Goal: Task Accomplishment & Management: Manage account settings

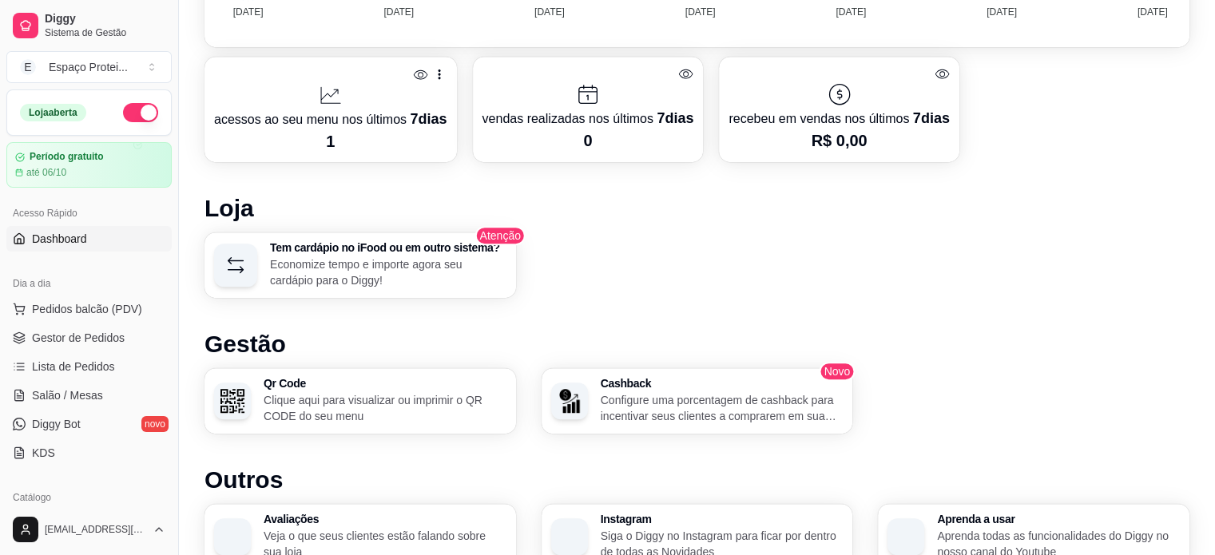
scroll to position [962, 0]
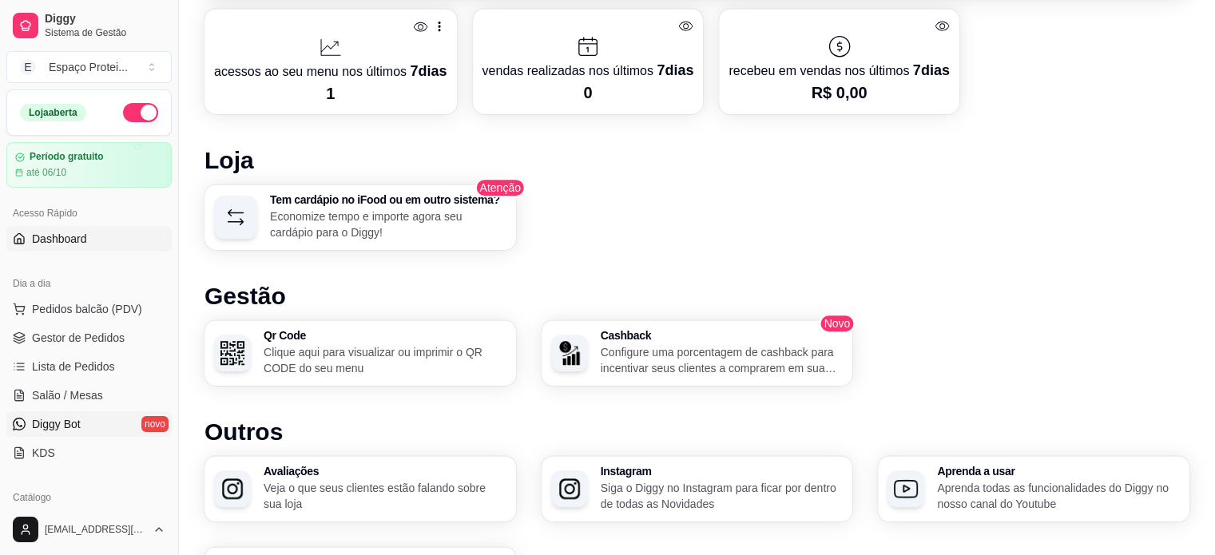
click at [95, 419] on link "Diggy Bot novo" at bounding box center [88, 424] width 165 height 26
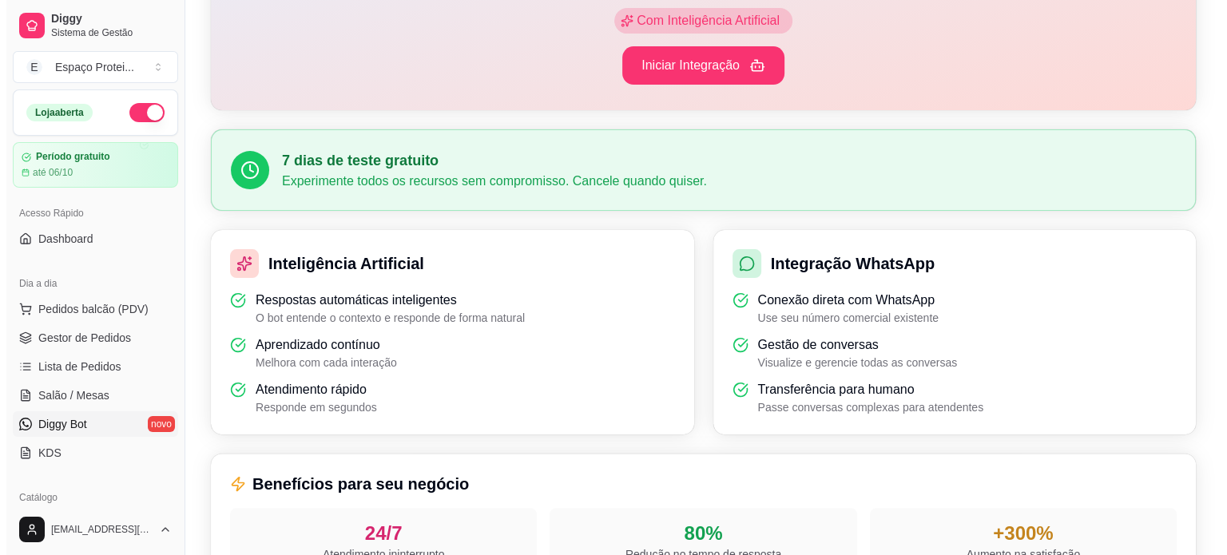
scroll to position [556, 0]
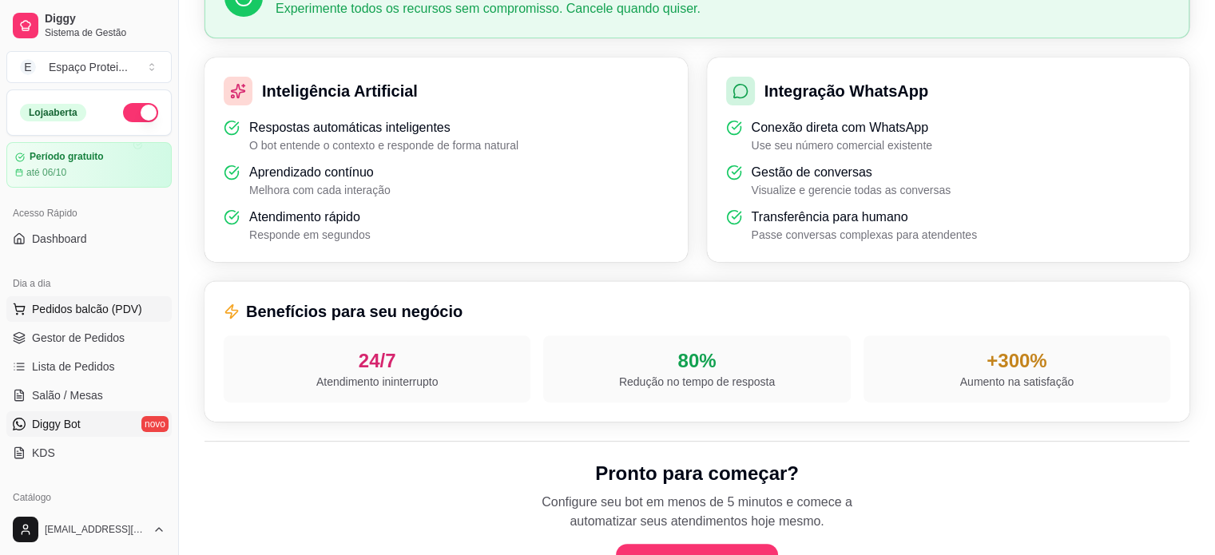
click at [74, 312] on span "Pedidos balcão (PDV)" at bounding box center [87, 309] width 110 height 16
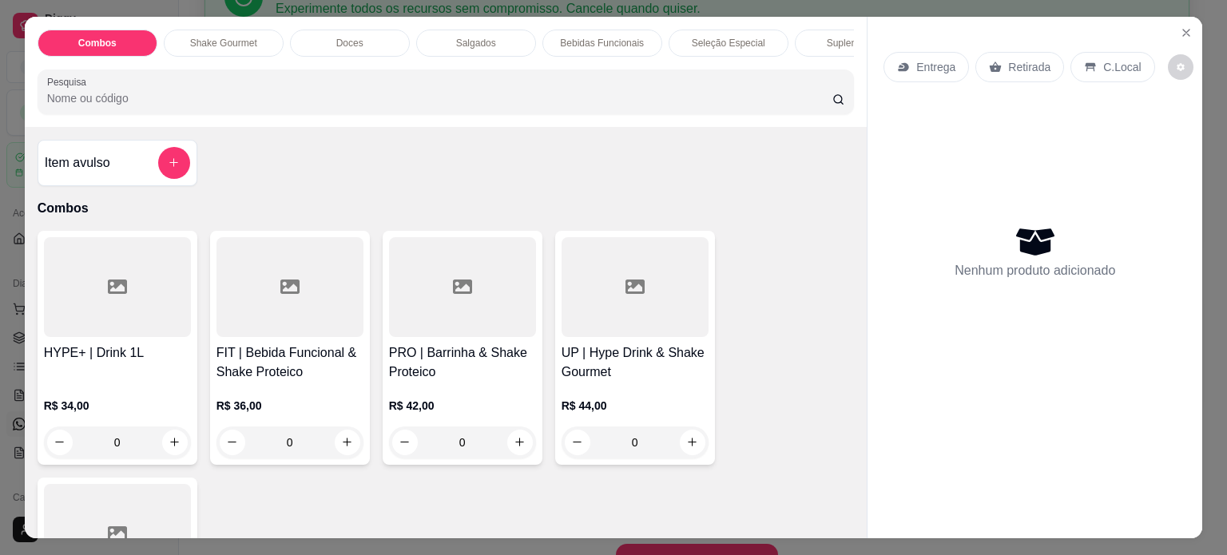
click at [212, 37] on p "Shake Gourmet" at bounding box center [223, 43] width 67 height 13
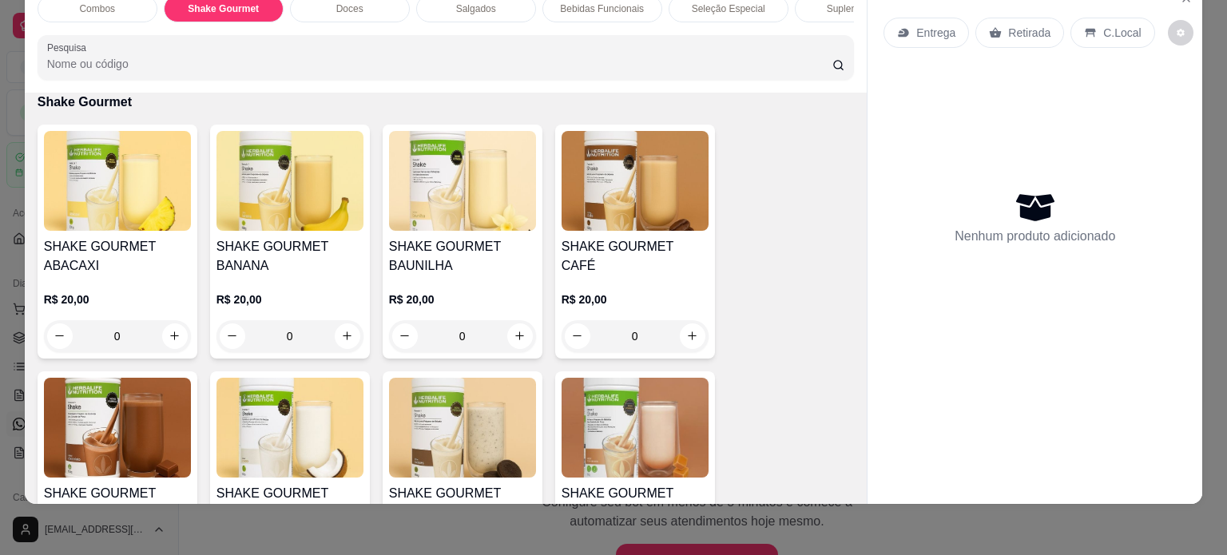
click at [340, 337] on div "0" at bounding box center [290, 336] width 147 height 32
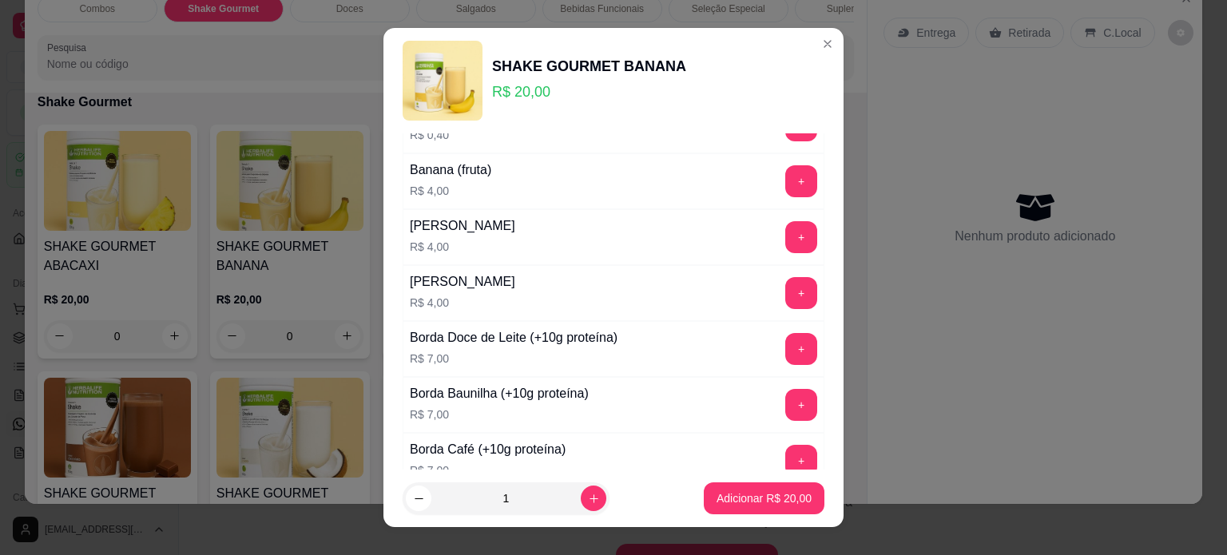
scroll to position [101, 0]
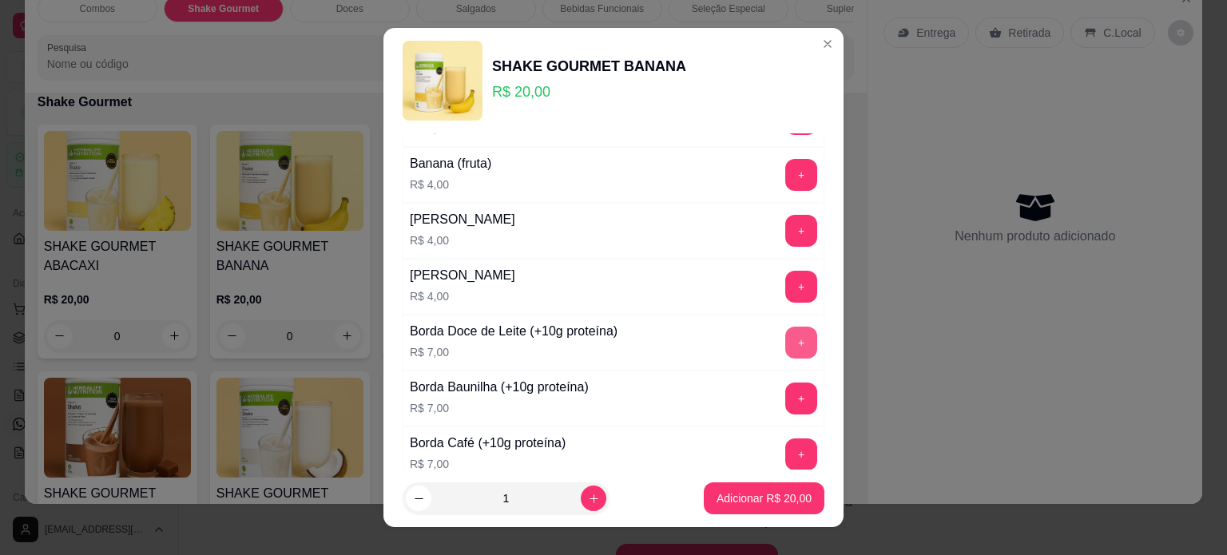
click at [785, 333] on button "+" at bounding box center [801, 343] width 32 height 32
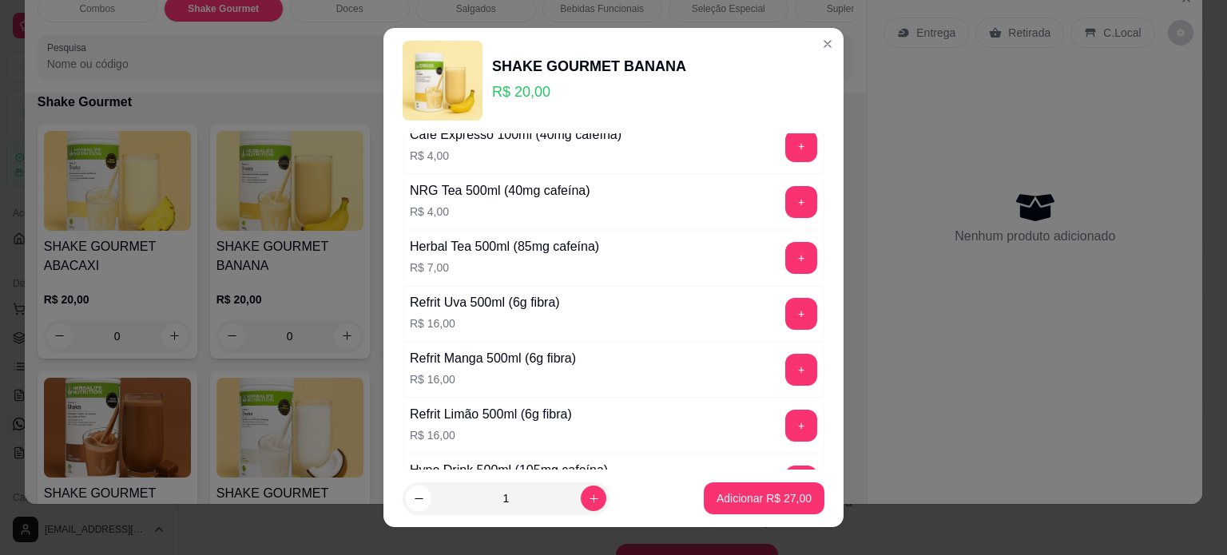
scroll to position [1186, 0]
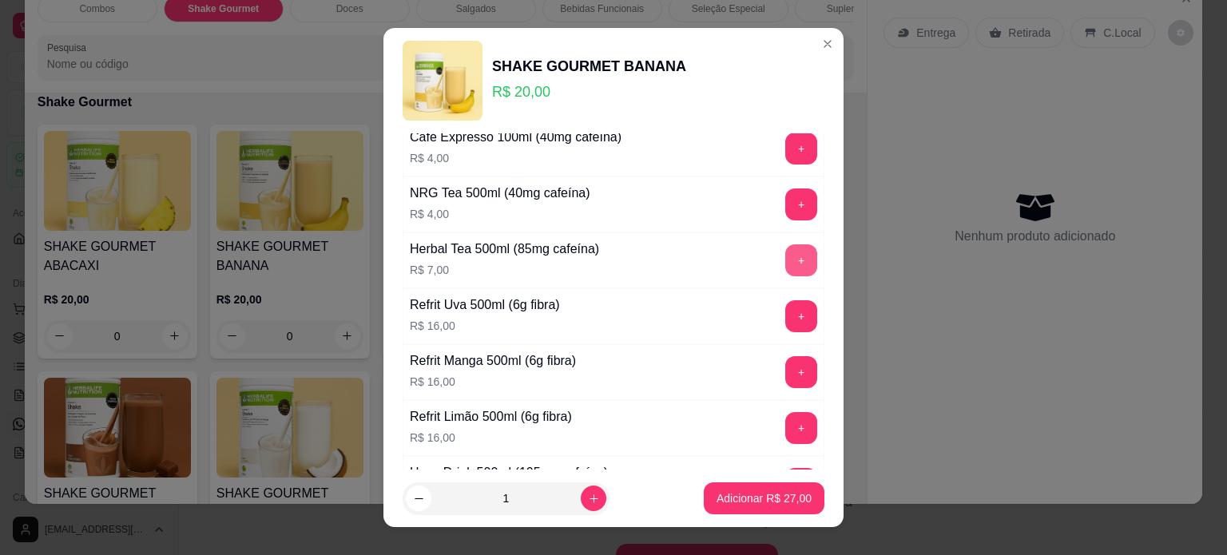
click at [785, 248] on button "+" at bounding box center [801, 260] width 32 height 32
click at [785, 193] on button "+" at bounding box center [801, 205] width 32 height 32
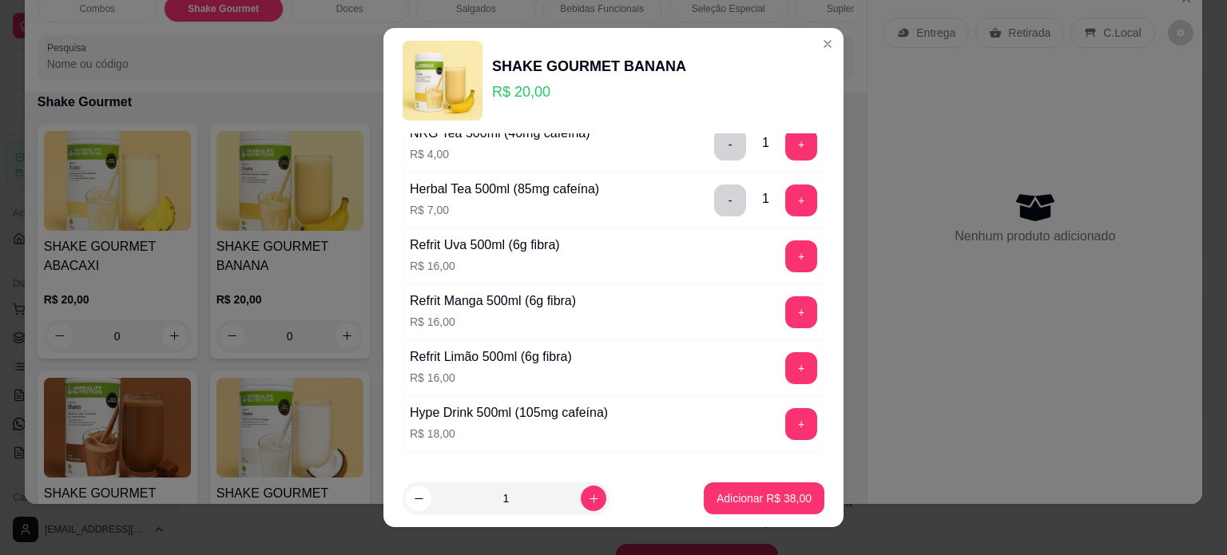
scroll to position [1246, 0]
click at [728, 502] on p "Adicionar R$ 38,00" at bounding box center [764, 498] width 93 height 15
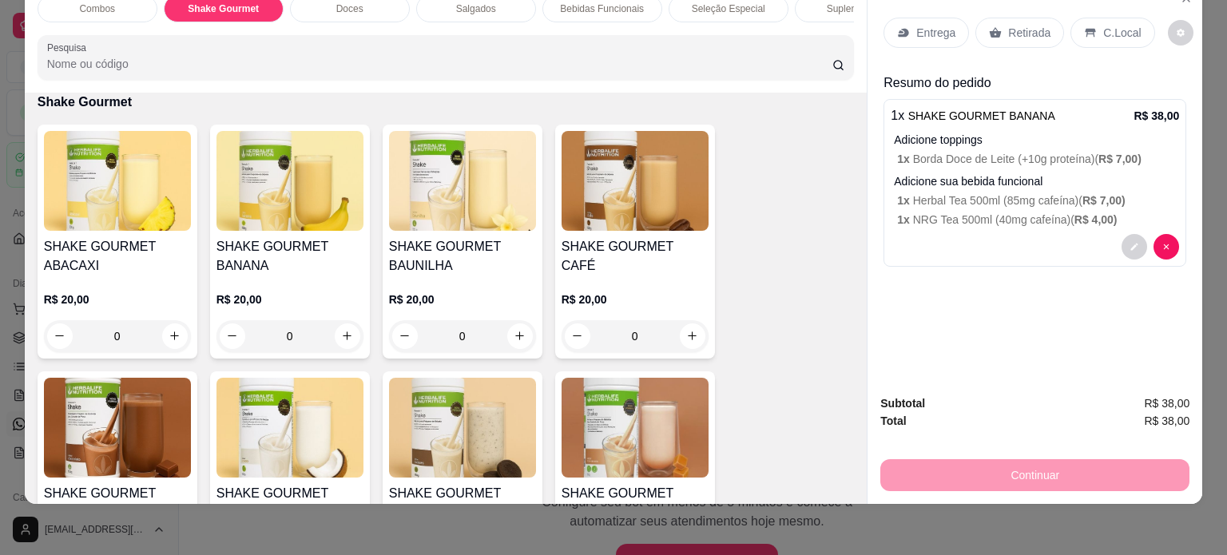
click at [973, 136] on div "Adicione toppings 1 x Borda Doce de Leite (+10g proteína) ( R$ 7,00 )" at bounding box center [1036, 149] width 285 height 35
click at [1130, 242] on icon "decrease-product-quantity" at bounding box center [1135, 247] width 10 height 10
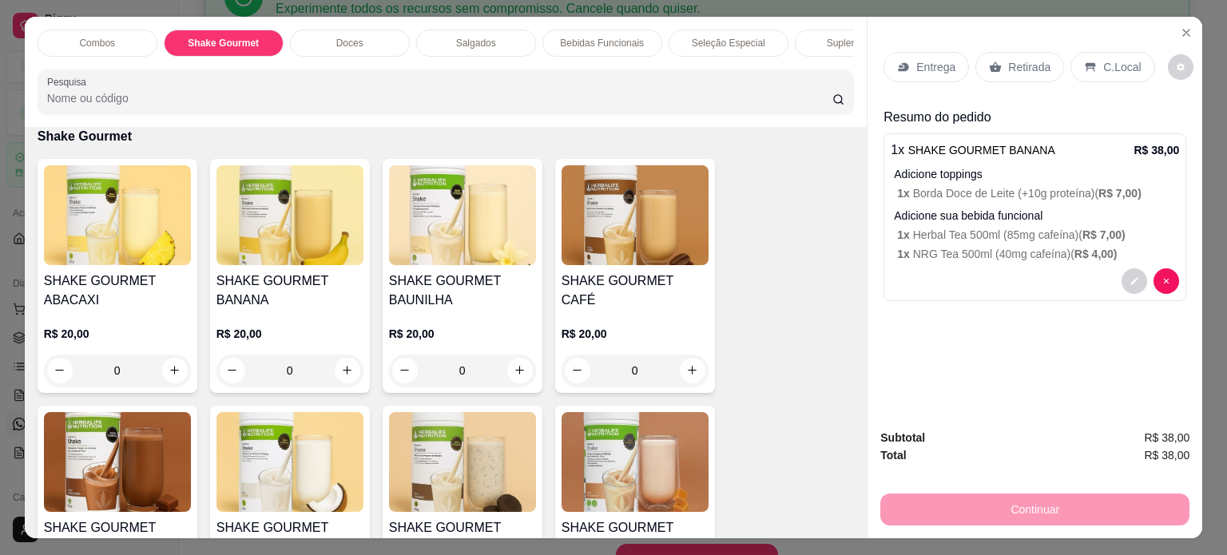
click at [1090, 67] on div "C.Local" at bounding box center [1113, 67] width 84 height 30
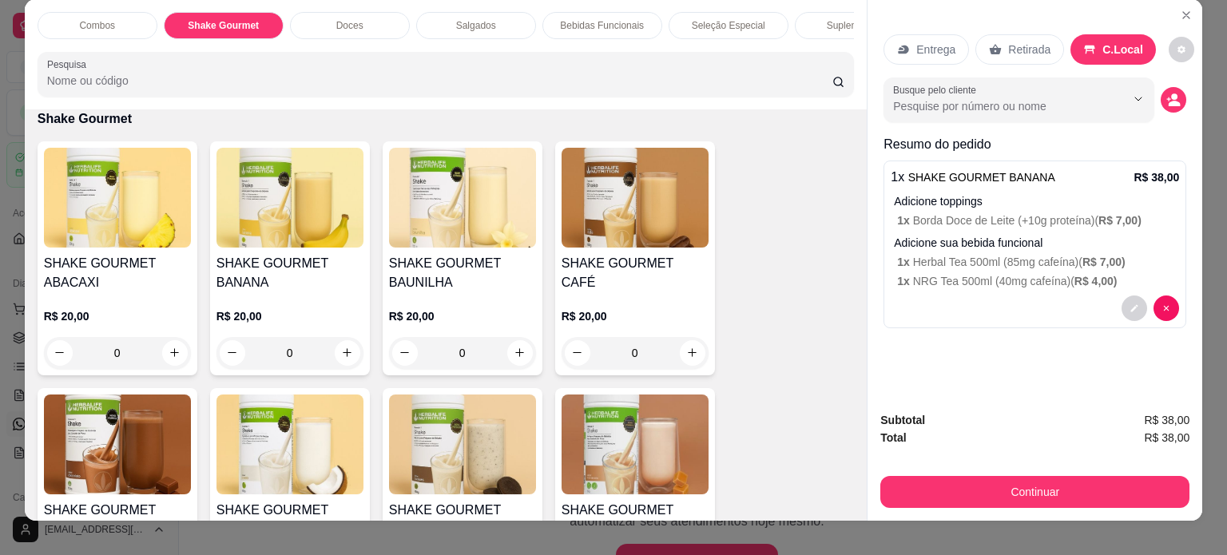
scroll to position [18, 0]
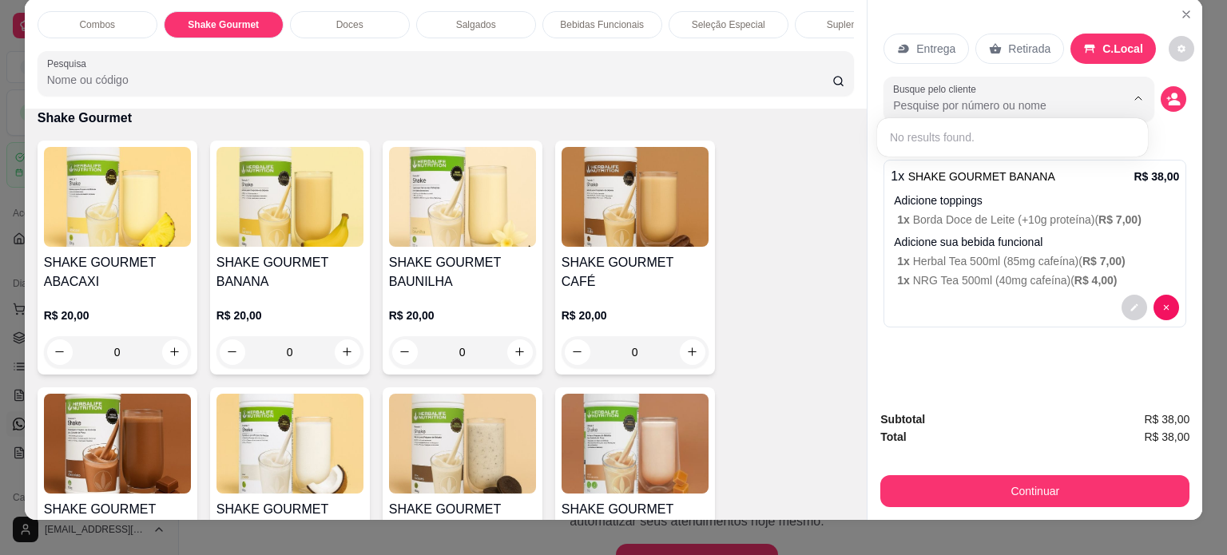
click at [988, 98] on input "Busque pelo cliente" at bounding box center [996, 105] width 207 height 16
type input "[PERSON_NAME]"
click at [1043, 398] on div "Subtotal R$ 38,00 Total R$ 38,00 Continuar" at bounding box center [1035, 459] width 335 height 122
click at [1169, 100] on icon "decrease-product-quantity" at bounding box center [1175, 103] width 12 height 6
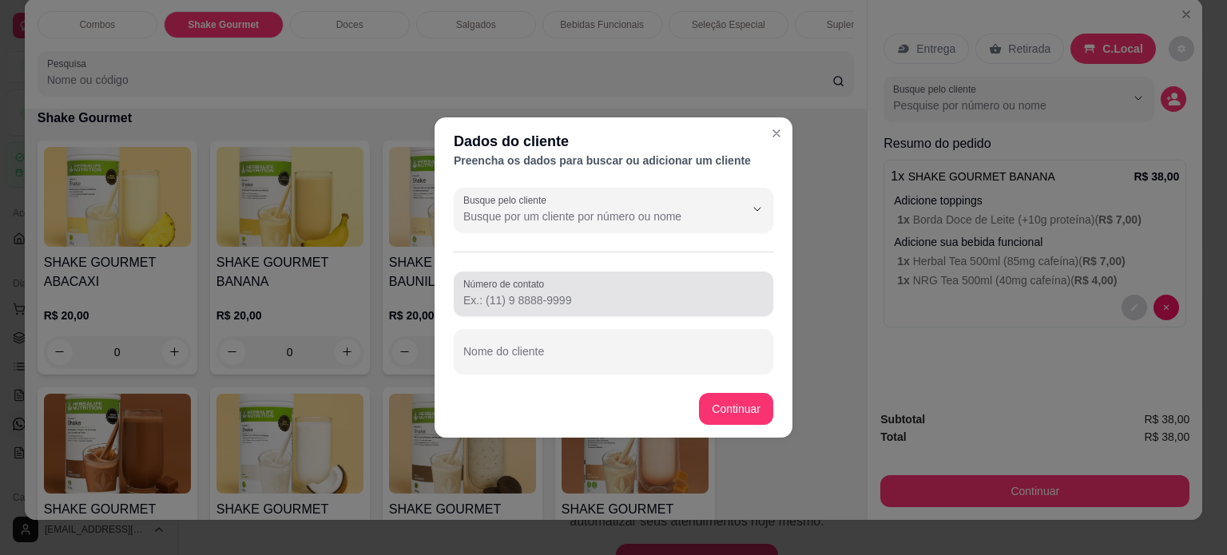
click at [559, 313] on div "Número de contato" at bounding box center [614, 294] width 320 height 45
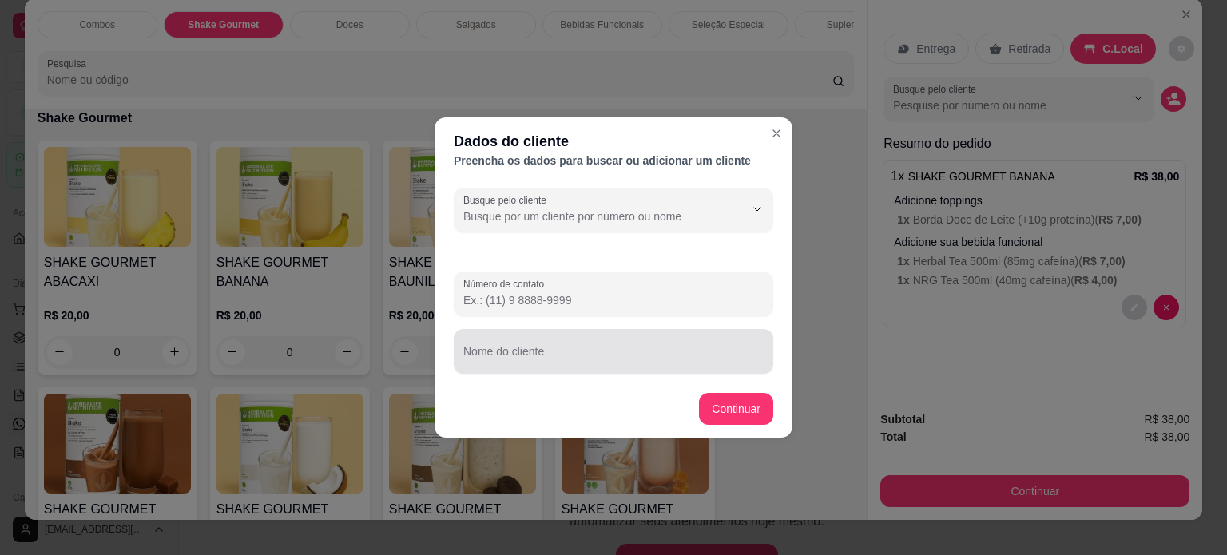
click at [555, 344] on div at bounding box center [613, 352] width 300 height 32
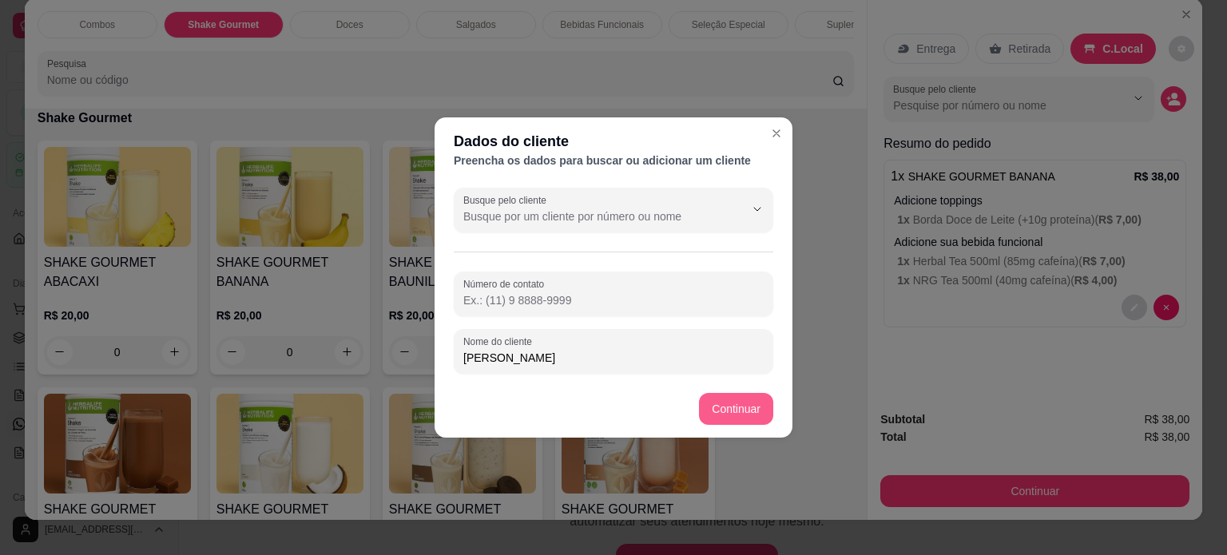
type input "[PERSON_NAME]"
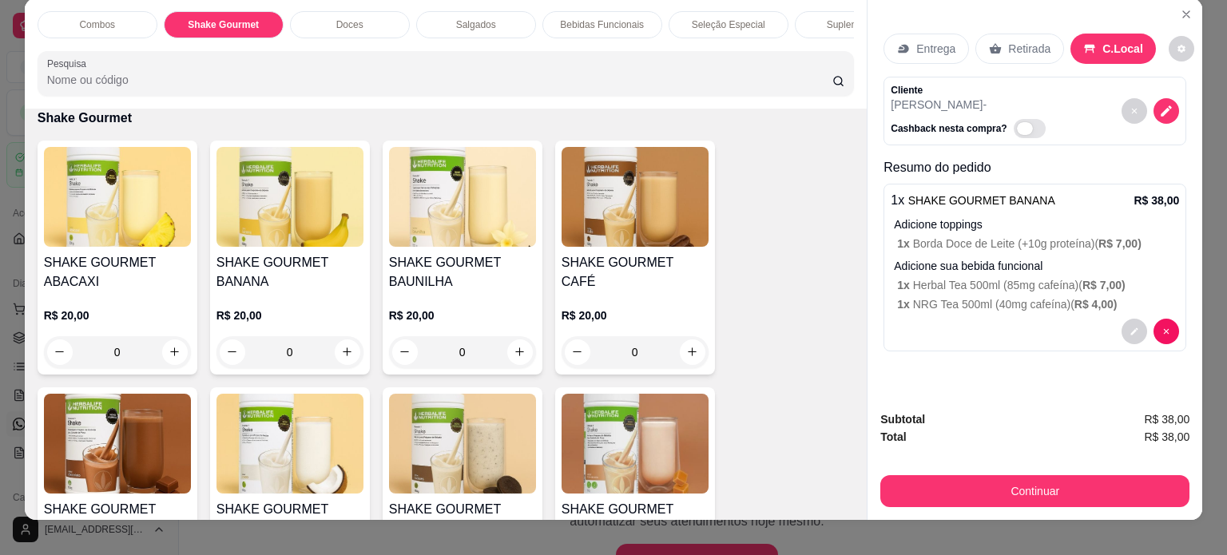
click at [1023, 120] on span "Automatic updates" at bounding box center [1030, 128] width 32 height 19
click at [1023, 131] on input "Automatic updates" at bounding box center [1018, 136] width 10 height 10
click at [1027, 122] on span "Automatic updates" at bounding box center [1035, 128] width 16 height 13
click at [1019, 131] on input "Automatic updates" at bounding box center [1018, 136] width 10 height 10
checkbox input "false"
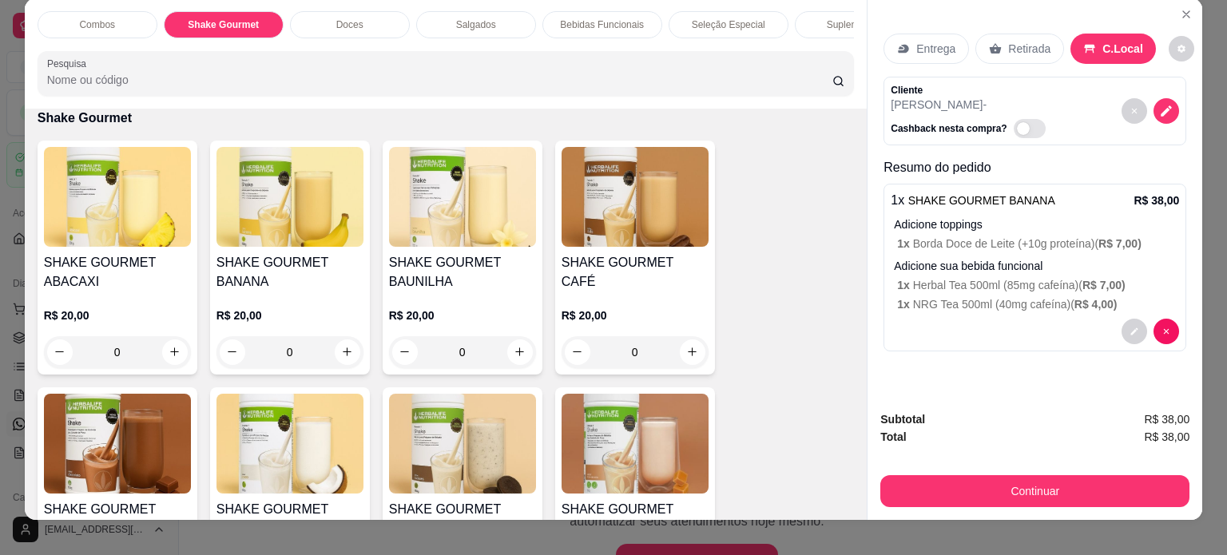
scroll to position [40, 0]
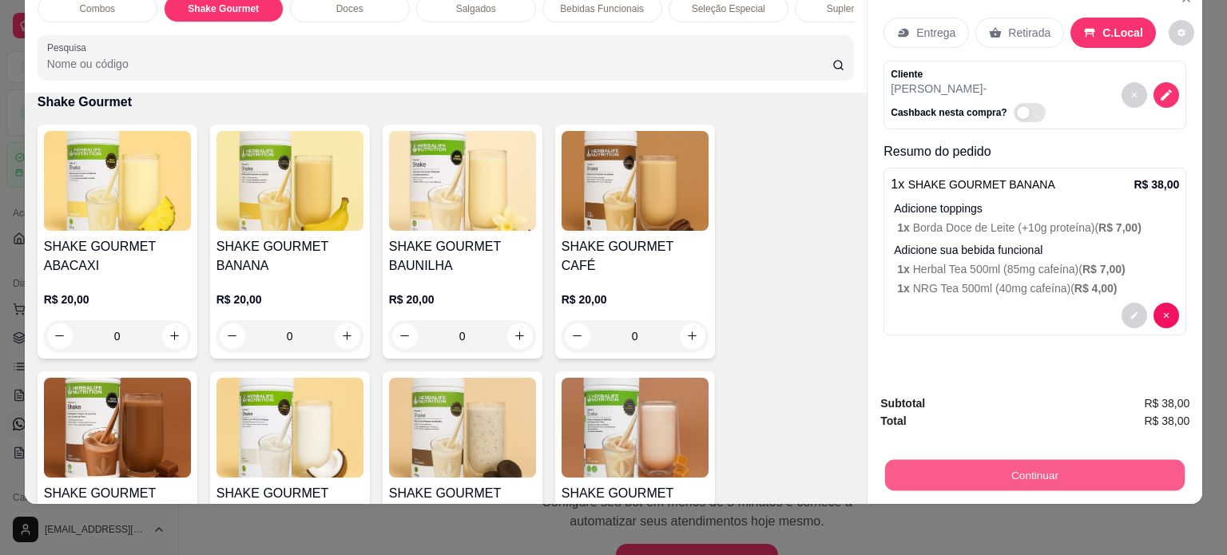
click at [1075, 460] on button "Continuar" at bounding box center [1035, 475] width 300 height 31
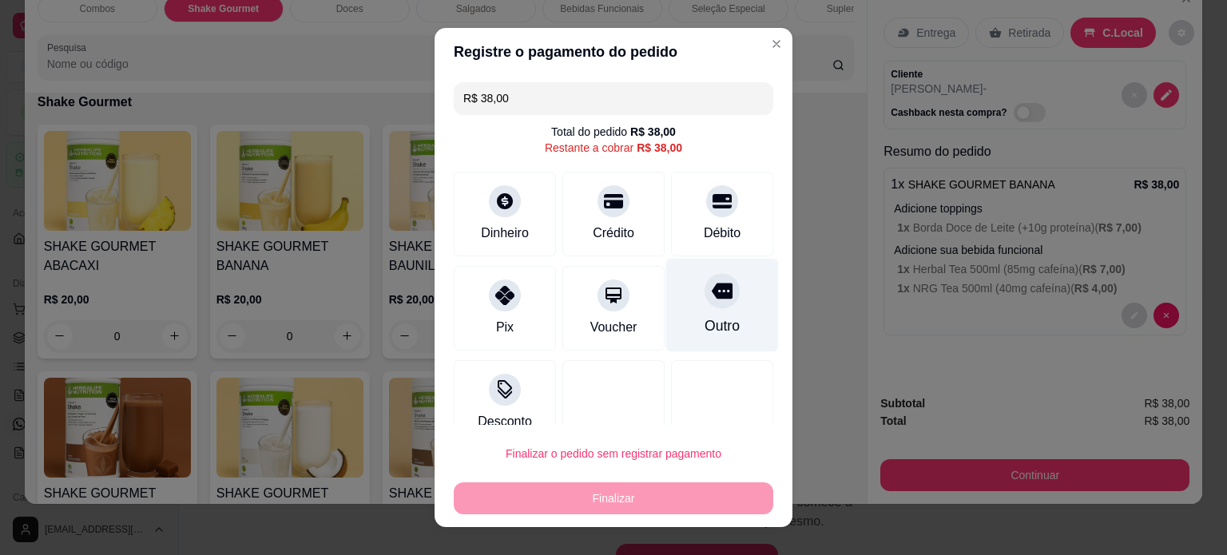
scroll to position [24, 0]
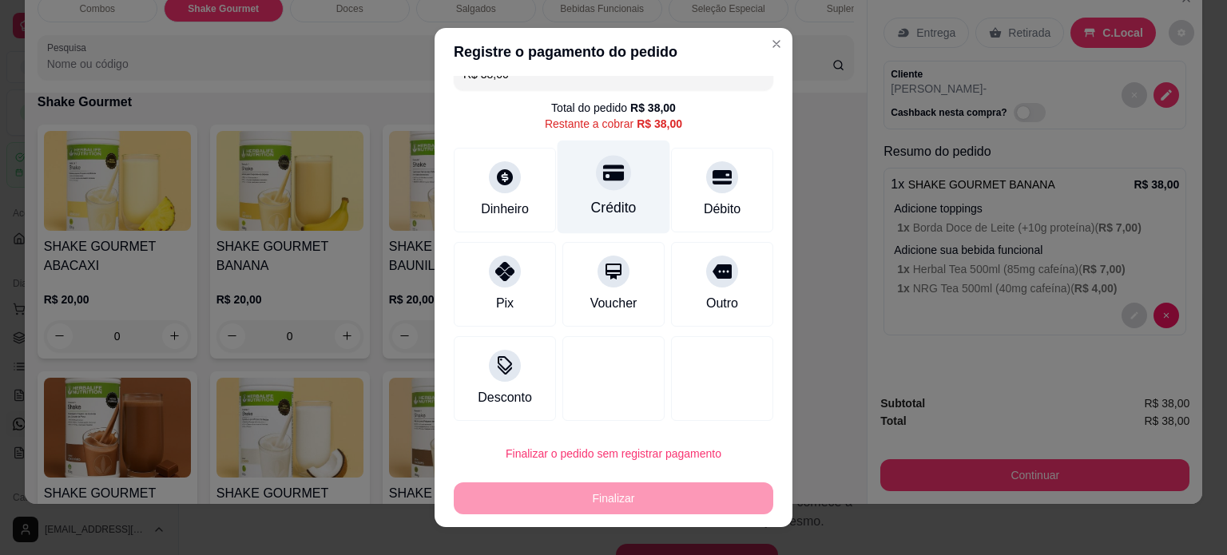
click at [603, 172] on icon at bounding box center [613, 173] width 21 height 16
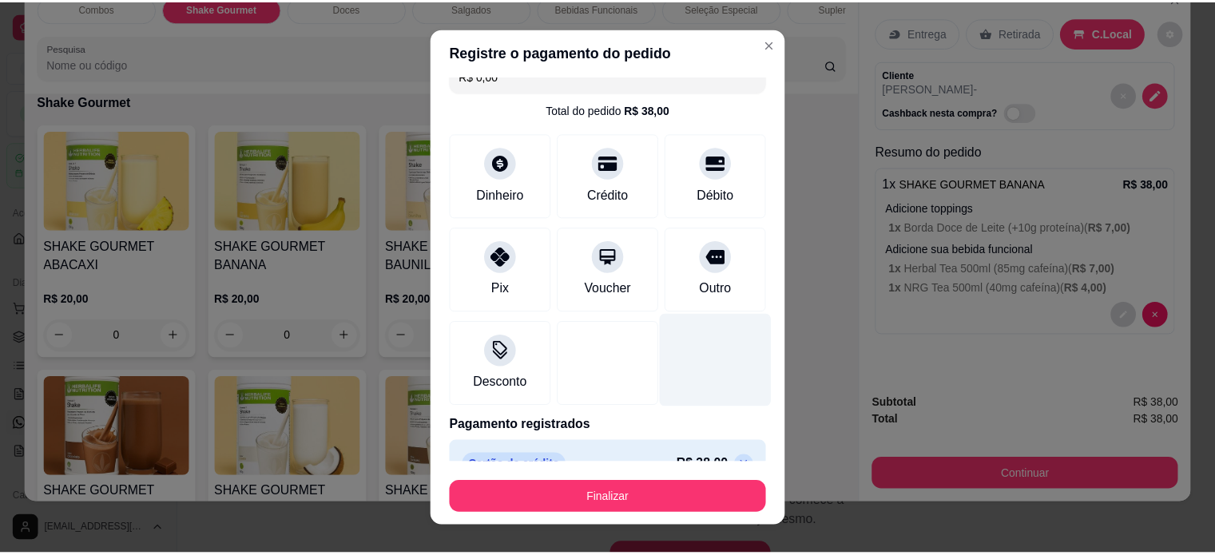
scroll to position [53, 0]
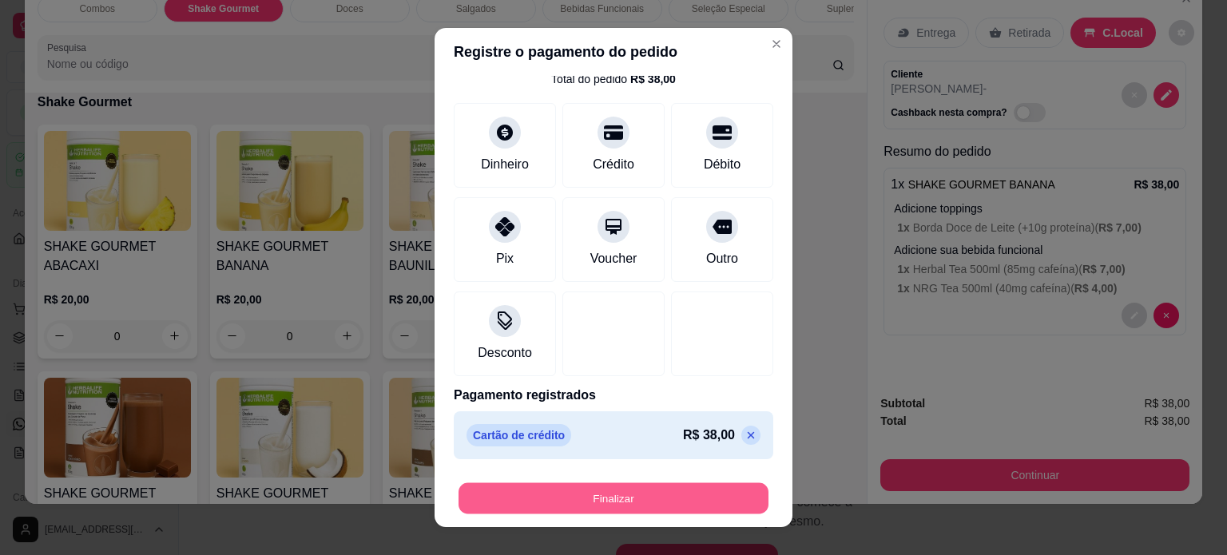
click at [630, 497] on button "Finalizar" at bounding box center [614, 498] width 310 height 31
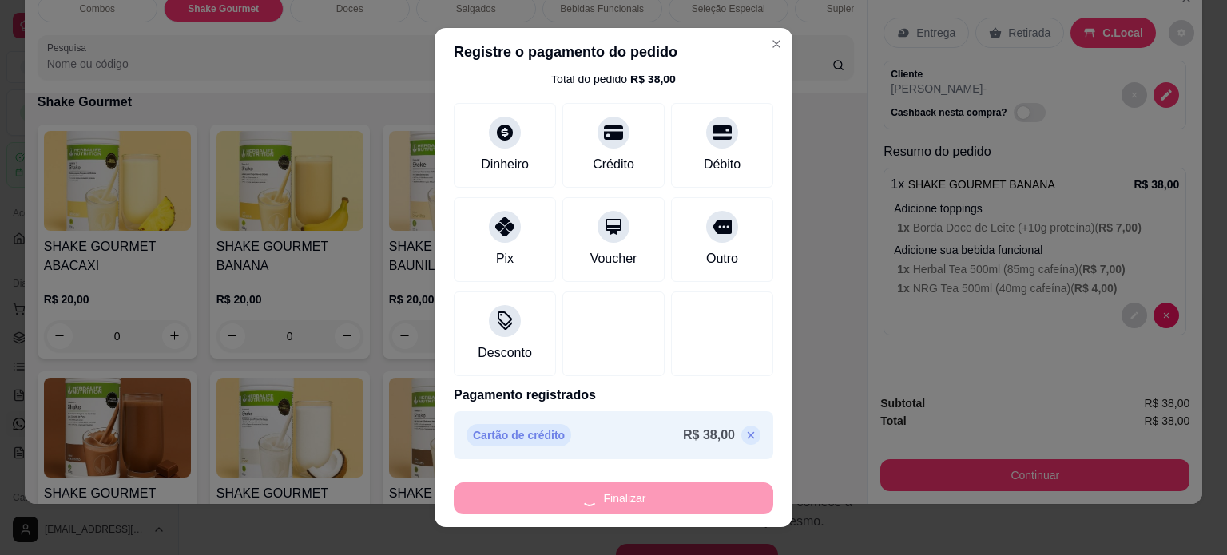
type input "-R$ 38,00"
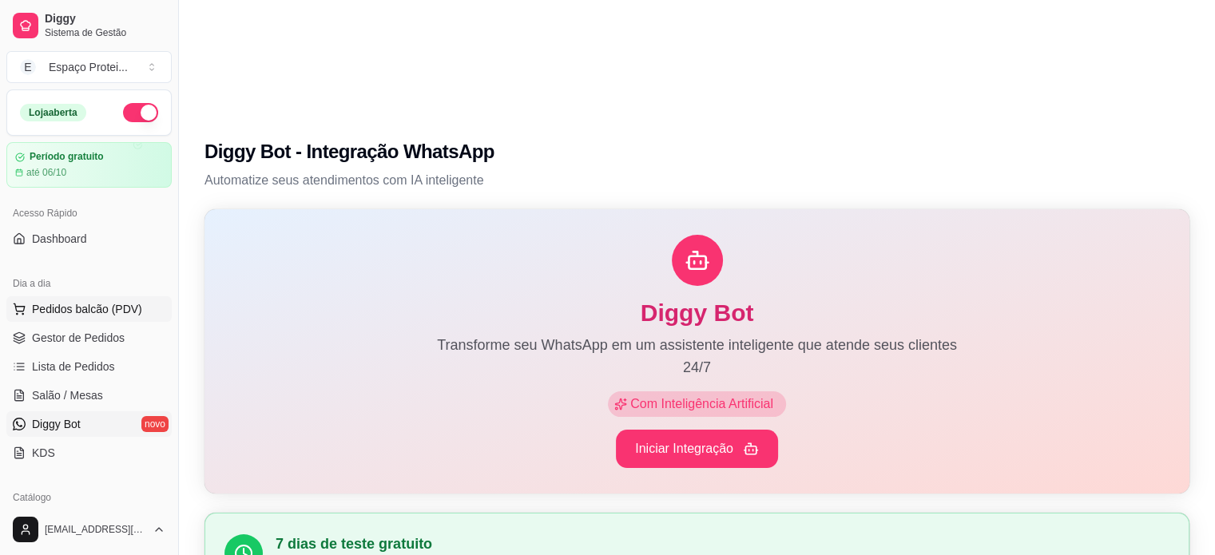
click at [101, 312] on span "Pedidos balcão (PDV)" at bounding box center [87, 309] width 110 height 16
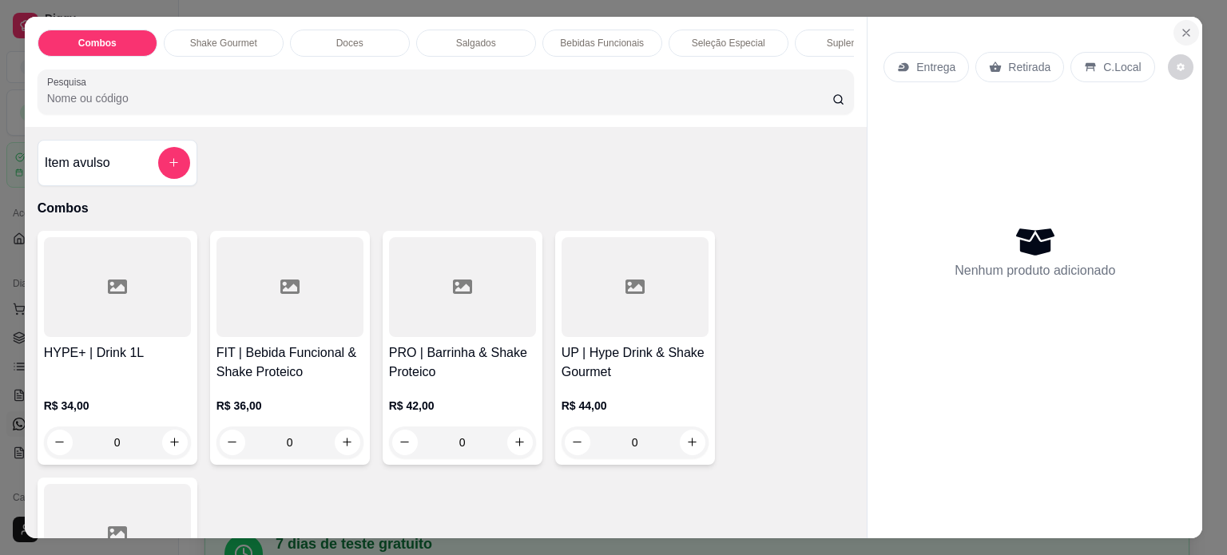
click at [1183, 30] on icon "Close" at bounding box center [1186, 33] width 6 height 6
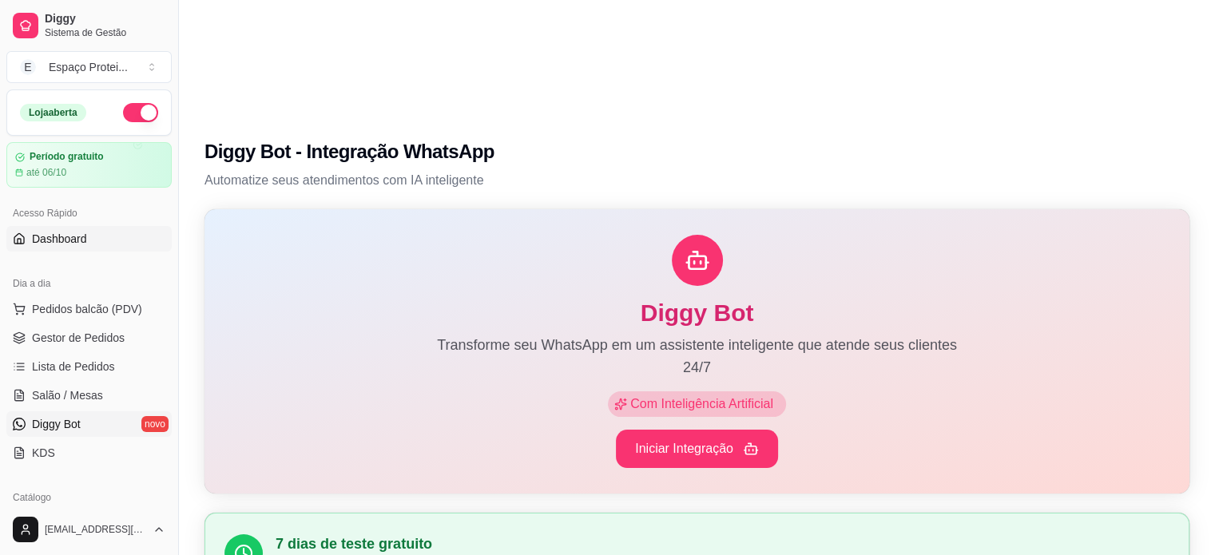
click at [54, 232] on span "Dashboard" at bounding box center [59, 239] width 55 height 16
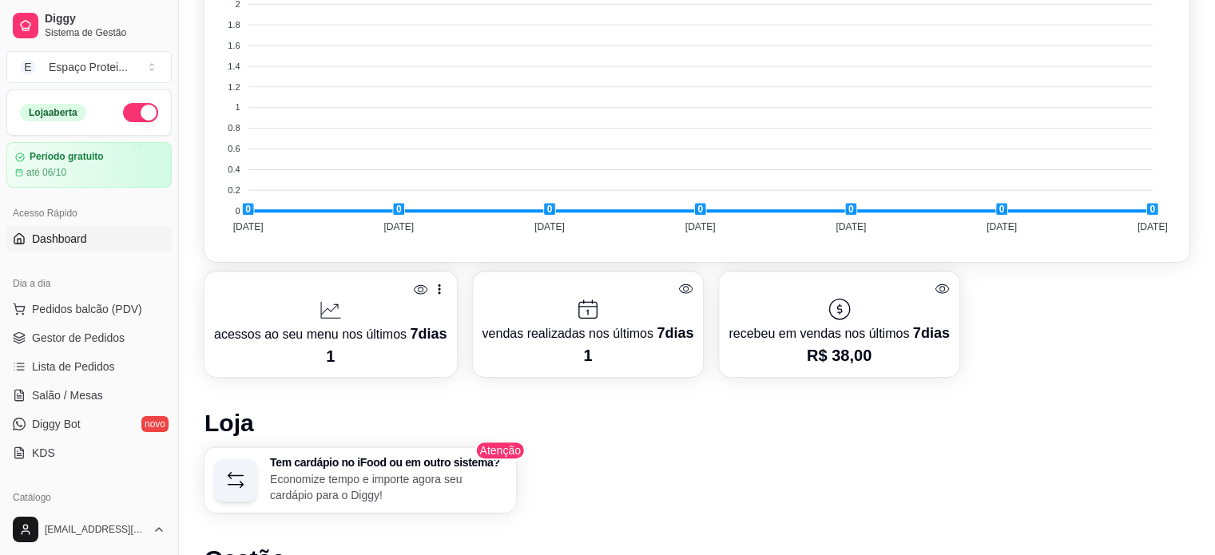
scroll to position [717, 0]
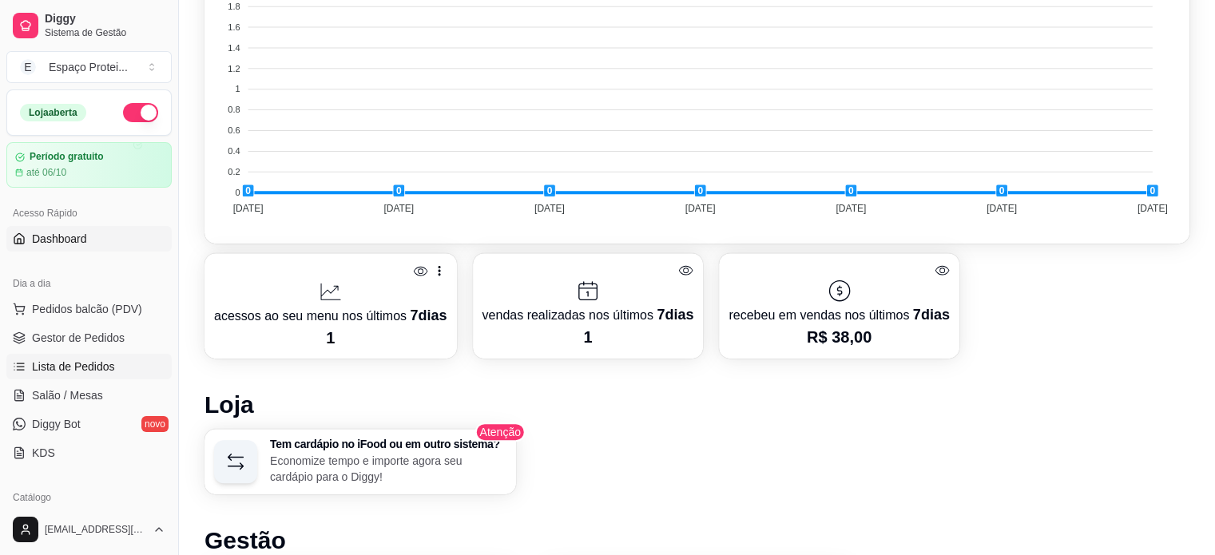
click at [78, 369] on span "Lista de Pedidos" at bounding box center [73, 367] width 83 height 16
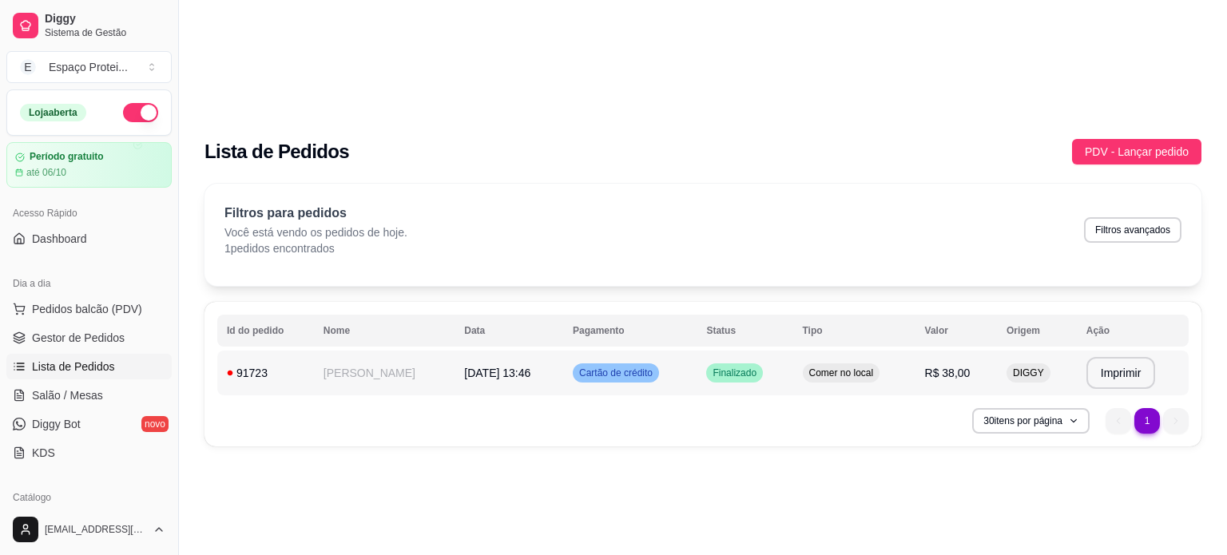
click at [805, 351] on td "Comer no local" at bounding box center [854, 373] width 122 height 45
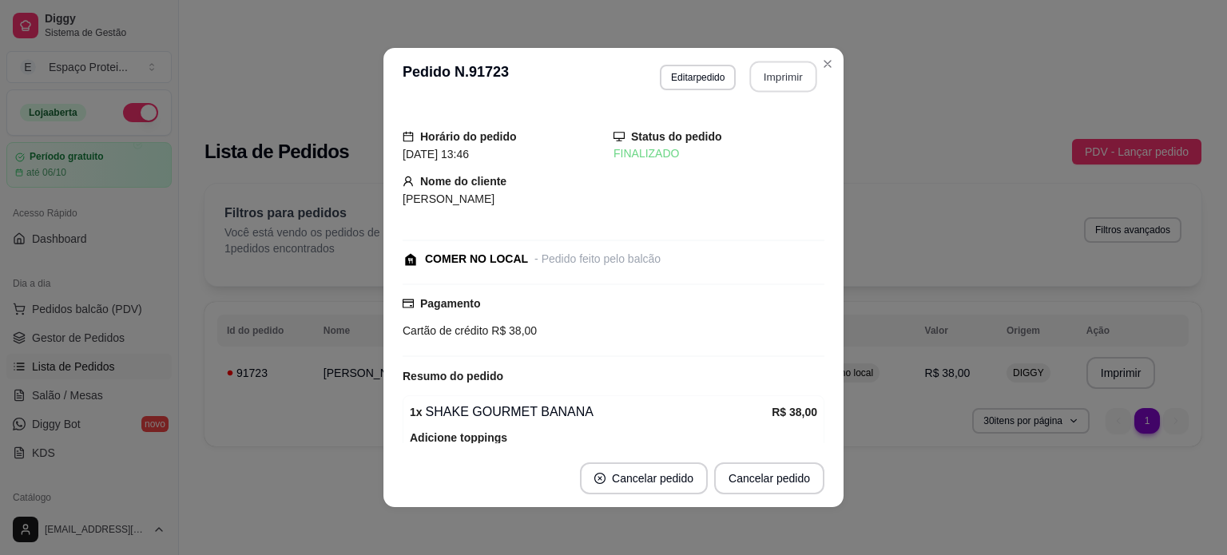
click at [777, 77] on button "Imprimir" at bounding box center [783, 77] width 67 height 31
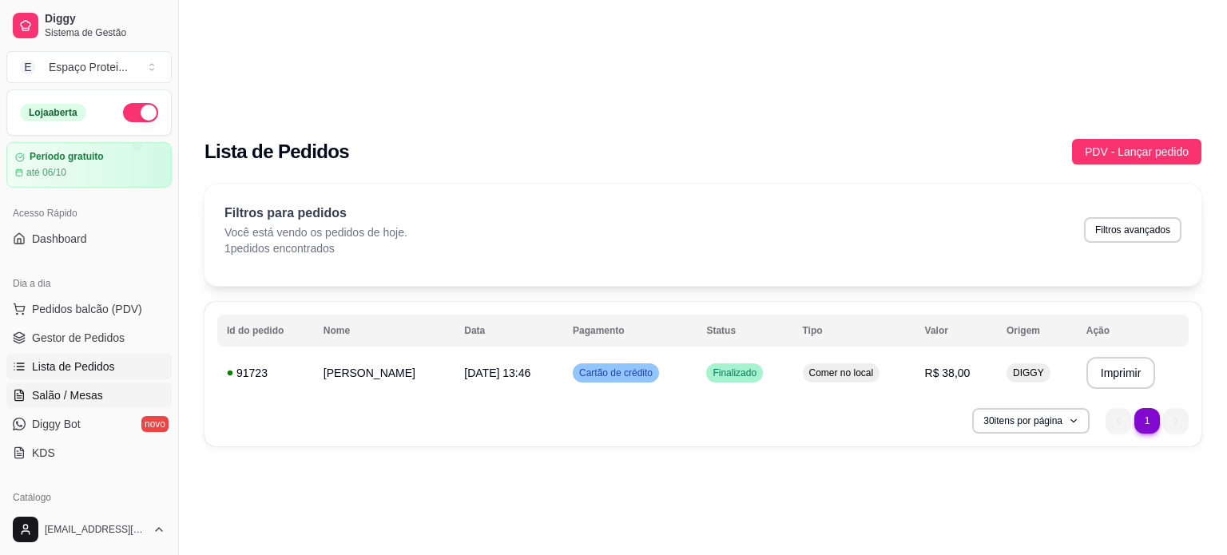
click at [122, 403] on link "Salão / Mesas" at bounding box center [88, 396] width 165 height 26
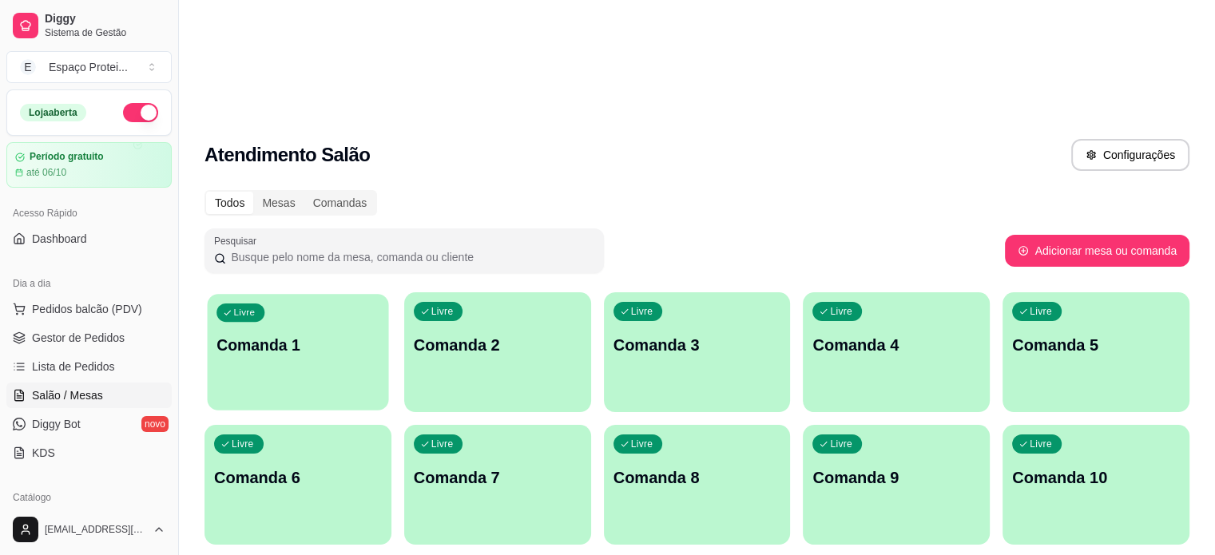
click at [260, 335] on p "Comanda 1" at bounding box center [298, 346] width 163 height 22
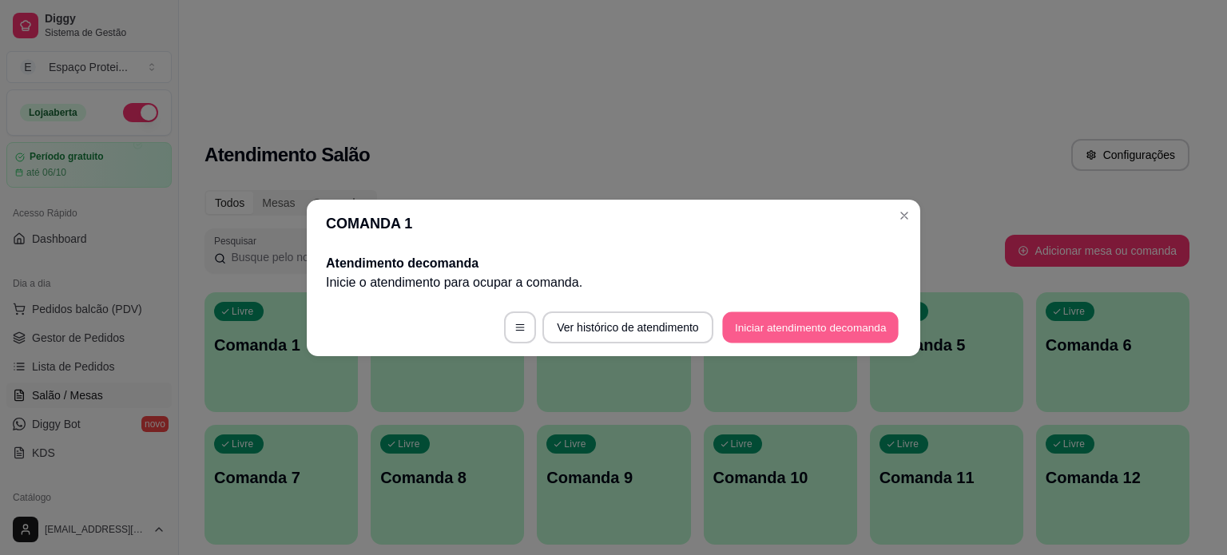
click at [801, 332] on button "Iniciar atendimento de comanda" at bounding box center [810, 327] width 177 height 31
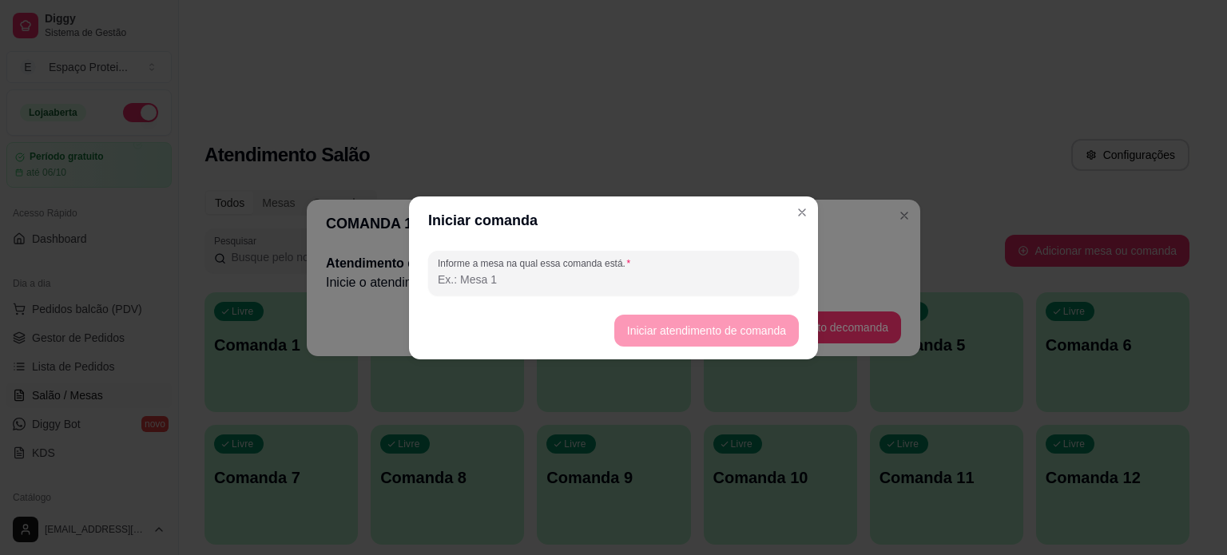
click at [565, 286] on input "Informe a mesa na qual essa comanda está." at bounding box center [614, 280] width 352 height 16
type input "[PERSON_NAME]"
click at [724, 335] on button "Iniciar atendimento de comanda" at bounding box center [706, 330] width 179 height 31
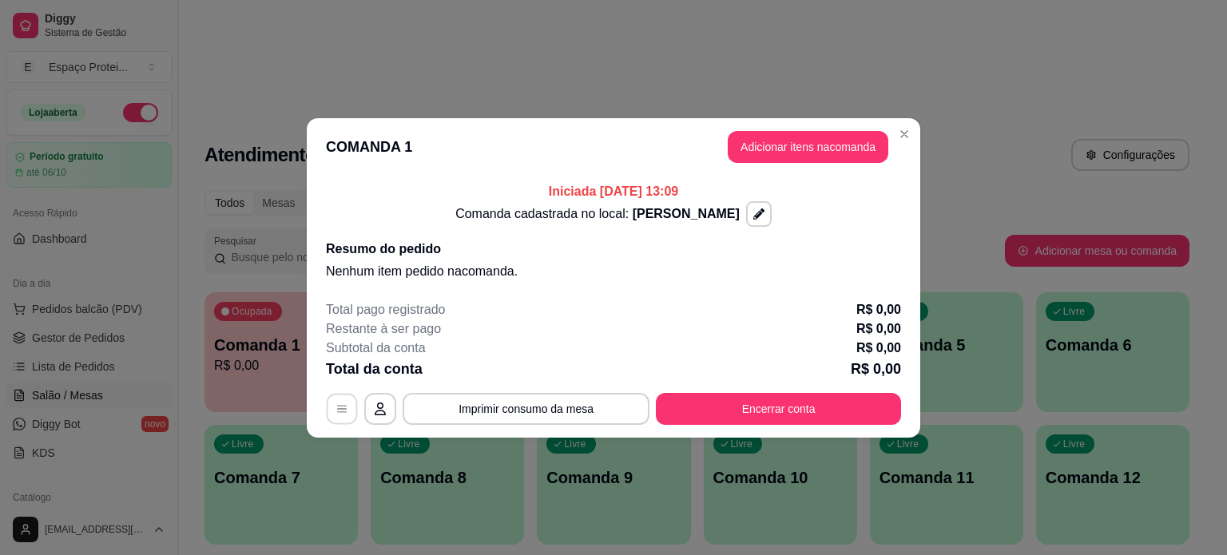
click at [336, 407] on icon "button" at bounding box center [342, 409] width 13 height 13
click at [805, 153] on button "Adicionar itens na comanda" at bounding box center [808, 146] width 156 height 31
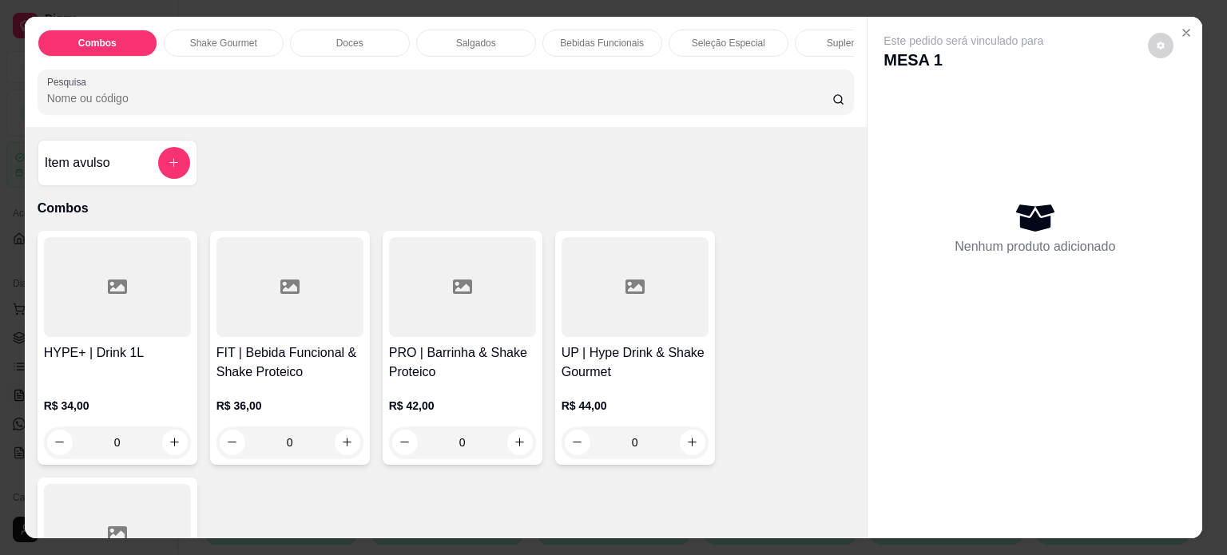
click at [230, 37] on p "Shake Gourmet" at bounding box center [223, 43] width 67 height 13
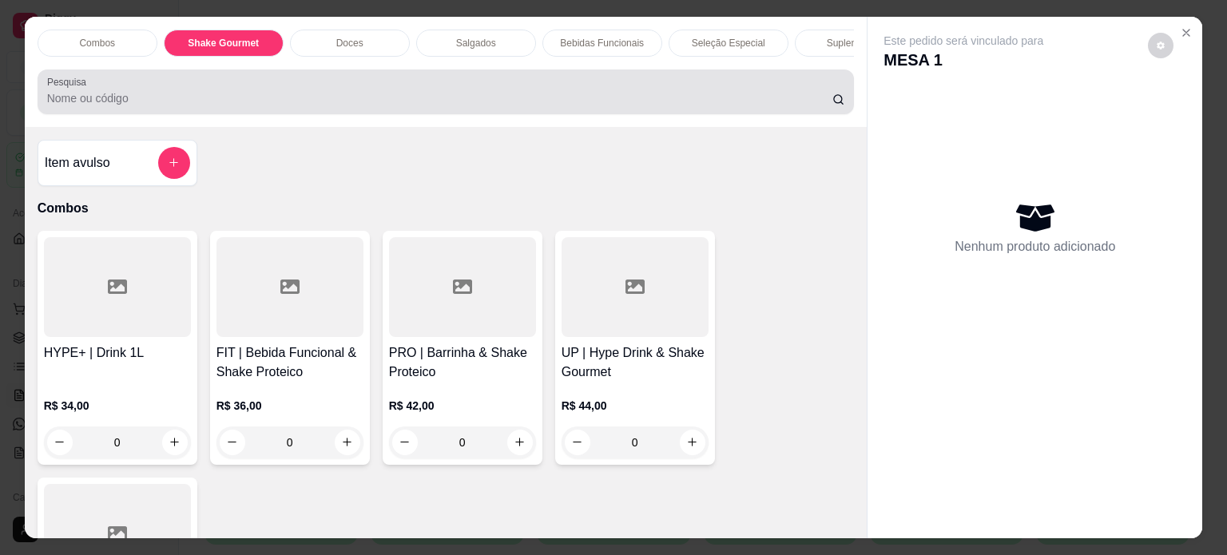
scroll to position [40, 0]
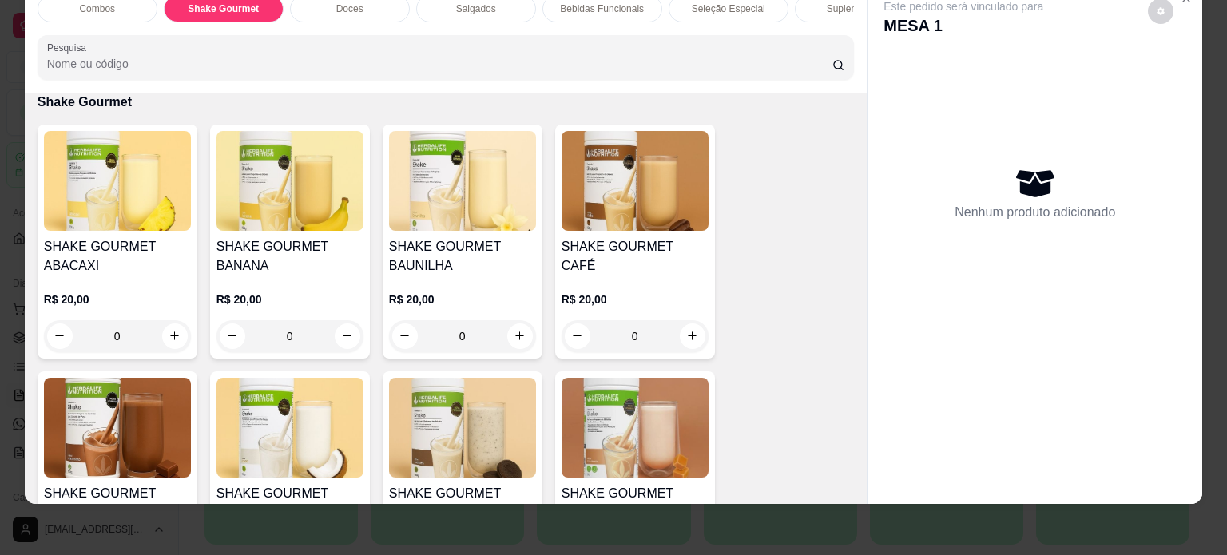
click at [169, 337] on div "0" at bounding box center [117, 336] width 147 height 32
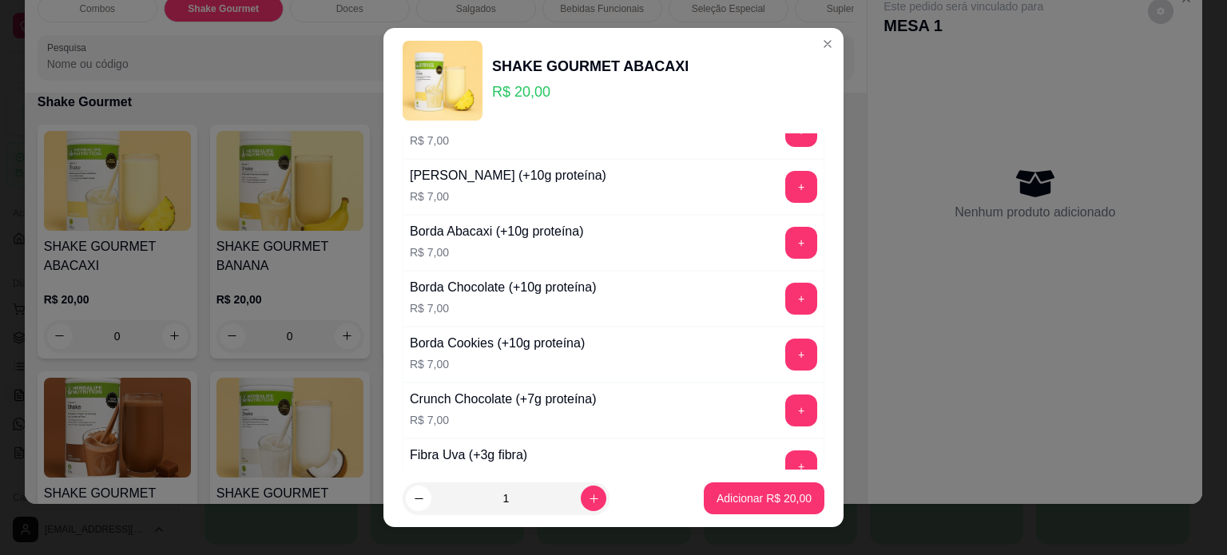
scroll to position [602, 0]
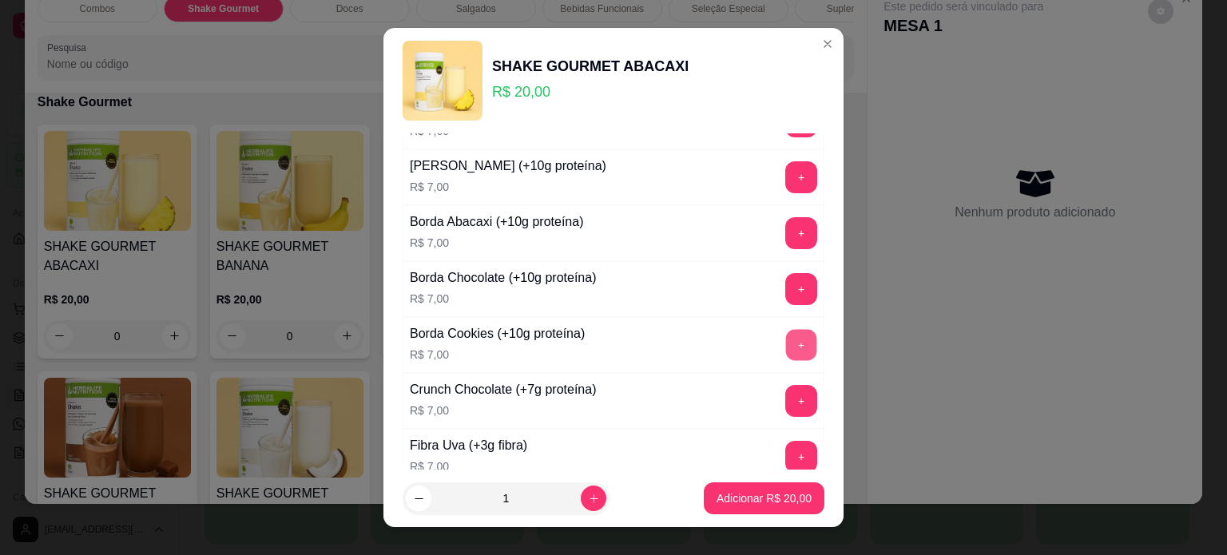
click at [786, 340] on button "+" at bounding box center [801, 344] width 31 height 31
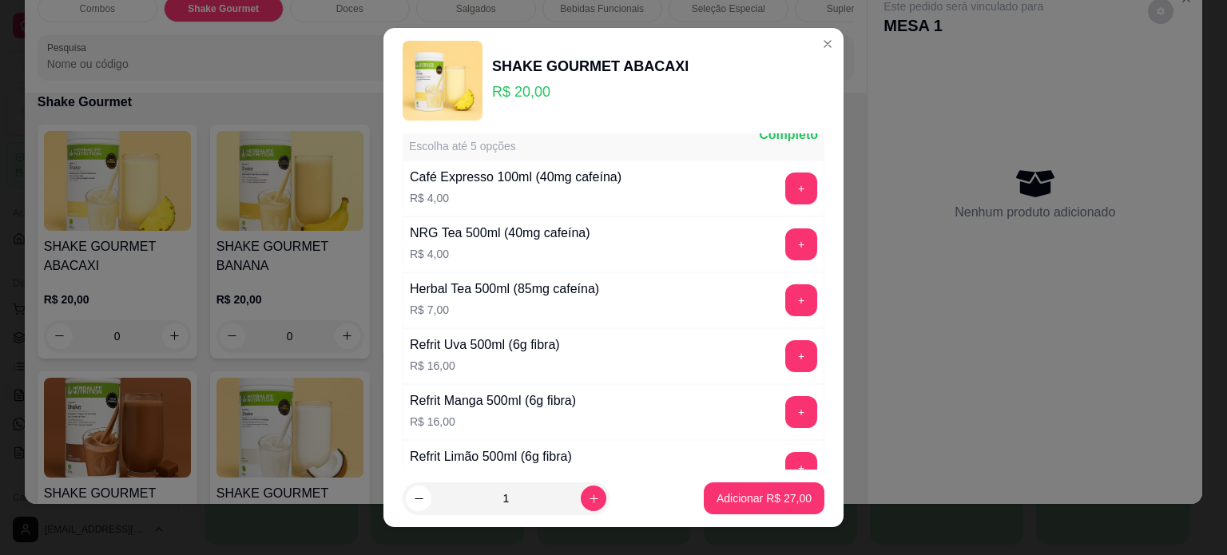
scroll to position [1154, 0]
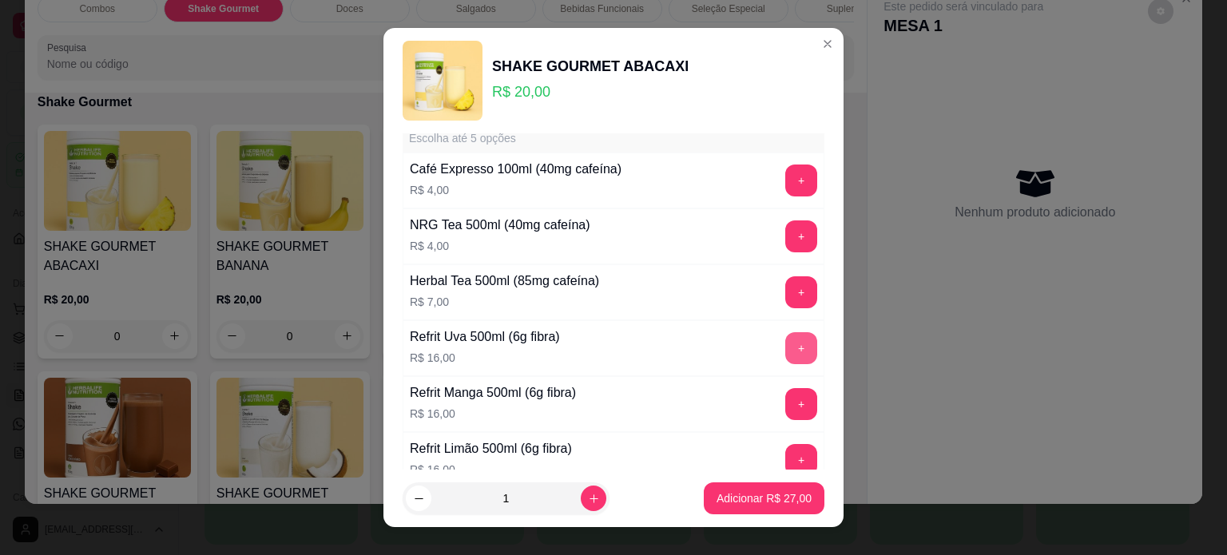
click at [785, 338] on button "+" at bounding box center [801, 348] width 32 height 32
click at [761, 499] on p "Adicionar R$ 43,00" at bounding box center [764, 498] width 93 height 15
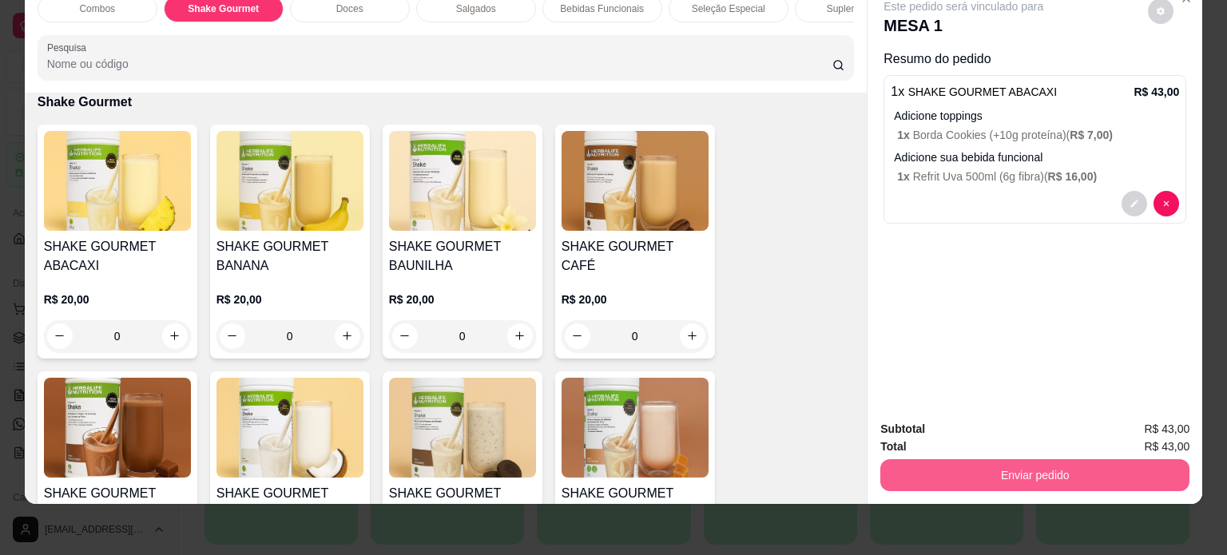
click at [1007, 459] on button "Enviar pedido" at bounding box center [1034, 475] width 309 height 32
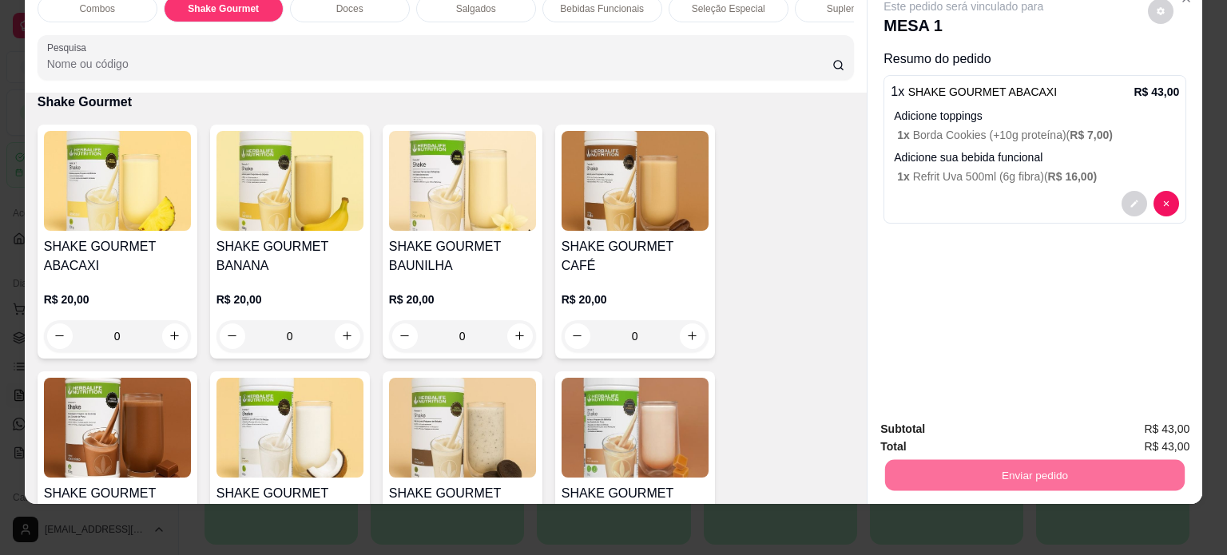
click at [1007, 427] on button "Não registrar e enviar pedido" at bounding box center [982, 424] width 166 height 30
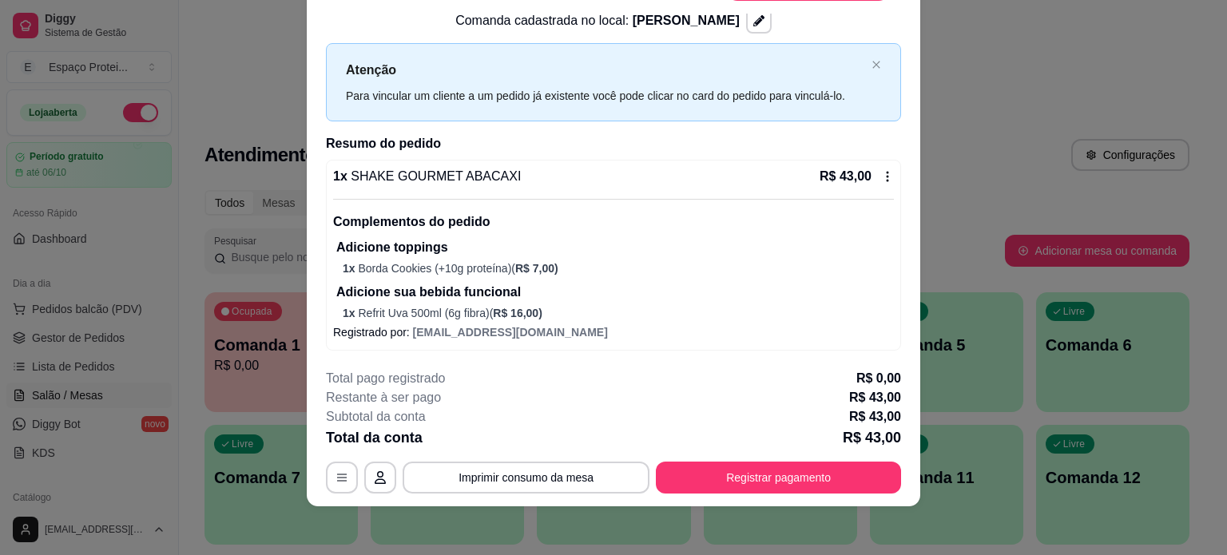
scroll to position [47, 0]
click at [537, 480] on button "Imprimir consumo da mesa" at bounding box center [526, 477] width 247 height 32
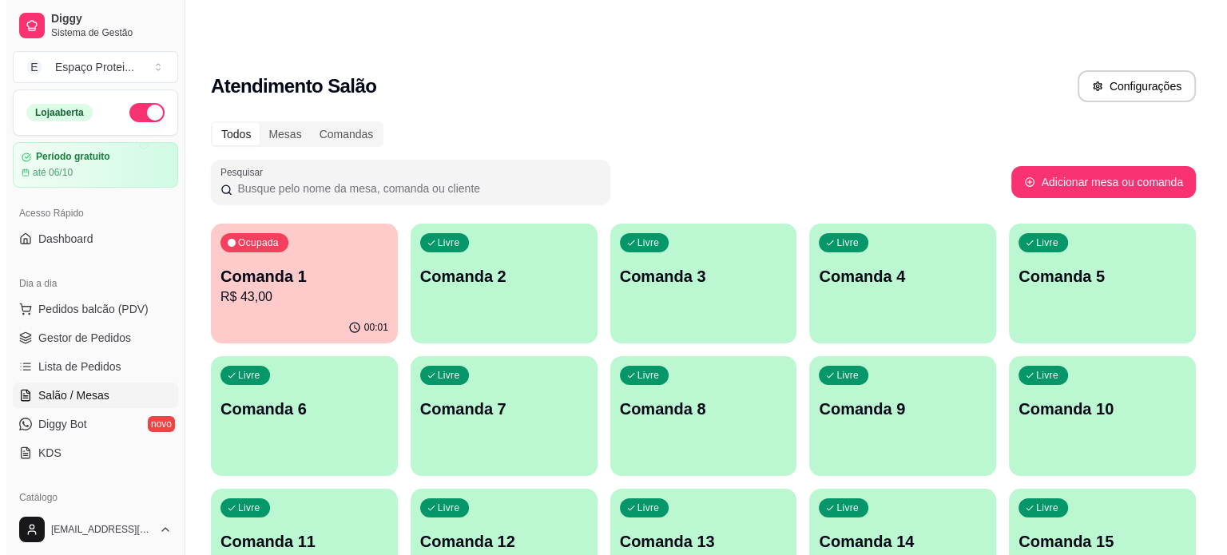
scroll to position [0, 0]
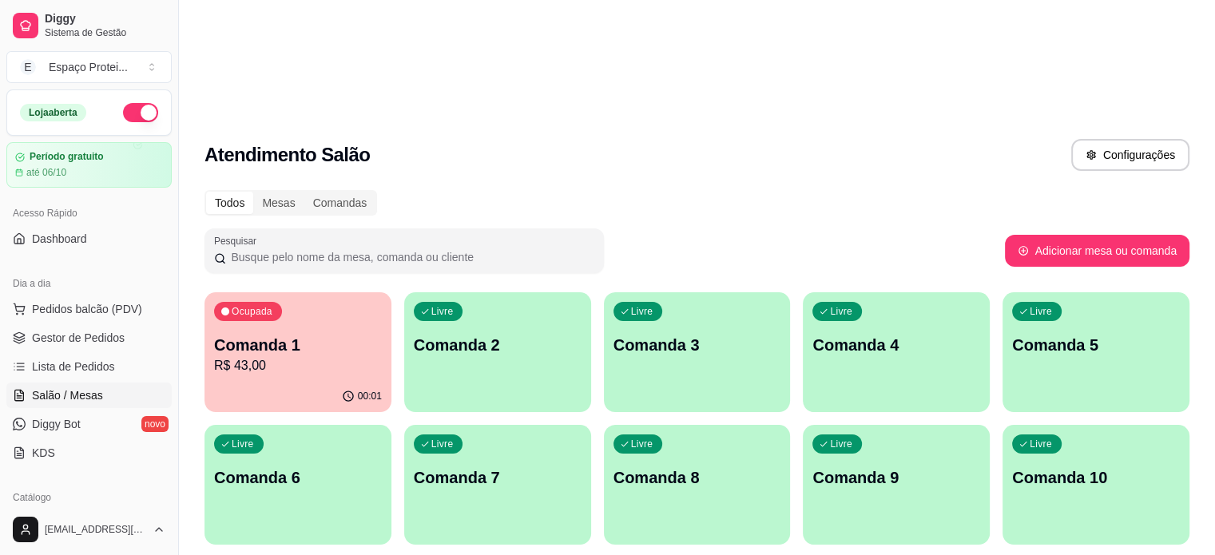
click at [326, 192] on div "Comandas" at bounding box center [340, 203] width 72 height 22
click at [304, 192] on input "Comandas" at bounding box center [304, 192] width 0 height 0
click at [289, 356] on p "R$ 43,00" at bounding box center [298, 365] width 168 height 19
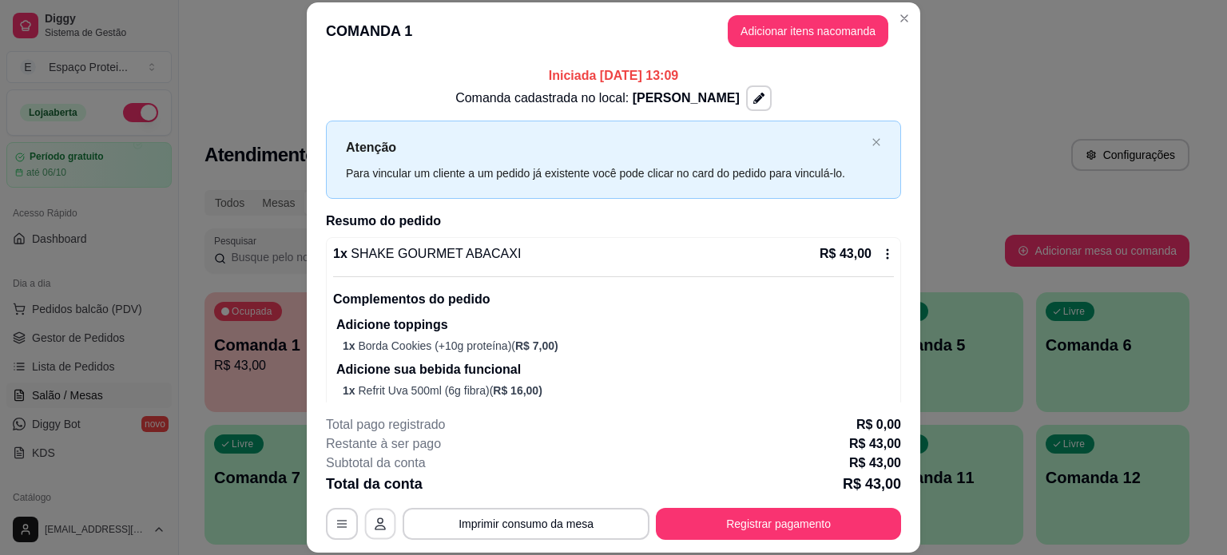
click at [368, 517] on button "button" at bounding box center [380, 523] width 31 height 31
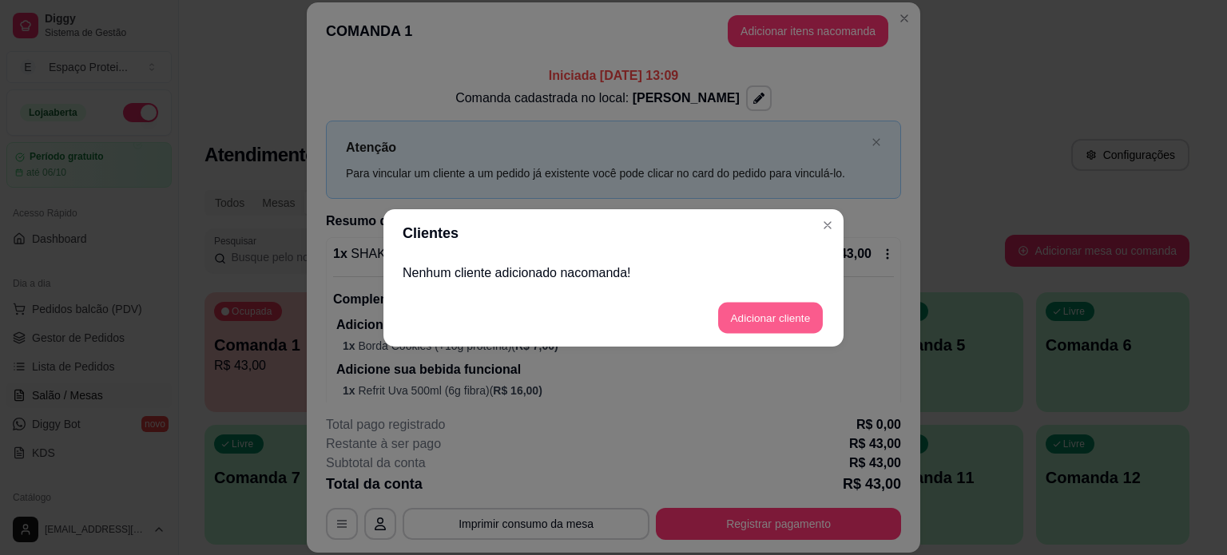
click at [752, 318] on button "Adicionar cliente" at bounding box center [770, 317] width 105 height 31
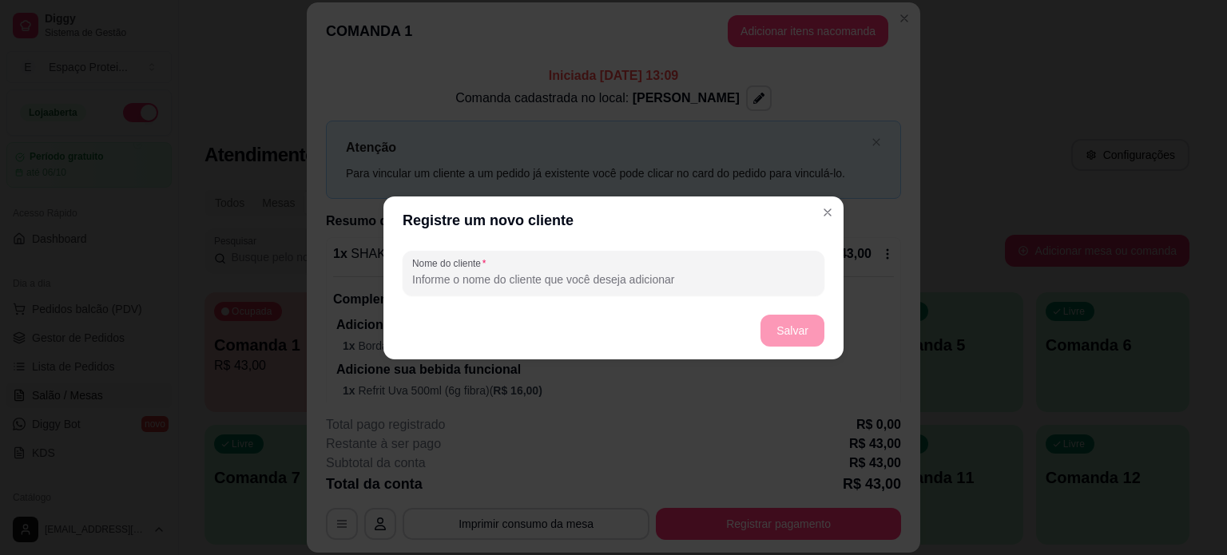
click at [651, 280] on input "Nome do cliente" at bounding box center [613, 280] width 403 height 16
type input "VINICIUS"
click at [783, 328] on button "Salvar" at bounding box center [793, 331] width 64 height 32
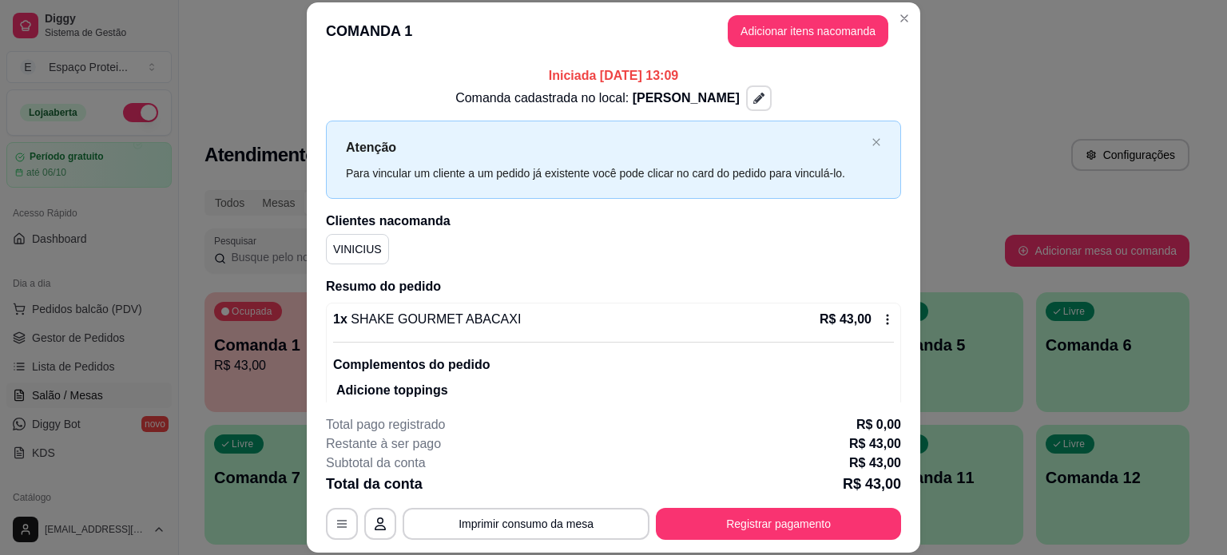
click at [746, 95] on button "button" at bounding box center [759, 98] width 26 height 26
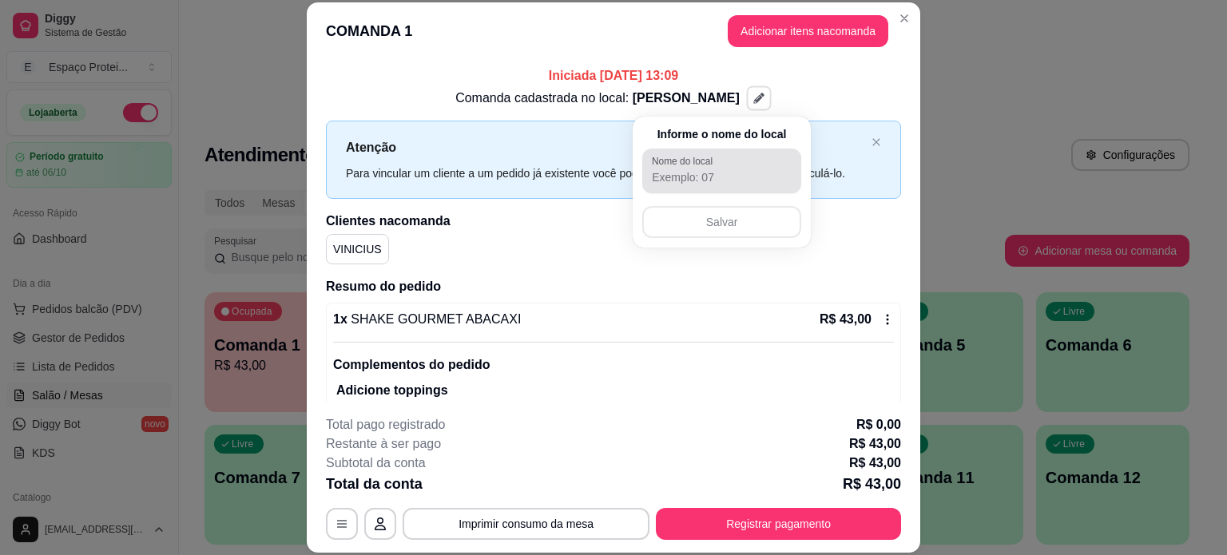
click at [699, 185] on input "Nome do local" at bounding box center [722, 177] width 140 height 16
type input "MESA"
click at [728, 218] on button "Salvar" at bounding box center [722, 222] width 154 height 31
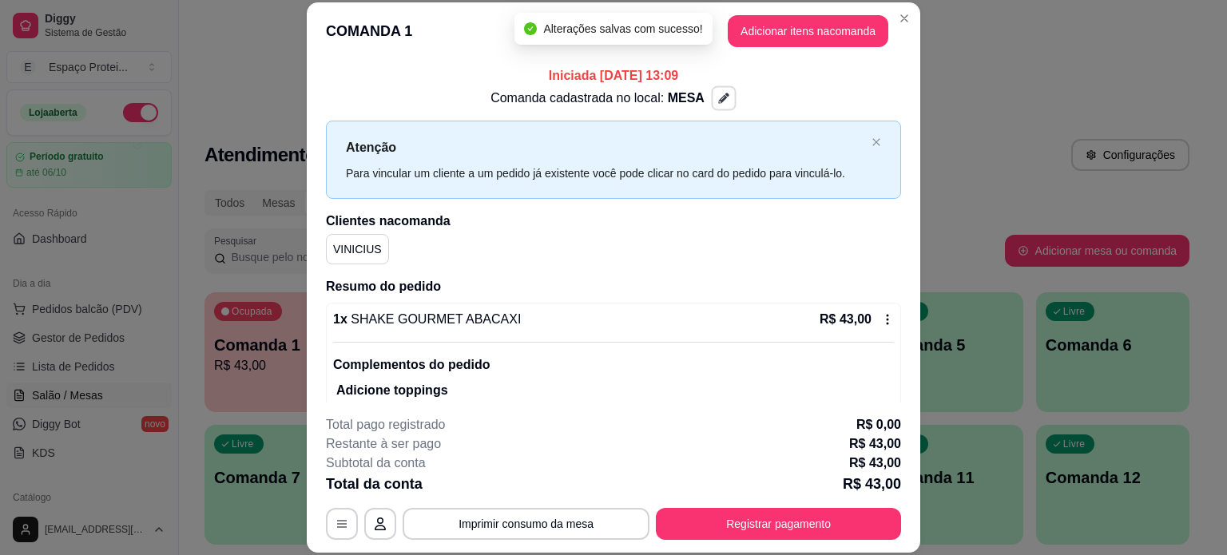
click at [718, 94] on icon "button" at bounding box center [723, 98] width 11 height 11
click at [718, 102] on icon "button" at bounding box center [723, 98] width 11 height 11
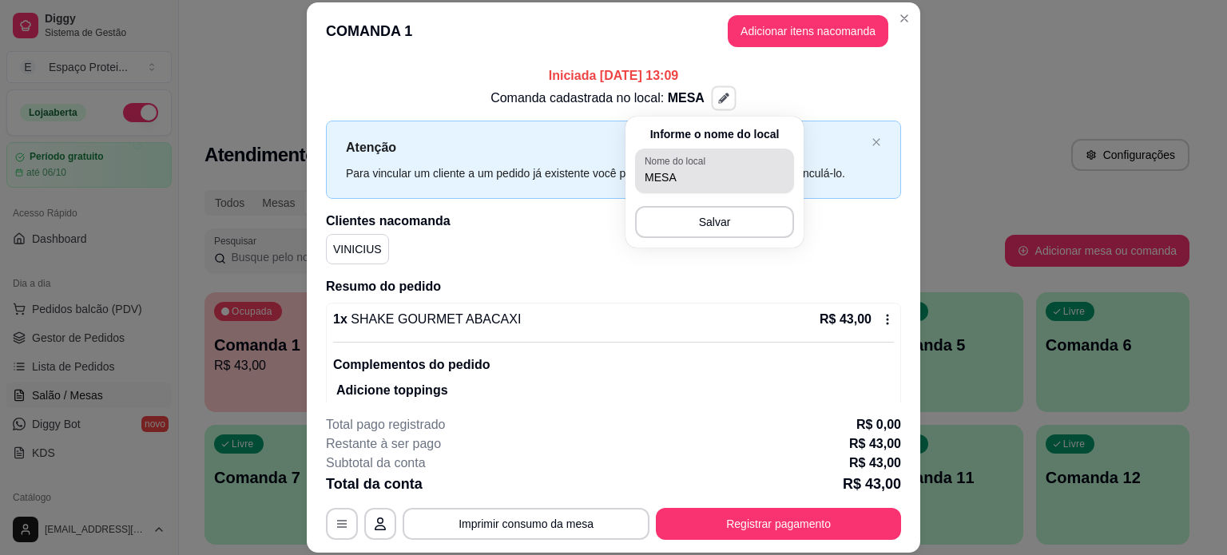
click at [703, 169] on input "MESA" at bounding box center [715, 177] width 140 height 16
type input "MESA 1"
click at [690, 229] on button "Salvar" at bounding box center [715, 222] width 154 height 31
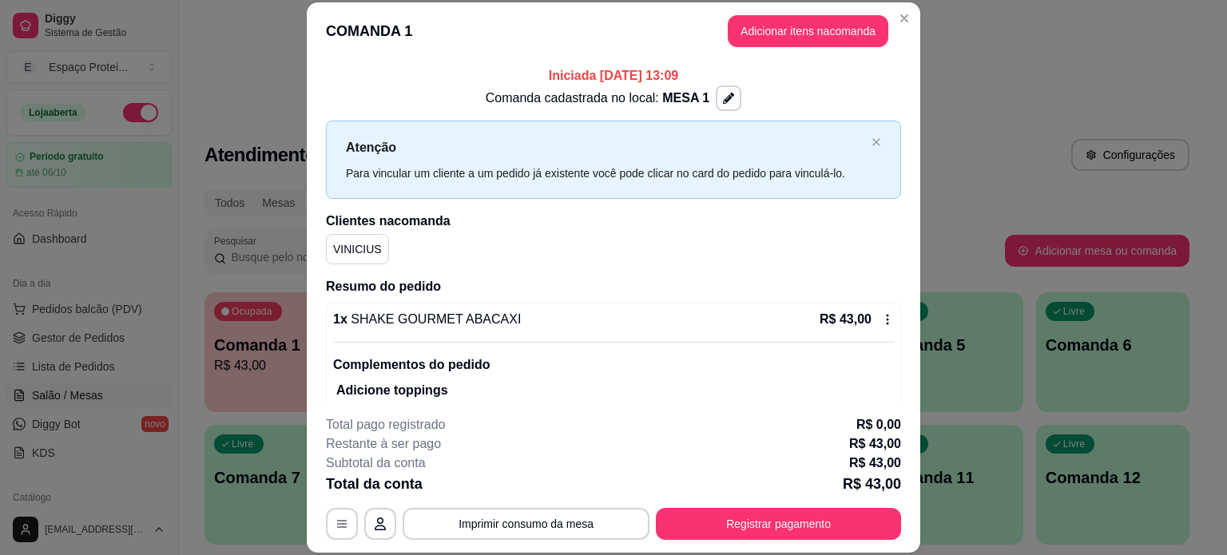
click at [843, 96] on div "Comanda cadastrada no local: MESA 1" at bounding box center [613, 98] width 575 height 26
click at [589, 525] on button "Imprimir consumo da mesa" at bounding box center [527, 523] width 240 height 31
click at [377, 530] on icon "button" at bounding box center [380, 524] width 11 height 13
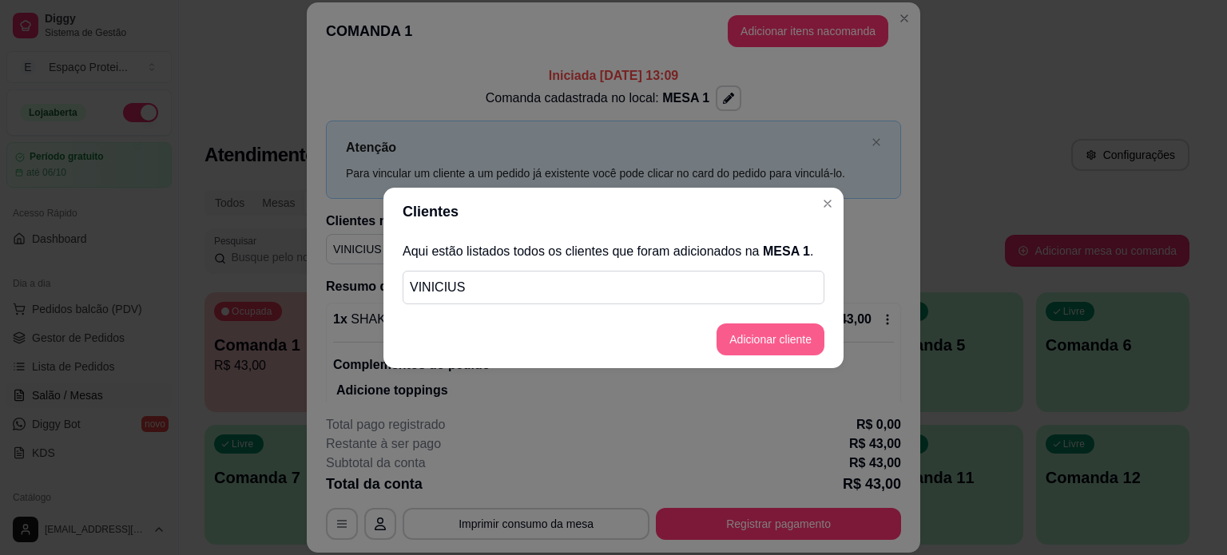
click at [750, 340] on button "Adicionar cliente" at bounding box center [771, 340] width 108 height 32
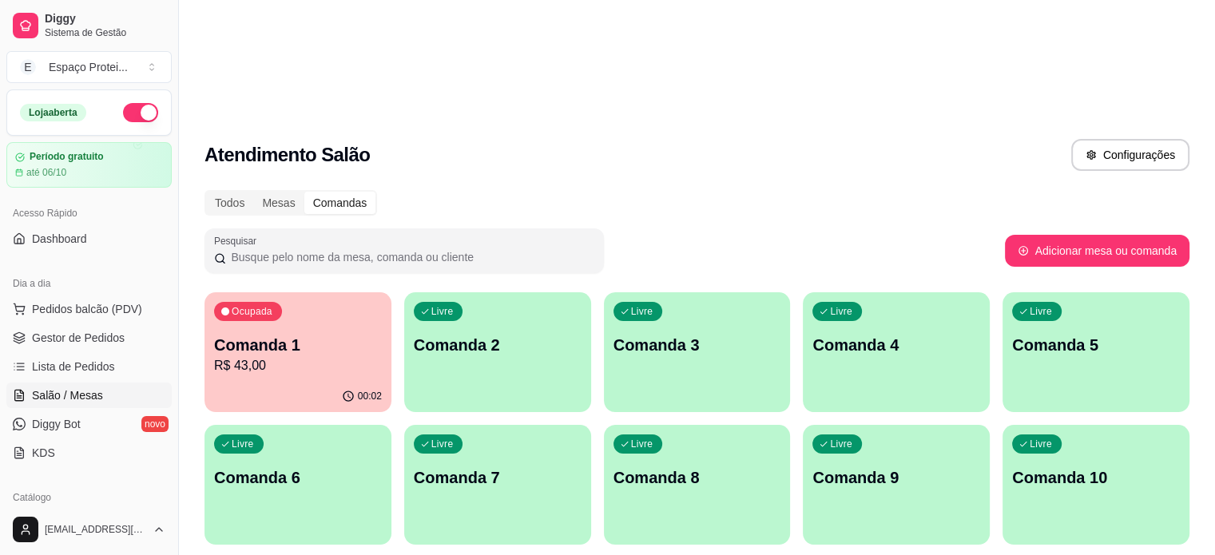
click at [269, 334] on p "Comanda 1" at bounding box center [298, 345] width 168 height 22
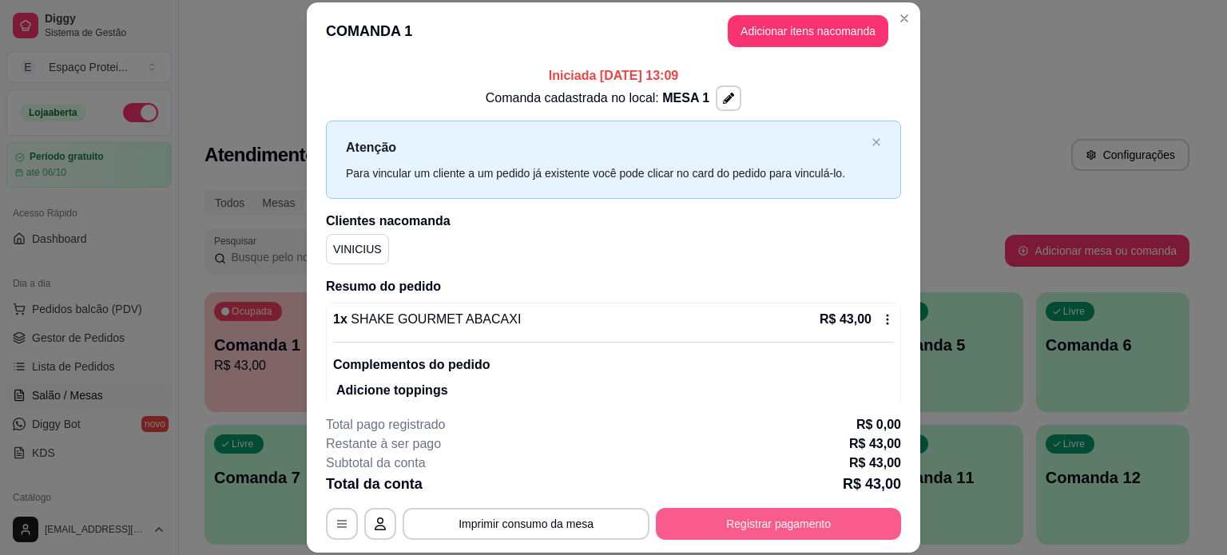
click at [805, 523] on button "Registrar pagamento" at bounding box center [778, 524] width 245 height 32
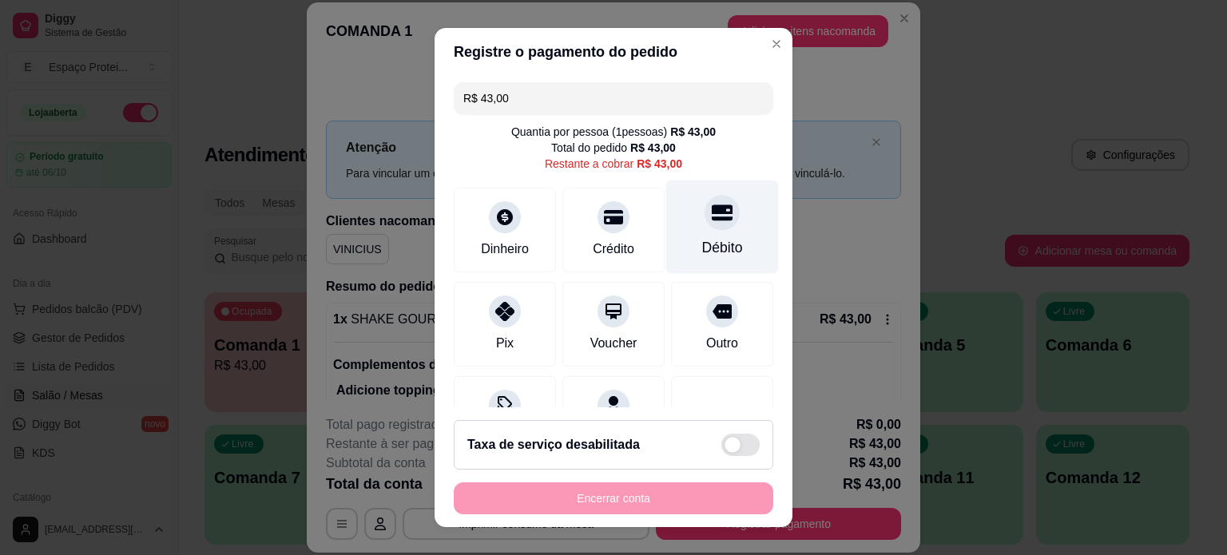
click at [712, 217] on icon at bounding box center [722, 213] width 21 height 16
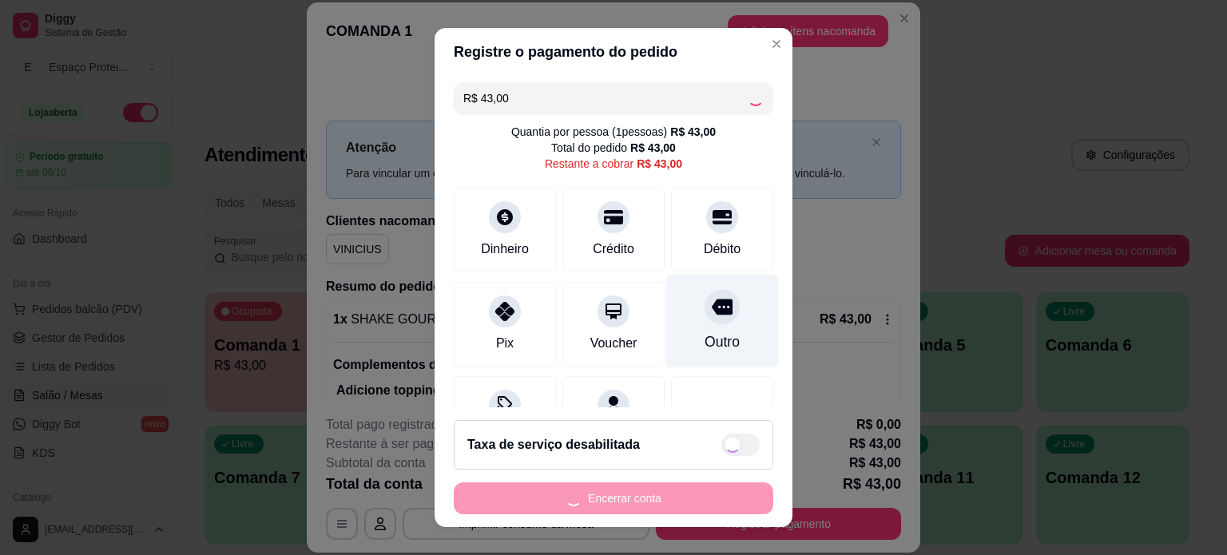
type input "R$ 0,00"
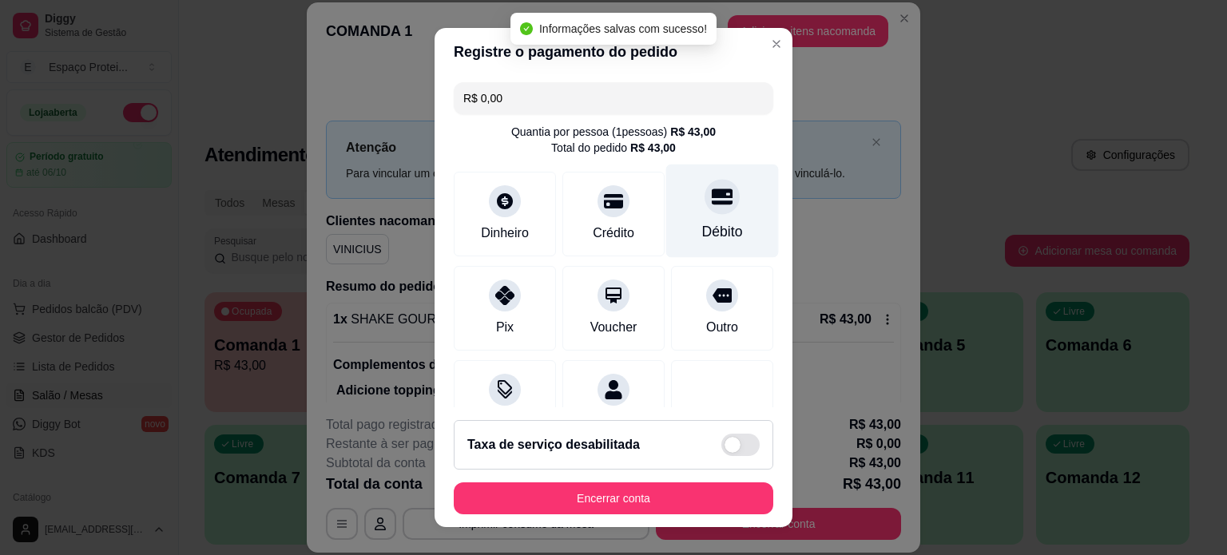
click at [709, 226] on div "Débito" at bounding box center [722, 231] width 41 height 21
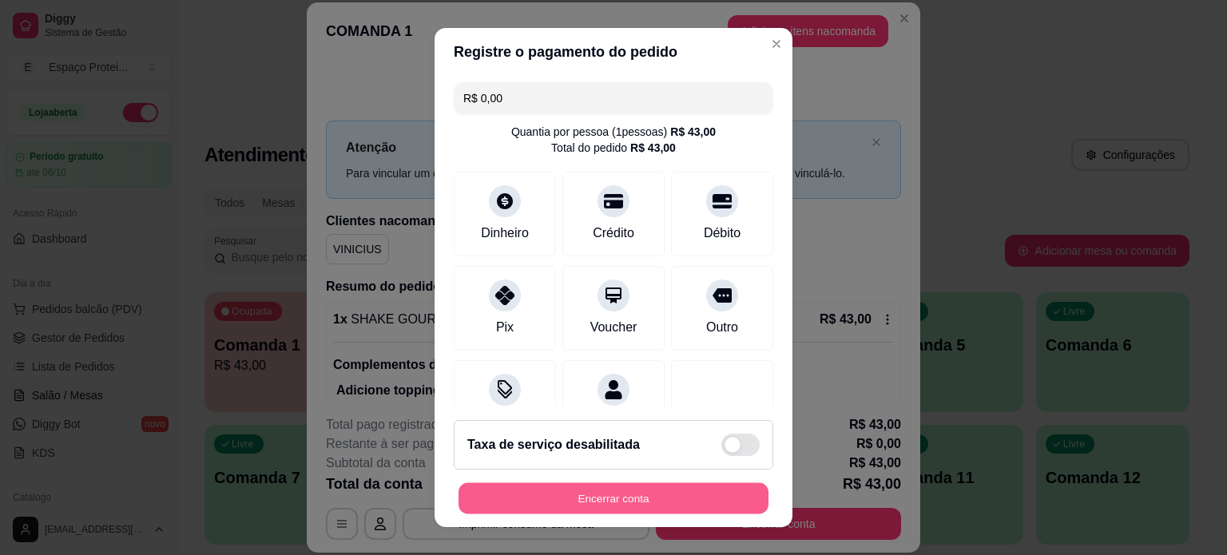
click at [635, 491] on button "Encerrar conta" at bounding box center [614, 498] width 310 height 31
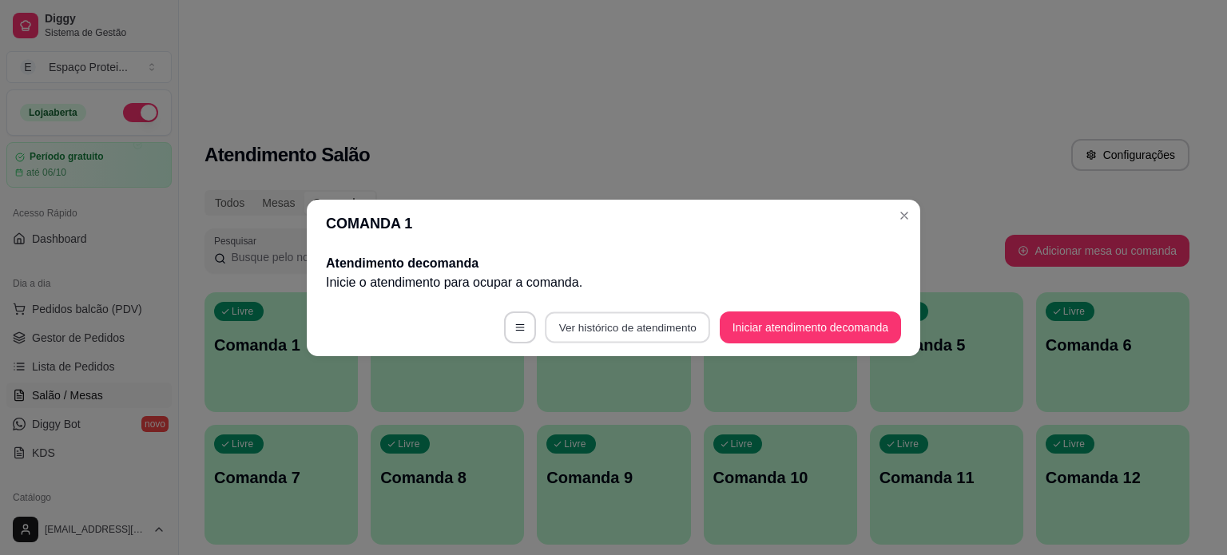
click at [662, 323] on button "Ver histórico de atendimento" at bounding box center [627, 327] width 165 height 31
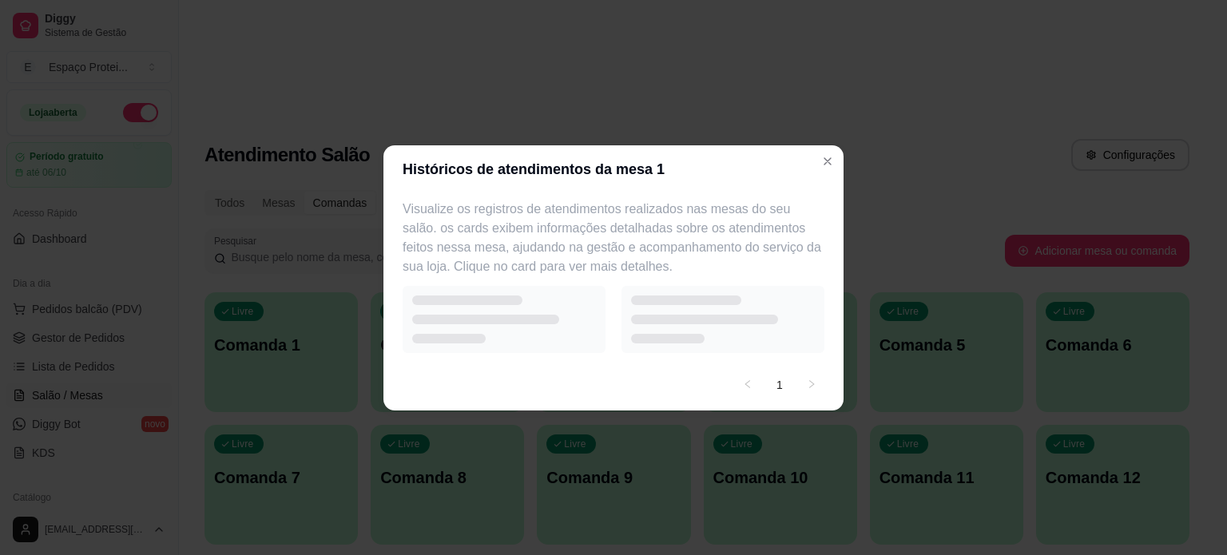
select select "7"
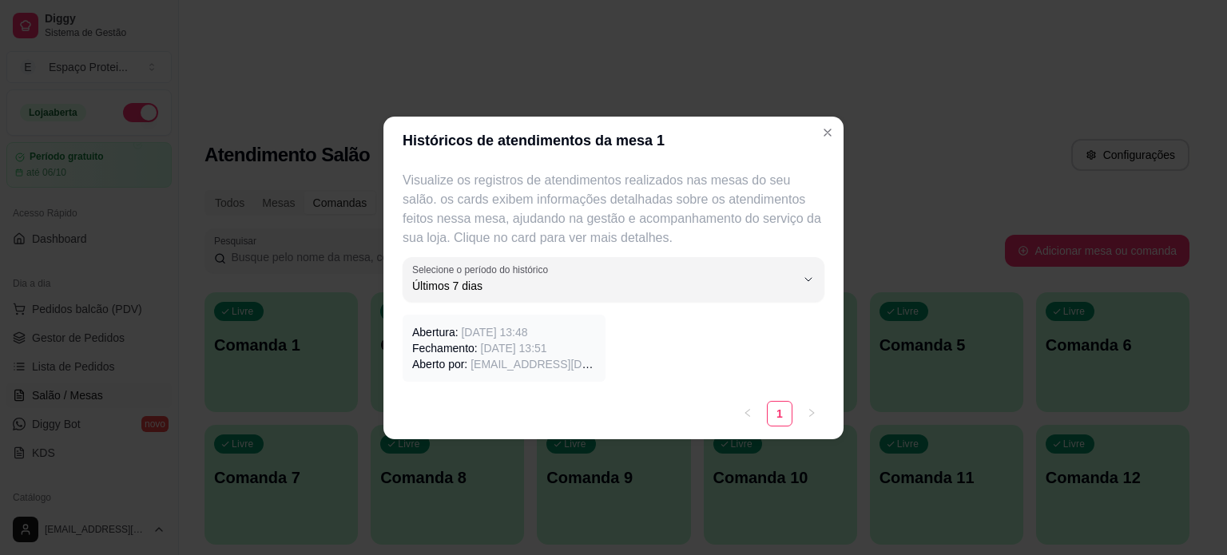
click at [499, 351] on span "[DATE] 13:51" at bounding box center [514, 348] width 66 height 13
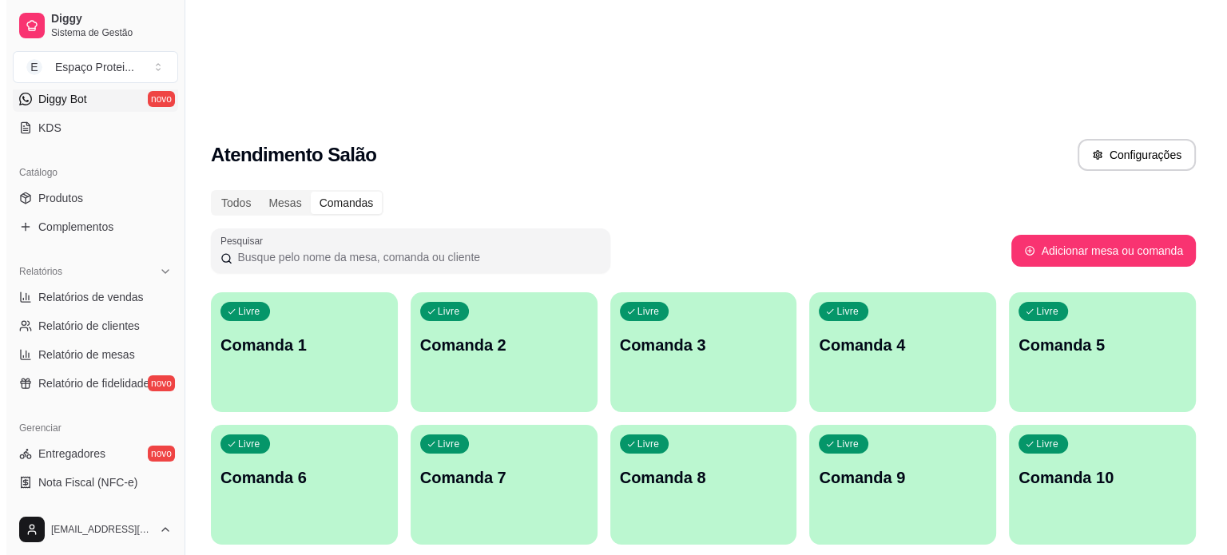
scroll to position [324, 0]
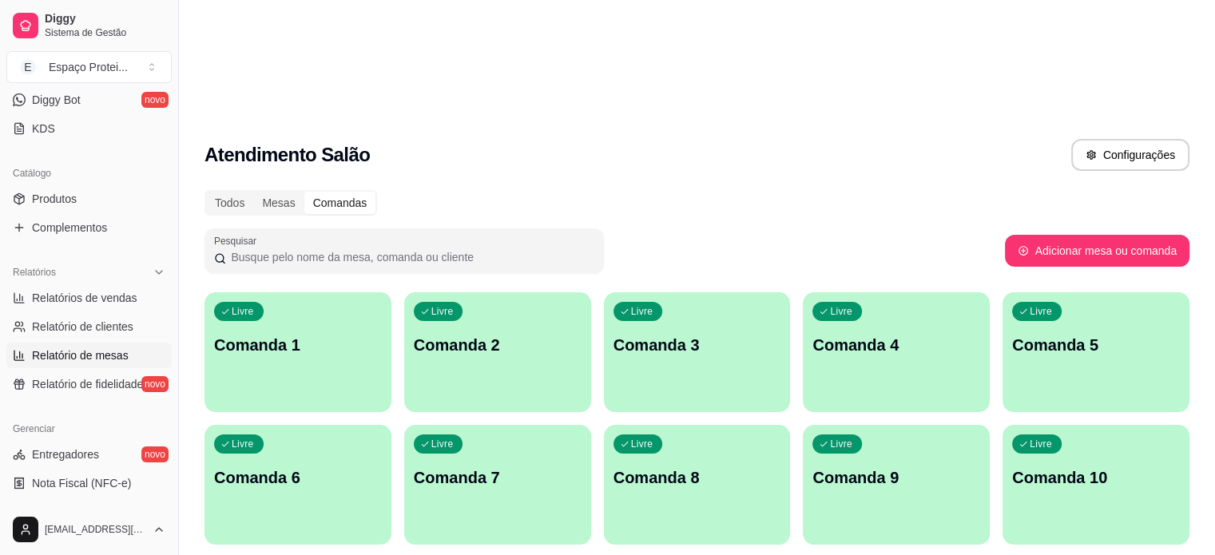
click at [80, 349] on span "Relatório de mesas" at bounding box center [80, 356] width 97 height 16
select select "TOTAL_OF_ORDERS"
select select "7"
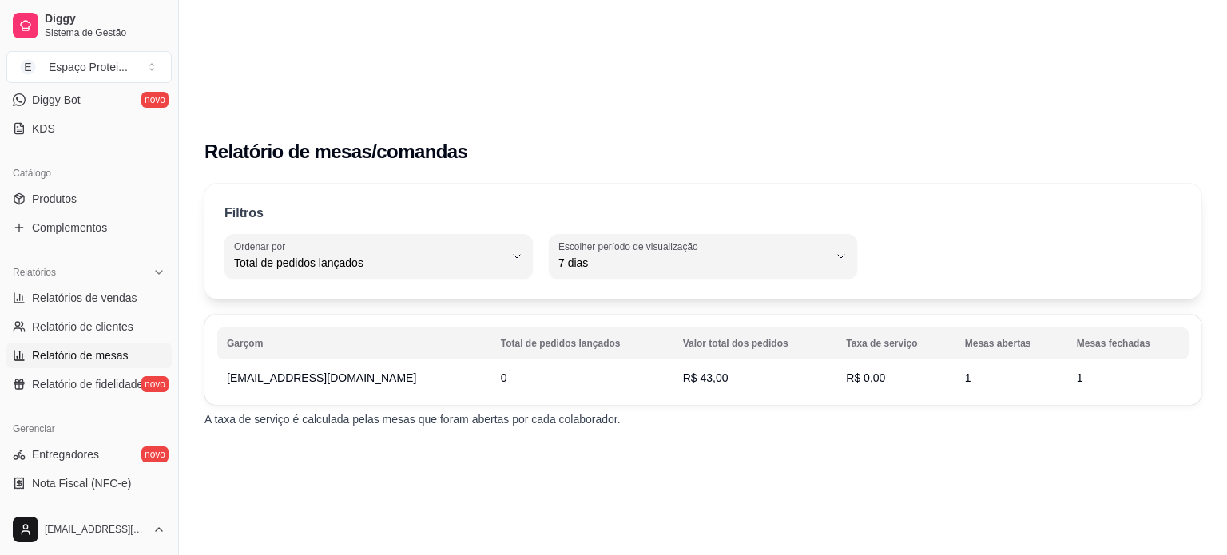
click at [380, 364] on td "[EMAIL_ADDRESS][DOMAIN_NAME]" at bounding box center [354, 378] width 274 height 29
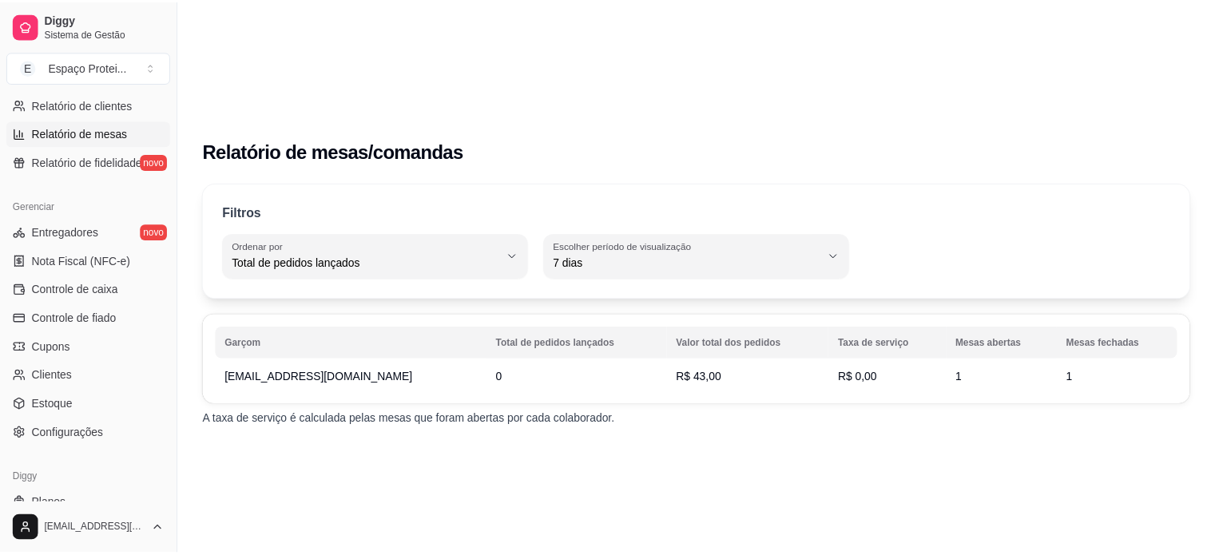
scroll to position [546, 0]
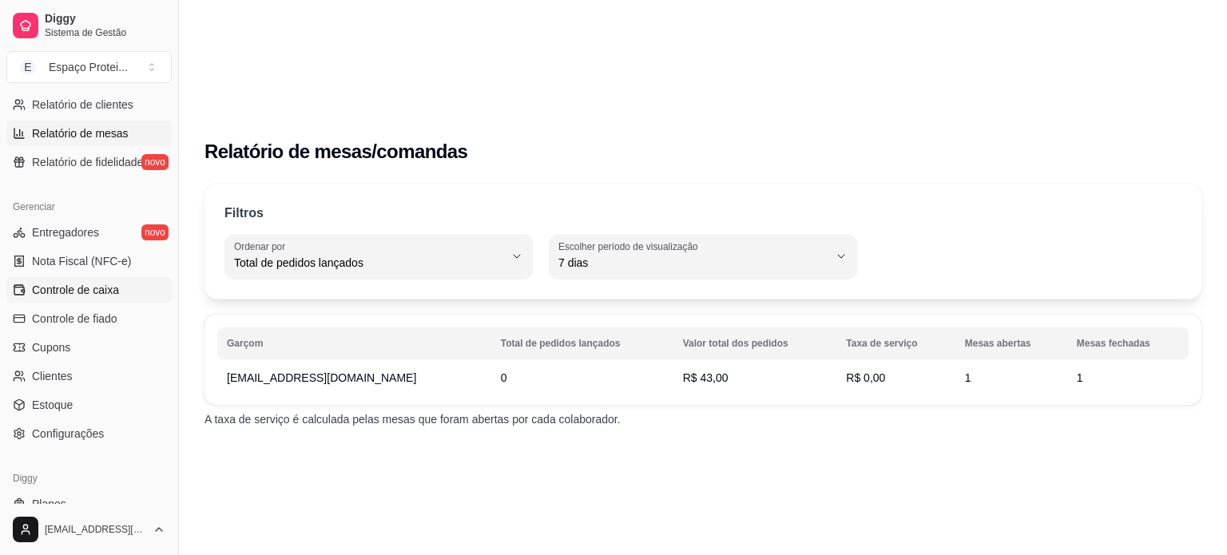
click at [100, 282] on span "Controle de caixa" at bounding box center [75, 290] width 87 height 16
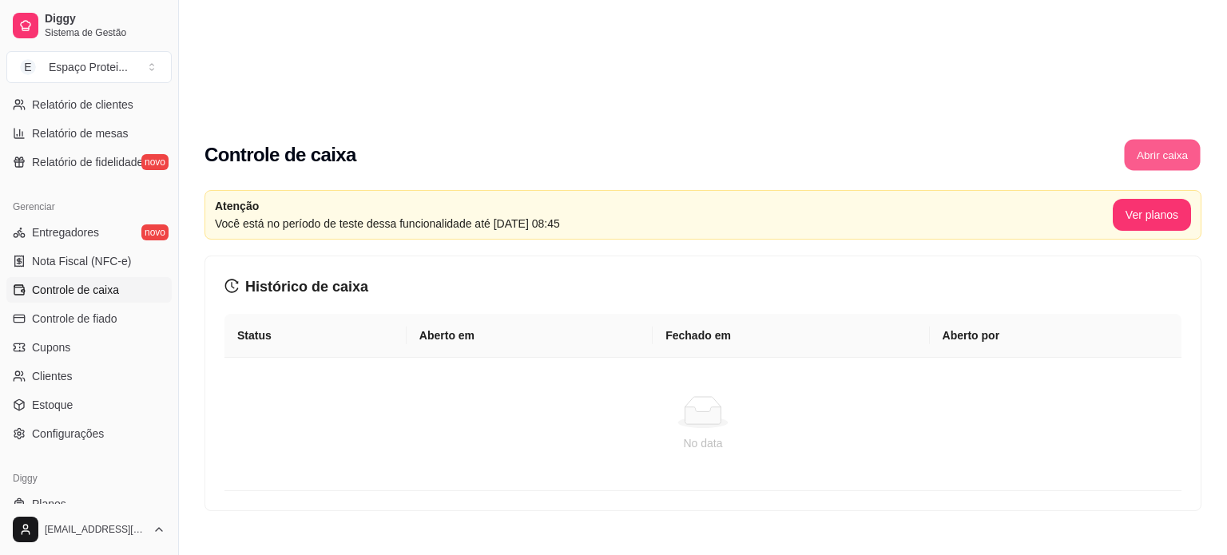
click at [1151, 140] on button "Abrir caixa" at bounding box center [1162, 155] width 76 height 31
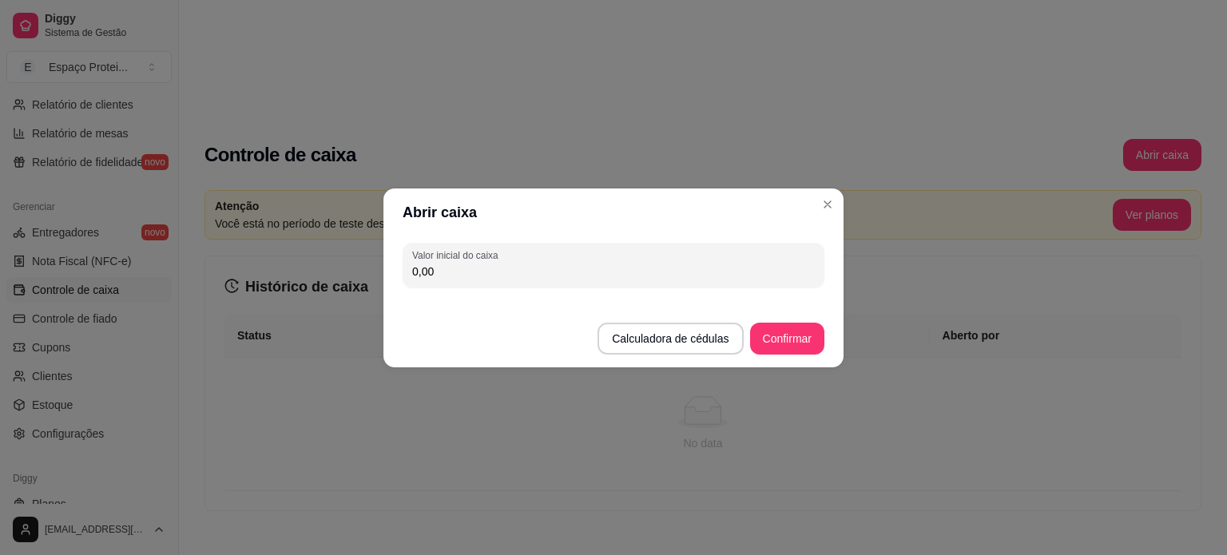
click at [687, 272] on input "0,00" at bounding box center [613, 272] width 403 height 16
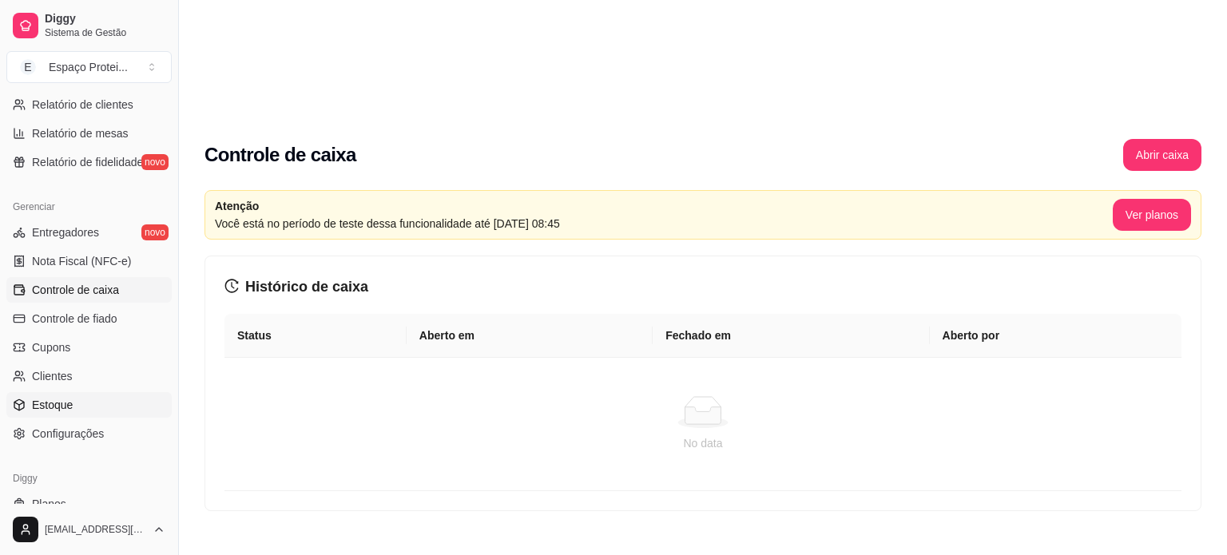
click at [88, 405] on link "Estoque" at bounding box center [88, 405] width 165 height 26
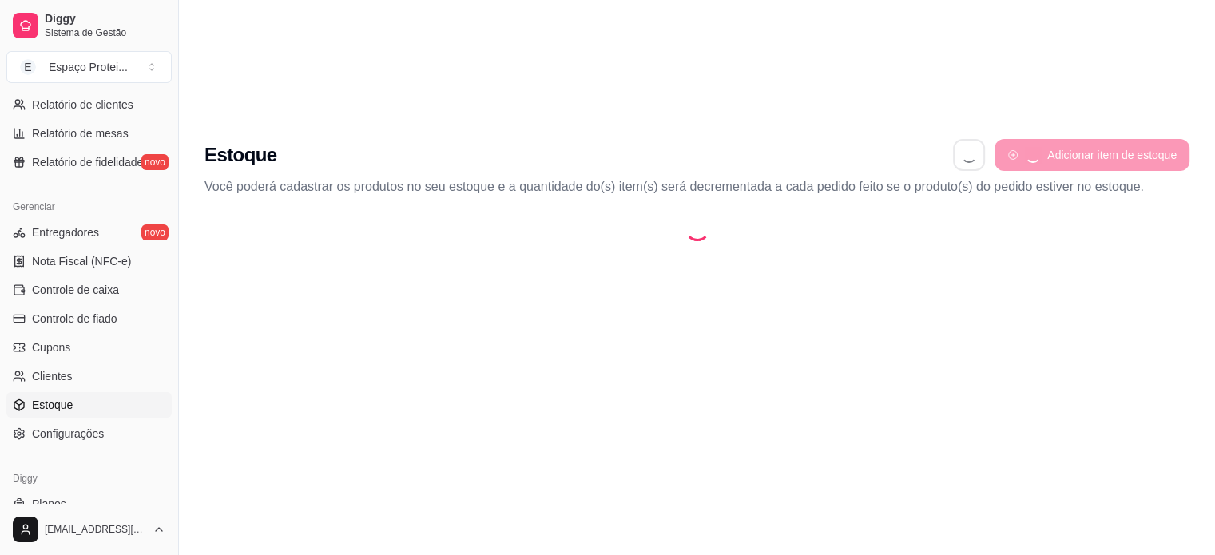
select select "QUANTITY_ORDER"
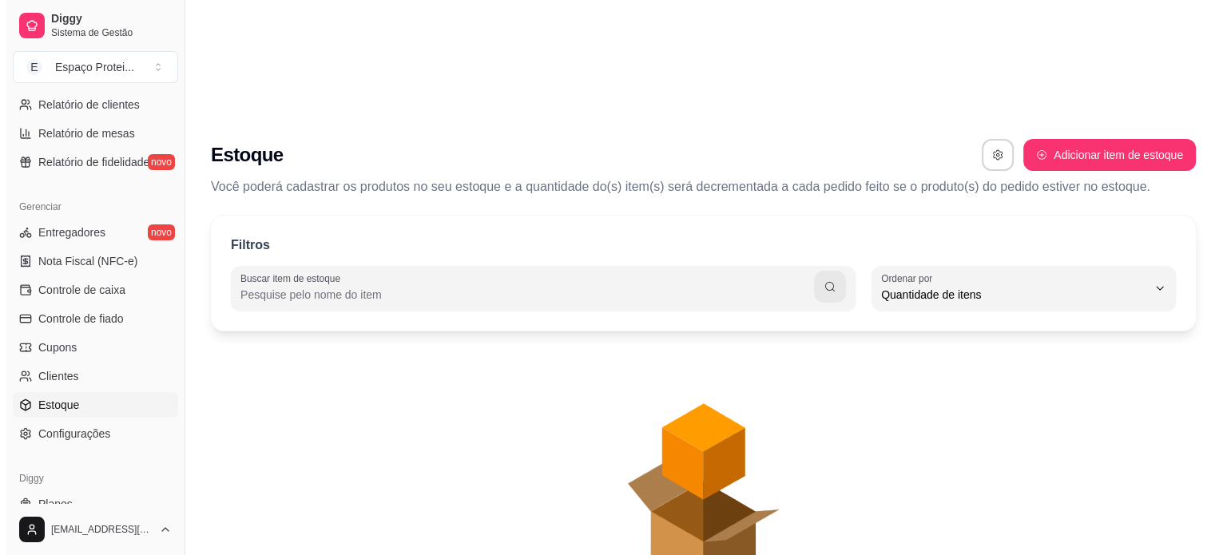
scroll to position [15, 0]
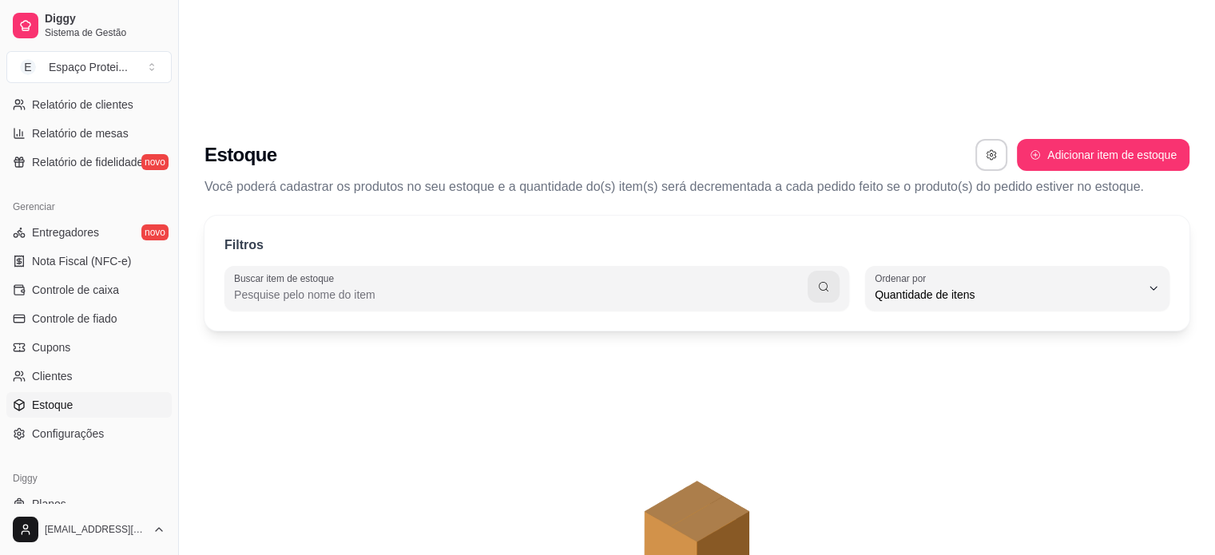
click at [495, 287] on input "Buscar item de estoque" at bounding box center [521, 295] width 574 height 16
type input "SHAKE"
click at [741, 347] on icon "animation" at bounding box center [697, 487] width 985 height 280
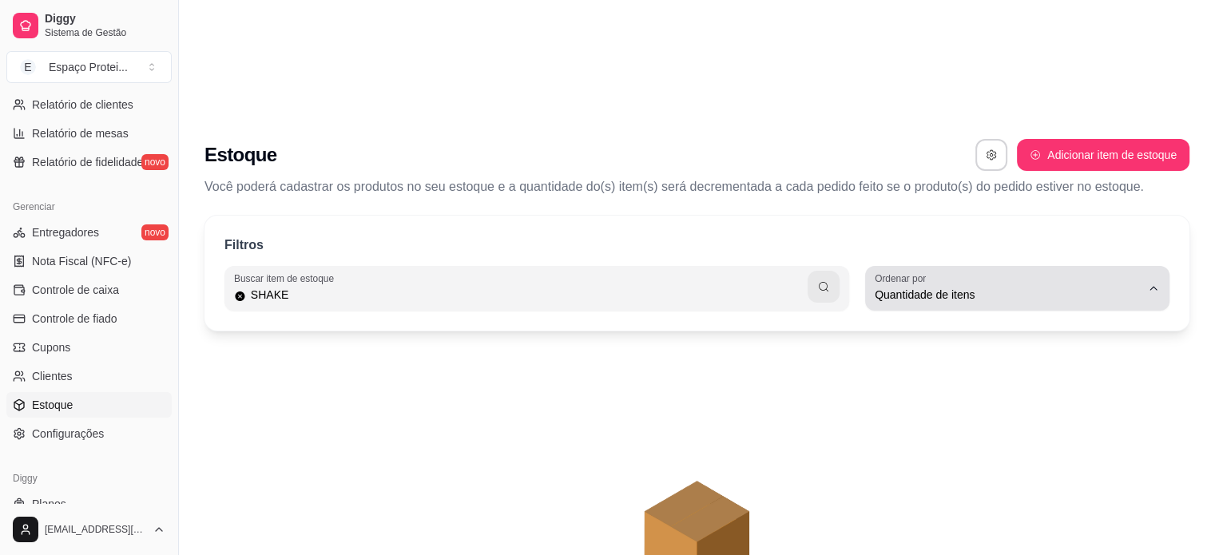
click at [1036, 287] on span "Quantidade de itens" at bounding box center [1008, 295] width 266 height 16
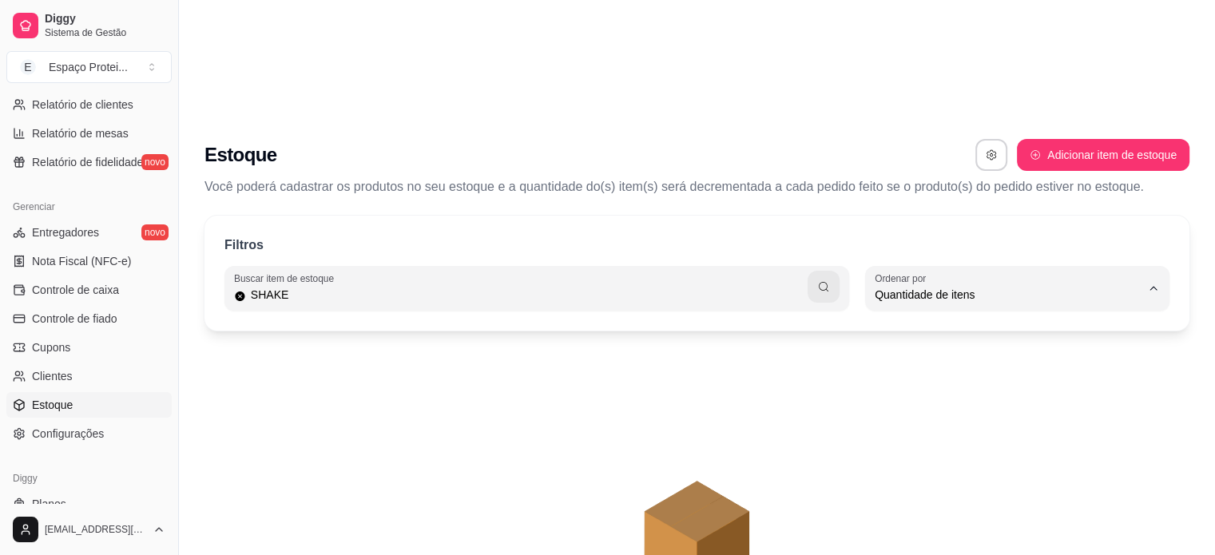
click at [585, 216] on div "Filtros Buscar item de estoque SHAKE QUANTITY_ORDER Ordenar por Ordem alfabétic…" at bounding box center [697, 273] width 985 height 115
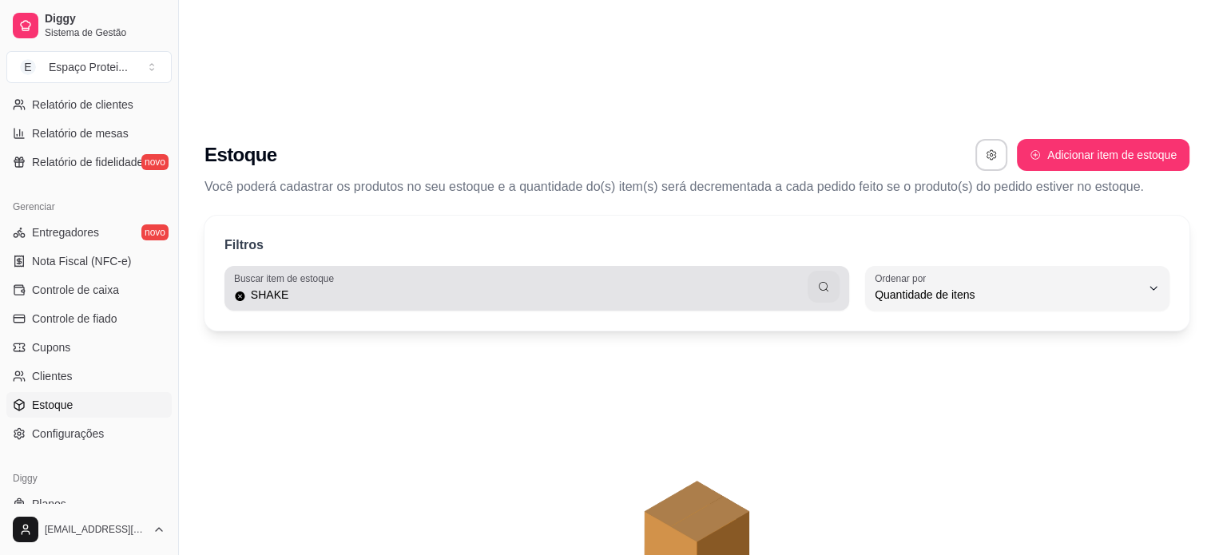
click at [577, 287] on input "SHAKE" at bounding box center [527, 295] width 562 height 16
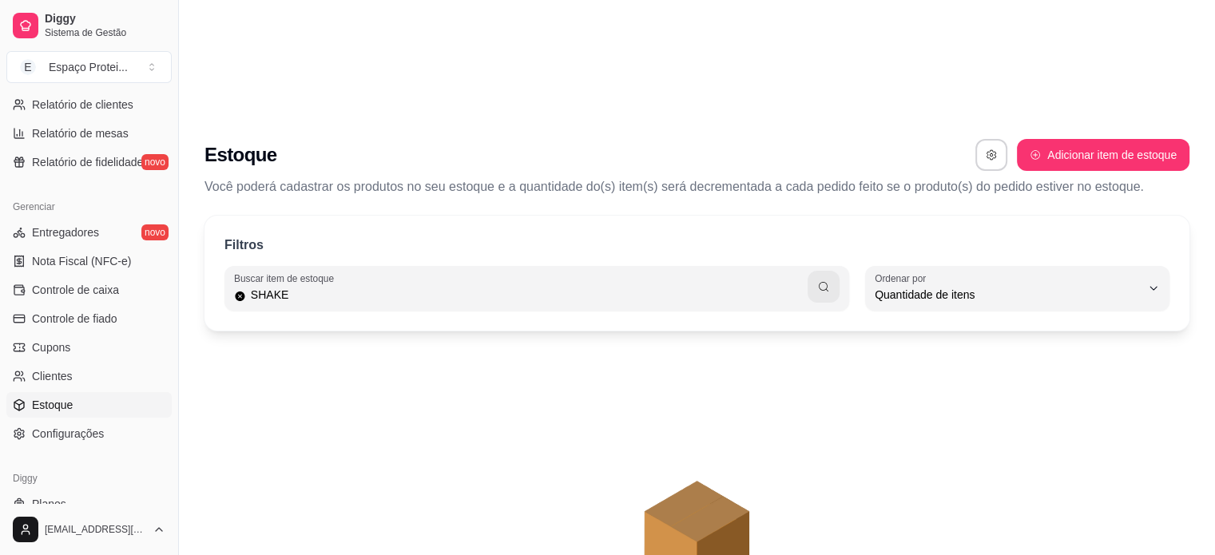
click at [577, 287] on input "SHAKE" at bounding box center [527, 295] width 562 height 16
click at [1087, 139] on button "Adicionar item de estoque" at bounding box center [1103, 155] width 173 height 32
select select "UN"
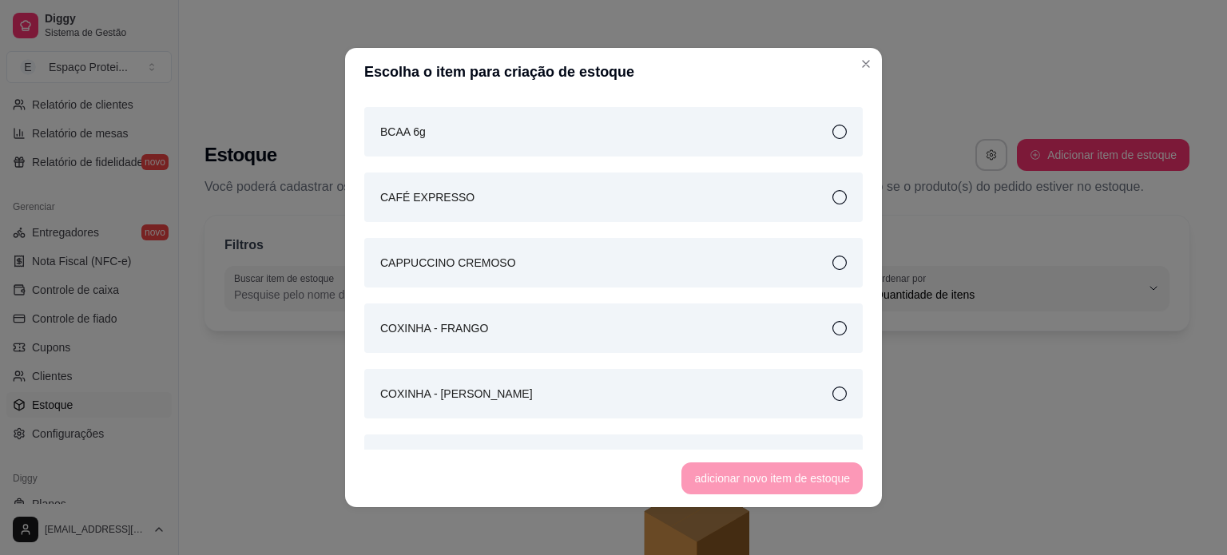
scroll to position [0, 0]
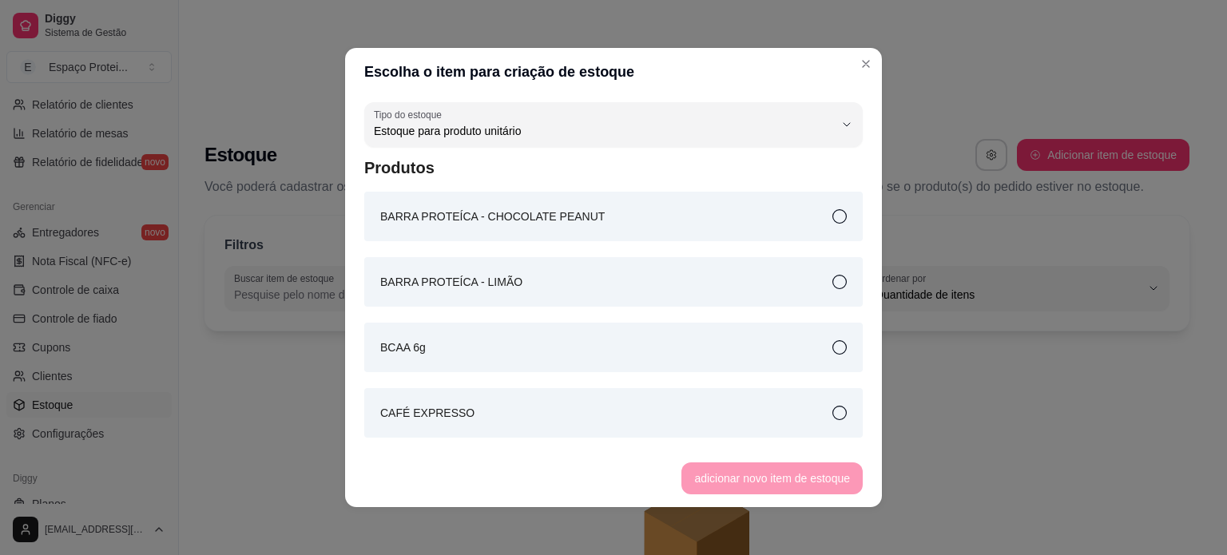
click at [673, 225] on div "BARRA PROTEÍCA - CHOCOLATE PEANUT" at bounding box center [613, 217] width 499 height 50
click at [753, 479] on button "adicionar novo item de estoque" at bounding box center [772, 479] width 181 height 32
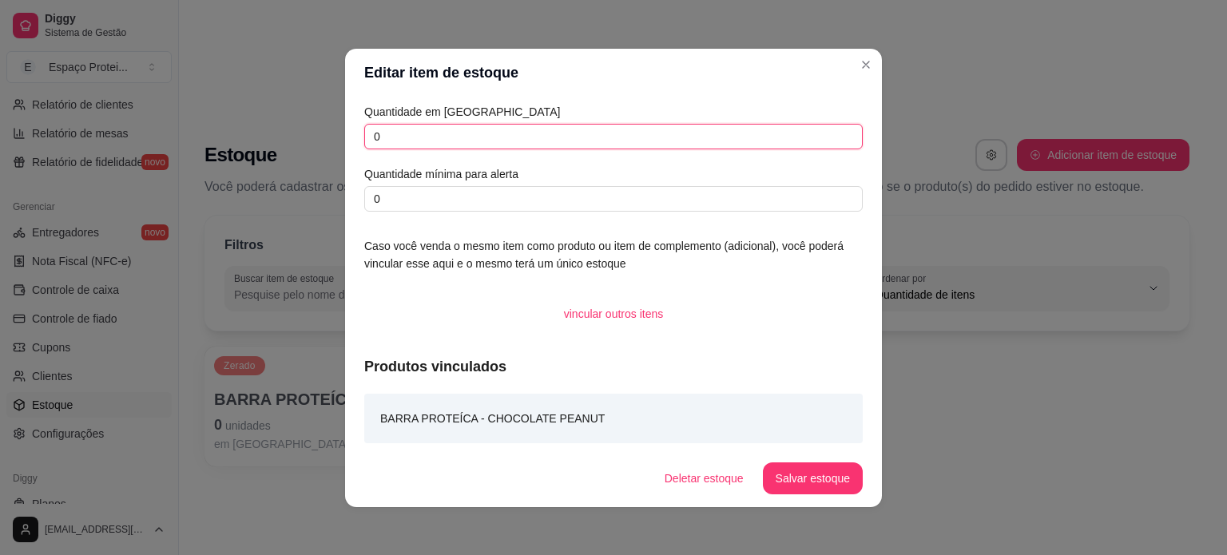
click at [531, 146] on input "0" at bounding box center [613, 137] width 499 height 26
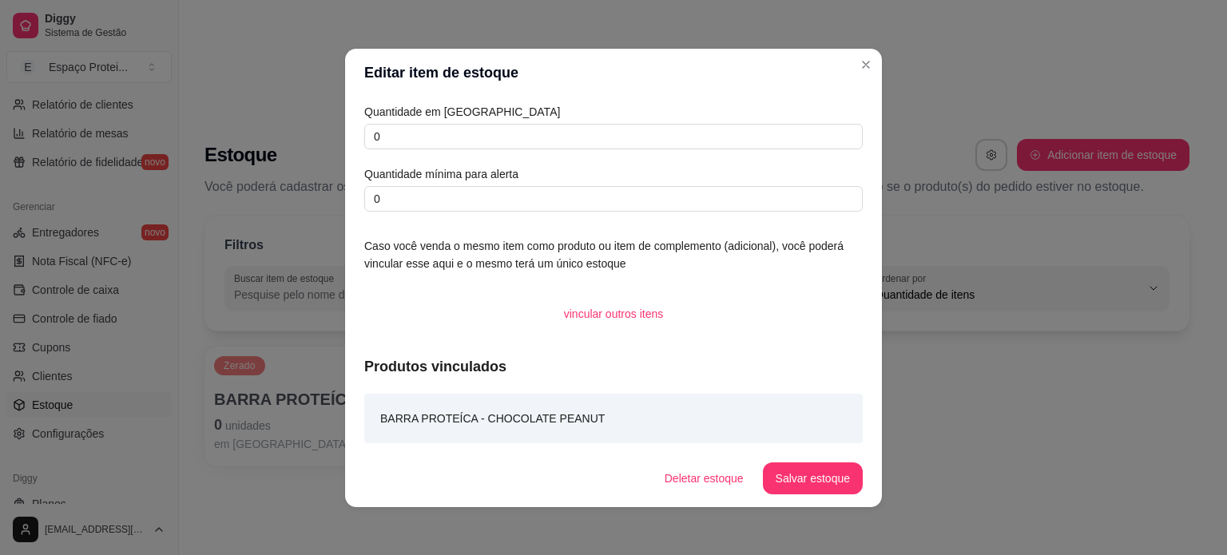
click at [556, 413] on article "BARRA PROTEÍCA - CHOCOLATE PEANUT" at bounding box center [492, 419] width 225 height 18
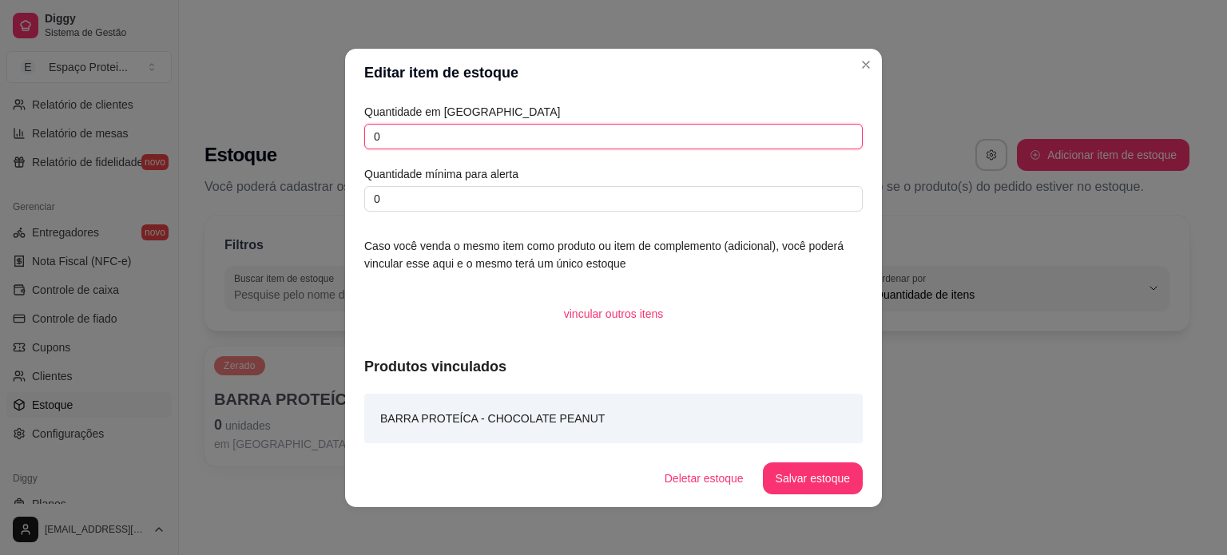
click at [602, 142] on input "0" at bounding box center [613, 137] width 499 height 26
type input "28"
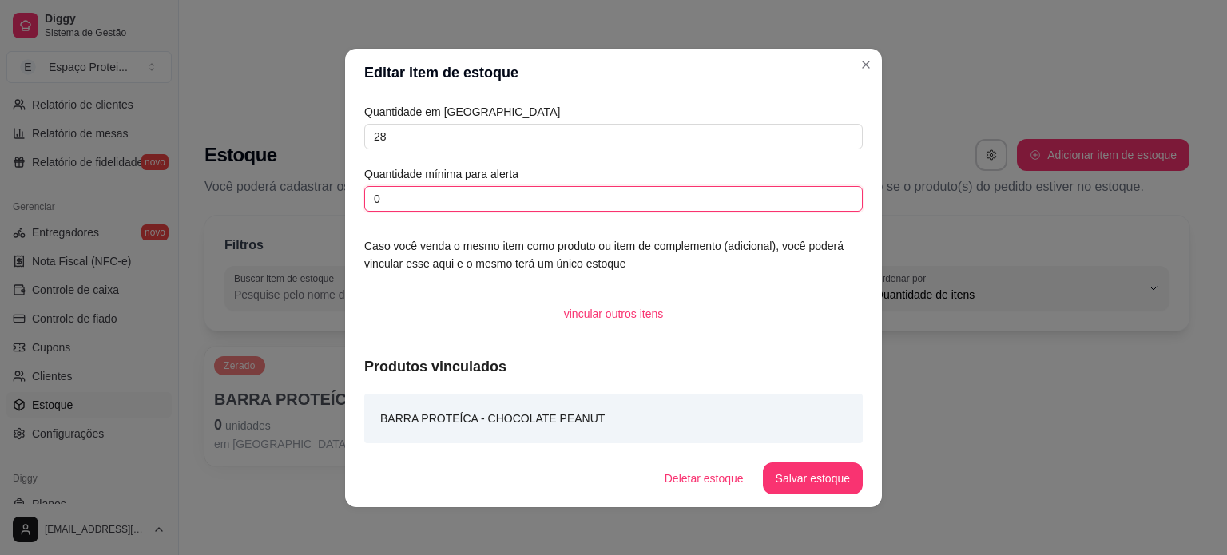
click at [591, 205] on input "0" at bounding box center [613, 199] width 499 height 26
type input "0"
type input "1"
type input "14"
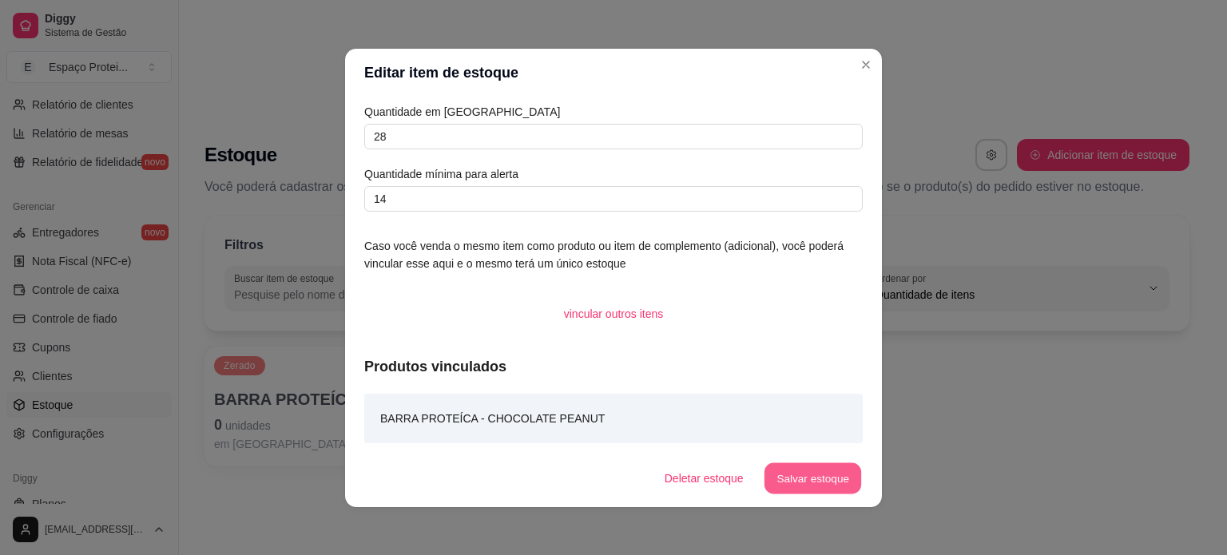
click at [801, 471] on button "Salvar estoque" at bounding box center [812, 478] width 97 height 31
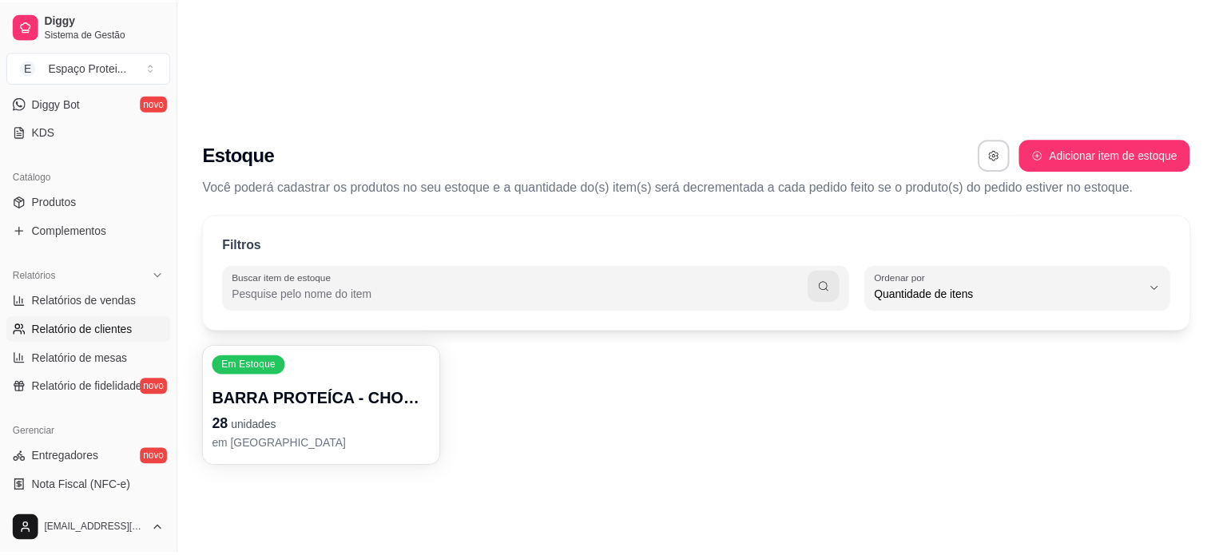
scroll to position [320, 0]
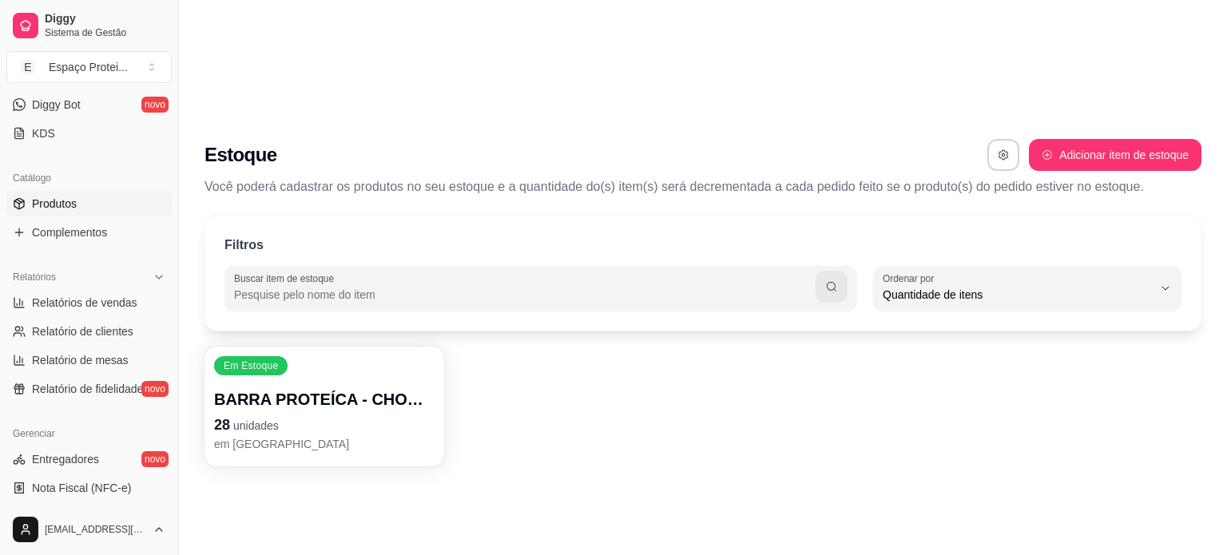
click at [85, 200] on link "Produtos" at bounding box center [88, 204] width 165 height 26
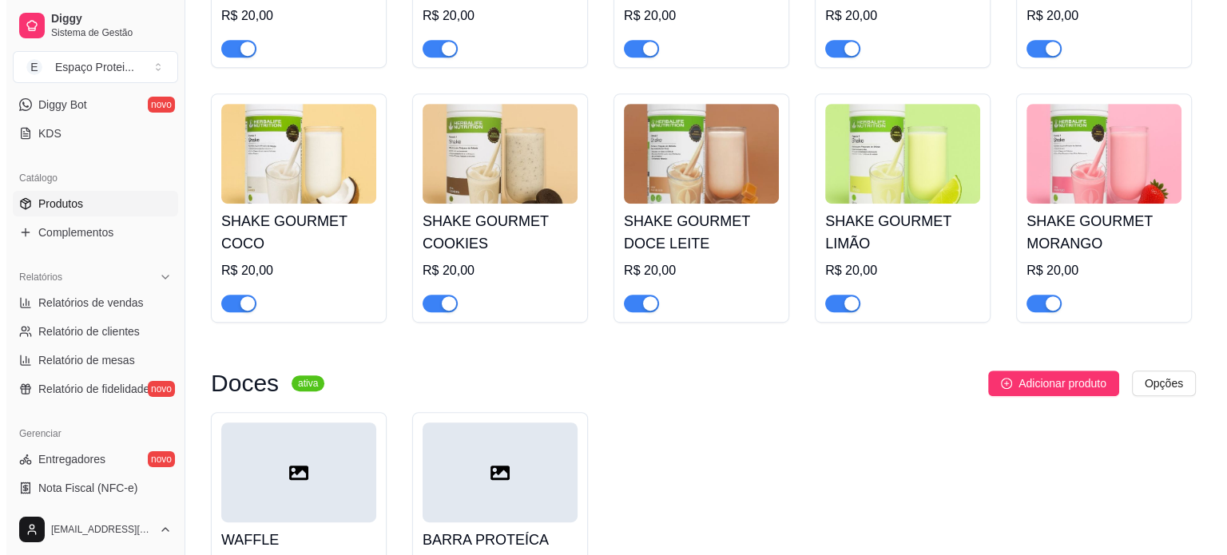
scroll to position [801, 0]
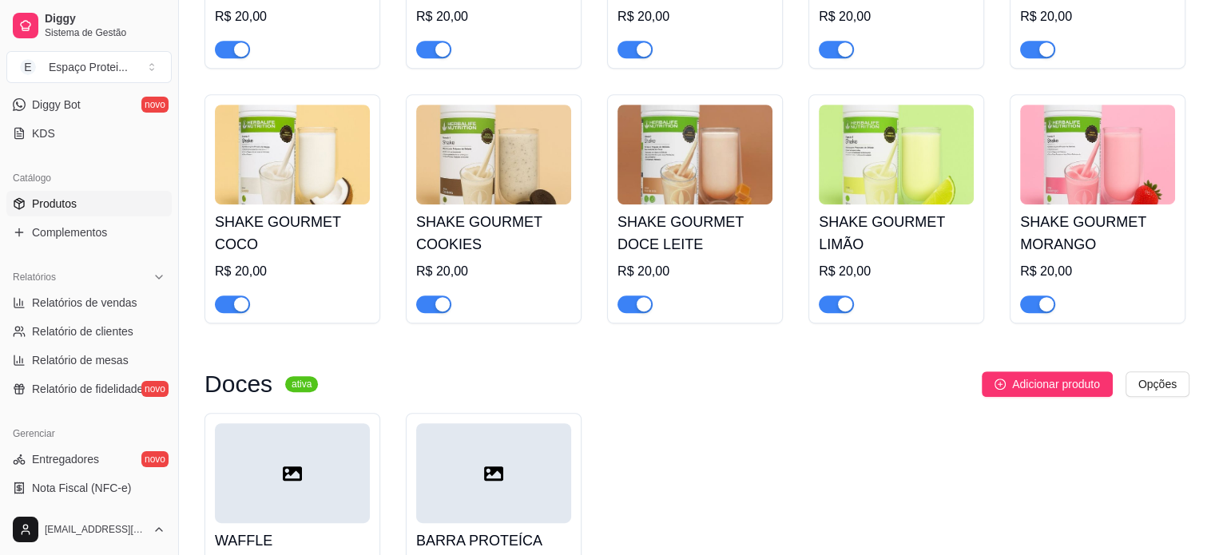
click at [476, 423] on div at bounding box center [493, 473] width 155 height 100
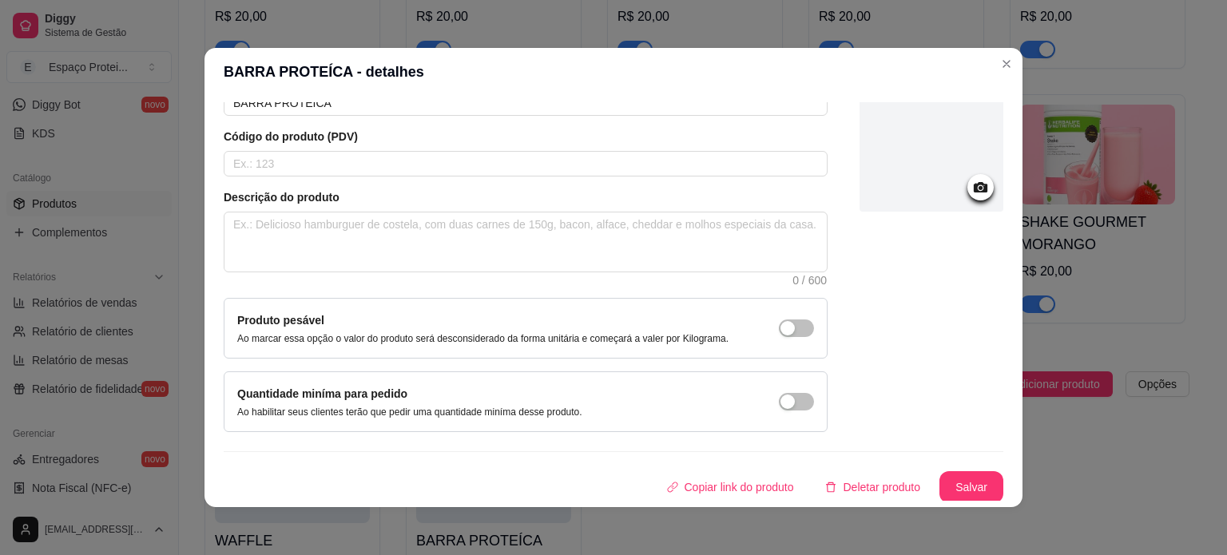
scroll to position [0, 0]
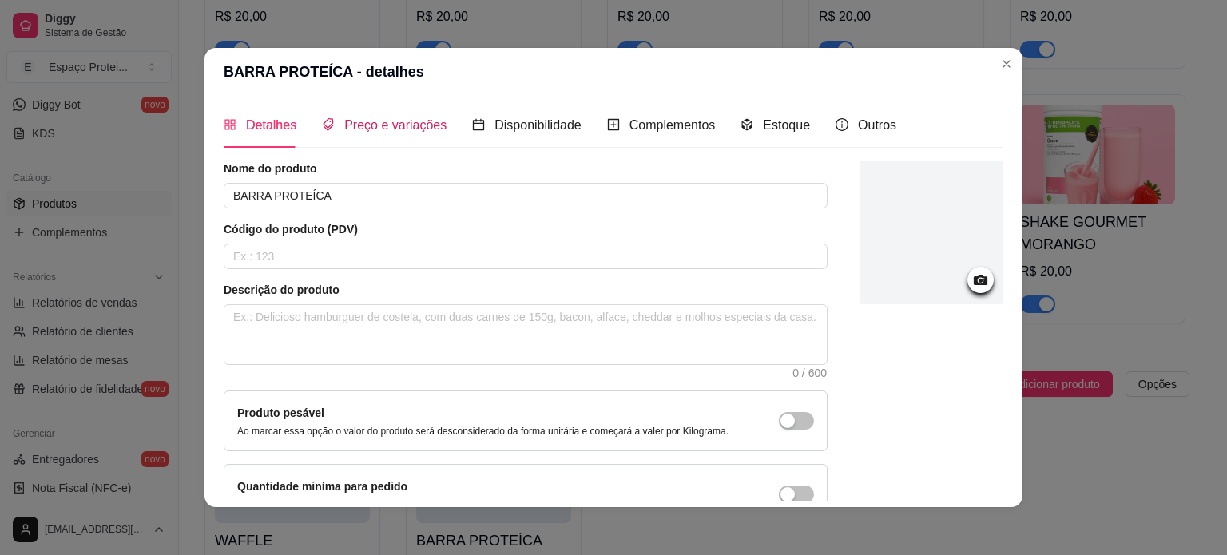
click at [377, 124] on span "Preço e variações" at bounding box center [395, 125] width 102 height 14
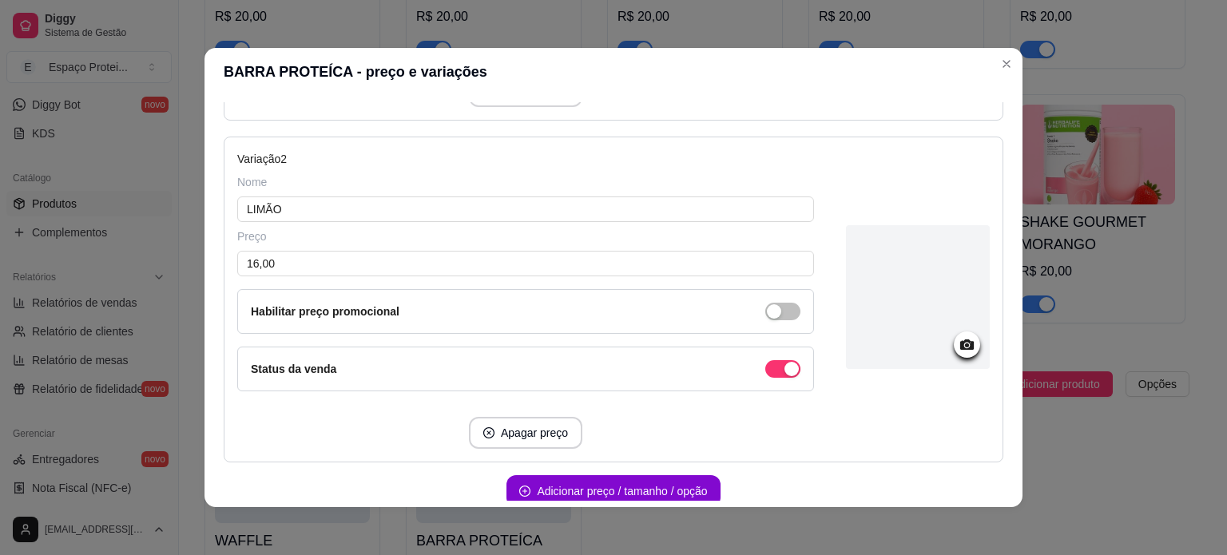
scroll to position [559, 0]
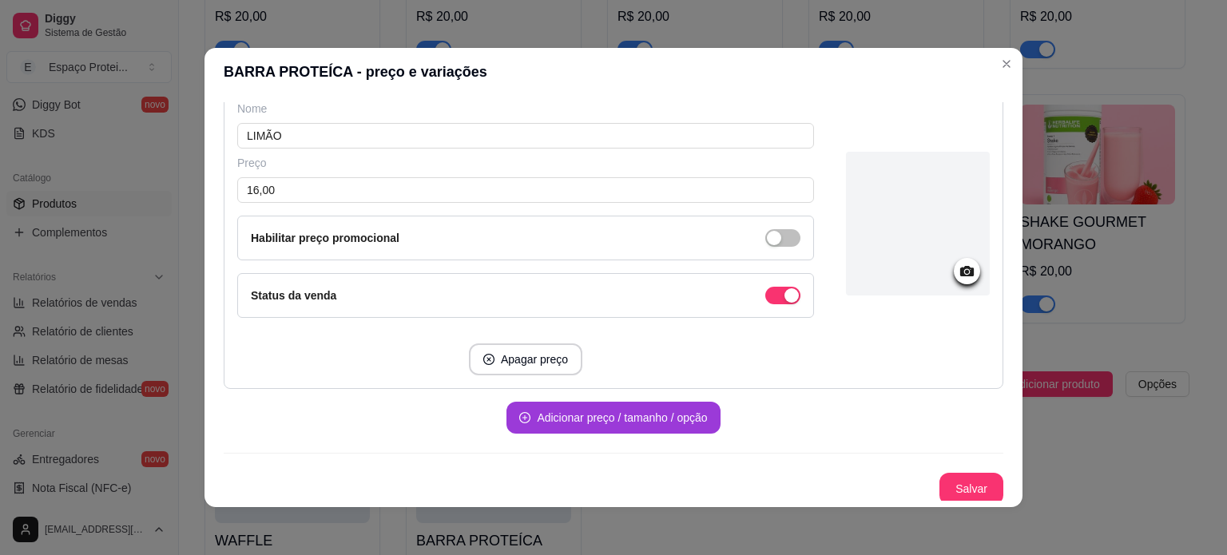
click at [562, 420] on button "Adicionar preço / tamanho / opção" at bounding box center [613, 418] width 213 height 32
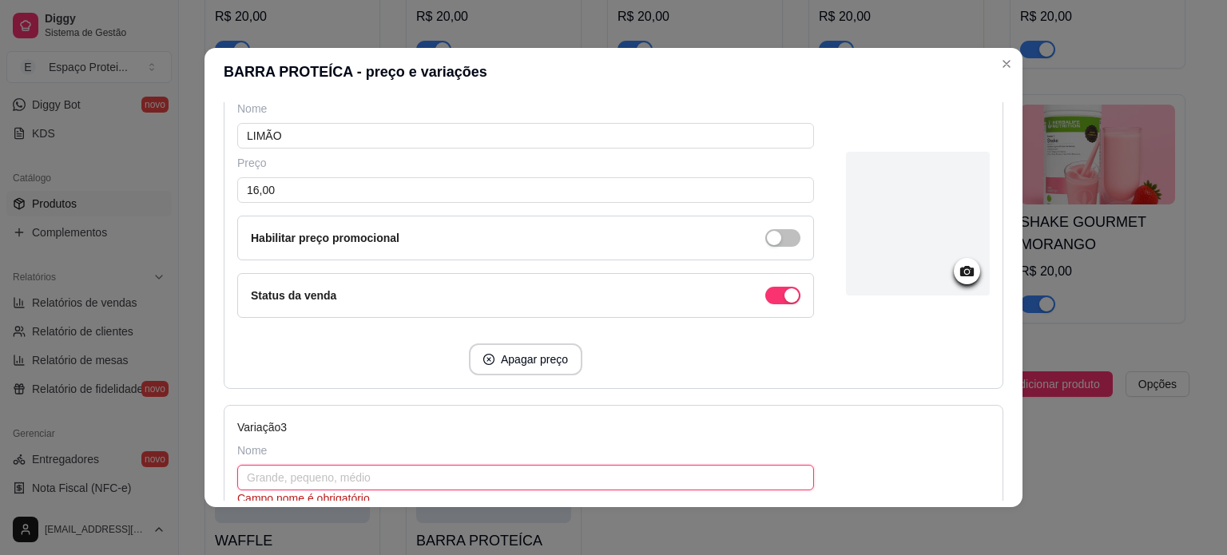
click at [411, 469] on input "text" at bounding box center [525, 478] width 577 height 26
type input "VANILLA"
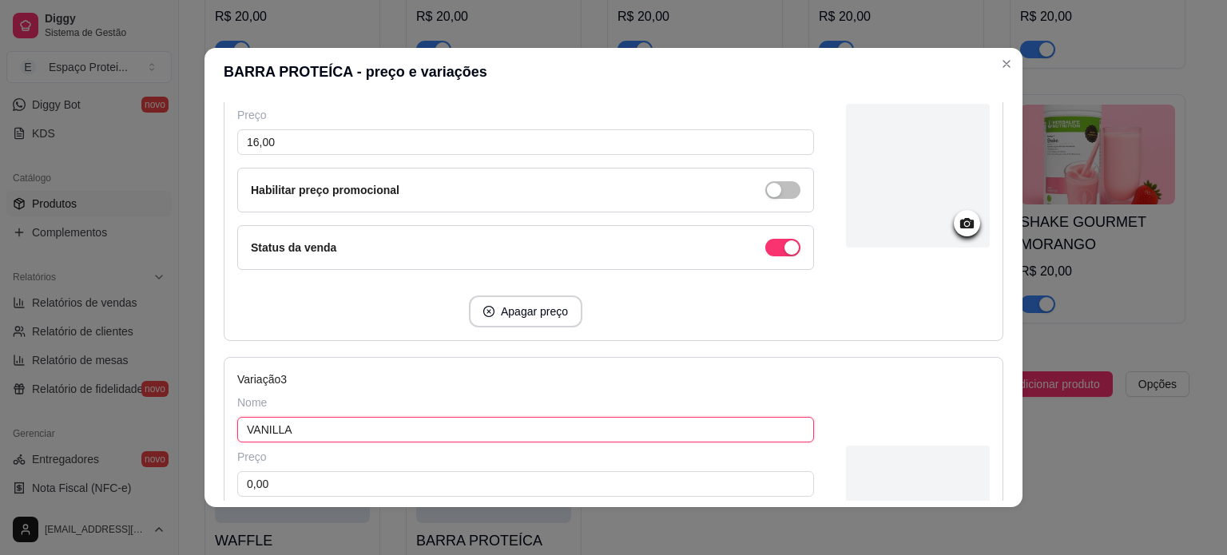
scroll to position [703, 0]
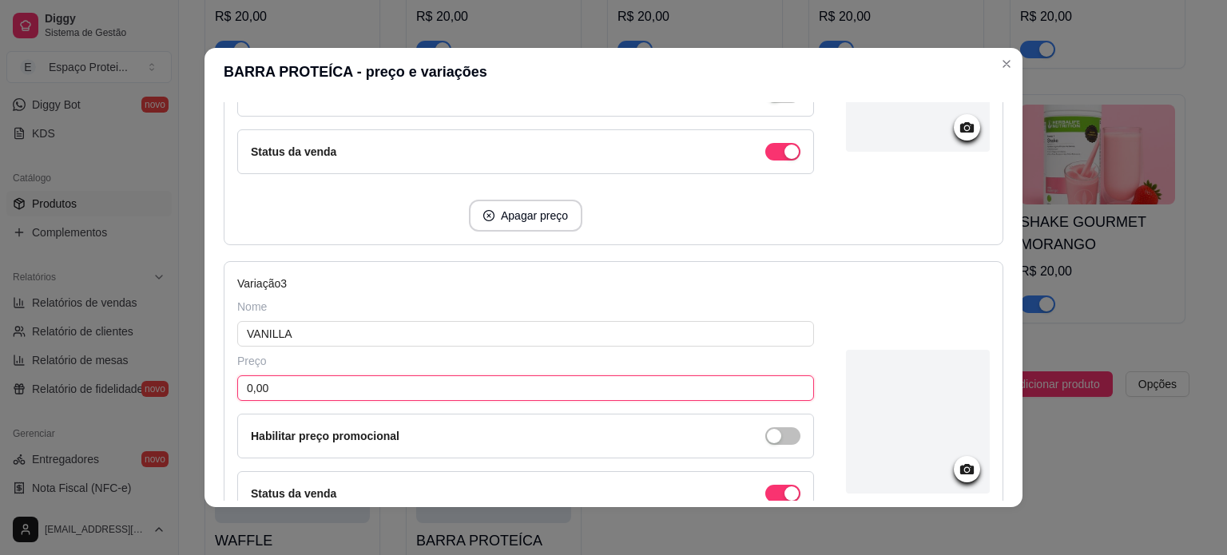
click at [288, 386] on input "0,00" at bounding box center [525, 389] width 577 height 26
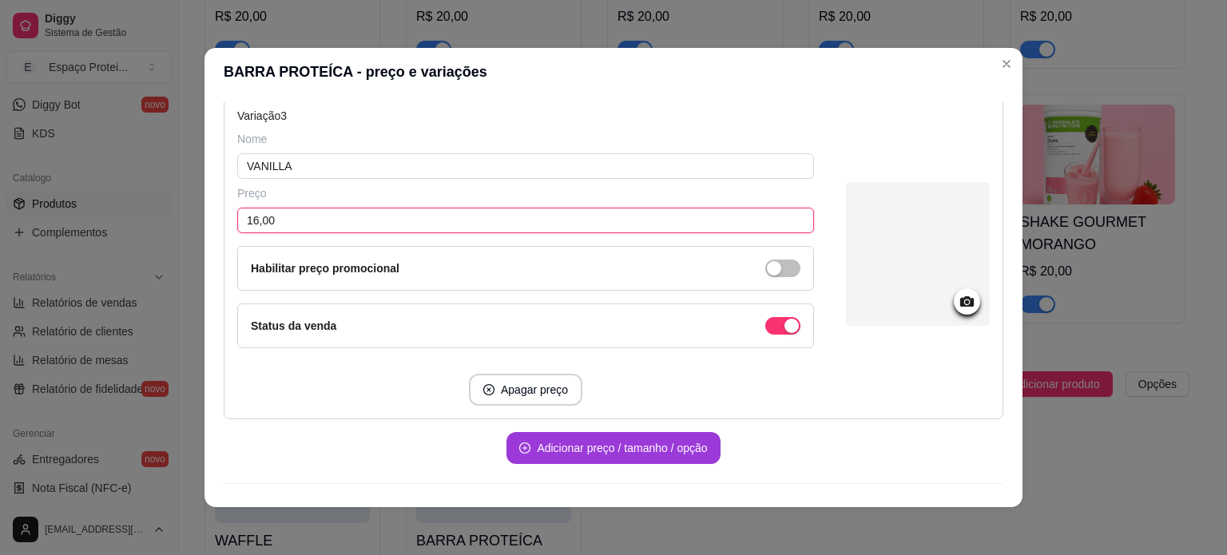
type input "16,00"
click at [623, 443] on button "Adicionar preço / tamanho / opção" at bounding box center [613, 448] width 207 height 31
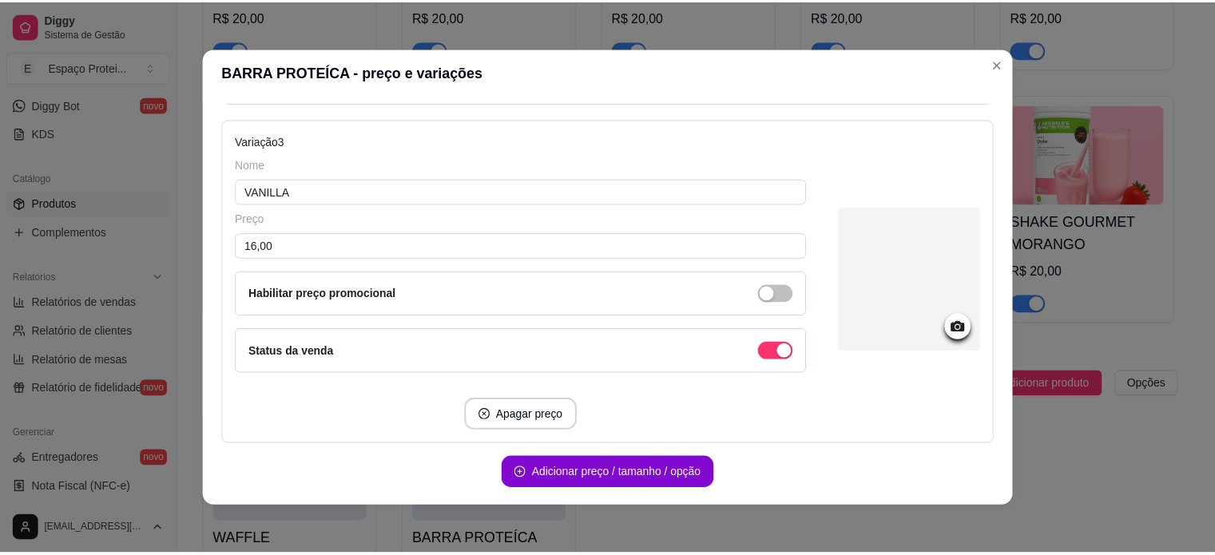
scroll to position [900, 0]
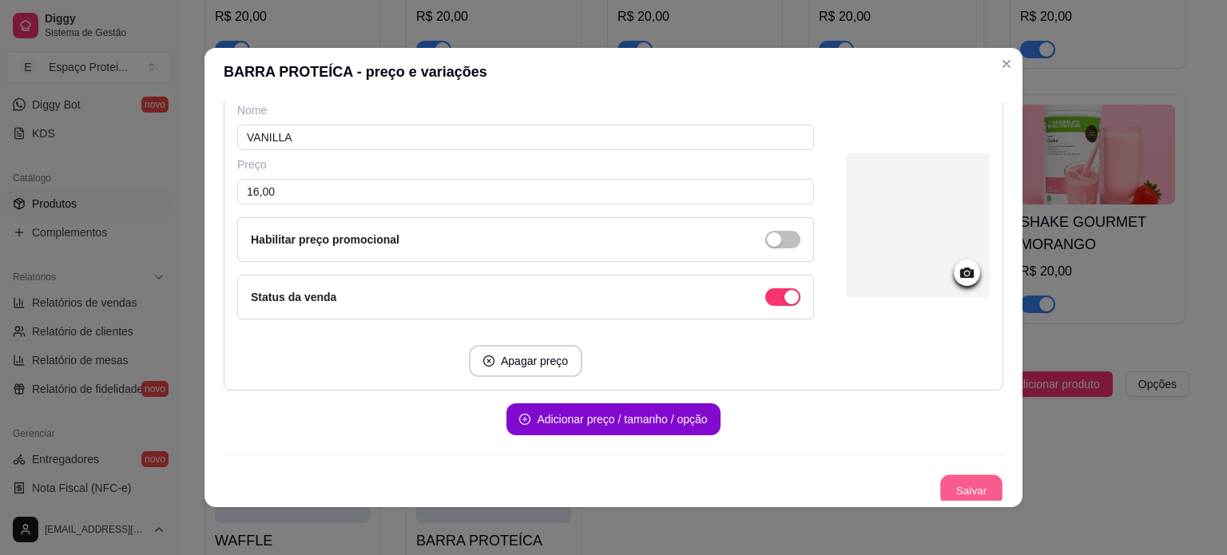
click at [956, 479] on button "Salvar" at bounding box center [971, 490] width 62 height 31
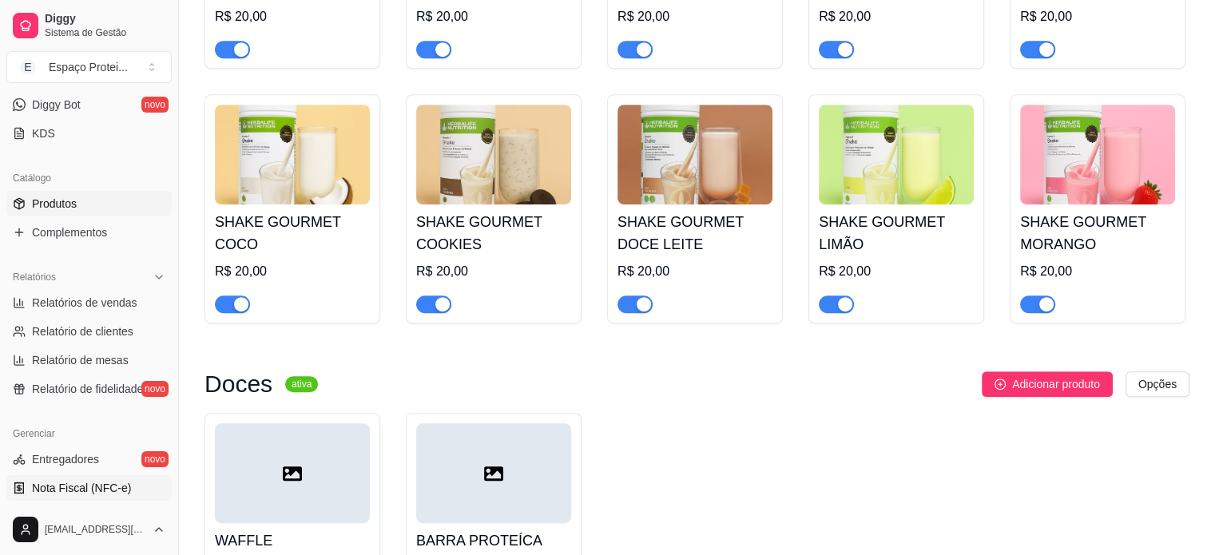
scroll to position [594, 0]
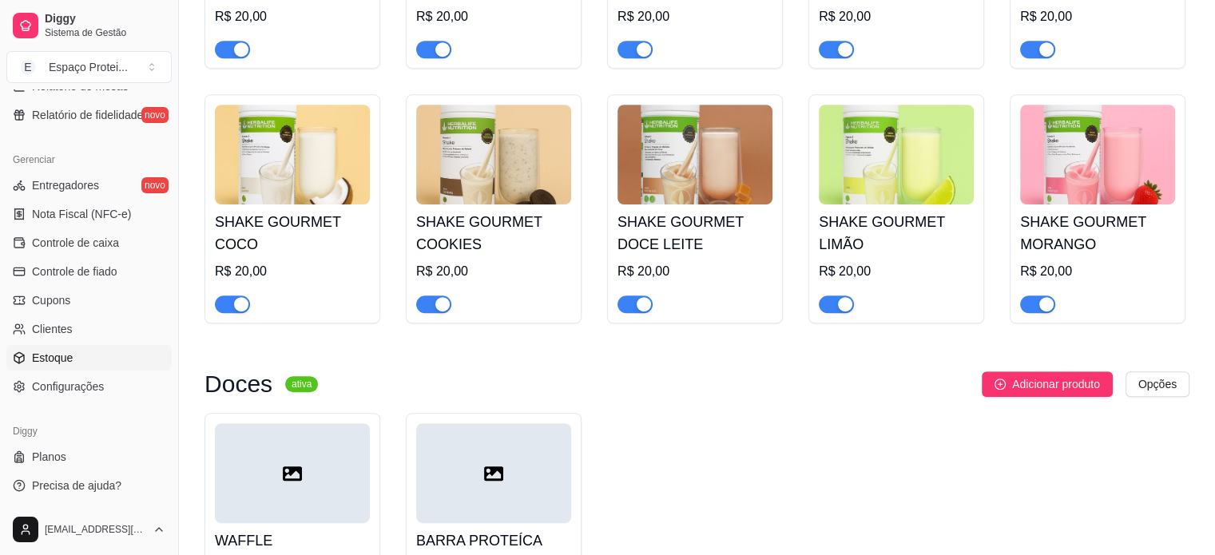
click at [68, 369] on link "Estoque" at bounding box center [88, 358] width 165 height 26
select select "QUANTITY_ORDER"
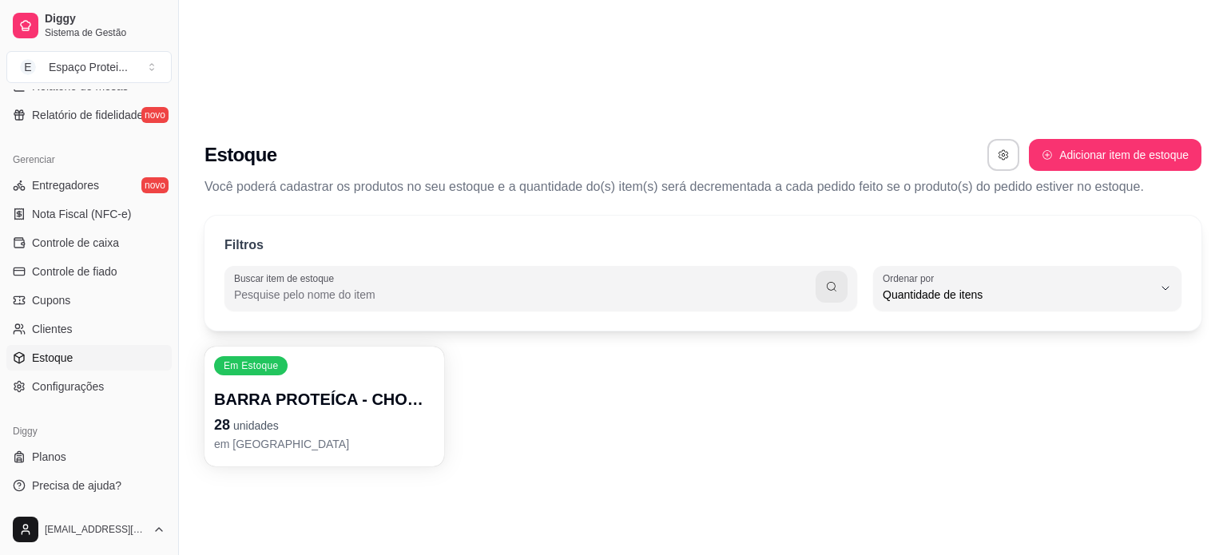
scroll to position [15, 0]
click at [309, 347] on div "Em Estoque BARRA PROTEÍCA - CHOCOLATE PEANUT 28 unidades em [GEOGRAPHIC_DATA]" at bounding box center [325, 407] width 240 height 120
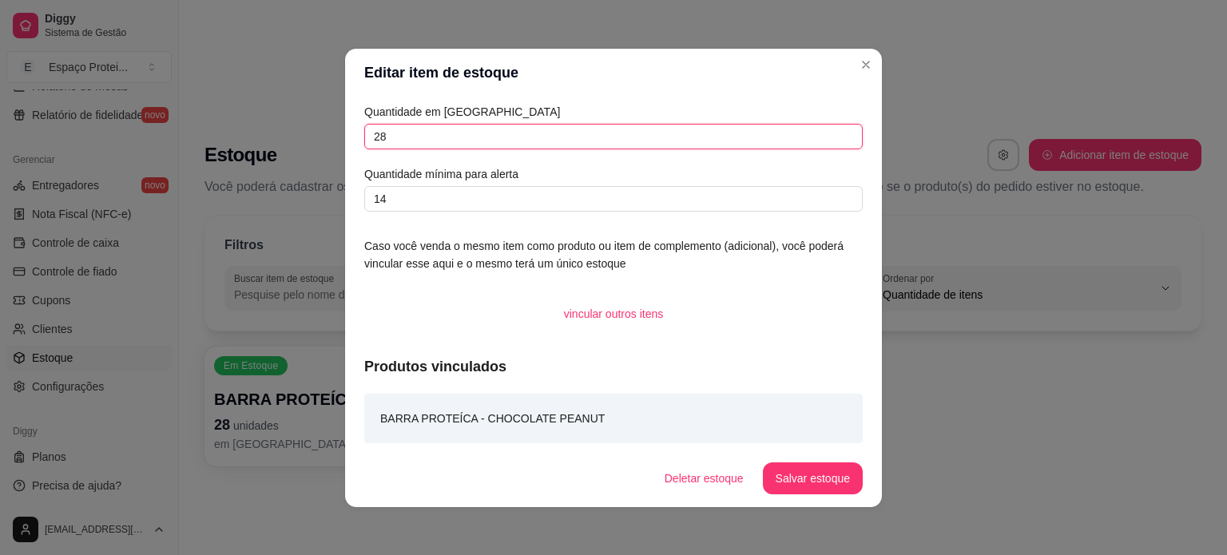
click at [413, 129] on input "28" at bounding box center [613, 137] width 499 height 26
type input "2"
type input "0"
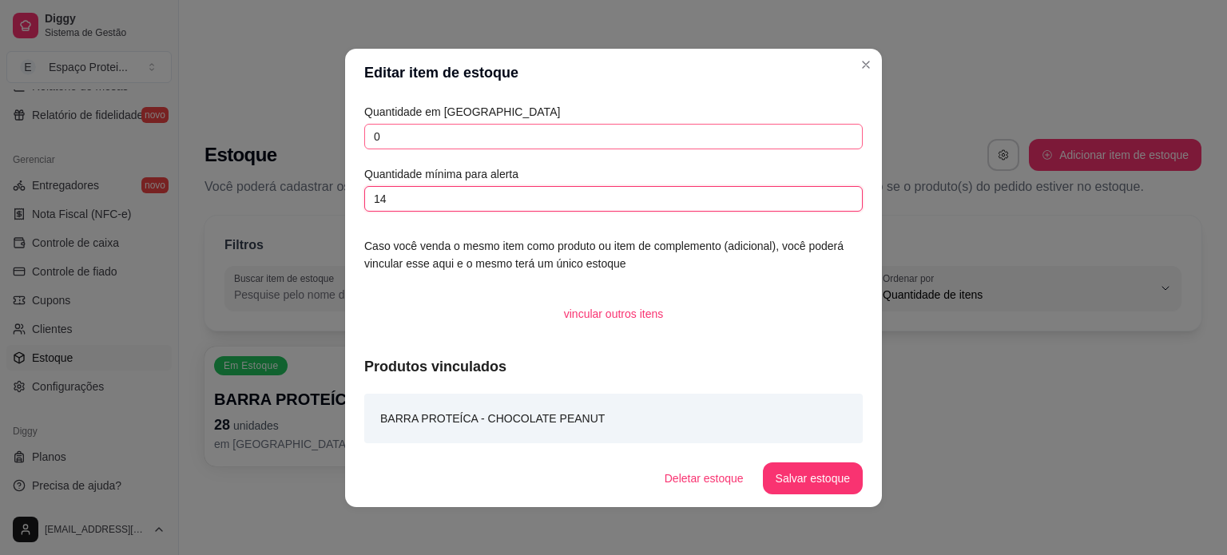
type input "1"
type input "14"
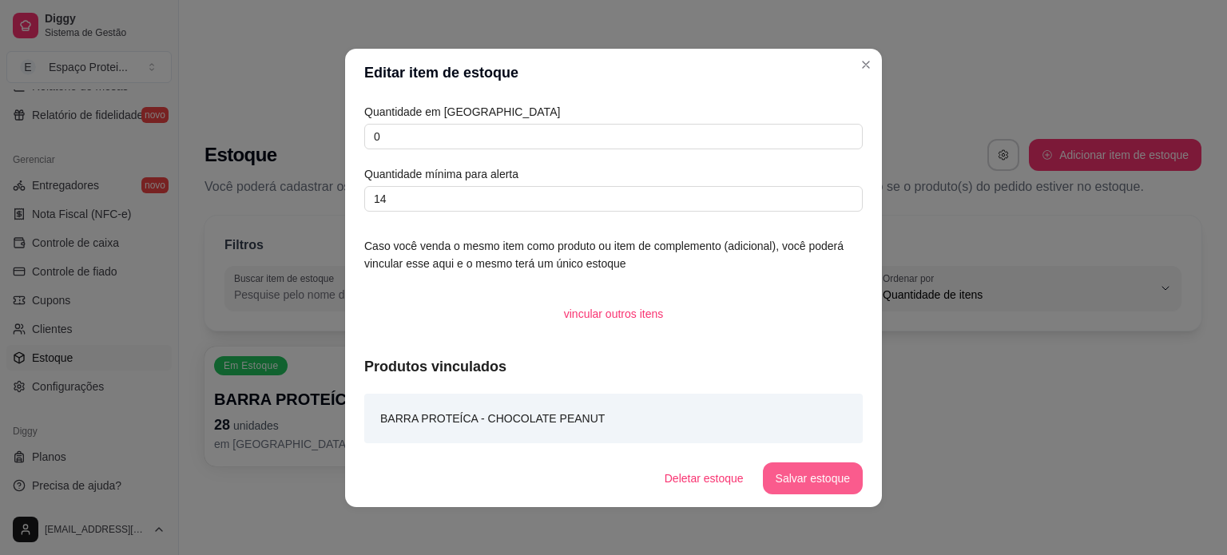
click at [821, 485] on button "Salvar estoque" at bounding box center [813, 479] width 100 height 32
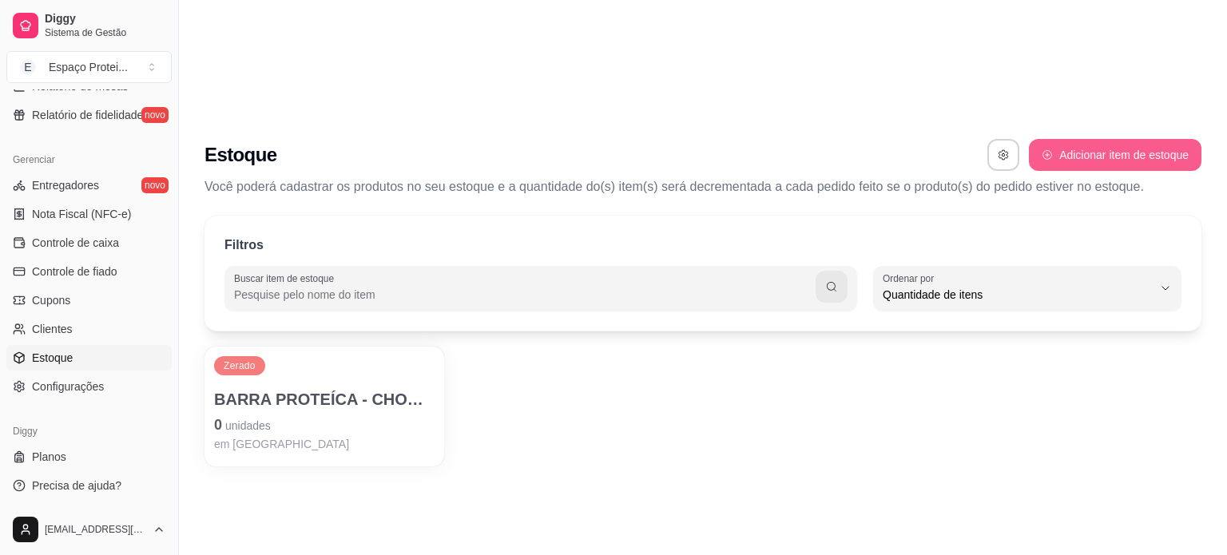
click at [1135, 139] on button "Adicionar item de estoque" at bounding box center [1115, 155] width 173 height 32
select select "UN"
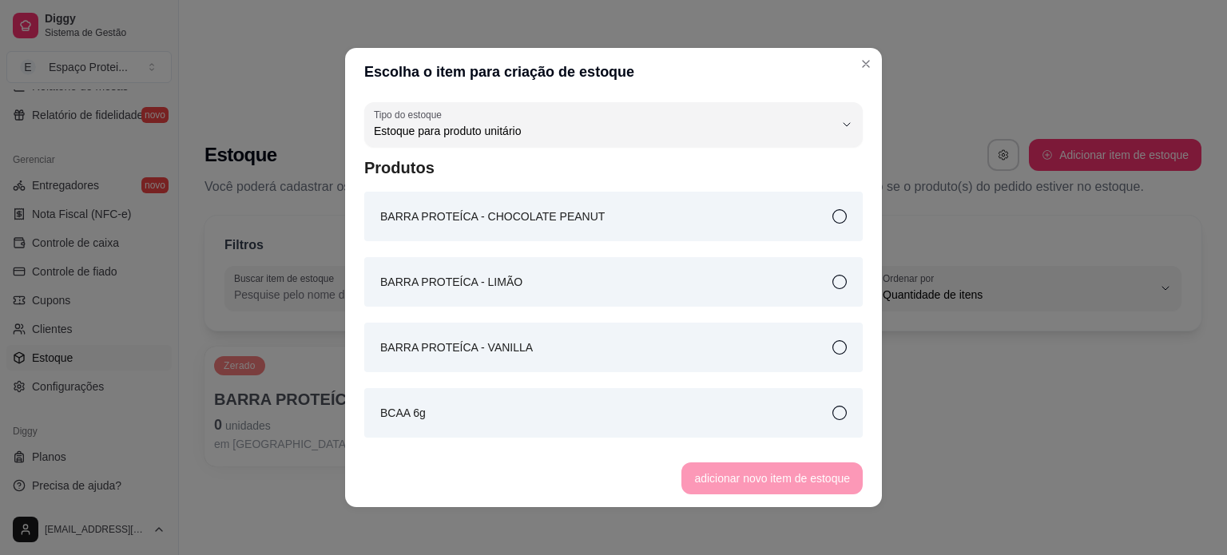
click at [630, 286] on div "BARRA PROTEÍCA - LIMÃO" at bounding box center [613, 282] width 499 height 50
click at [747, 470] on button "adicionar novo item de estoque" at bounding box center [773, 478] width 176 height 31
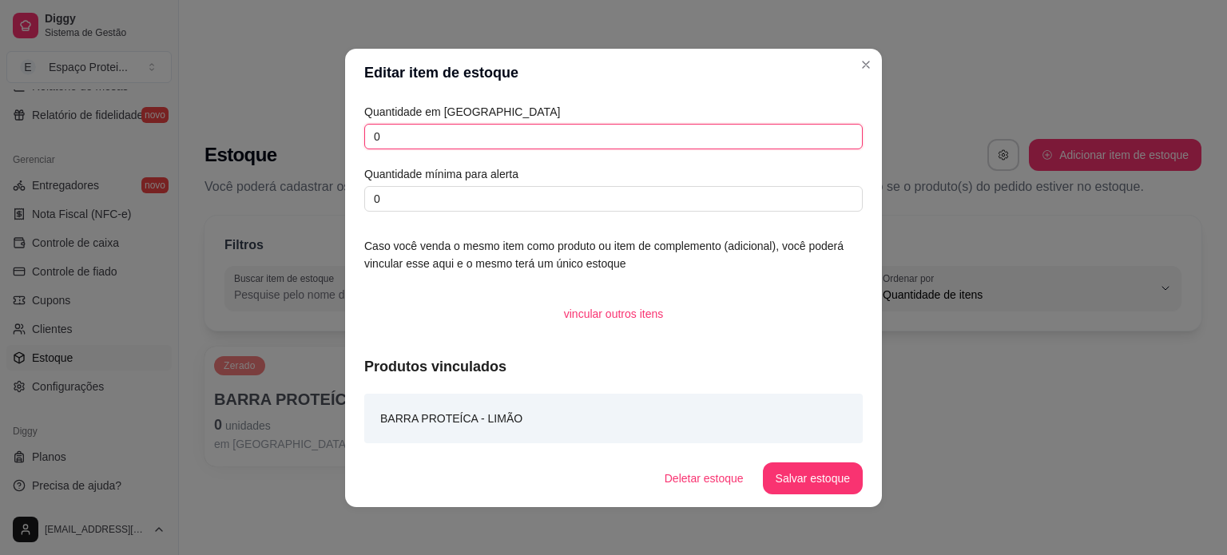
click at [529, 141] on input "0" at bounding box center [613, 137] width 499 height 26
type input "14"
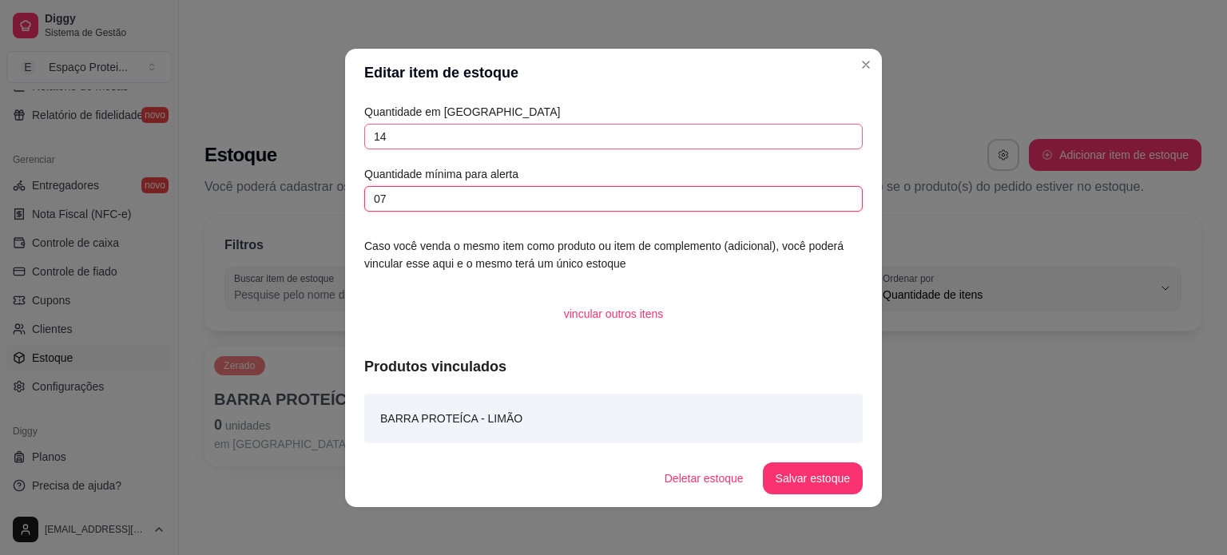
type input "0"
type input "7"
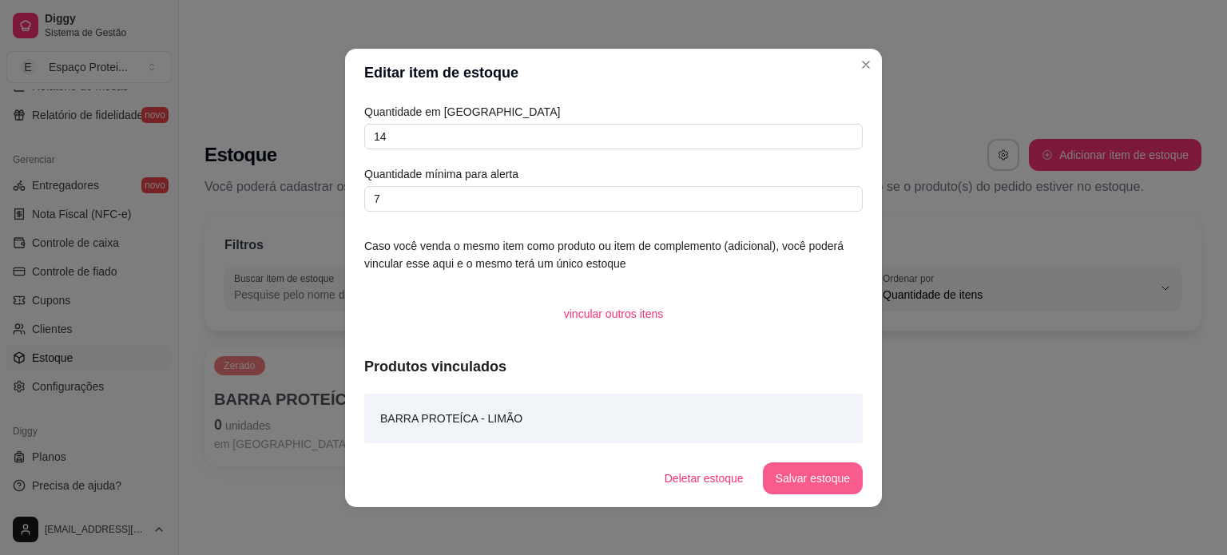
click at [801, 471] on button "Salvar estoque" at bounding box center [813, 479] width 100 height 32
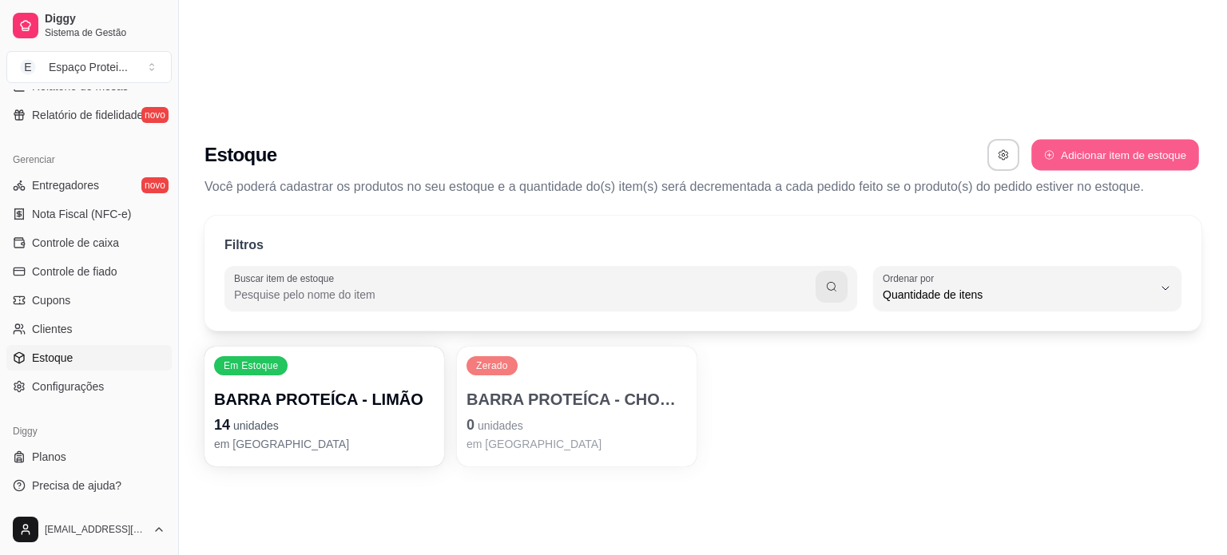
click at [1126, 140] on button "Adicionar item de estoque" at bounding box center [1114, 155] width 167 height 31
select select "UN"
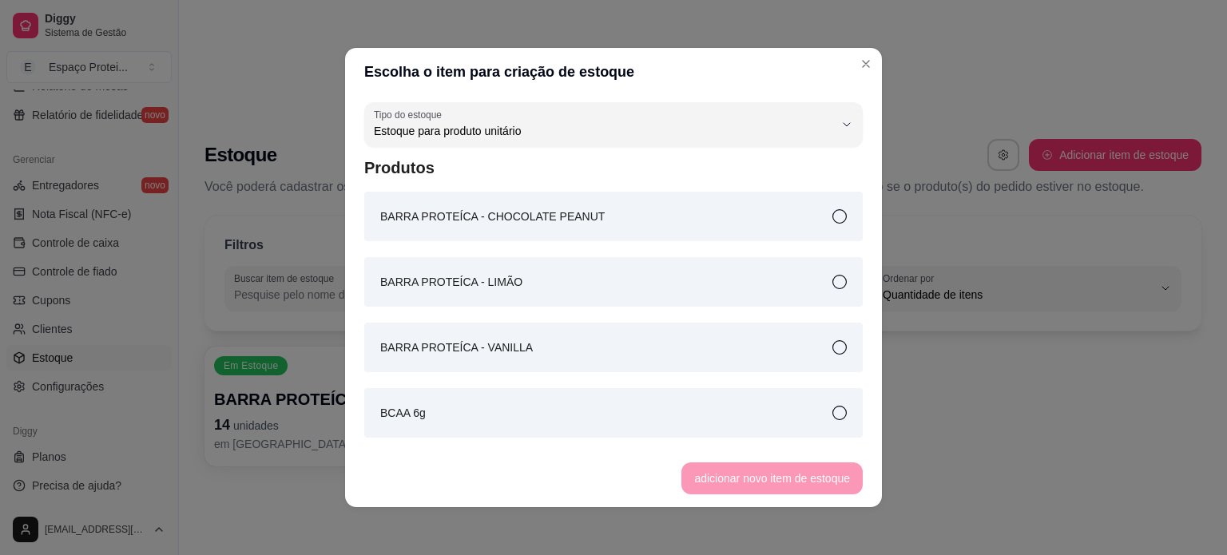
click at [725, 341] on div "BARRA PROTEÍCA - VANILLA" at bounding box center [613, 348] width 499 height 50
click at [786, 471] on button "adicionar novo item de estoque" at bounding box center [773, 478] width 176 height 31
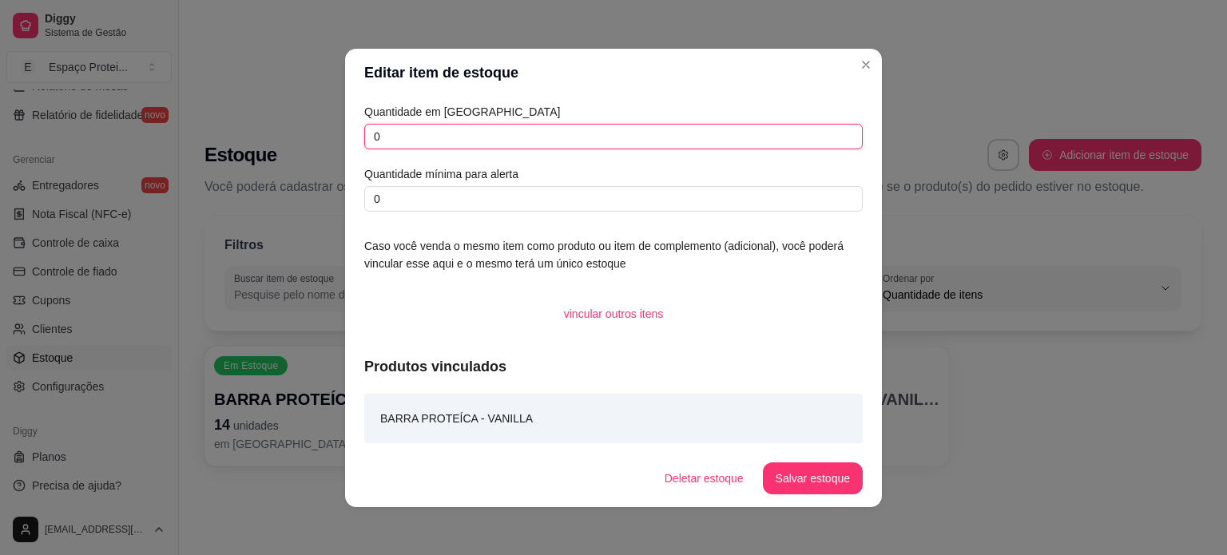
click at [496, 141] on input "0" at bounding box center [613, 137] width 499 height 26
type input "28"
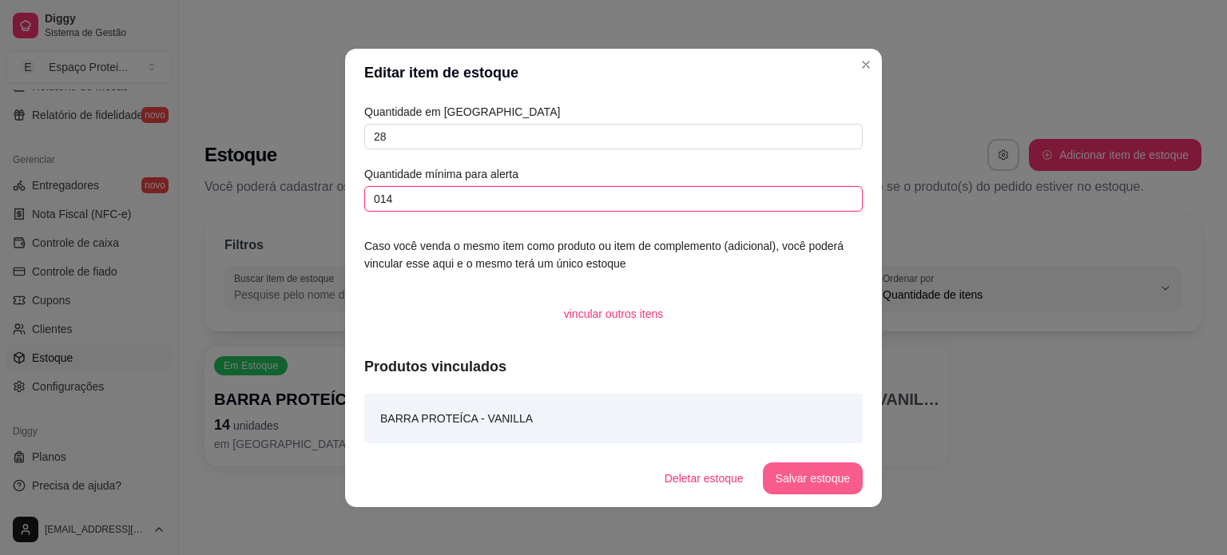
type input "014"
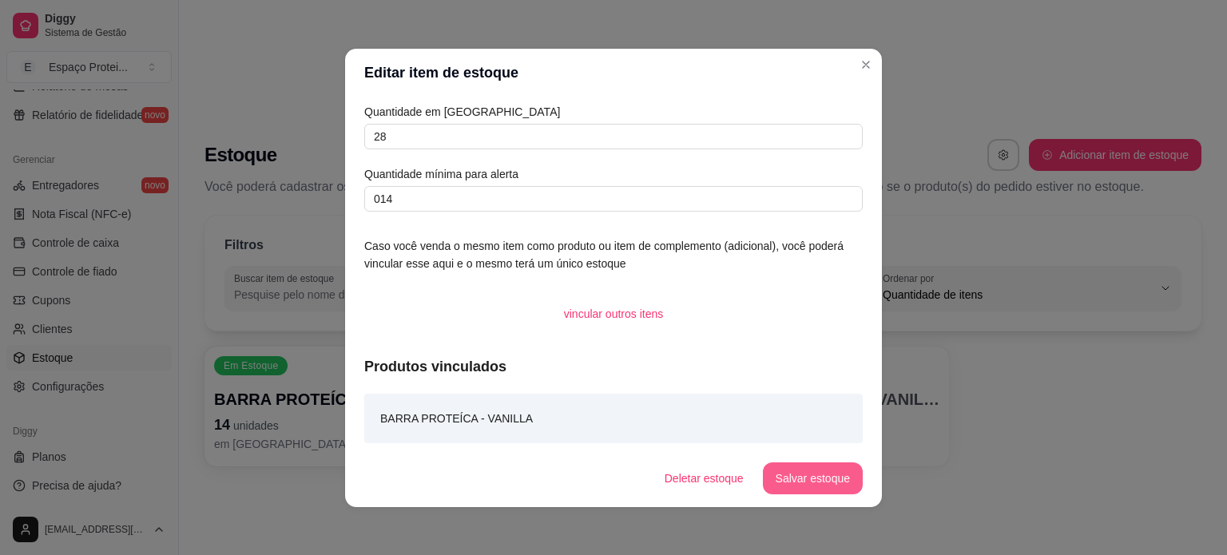
click at [813, 474] on button "Salvar estoque" at bounding box center [813, 479] width 100 height 32
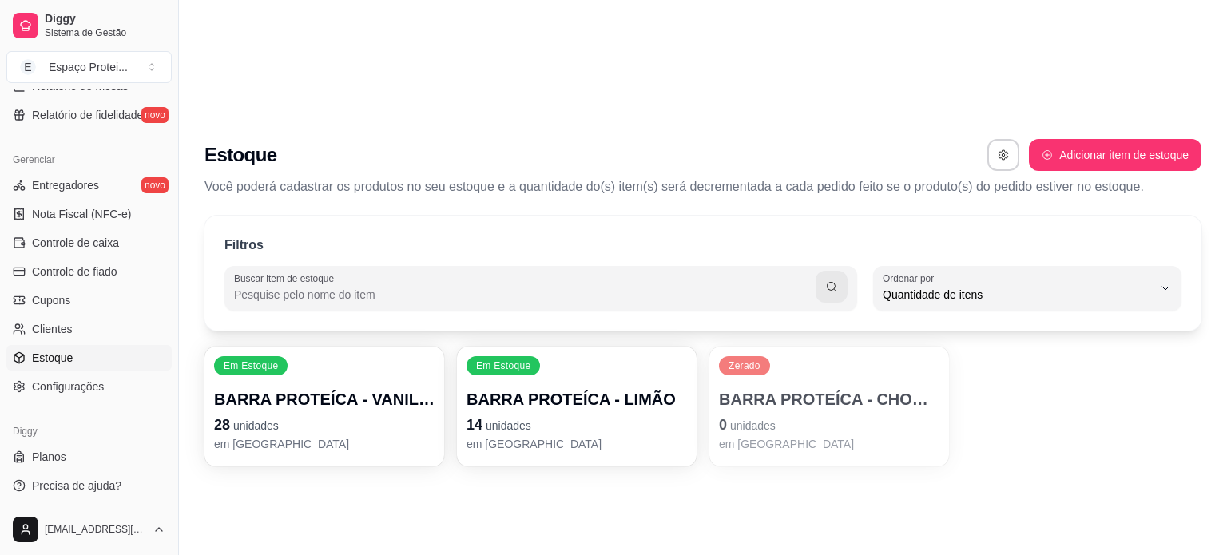
click at [1071, 177] on p "Você poderá cadastrar os produtos no seu estoque e a quantidade do(s) item(s) s…" at bounding box center [703, 186] width 997 height 19
click at [1068, 120] on div "Estoque Adicionar item de estoque Você poderá cadastrar os produtos no seu esto…" at bounding box center [703, 163] width 1048 height 86
click at [1067, 139] on button "Adicionar item de estoque" at bounding box center [1115, 155] width 173 height 32
select select "UN"
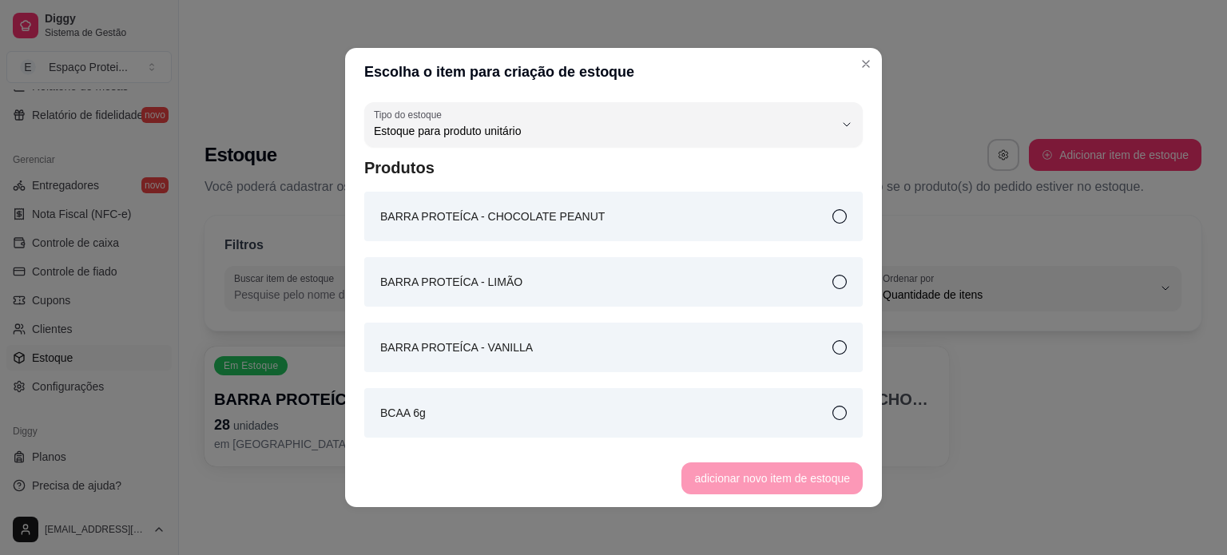
click at [550, 403] on div "BCAA 6g" at bounding box center [613, 413] width 499 height 50
click at [779, 483] on button "adicionar novo item de estoque" at bounding box center [772, 479] width 181 height 32
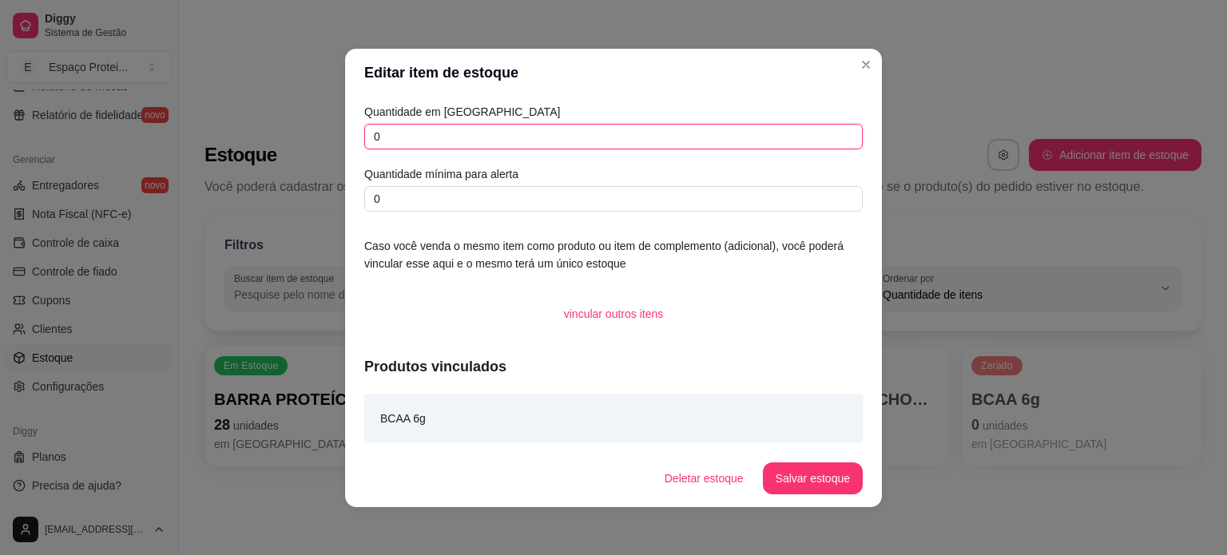
click at [502, 140] on input "0" at bounding box center [613, 137] width 499 height 26
type input "30"
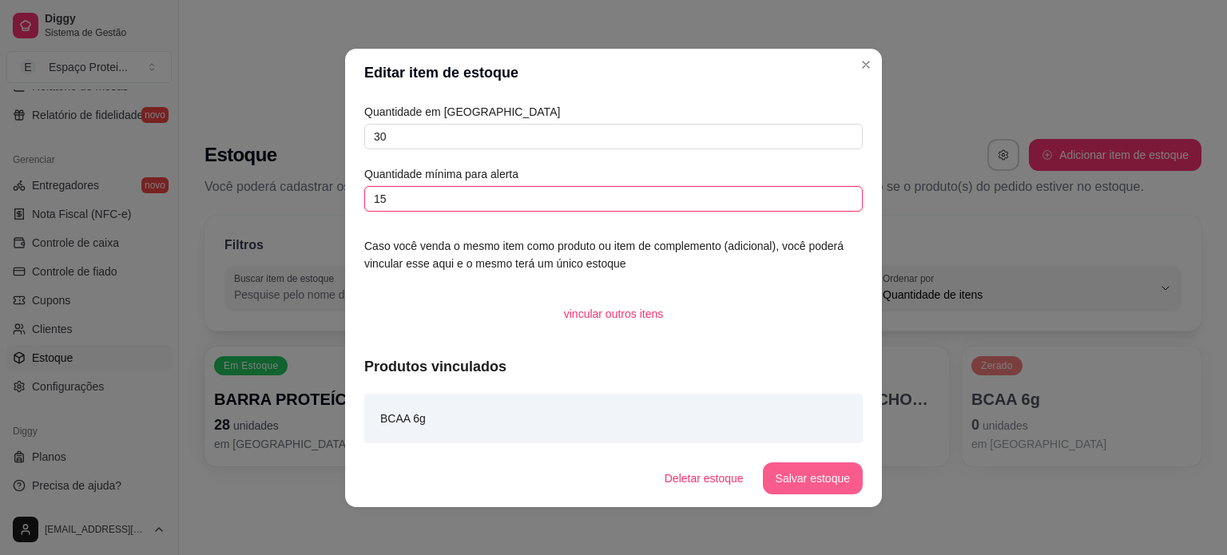
type input "15"
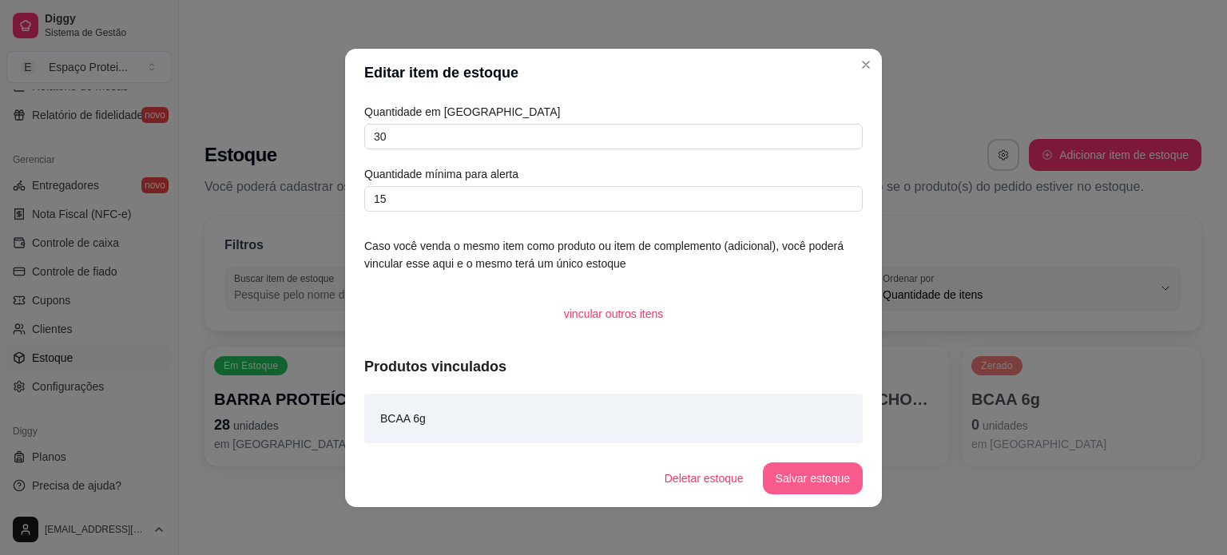
click at [817, 481] on button "Salvar estoque" at bounding box center [813, 479] width 100 height 32
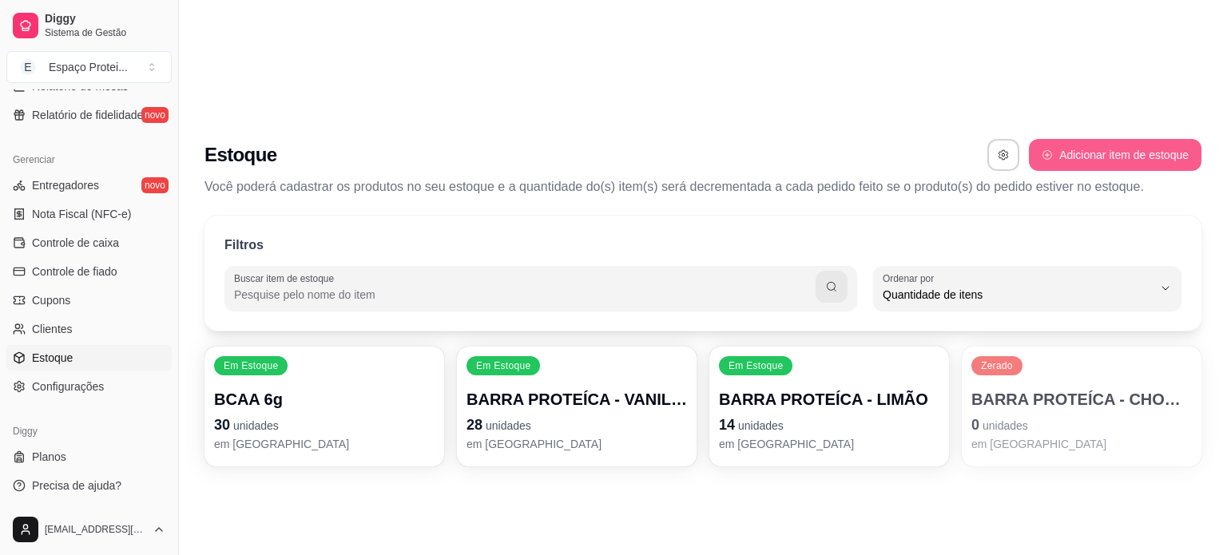
click at [1088, 139] on button "Adicionar item de estoque" at bounding box center [1115, 155] width 173 height 32
select select "UN"
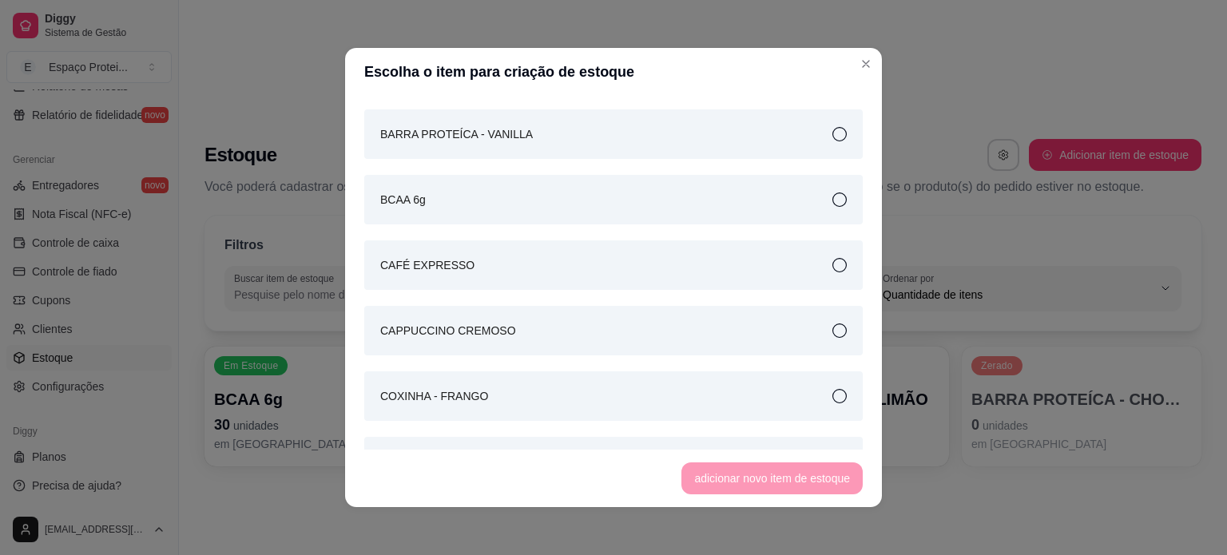
scroll to position [214, 0]
click at [489, 276] on div "CAFÉ EXPRESSO" at bounding box center [613, 265] width 499 height 50
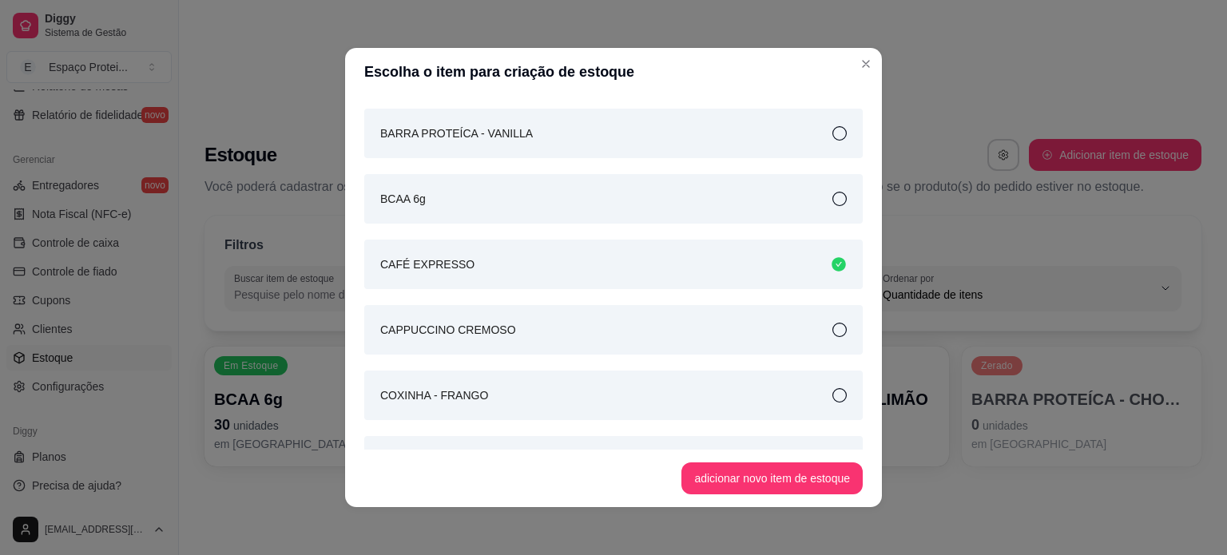
click at [555, 333] on div "CAPPUCCINO CREMOSO" at bounding box center [613, 330] width 499 height 50
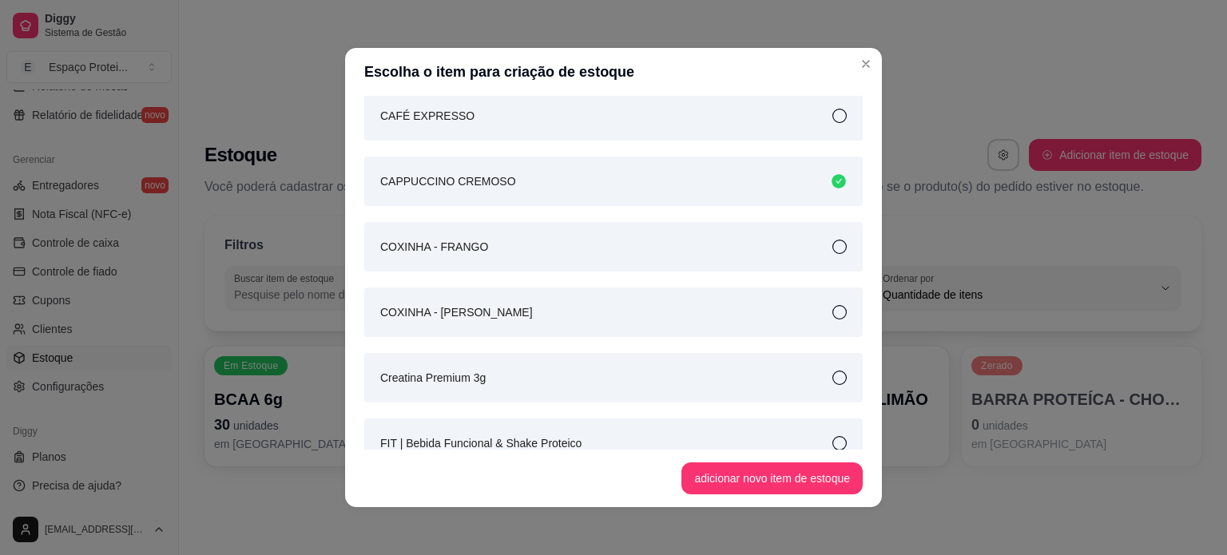
click at [626, 382] on div "Creatina Premium 3g" at bounding box center [613, 378] width 499 height 50
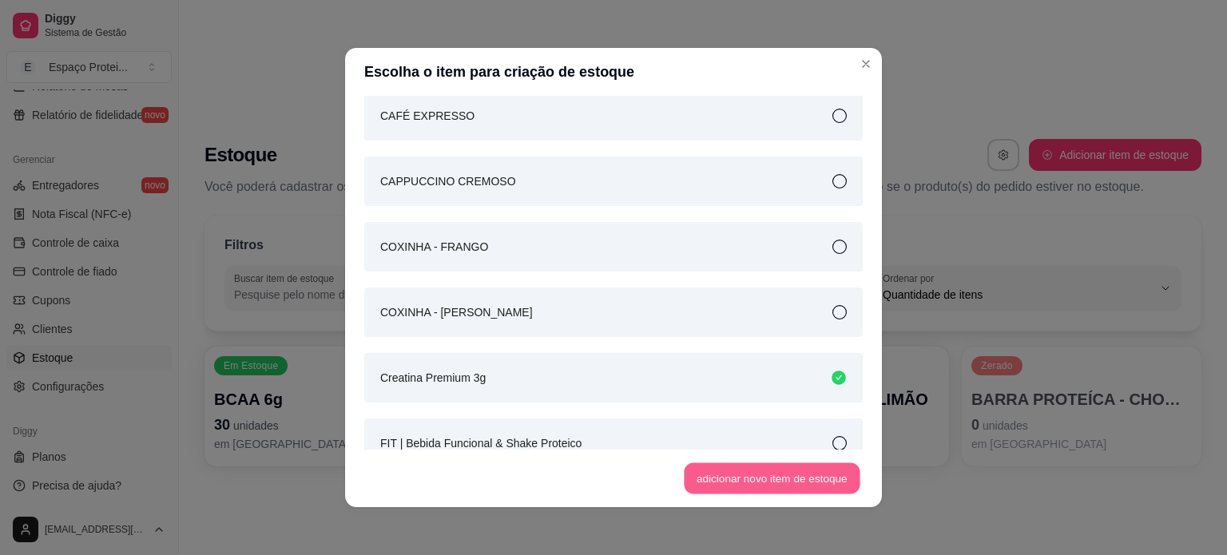
click at [768, 479] on button "adicionar novo item de estoque" at bounding box center [773, 478] width 176 height 31
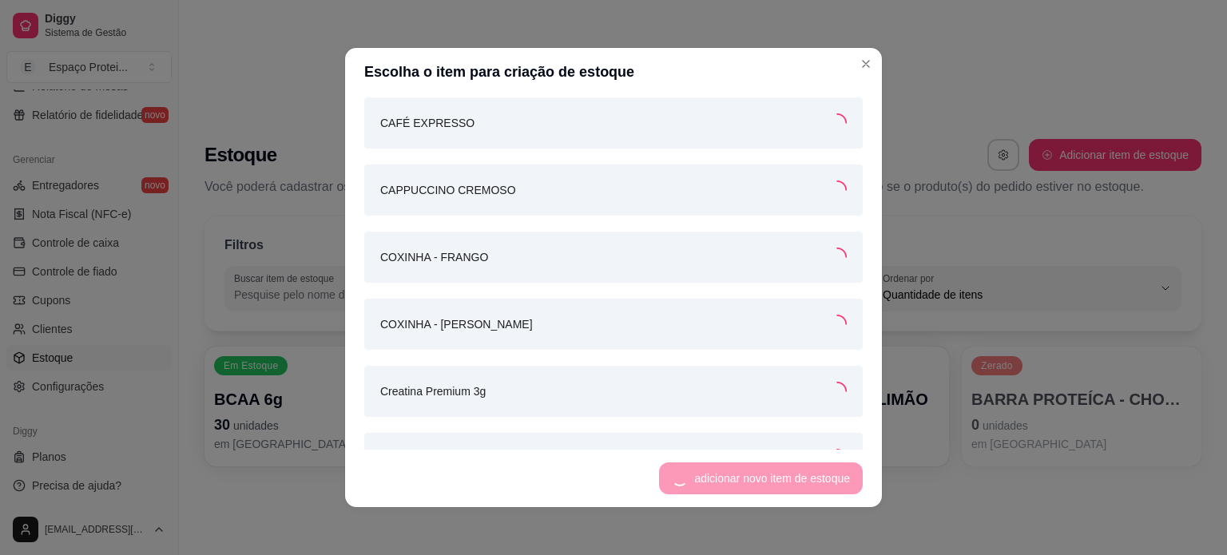
scroll to position [370, 0]
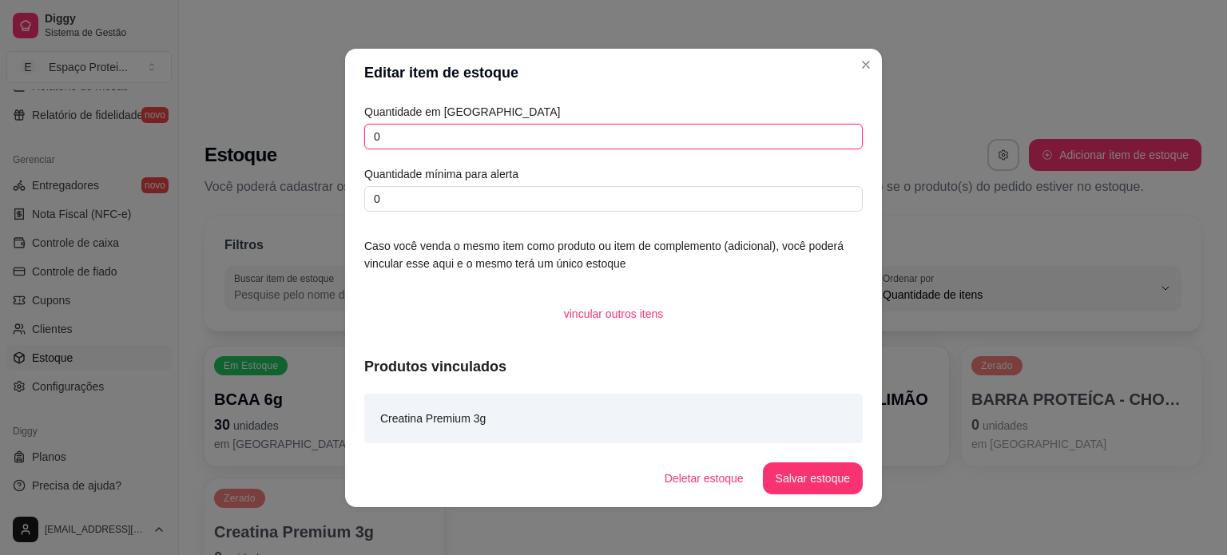
click at [445, 134] on input "0" at bounding box center [613, 137] width 499 height 26
type input "50"
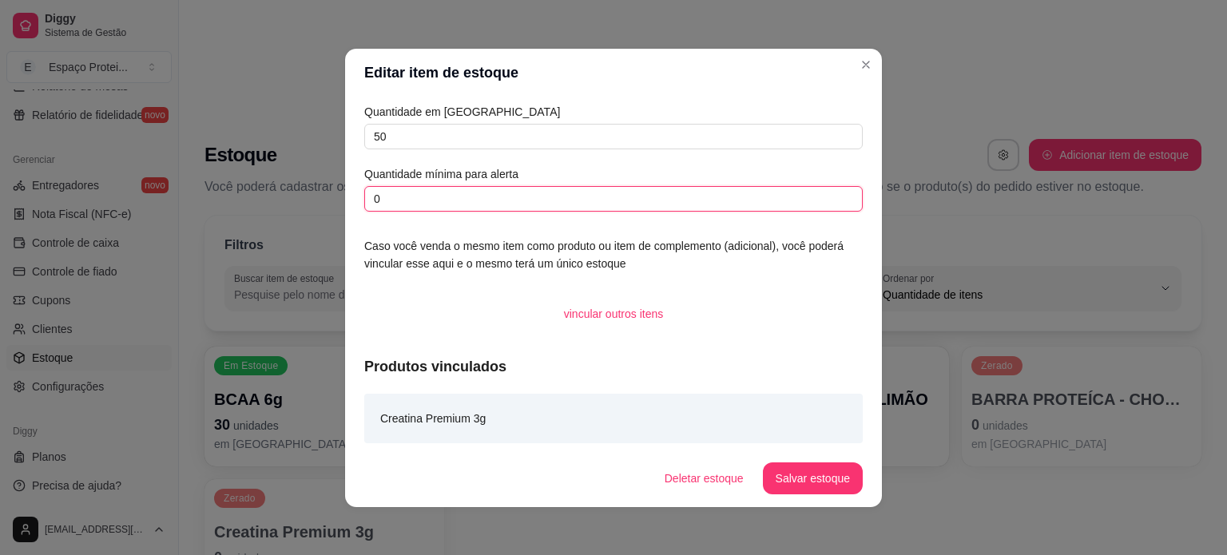
click at [495, 199] on input "0" at bounding box center [613, 199] width 499 height 26
type input "25"
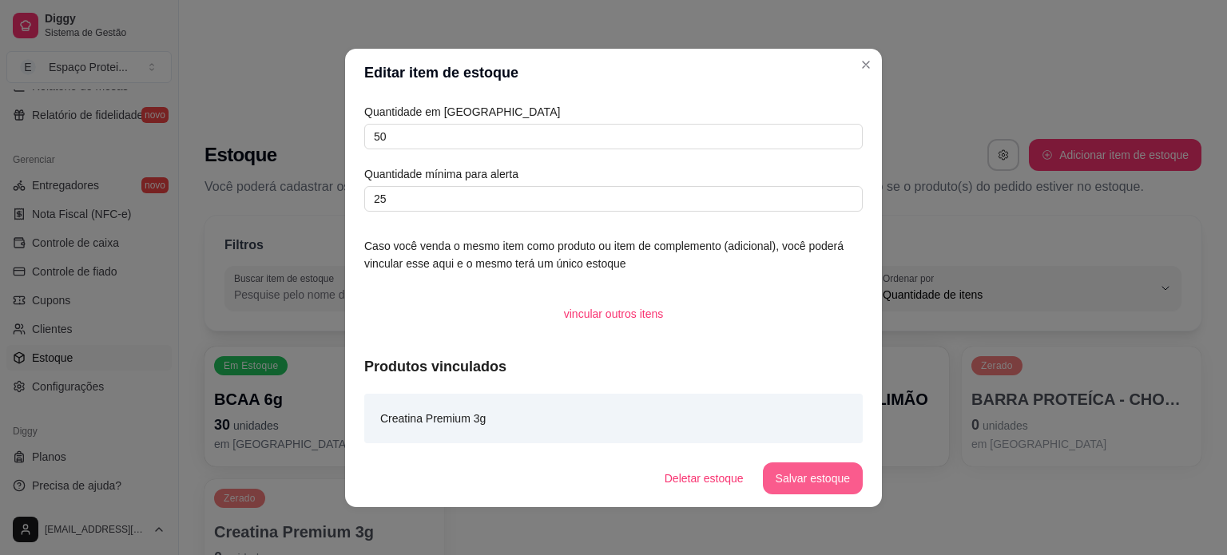
click at [813, 482] on button "Salvar estoque" at bounding box center [813, 479] width 100 height 32
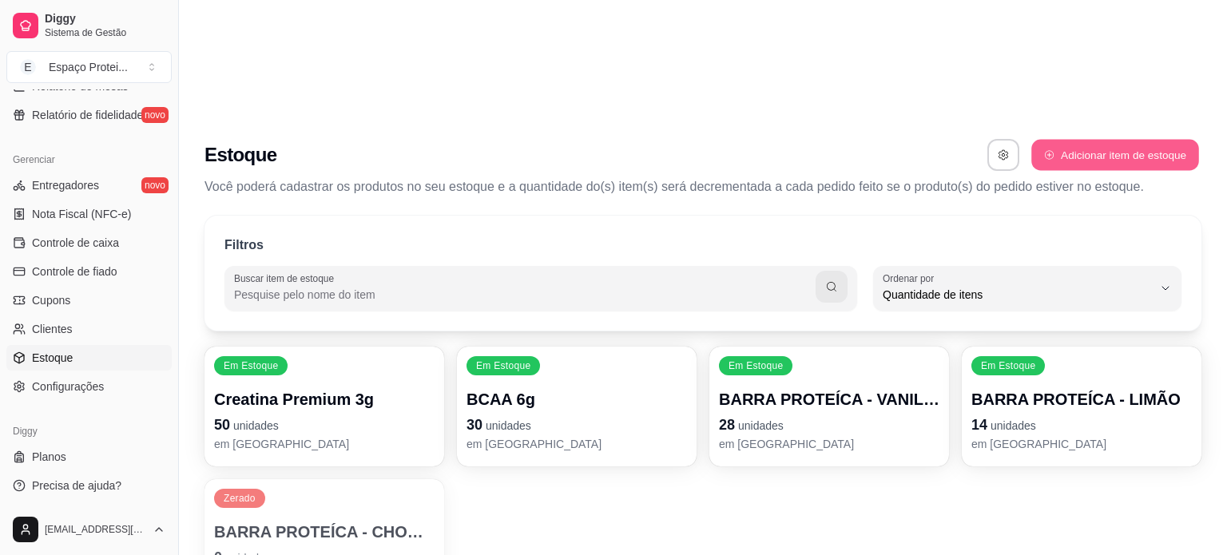
click at [1044, 149] on icon "button" at bounding box center [1049, 154] width 11 height 11
select select "UN"
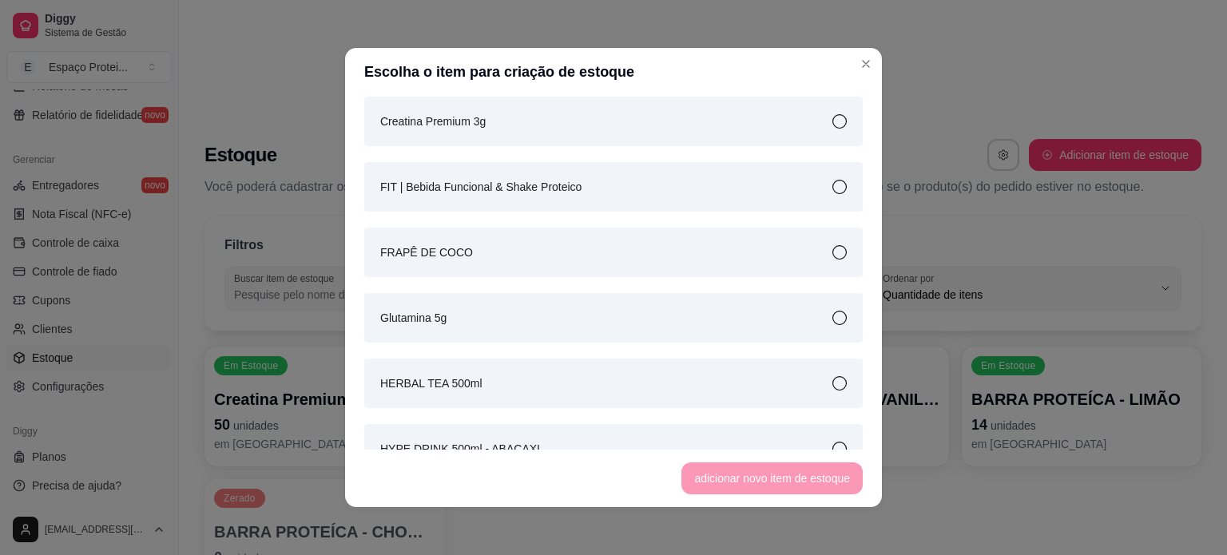
scroll to position [620, 0]
click at [566, 312] on div "Glutamina 5g" at bounding box center [613, 317] width 499 height 50
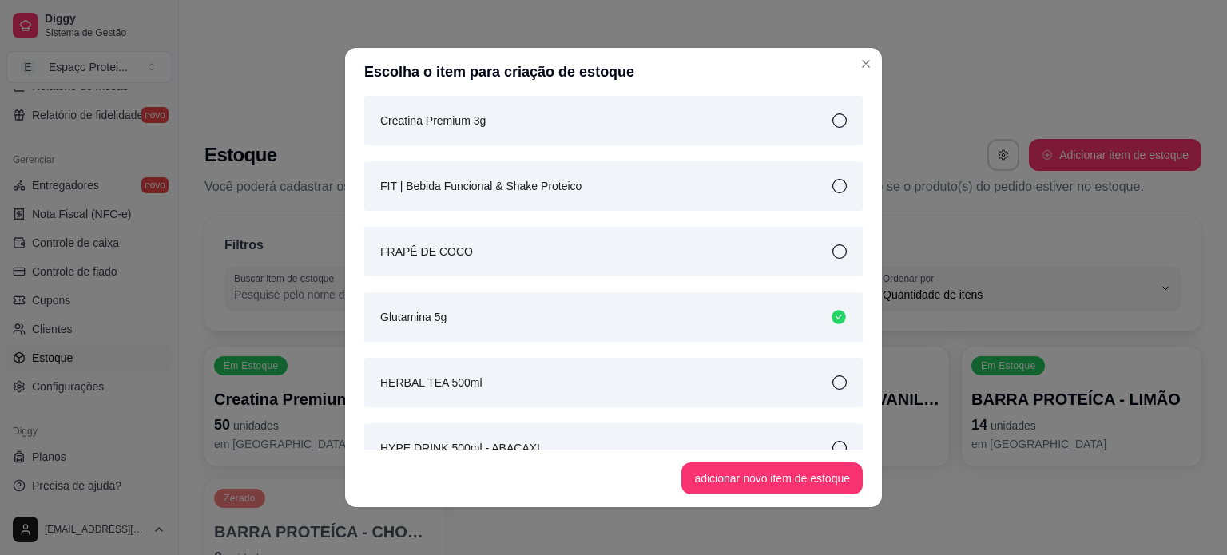
click at [765, 478] on button "adicionar novo item de estoque" at bounding box center [772, 479] width 181 height 32
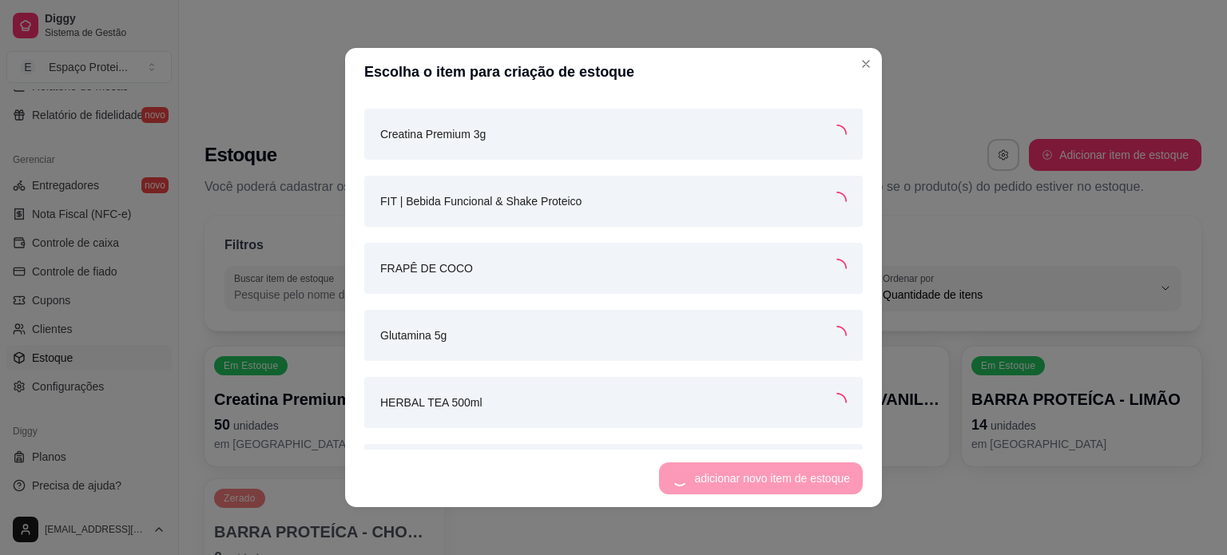
scroll to position [633, 0]
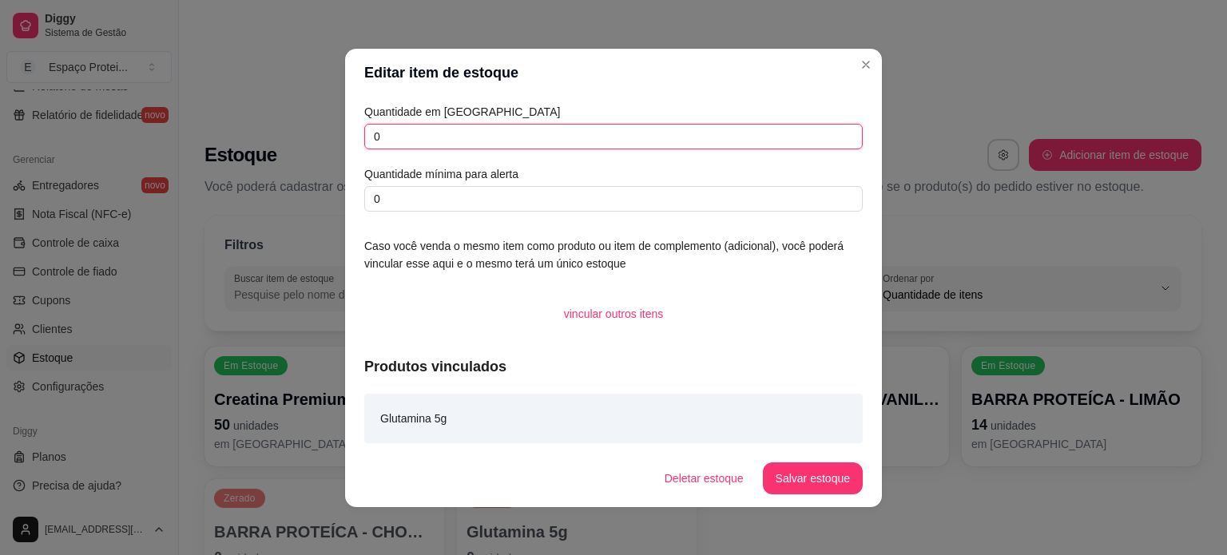
click at [403, 133] on input "0" at bounding box center [613, 137] width 499 height 26
type input "30"
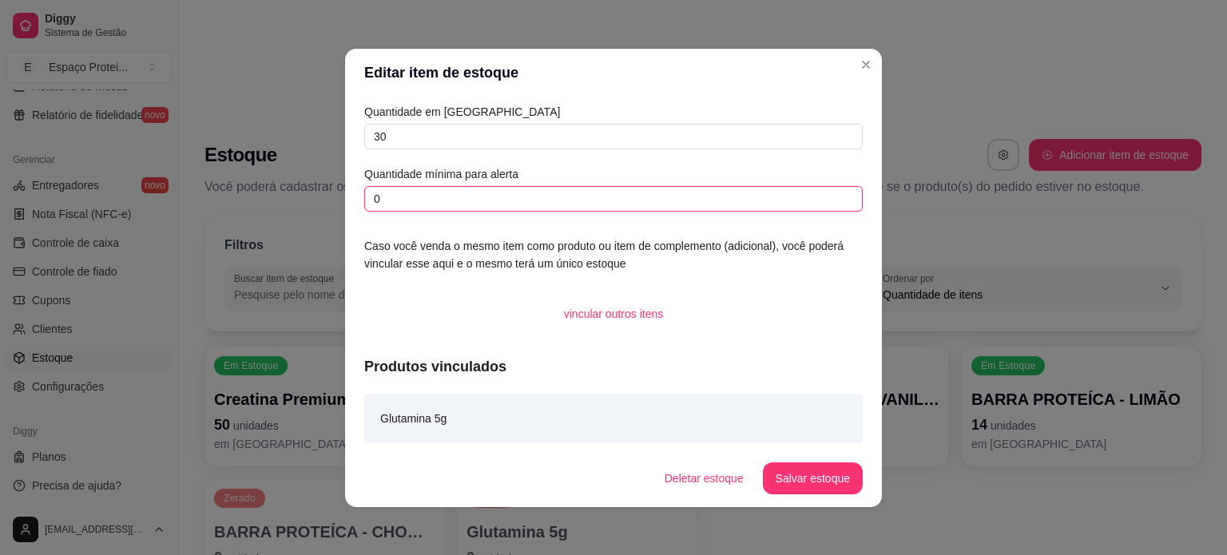
click at [473, 205] on input "0" at bounding box center [613, 199] width 499 height 26
type input "15"
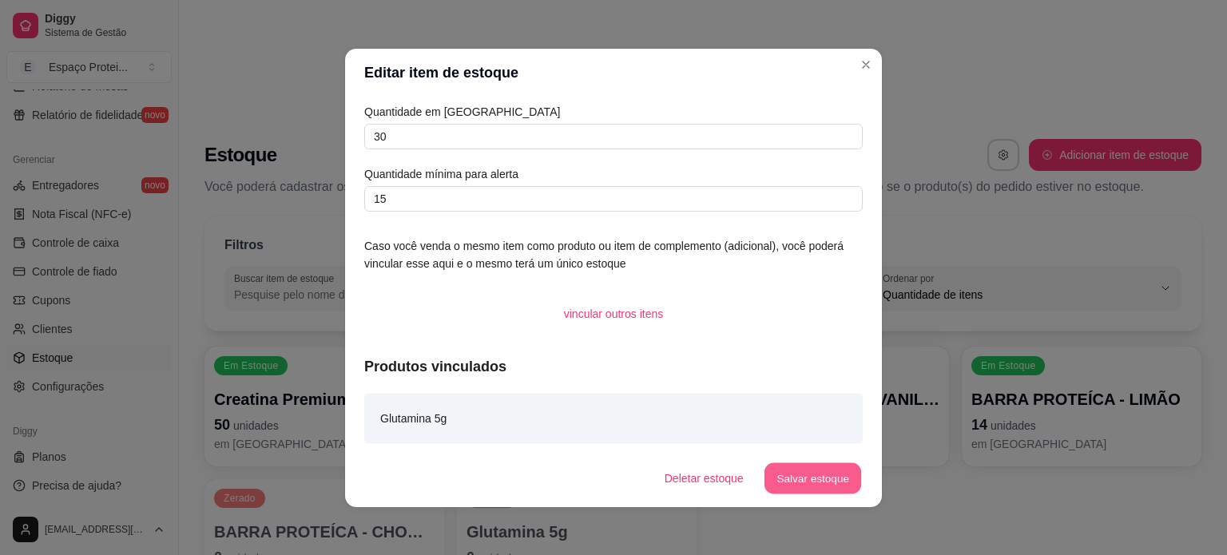
click at [817, 475] on button "Salvar estoque" at bounding box center [812, 478] width 97 height 31
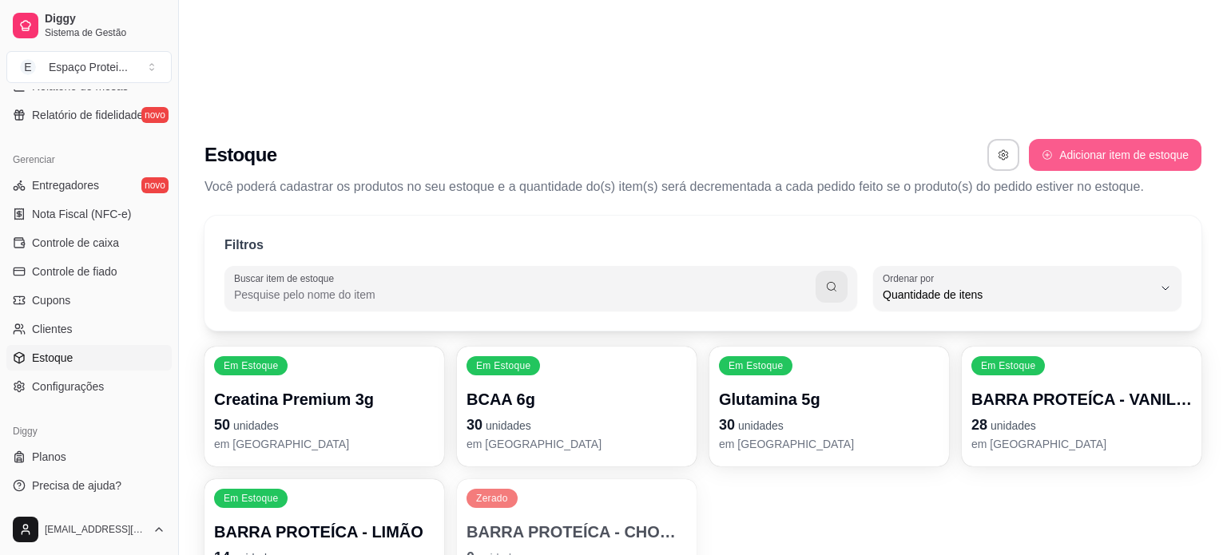
click at [1075, 139] on button "Adicionar item de estoque" at bounding box center [1115, 155] width 173 height 32
select select "UN"
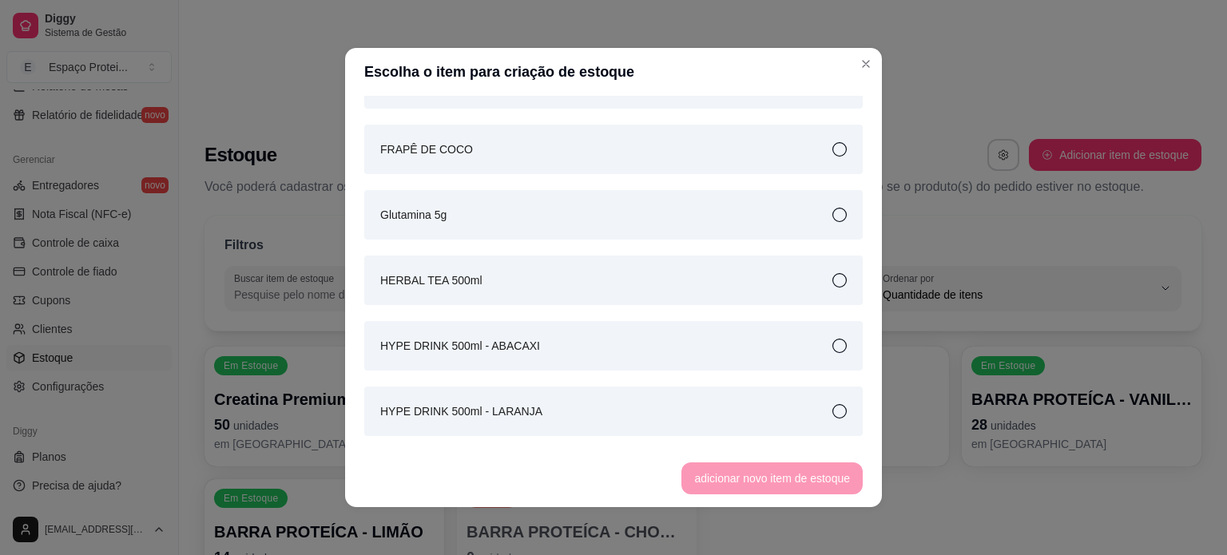
scroll to position [735, 0]
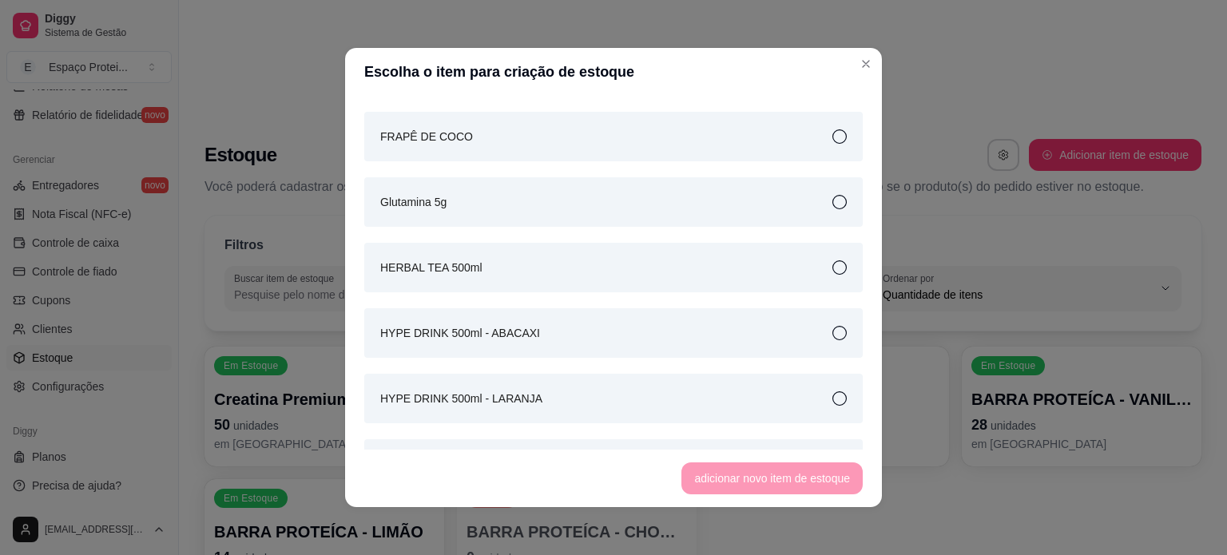
click at [581, 272] on div "HERBAL TEA 500ml" at bounding box center [613, 268] width 499 height 50
click at [729, 478] on button "adicionar novo item de estoque" at bounding box center [772, 479] width 181 height 32
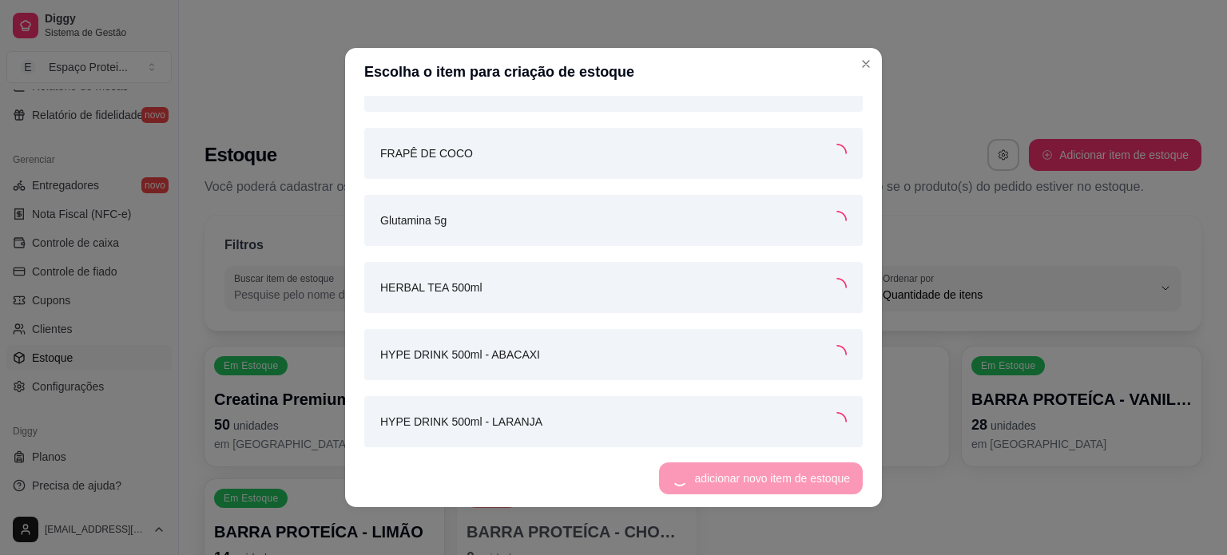
scroll to position [751, 0]
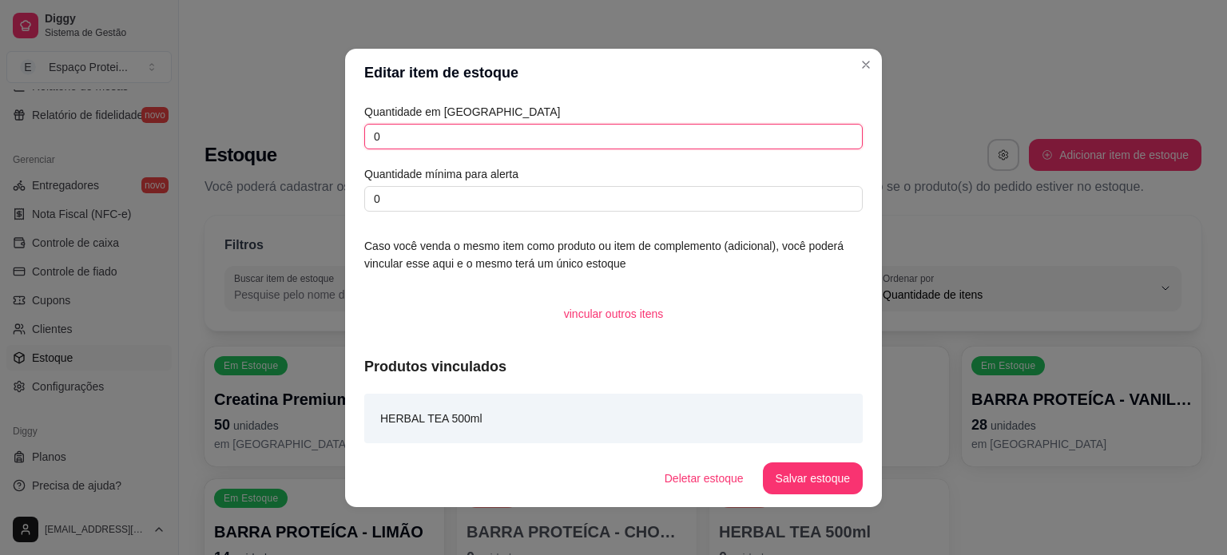
click at [585, 141] on input "0" at bounding box center [613, 137] width 499 height 26
type input "60"
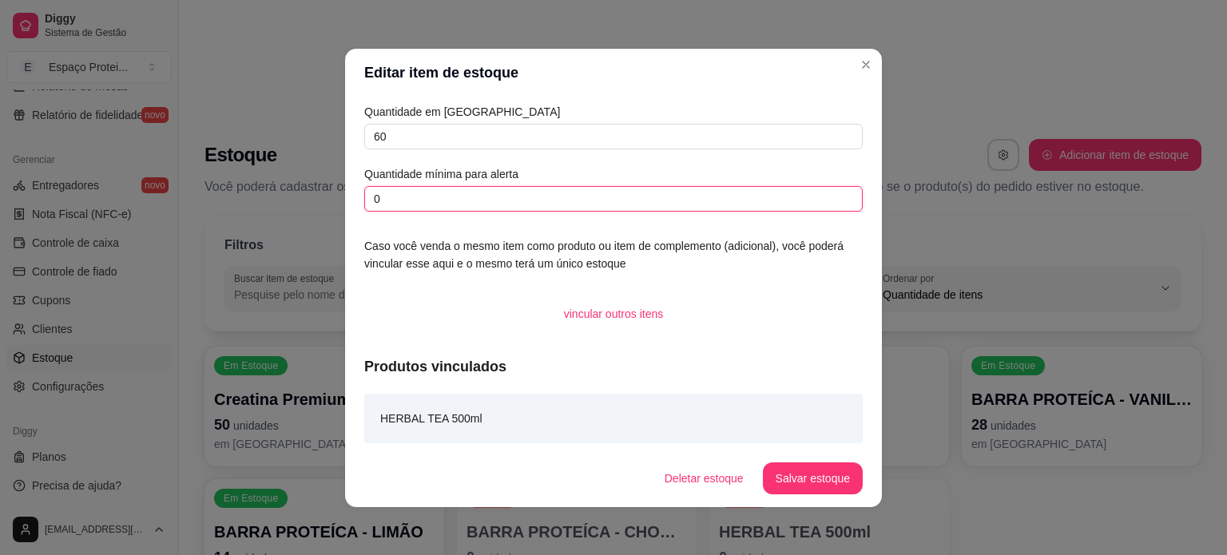
click at [617, 208] on input "0" at bounding box center [613, 199] width 499 height 26
type input "30"
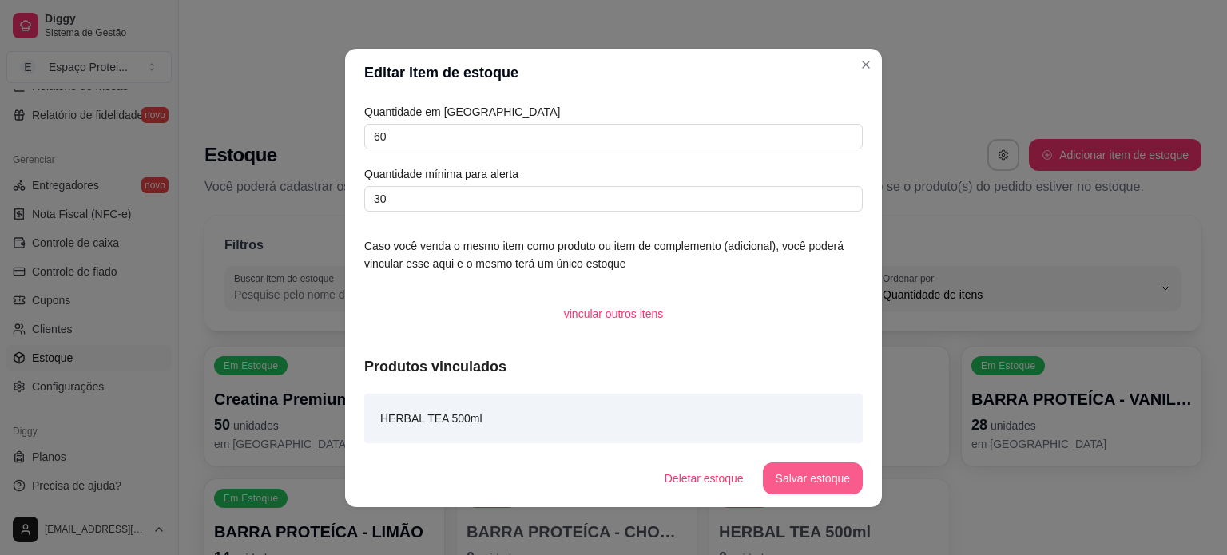
click at [809, 483] on button "Salvar estoque" at bounding box center [813, 479] width 100 height 32
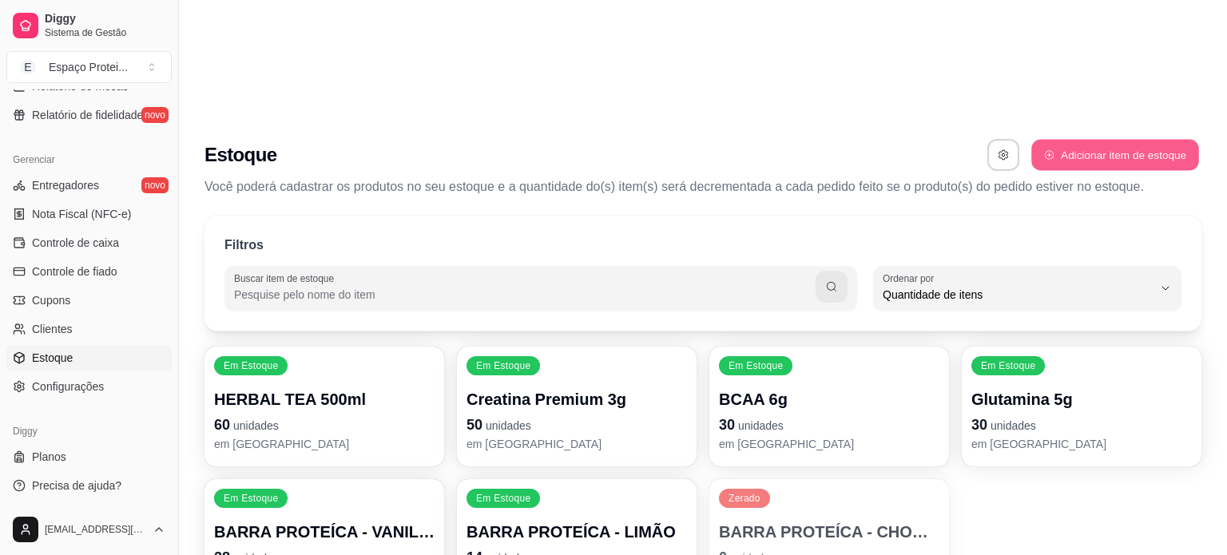
click at [1070, 140] on button "Adicionar item de estoque" at bounding box center [1114, 155] width 167 height 31
select select "UN"
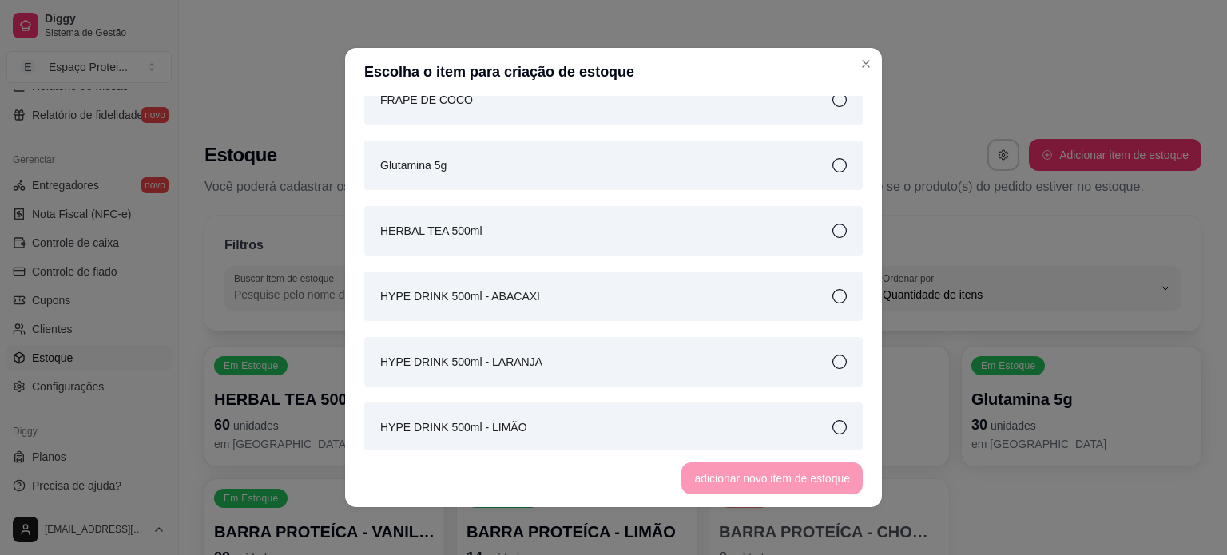
scroll to position [773, 0]
click at [638, 294] on div "HYPE DRINK 500ml - ABACAXI" at bounding box center [613, 296] width 499 height 50
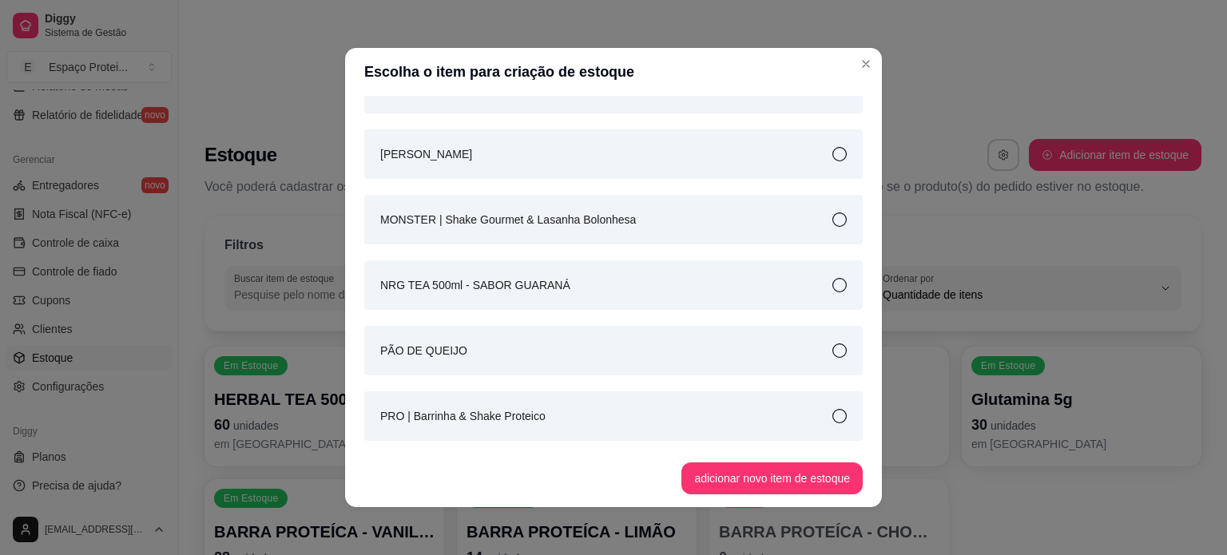
scroll to position [1441, 0]
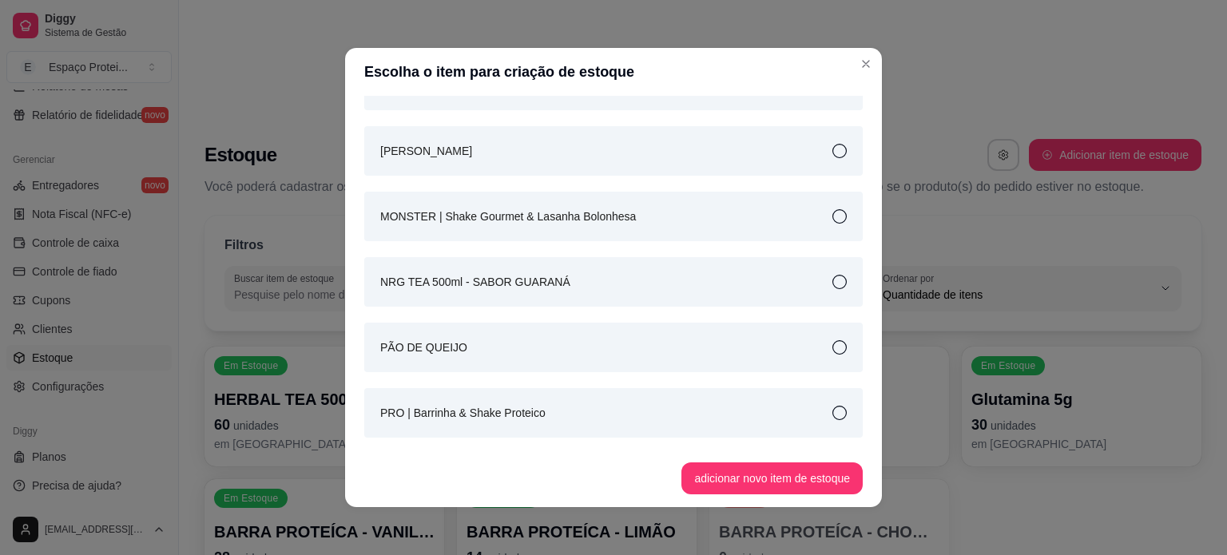
click at [588, 292] on div "NRG TEA 500ml - SABOR GUARANÁ" at bounding box center [613, 282] width 499 height 50
click at [748, 487] on button "adicionar novo item de estoque" at bounding box center [772, 479] width 181 height 32
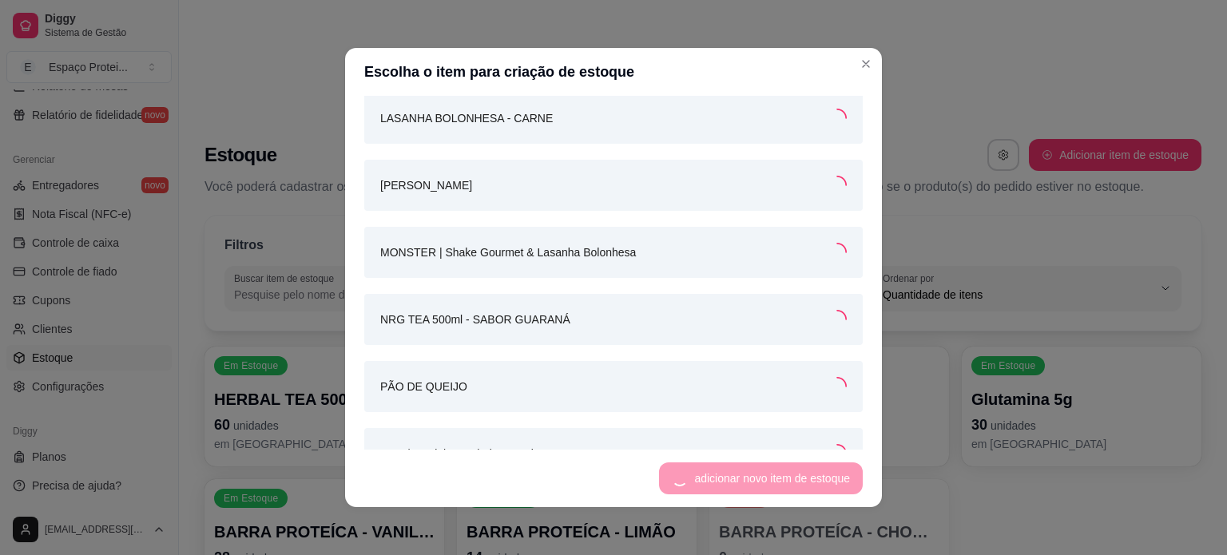
scroll to position [1473, 0]
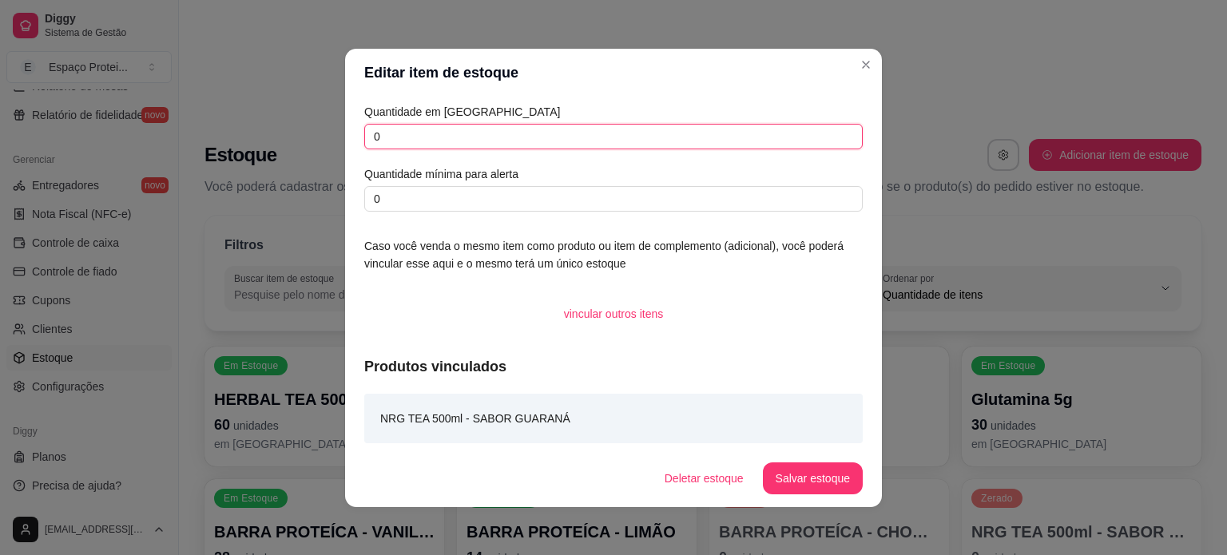
click at [638, 133] on input "0" at bounding box center [613, 137] width 499 height 26
type input "100"
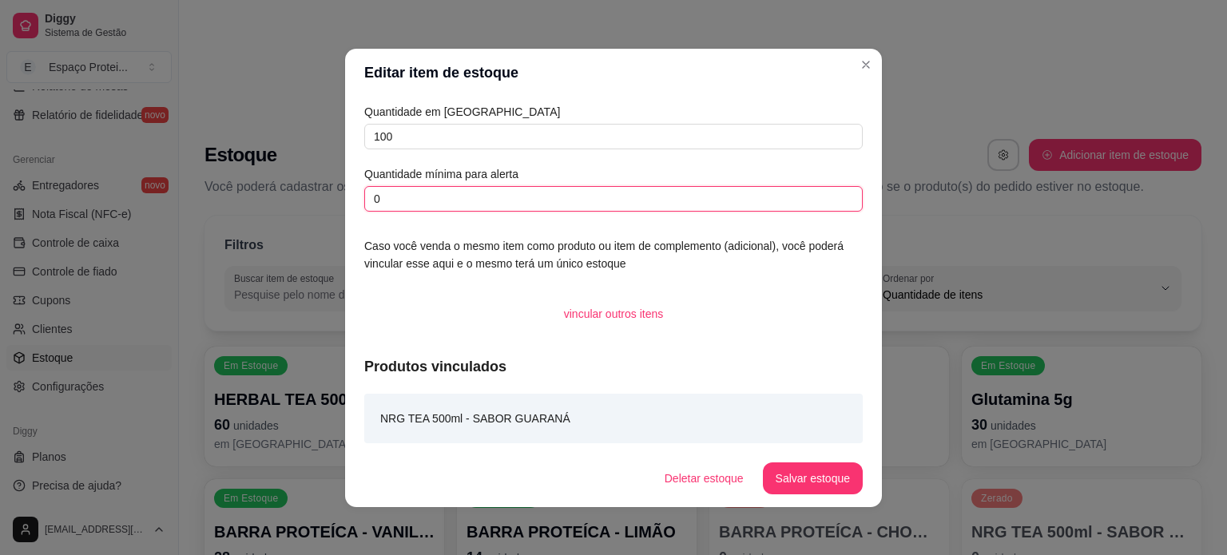
click at [684, 206] on input "0" at bounding box center [613, 199] width 499 height 26
type input "50"
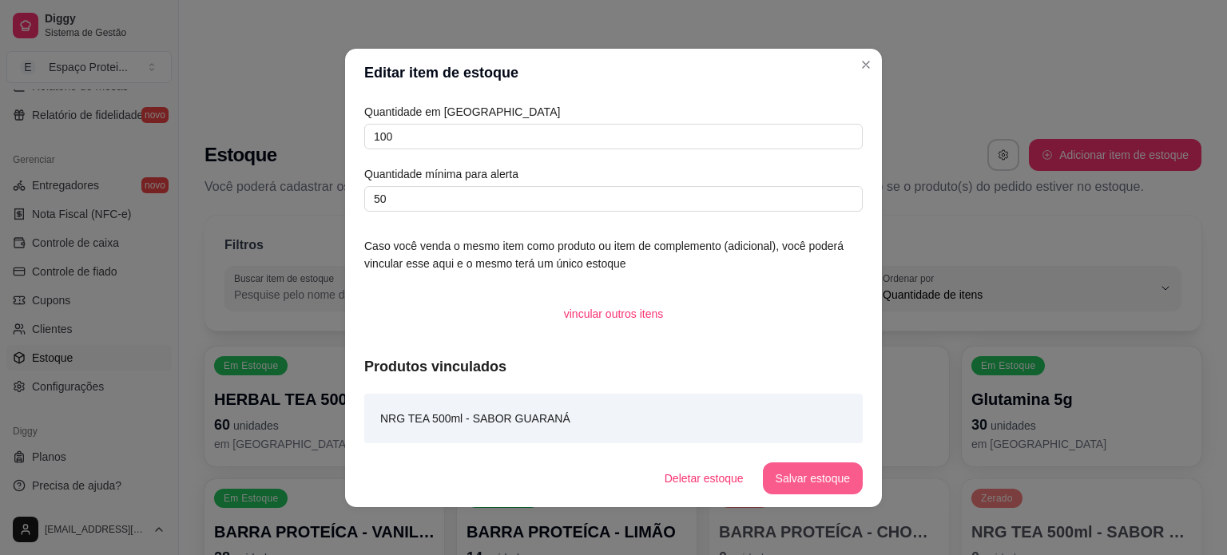
click at [796, 478] on button "Salvar estoque" at bounding box center [813, 479] width 100 height 32
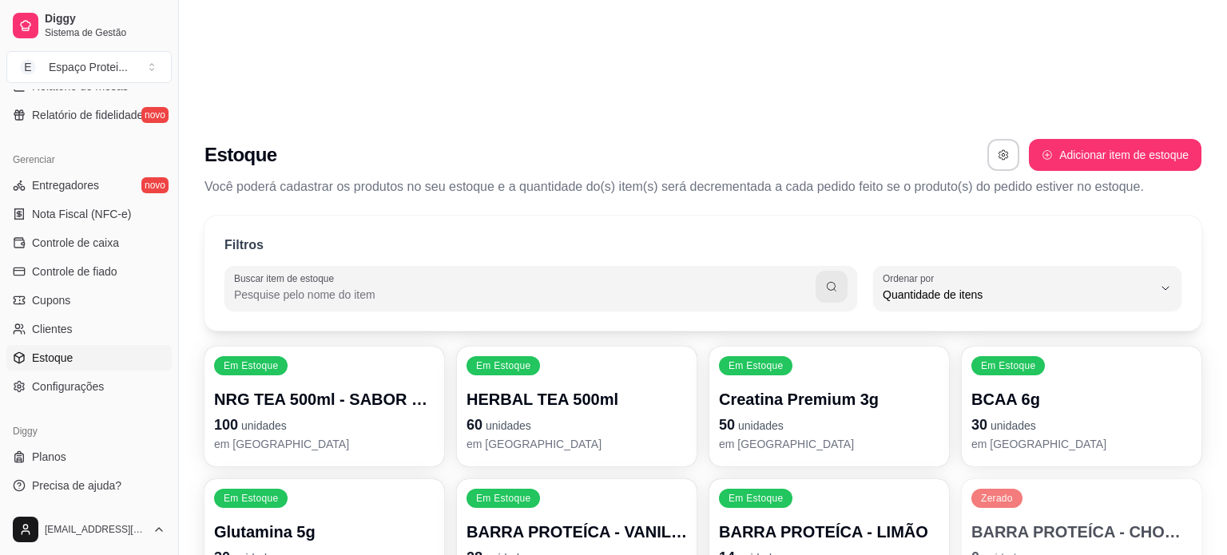
click at [578, 388] on p "HERBAL TEA 500ml" at bounding box center [577, 399] width 221 height 22
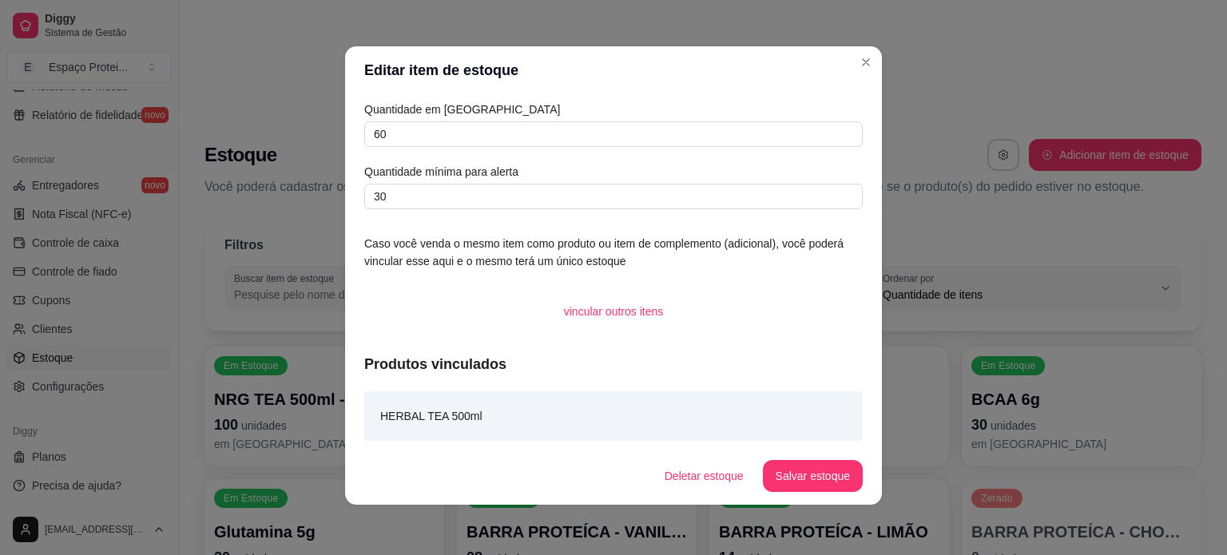
scroll to position [0, 0]
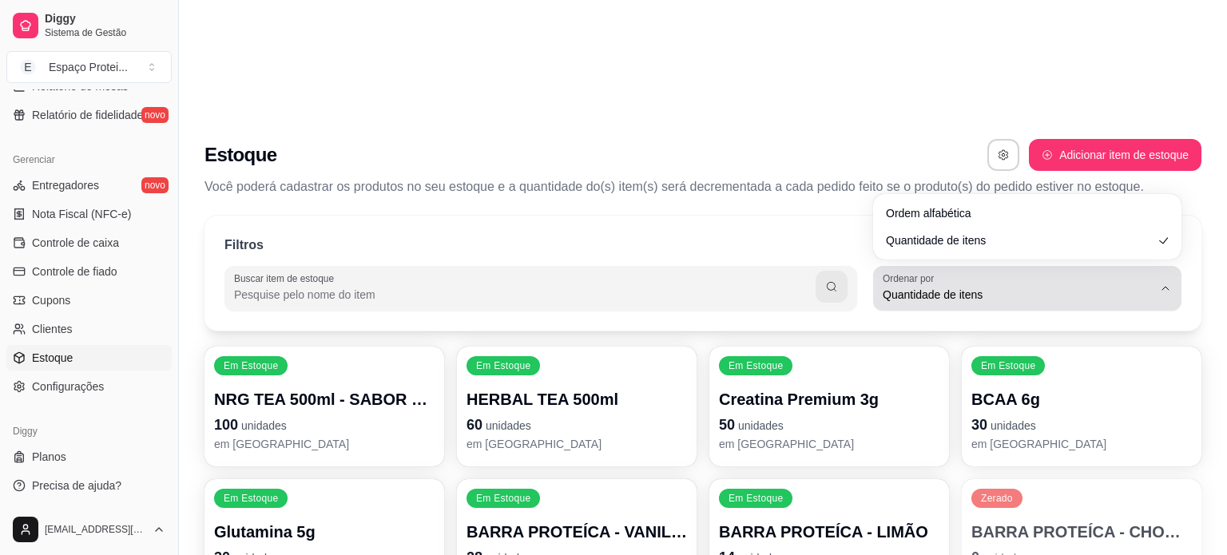
click at [1115, 272] on div "Quantidade de itens" at bounding box center [1018, 288] width 270 height 32
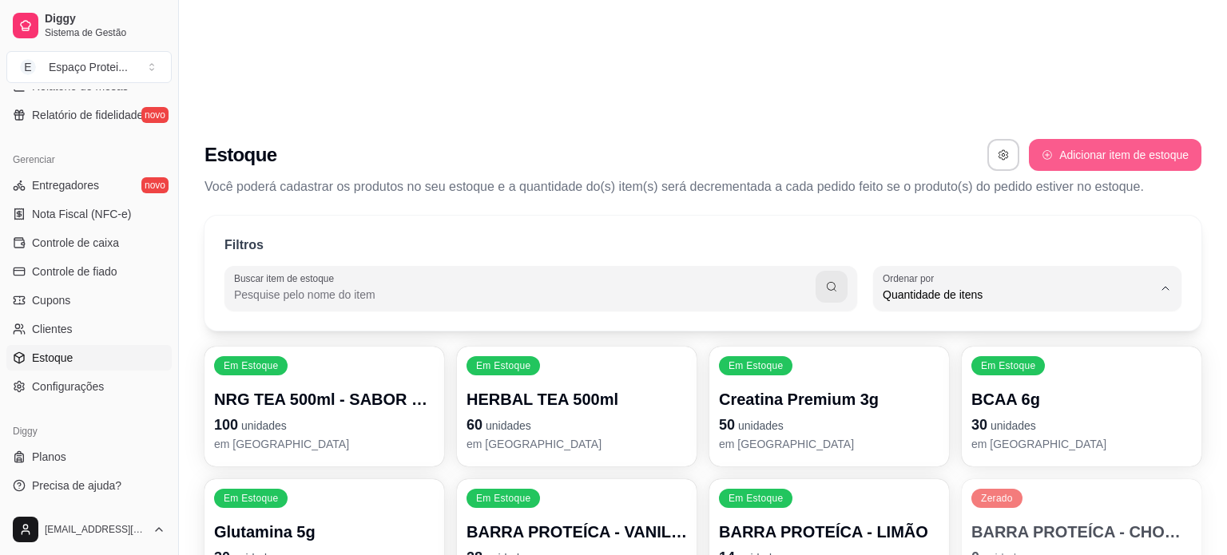
click at [1099, 139] on button "Adicionar item de estoque" at bounding box center [1115, 155] width 173 height 32
select select "UN"
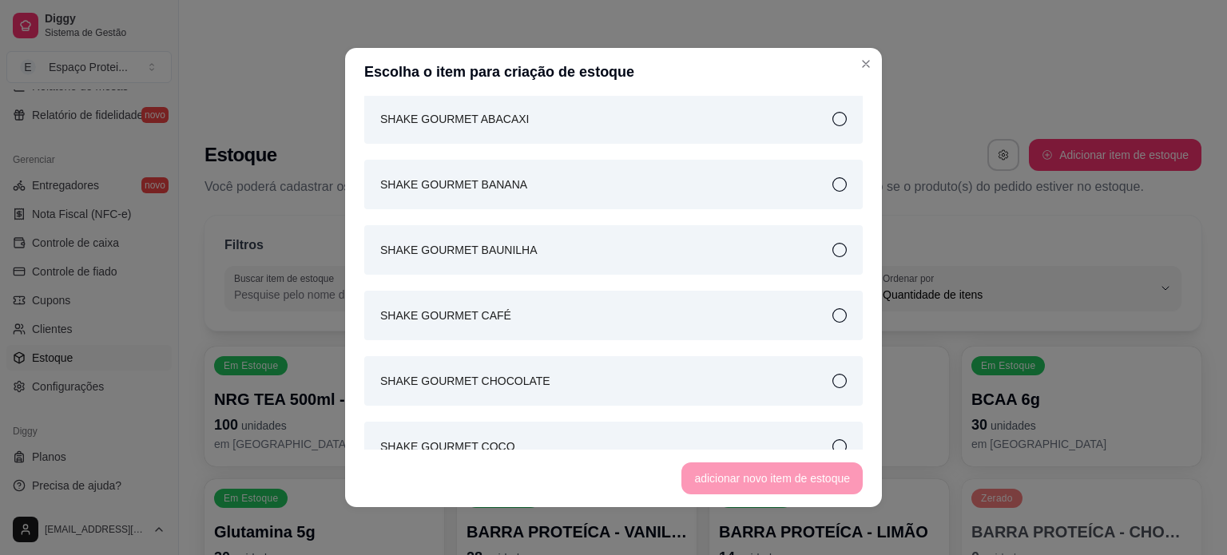
scroll to position [1856, 0]
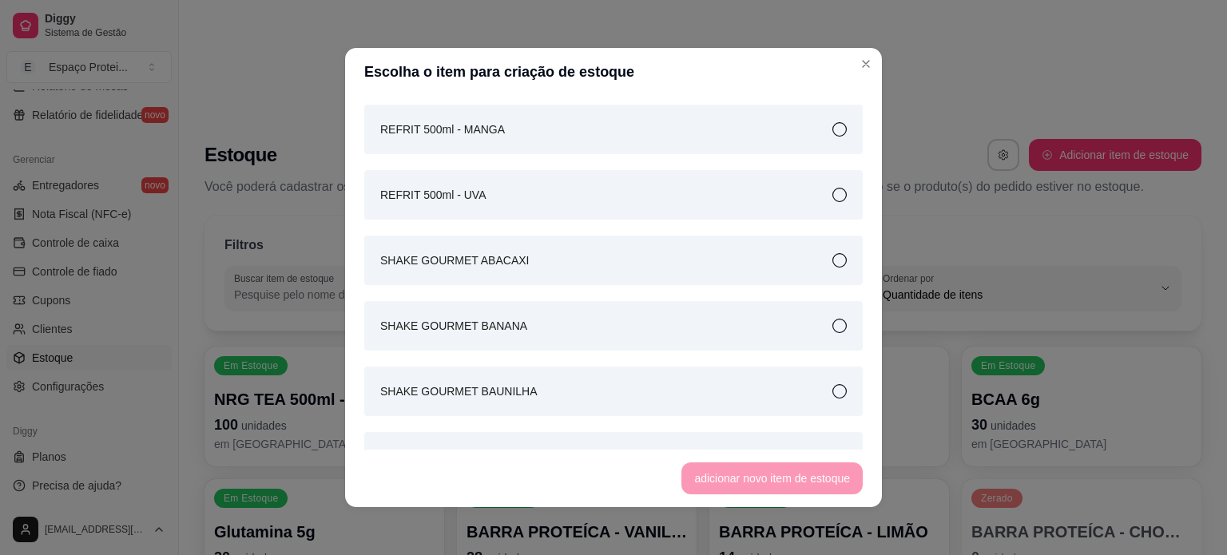
click at [585, 341] on div "SHAKE GOURMET BANANA" at bounding box center [613, 326] width 499 height 50
click at [753, 479] on button "adicionar novo item de estoque" at bounding box center [772, 479] width 181 height 32
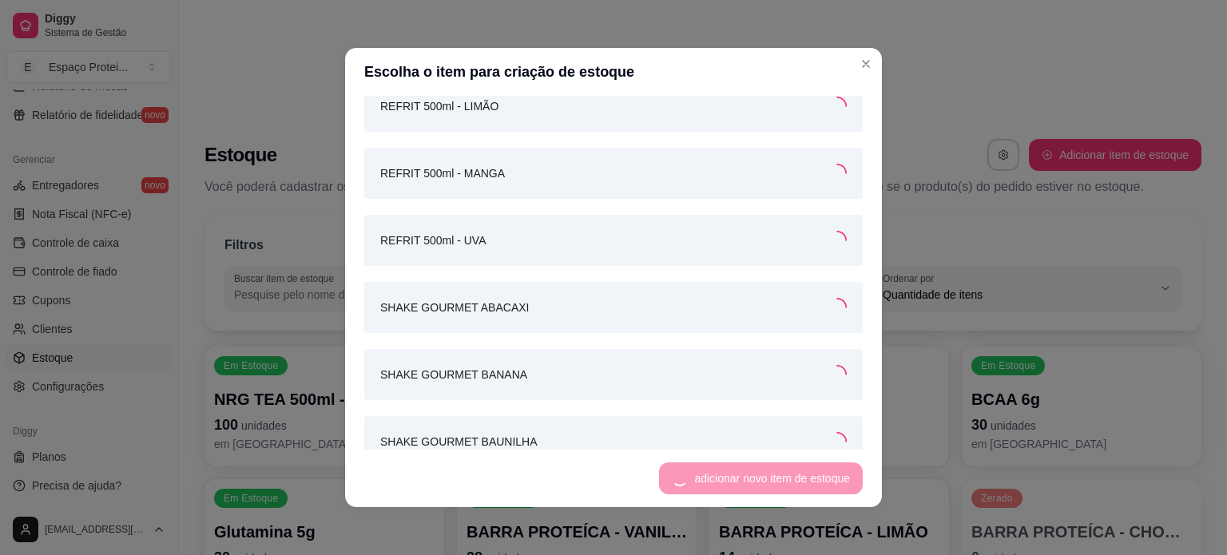
scroll to position [1898, 0]
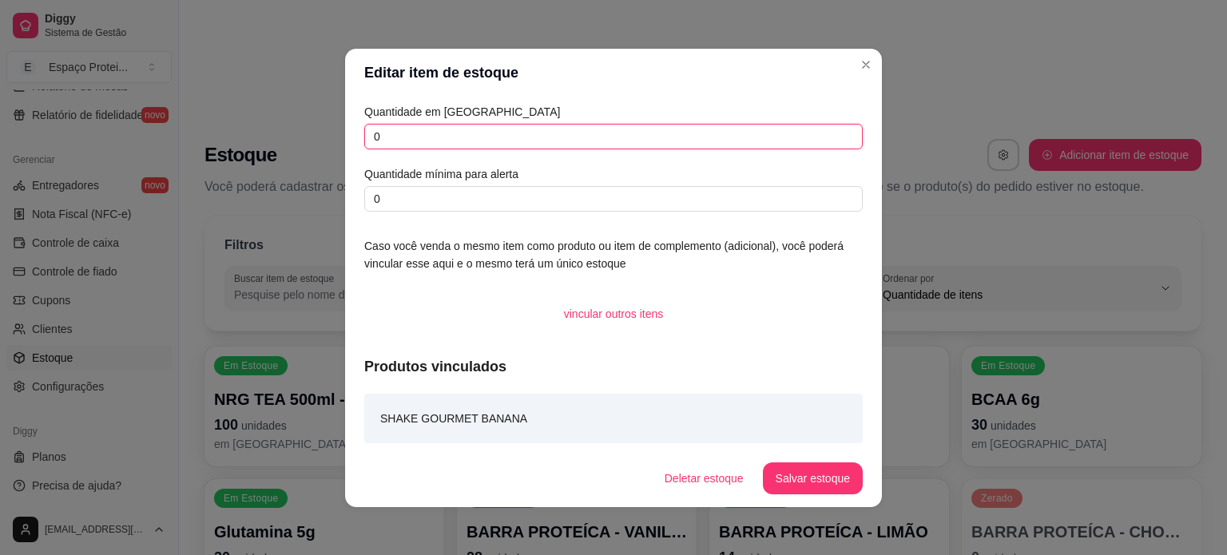
click at [483, 139] on input "0" at bounding box center [613, 137] width 499 height 26
type input "021"
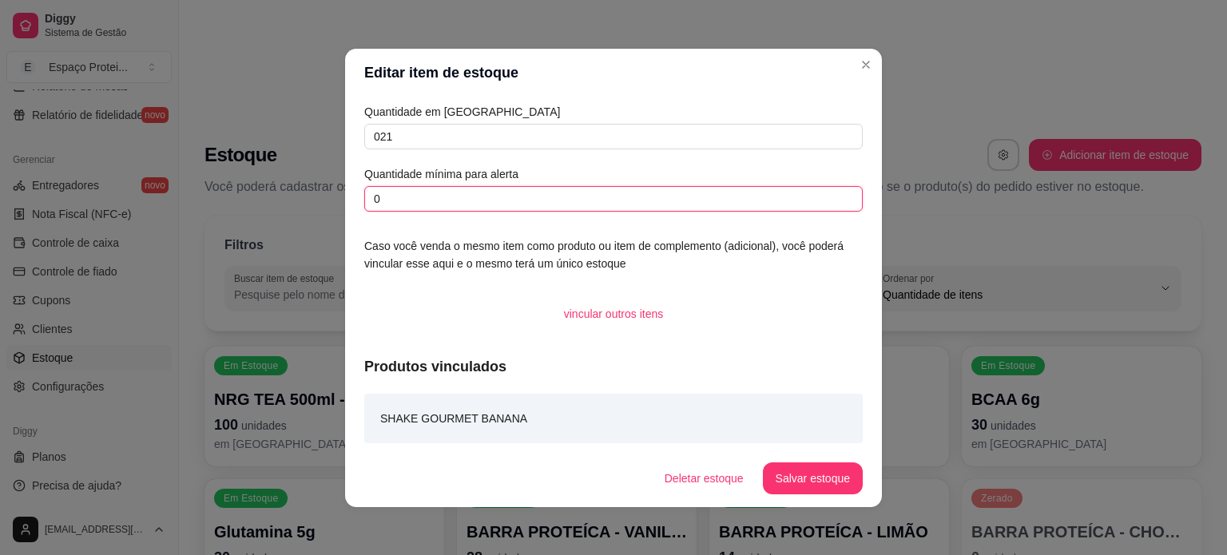
click at [503, 201] on input "0" at bounding box center [613, 199] width 499 height 26
type input "010"
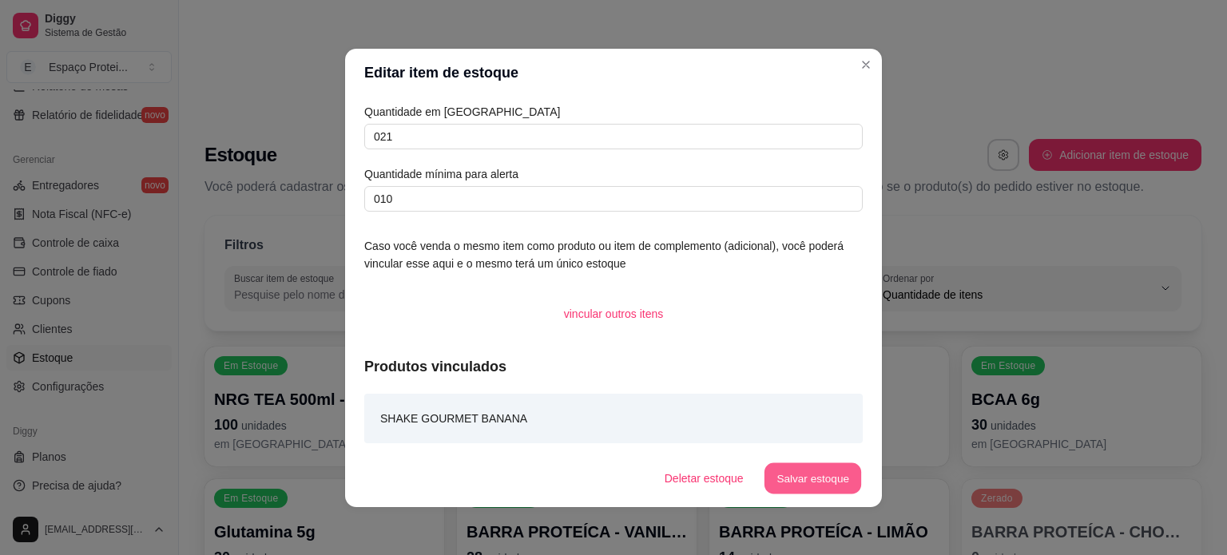
click at [829, 475] on button "Salvar estoque" at bounding box center [812, 478] width 97 height 31
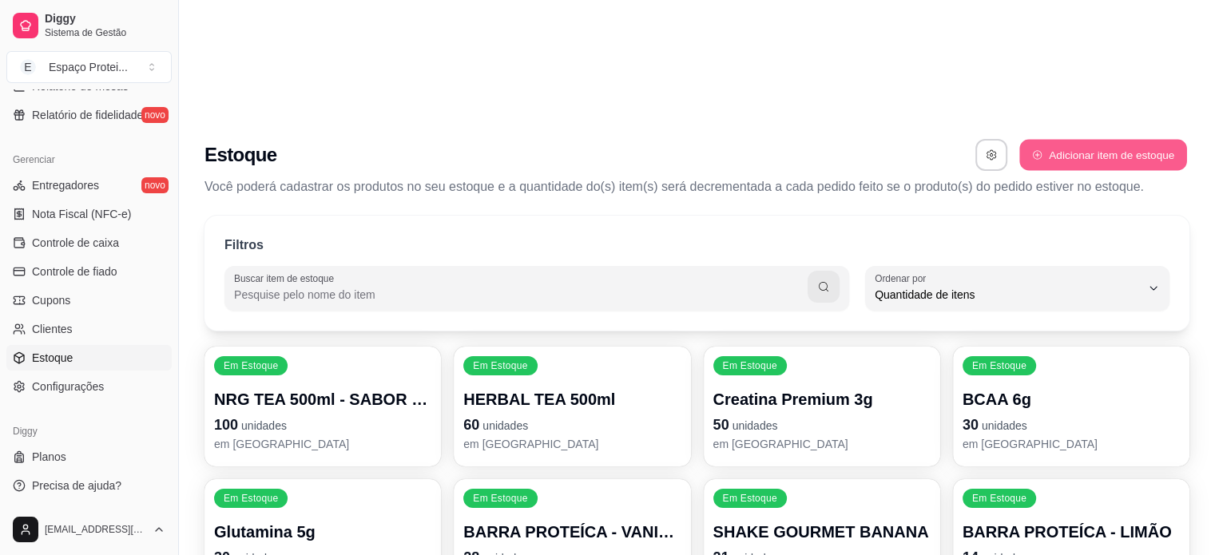
click at [1063, 140] on button "Adicionar item de estoque" at bounding box center [1102, 155] width 167 height 31
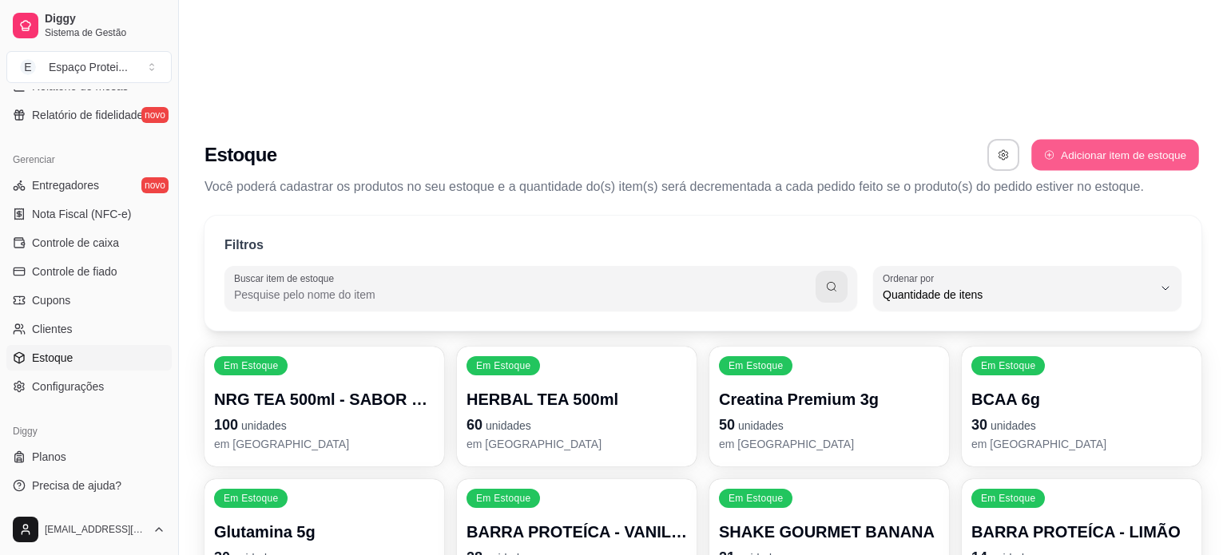
select select "UN"
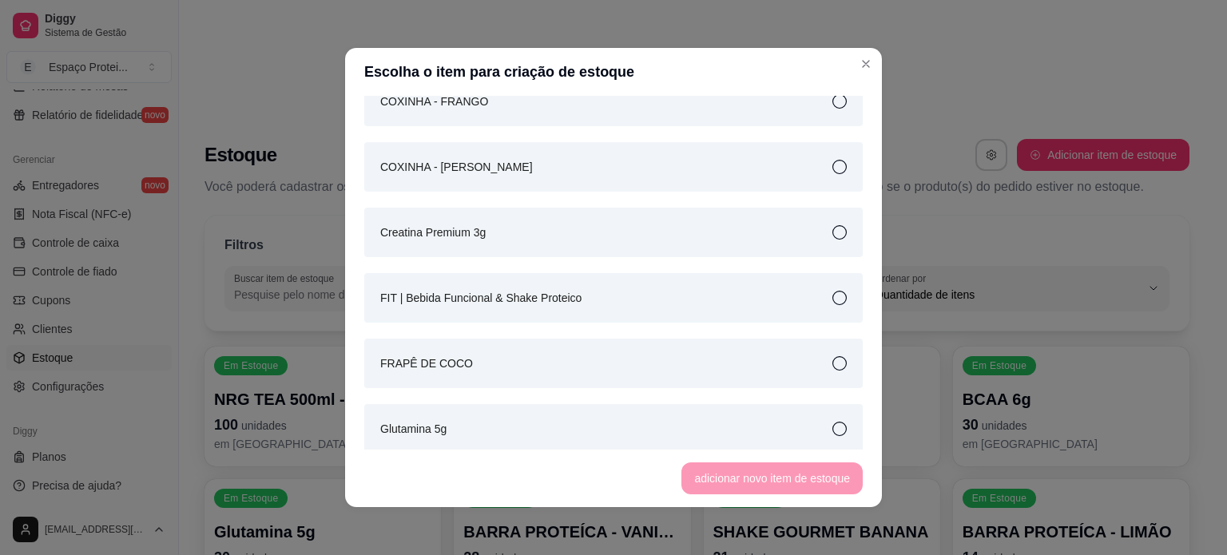
scroll to position [0, 0]
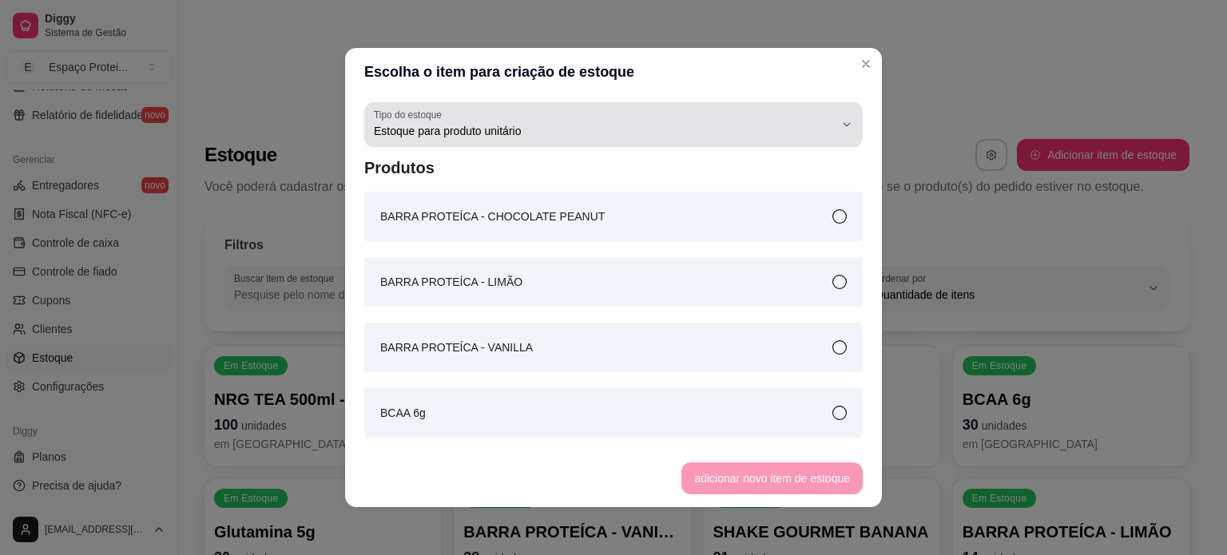
click at [599, 136] on span "Estoque para produto unitário" at bounding box center [604, 131] width 460 height 16
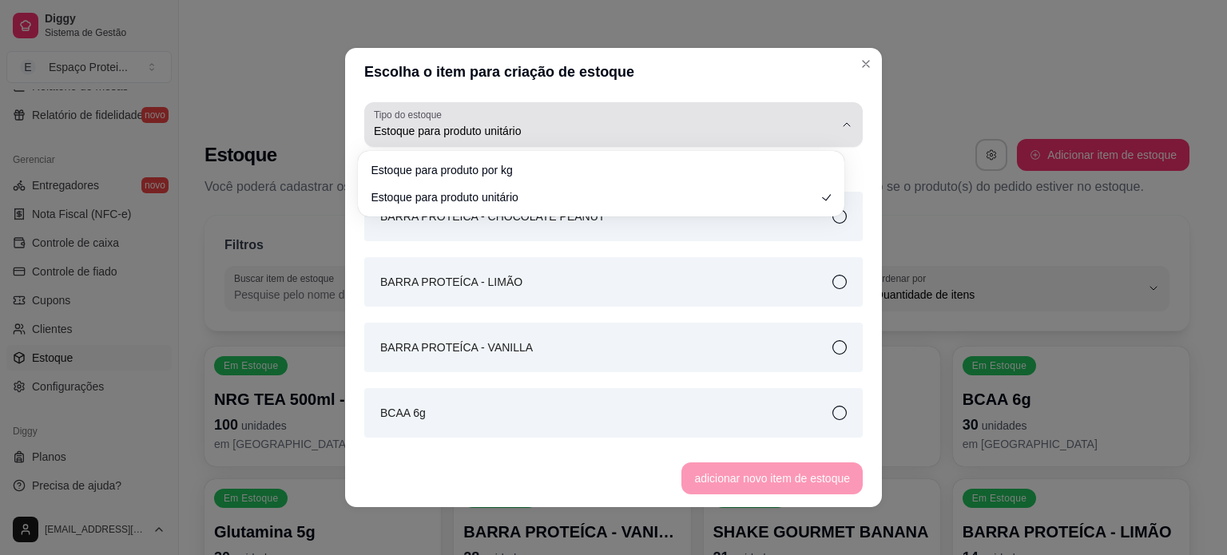
click at [599, 136] on span "Estoque para produto unitário" at bounding box center [604, 131] width 460 height 16
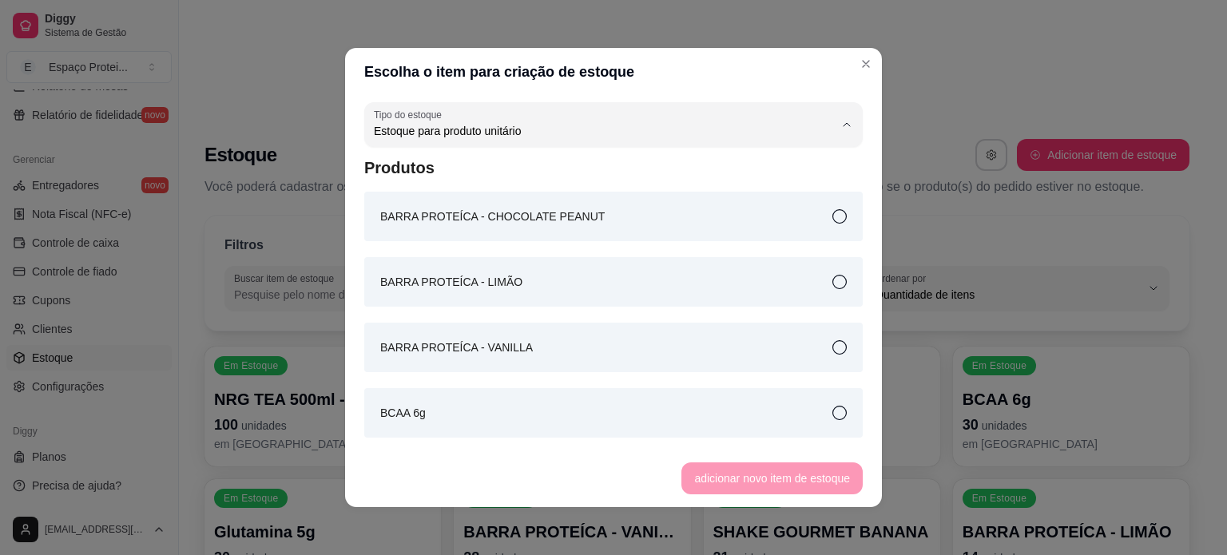
click at [849, 263] on div "UN Tipo do estoque Estoque para produto por kg Estoque para produto unitário Ti…" at bounding box center [613, 273] width 537 height 354
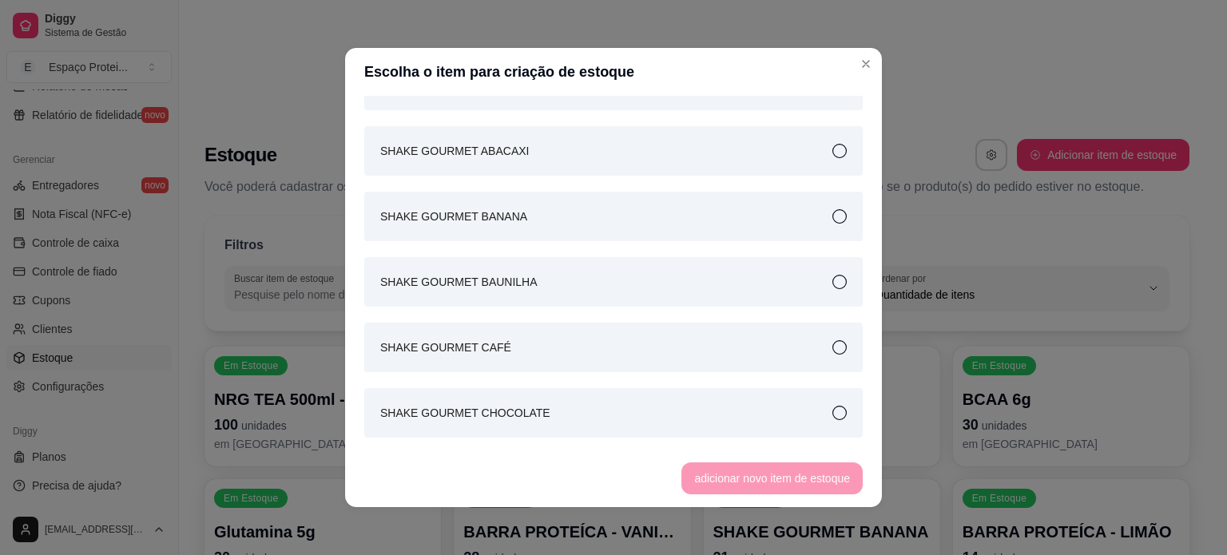
scroll to position [1964, 0]
click at [487, 284] on article "SHAKE GOURMET BAUNILHA" at bounding box center [458, 284] width 157 height 18
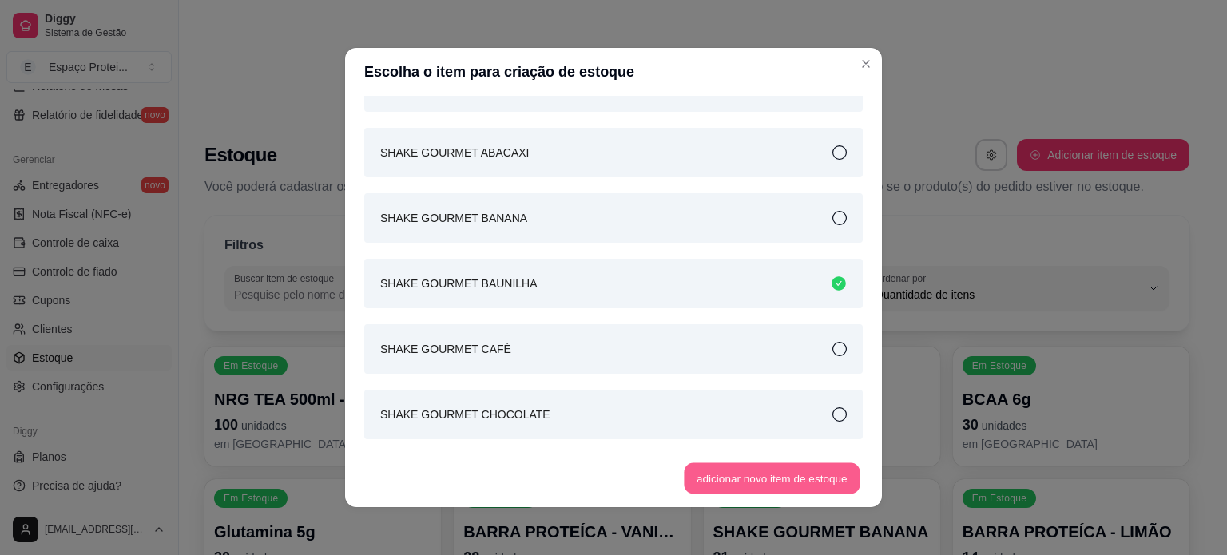
click at [739, 479] on button "adicionar novo item de estoque" at bounding box center [773, 478] width 176 height 31
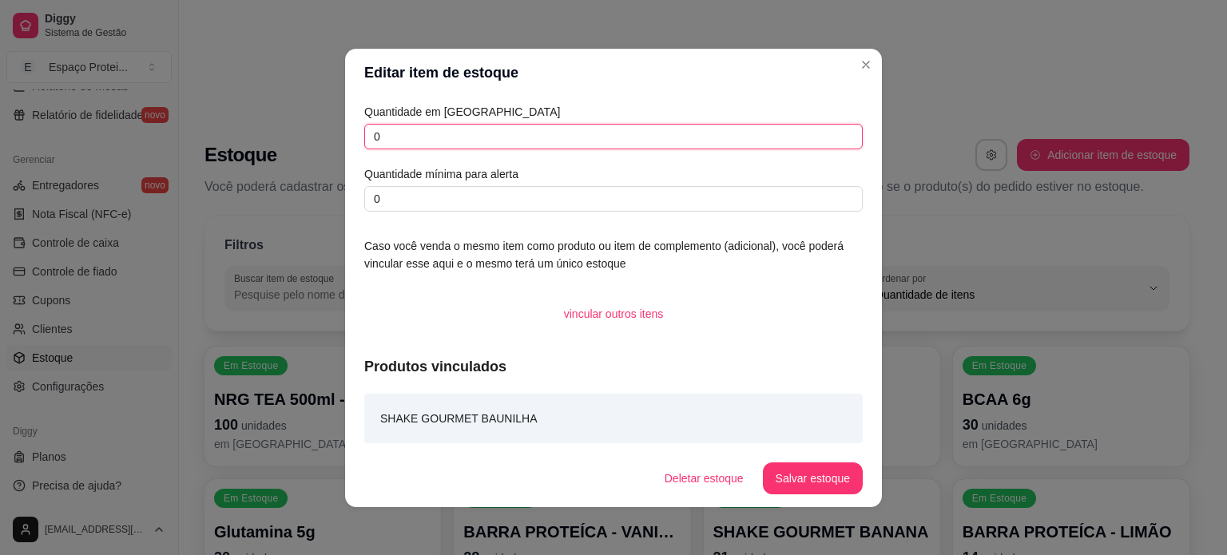
click at [550, 135] on input "0" at bounding box center [613, 137] width 499 height 26
type input "080"
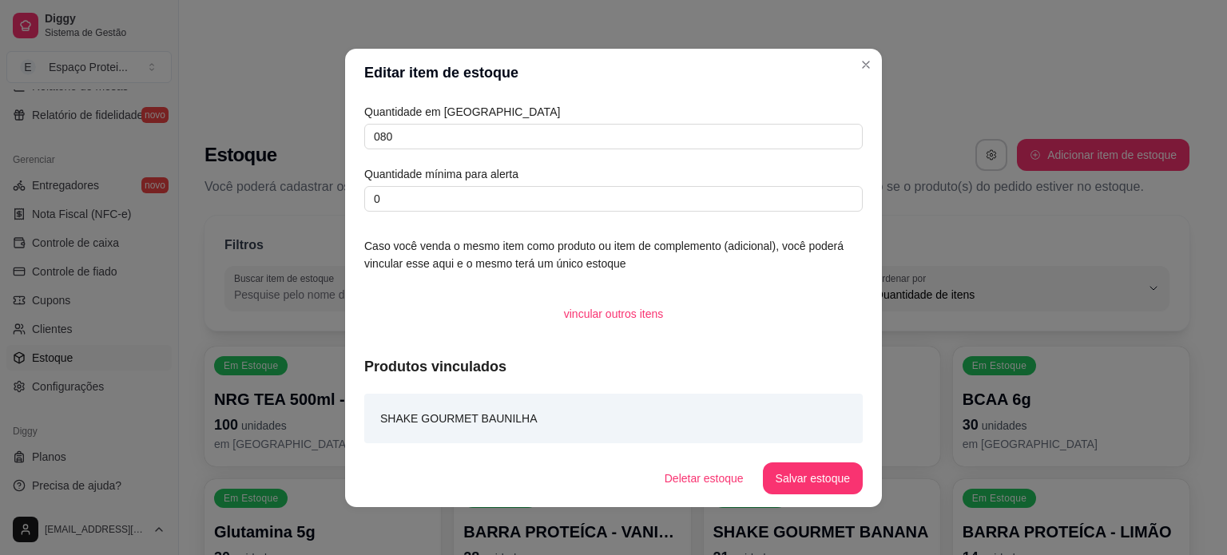
click at [594, 184] on div "Quantidade em estoque 080 Quantidade mínima para alerta 0" at bounding box center [613, 157] width 499 height 109
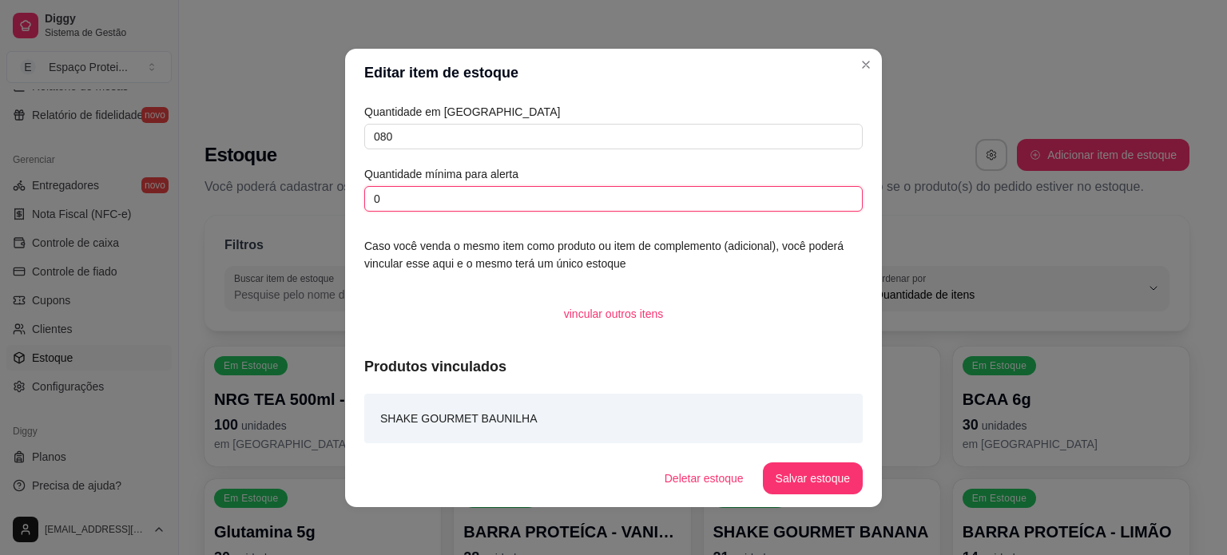
click at [600, 189] on input "0" at bounding box center [613, 199] width 499 height 26
type input "040"
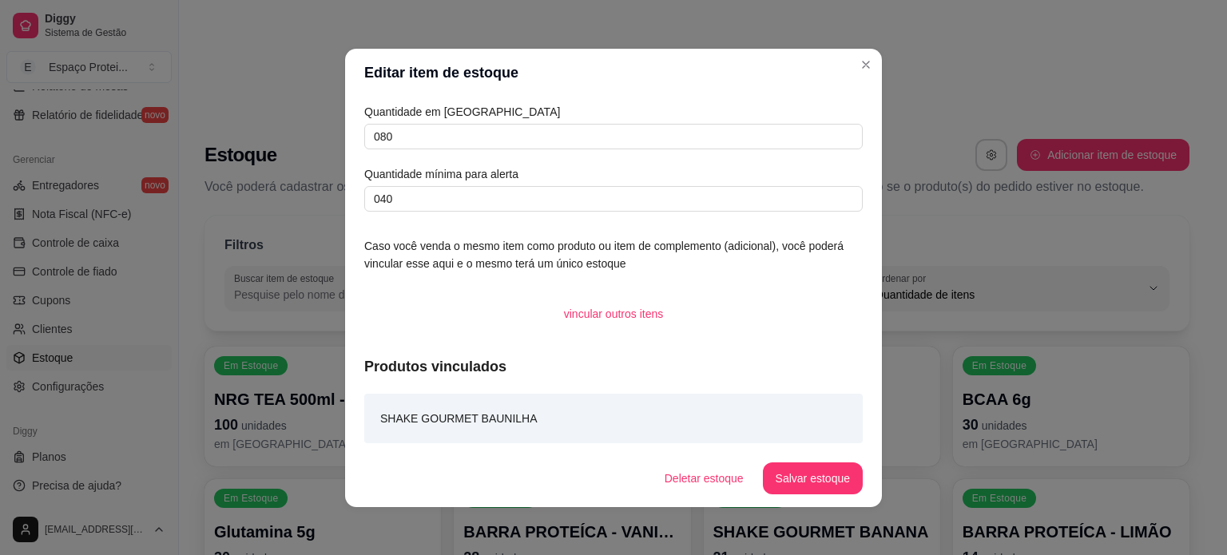
click at [835, 475] on button "Salvar estoque" at bounding box center [813, 479] width 100 height 32
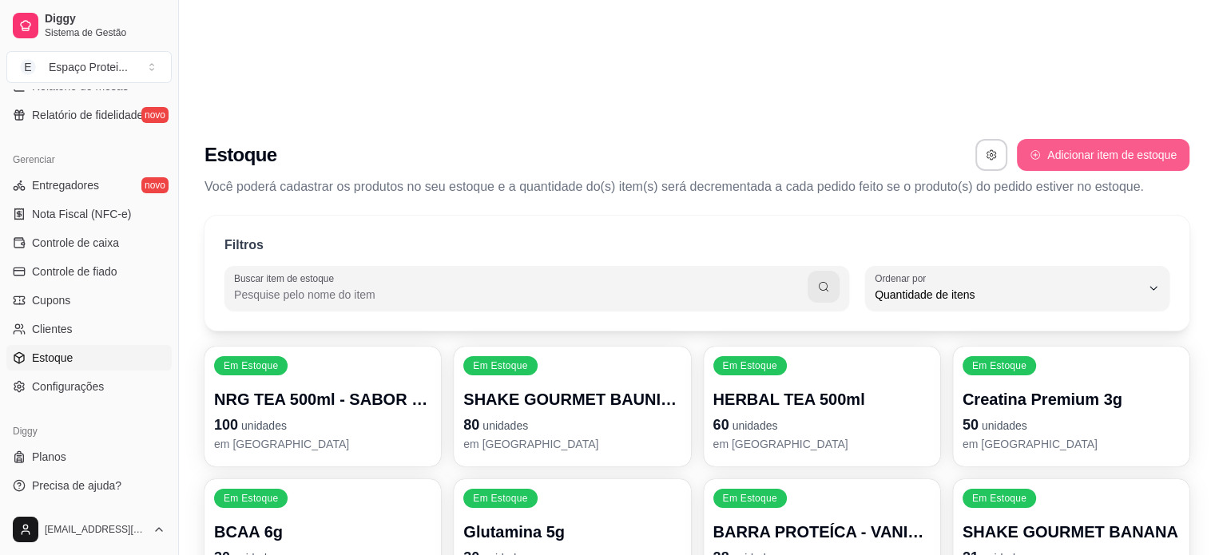
click at [1081, 139] on button "Adicionar item de estoque" at bounding box center [1103, 155] width 173 height 32
select select "UN"
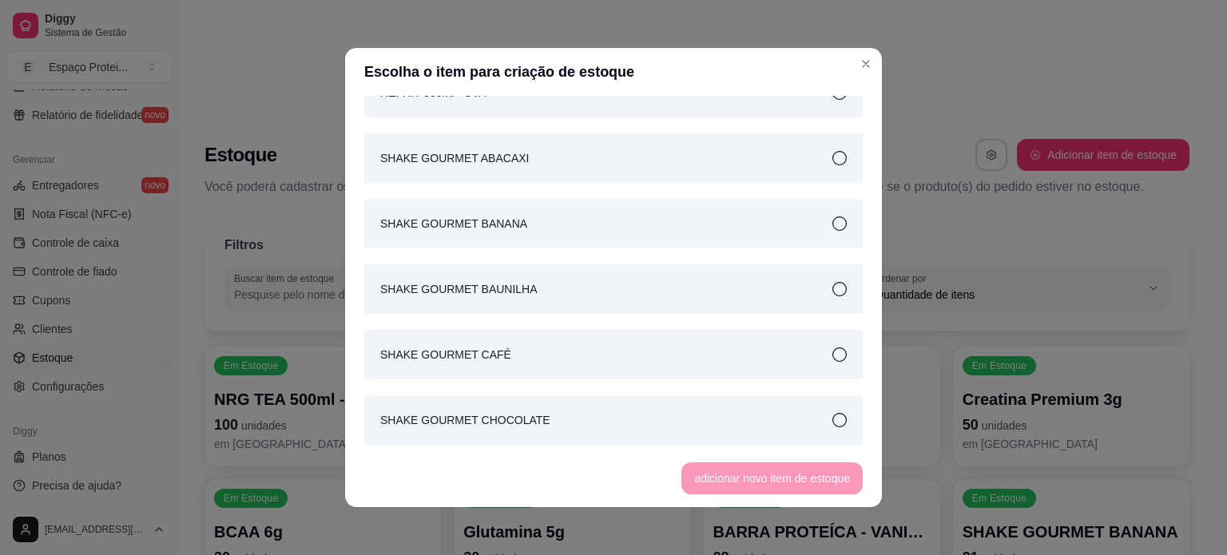
scroll to position [2141, 0]
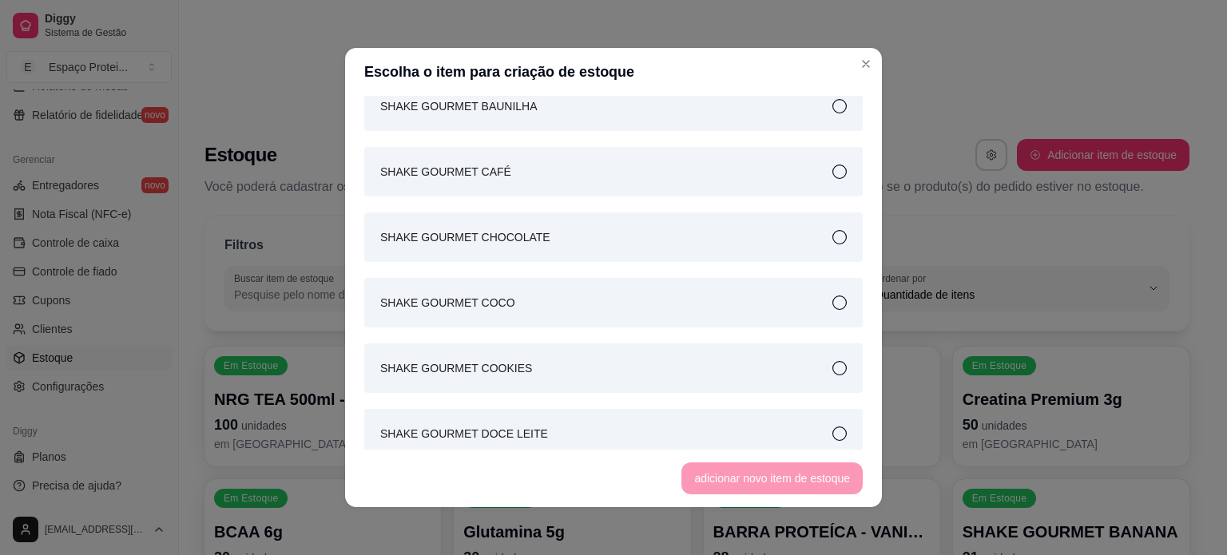
click at [546, 185] on div "SHAKE GOURMET CAFÉ" at bounding box center [613, 172] width 499 height 50
click at [772, 478] on button "adicionar novo item de estoque" at bounding box center [773, 478] width 176 height 31
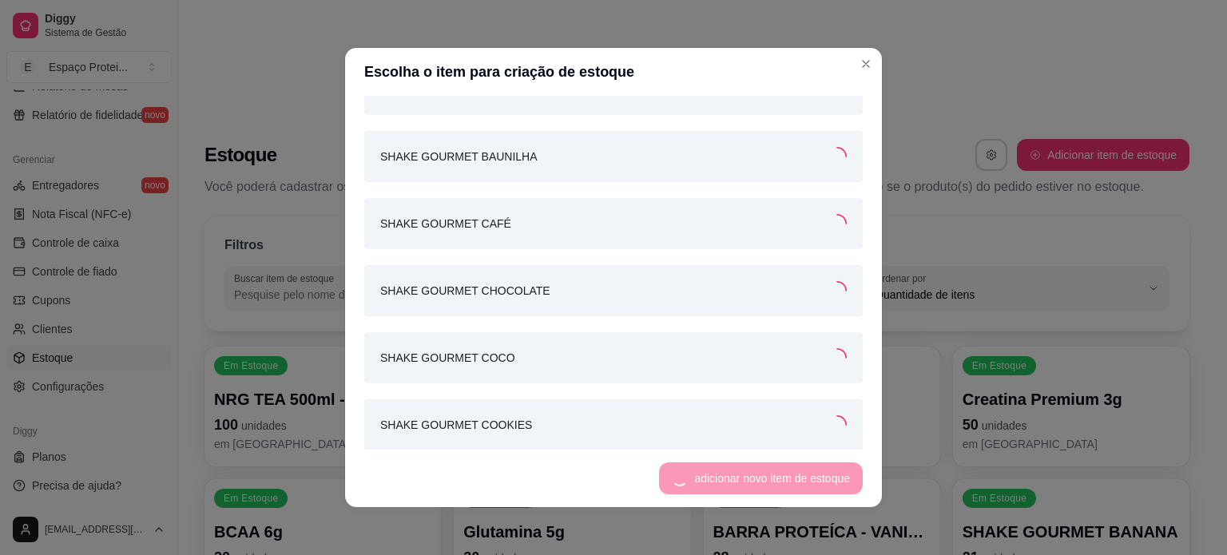
scroll to position [2192, 0]
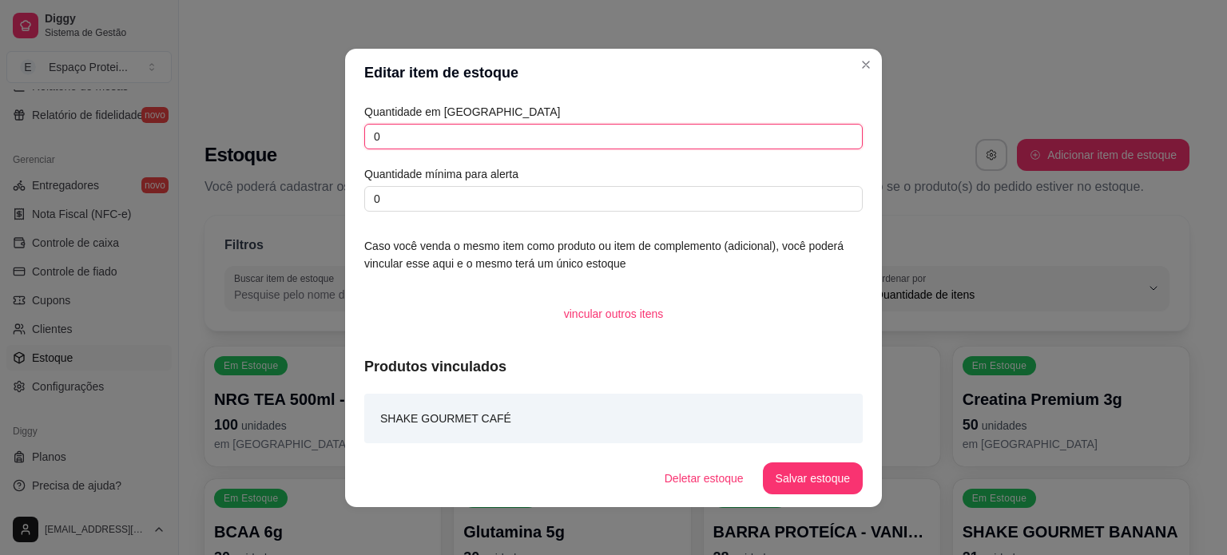
click at [575, 148] on input "0" at bounding box center [613, 137] width 499 height 26
type input "021"
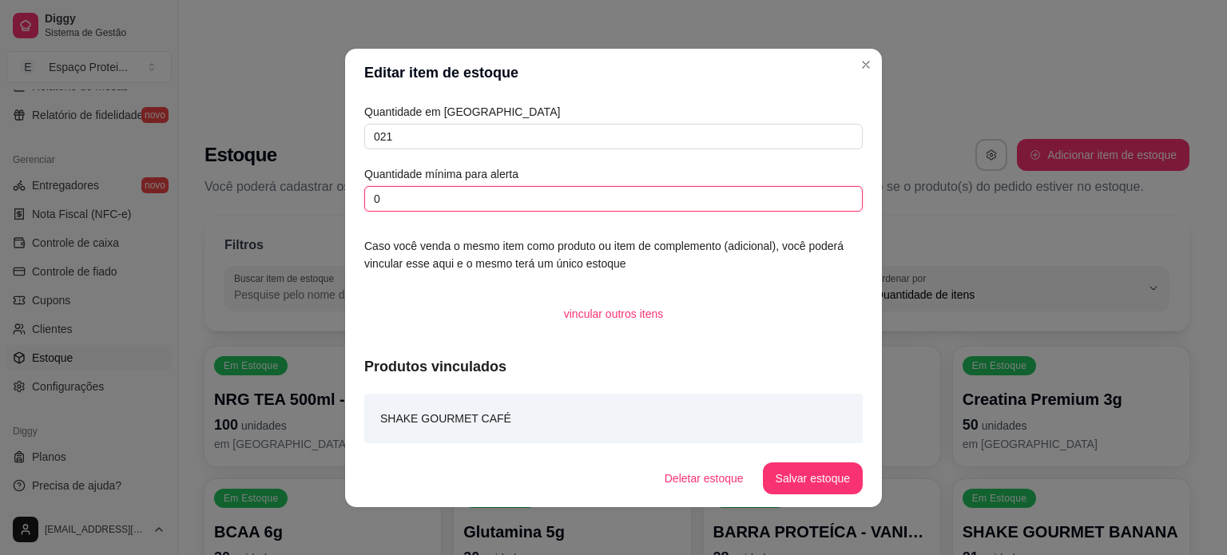
click at [618, 197] on input "0" at bounding box center [613, 199] width 499 height 26
type input "010"
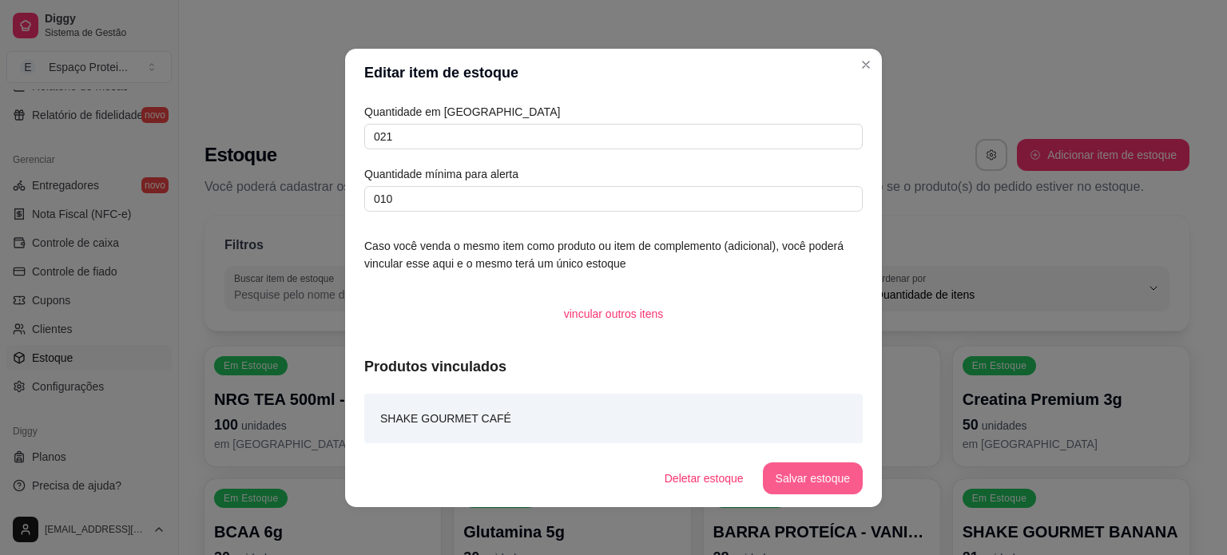
click at [800, 468] on button "Salvar estoque" at bounding box center [813, 479] width 100 height 32
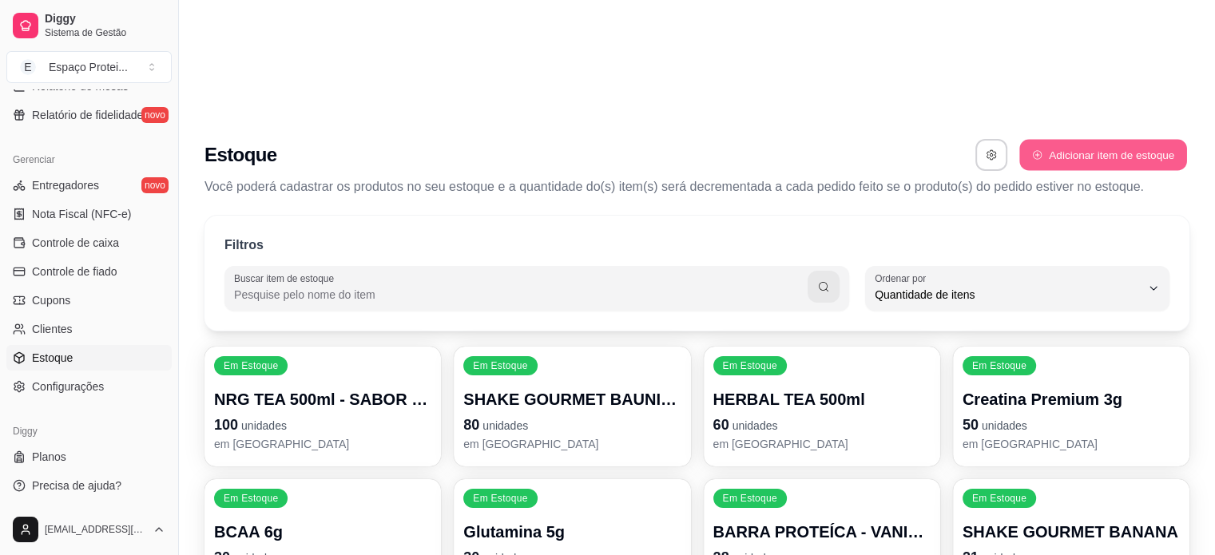
click at [1083, 140] on button "Adicionar item de estoque" at bounding box center [1102, 155] width 167 height 31
select select "UN"
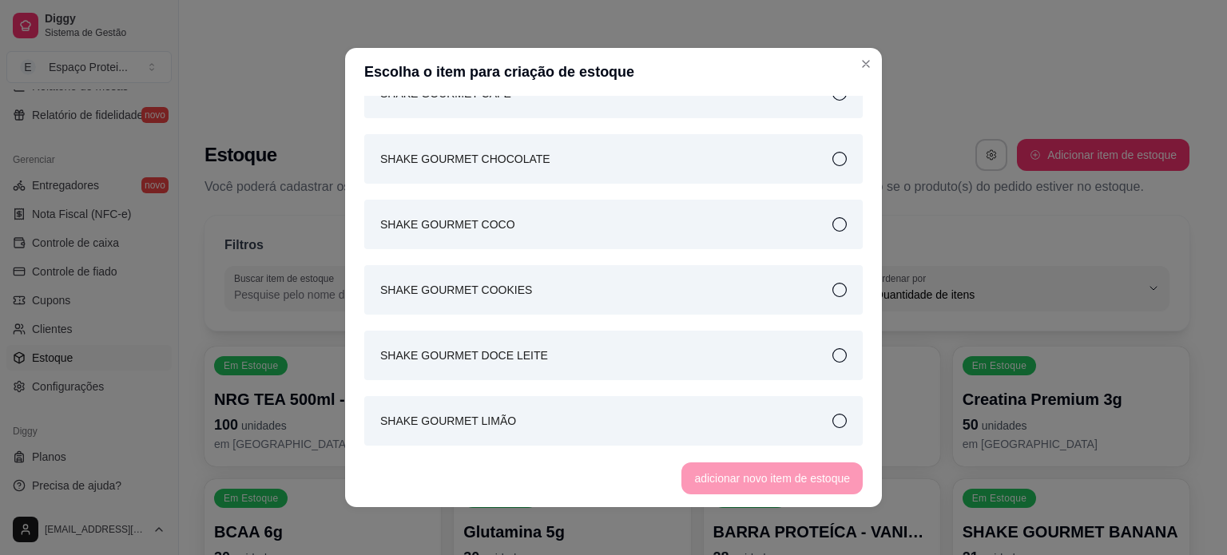
scroll to position [2160, 0]
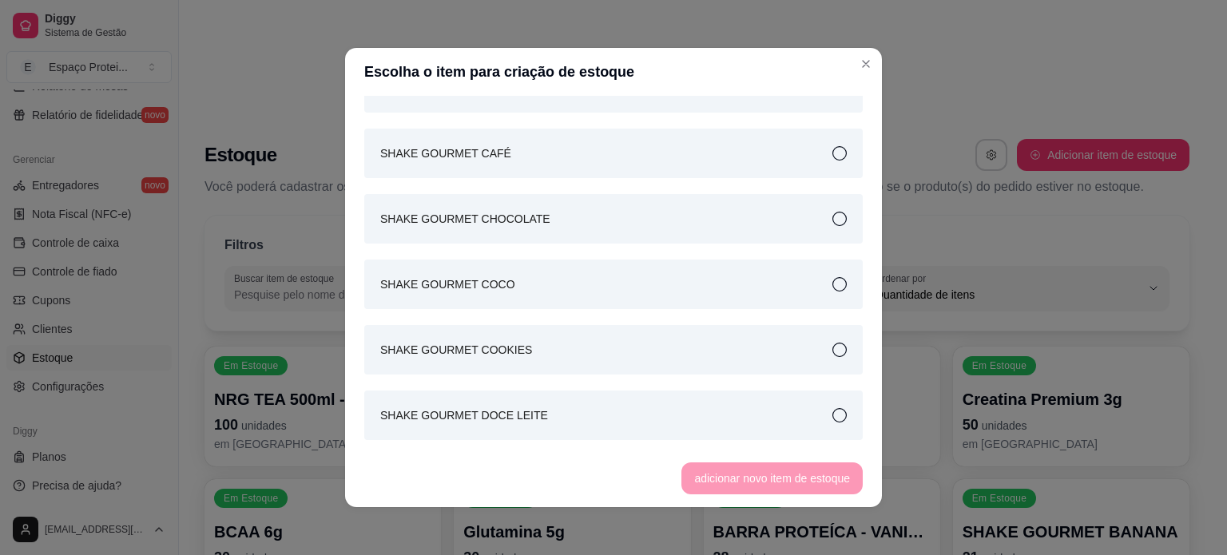
click at [616, 234] on div "SHAKE GOURMET CHOCOLATE" at bounding box center [613, 219] width 499 height 50
click at [776, 476] on button "adicionar novo item de estoque" at bounding box center [772, 479] width 181 height 32
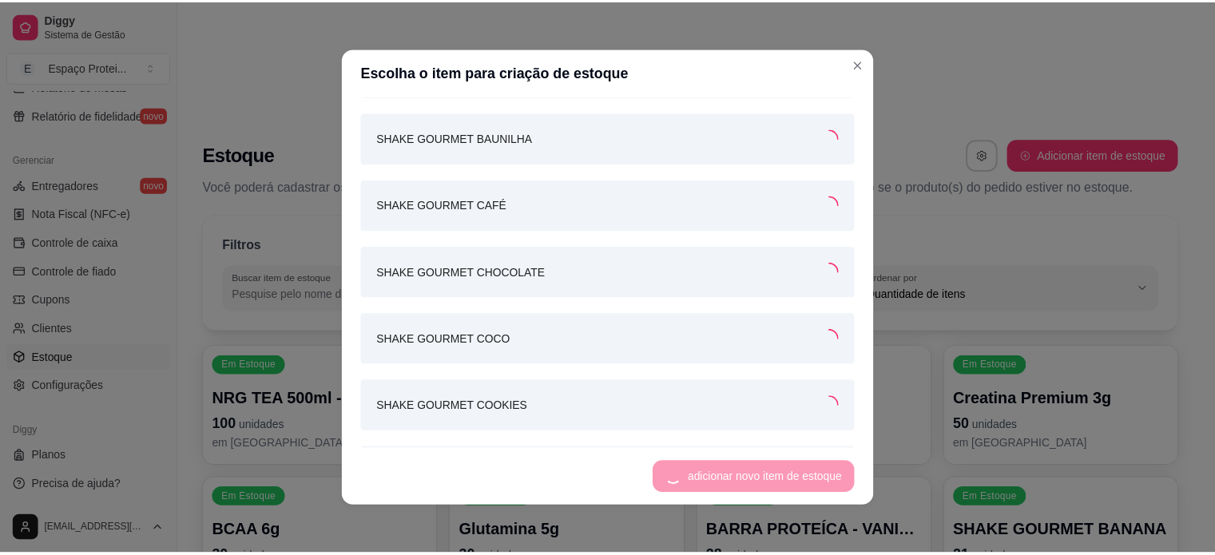
scroll to position [2209, 0]
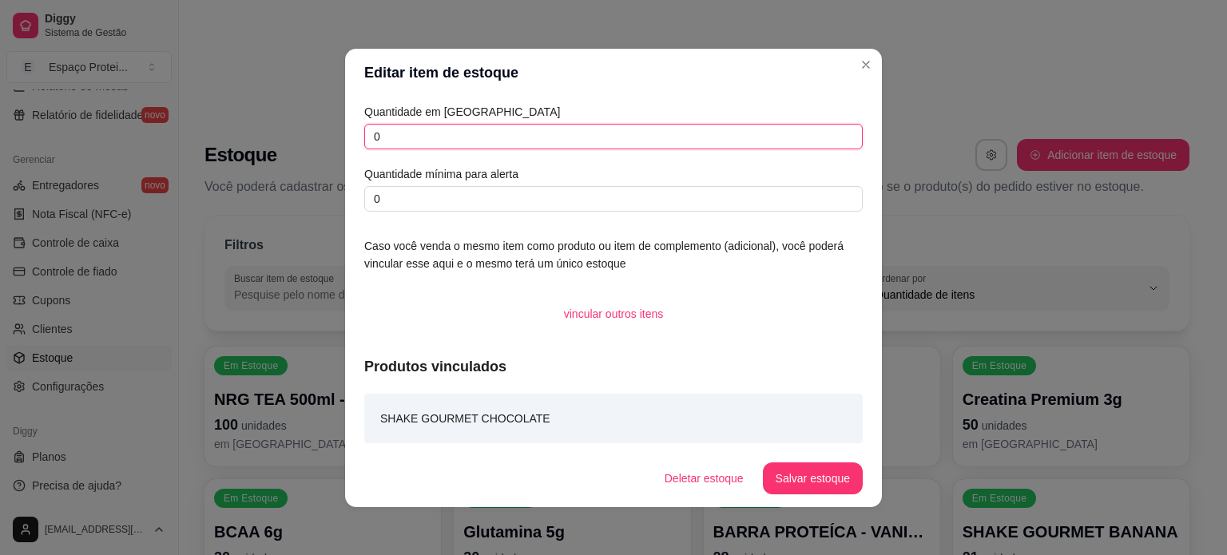
click at [639, 141] on input "0" at bounding box center [613, 137] width 499 height 26
type input "076"
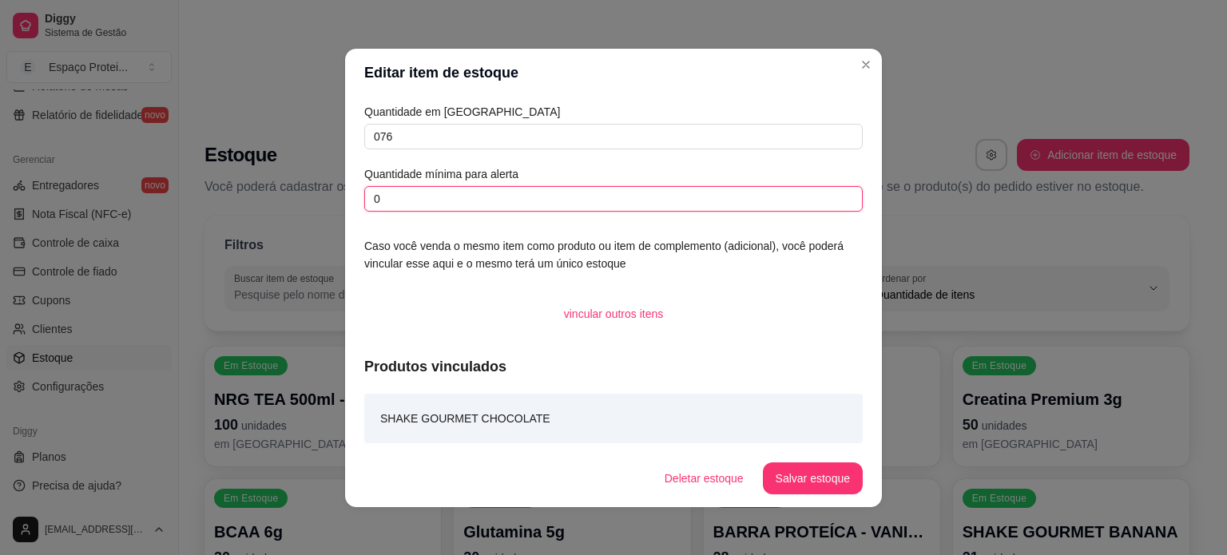
click at [656, 210] on input "0" at bounding box center [613, 199] width 499 height 26
type input "035"
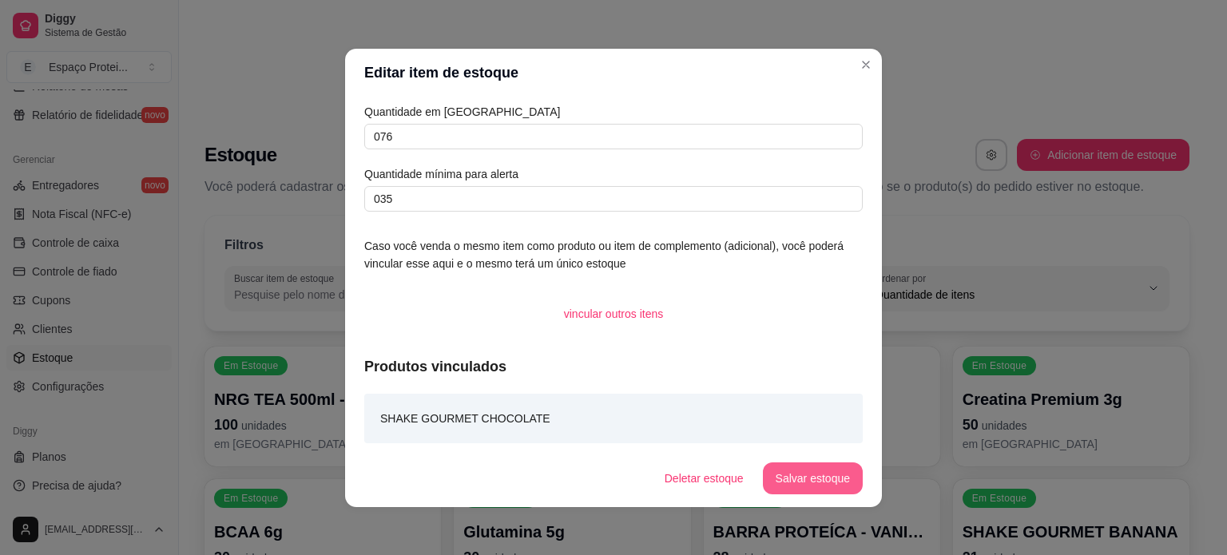
click at [813, 476] on button "Salvar estoque" at bounding box center [813, 479] width 100 height 32
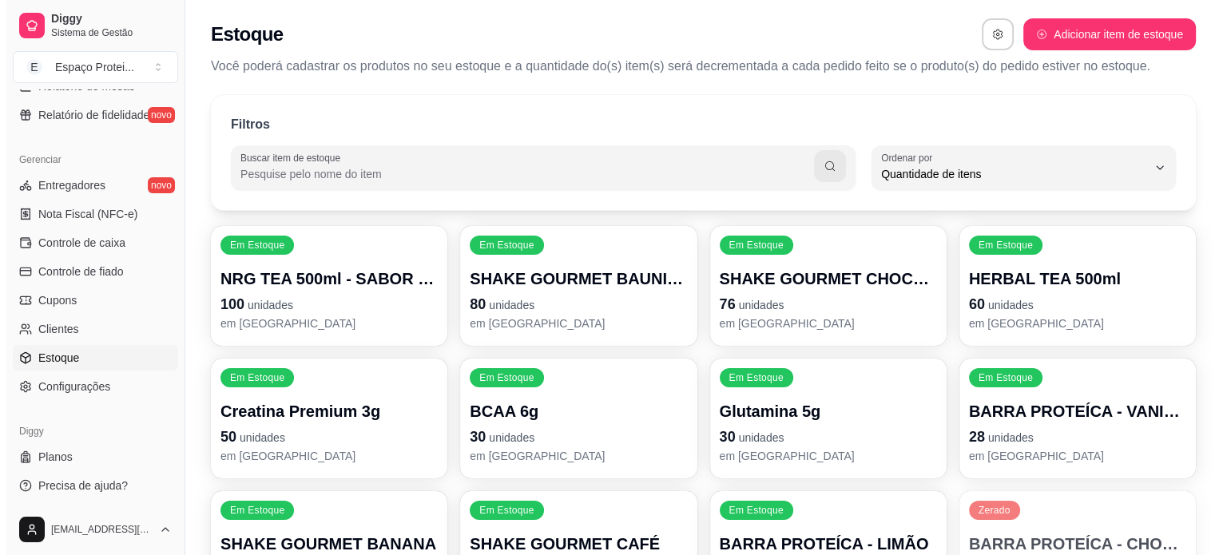
scroll to position [0, 0]
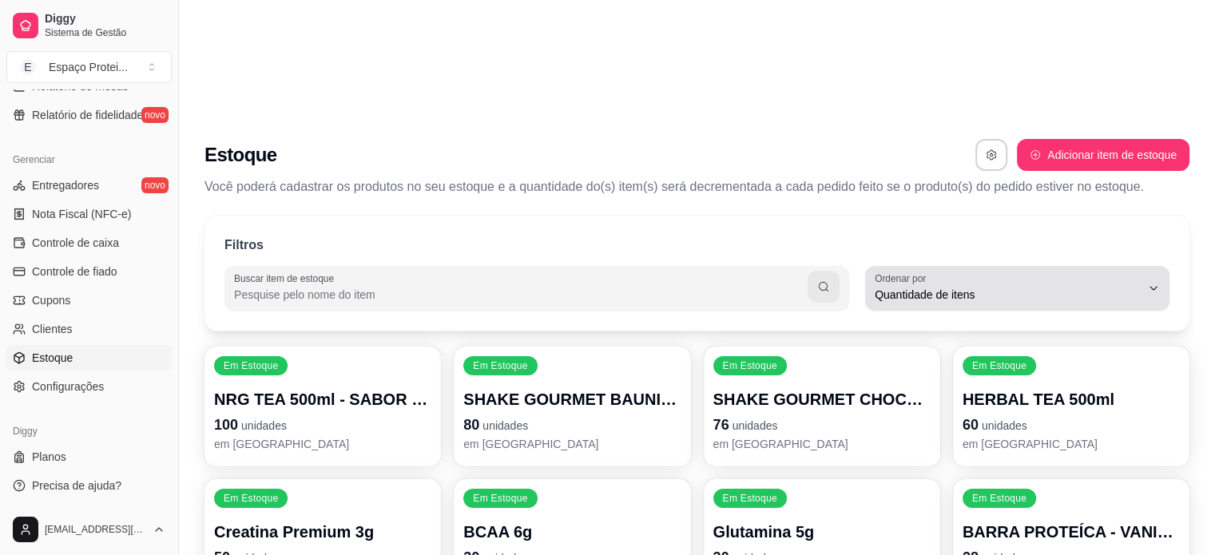
click at [940, 287] on span "Quantidade de itens" at bounding box center [1008, 295] width 266 height 16
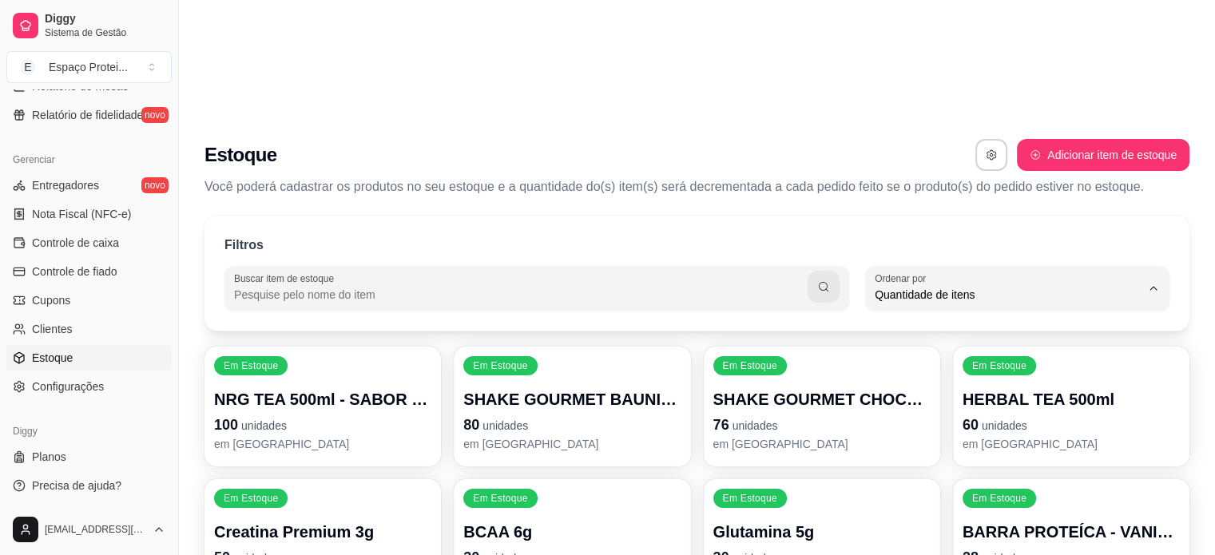
click at [939, 202] on li "Ordem alfabética" at bounding box center [1017, 213] width 280 height 25
type input "ALPHABETICAL_ORDER"
select select "ALPHABETICAL_ORDER"
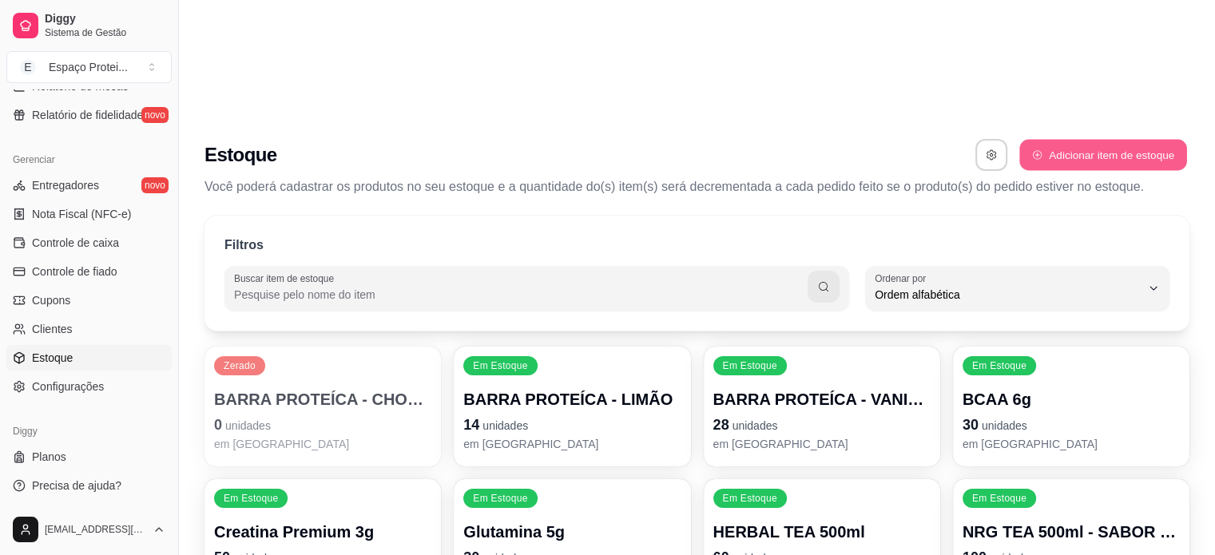
click at [1071, 140] on button "Adicionar item de estoque" at bounding box center [1102, 155] width 167 height 31
select select "UN"
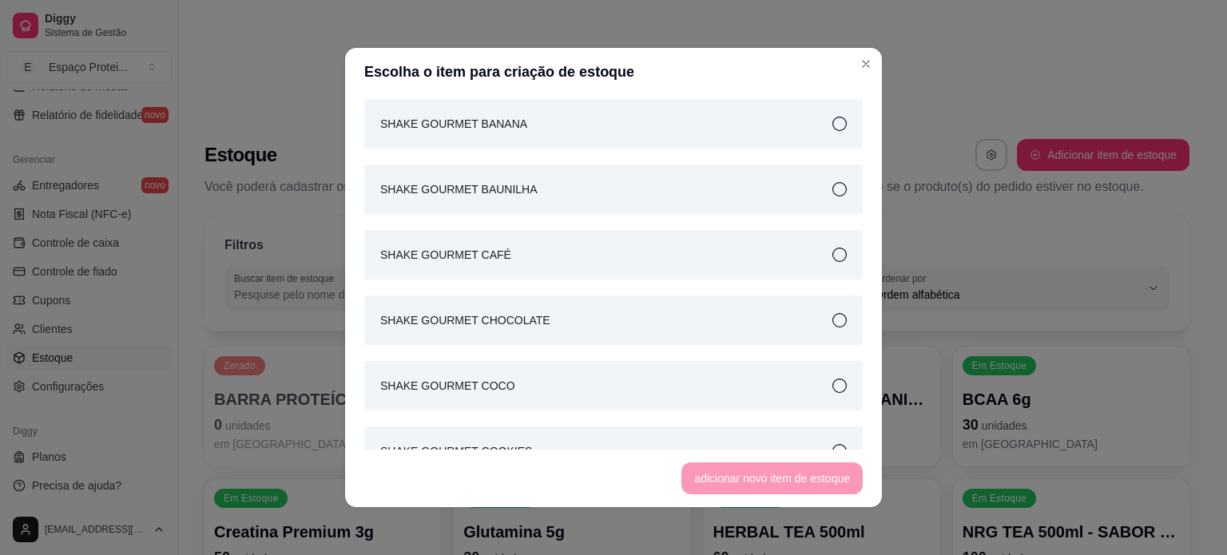
scroll to position [2093, 0]
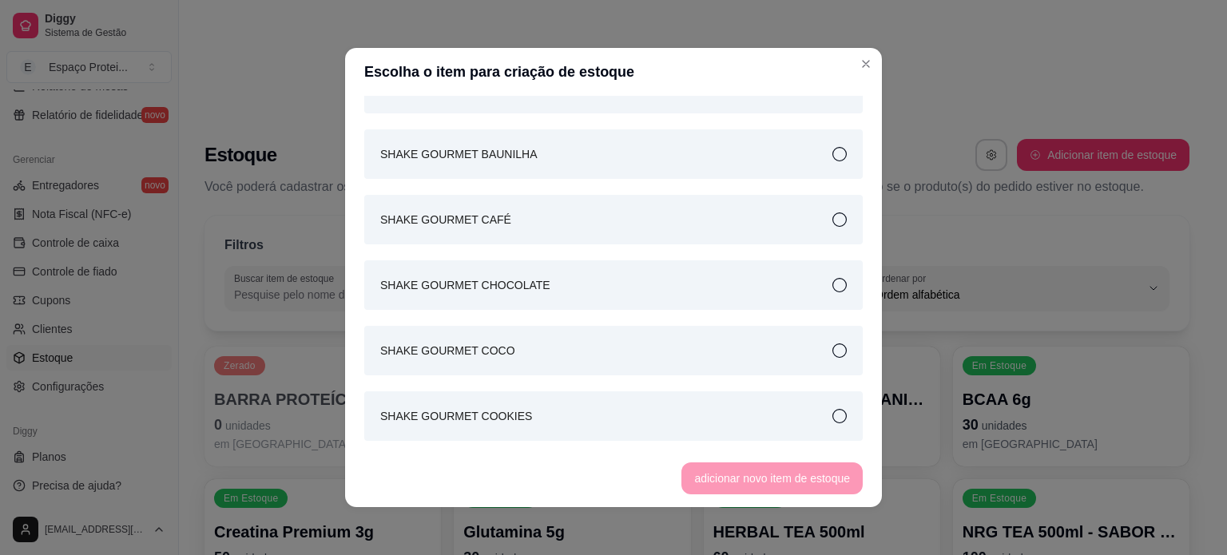
click at [635, 351] on div "SHAKE GOURMET COCO" at bounding box center [613, 351] width 499 height 50
click at [769, 481] on button "adicionar novo item de estoque" at bounding box center [772, 479] width 181 height 32
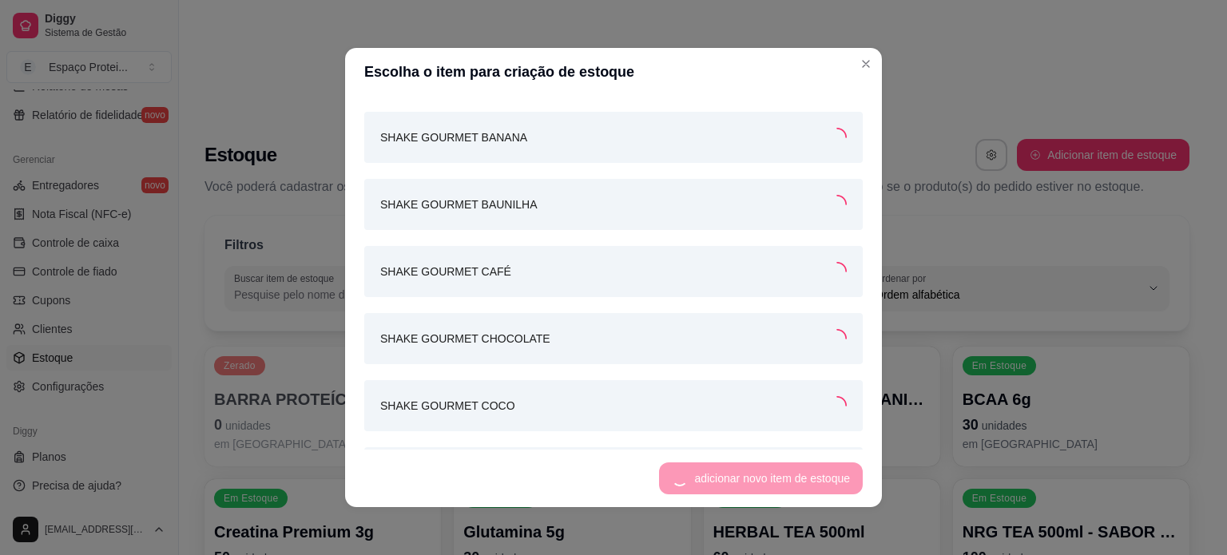
scroll to position [2141, 0]
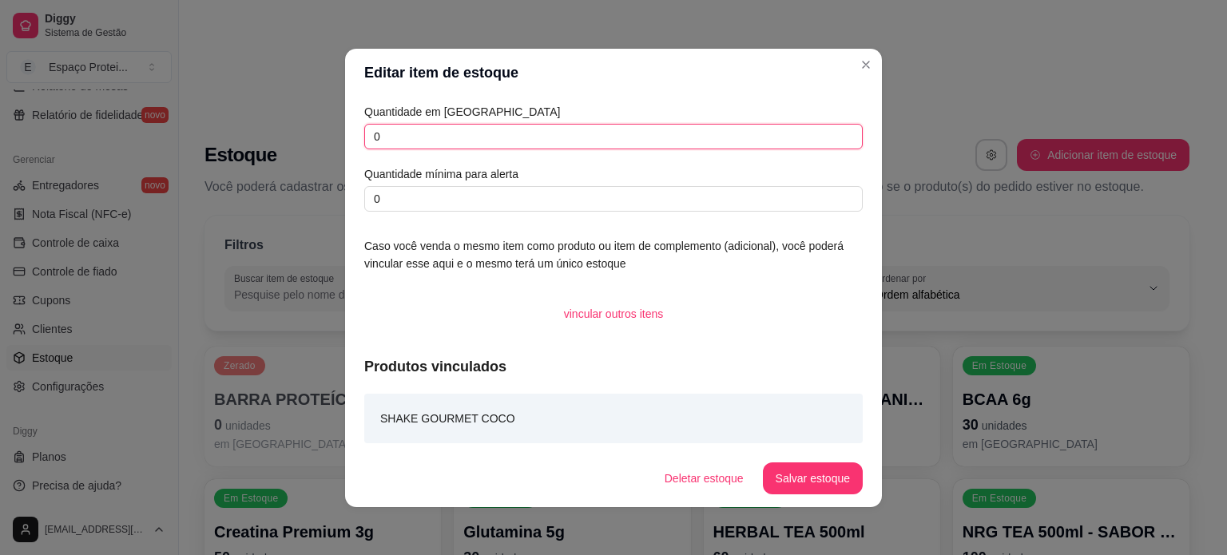
click at [444, 130] on input "0" at bounding box center [613, 137] width 499 height 26
type input "021"
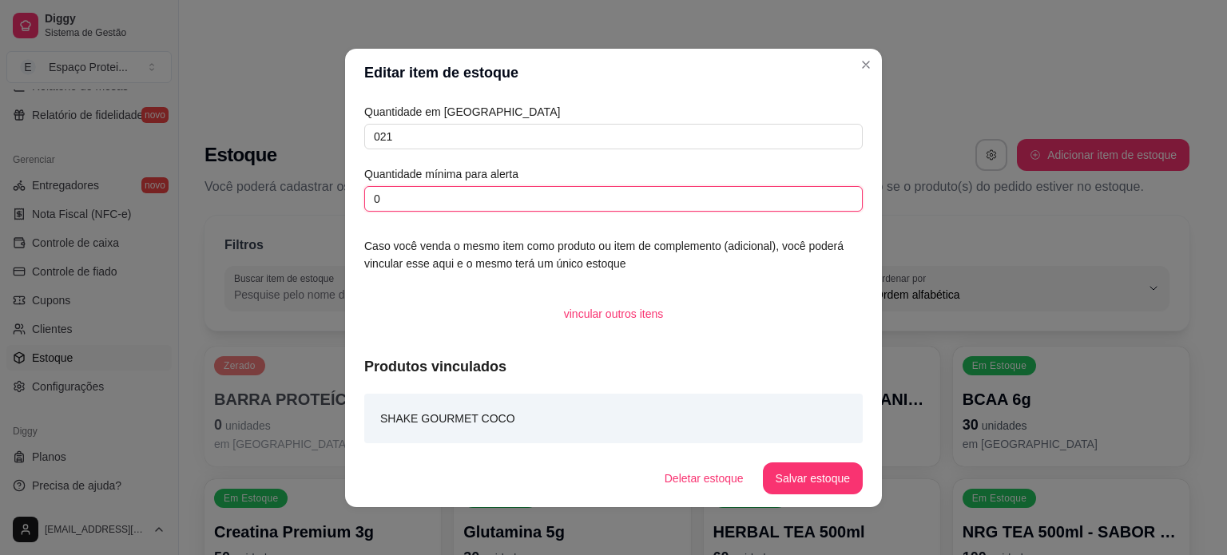
click at [494, 209] on input "0" at bounding box center [613, 199] width 499 height 26
type input "010"
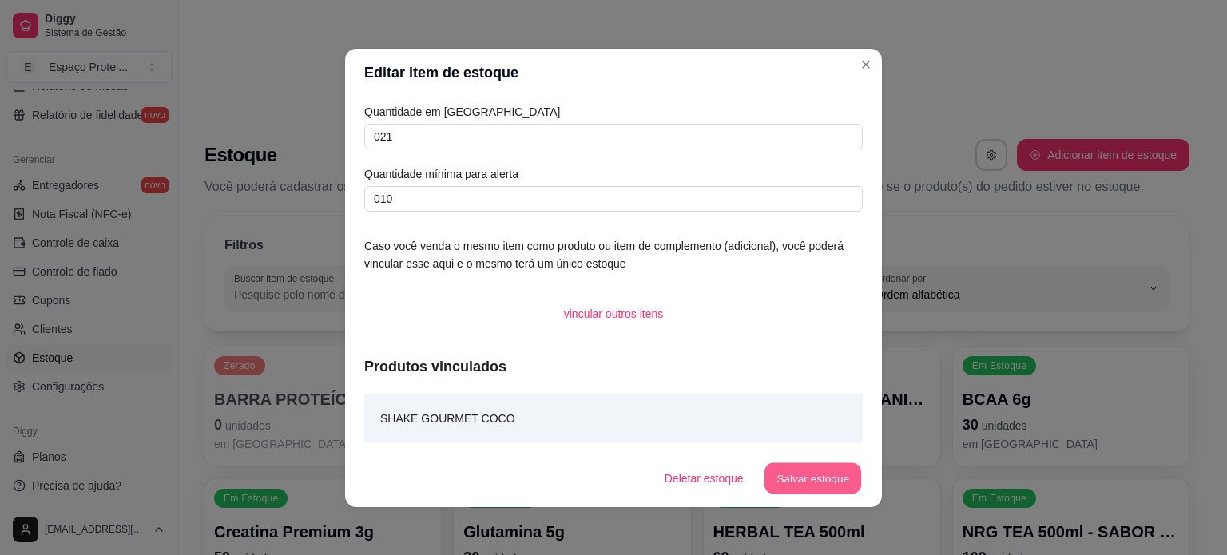
click at [804, 482] on button "Salvar estoque" at bounding box center [812, 478] width 97 height 31
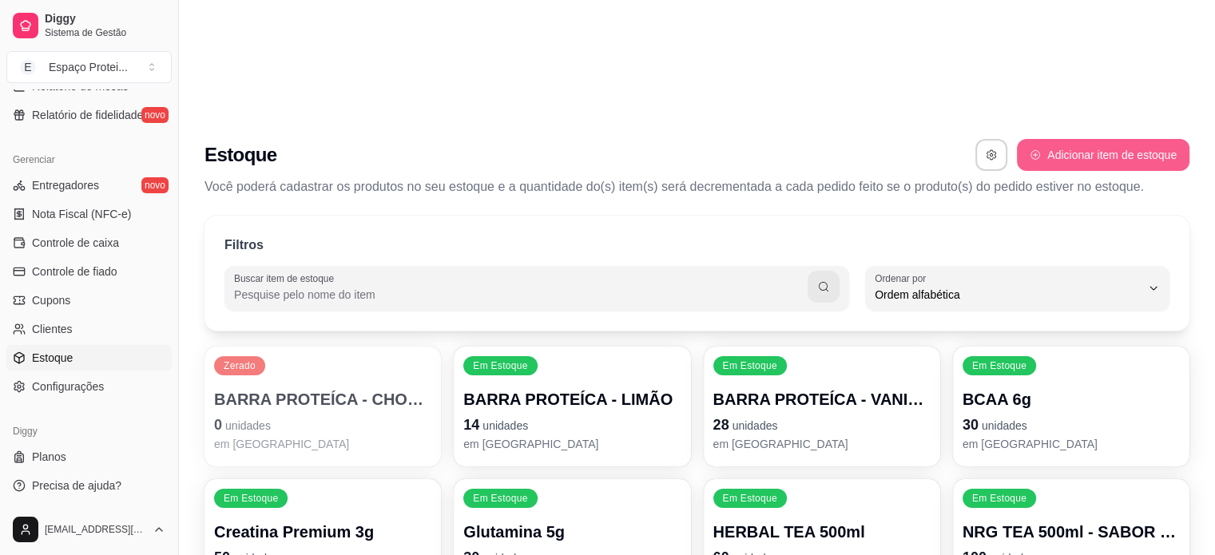
click at [1118, 139] on button "Adicionar item de estoque" at bounding box center [1103, 155] width 173 height 32
select select "UN"
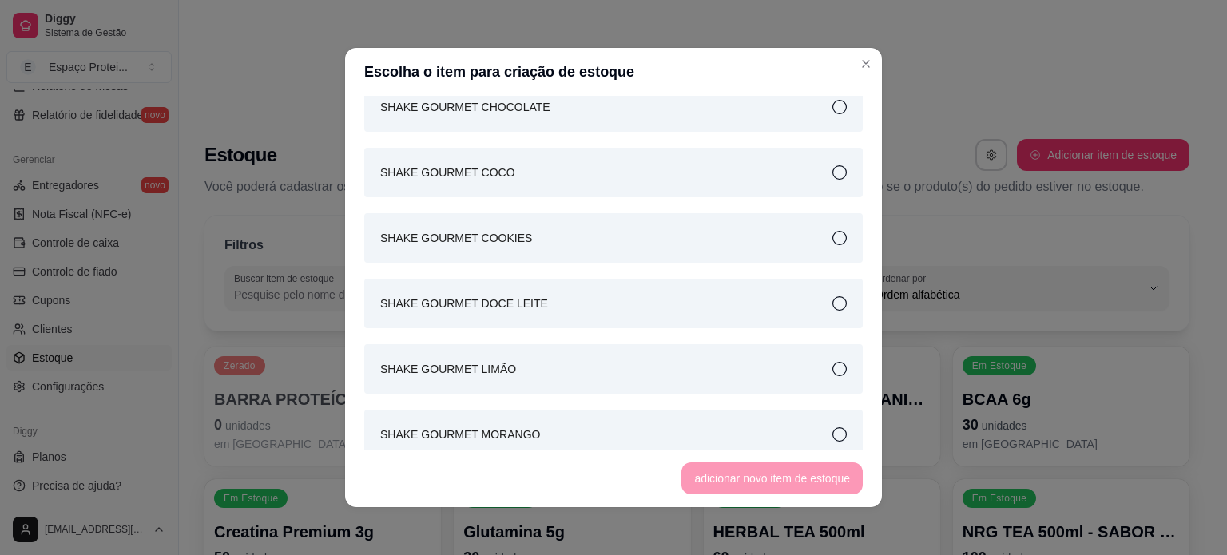
scroll to position [2272, 0]
click at [527, 231] on div "SHAKE GOURMET COOKIES" at bounding box center [613, 238] width 499 height 50
click at [765, 475] on button "adicionar novo item de estoque" at bounding box center [773, 478] width 176 height 31
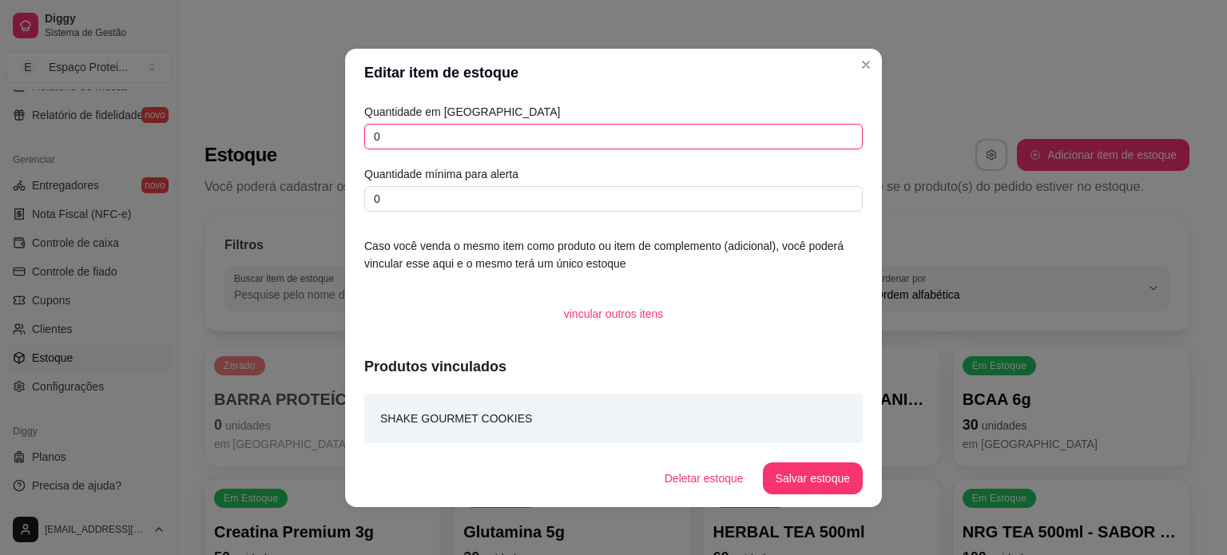
click at [572, 130] on input "0" at bounding box center [613, 137] width 499 height 26
type input "042"
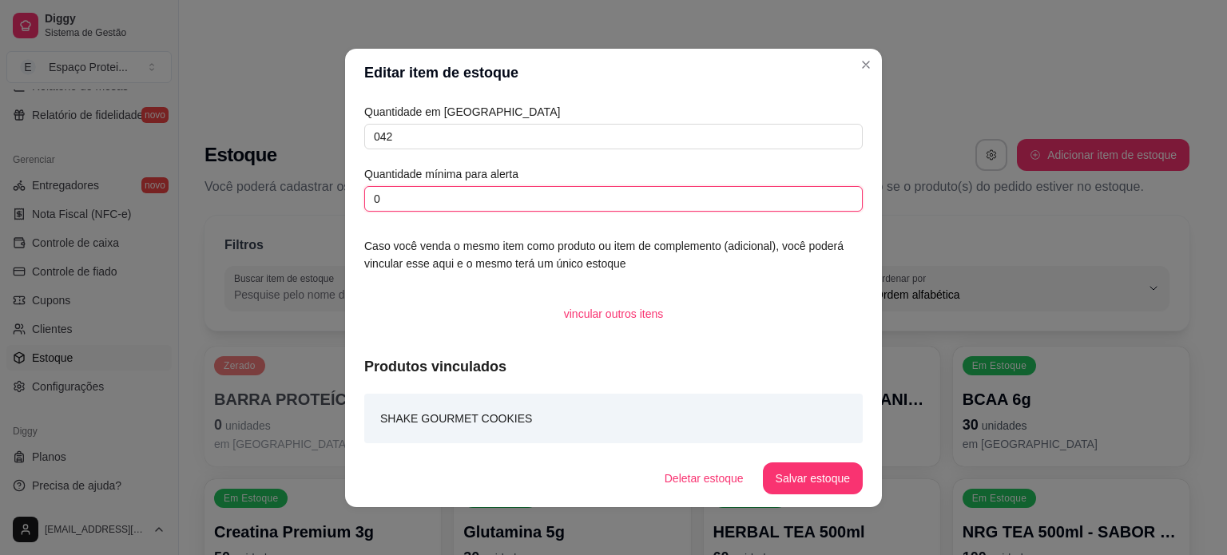
click at [539, 201] on input "0" at bounding box center [613, 199] width 499 height 26
type input "021"
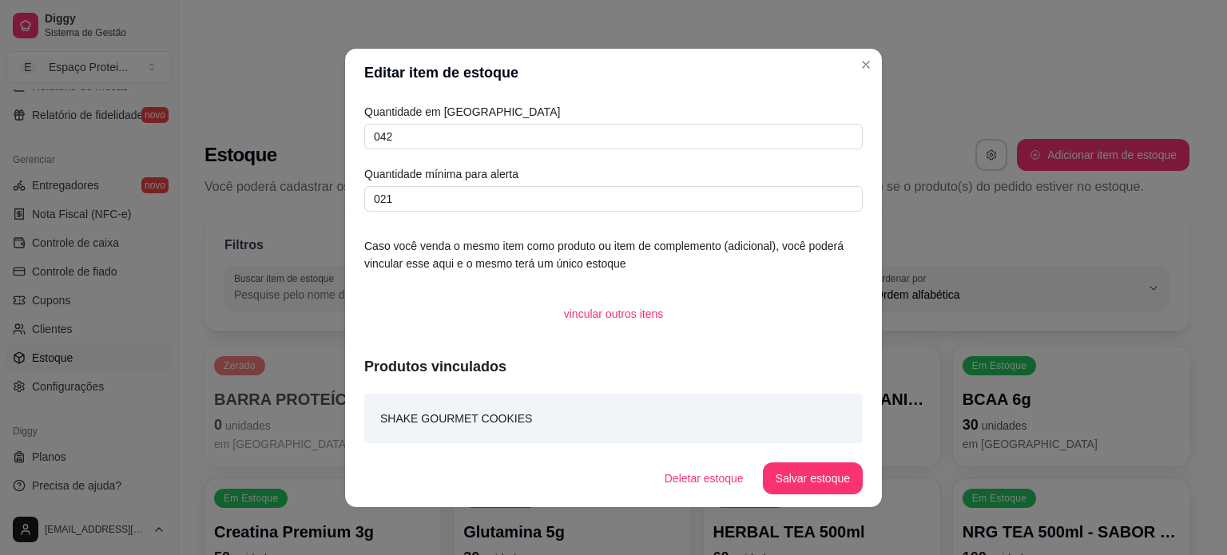
click at [810, 475] on button "Salvar estoque" at bounding box center [813, 479] width 100 height 32
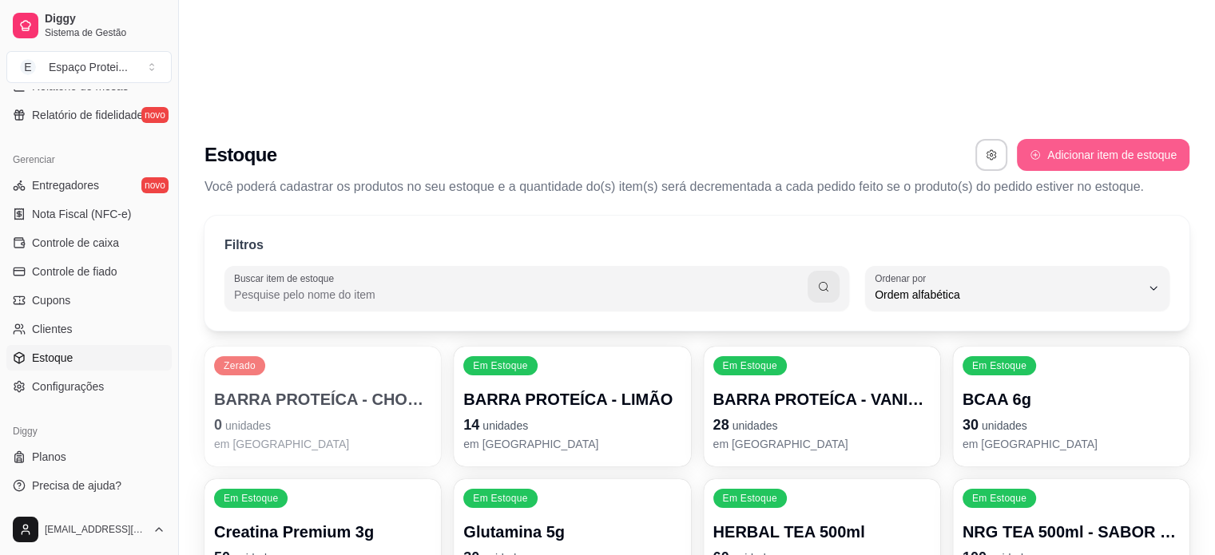
click at [1064, 139] on button "Adicionar item de estoque" at bounding box center [1103, 155] width 173 height 32
select select "UN"
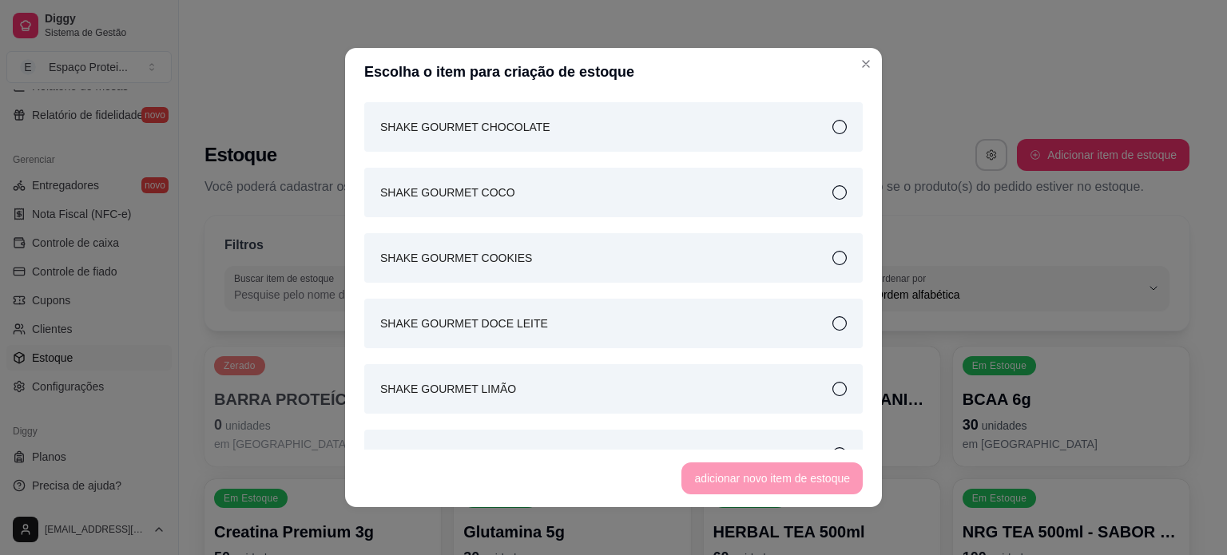
scroll to position [2255, 0]
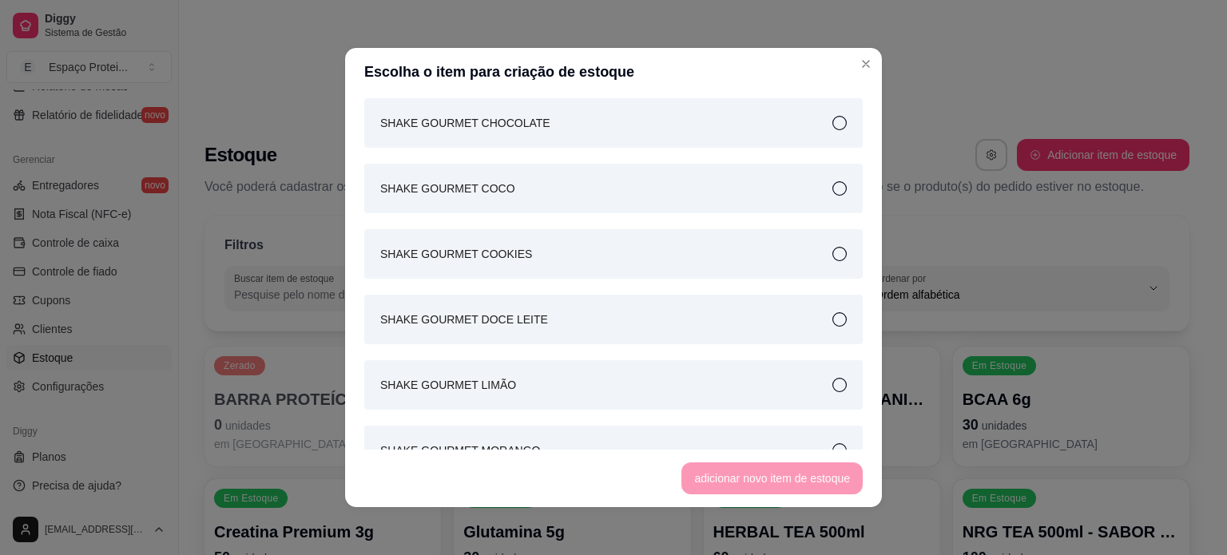
click at [521, 328] on article "SHAKE GOURMET DOCE LEITE" at bounding box center [464, 320] width 168 height 18
click at [757, 492] on button "adicionar novo item de estoque" at bounding box center [773, 478] width 176 height 31
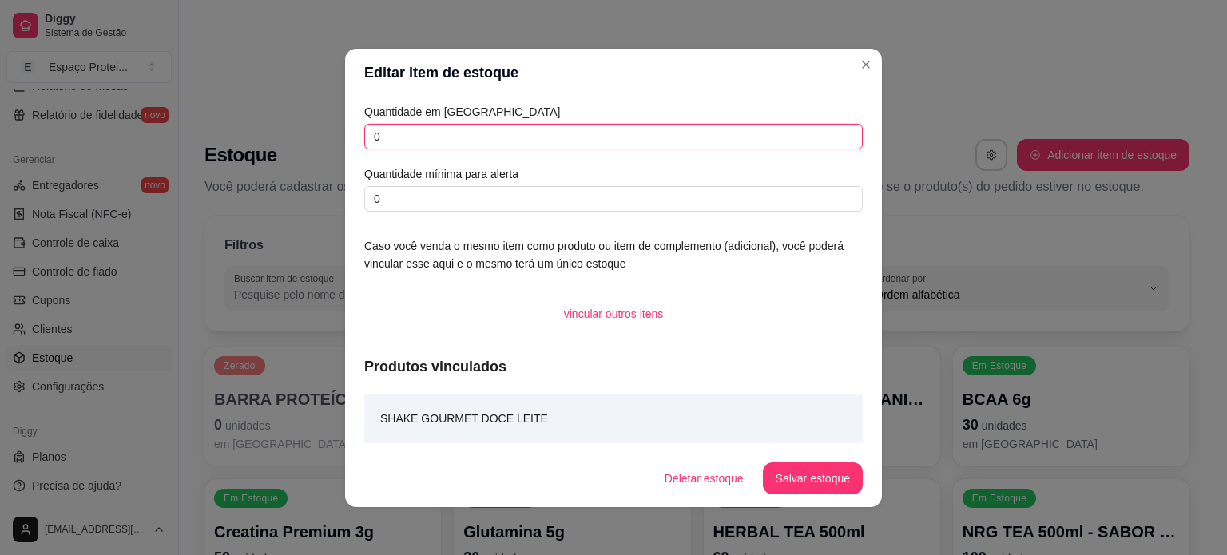
click at [614, 128] on input "0" at bounding box center [613, 137] width 499 height 26
type input "080"
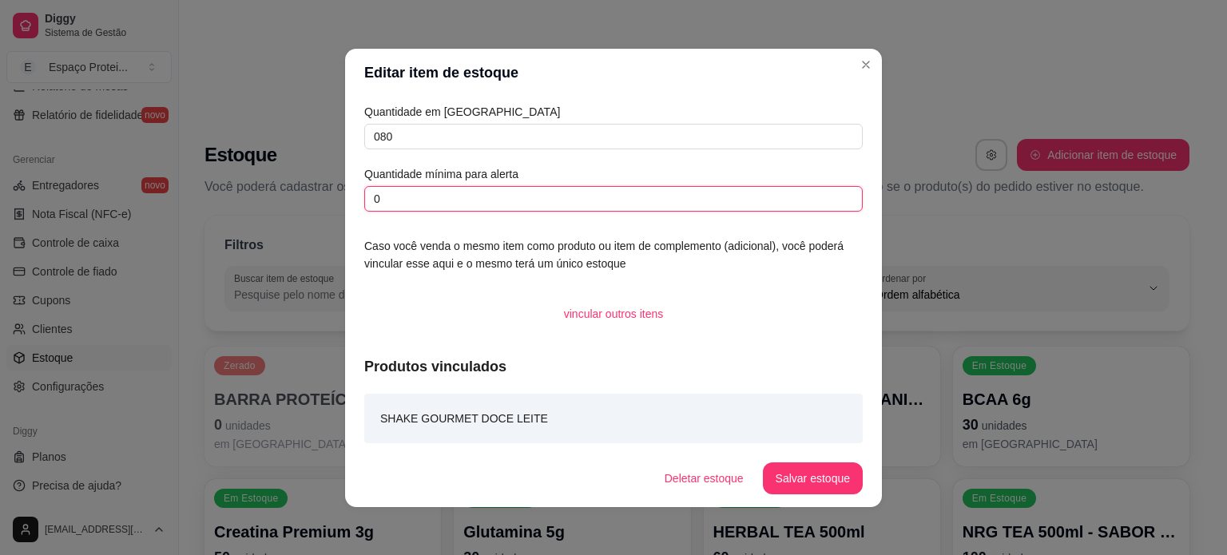
click at [642, 201] on input "0" at bounding box center [613, 199] width 499 height 26
type input "040"
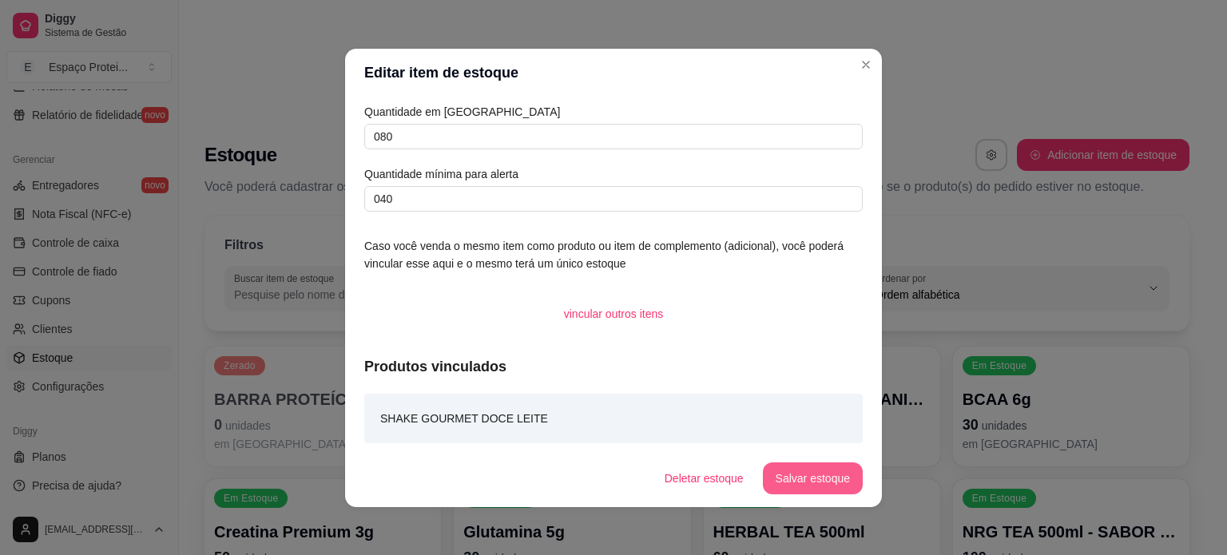
click at [834, 491] on button "Salvar estoque" at bounding box center [813, 479] width 100 height 32
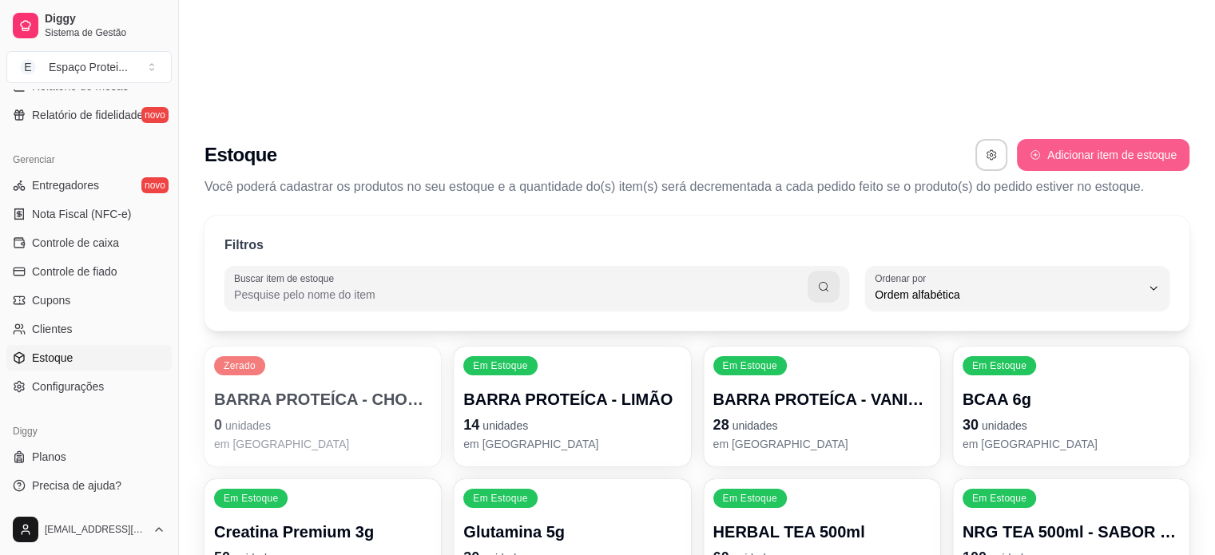
click at [1093, 139] on button "Adicionar item de estoque" at bounding box center [1103, 155] width 173 height 32
select select "UN"
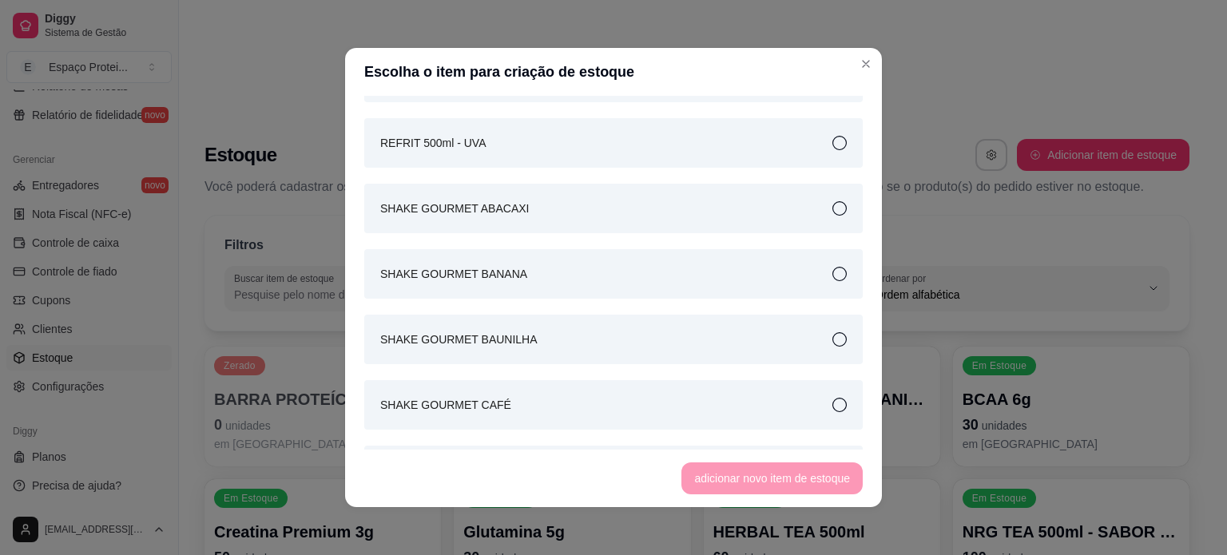
scroll to position [1907, 0]
click at [577, 198] on div "SHAKE GOURMET ABACAXI" at bounding box center [613, 210] width 499 height 50
click at [793, 487] on button "adicionar novo item de estoque" at bounding box center [772, 479] width 181 height 32
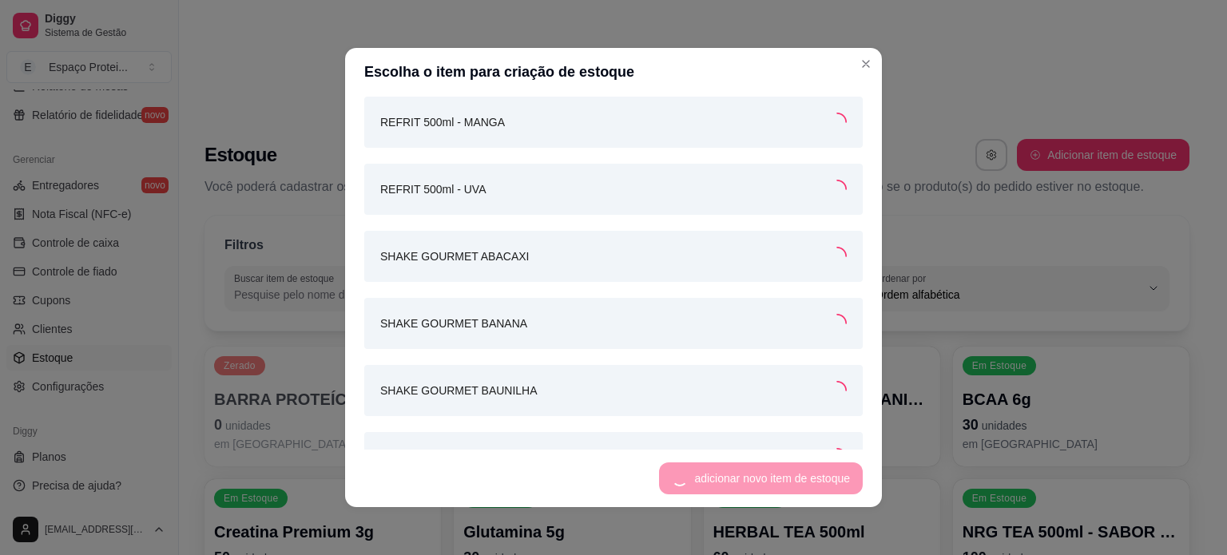
scroll to position [1949, 0]
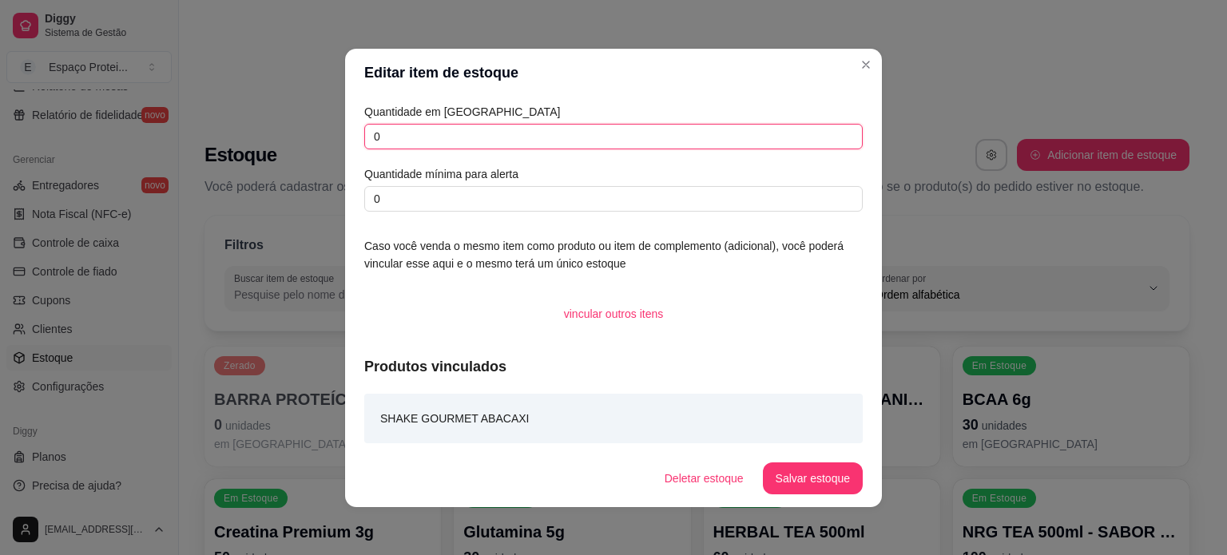
click at [531, 141] on input "0" at bounding box center [613, 137] width 499 height 26
type input "021"
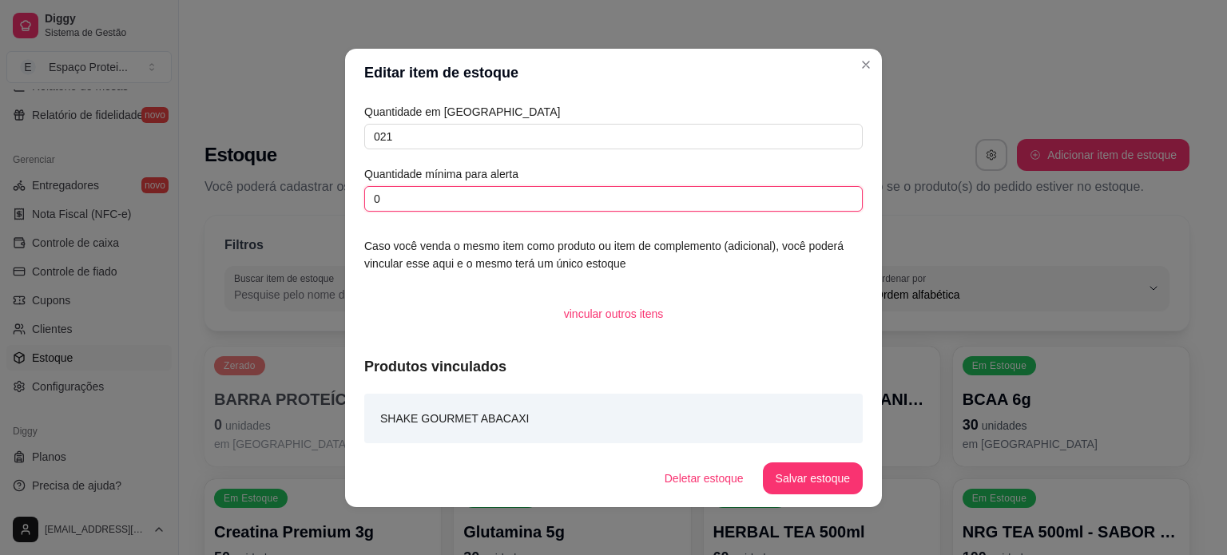
click at [576, 200] on input "0" at bounding box center [613, 199] width 499 height 26
type input "010"
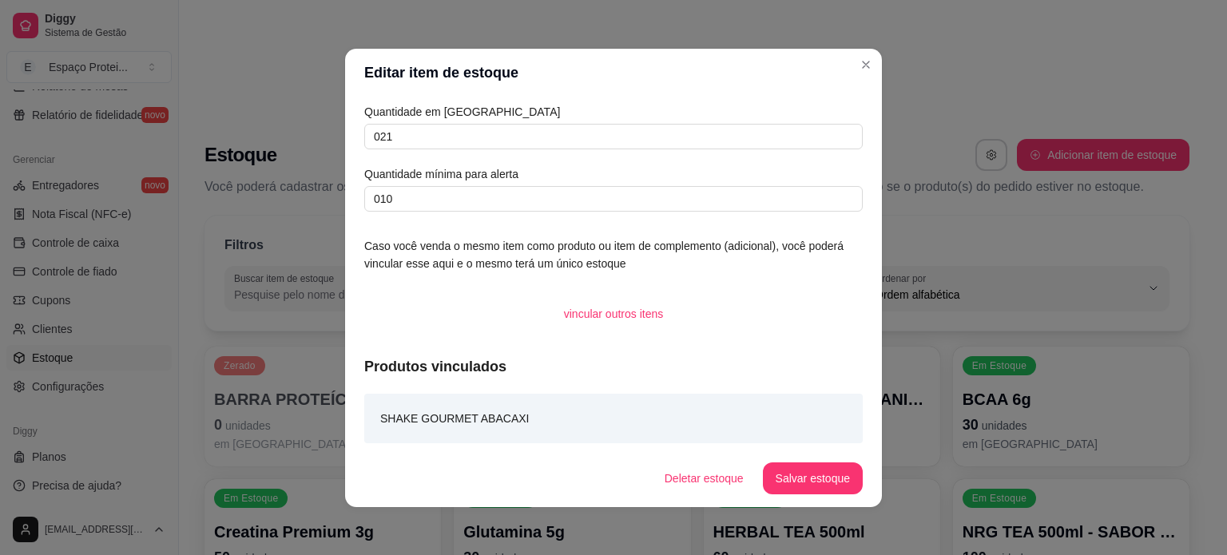
click at [821, 477] on button "Salvar estoque" at bounding box center [813, 479] width 100 height 32
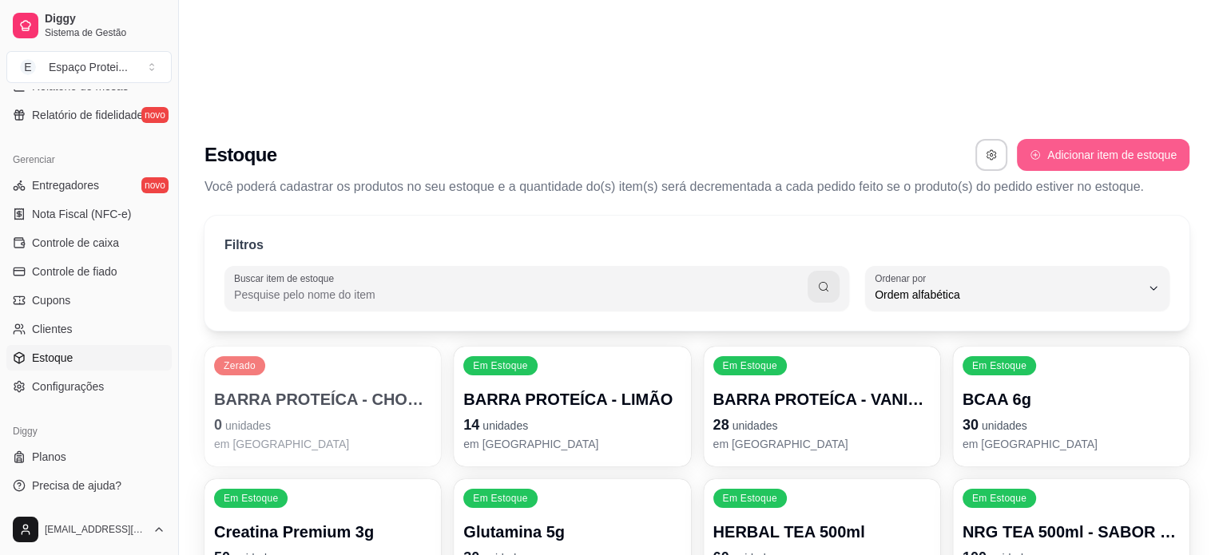
click at [1087, 139] on button "Adicionar item de estoque" at bounding box center [1103, 155] width 173 height 32
select select "UN"
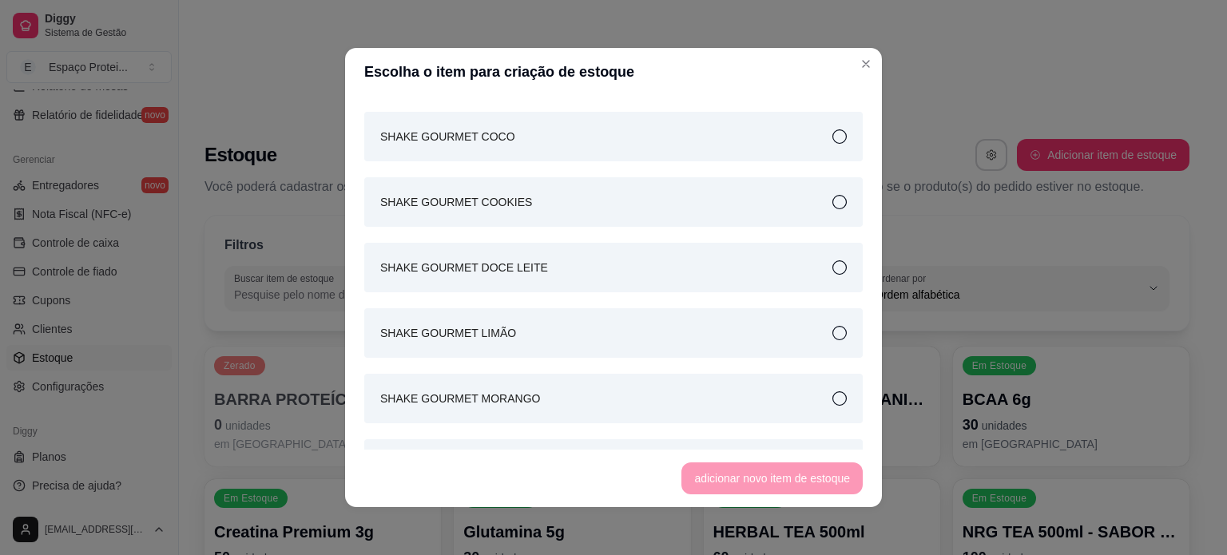
scroll to position [2375, 0]
click at [606, 270] on div "SHAKE GOURMET LIMÃO" at bounding box center [613, 266] width 499 height 50
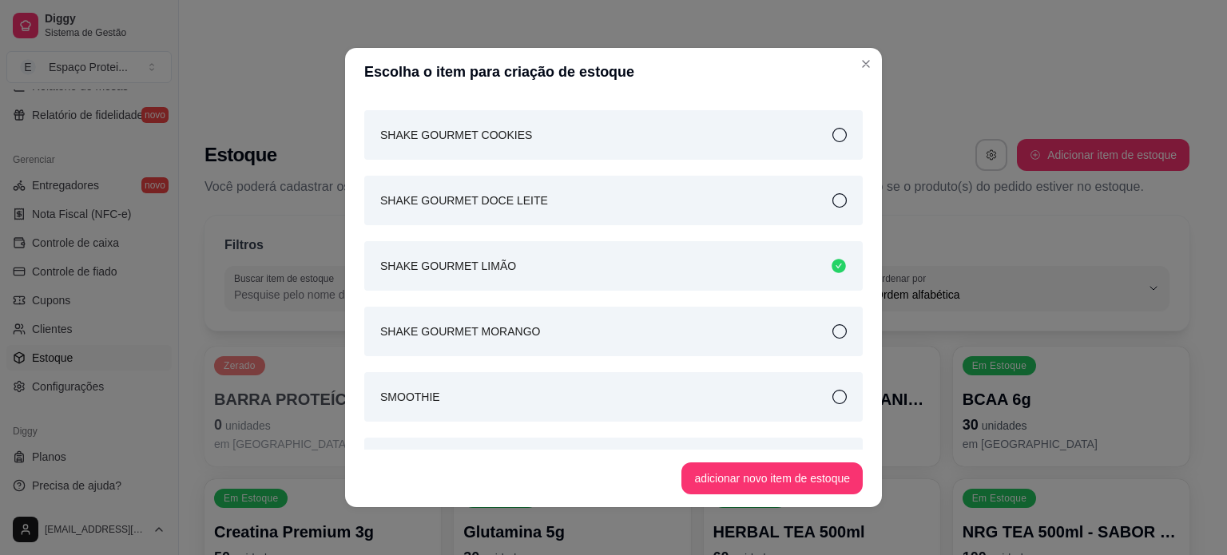
click at [678, 342] on div "SHAKE GOURMET MORANGO" at bounding box center [613, 332] width 499 height 50
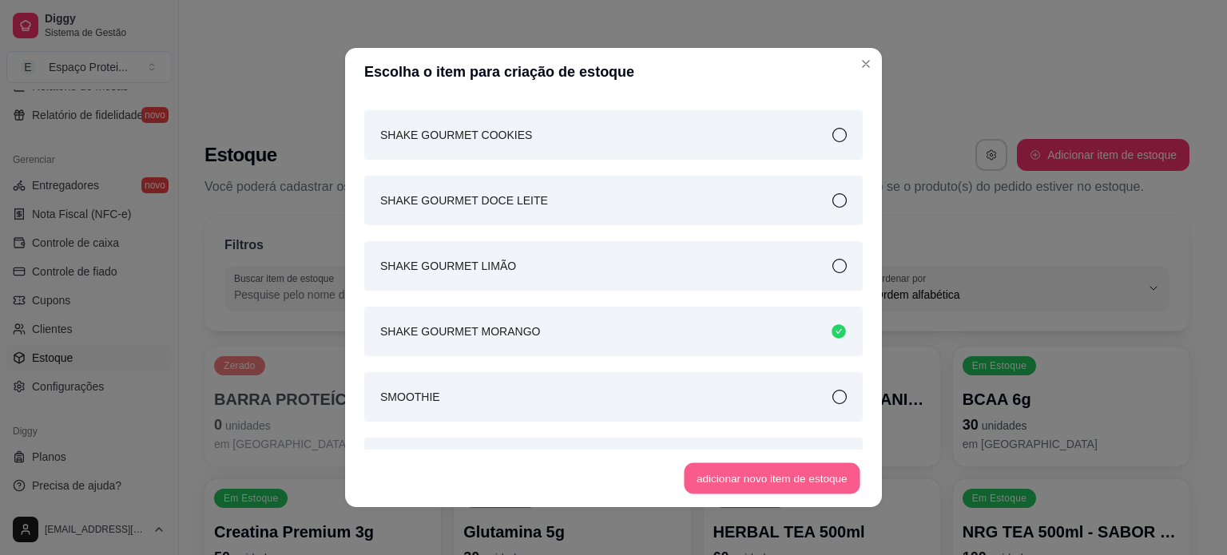
click at [833, 483] on button "adicionar novo item de estoque" at bounding box center [773, 478] width 176 height 31
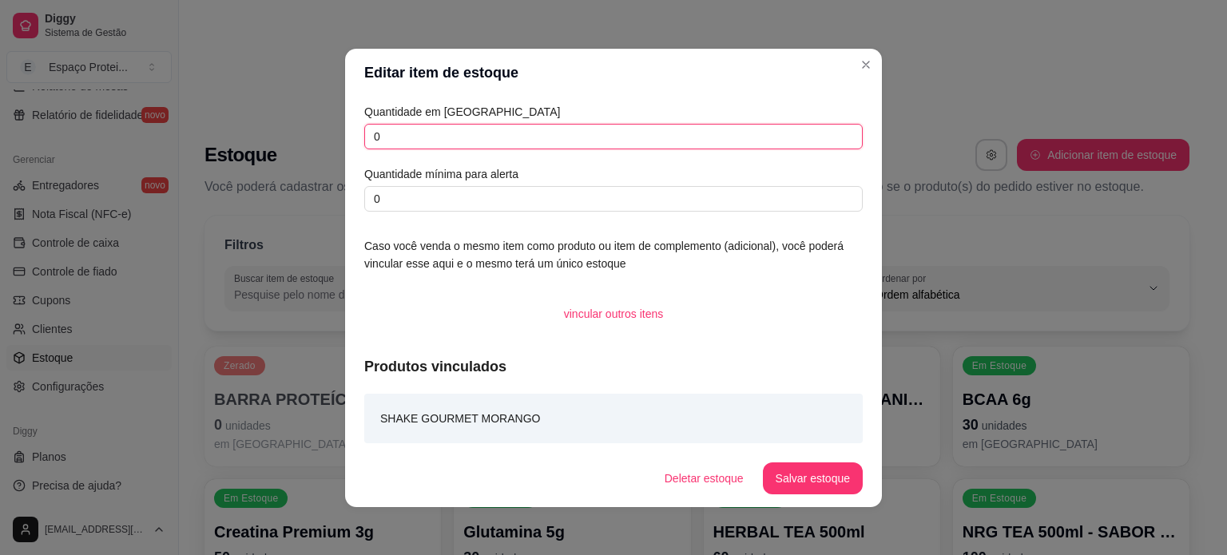
click at [524, 131] on input "0" at bounding box center [613, 137] width 499 height 26
type input "080"
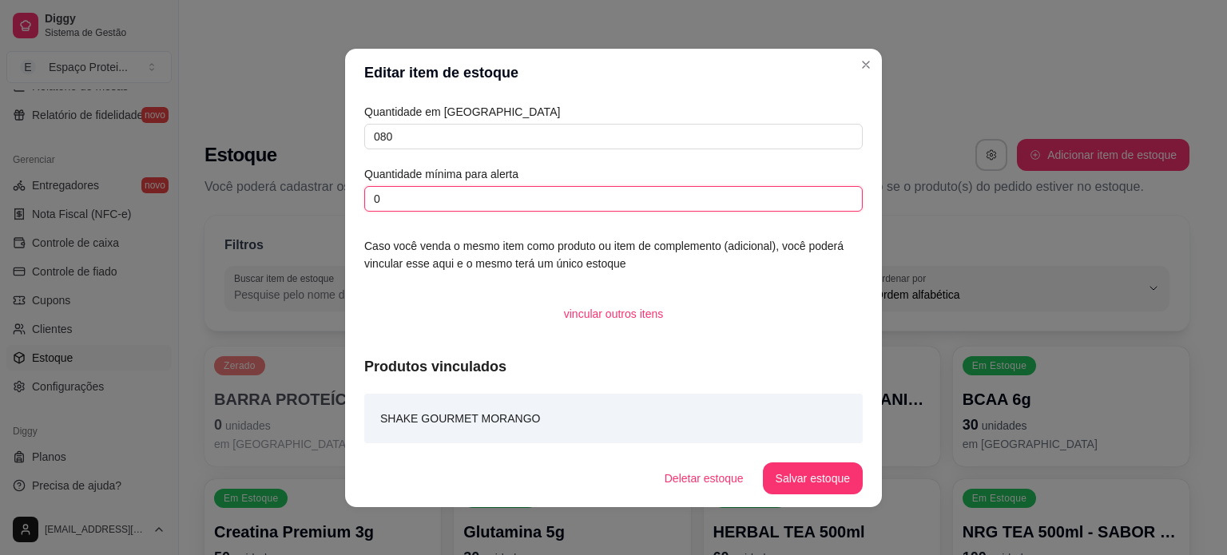
click at [582, 194] on input "0" at bounding box center [613, 199] width 499 height 26
type input "040"
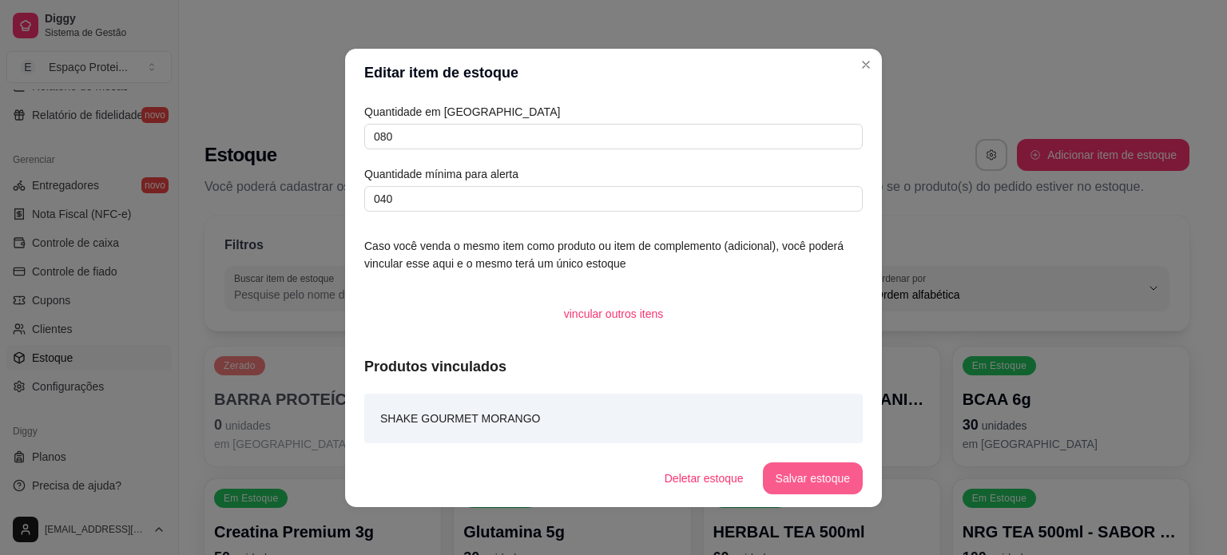
click at [840, 482] on button "Salvar estoque" at bounding box center [813, 479] width 100 height 32
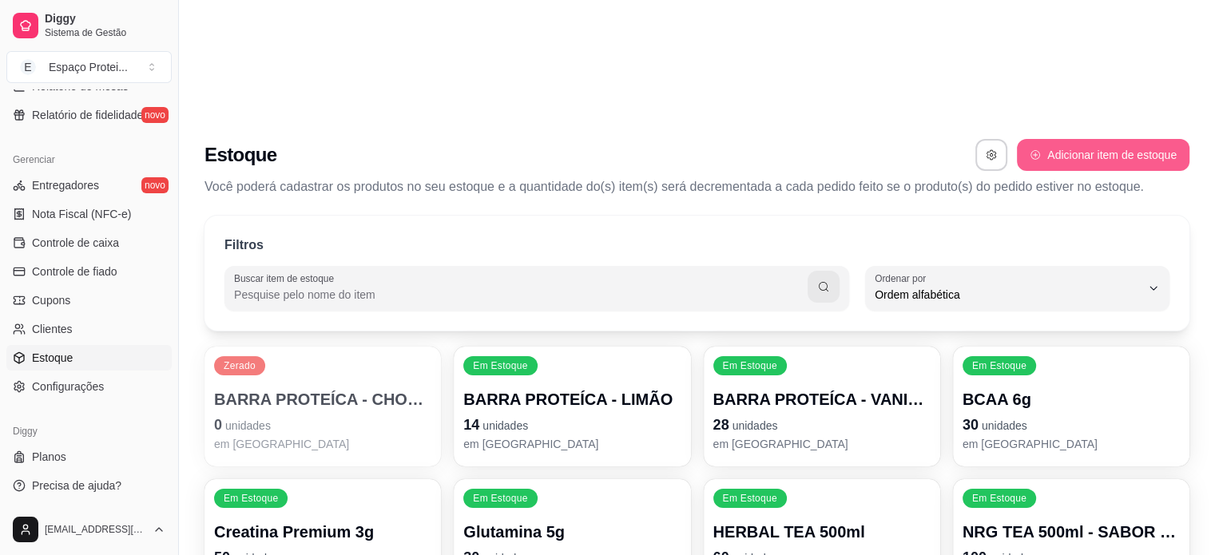
click at [1071, 139] on button "Adicionar item de estoque" at bounding box center [1103, 155] width 173 height 32
select select "UN"
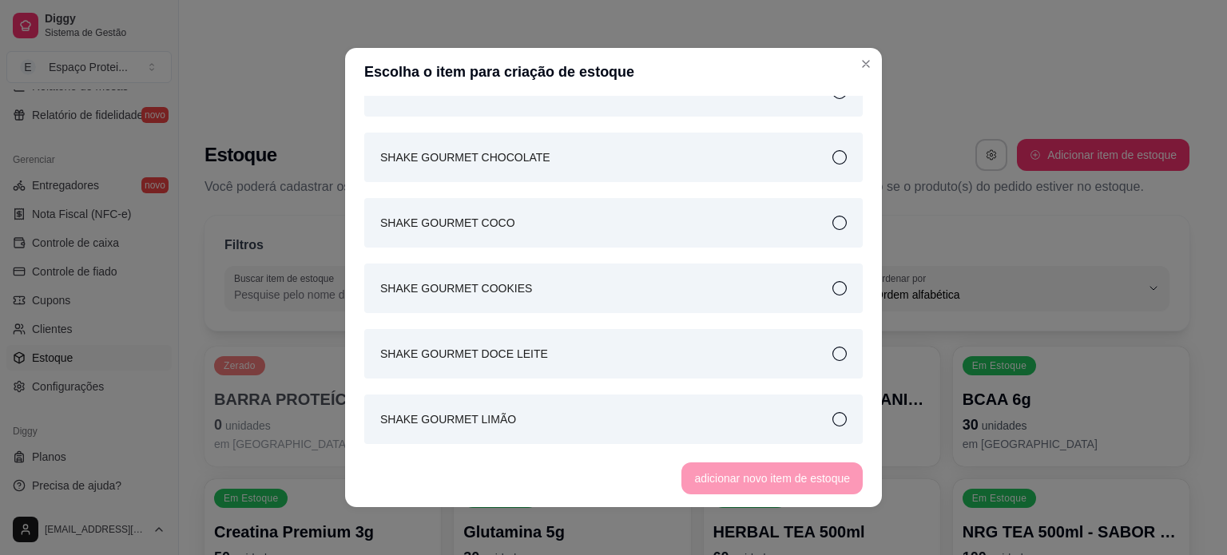
scroll to position [2233, 0]
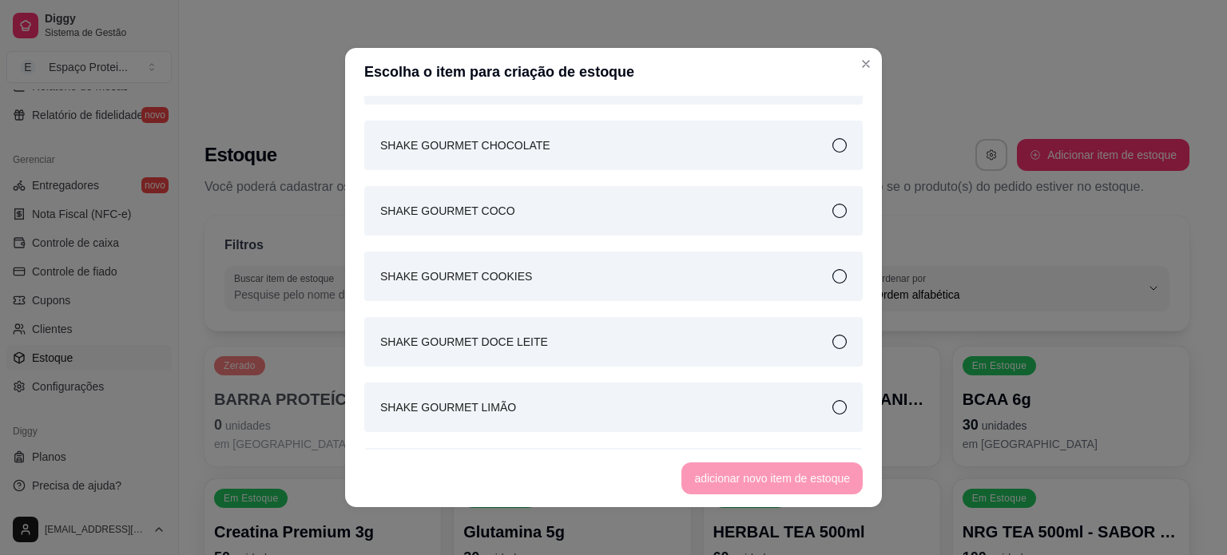
click at [642, 411] on div "SHAKE GOURMET LIMÃO" at bounding box center [613, 408] width 499 height 50
click at [747, 475] on button "adicionar novo item de estoque" at bounding box center [772, 479] width 181 height 32
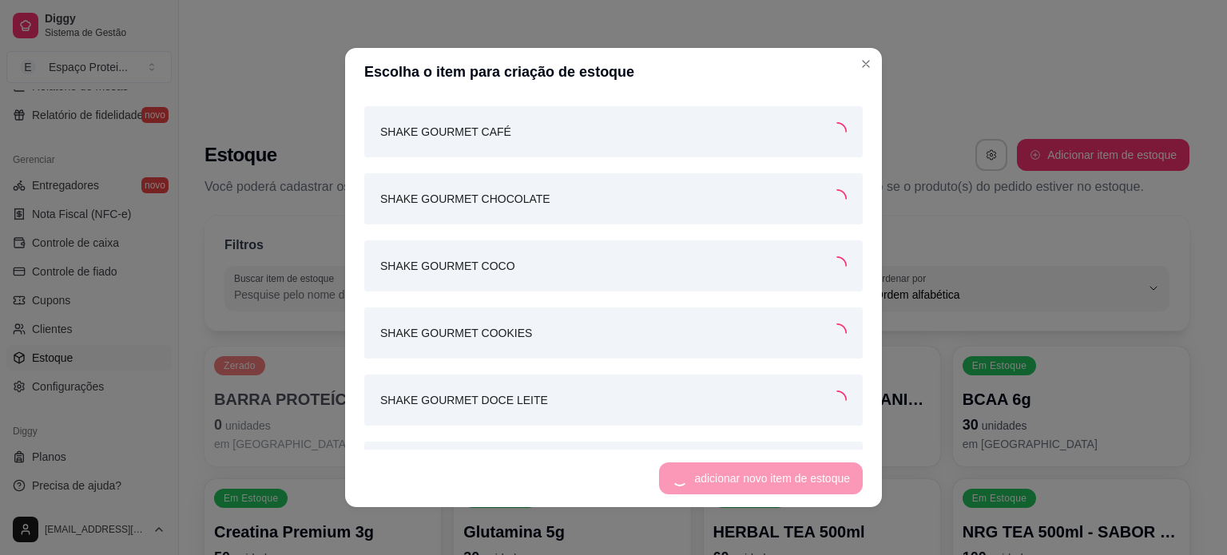
scroll to position [2284, 0]
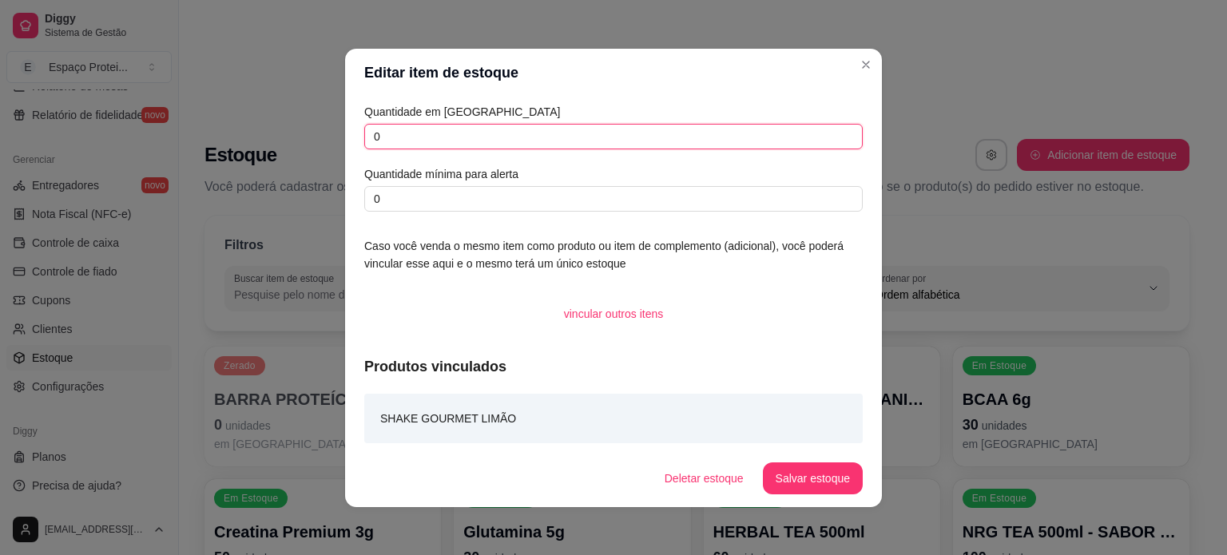
click at [455, 137] on input "0" at bounding box center [613, 137] width 499 height 26
type input "021"
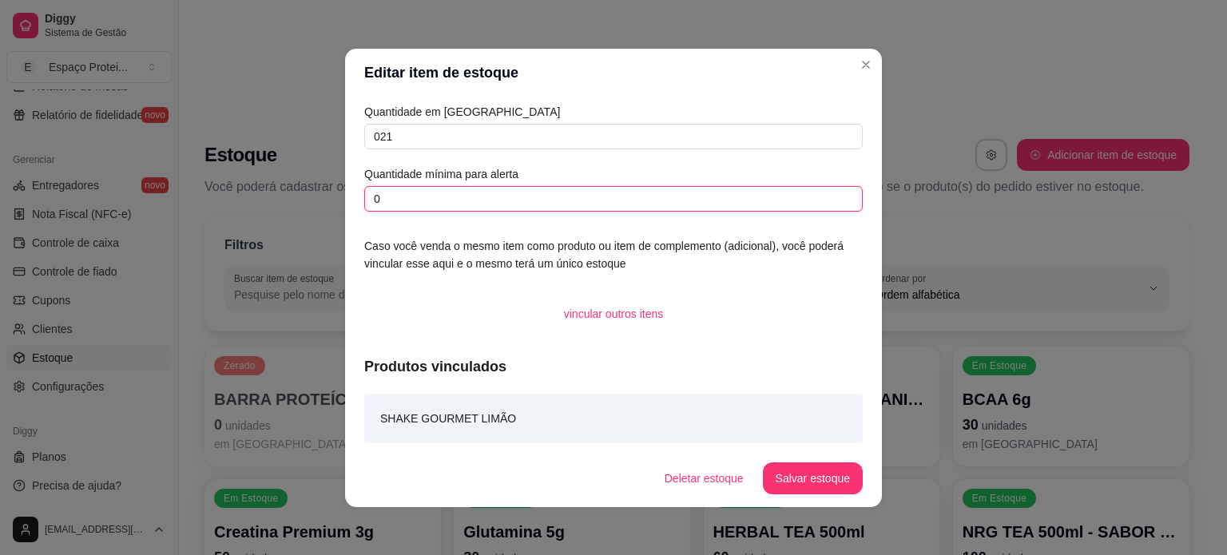
click at [504, 202] on input "0" at bounding box center [613, 199] width 499 height 26
type input "010"
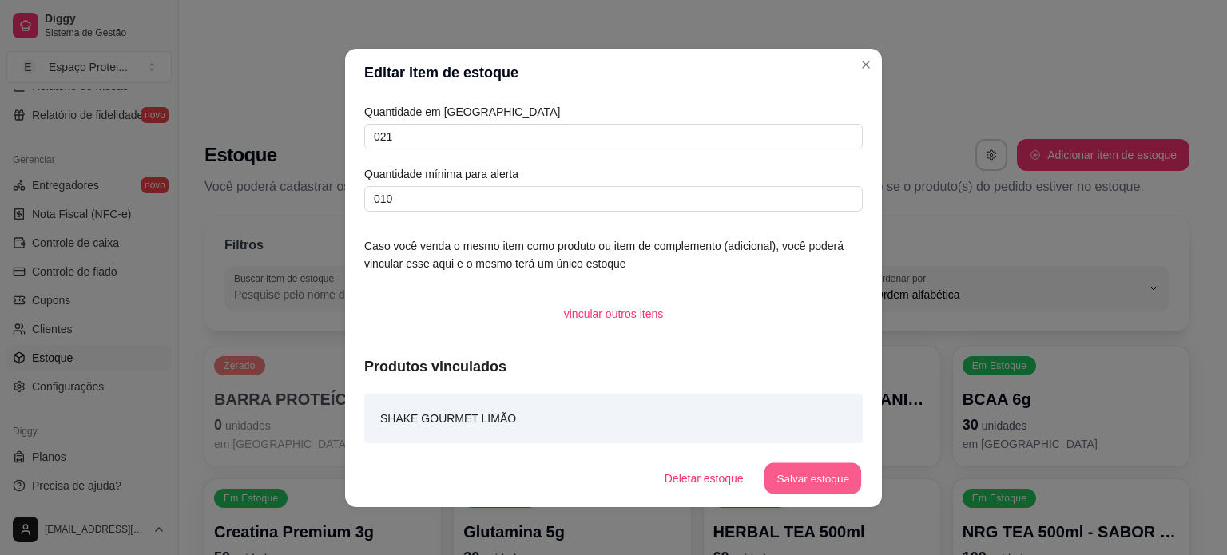
click at [793, 483] on button "Salvar estoque" at bounding box center [812, 478] width 97 height 31
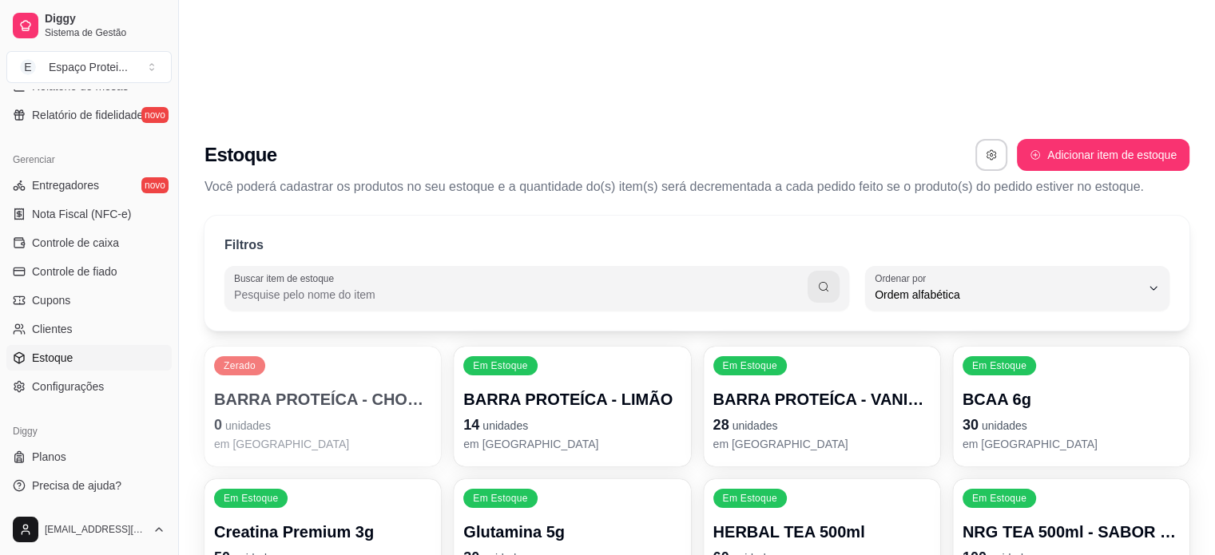
click at [1115, 139] on button "Adicionar item de estoque" at bounding box center [1103, 155] width 173 height 32
select select "UN"
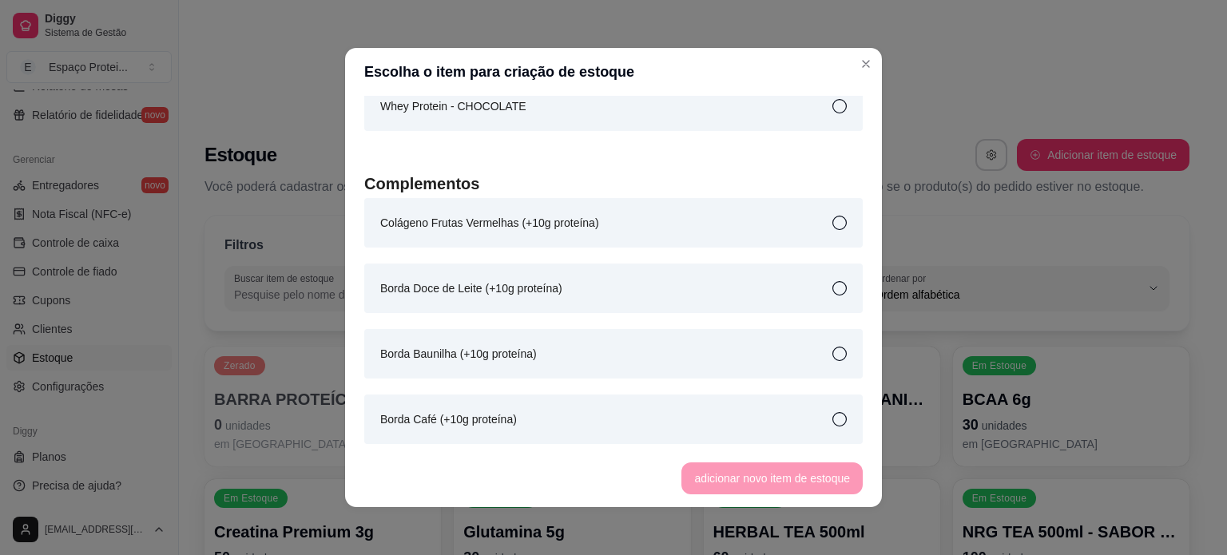
scroll to position [3004, 0]
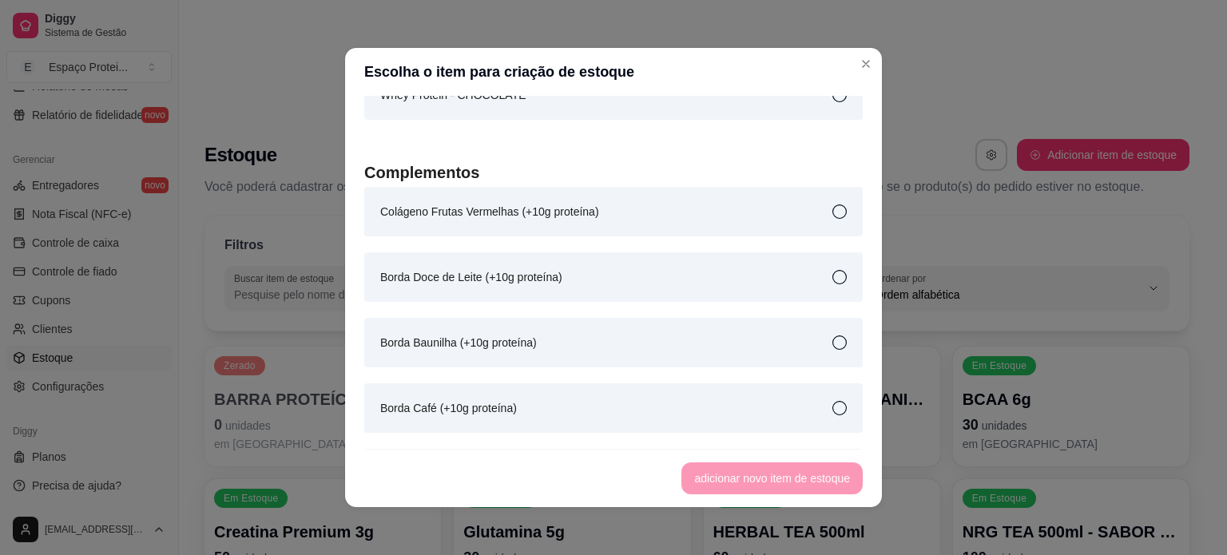
click at [683, 213] on div "Colágeno Frutas Vermelhas (+10g proteína)" at bounding box center [613, 212] width 499 height 50
click at [781, 492] on button "adicionar novo item de estoque" at bounding box center [772, 479] width 181 height 32
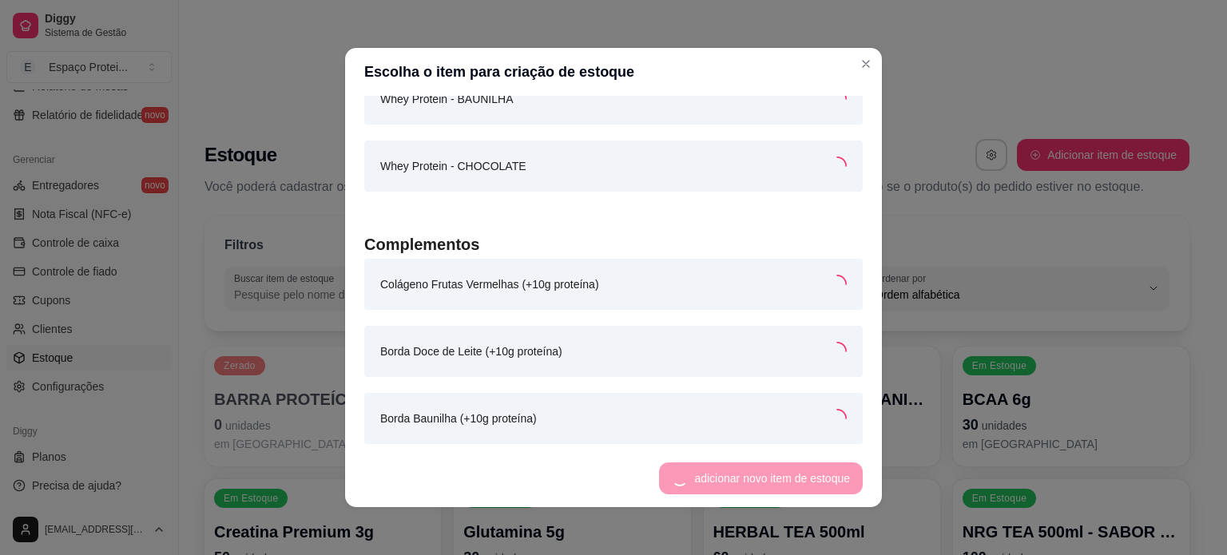
scroll to position [3075, 0]
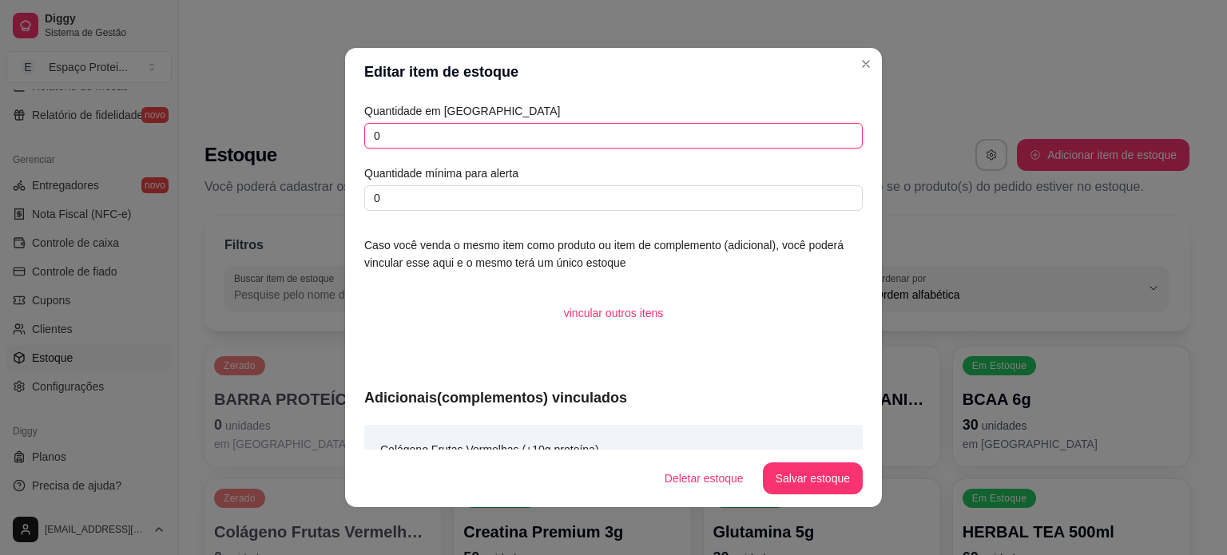
click at [540, 136] on input "0" at bounding box center [613, 136] width 499 height 26
type input "020"
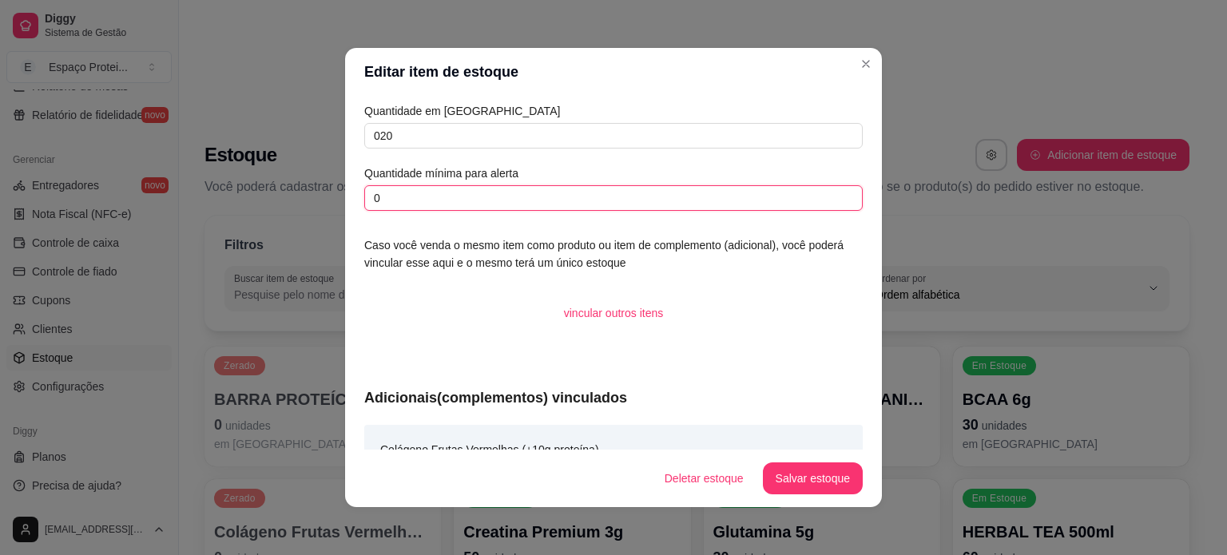
click at [598, 198] on input "0" at bounding box center [613, 198] width 499 height 26
type input "010"
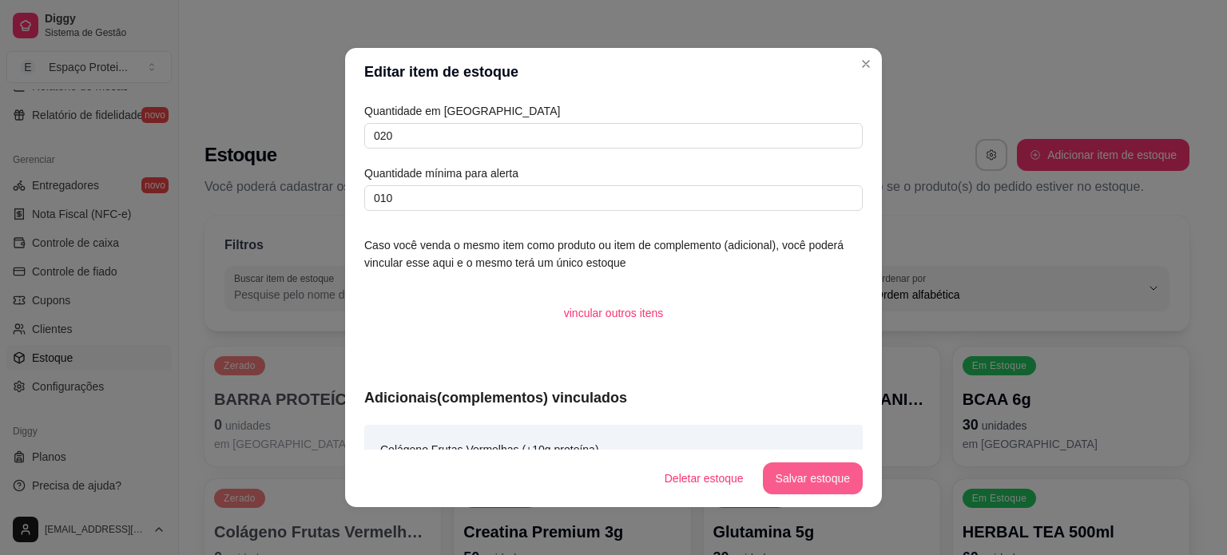
click at [809, 474] on button "Salvar estoque" at bounding box center [813, 479] width 100 height 32
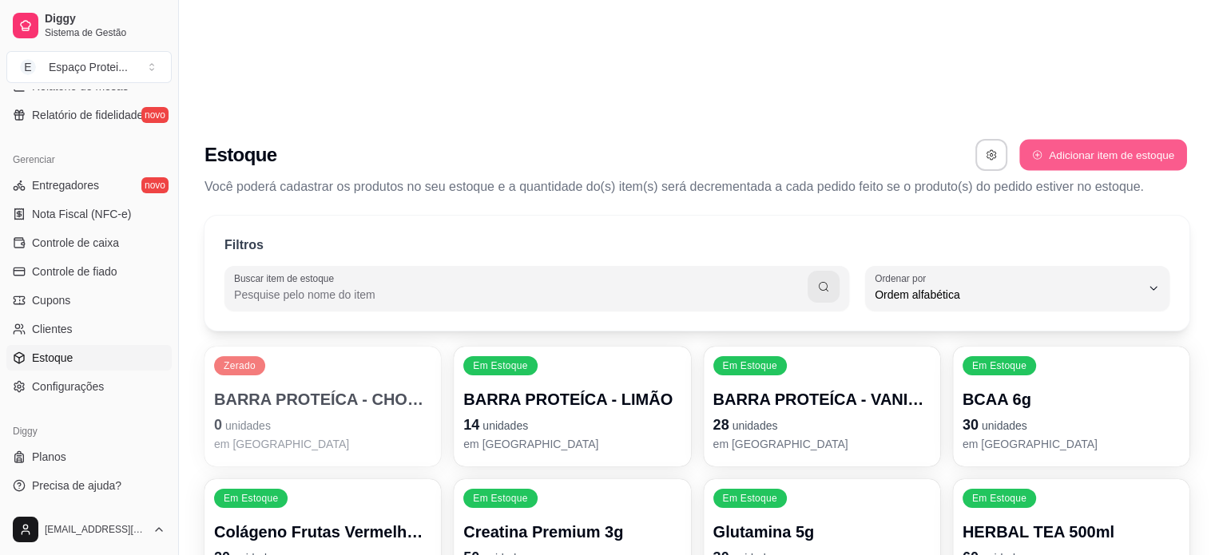
click at [1087, 140] on button "Adicionar item de estoque" at bounding box center [1102, 155] width 167 height 31
select select "UN"
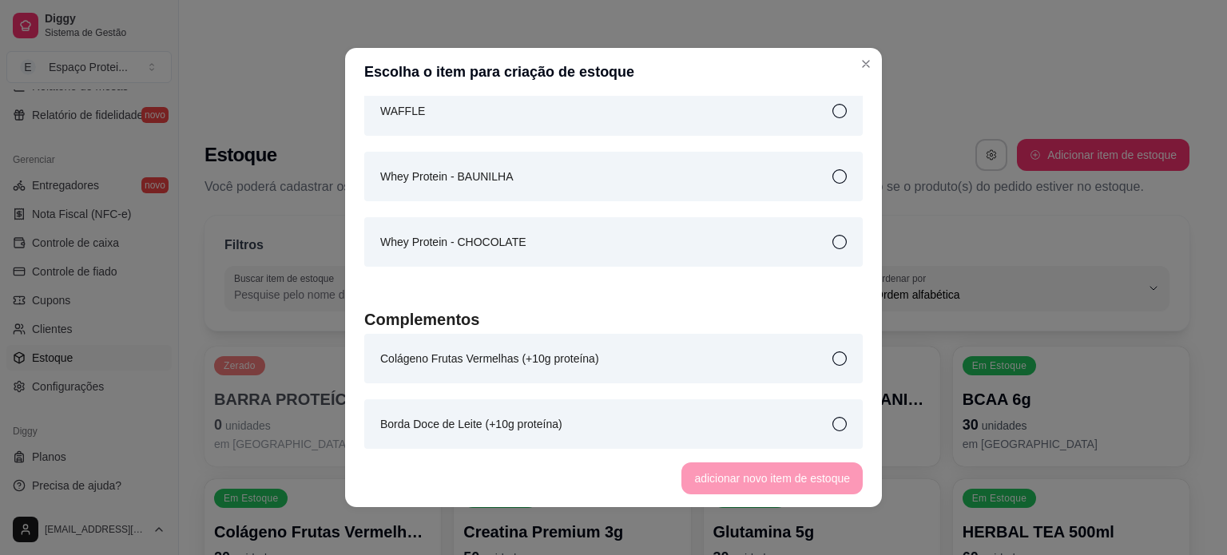
scroll to position [2859, 0]
click at [538, 185] on div "Whey Protein - BAUNILHA" at bounding box center [613, 175] width 499 height 50
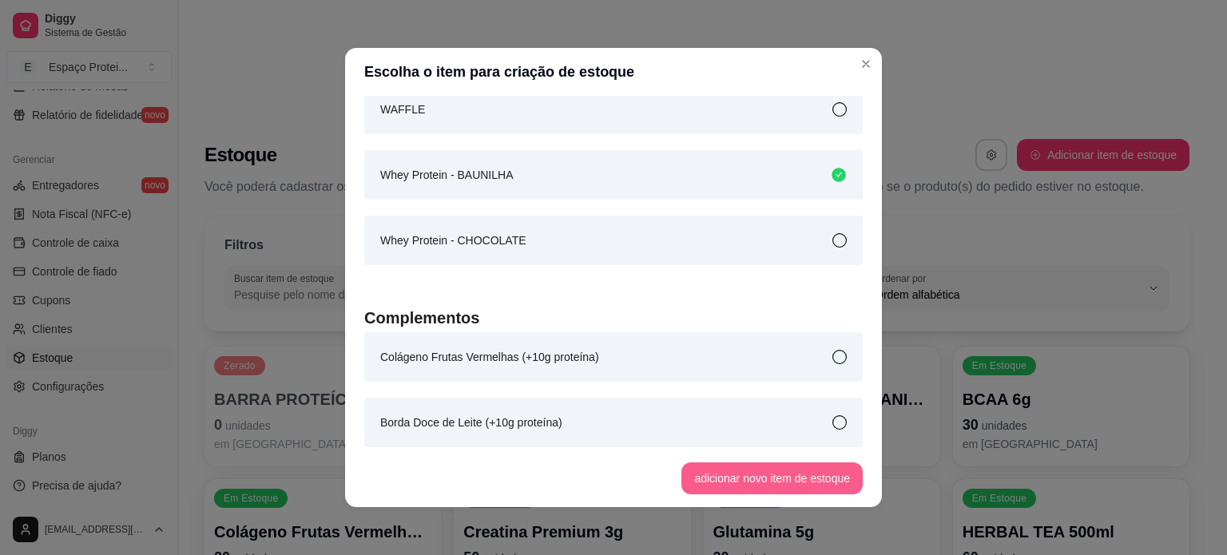
click at [762, 488] on button "adicionar novo item de estoque" at bounding box center [772, 479] width 181 height 32
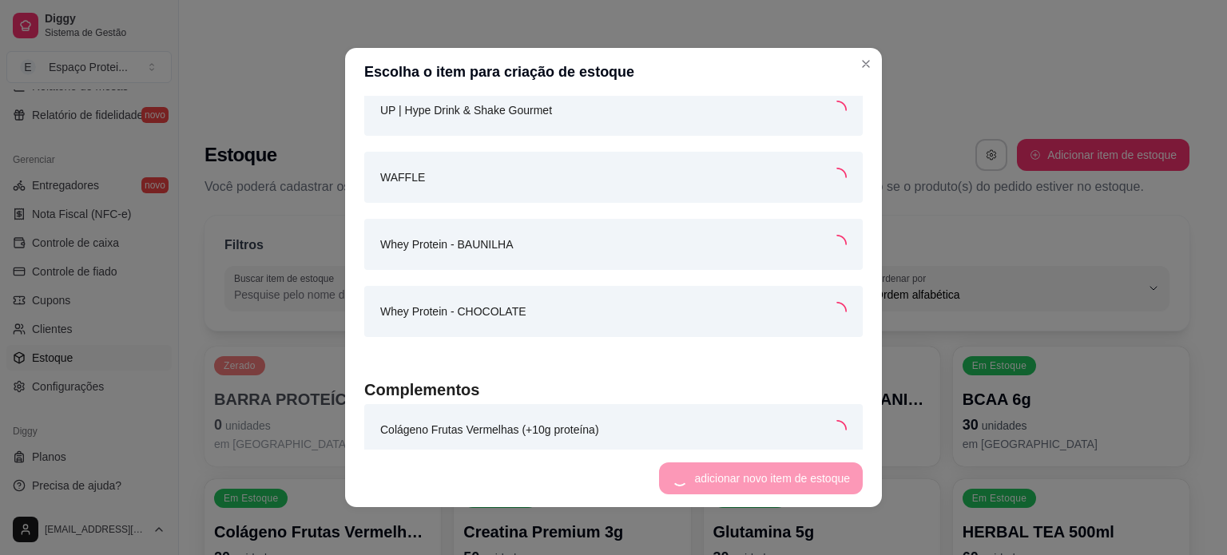
scroll to position [2927, 0]
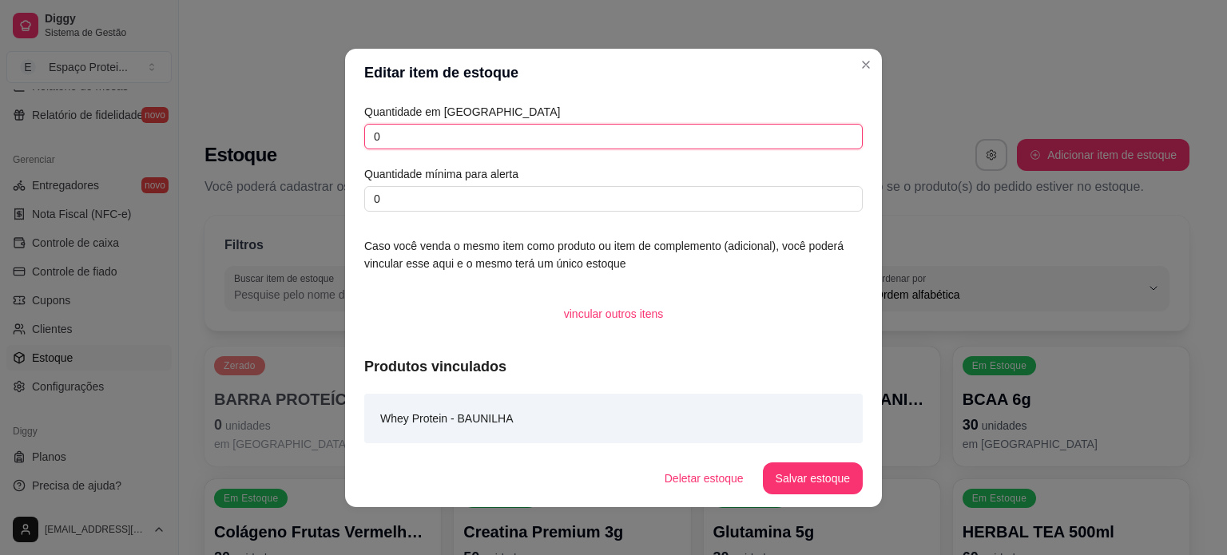
click at [465, 133] on input "0" at bounding box center [613, 137] width 499 height 26
type input "015"
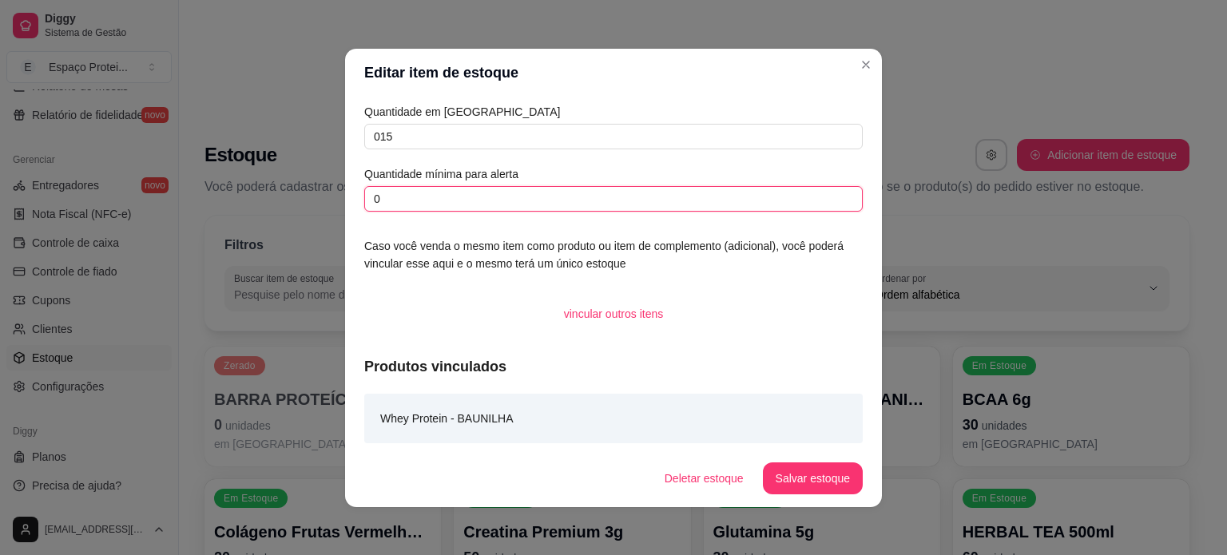
click at [524, 204] on input "0" at bounding box center [613, 199] width 499 height 26
type input "07"
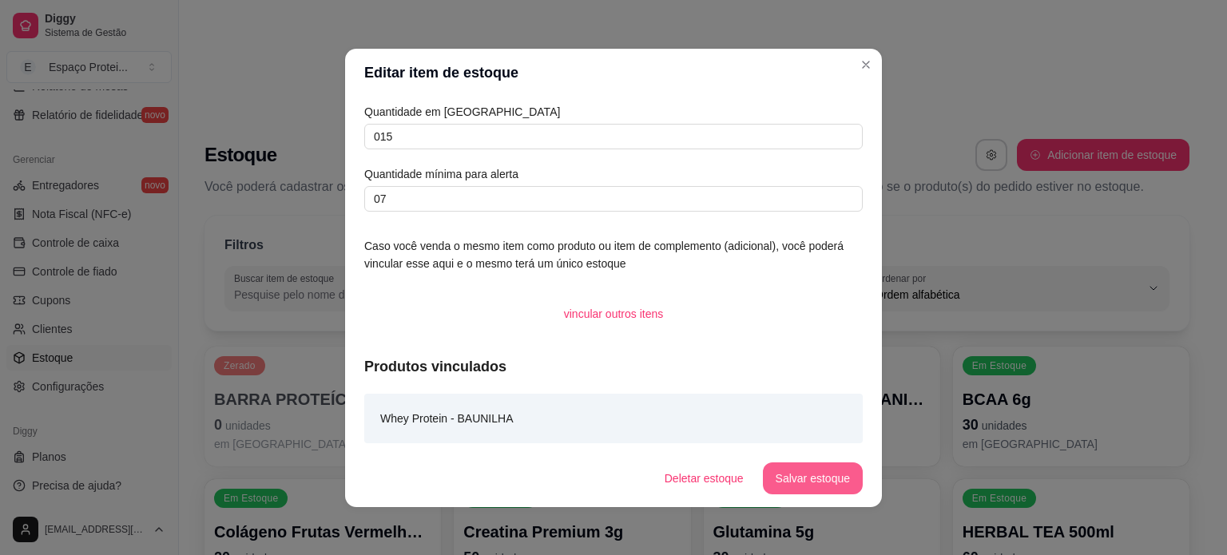
click at [804, 482] on button "Salvar estoque" at bounding box center [813, 479] width 100 height 32
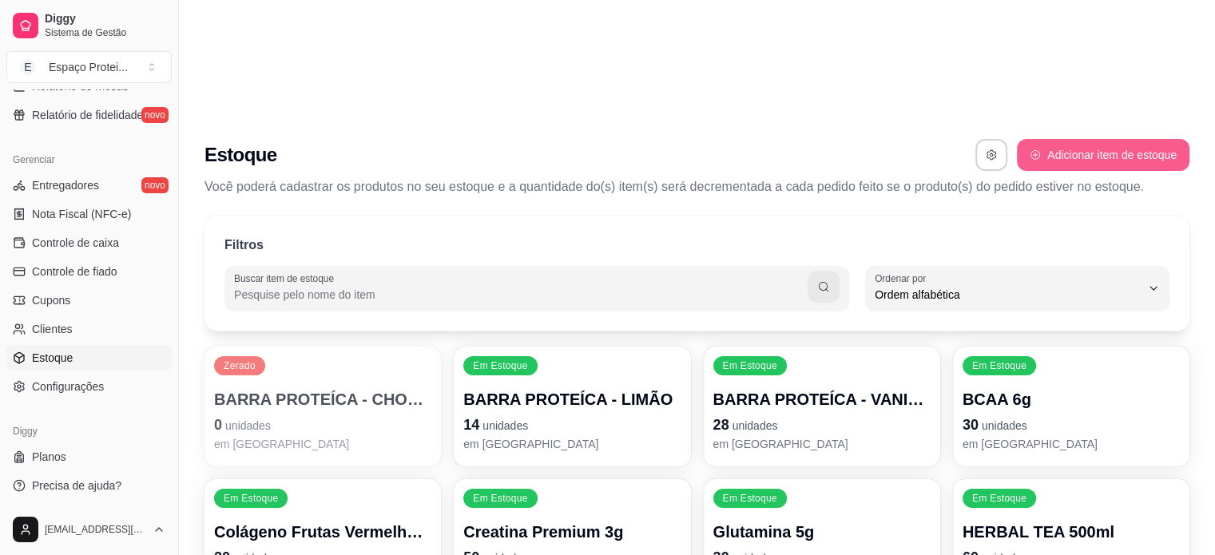
click at [1057, 139] on button "Adicionar item de estoque" at bounding box center [1103, 155] width 173 height 32
select select "UN"
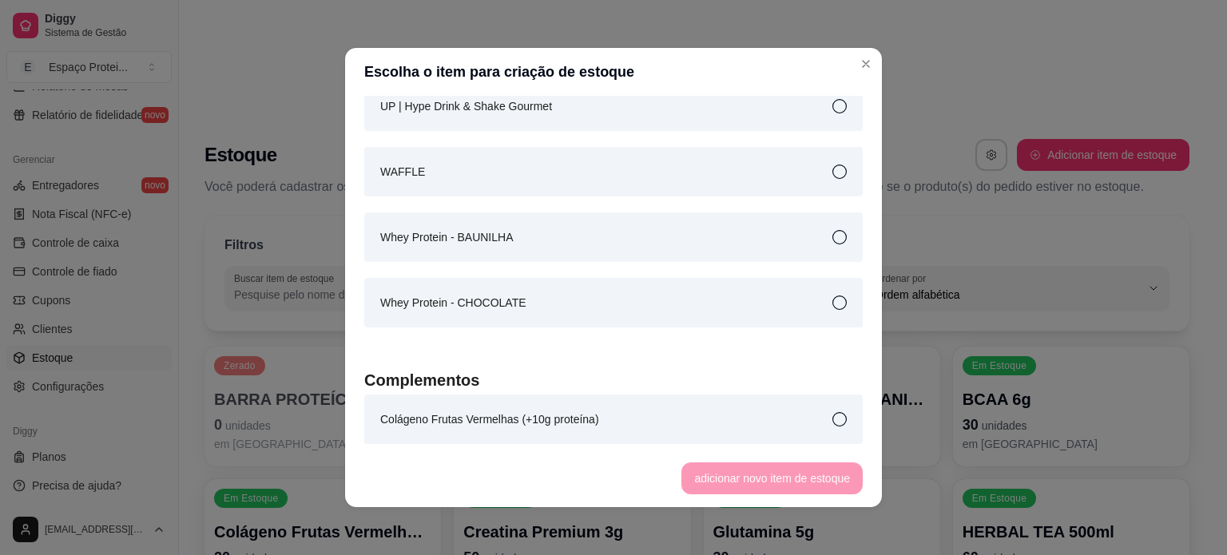
scroll to position [2796, 0]
click at [490, 233] on article "Whey Protein - BAUNILHA" at bounding box center [446, 238] width 133 height 18
click at [738, 468] on button "adicionar novo item de estoque" at bounding box center [773, 478] width 176 height 31
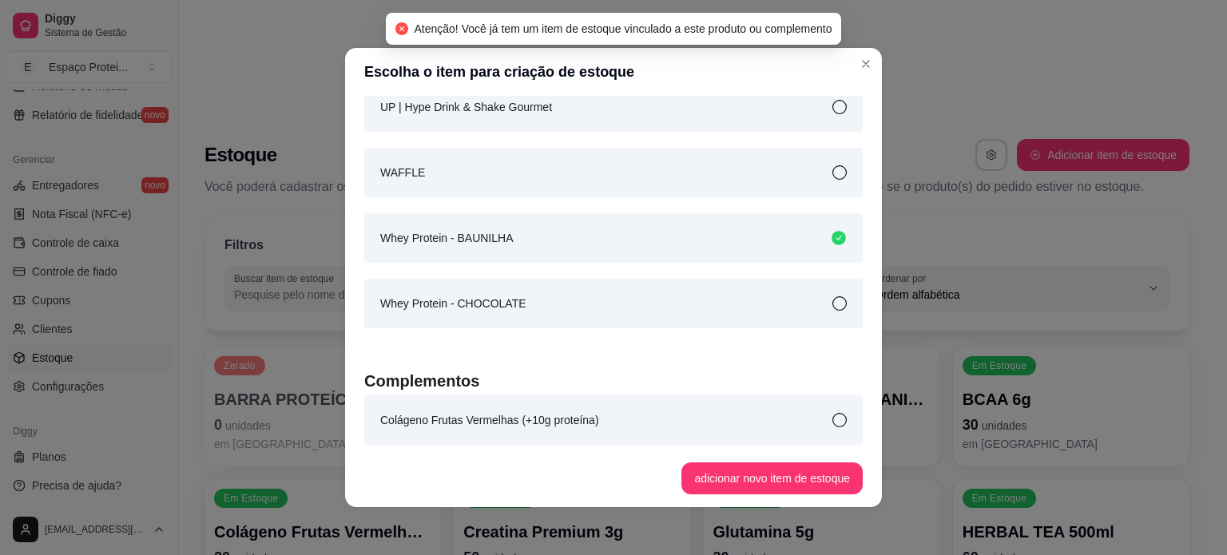
click at [684, 312] on div "Whey Protein - CHOCOLATE" at bounding box center [613, 304] width 499 height 50
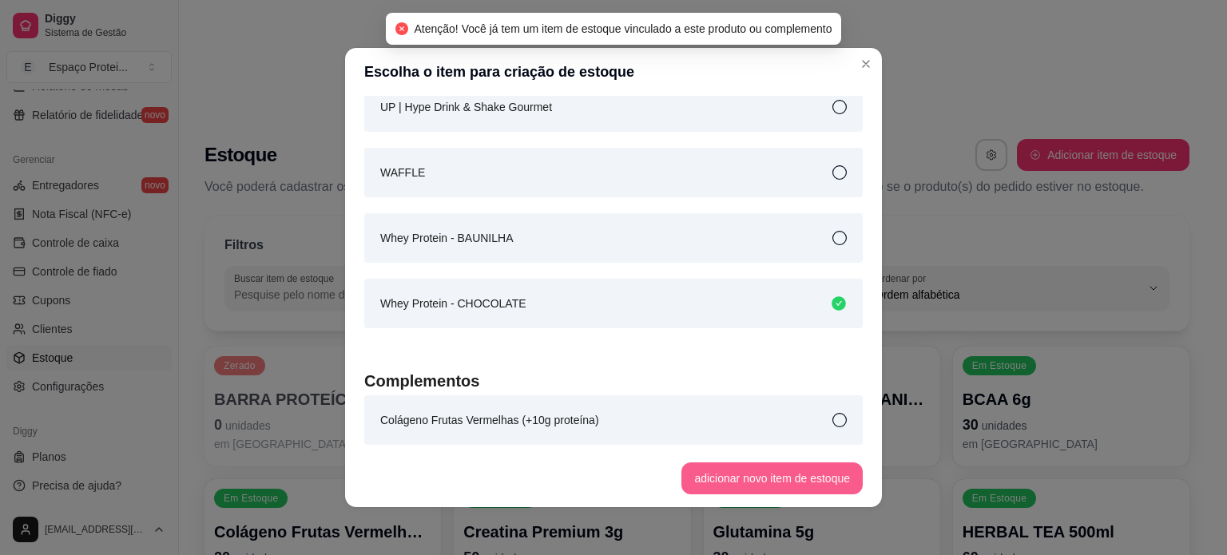
click at [833, 485] on button "adicionar novo item de estoque" at bounding box center [772, 479] width 181 height 32
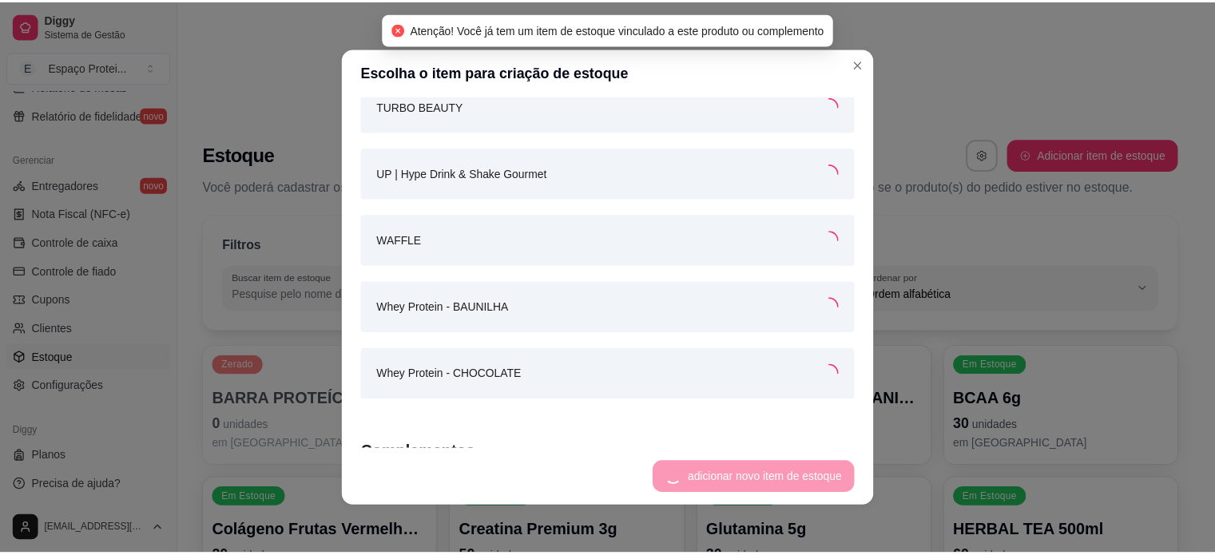
scroll to position [2861, 0]
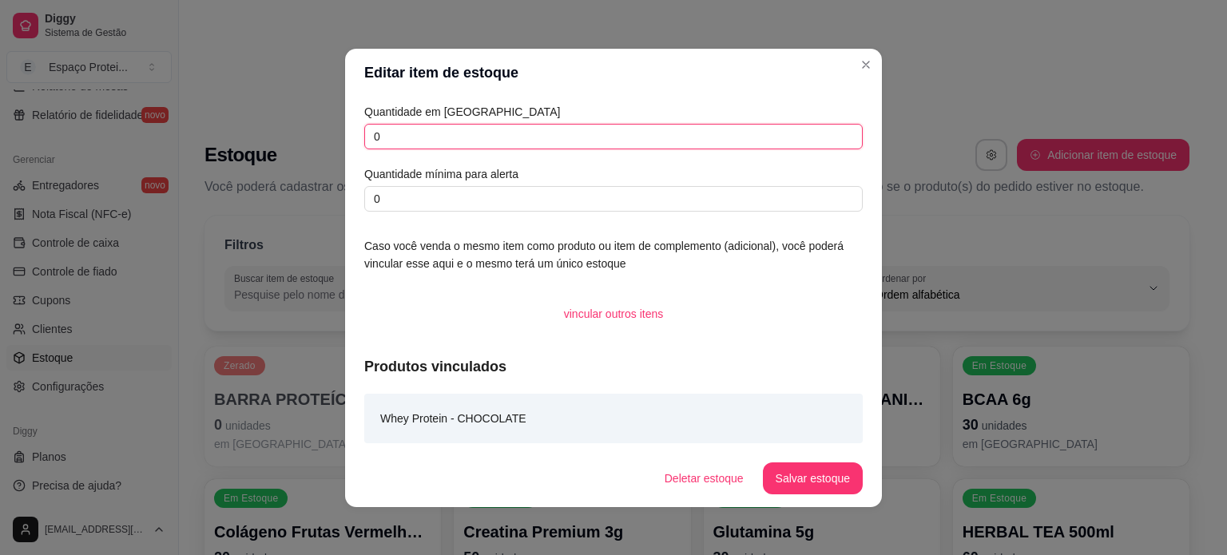
click at [504, 143] on input "0" at bounding box center [613, 137] width 499 height 26
type input "00"
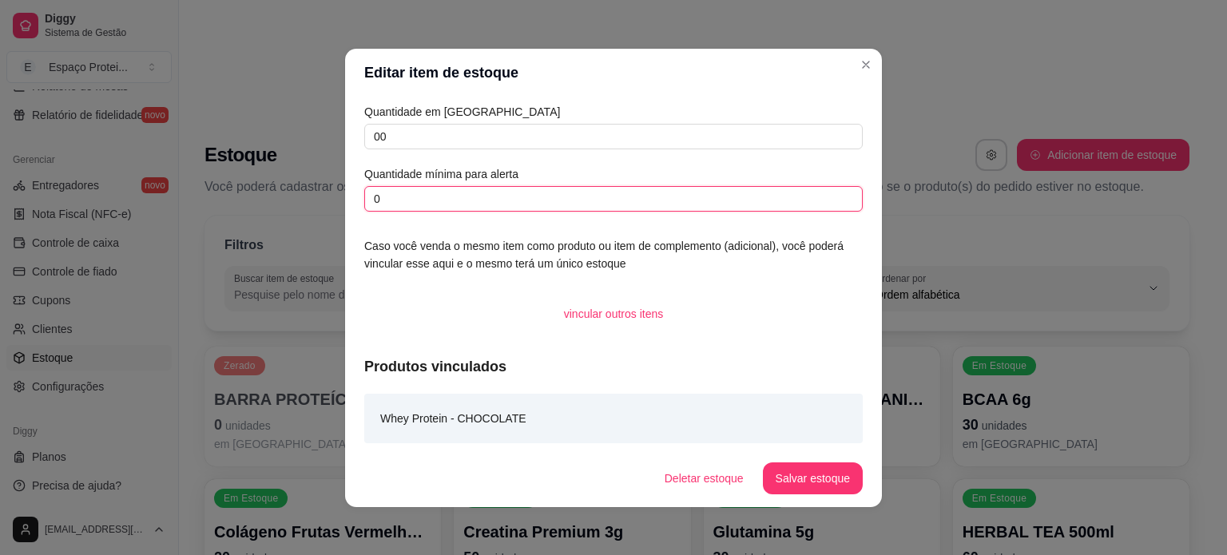
click at [515, 195] on input "0" at bounding box center [613, 199] width 499 height 26
type input "015"
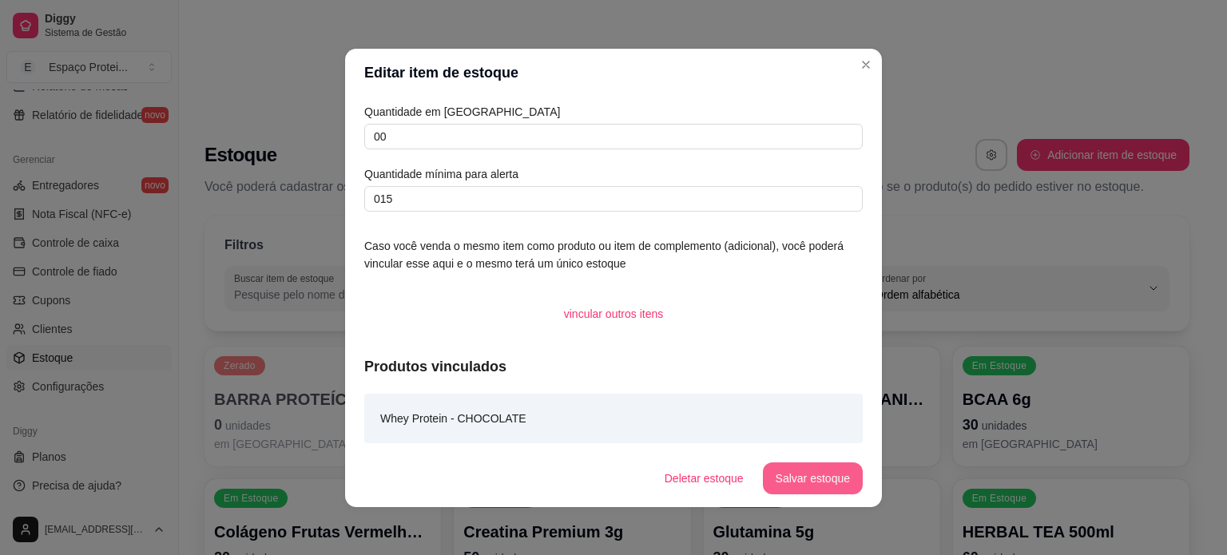
click at [793, 477] on button "Salvar estoque" at bounding box center [813, 479] width 100 height 32
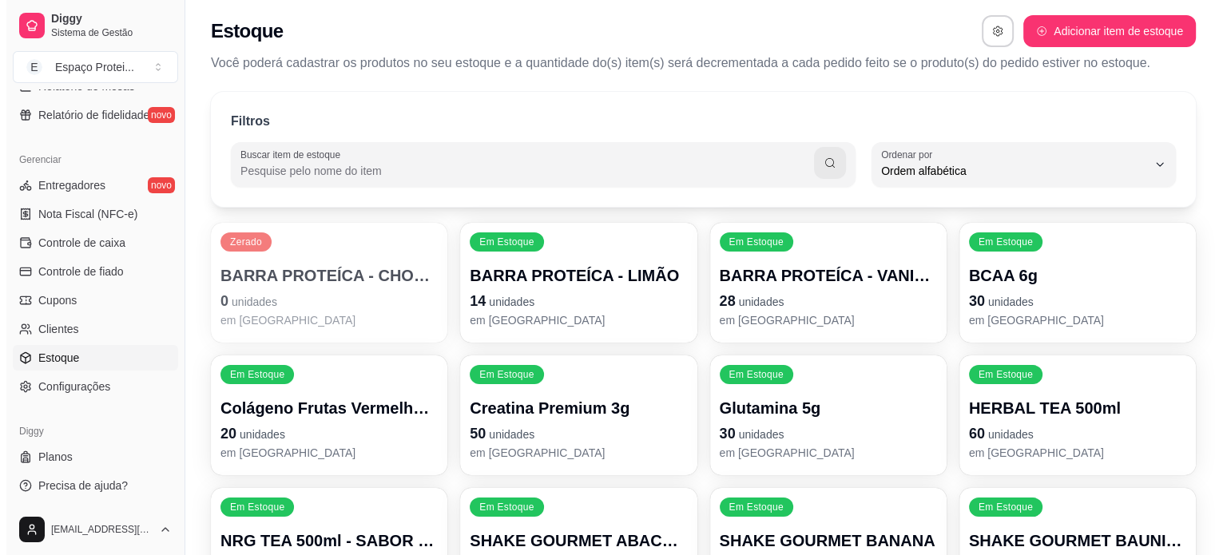
scroll to position [163, 0]
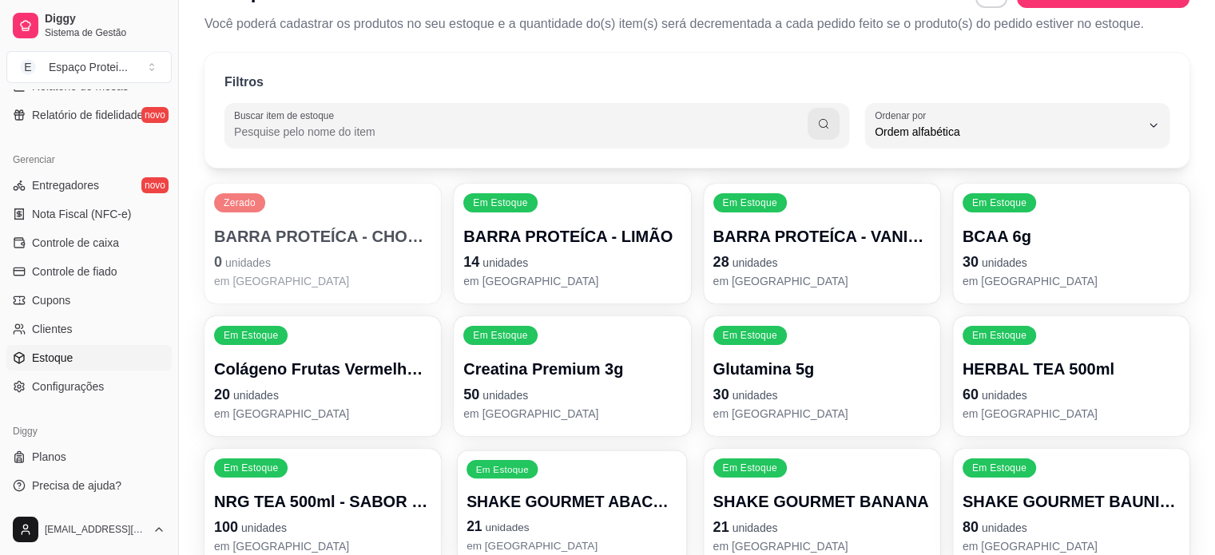
click at [544, 516] on p "21 unidades" at bounding box center [572, 527] width 211 height 22
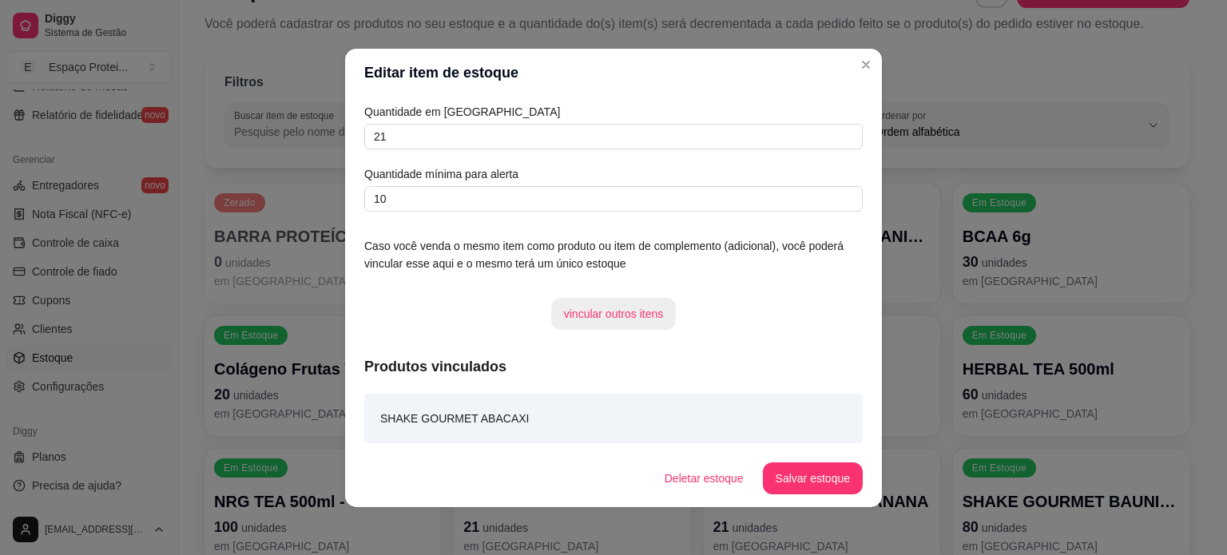
click at [608, 312] on button "vincular outros itens" at bounding box center [613, 314] width 125 height 32
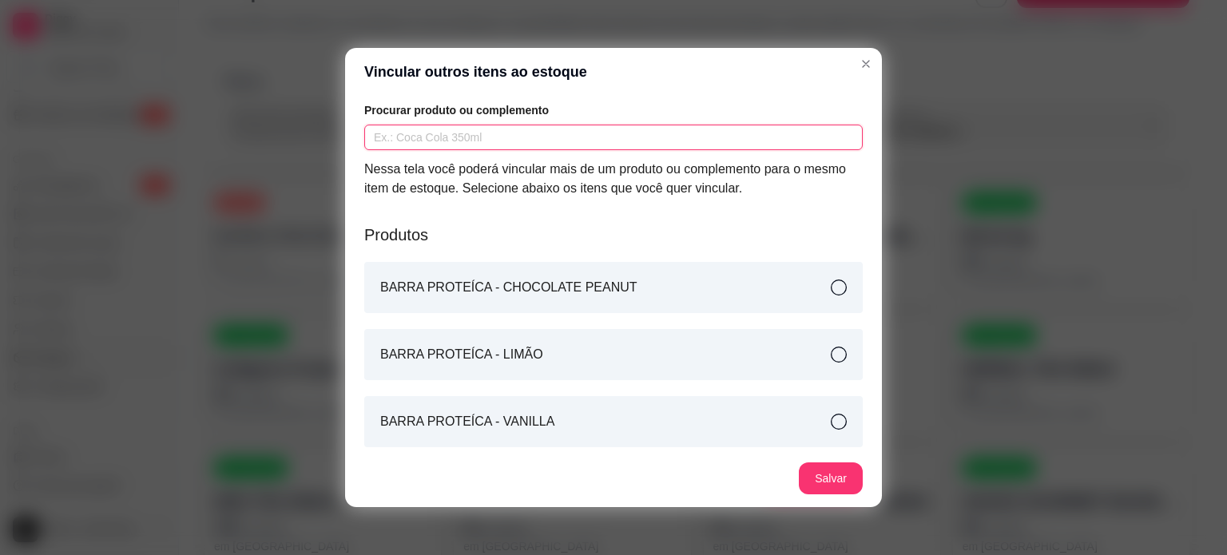
click at [468, 137] on input "text" at bounding box center [613, 138] width 499 height 26
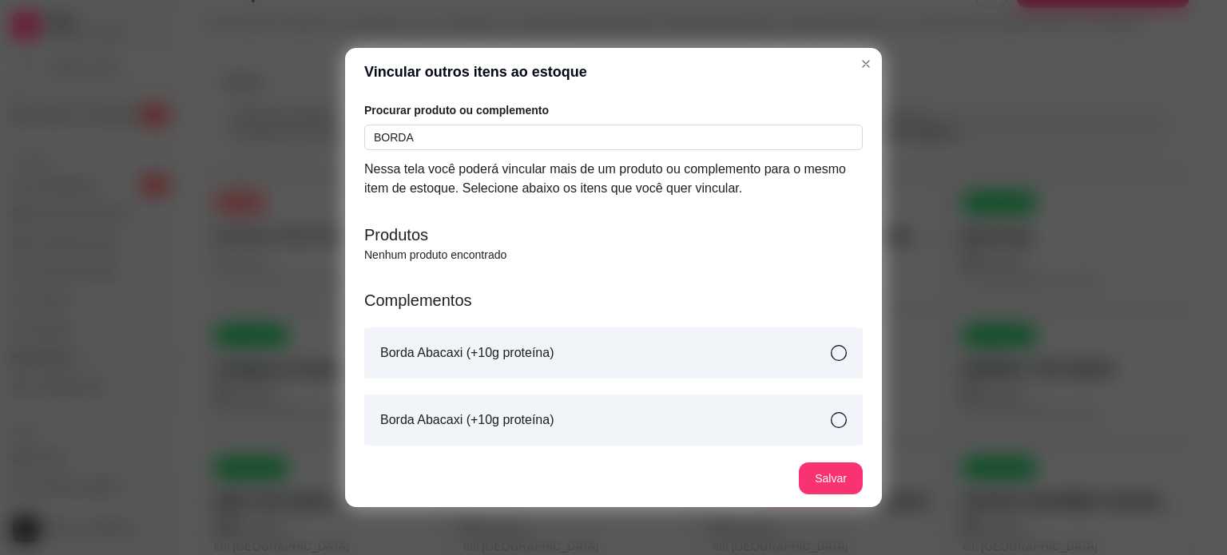
click at [767, 348] on div "Borda Abacaxi (+10g proteína)" at bounding box center [613, 353] width 499 height 51
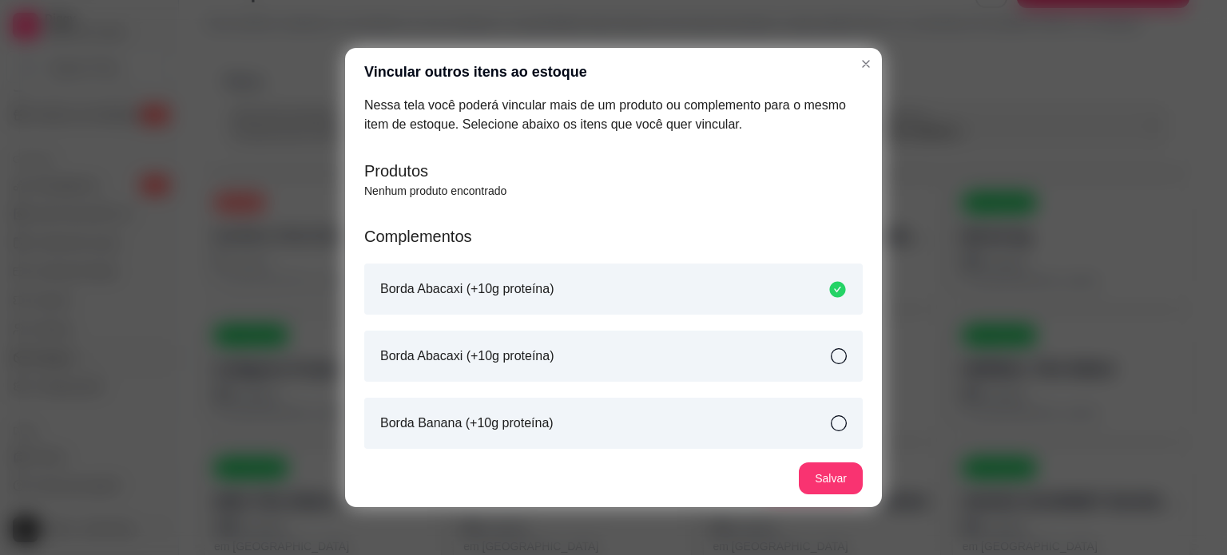
scroll to position [67, 0]
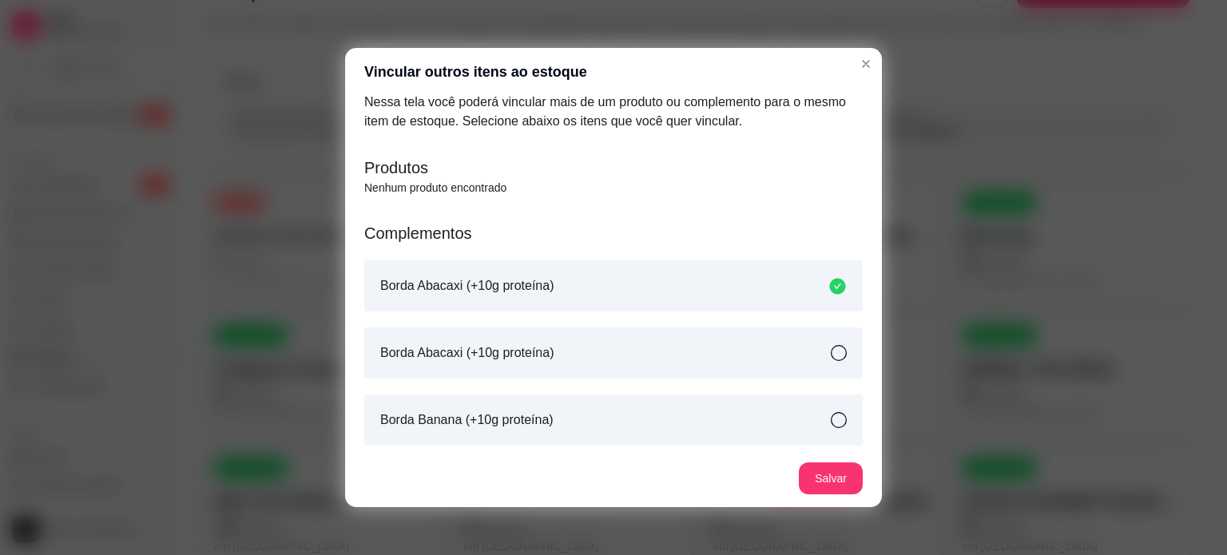
click at [780, 357] on div "Borda Abacaxi (+10g proteína)" at bounding box center [613, 353] width 499 height 51
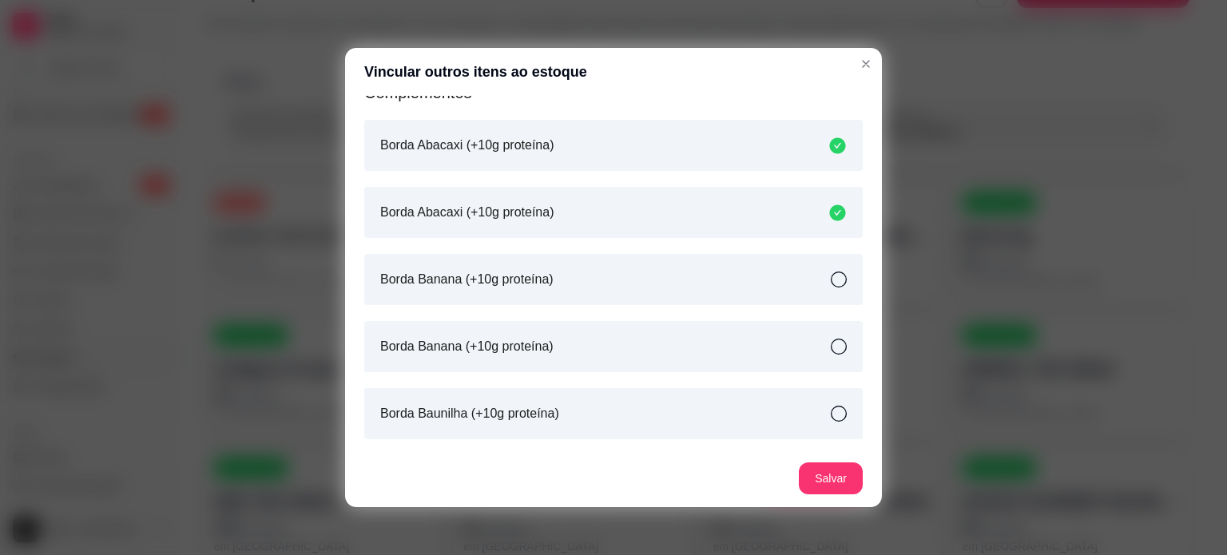
scroll to position [209, 0]
click at [709, 288] on div "Borda Banana (+10g proteína)" at bounding box center [613, 277] width 499 height 51
click at [729, 290] on div "Borda Banana (+10g proteína)" at bounding box center [613, 277] width 499 height 51
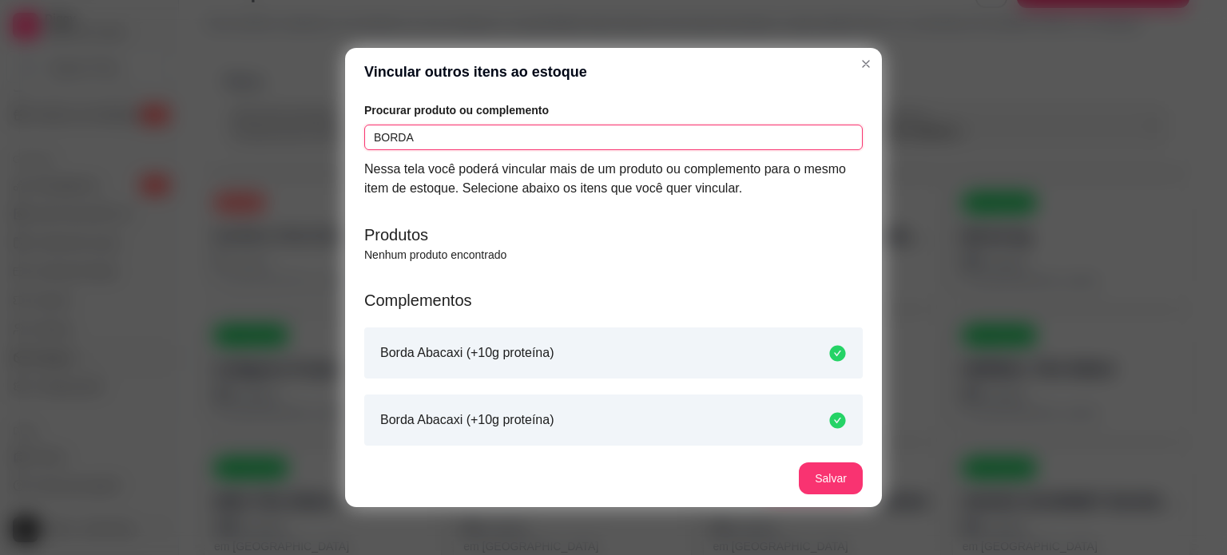
click at [422, 135] on input "BORDA" at bounding box center [613, 138] width 499 height 26
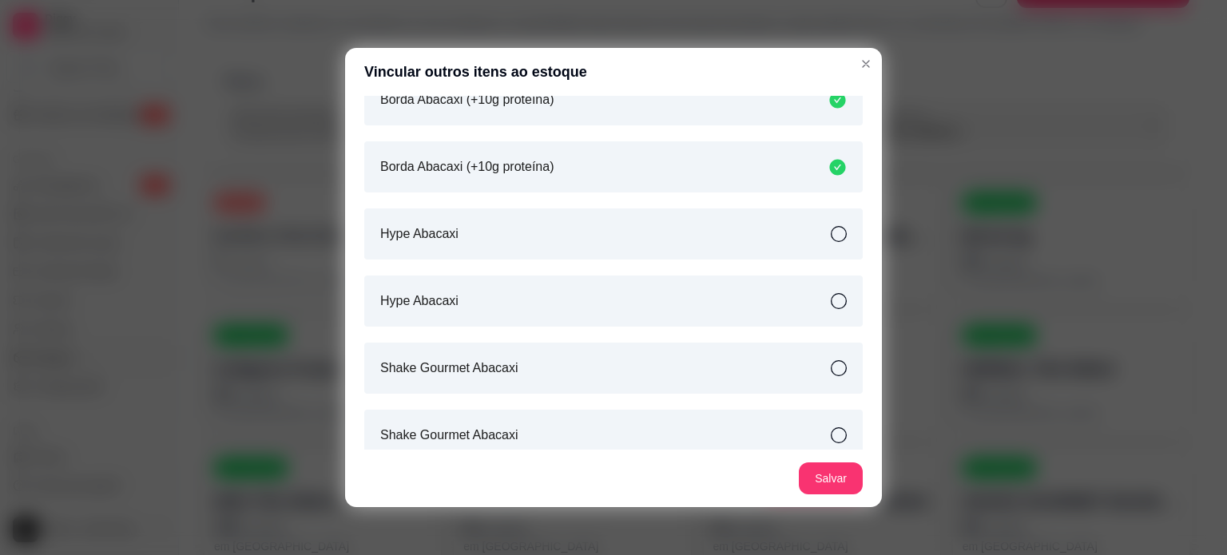
scroll to position [387, 0]
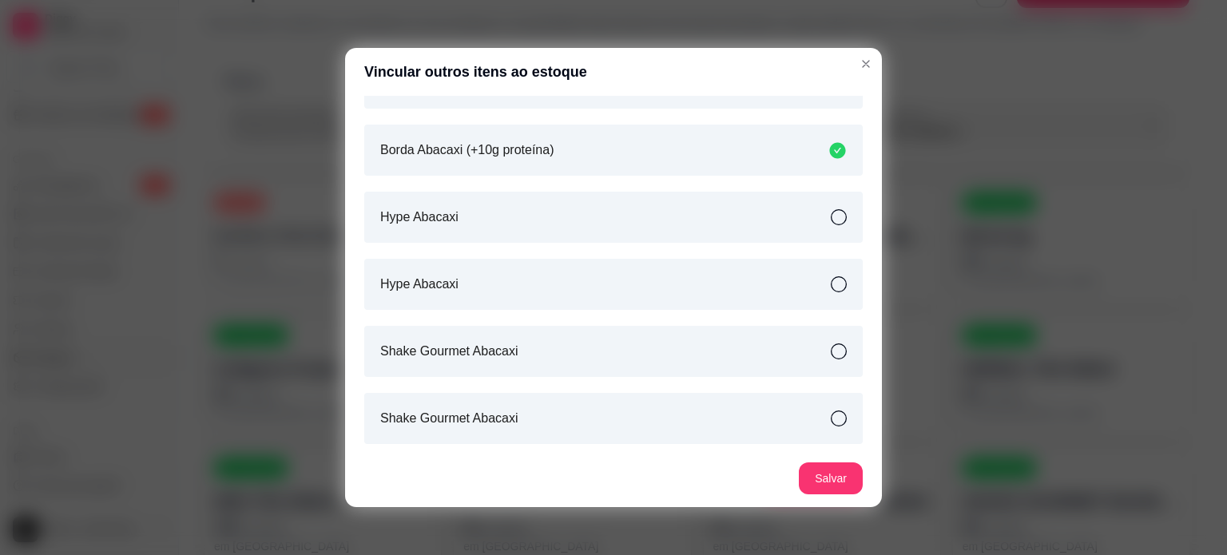
type input "ABAC"
click at [626, 365] on div "Shake Gourmet Abacaxi" at bounding box center [613, 351] width 499 height 51
click at [639, 426] on div "Shake Gourmet Abacaxi" at bounding box center [613, 418] width 499 height 51
click at [825, 478] on button "Salvar" at bounding box center [831, 478] width 62 height 31
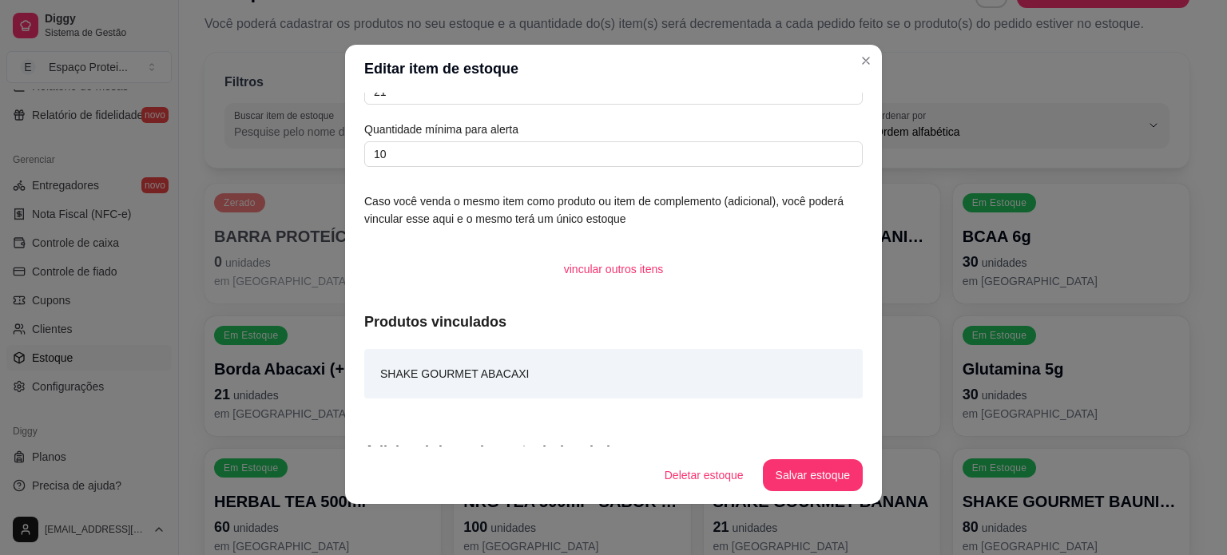
scroll to position [0, 0]
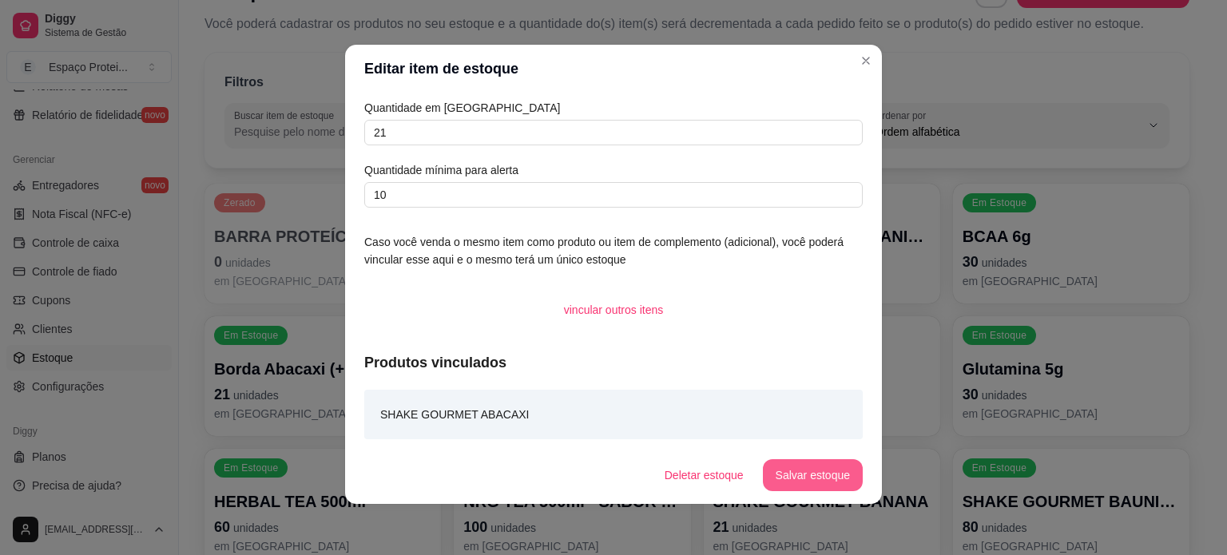
click at [785, 472] on button "Salvar estoque" at bounding box center [813, 475] width 100 height 32
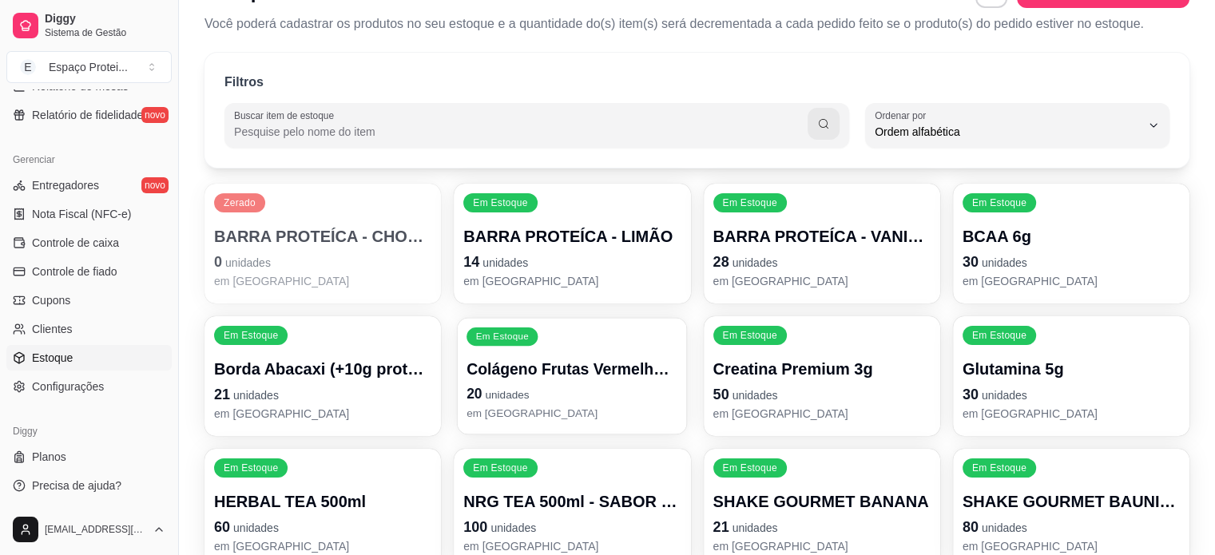
click at [553, 359] on div "Colágeno Frutas Vermelhas (+10g proteína) 20 unidades em estoque" at bounding box center [572, 390] width 211 height 62
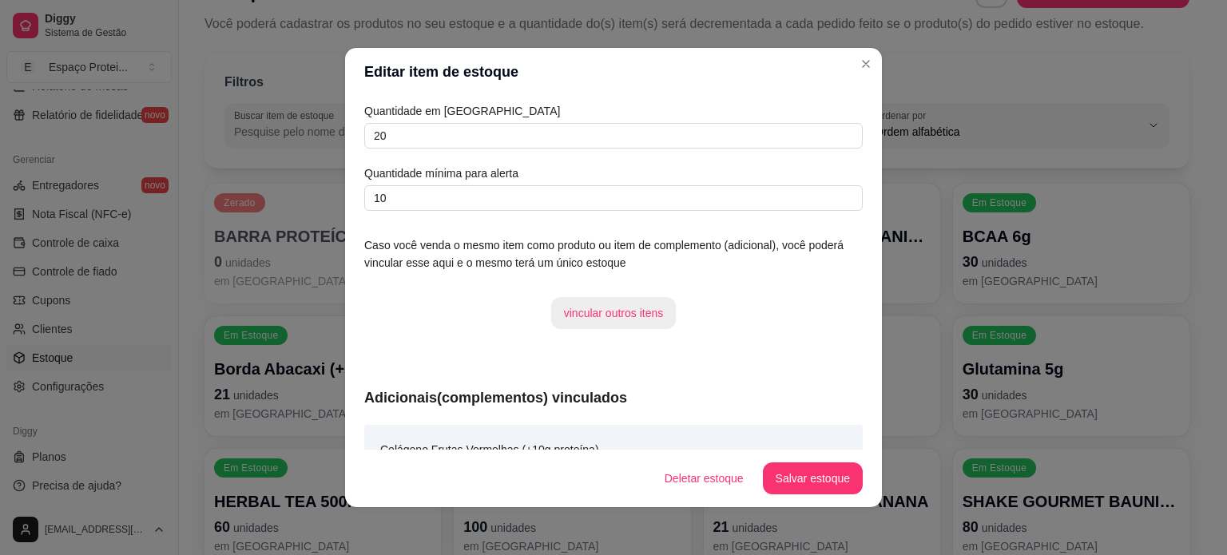
click at [627, 312] on button "vincular outros itens" at bounding box center [613, 313] width 125 height 32
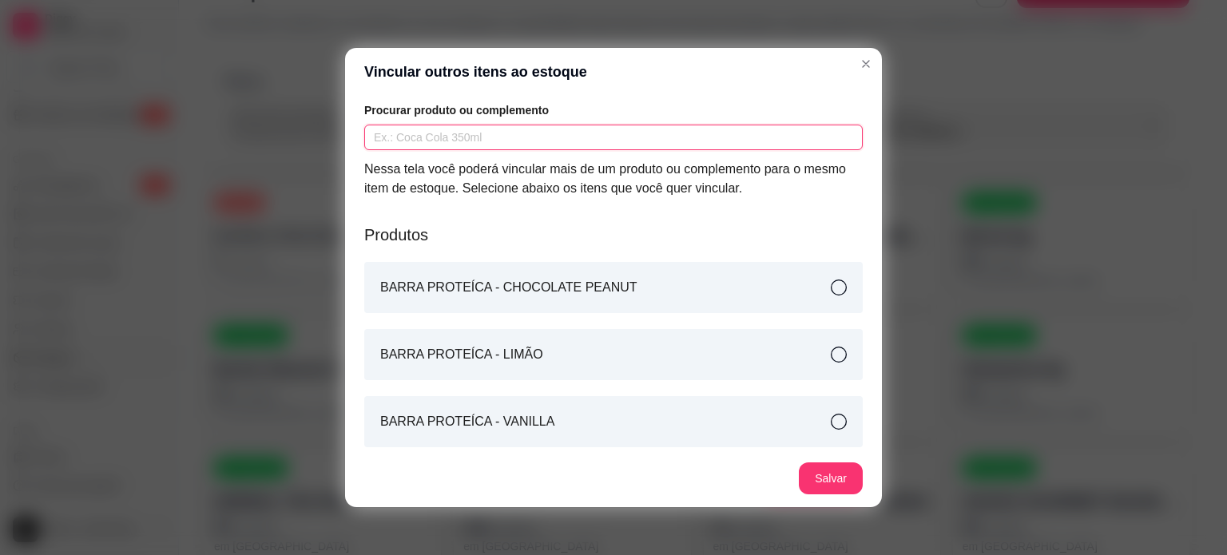
click at [485, 137] on input "text" at bounding box center [613, 138] width 499 height 26
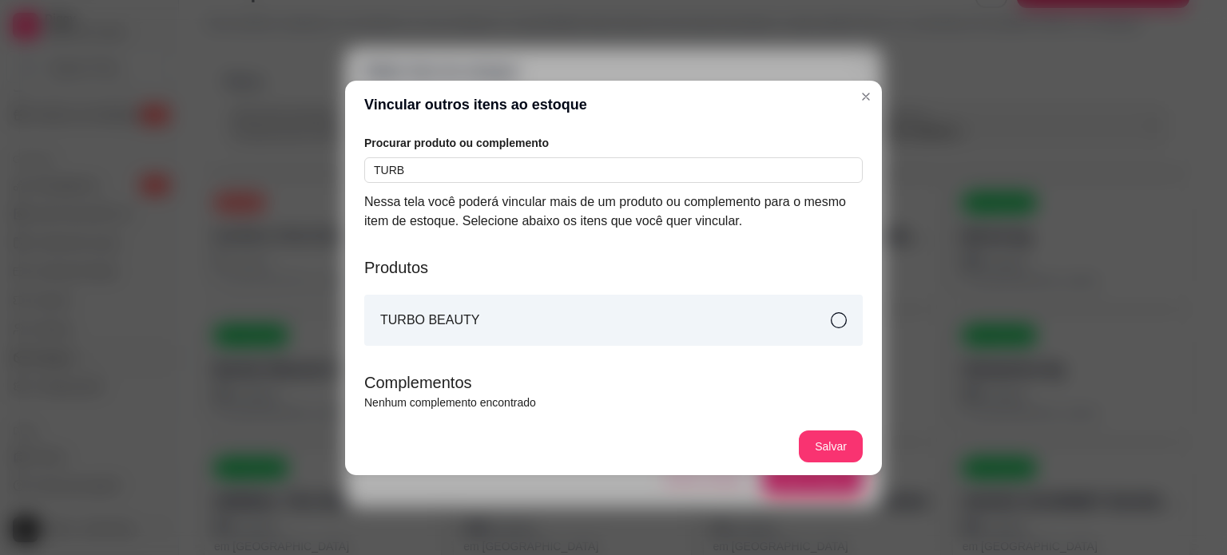
click at [630, 314] on div "TURBO BEAUTY" at bounding box center [613, 320] width 499 height 51
click at [554, 171] on input "TURB" at bounding box center [613, 170] width 499 height 26
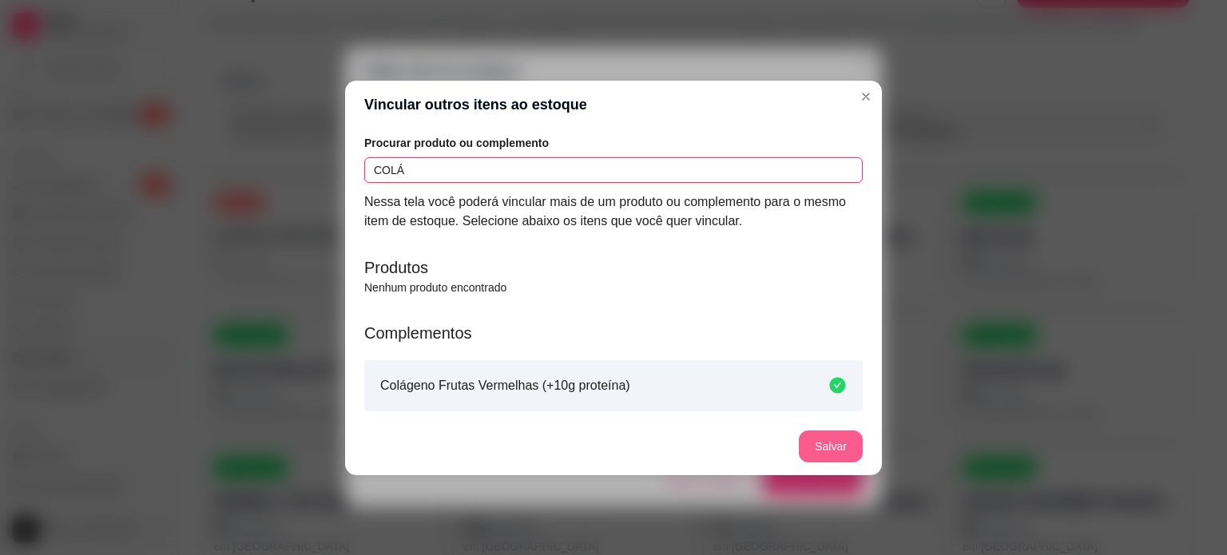
type input "COLÁ"
click at [821, 444] on button "Salvar" at bounding box center [831, 447] width 64 height 32
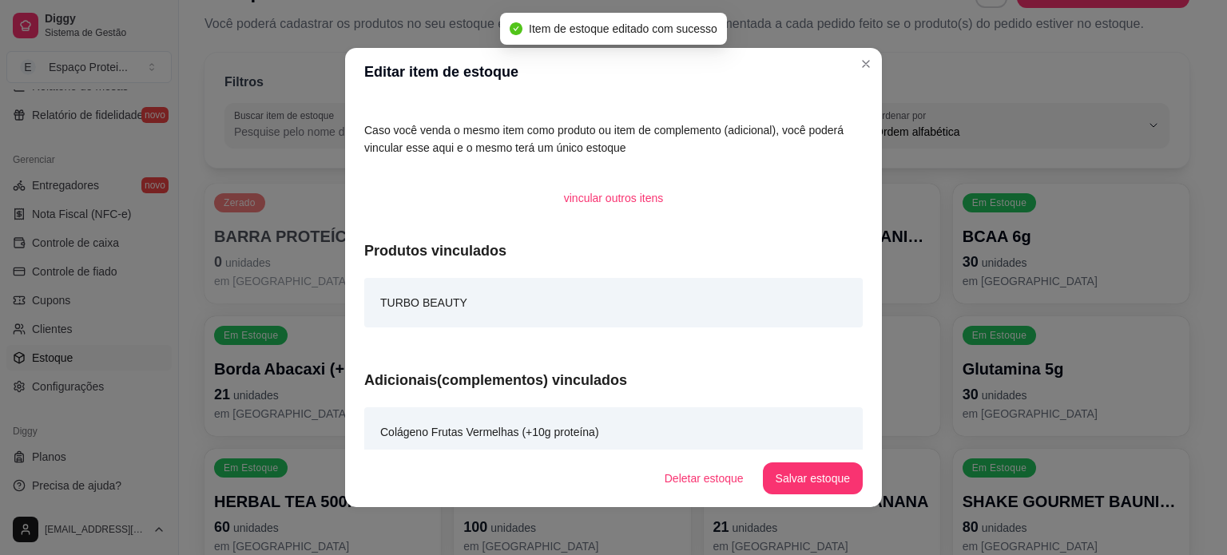
scroll to position [128, 0]
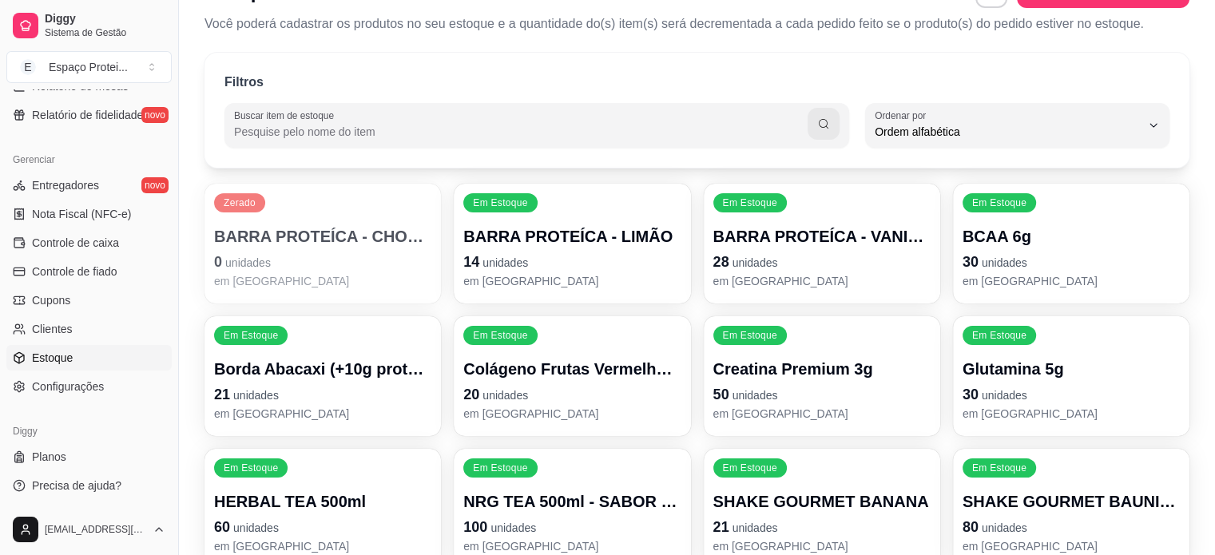
click at [337, 491] on p "HERBAL TEA 500ml" at bounding box center [322, 502] width 217 height 22
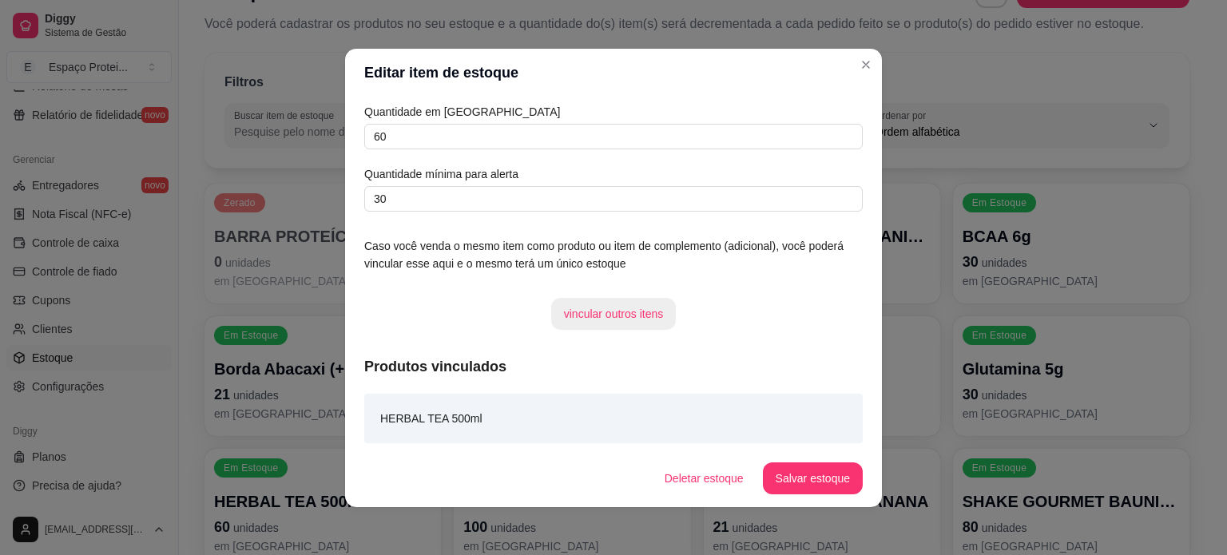
scroll to position [2, 0]
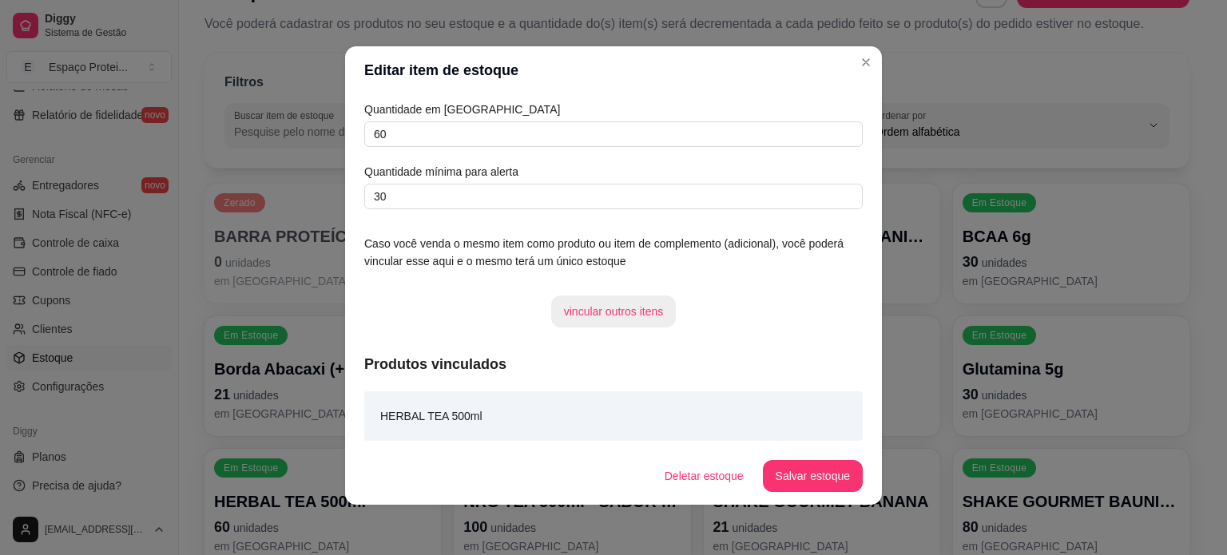
click at [604, 309] on button "vincular outros itens" at bounding box center [613, 312] width 125 height 32
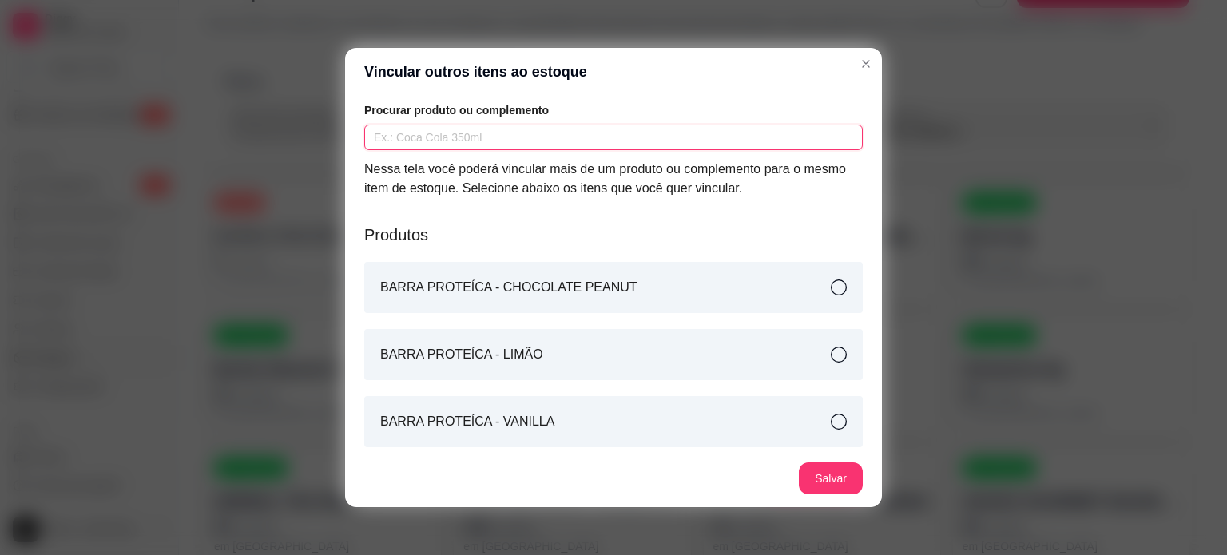
click at [473, 133] on input "text" at bounding box center [613, 138] width 499 height 26
type input "HYPE"
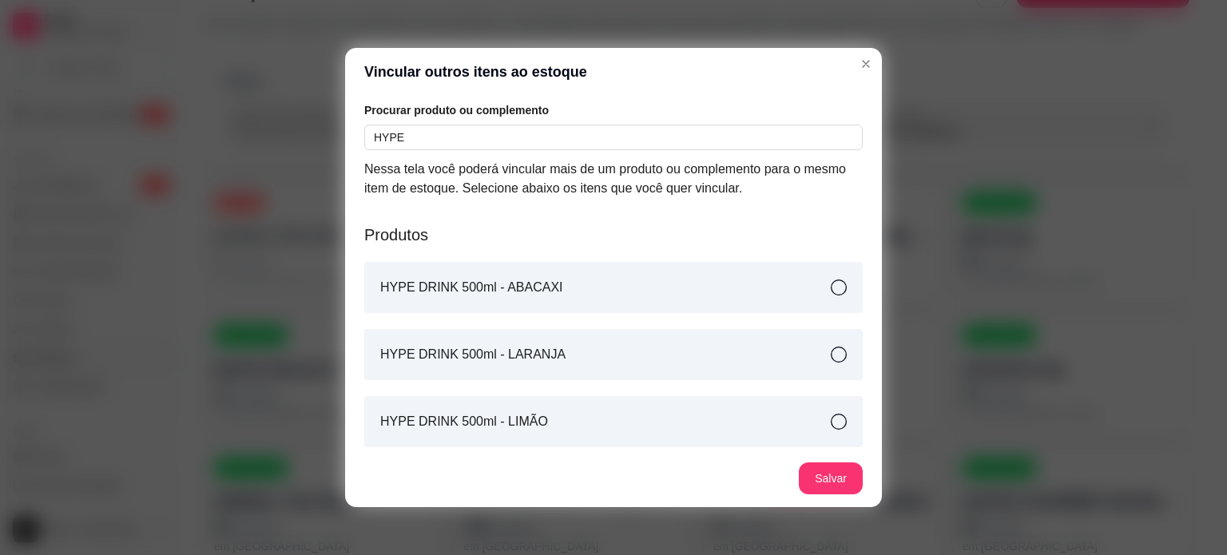
click at [668, 305] on div "HYPE DRINK 500ml - ABACAXI" at bounding box center [613, 287] width 499 height 51
click at [649, 357] on div "HYPE DRINK 500ml - LARANJA" at bounding box center [613, 354] width 499 height 51
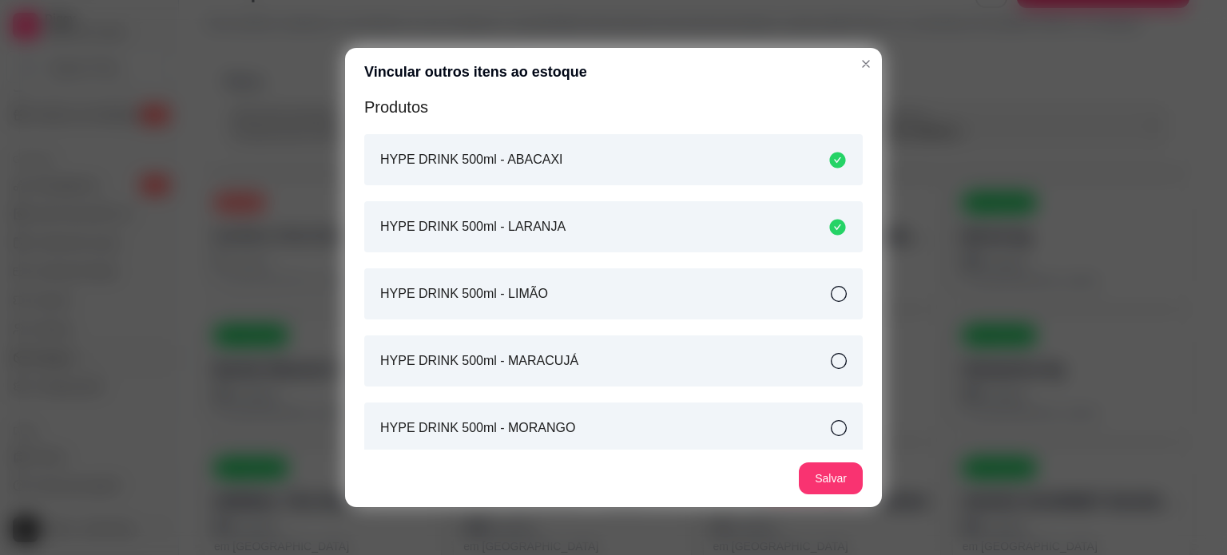
scroll to position [131, 0]
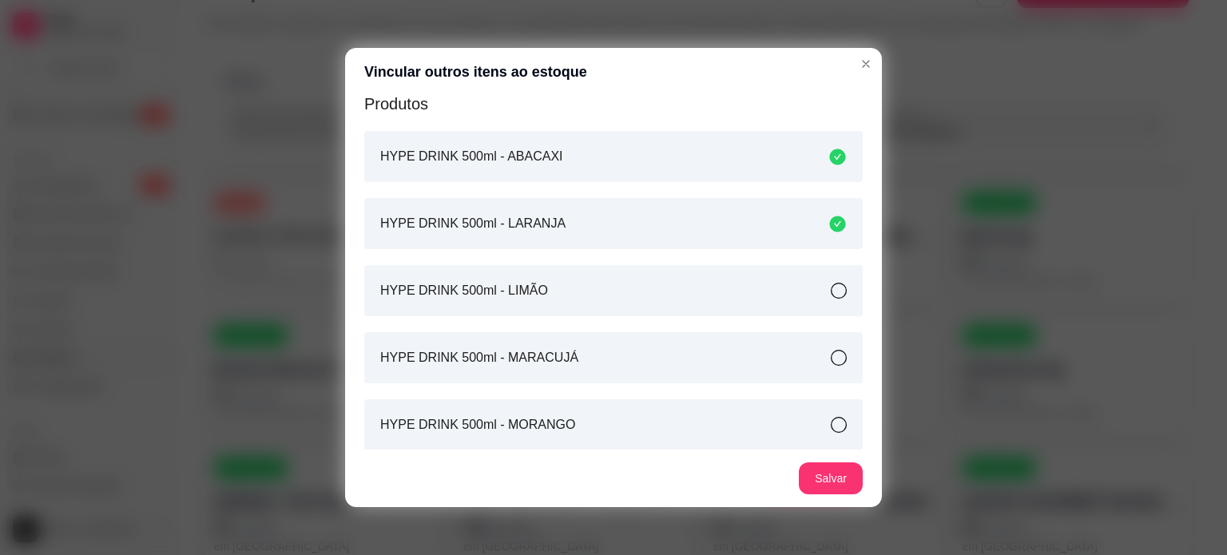
click at [587, 296] on div "HYPE DRINK 500ml - LIMÃO" at bounding box center [613, 290] width 499 height 51
click at [608, 349] on div "HYPE DRINK 500ml - MARACUJÁ" at bounding box center [613, 357] width 499 height 51
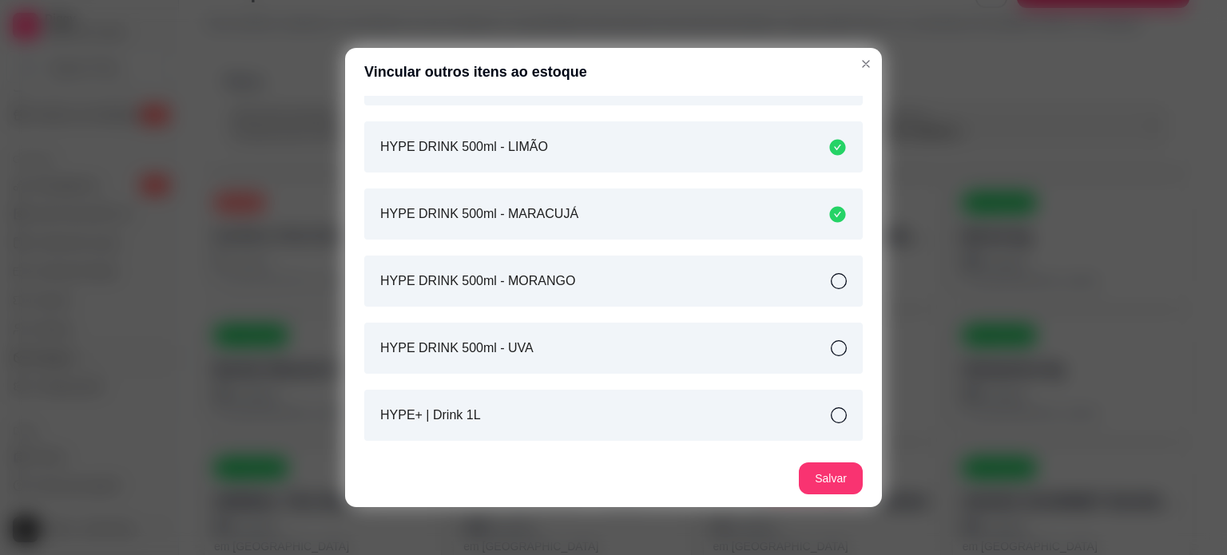
scroll to position [276, 0]
click at [574, 279] on div "HYPE DRINK 500ml - MORANGO" at bounding box center [613, 279] width 499 height 51
click at [592, 351] on div "HYPE DRINK 500ml - UVA" at bounding box center [613, 346] width 499 height 51
click at [626, 408] on div "HYPE+ | Drink 1L" at bounding box center [613, 413] width 499 height 51
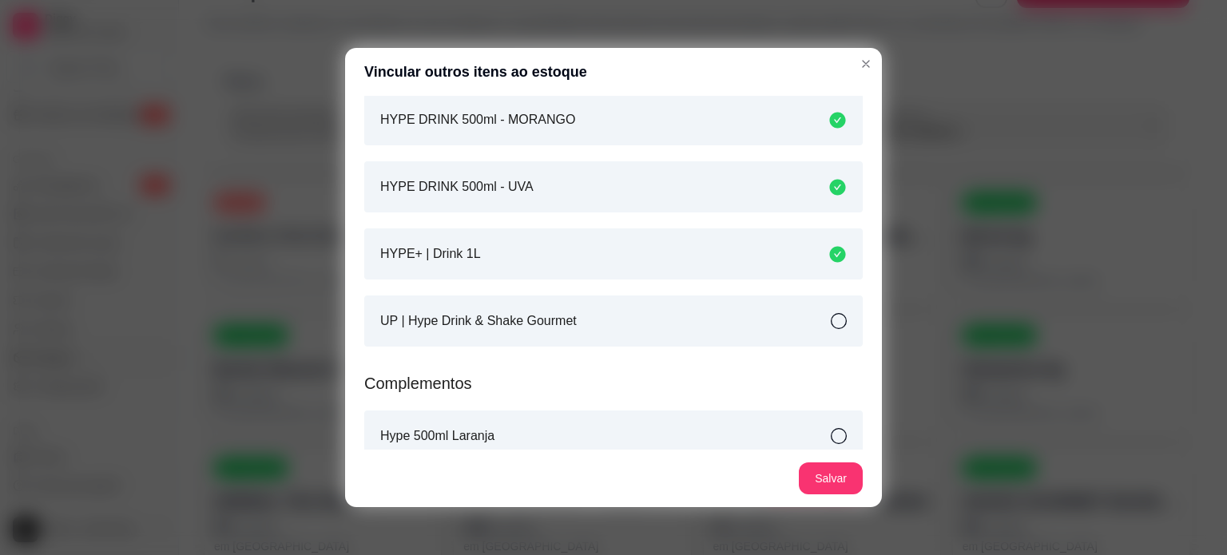
scroll to position [439, 0]
click at [582, 257] on div "HYPE+ | Drink 1L" at bounding box center [613, 250] width 499 height 51
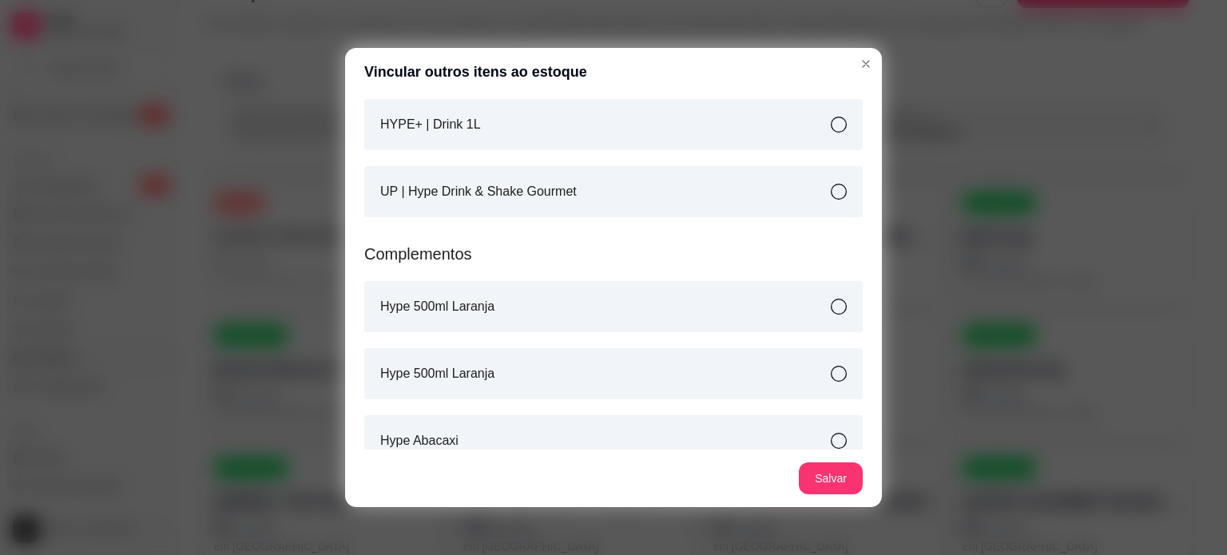
scroll to position [574, 0]
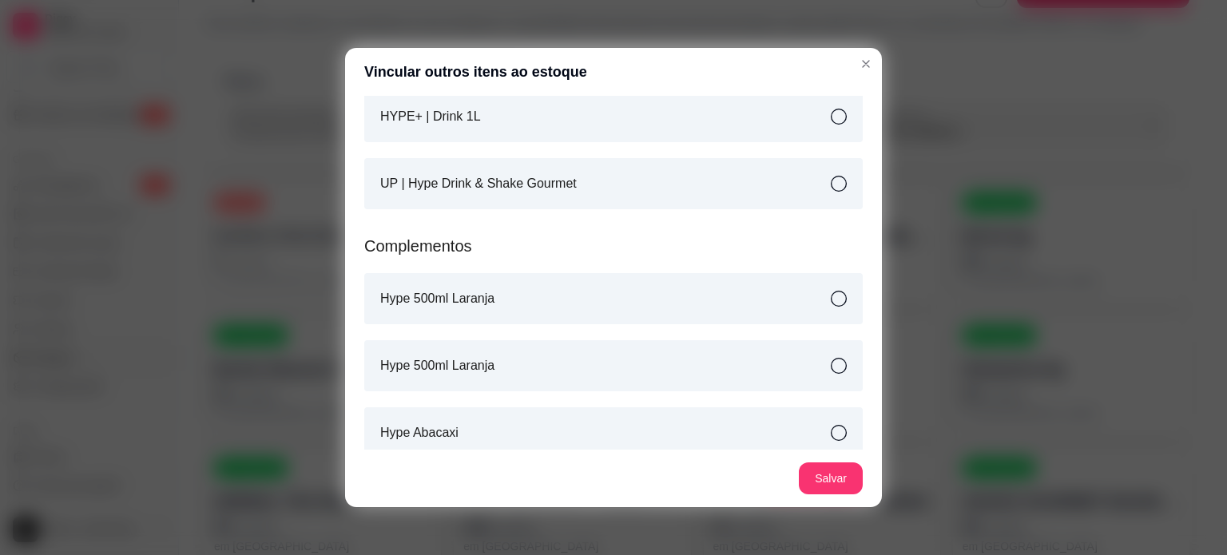
click at [595, 295] on div "Hype 500ml Laranja" at bounding box center [613, 298] width 499 height 51
click at [625, 368] on div "Hype 500ml Laranja" at bounding box center [613, 365] width 499 height 51
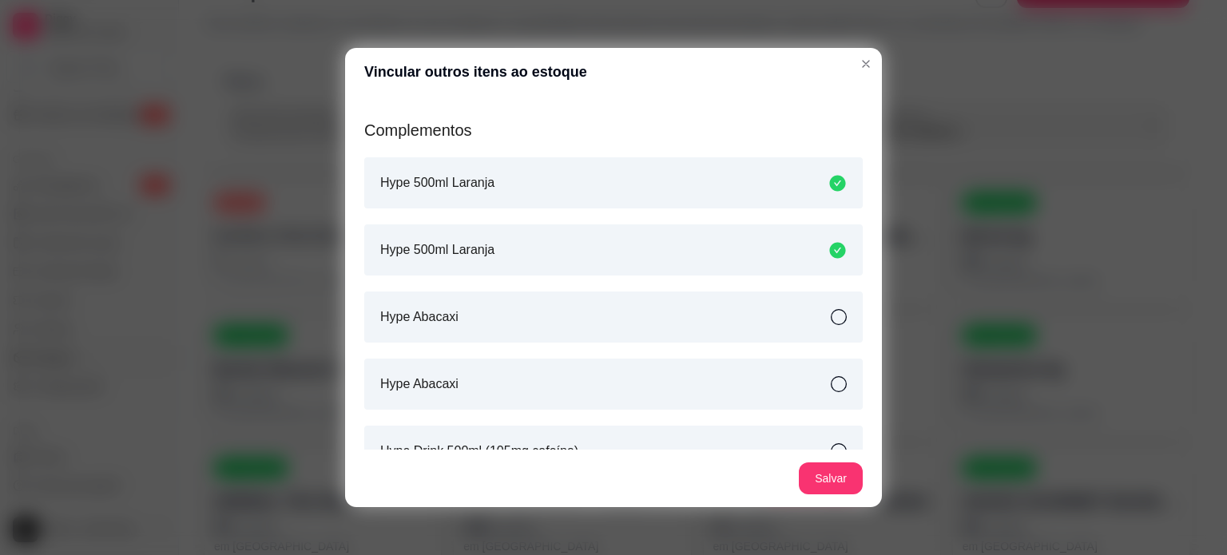
scroll to position [706, 0]
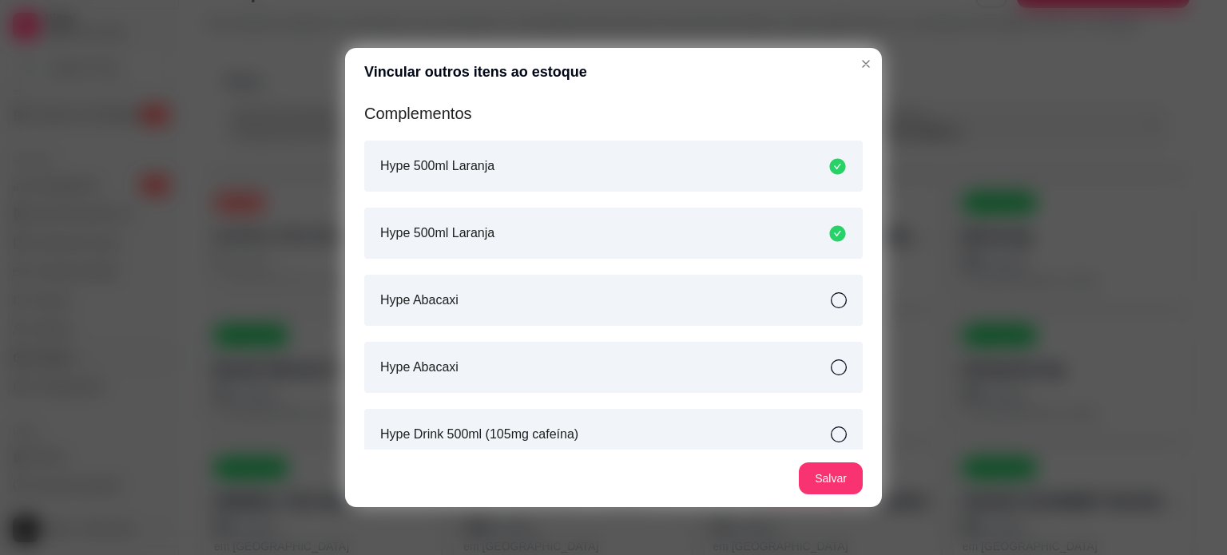
click at [584, 312] on div "Hype Abacaxi" at bounding box center [613, 300] width 499 height 51
click at [606, 372] on div "Hype Abacaxi" at bounding box center [613, 367] width 499 height 51
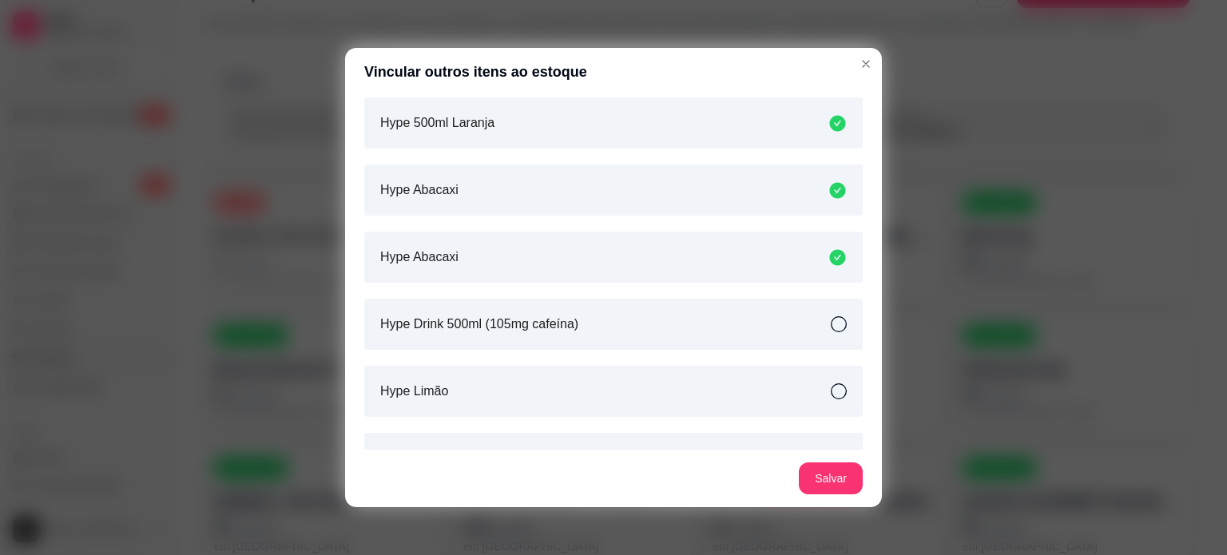
click at [598, 328] on div "Hype Drink 500ml (105mg cafeína)" at bounding box center [613, 324] width 499 height 51
click at [621, 386] on div "Hype Limão" at bounding box center [613, 391] width 499 height 51
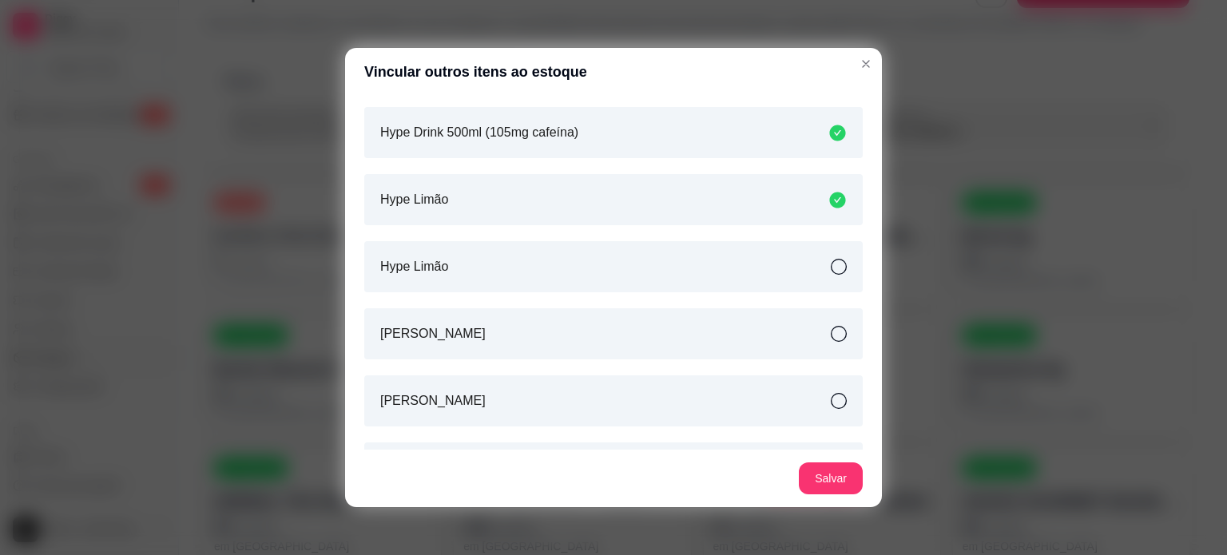
scroll to position [1010, 0]
click at [581, 271] on div "Hype Limão" at bounding box center [613, 265] width 499 height 51
click at [598, 313] on div "[PERSON_NAME]" at bounding box center [613, 332] width 499 height 51
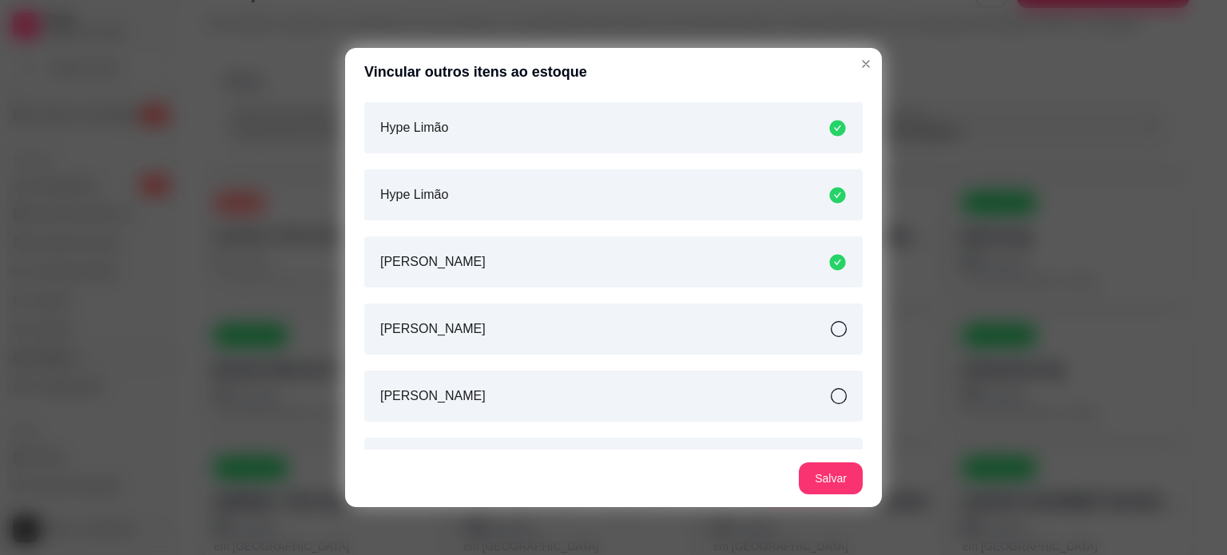
scroll to position [1080, 0]
click at [625, 353] on div "[PERSON_NAME]" at bounding box center [613, 329] width 499 height 51
click at [623, 407] on div "[PERSON_NAME]" at bounding box center [613, 396] width 499 height 51
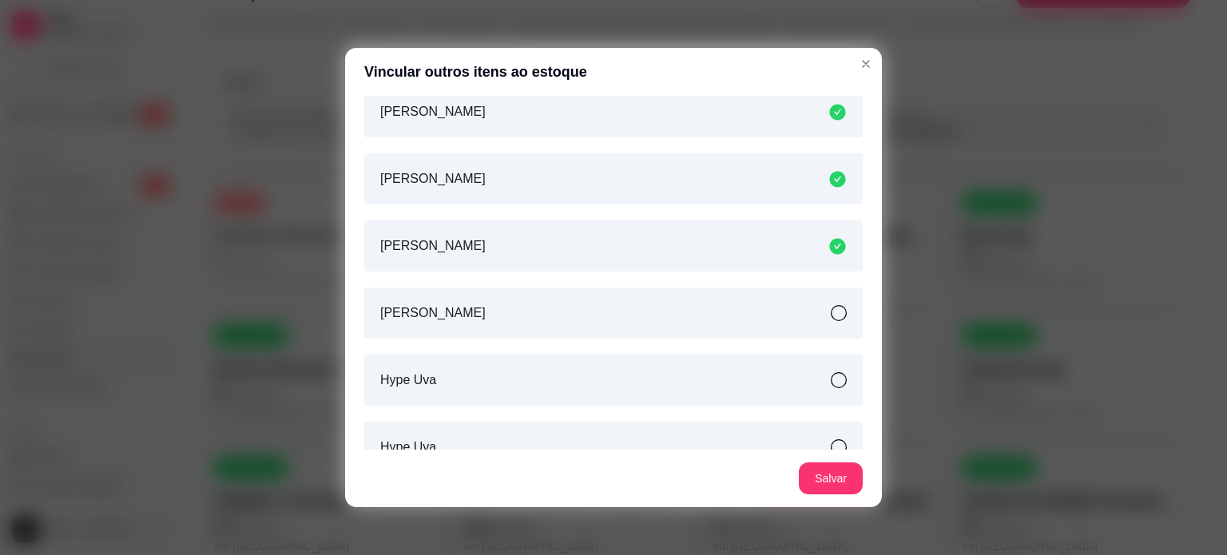
scroll to position [1234, 0]
click at [610, 326] on div "[PERSON_NAME]" at bounding box center [613, 309] width 499 height 51
click at [636, 388] on div "Hype Uva" at bounding box center [613, 377] width 499 height 51
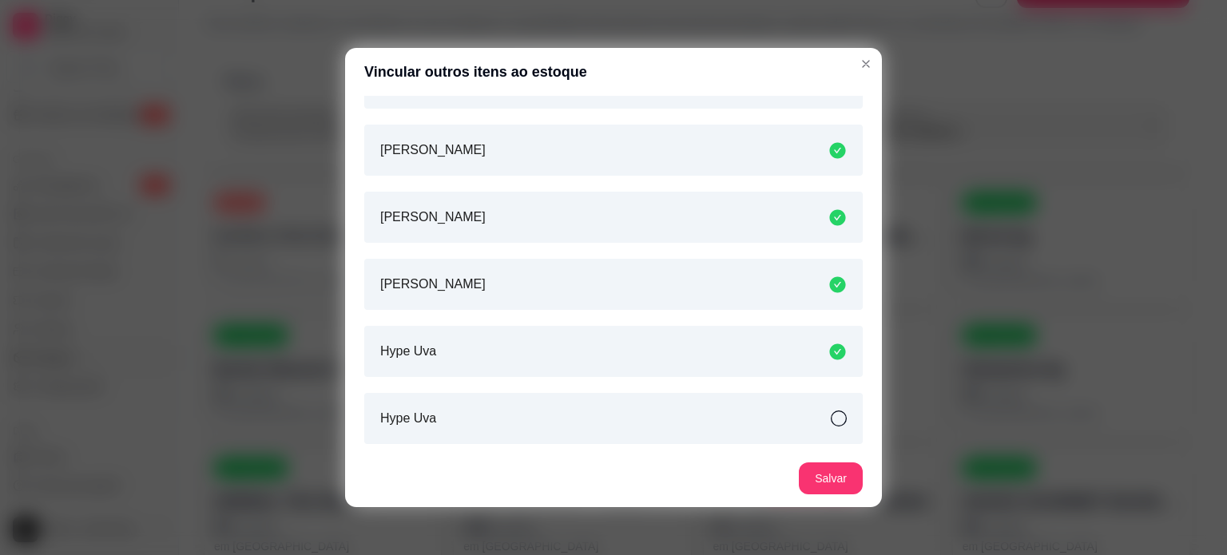
click at [642, 449] on div "Procurar produto ou complemento HYPE Nessa tela você poderá vincular mais de um…" at bounding box center [613, 273] width 537 height 354
click at [639, 413] on div "Hype Uva" at bounding box center [613, 418] width 499 height 51
click at [828, 483] on button "Salvar" at bounding box center [831, 479] width 64 height 32
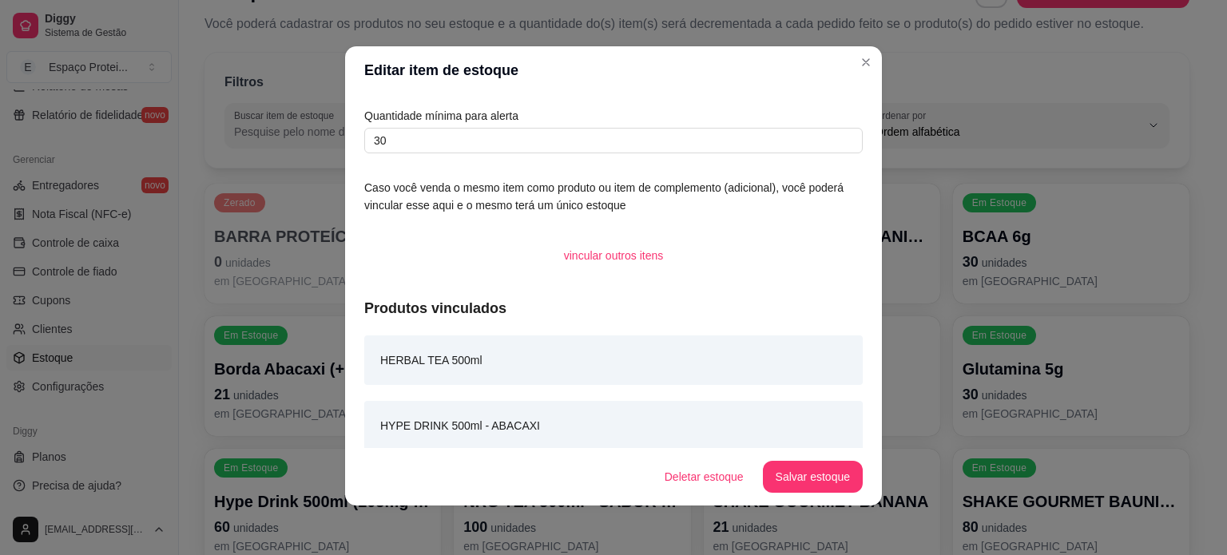
scroll to position [0, 0]
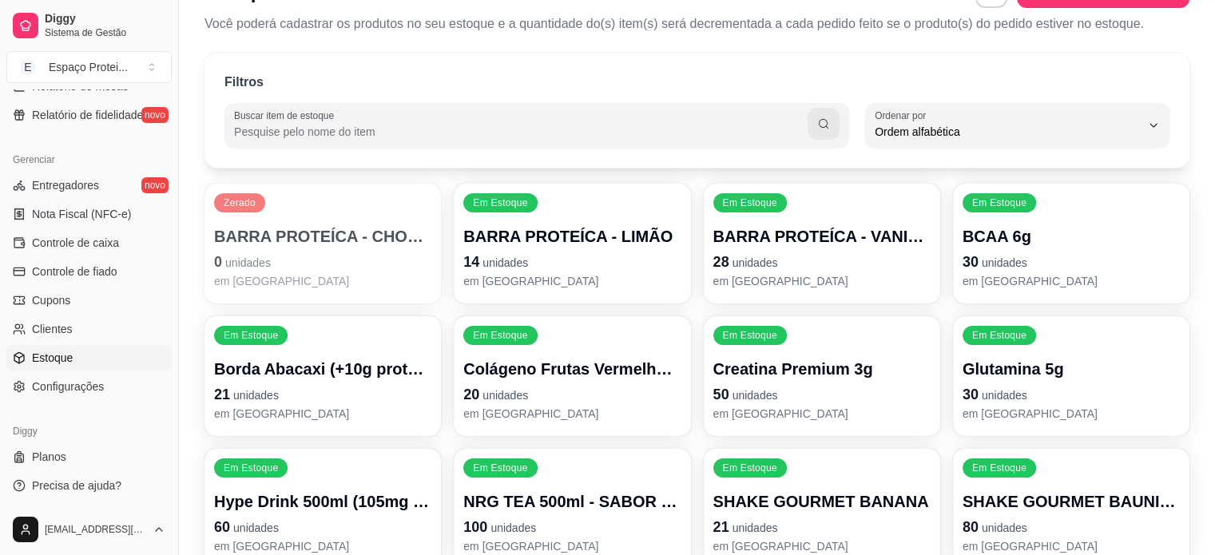
click at [586, 491] on p "NRG TEA 500ml - SABOR GUARANÁ" at bounding box center [571, 502] width 217 height 22
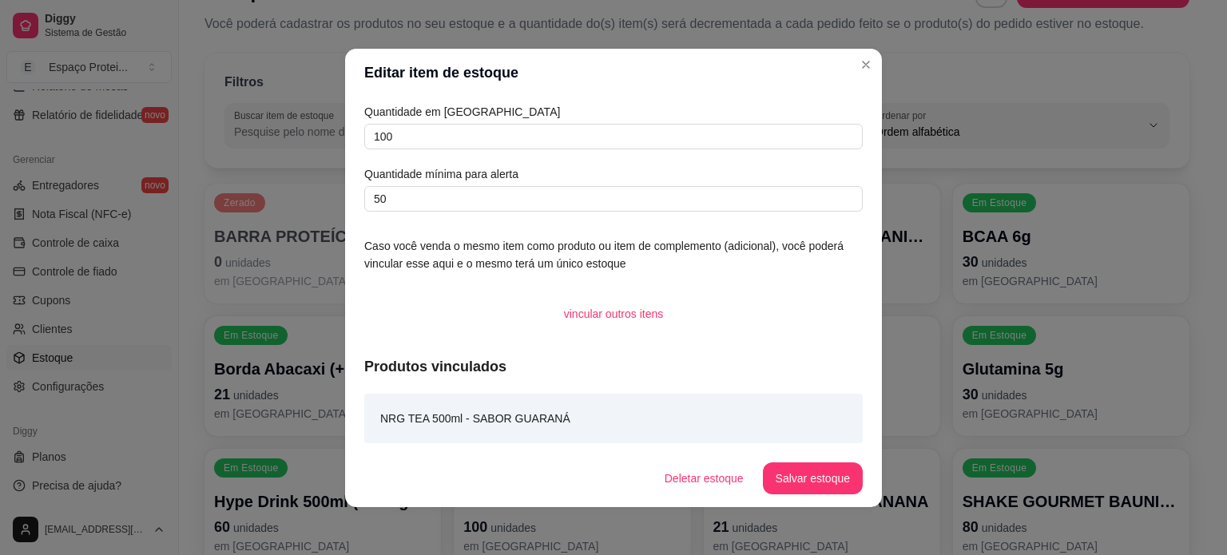
scroll to position [2, 0]
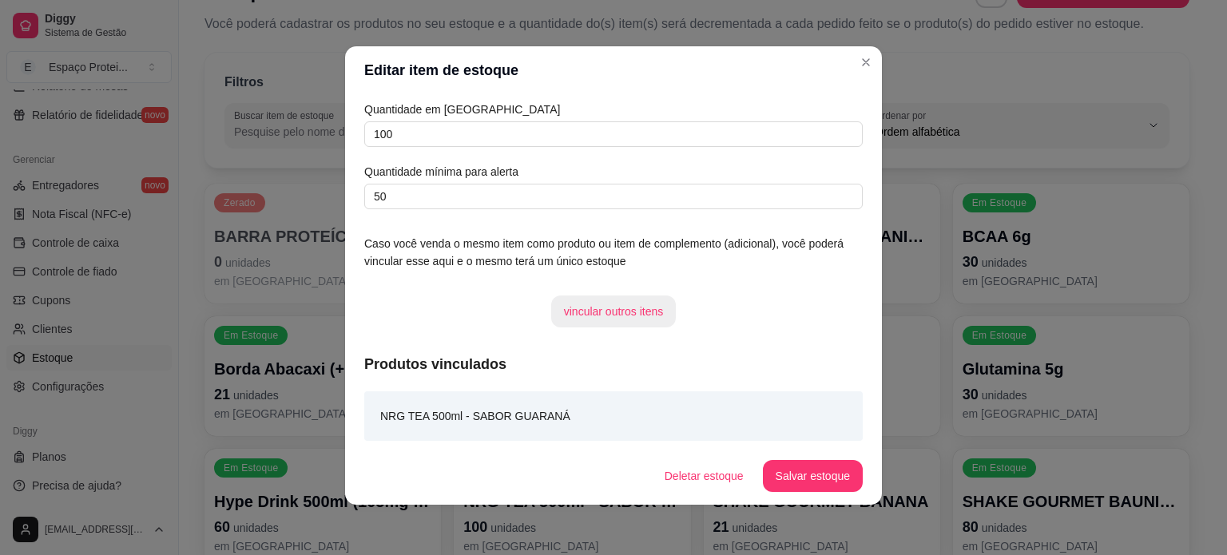
click at [617, 312] on button "vincular outros itens" at bounding box center [613, 312] width 125 height 32
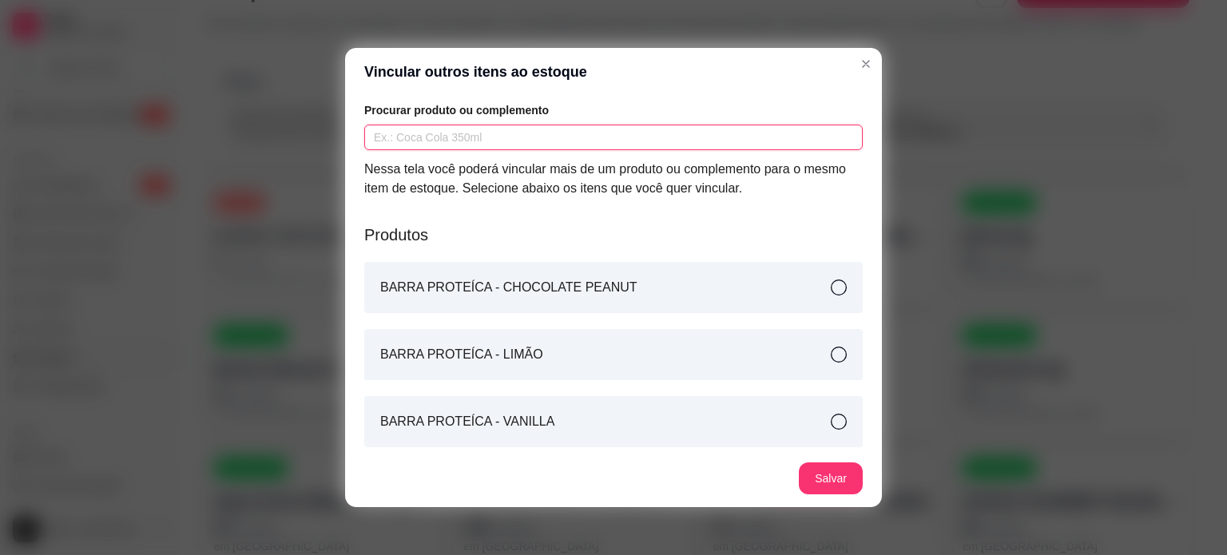
click at [509, 137] on input "text" at bounding box center [613, 138] width 499 height 26
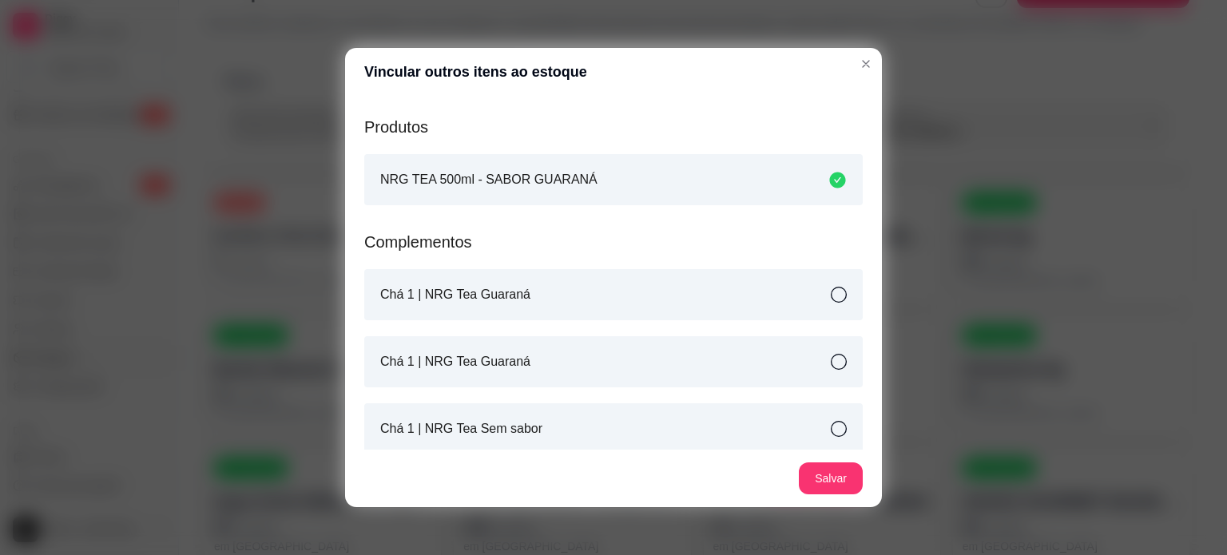
scroll to position [109, 0]
type input "NRG"
click at [607, 287] on div "Chá 1 | NRG Tea Guaraná" at bounding box center [613, 293] width 499 height 51
click at [584, 364] on div "Chá 1 | NRG Tea Guaraná" at bounding box center [613, 361] width 499 height 51
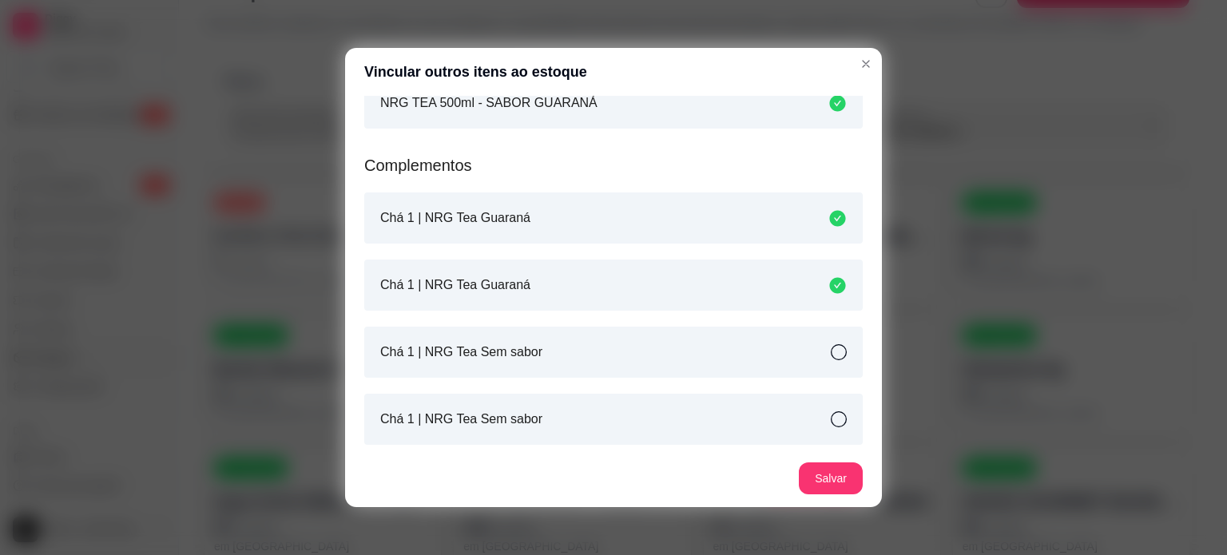
scroll to position [185, 0]
click at [572, 360] on div "Chá 1 | NRG Tea Sem sabor" at bounding box center [613, 351] width 499 height 51
click at [609, 411] on div "Chá 1 | NRG Tea Sem sabor" at bounding box center [613, 418] width 499 height 51
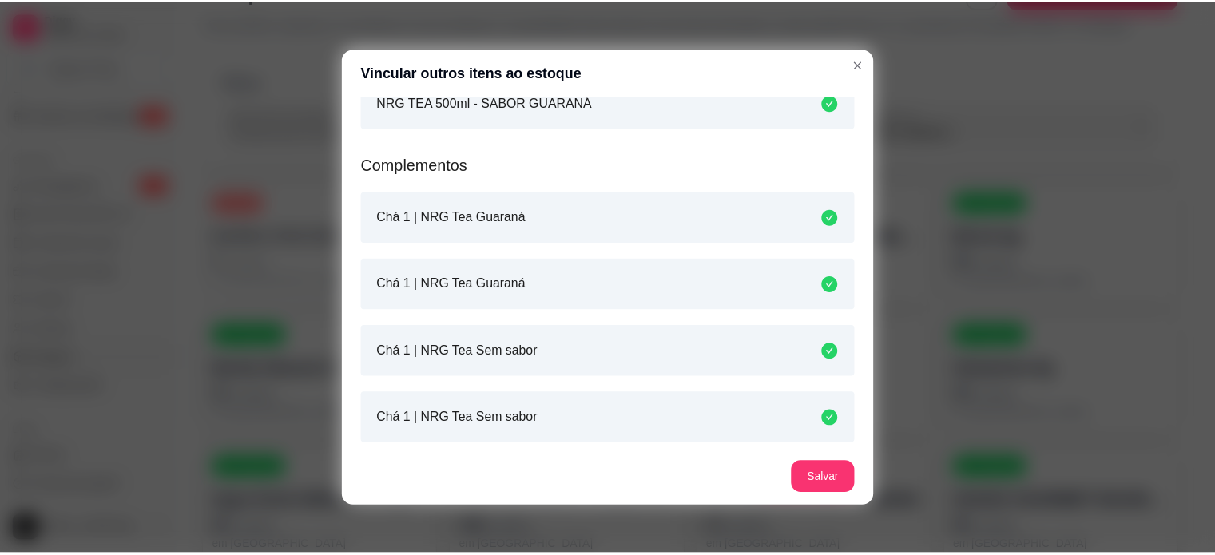
scroll to position [252, 0]
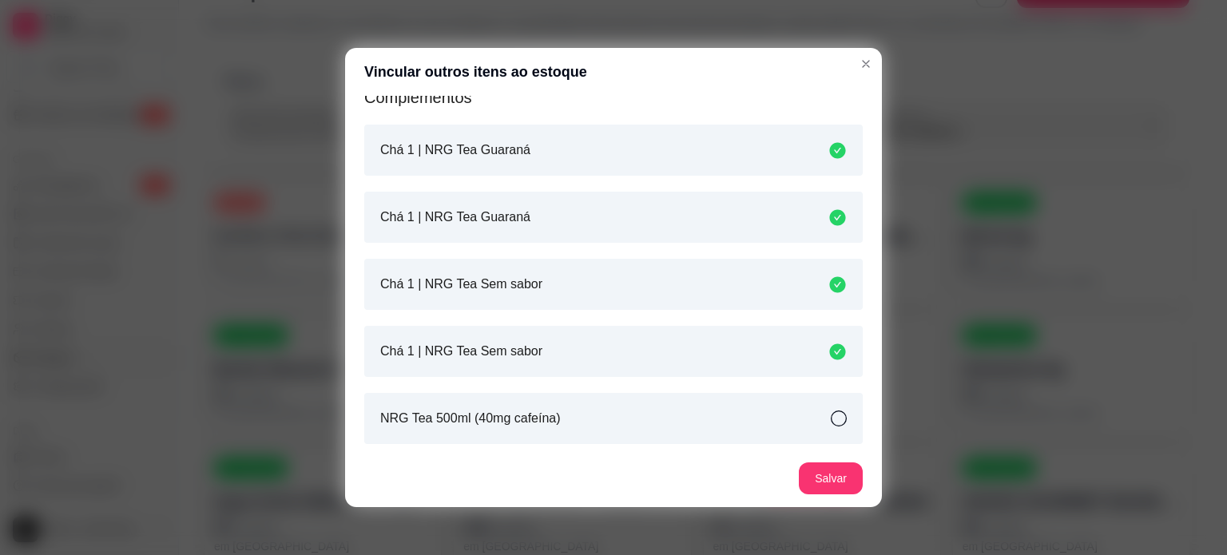
click at [609, 411] on div "NRG Tea 500ml (40mg cafeína)" at bounding box center [613, 418] width 499 height 51
click at [817, 475] on button "Salvar" at bounding box center [831, 479] width 64 height 32
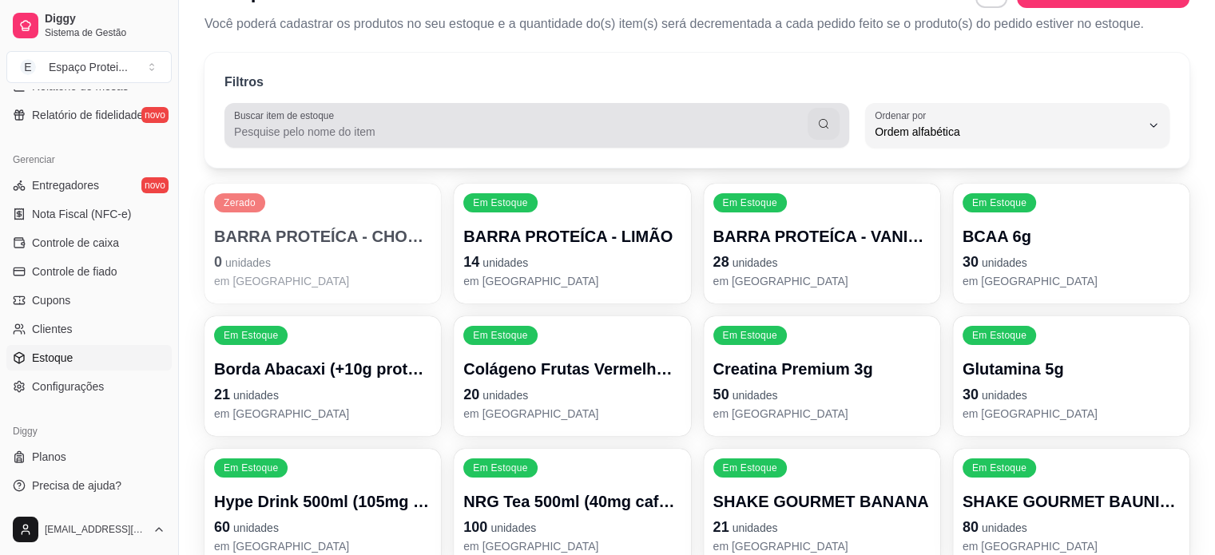
click at [438, 124] on input "Buscar item de estoque" at bounding box center [521, 132] width 574 height 16
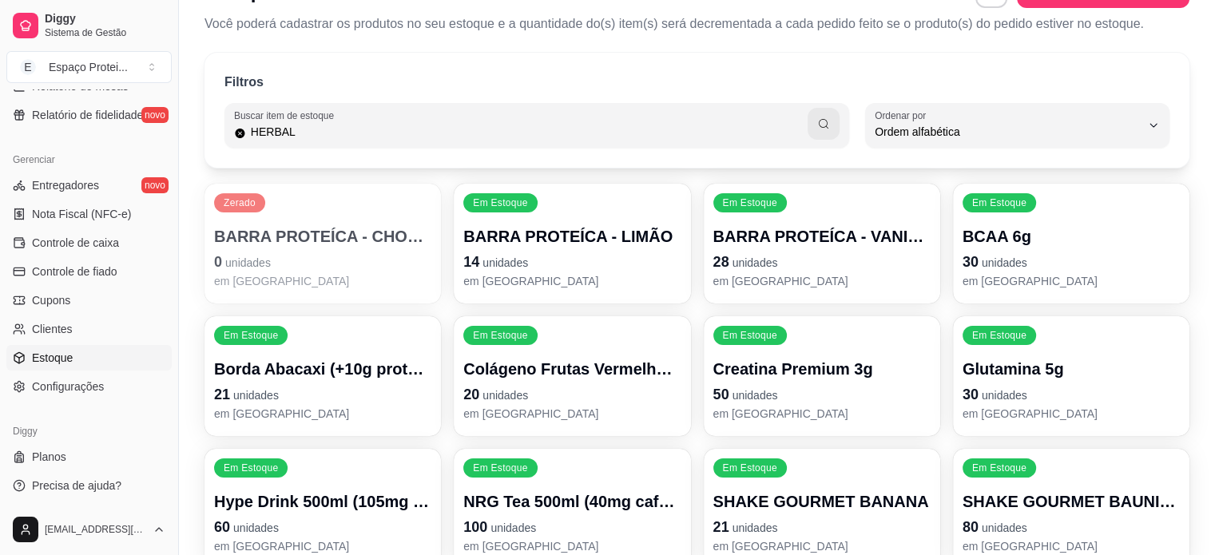
type input "HERBAL"
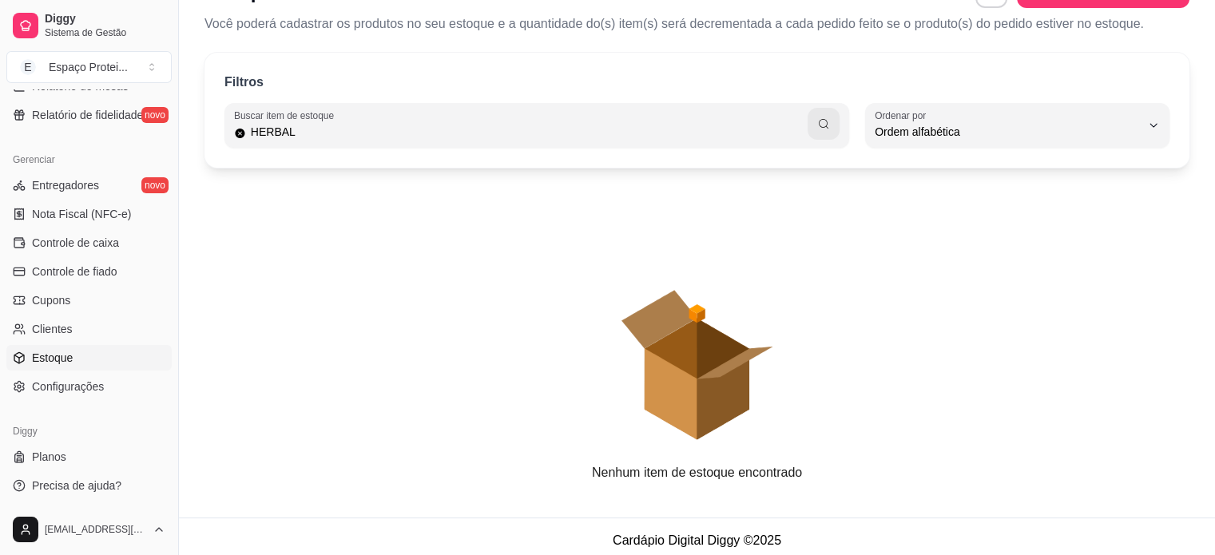
scroll to position [50, 0]
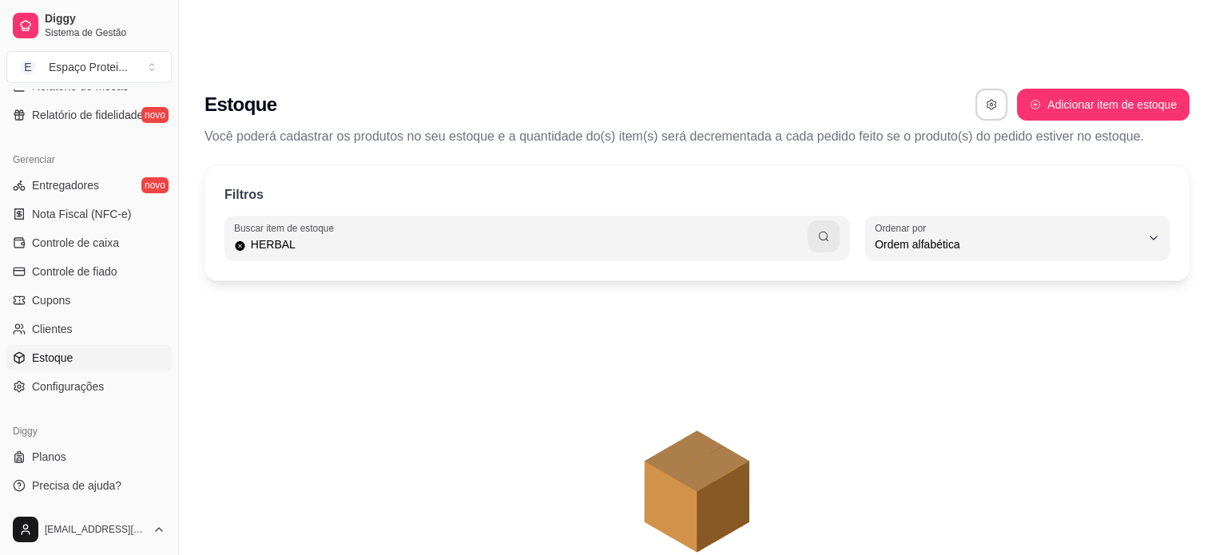
click at [464, 236] on input "HERBAL" at bounding box center [527, 244] width 562 height 16
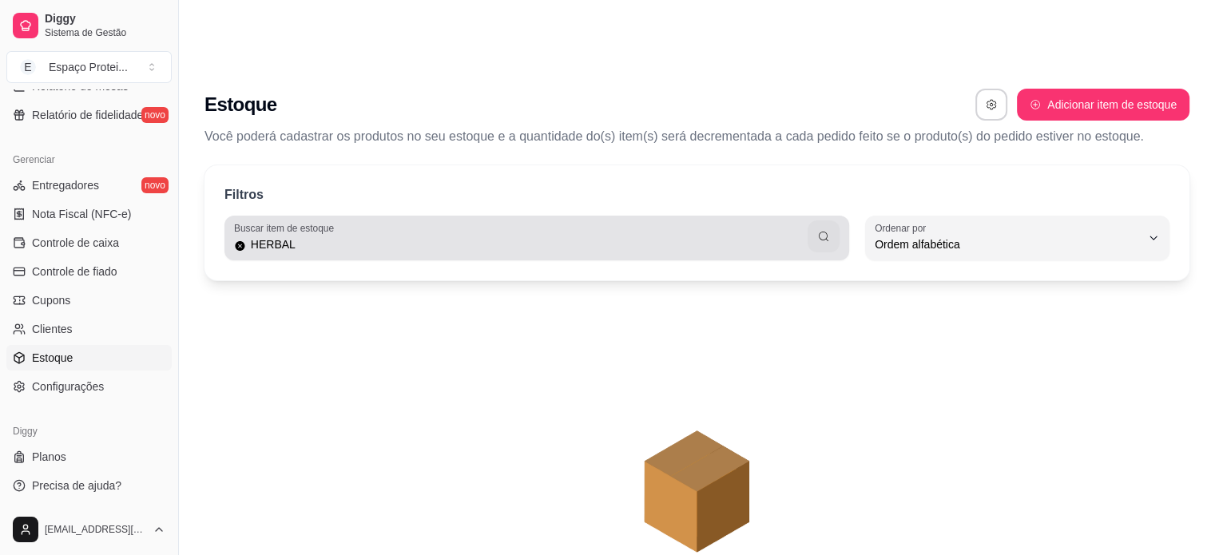
click at [239, 222] on div "HERBAL" at bounding box center [537, 238] width 606 height 32
click at [240, 240] on icon at bounding box center [240, 246] width 12 height 13
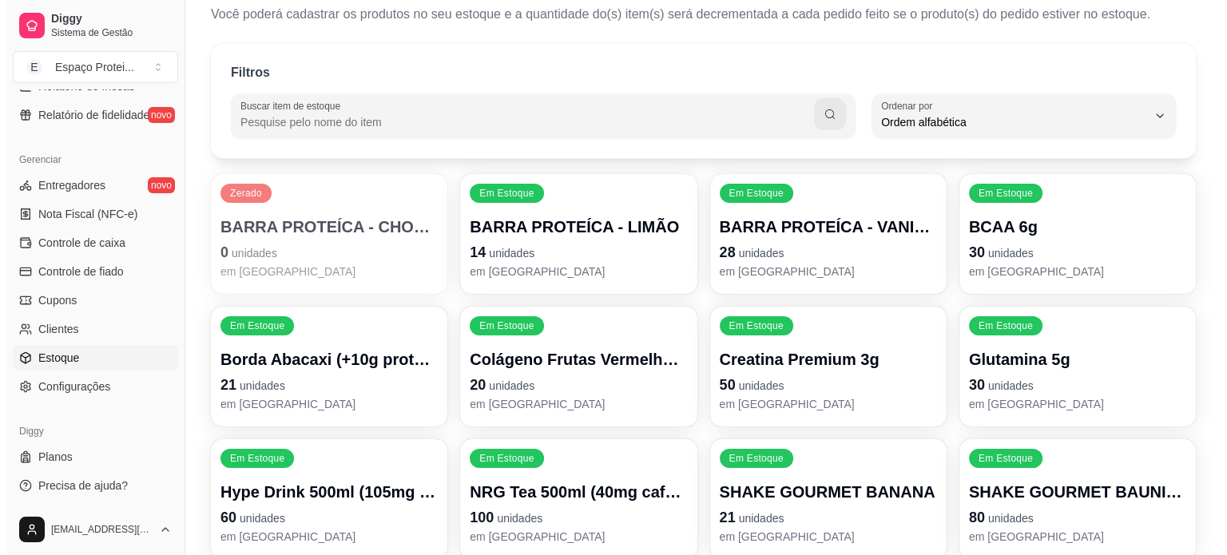
scroll to position [171, 0]
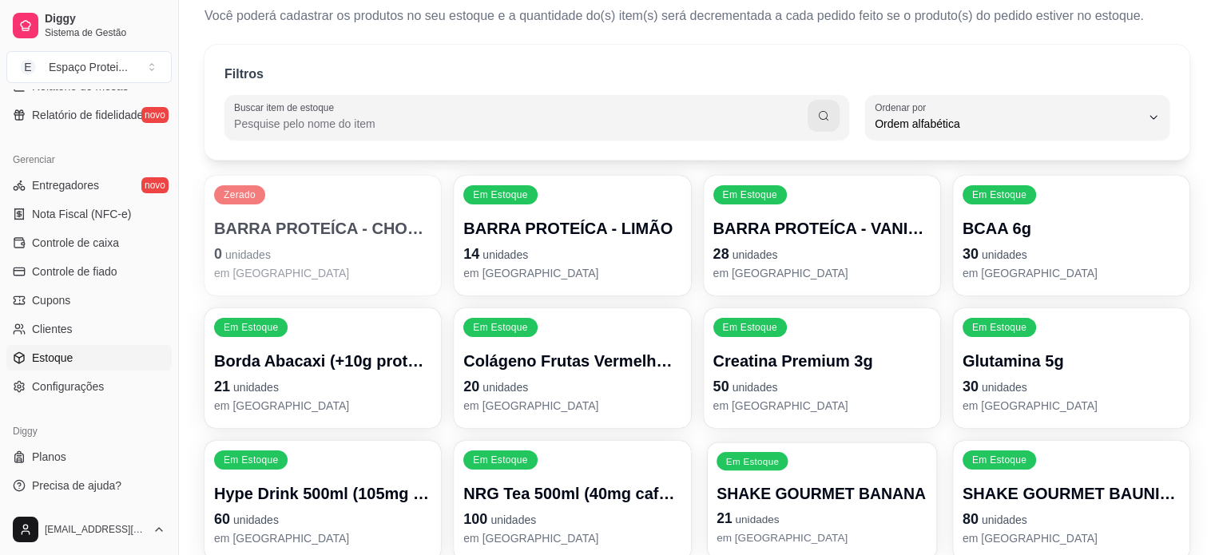
click at [818, 483] on p "SHAKE GOURMET BANANA" at bounding box center [822, 494] width 211 height 22
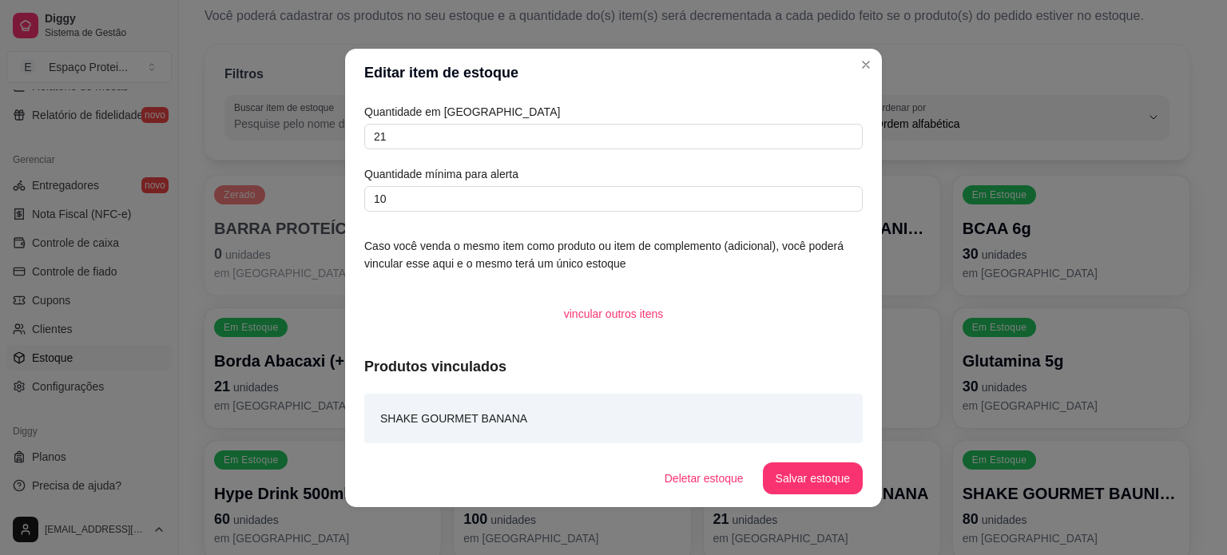
scroll to position [2, 0]
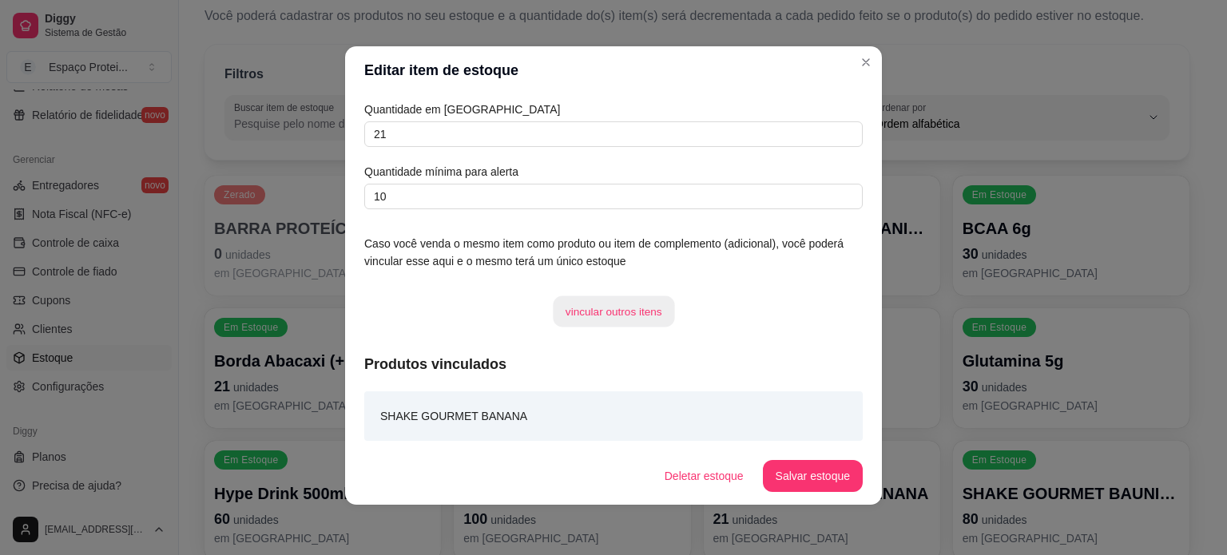
click at [623, 313] on button "vincular outros itens" at bounding box center [613, 311] width 121 height 31
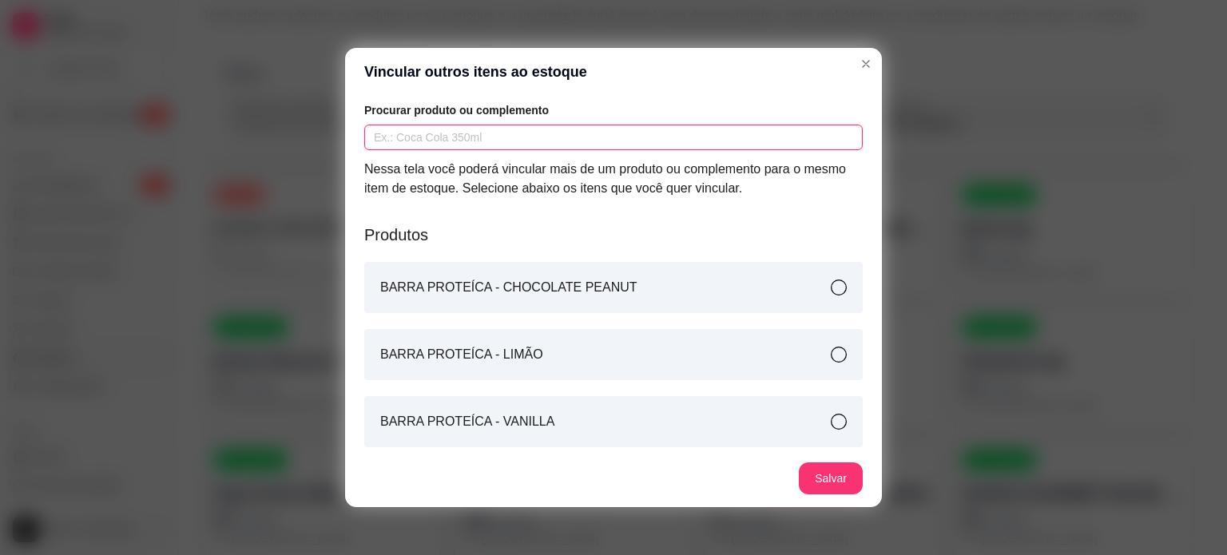
click at [467, 137] on input "text" at bounding box center [613, 138] width 499 height 26
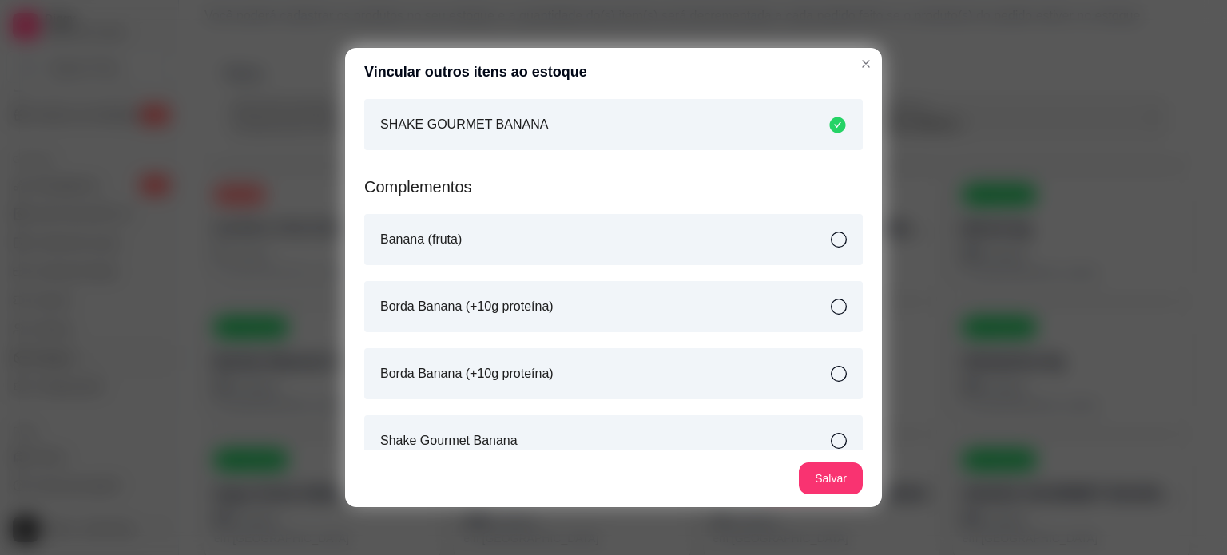
scroll to position [168, 0]
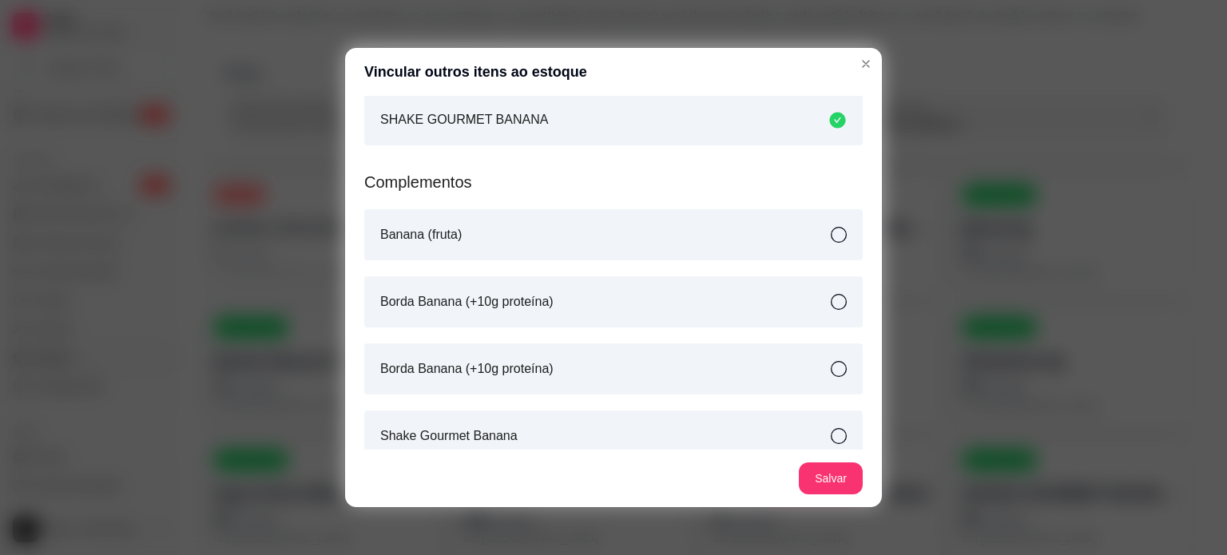
click at [495, 308] on article "Borda Banana (+10g proteína)" at bounding box center [466, 301] width 173 height 19
click at [518, 368] on article "Borda Banana (+10g proteína)" at bounding box center [466, 369] width 173 height 19
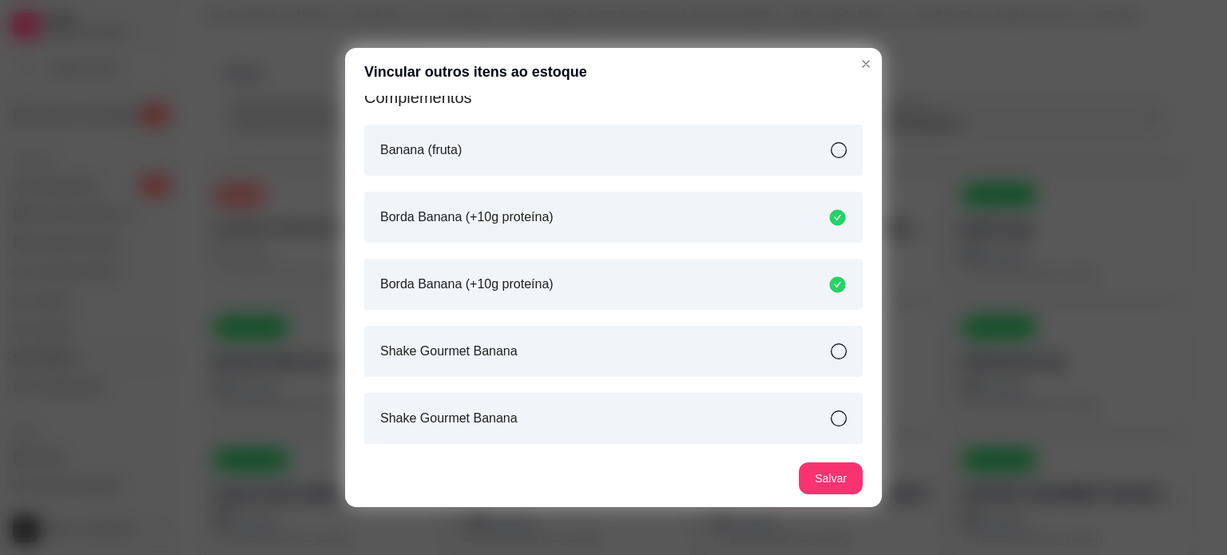
click at [515, 358] on div "Shake Gourmet Banana" at bounding box center [613, 351] width 499 height 51
click at [540, 418] on div "Shake Gourmet Banana" at bounding box center [613, 418] width 499 height 51
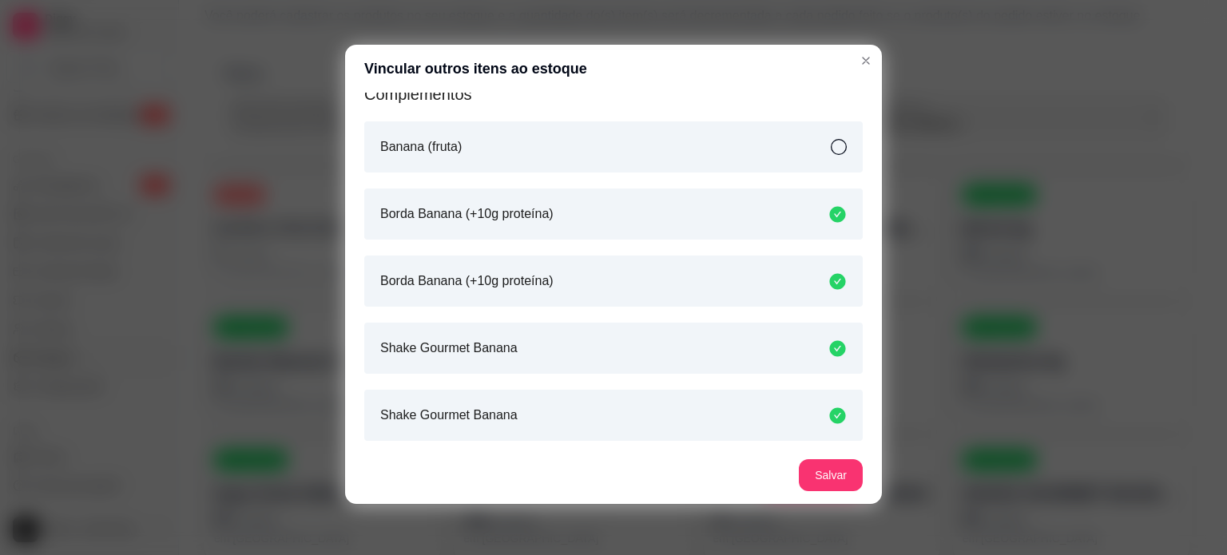
scroll to position [0, 0]
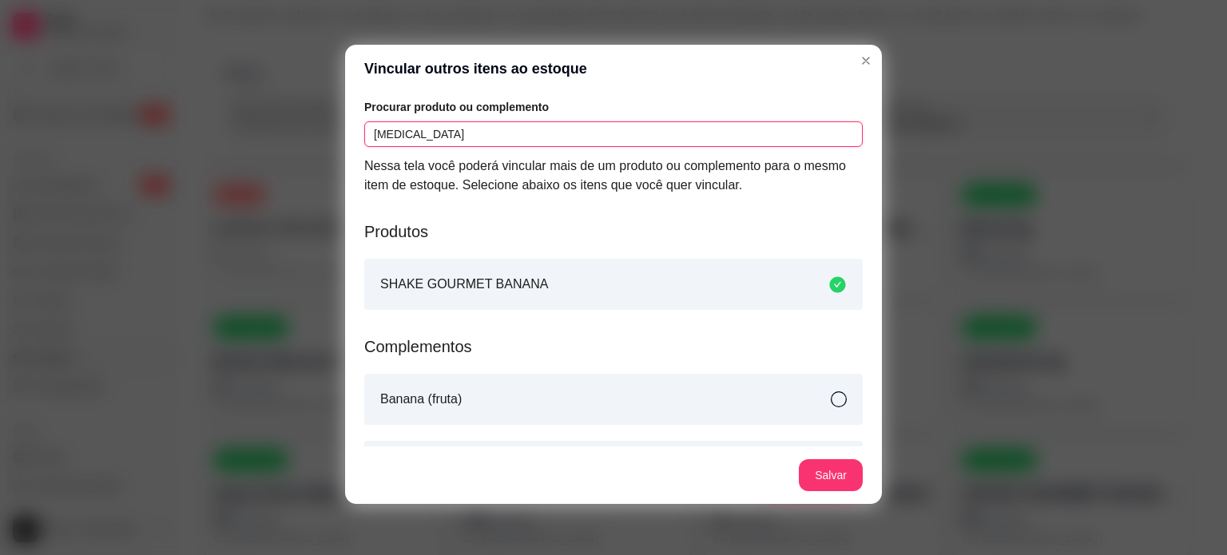
click at [502, 132] on input "[MEDICAL_DATA]" at bounding box center [613, 134] width 499 height 26
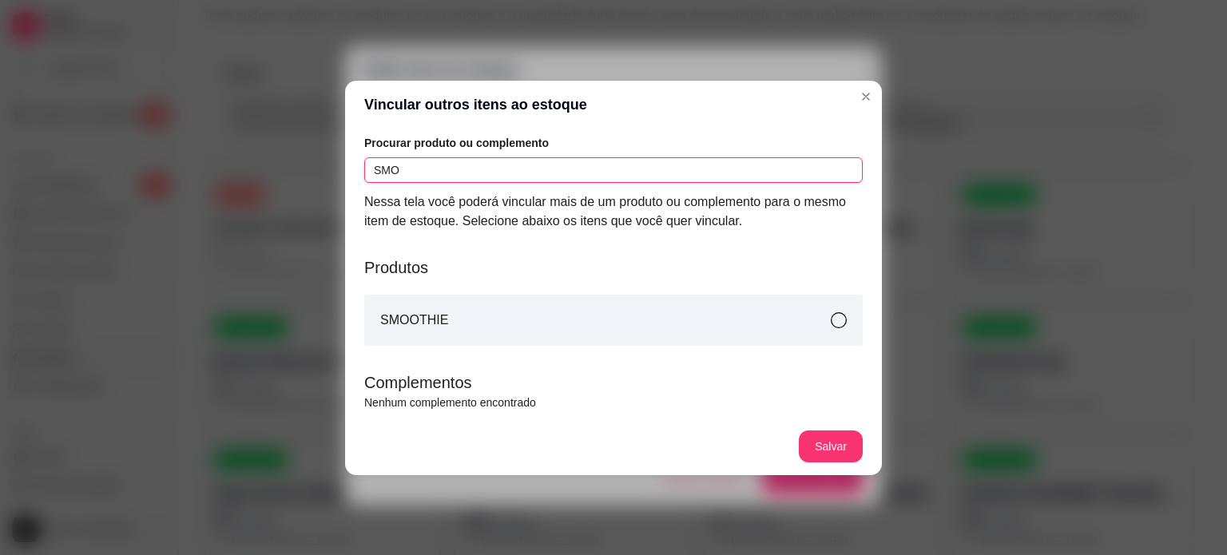
type input "SMO"
click at [678, 336] on div "SMOOTHIE" at bounding box center [613, 320] width 499 height 51
click at [847, 446] on button "Salvar" at bounding box center [831, 447] width 64 height 32
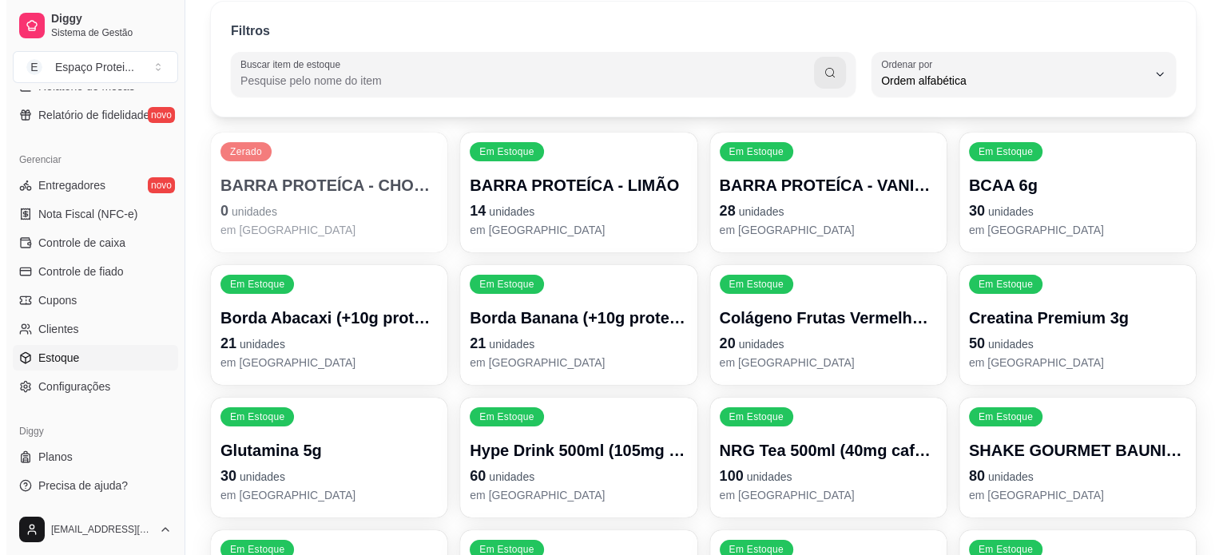
scroll to position [216, 0]
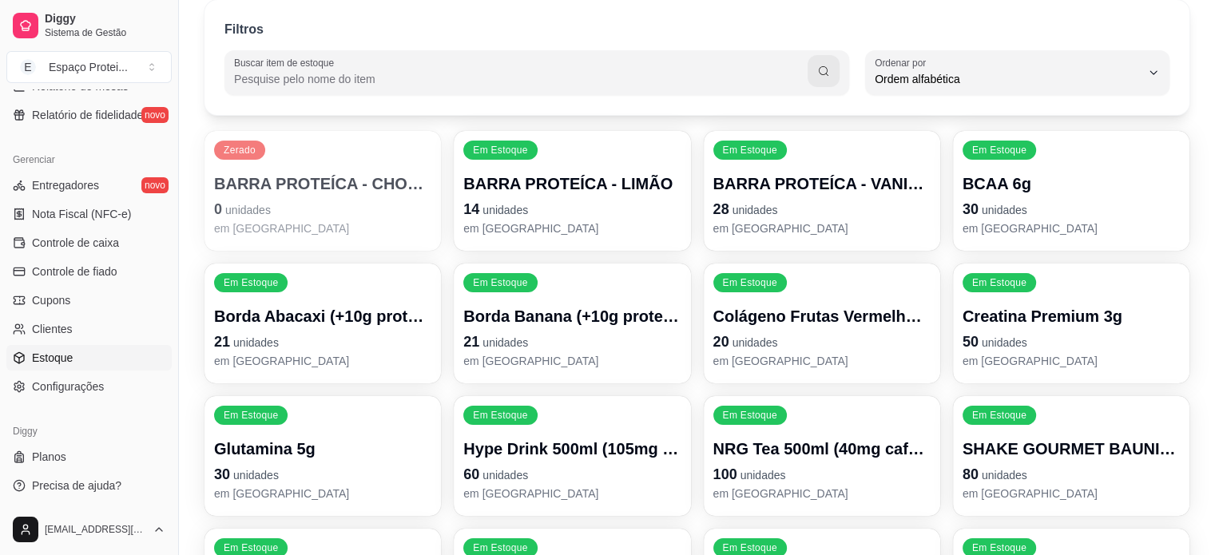
click at [1032, 438] on p "SHAKE GOURMET BAUNILHA" at bounding box center [1071, 449] width 217 height 22
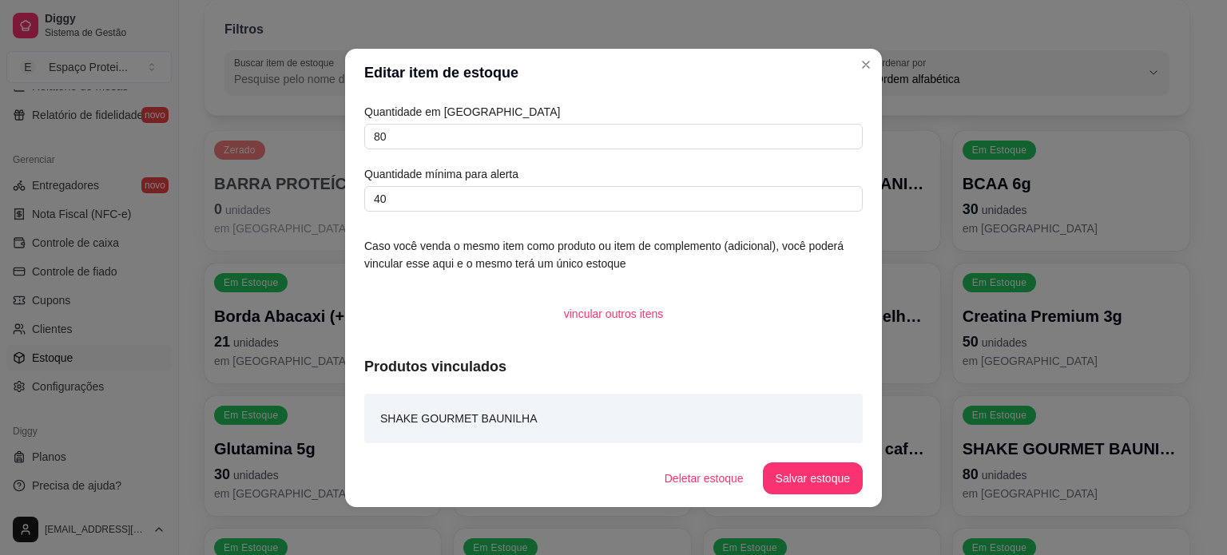
scroll to position [2, 0]
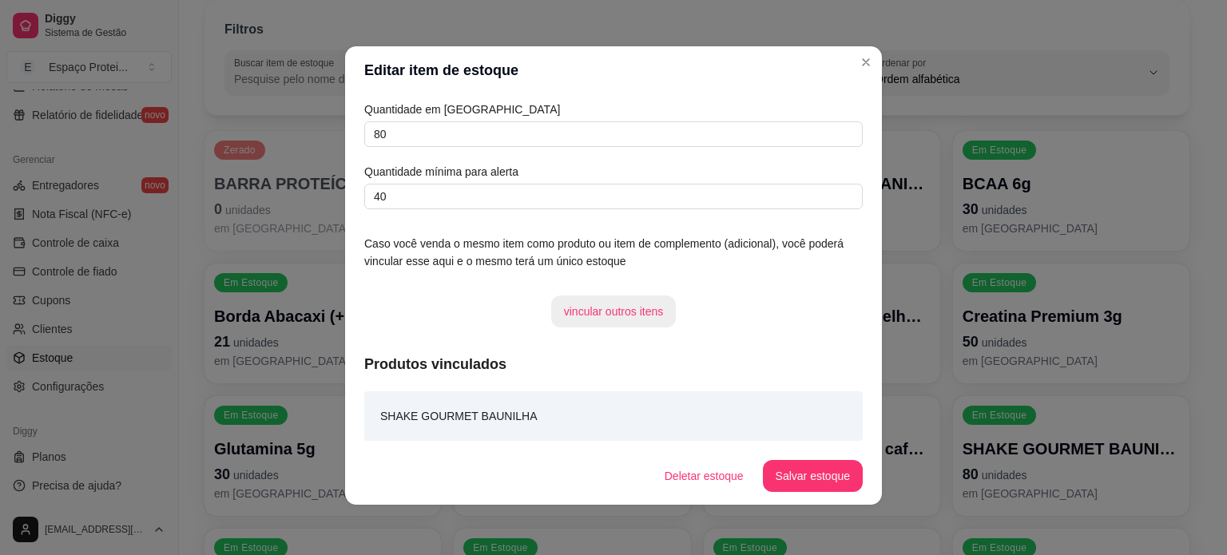
click at [595, 317] on button "vincular outros itens" at bounding box center [613, 312] width 125 height 32
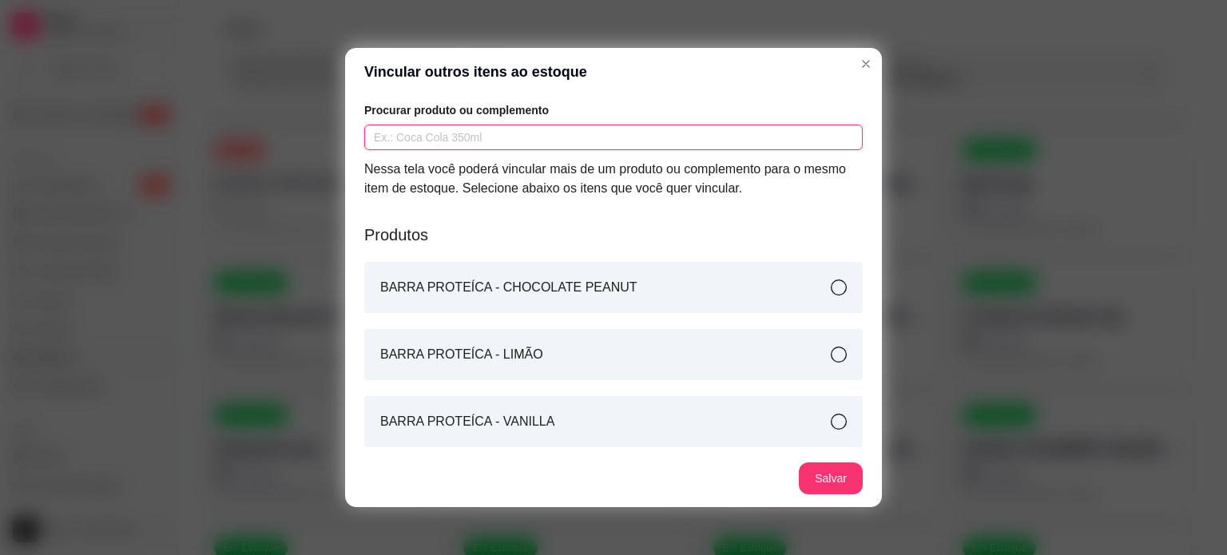
click at [479, 130] on input "text" at bounding box center [613, 138] width 499 height 26
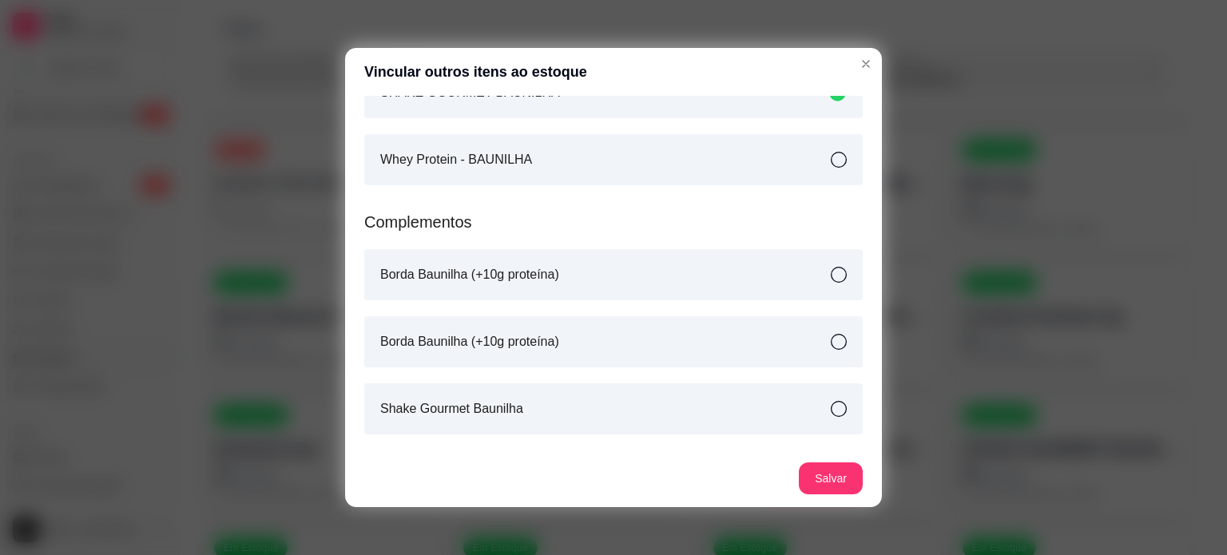
scroll to position [205, 0]
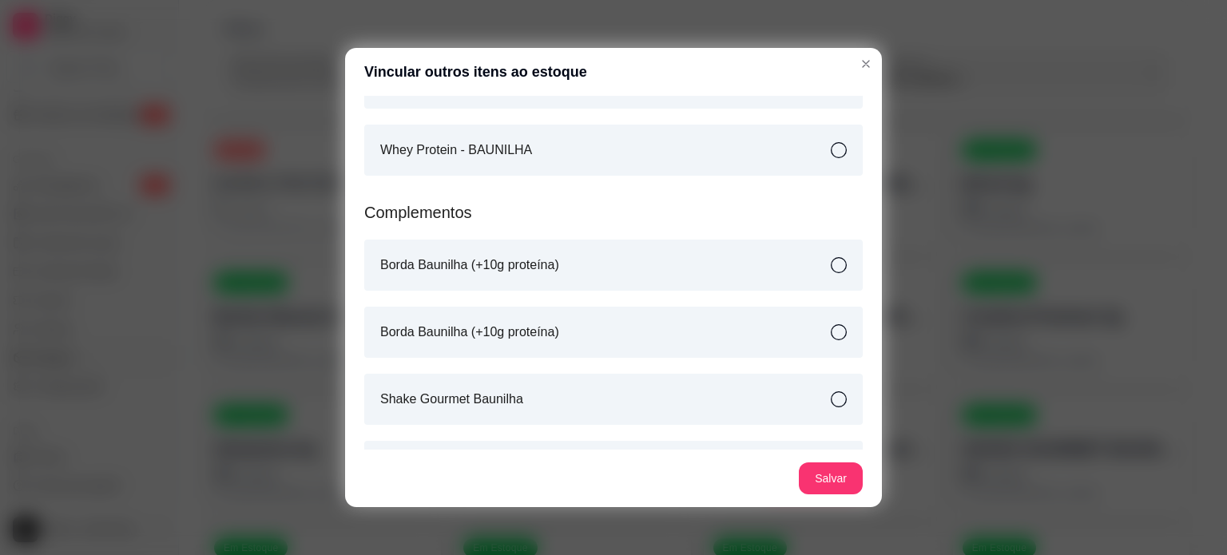
type input "BAUN"
click at [582, 271] on div "Borda Baunilha (+10g proteína)" at bounding box center [613, 265] width 499 height 51
click at [615, 354] on div "Borda Baunilha (+10g proteína)" at bounding box center [613, 332] width 499 height 51
click at [634, 393] on div "Shake Gourmet Baunilha" at bounding box center [613, 399] width 499 height 51
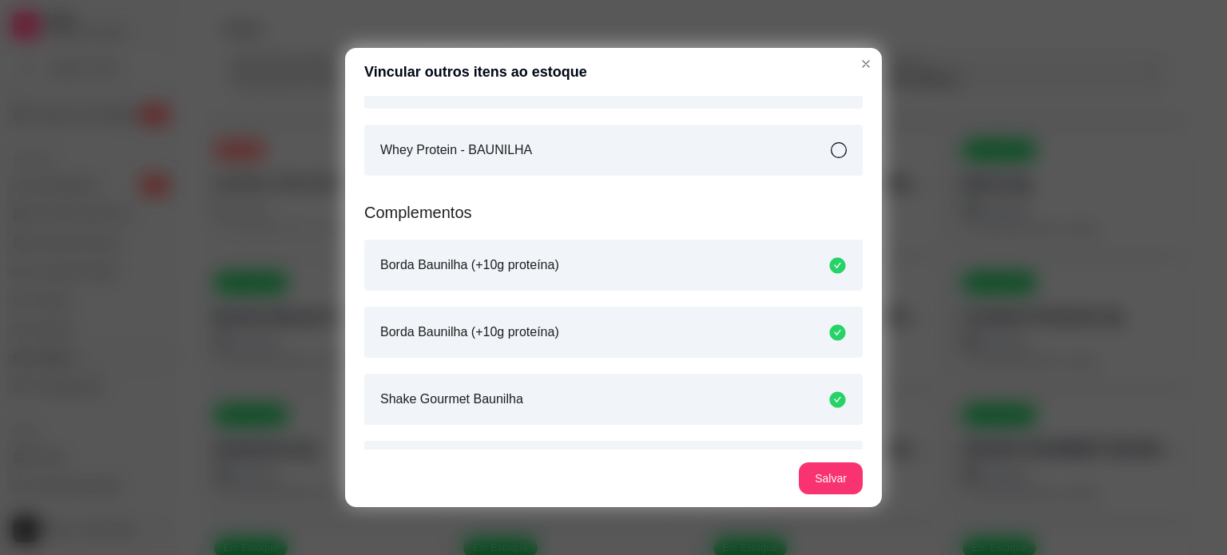
scroll to position [252, 0]
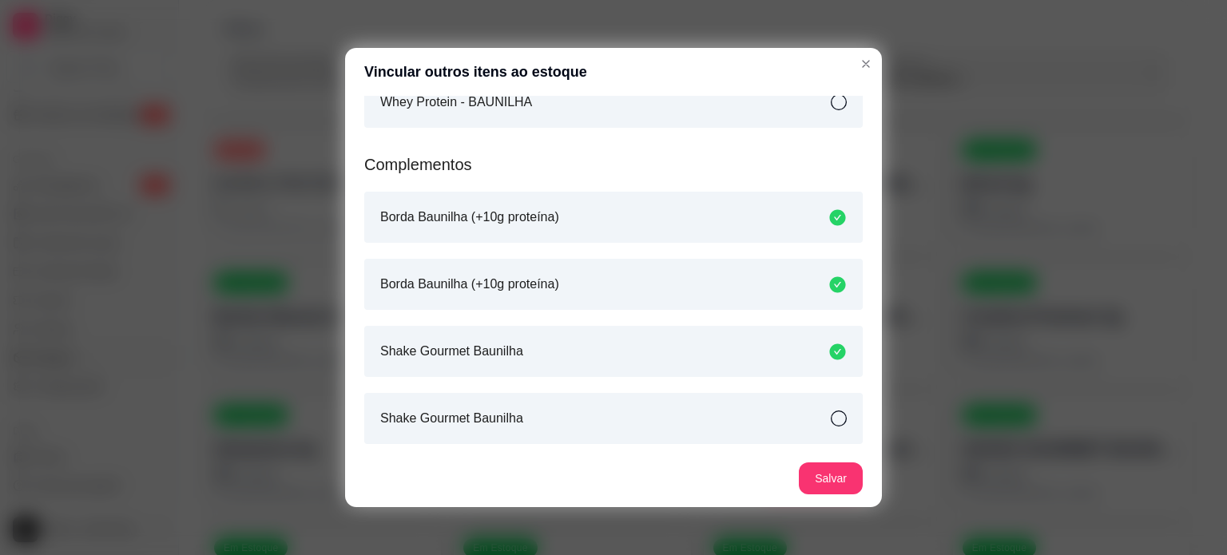
click at [652, 414] on div "Shake Gourmet Baunilha" at bounding box center [613, 418] width 499 height 51
click at [834, 487] on button "Salvar" at bounding box center [831, 478] width 62 height 31
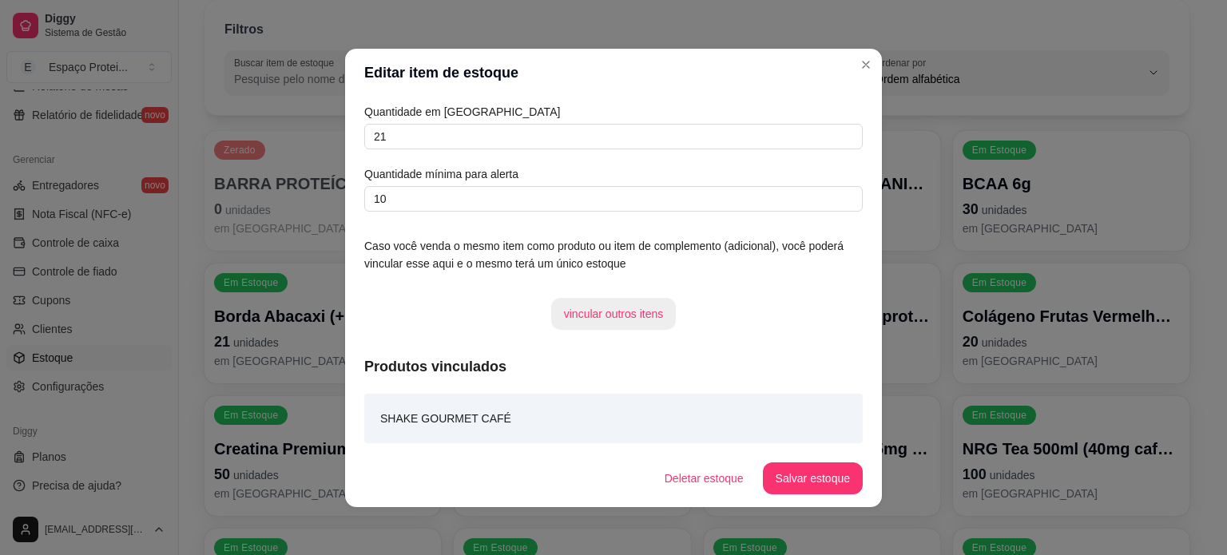
click at [578, 321] on button "vincular outros itens" at bounding box center [613, 314] width 125 height 32
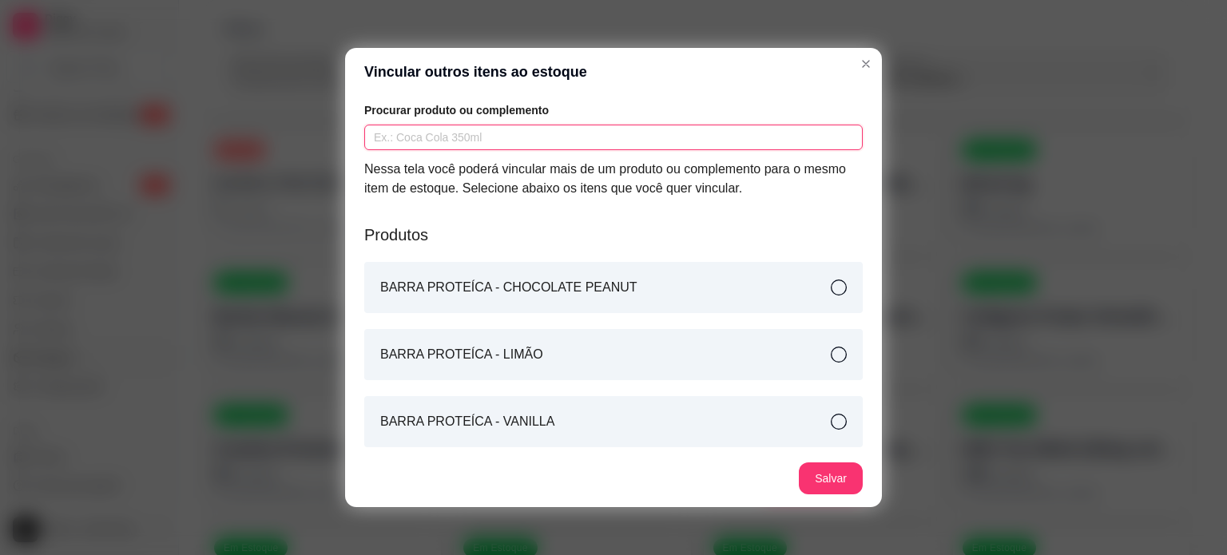
click at [474, 137] on input "text" at bounding box center [613, 138] width 499 height 26
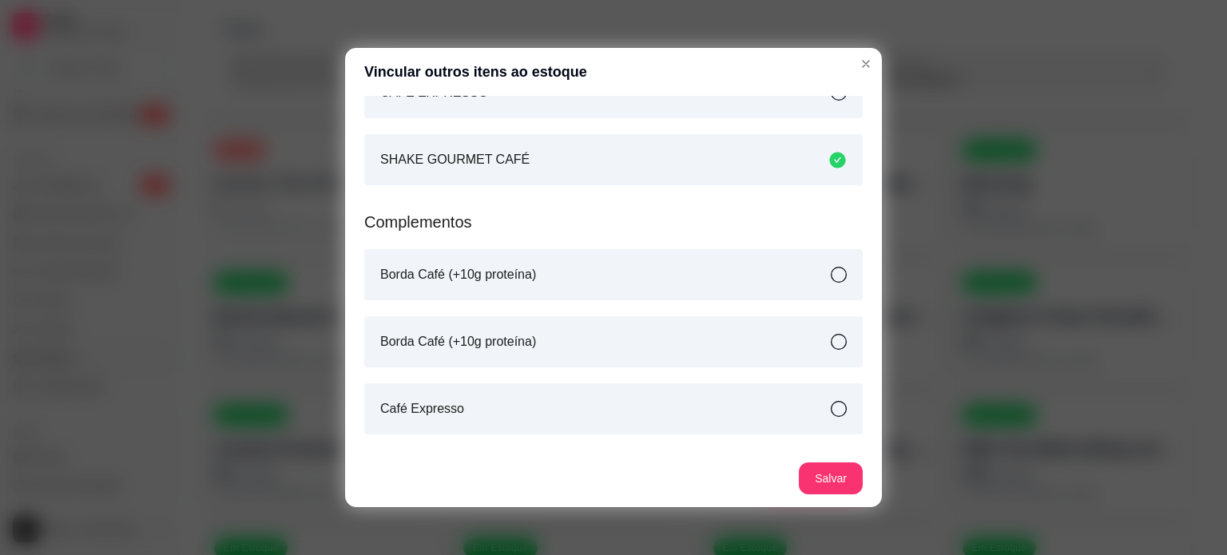
scroll to position [210, 0]
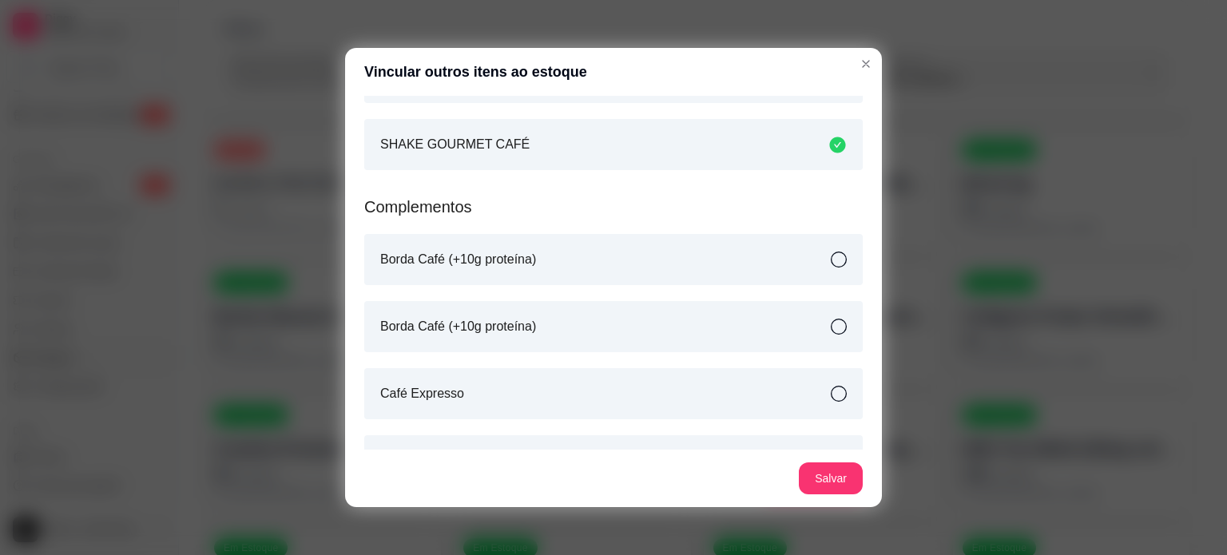
type input "CAFÉ"
click at [600, 253] on div "Borda Café (+10g proteína)" at bounding box center [613, 259] width 499 height 51
click at [636, 324] on div "Borda Café (+10g proteína)" at bounding box center [613, 326] width 499 height 51
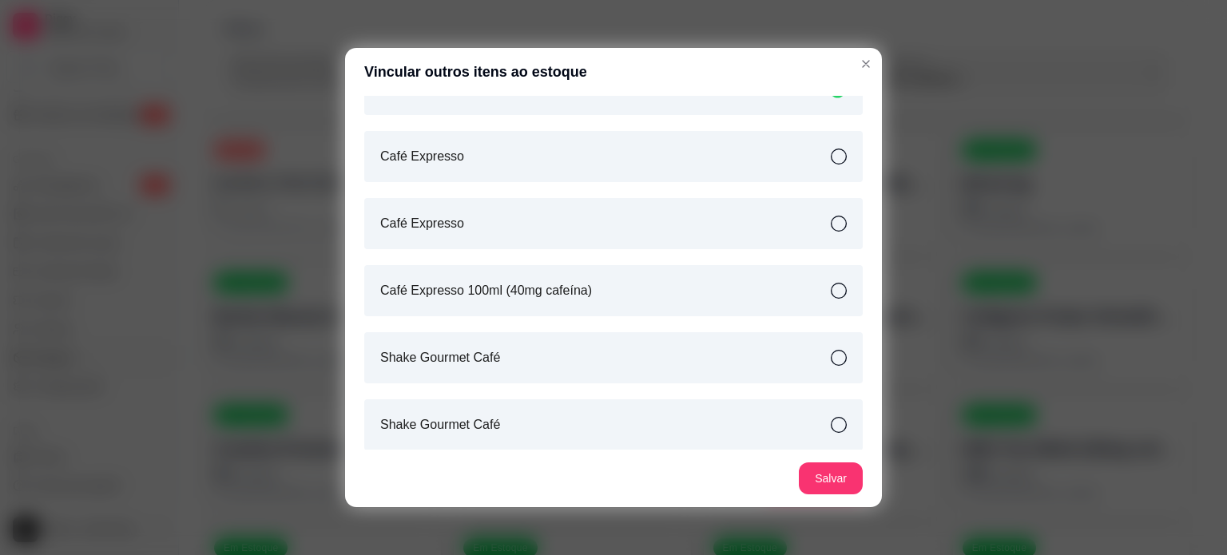
scroll to position [451, 0]
click at [540, 370] on div "Shake Gourmet Café" at bounding box center [613, 354] width 499 height 51
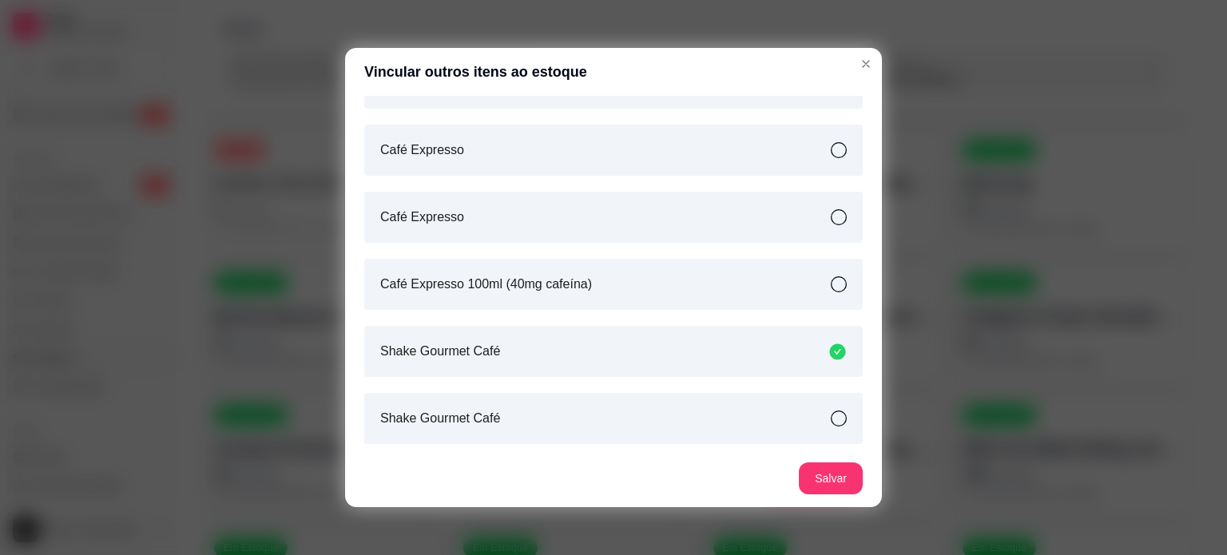
click at [593, 431] on div "Shake Gourmet Café" at bounding box center [613, 418] width 499 height 51
click at [821, 475] on button "Salvar" at bounding box center [831, 479] width 64 height 32
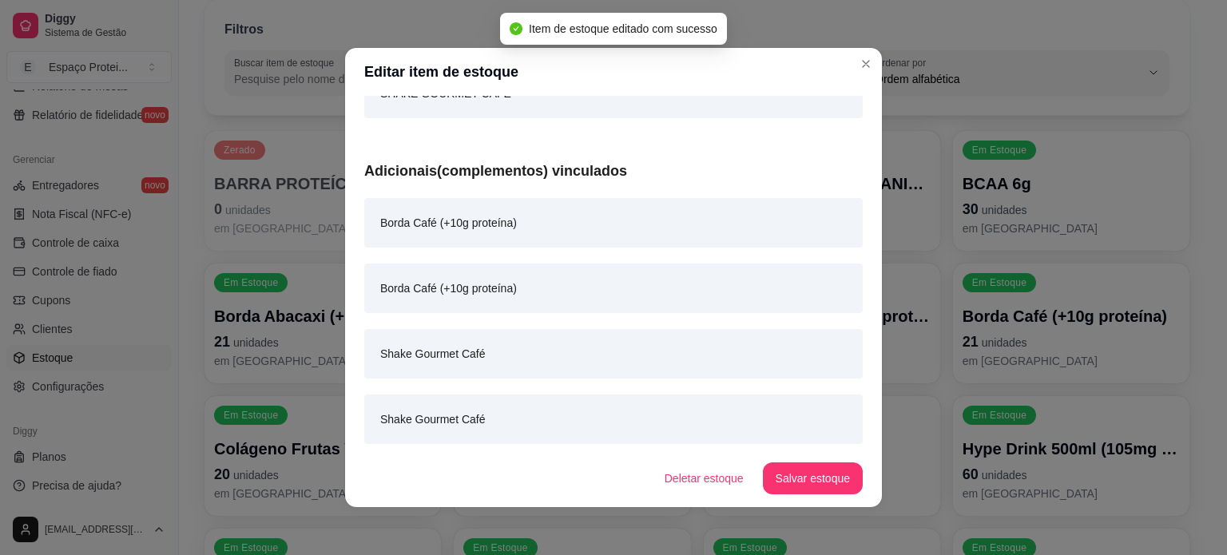
scroll to position [0, 0]
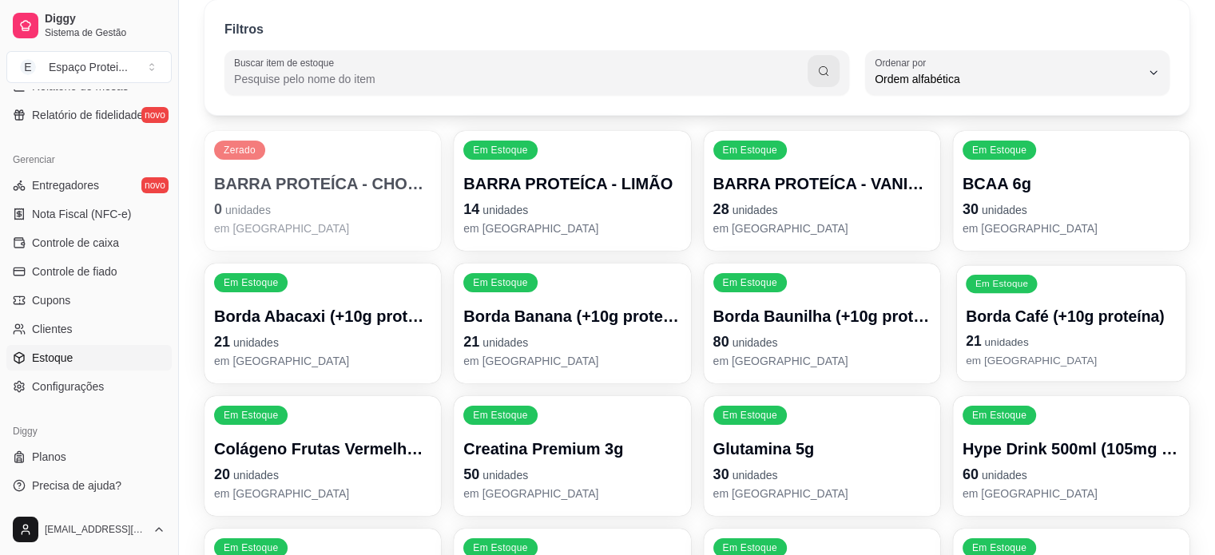
click at [1071, 331] on p "21 unidades" at bounding box center [1071, 342] width 211 height 22
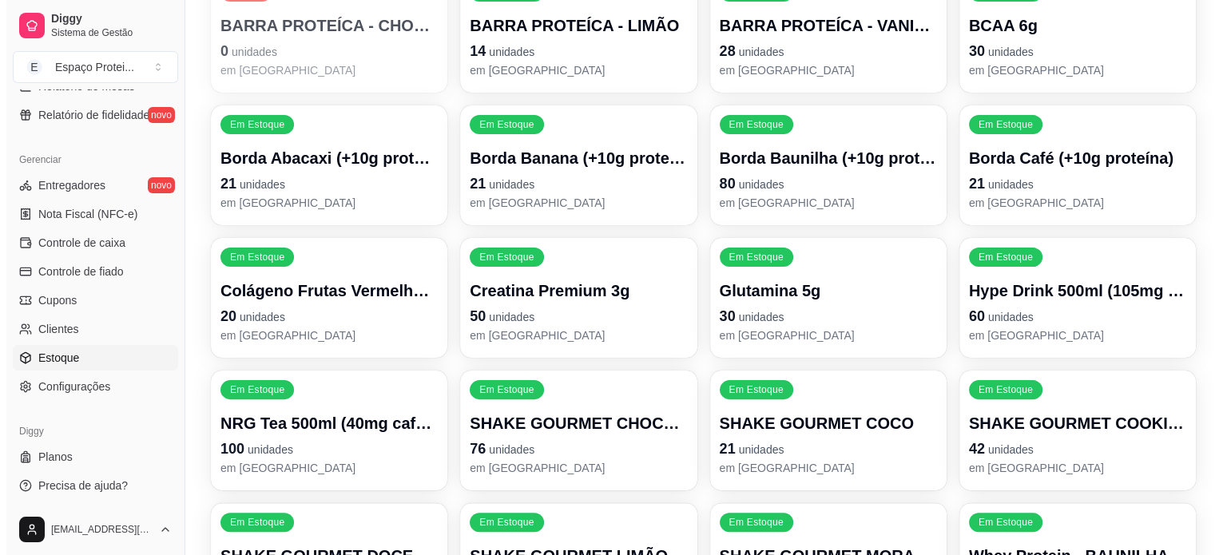
scroll to position [374, 0]
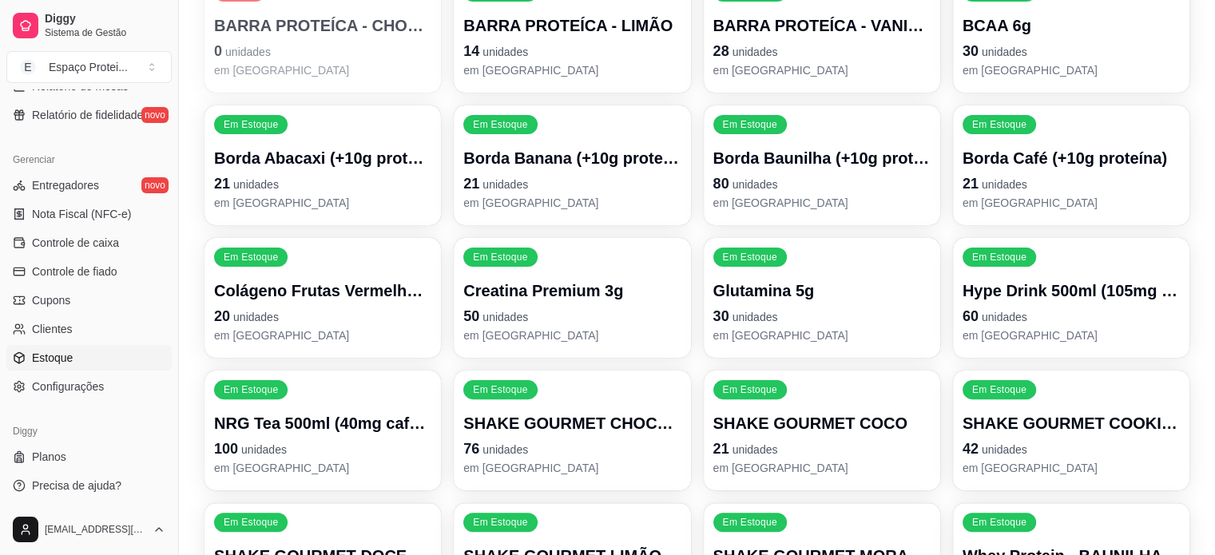
click at [583, 412] on div "SHAKE GOURMET CHOCOLATE 76 unidades em estoque" at bounding box center [571, 444] width 217 height 64
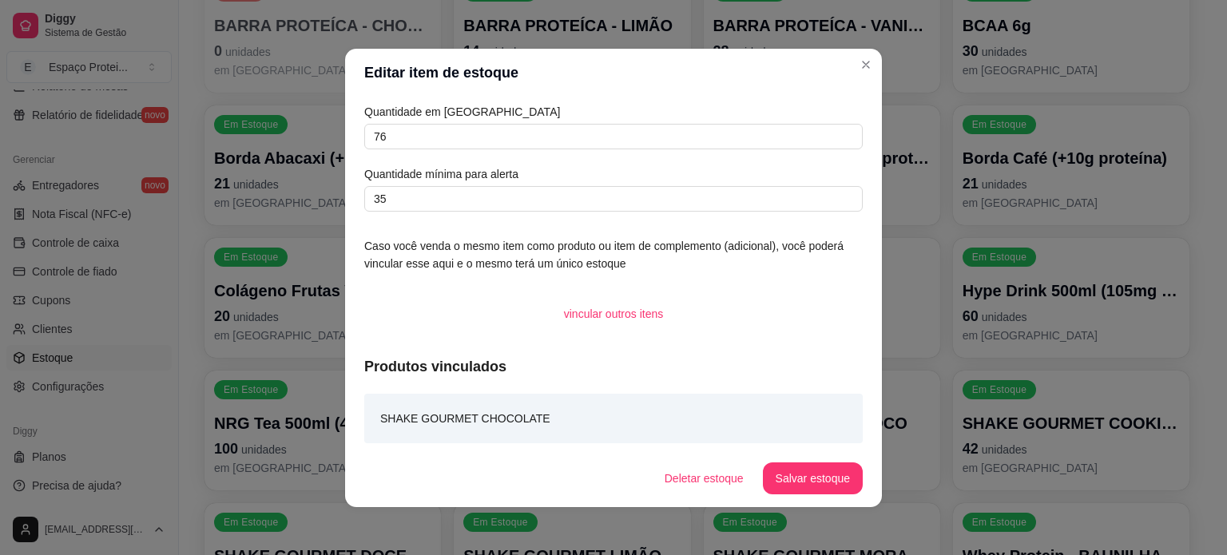
scroll to position [2, 0]
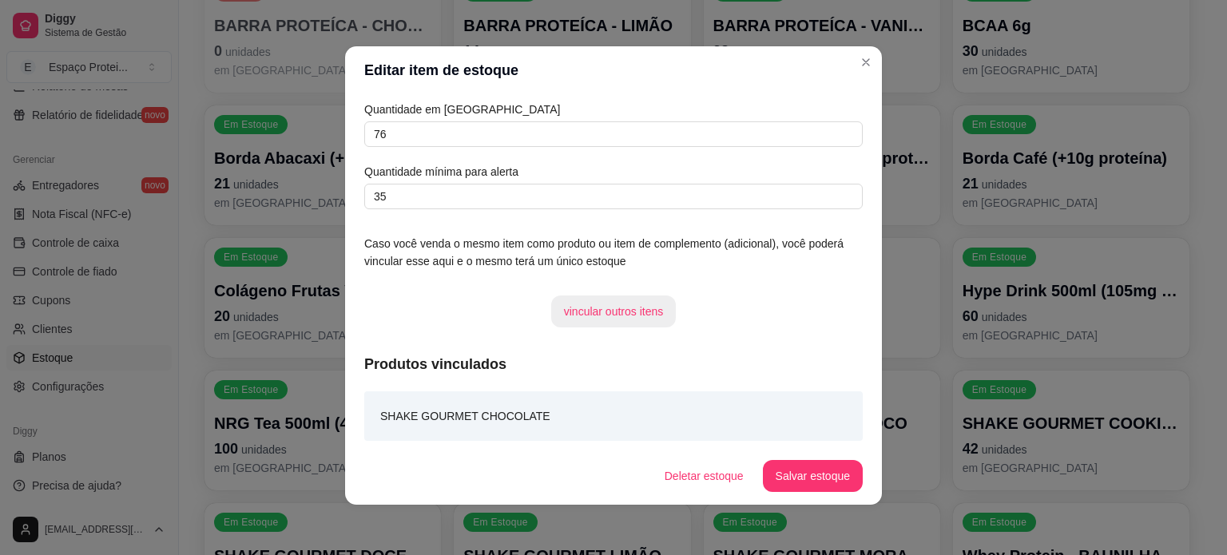
click at [599, 309] on button "vincular outros itens" at bounding box center [613, 312] width 125 height 32
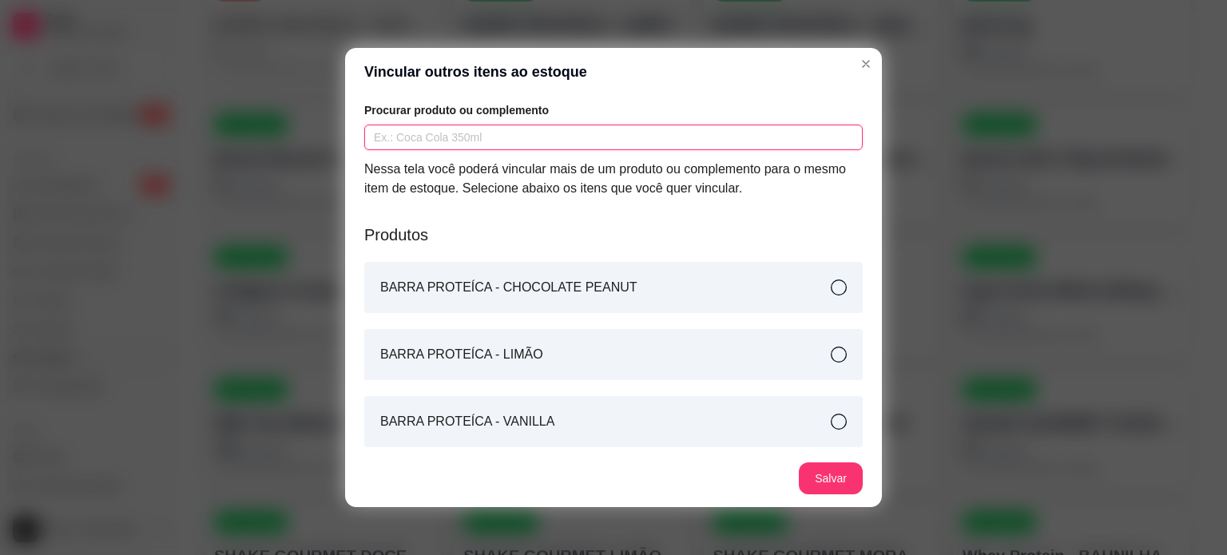
click at [507, 139] on input "text" at bounding box center [613, 138] width 499 height 26
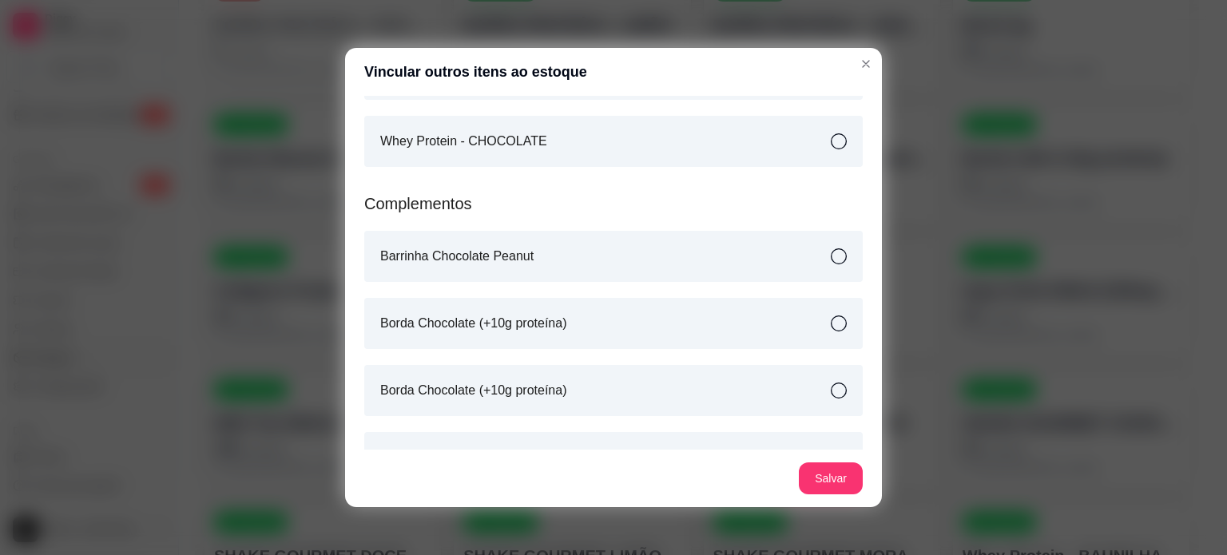
scroll to position [454, 0]
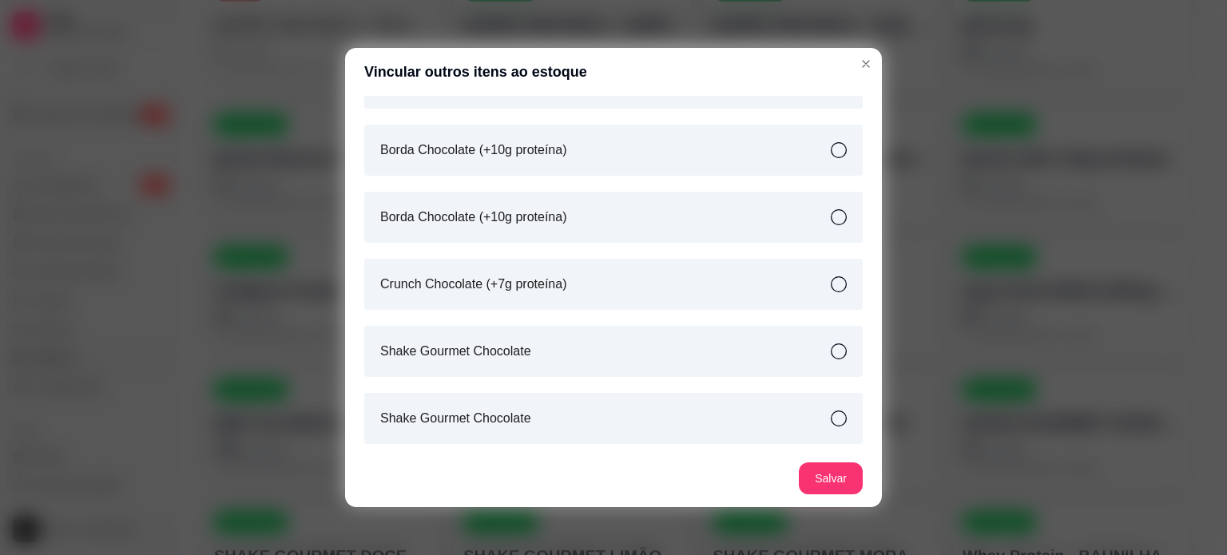
type input "CHOCOL"
click at [570, 158] on div "Borda Chocolate (+10g proteína)" at bounding box center [613, 150] width 499 height 51
click at [594, 221] on div "Borda Chocolate (+10g proteína)" at bounding box center [613, 217] width 499 height 51
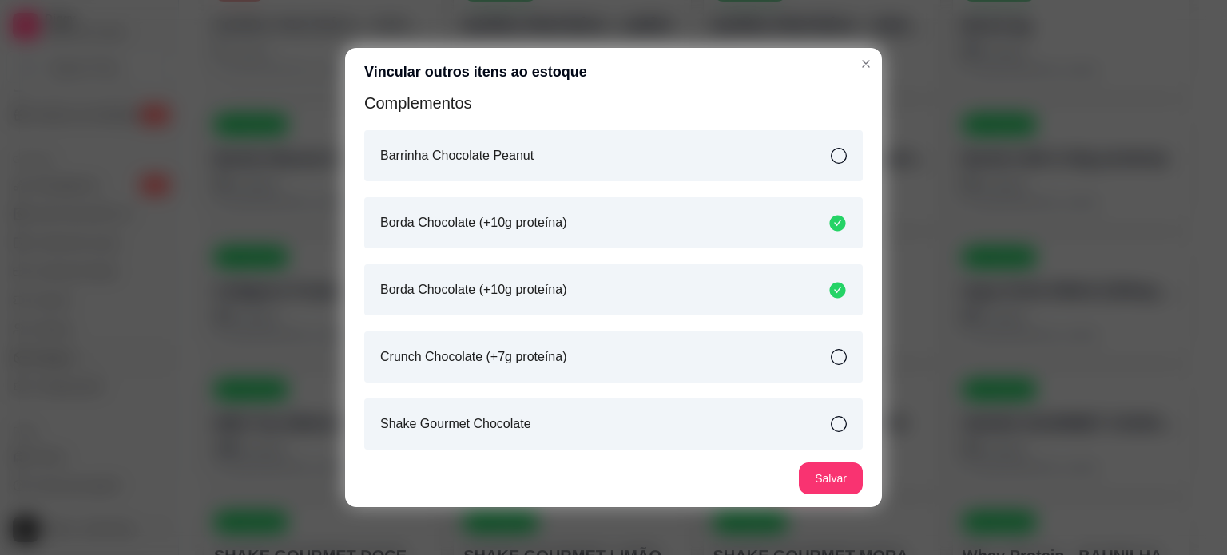
scroll to position [454, 0]
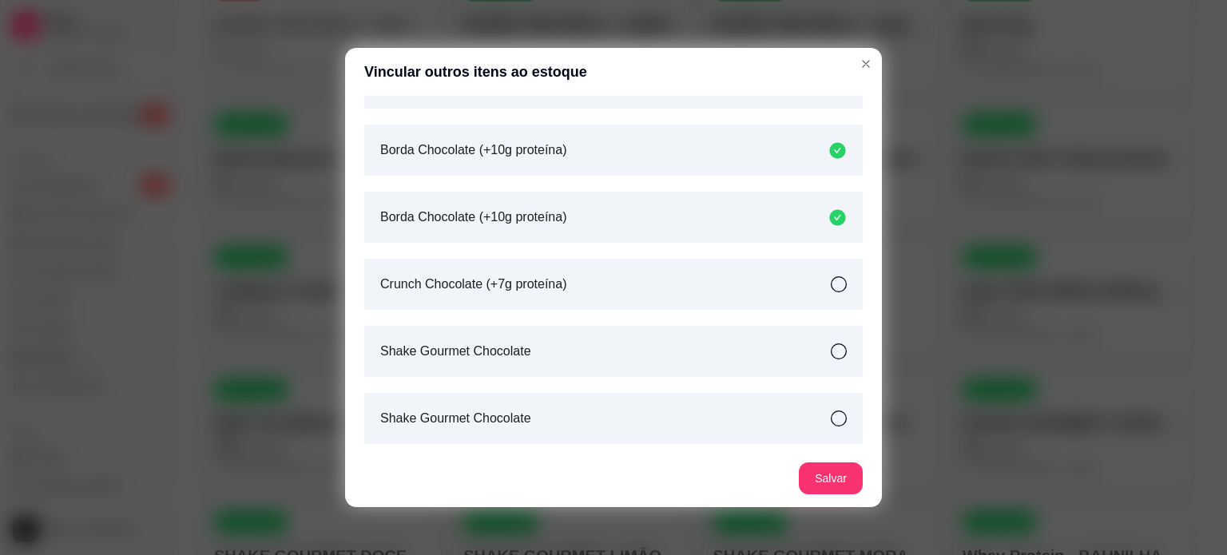
click at [591, 357] on div "Shake Gourmet Chocolate" at bounding box center [613, 351] width 499 height 51
click at [620, 411] on div "Shake Gourmet Chocolate" at bounding box center [613, 418] width 499 height 51
click at [831, 485] on button "Salvar" at bounding box center [831, 479] width 64 height 32
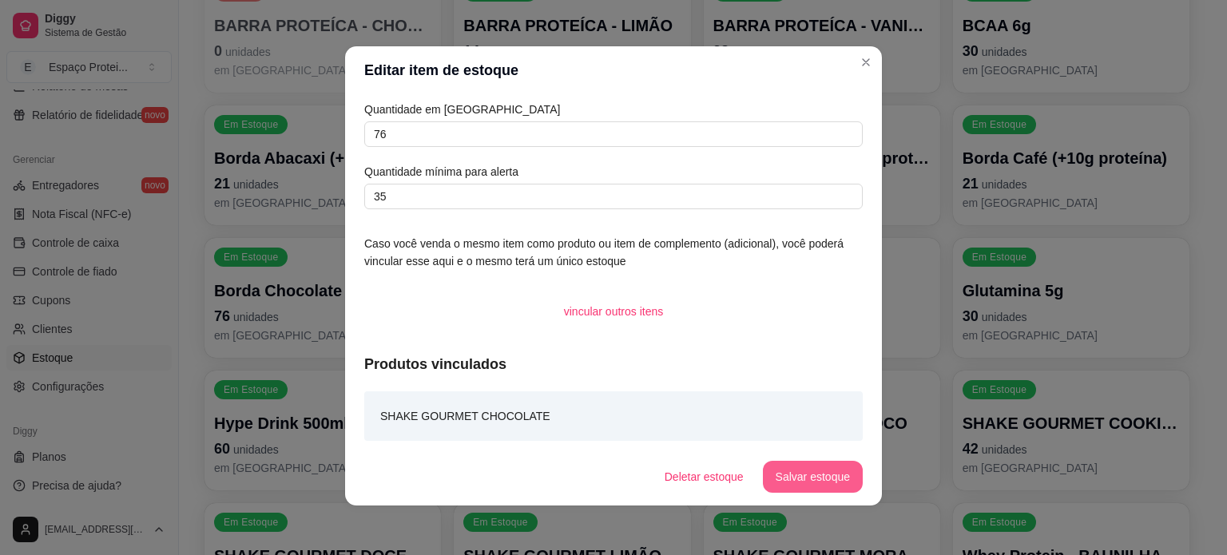
click at [828, 483] on button "Salvar estoque" at bounding box center [813, 477] width 100 height 32
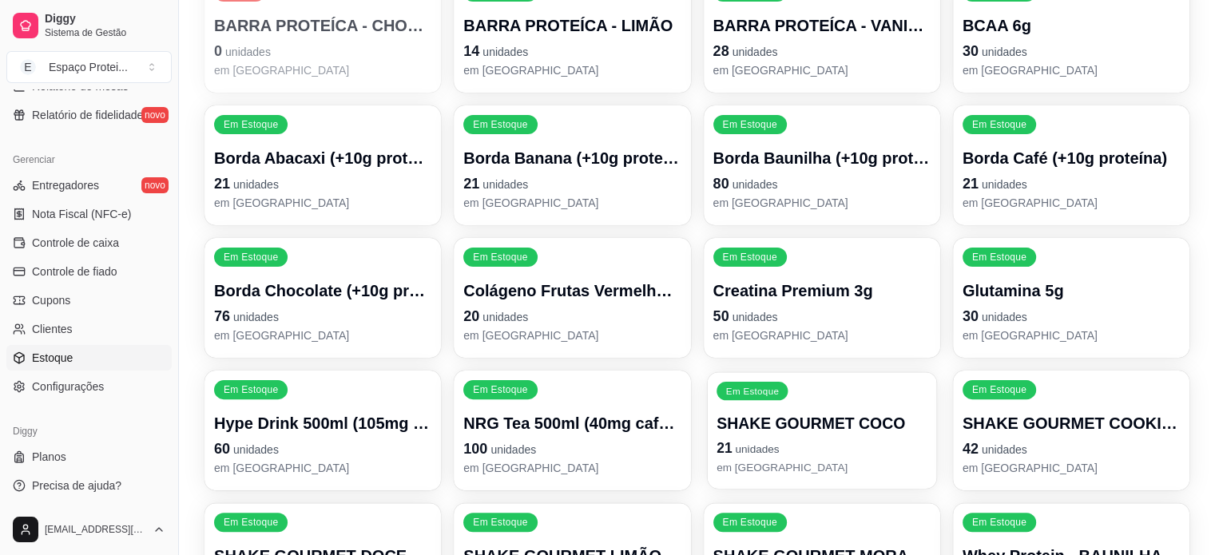
click at [841, 438] on p "21 unidades" at bounding box center [822, 449] width 211 height 22
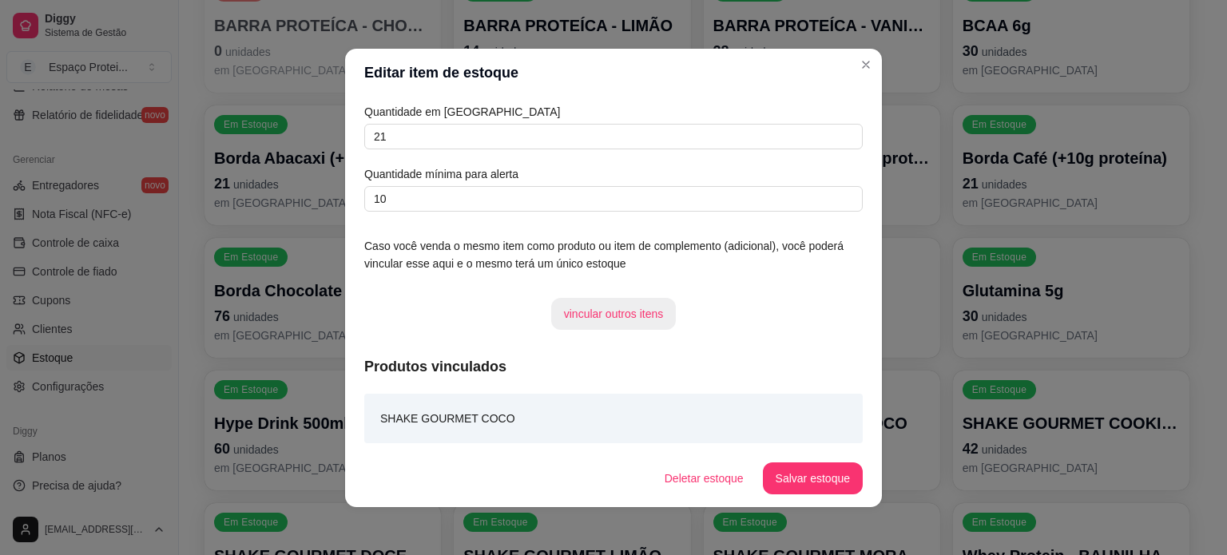
click at [635, 319] on button "vincular outros itens" at bounding box center [613, 314] width 125 height 32
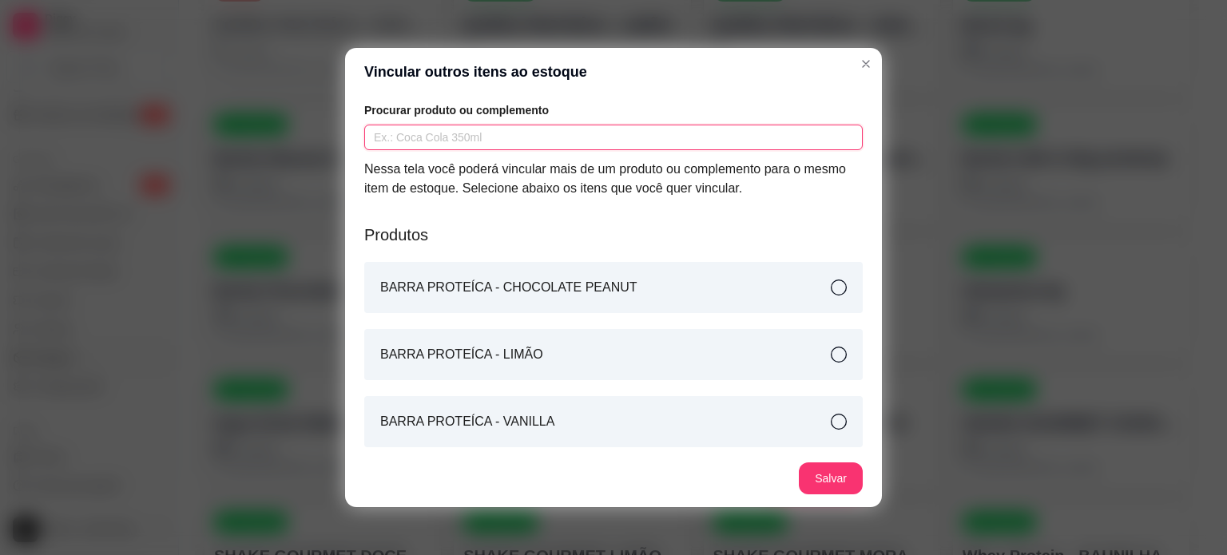
click at [527, 146] on input "text" at bounding box center [613, 138] width 499 height 26
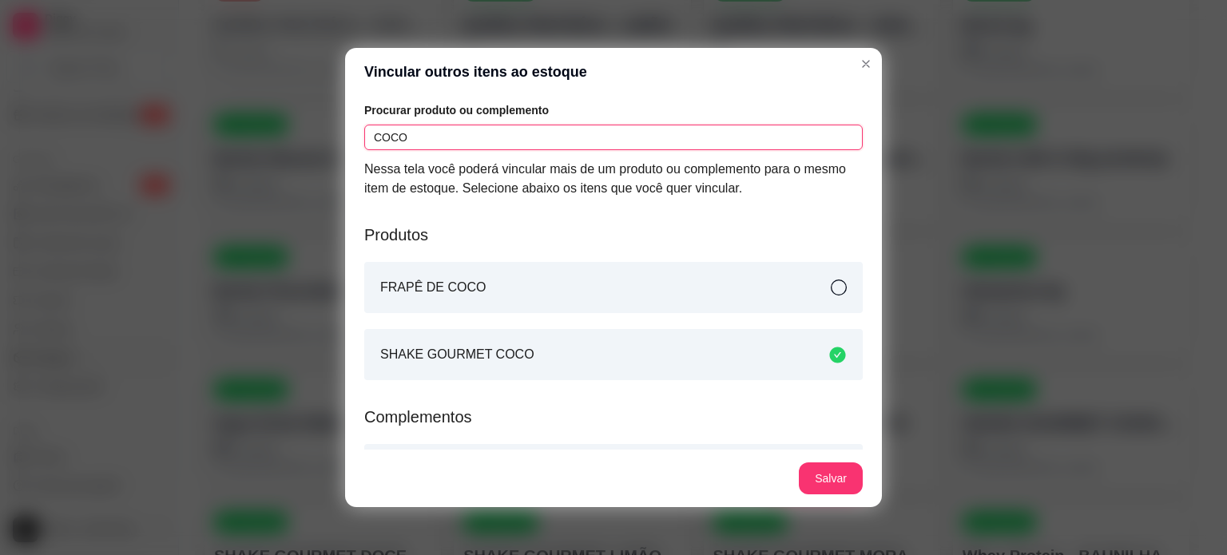
type input "COCO"
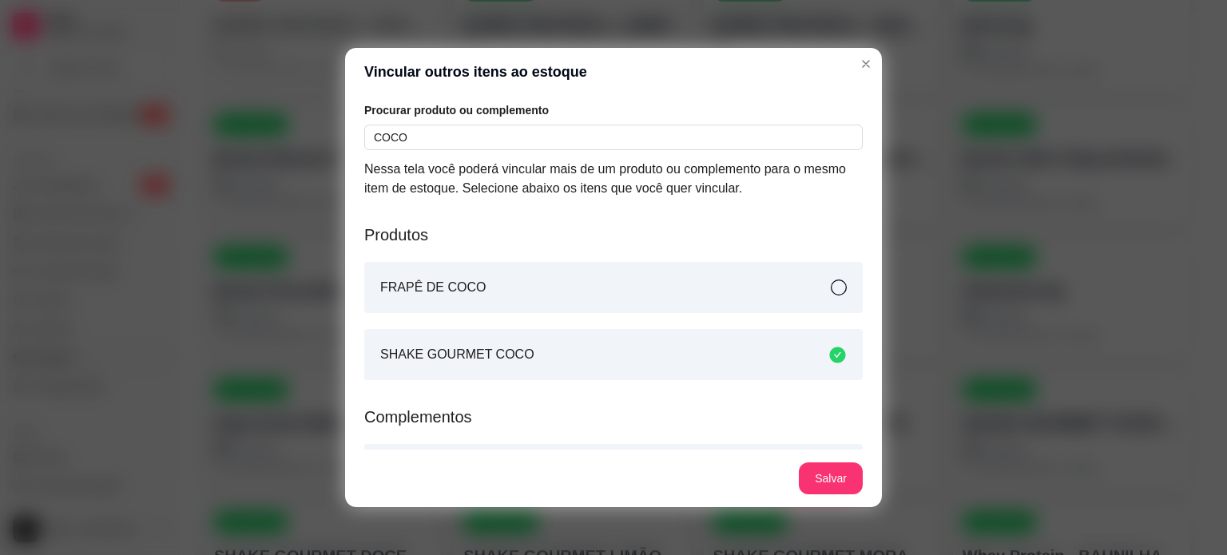
click at [574, 299] on div "FRAPÊ DE COCO" at bounding box center [613, 287] width 499 height 51
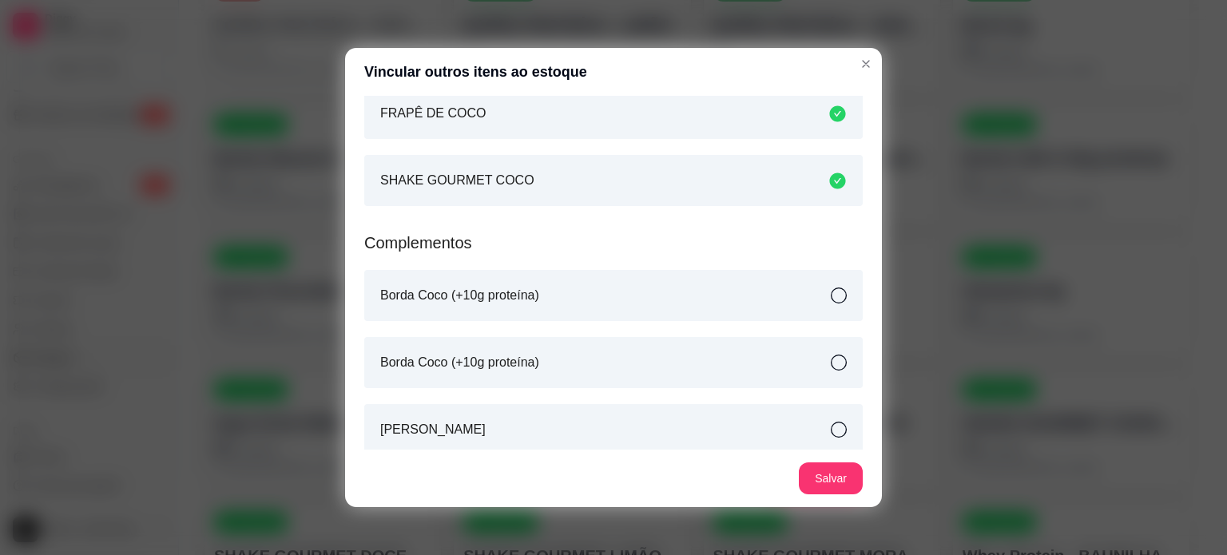
scroll to position [272, 0]
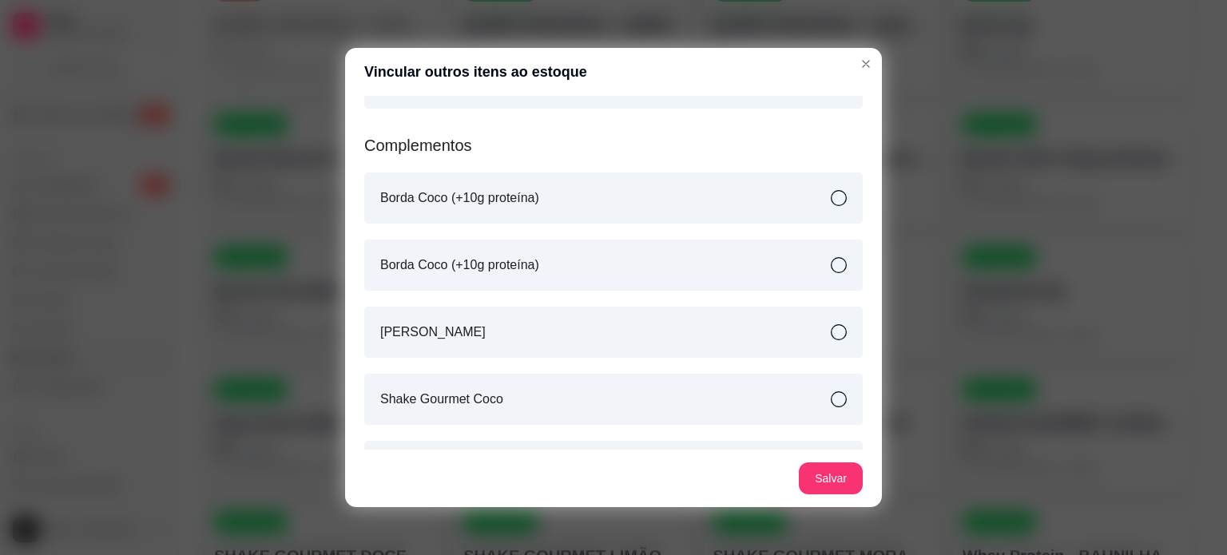
click at [536, 205] on div "Borda Coco (+10g proteína)" at bounding box center [613, 198] width 499 height 51
click at [585, 272] on div "Borda Coco (+10g proteína)" at bounding box center [613, 265] width 499 height 51
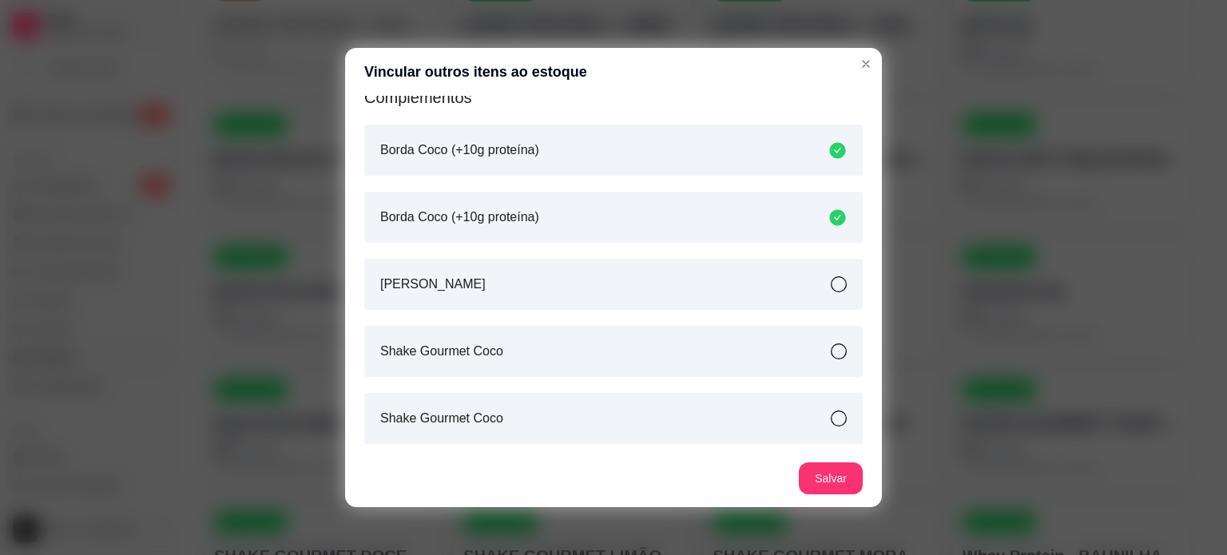
click at [585, 349] on div "Shake Gourmet Coco" at bounding box center [613, 351] width 499 height 51
click at [610, 429] on div "Shake Gourmet Coco" at bounding box center [613, 418] width 499 height 51
click at [841, 476] on button "Salvar" at bounding box center [831, 478] width 62 height 31
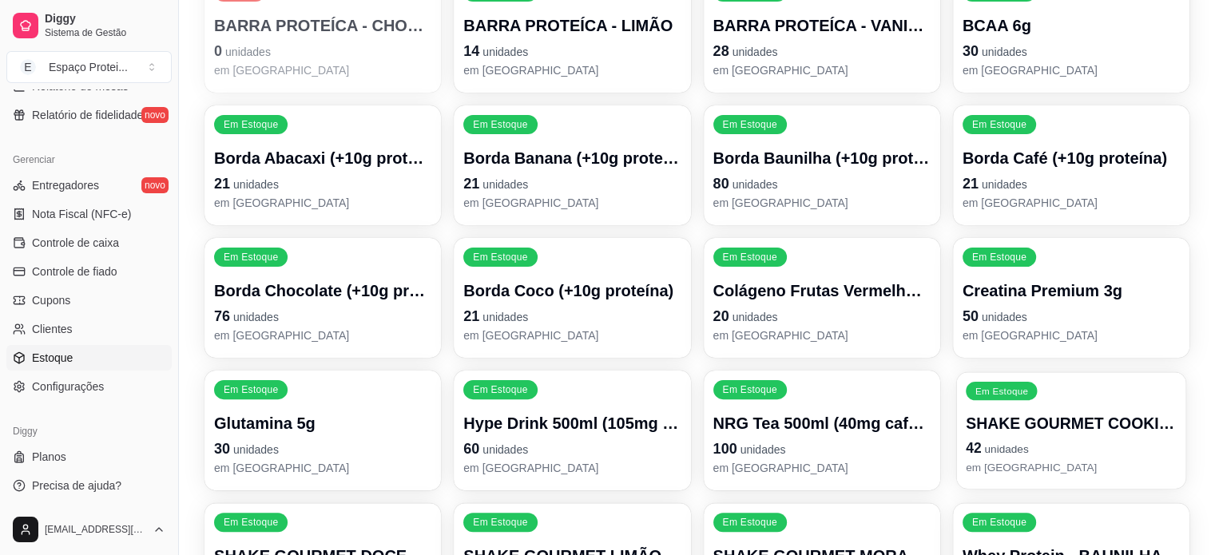
click at [1032, 438] on p "42 unidades" at bounding box center [1071, 449] width 211 height 22
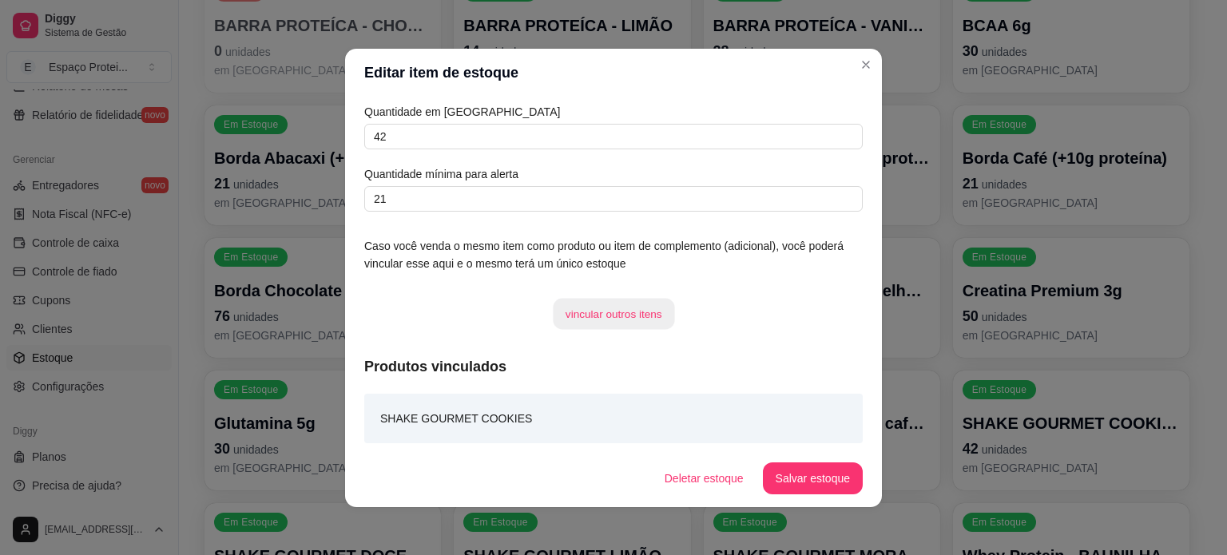
click at [610, 319] on button "vincular outros itens" at bounding box center [613, 313] width 121 height 31
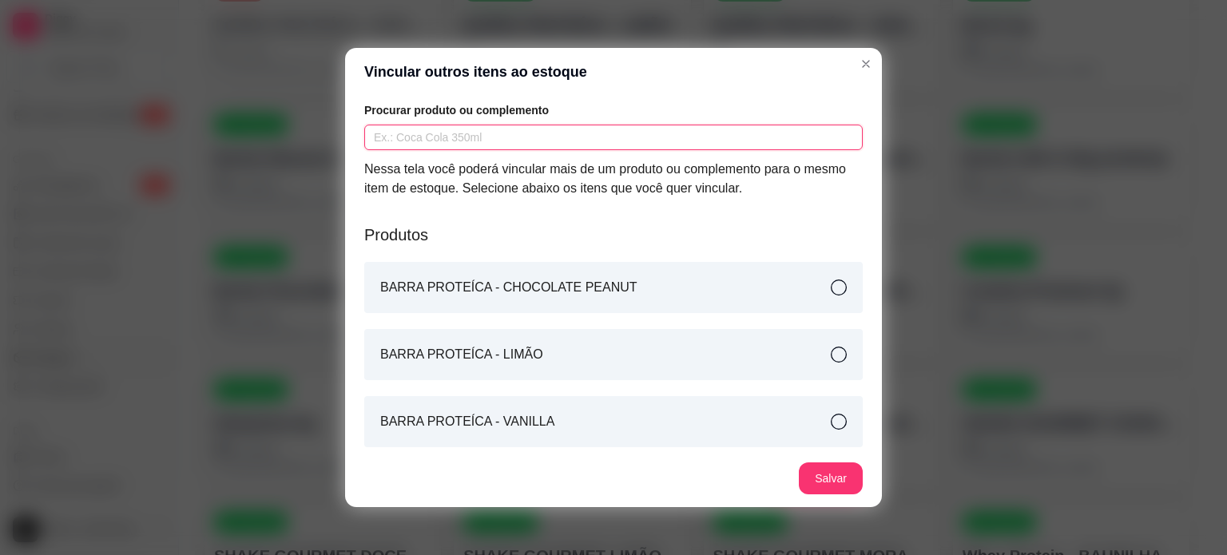
click at [497, 139] on input "text" at bounding box center [613, 138] width 499 height 26
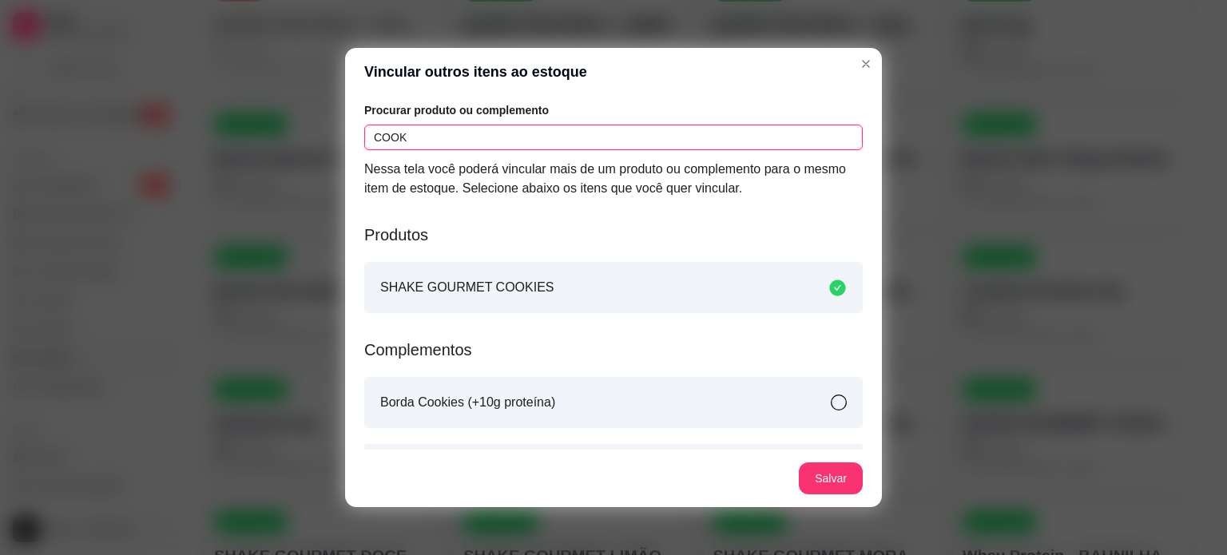
scroll to position [185, 0]
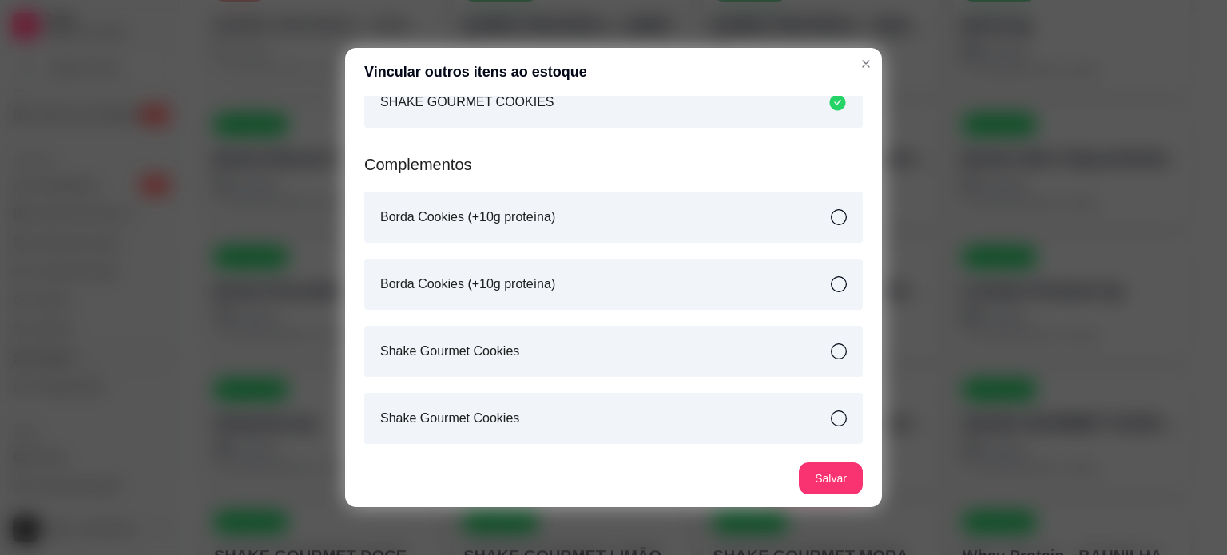
type input "COOK"
click at [528, 222] on article "Borda Cookies (+10g proteína)" at bounding box center [467, 217] width 175 height 19
click at [598, 315] on div "Complementos Borda Cookies (+10g proteína) Borda Cookies (+10g proteína) Shake …" at bounding box center [613, 290] width 499 height 307
click at [573, 280] on div "Borda Cookies (+10g proteína)" at bounding box center [613, 284] width 499 height 51
click at [636, 355] on div "Shake Gourmet Cookies" at bounding box center [613, 351] width 499 height 51
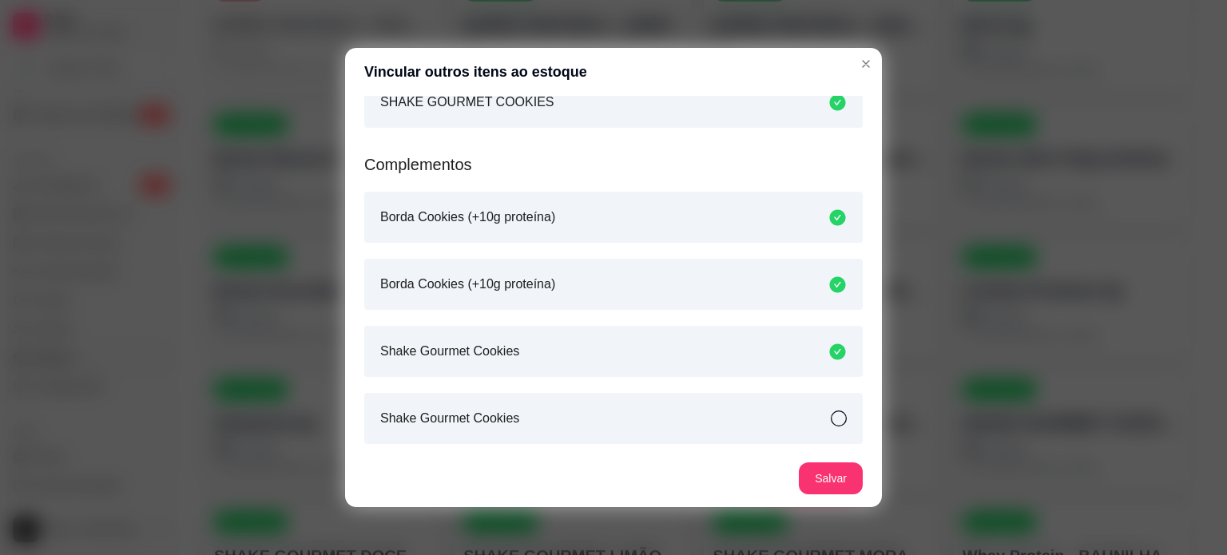
scroll to position [3, 0]
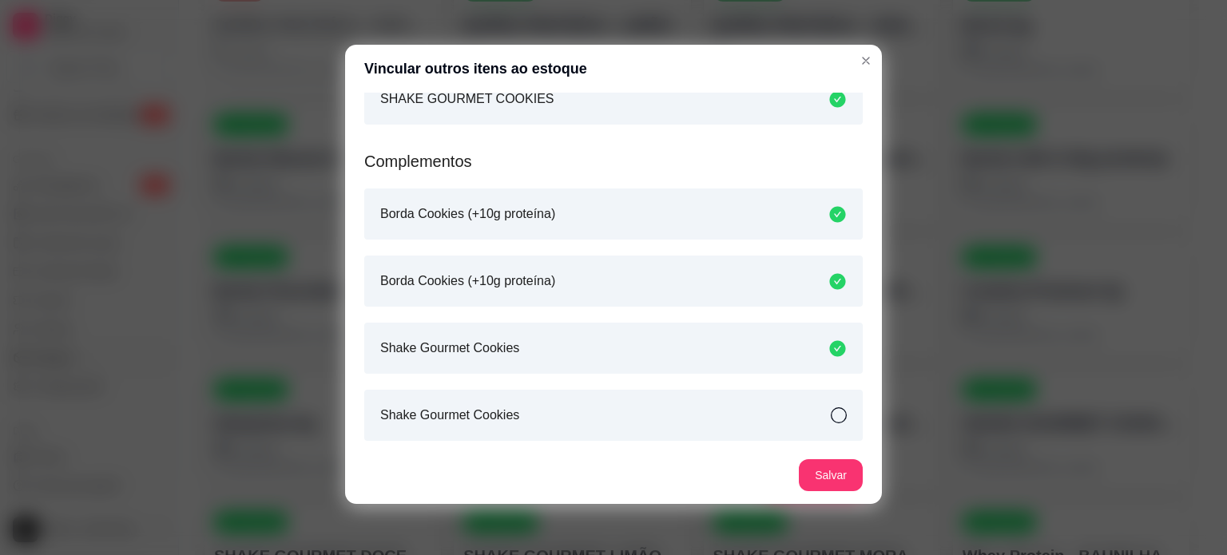
click at [688, 408] on div "Shake Gourmet Cookies" at bounding box center [613, 415] width 499 height 51
click at [837, 483] on button "Salvar" at bounding box center [831, 475] width 64 height 32
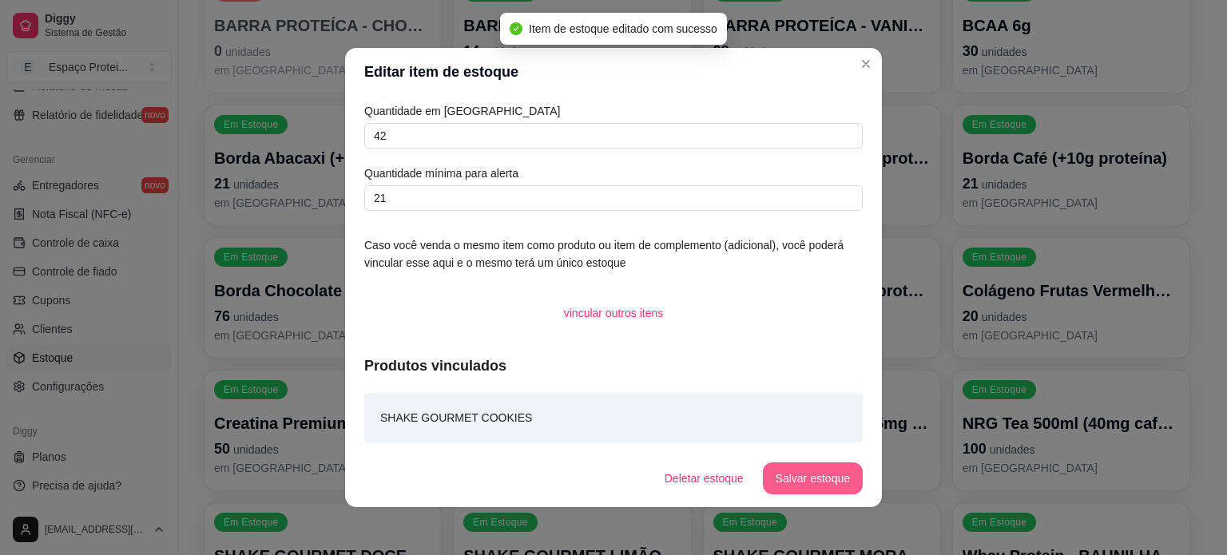
click at [825, 478] on button "Salvar estoque" at bounding box center [813, 479] width 100 height 32
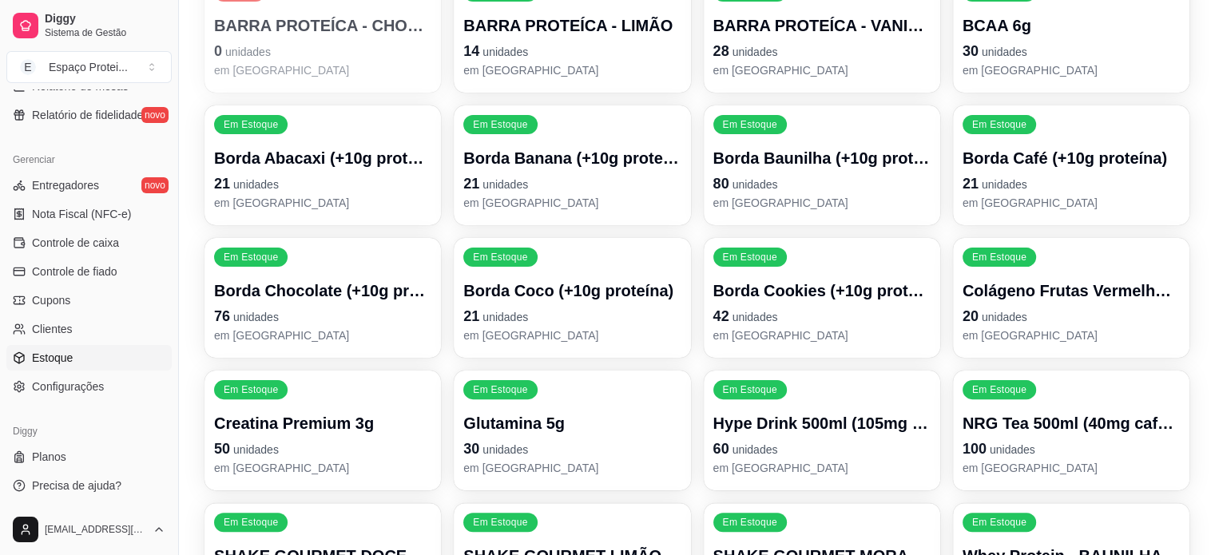
click at [332, 545] on p "SHAKE GOURMET DOCE LEITE" at bounding box center [322, 556] width 217 height 22
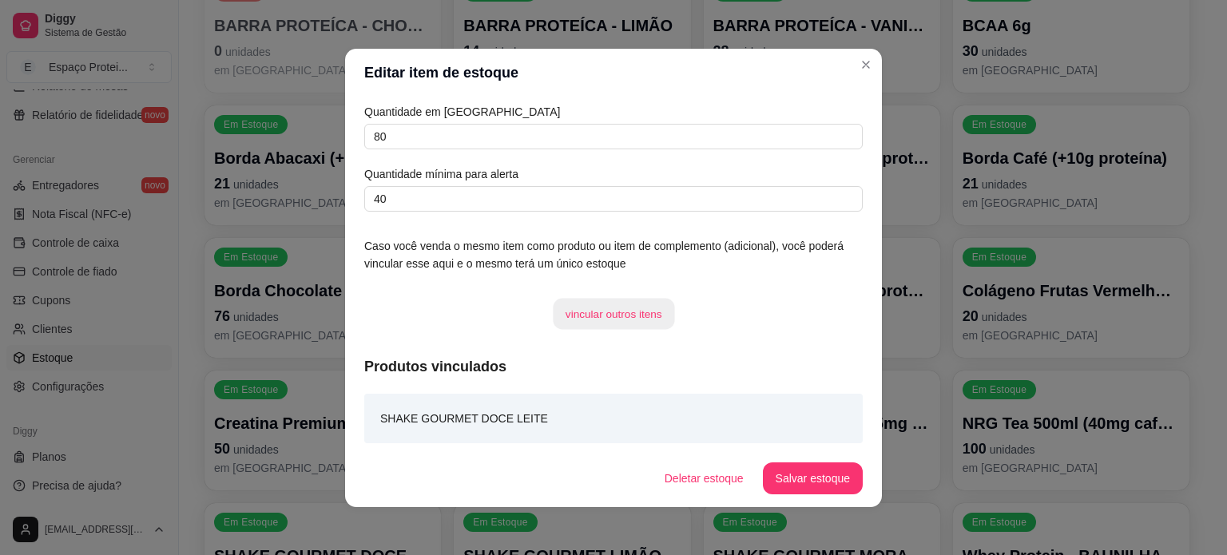
click at [635, 328] on button "vincular outros itens" at bounding box center [613, 313] width 121 height 31
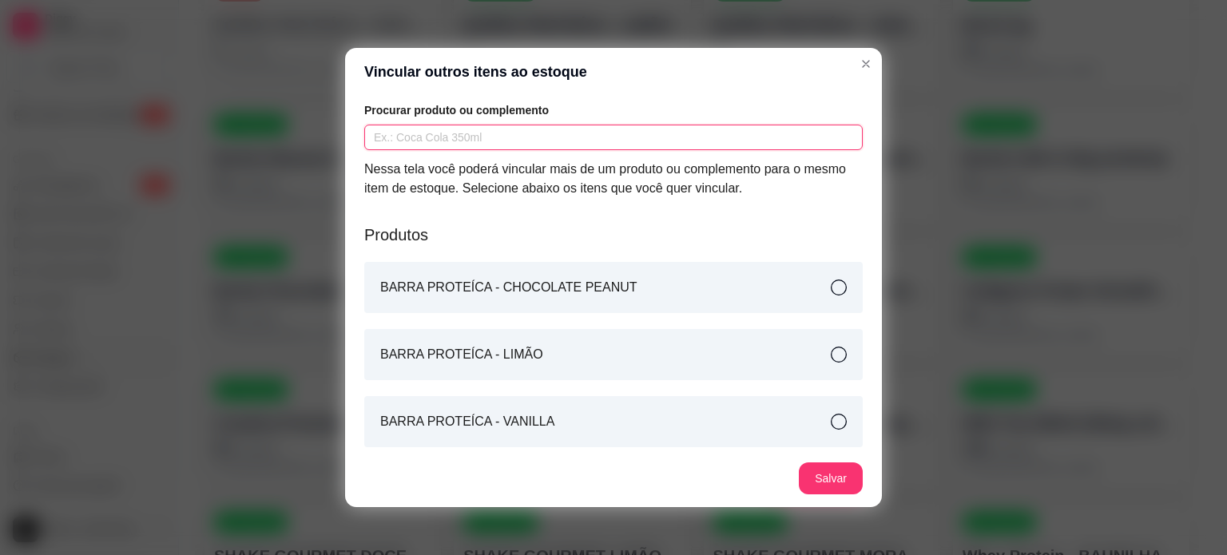
click at [598, 146] on input "text" at bounding box center [613, 138] width 499 height 26
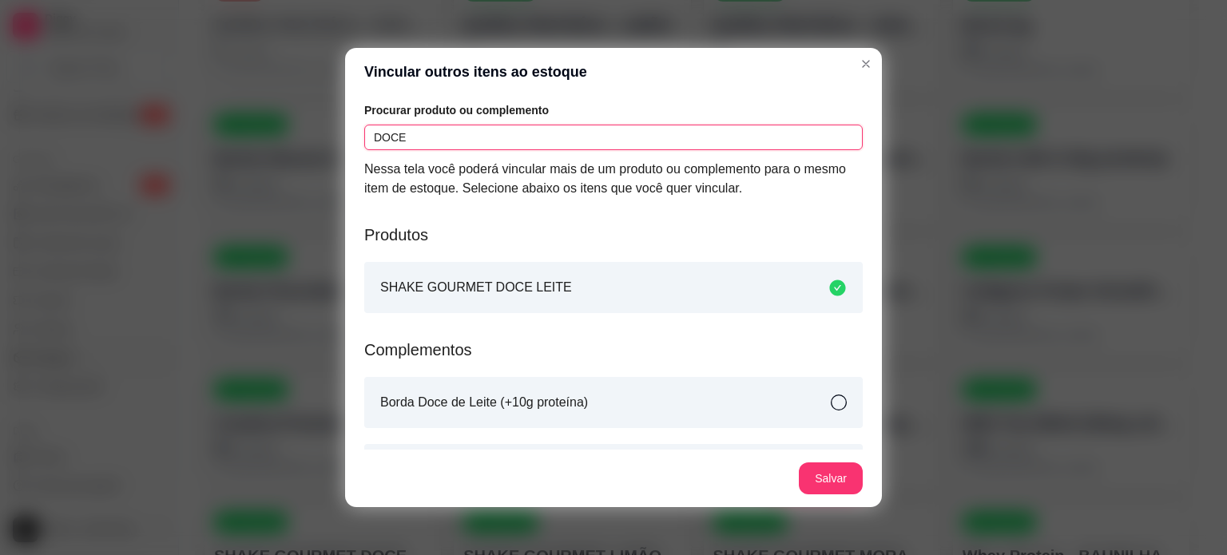
scroll to position [185, 0]
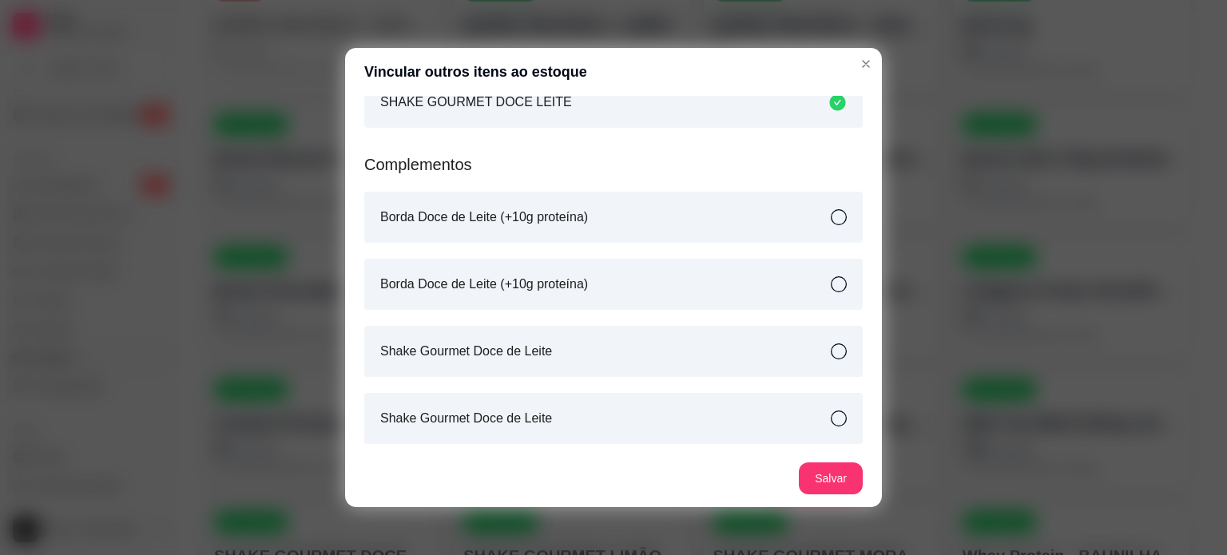
type input "DOCE"
click at [729, 217] on div "Borda Doce de Leite (+10g proteína)" at bounding box center [613, 217] width 499 height 51
click at [749, 289] on div "Borda Doce de Leite (+10g proteína)" at bounding box center [613, 284] width 499 height 51
click at [769, 349] on div "Shake Gourmet Doce de Leite" at bounding box center [613, 351] width 499 height 51
click at [780, 416] on div "Shake Gourmet Doce de Leite" at bounding box center [613, 418] width 499 height 51
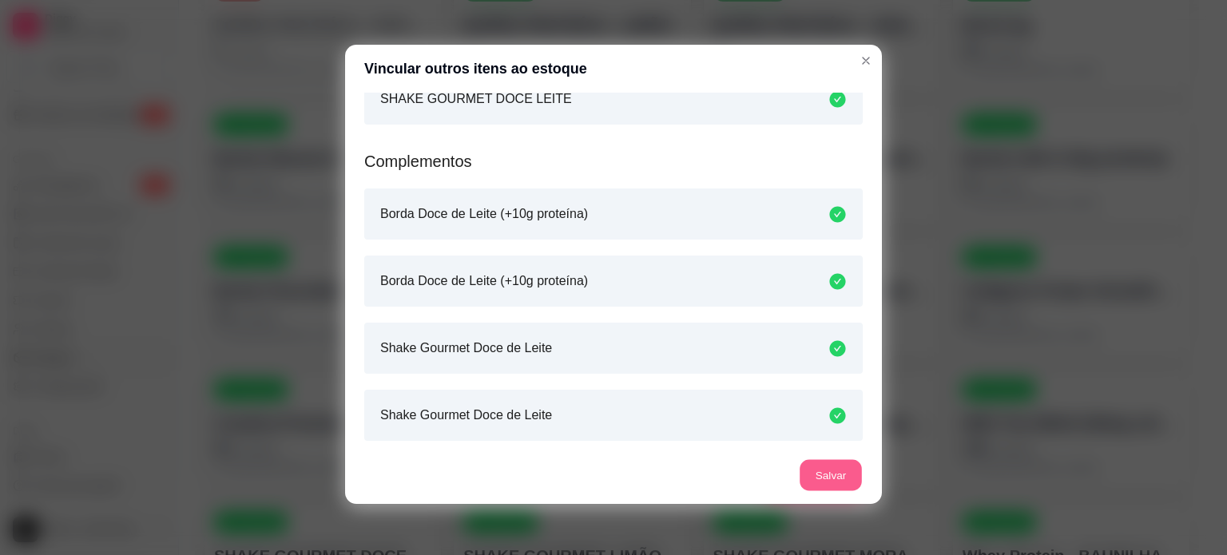
click at [850, 472] on button "Salvar" at bounding box center [831, 475] width 62 height 31
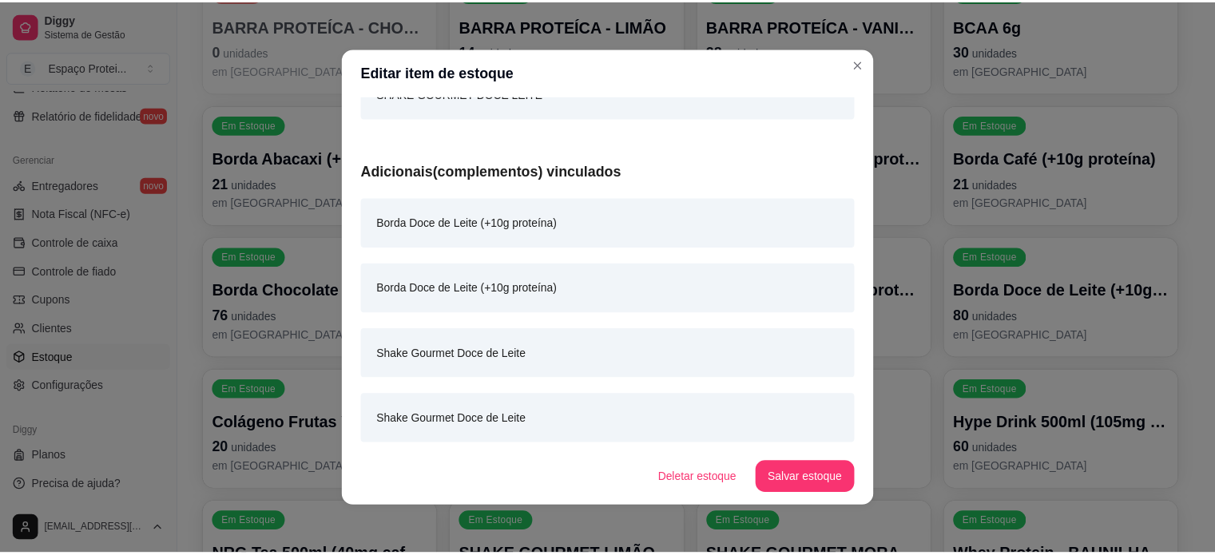
scroll to position [0, 0]
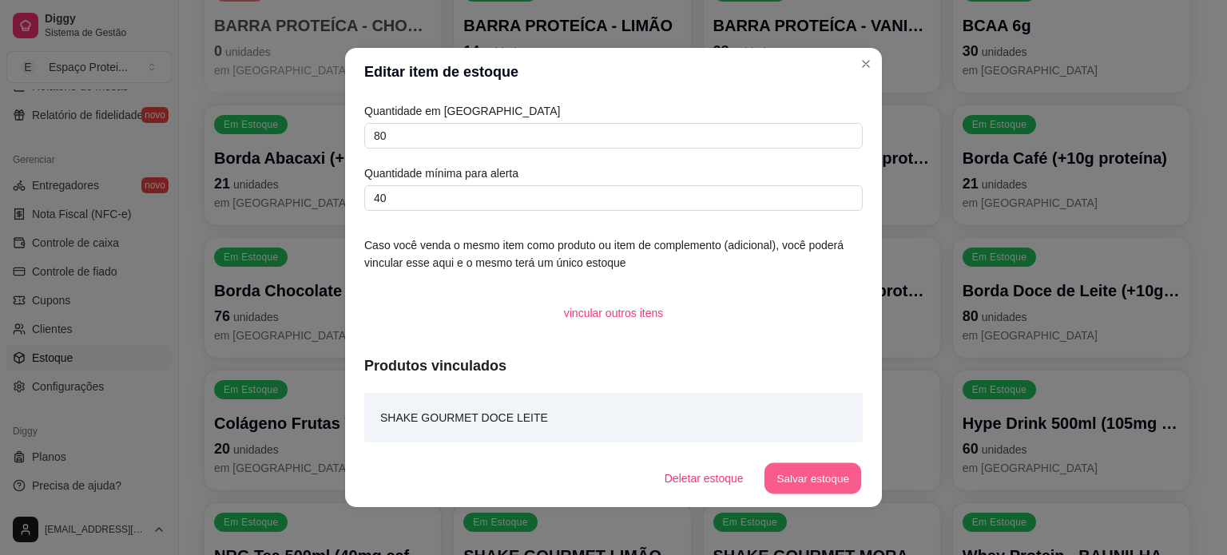
click at [802, 479] on button "Salvar estoque" at bounding box center [812, 478] width 97 height 31
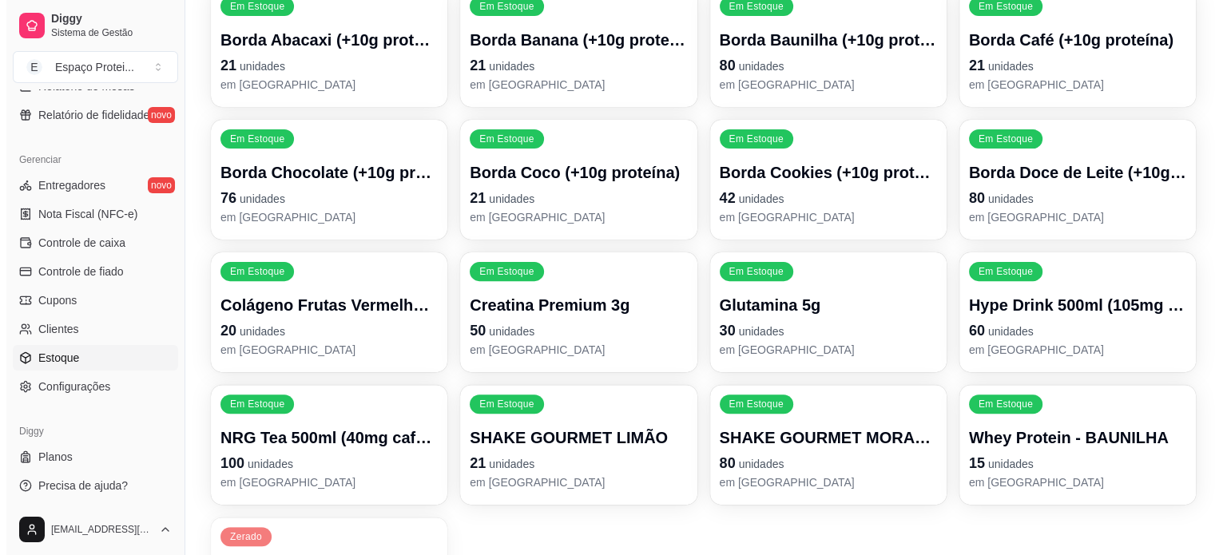
scroll to position [499, 0]
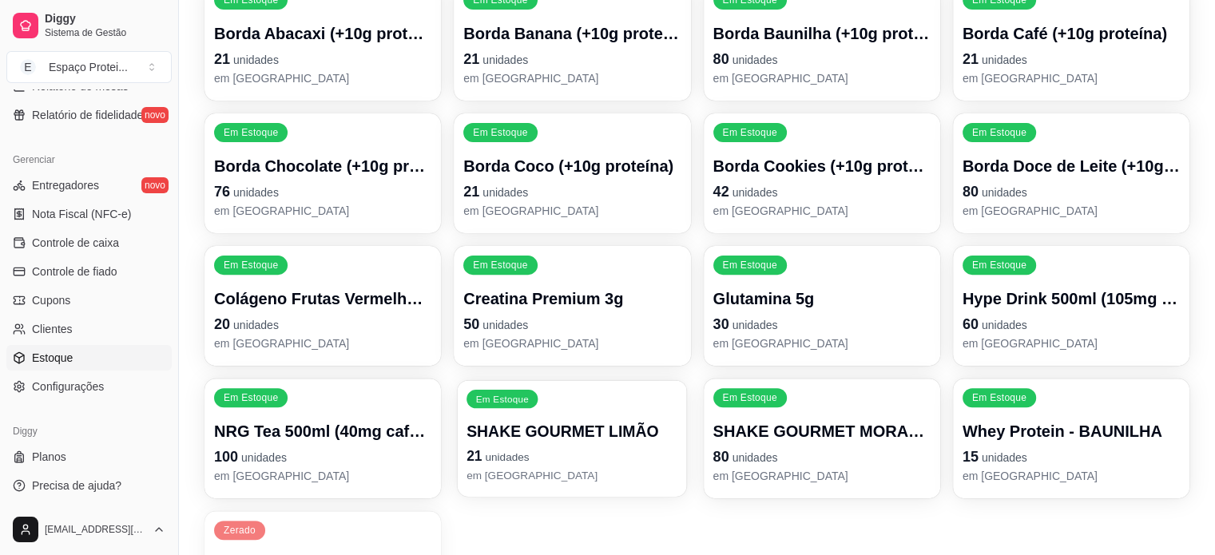
click at [610, 421] on p "SHAKE GOURMET LIMÃO" at bounding box center [572, 432] width 211 height 22
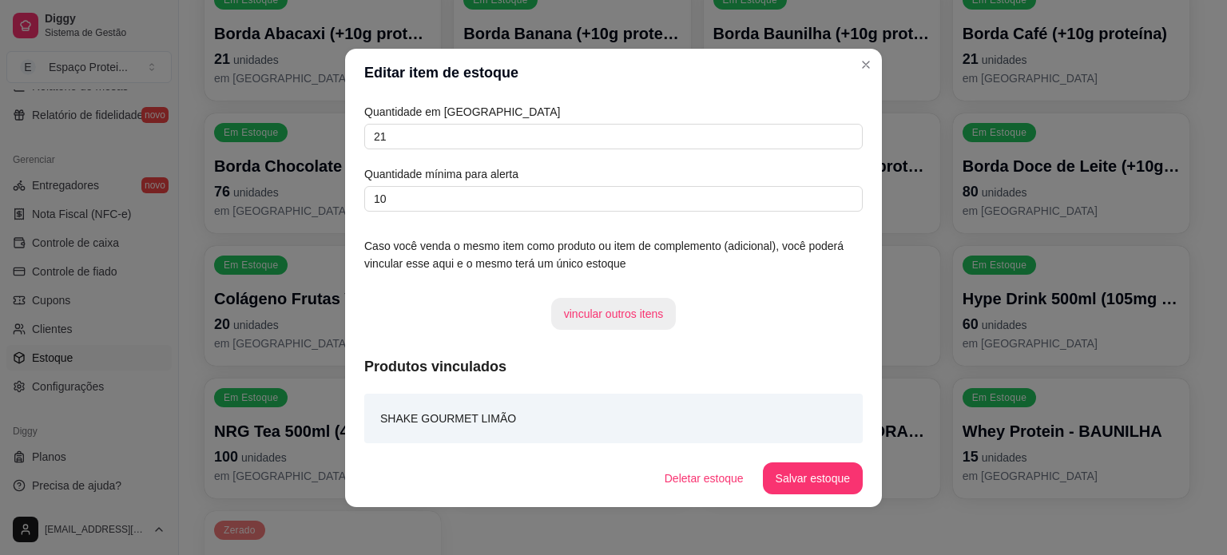
click at [633, 312] on button "vincular outros itens" at bounding box center [613, 314] width 125 height 32
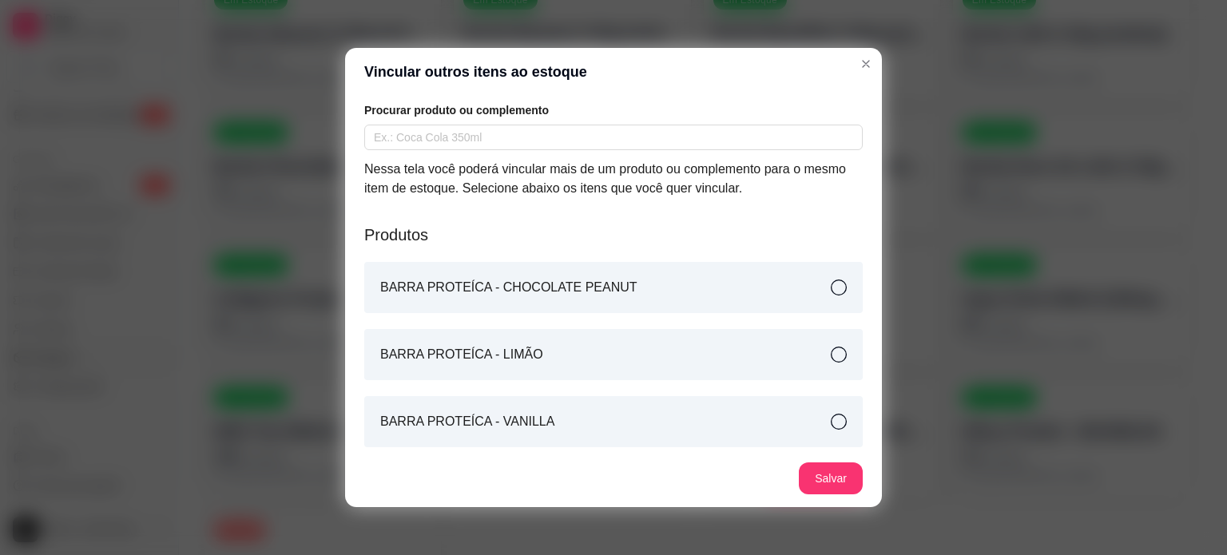
click at [569, 151] on div "Procurar produto ou complemento Nessa tela você poderá vincular mais de um prod…" at bounding box center [613, 273] width 537 height 354
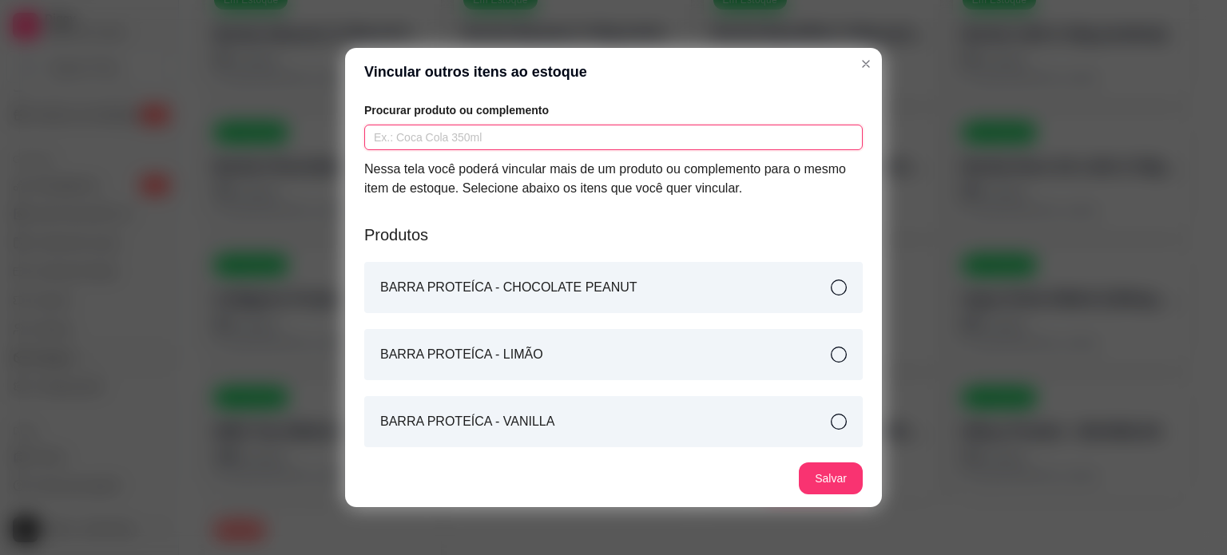
click at [562, 146] on input "text" at bounding box center [613, 138] width 499 height 26
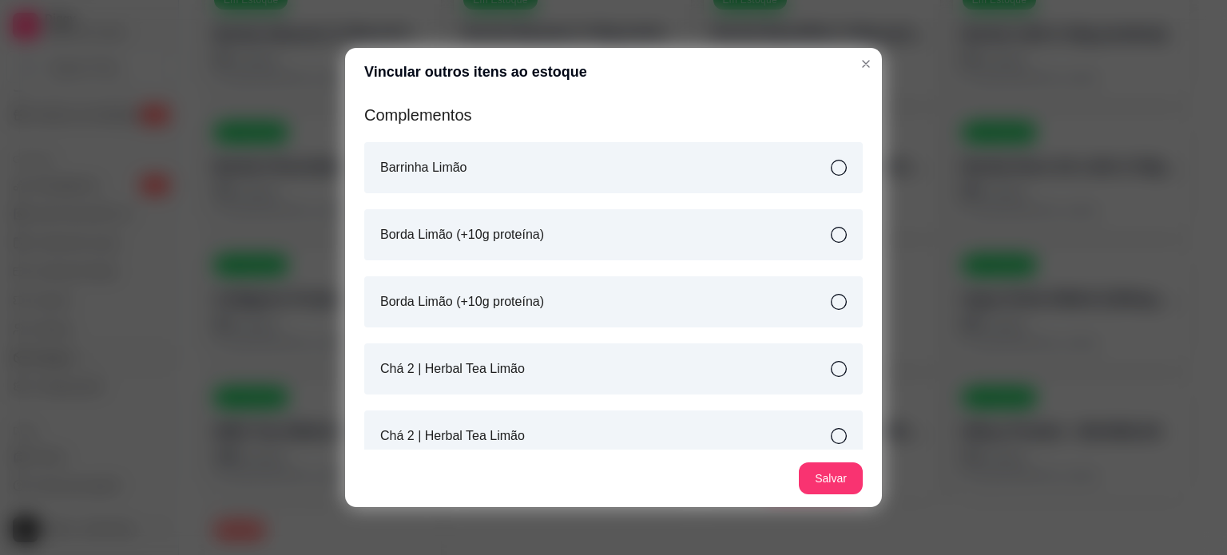
scroll to position [437, 0]
type input "LIMÃO"
click at [583, 223] on div "Borda Limão (+10g proteína)" at bounding box center [613, 234] width 499 height 51
click at [650, 302] on div "Borda Limão (+10g proteína)" at bounding box center [613, 301] width 499 height 51
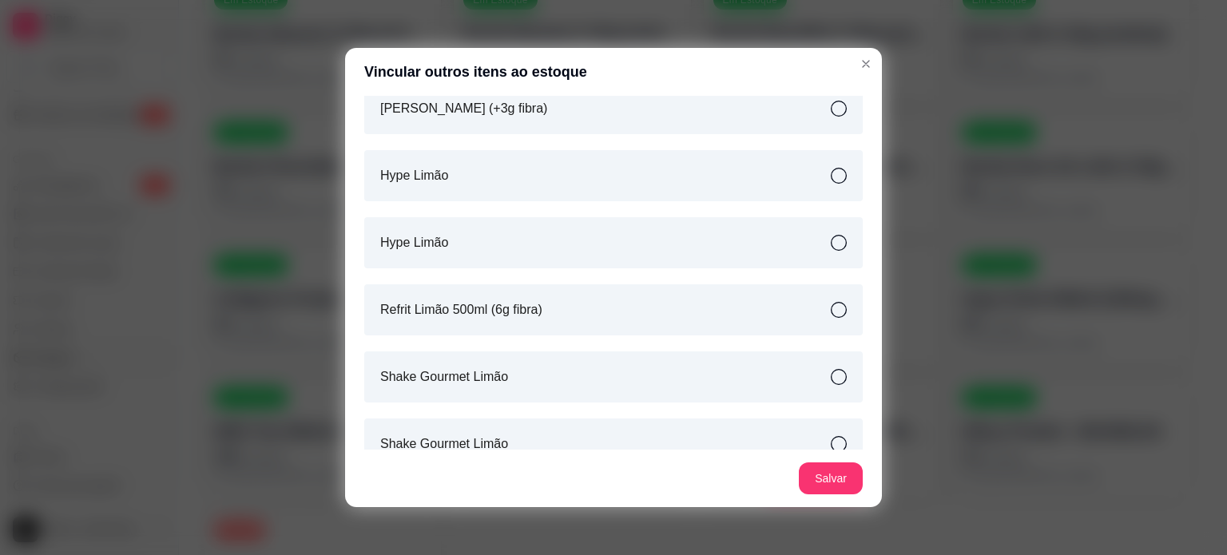
scroll to position [856, 0]
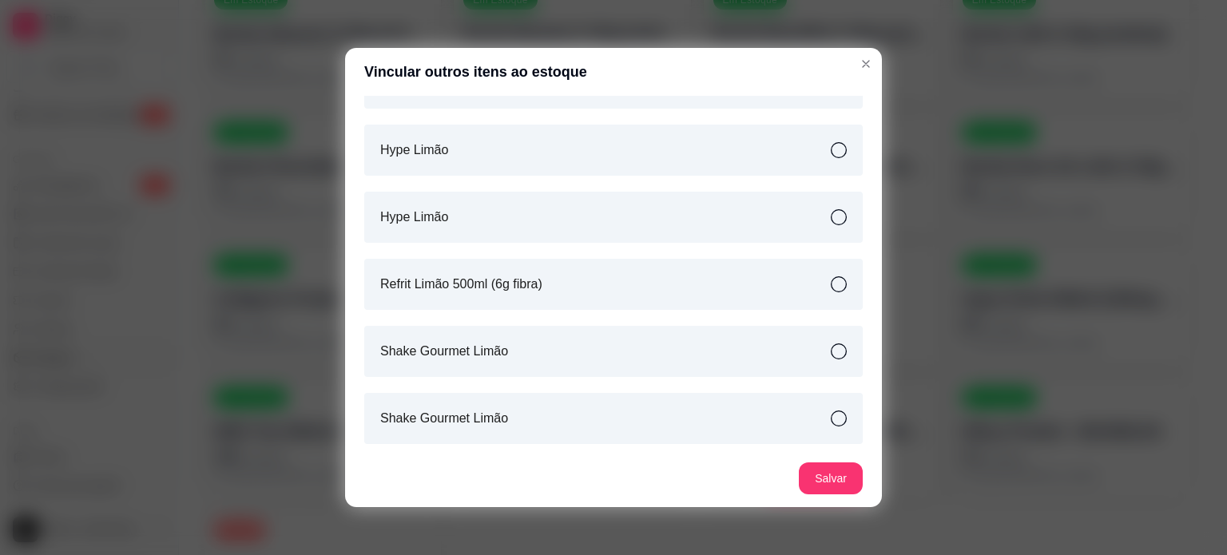
click at [650, 339] on div "Shake Gourmet Limão" at bounding box center [613, 351] width 499 height 51
click at [685, 442] on div "Shake Gourmet Limão" at bounding box center [613, 418] width 499 height 51
click at [813, 485] on button "Salvar" at bounding box center [831, 479] width 64 height 32
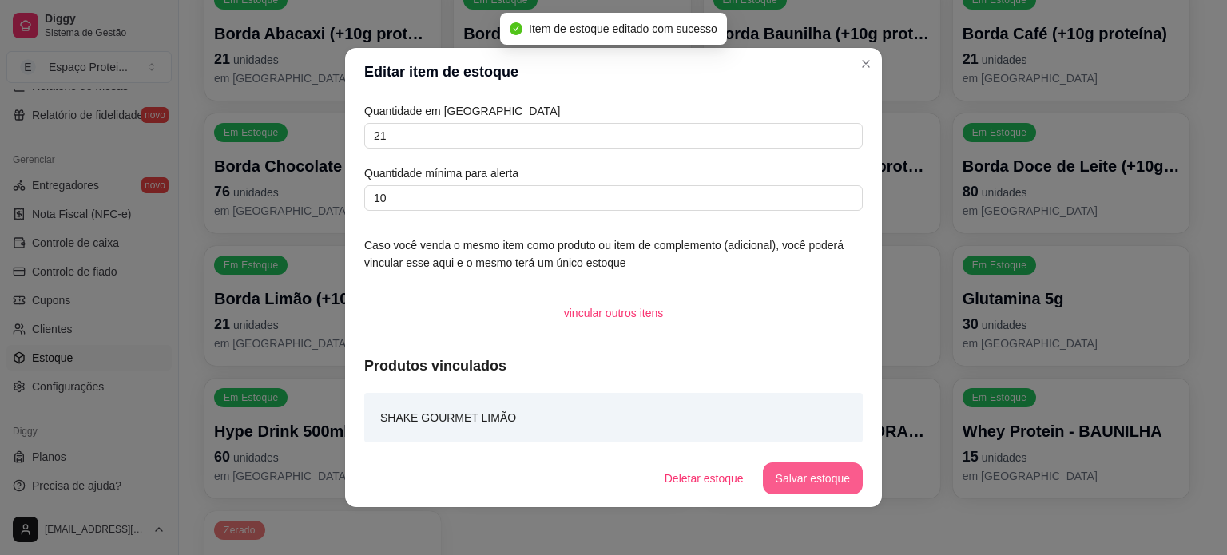
click at [819, 475] on button "Salvar estoque" at bounding box center [813, 479] width 100 height 32
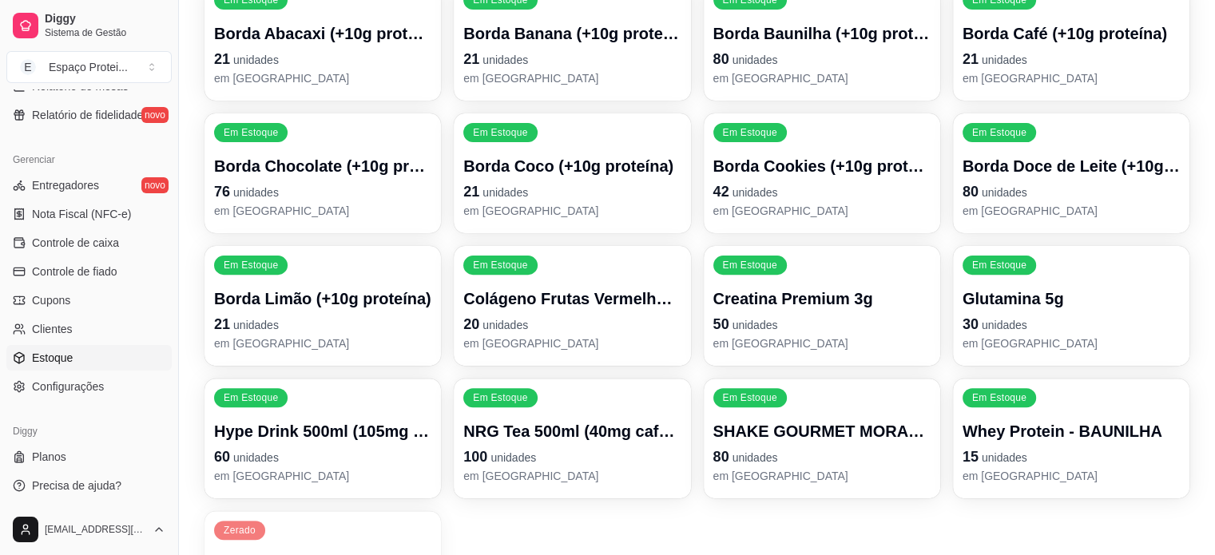
click at [834, 420] on p "SHAKE GOURMET MORANGO" at bounding box center [821, 431] width 217 height 22
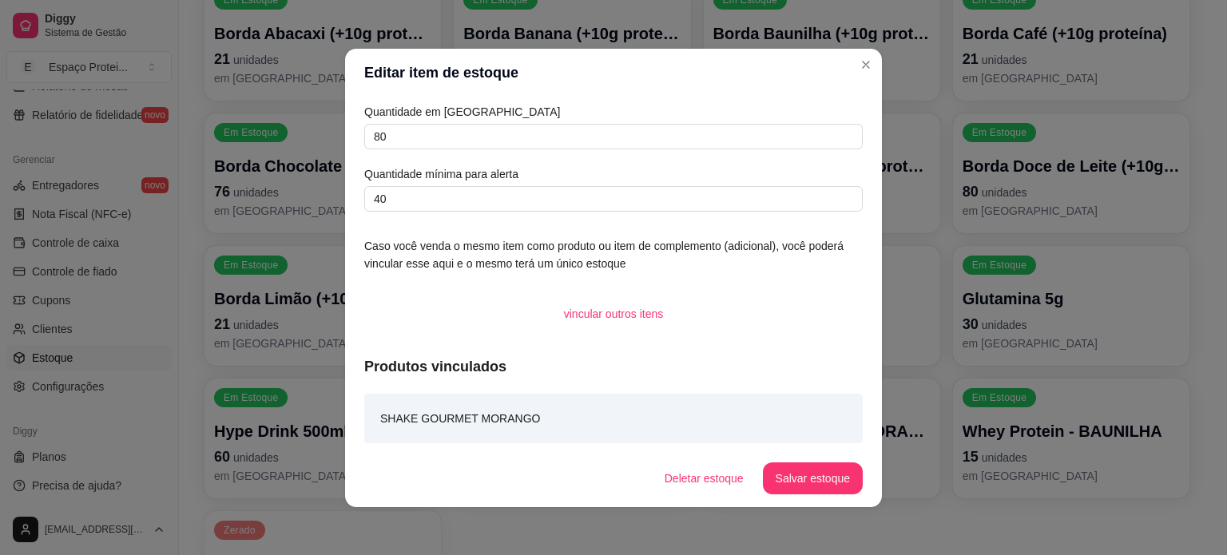
scroll to position [2, 0]
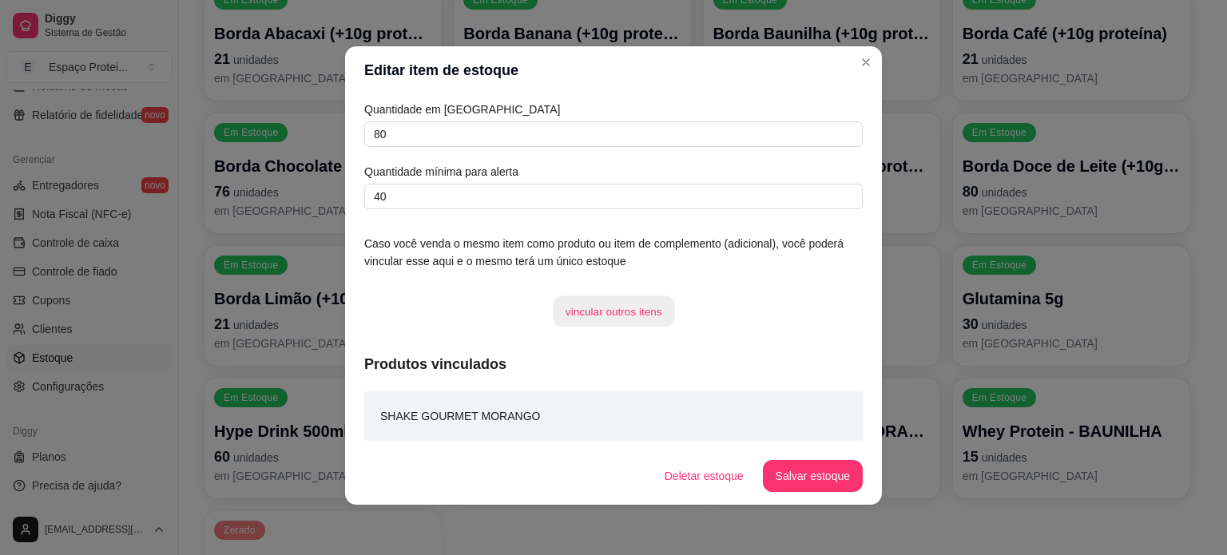
click at [640, 305] on button "vincular outros itens" at bounding box center [613, 311] width 121 height 31
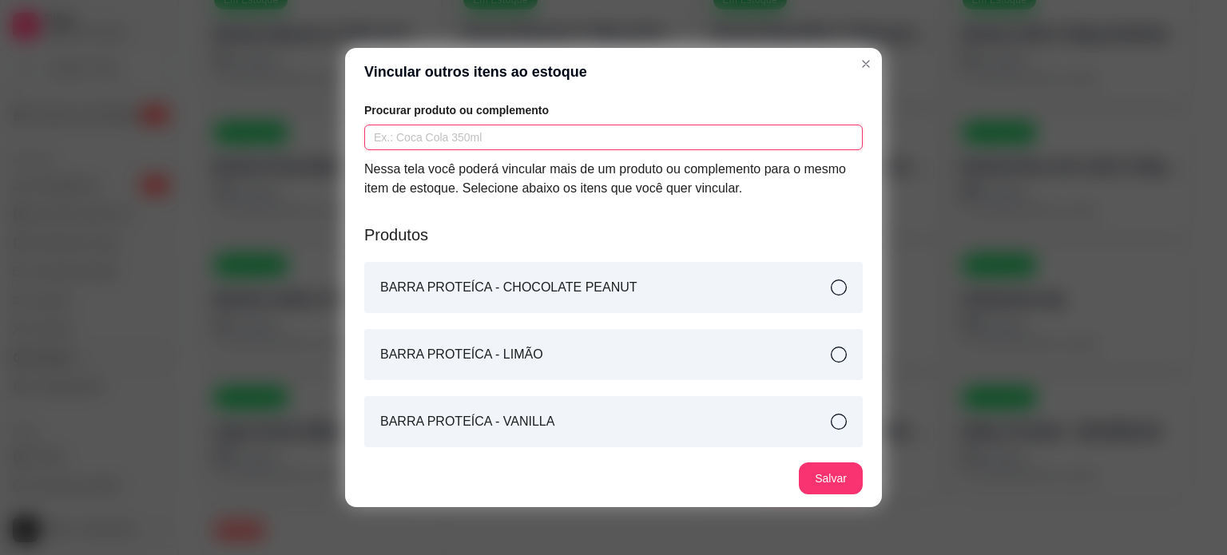
click at [585, 132] on input "text" at bounding box center [613, 138] width 499 height 26
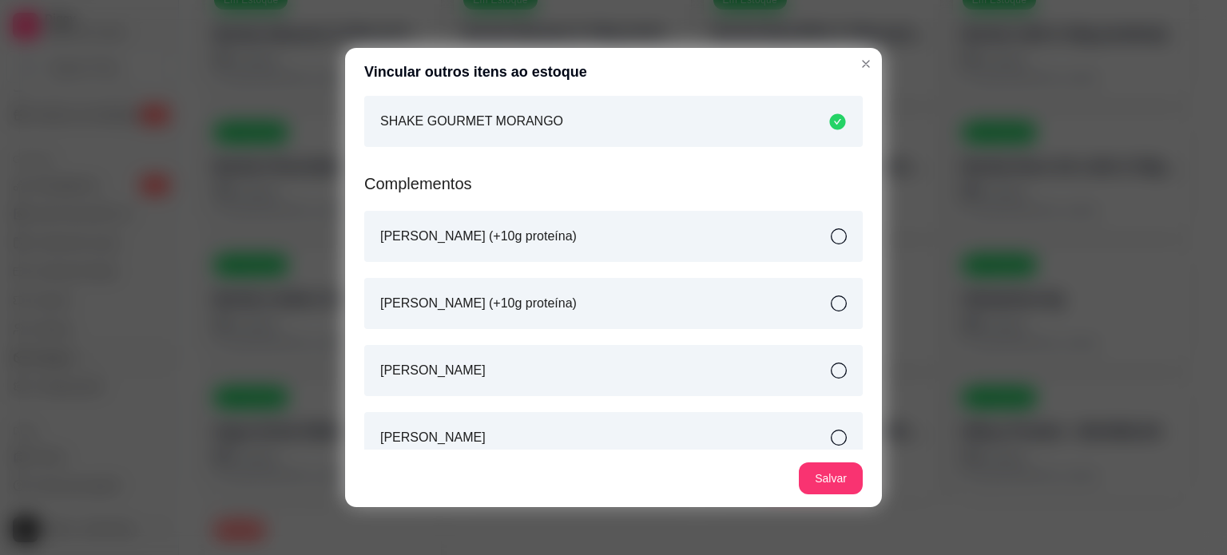
scroll to position [236, 0]
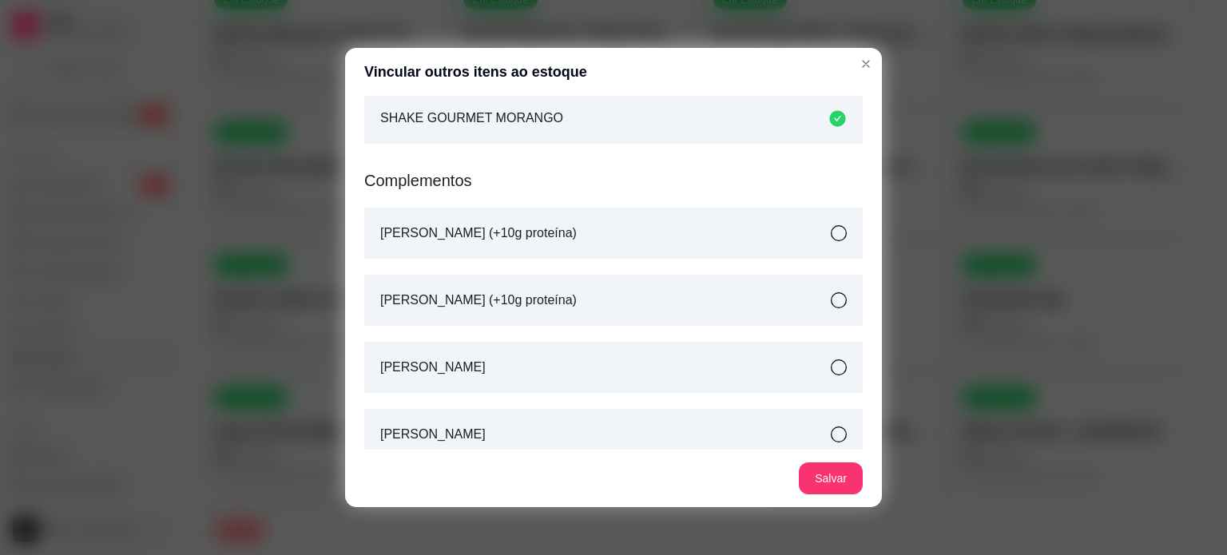
type input "MORANGO"
click at [662, 266] on div "Complementos Borda Morango (+10g proteína) Borda Morango (+10g proteína) Hype M…" at bounding box center [613, 407] width 499 height 508
click at [690, 304] on div "[PERSON_NAME] (+10g proteína)" at bounding box center [613, 300] width 499 height 51
click at [664, 235] on div "[PERSON_NAME] (+10g proteína)" at bounding box center [613, 233] width 499 height 51
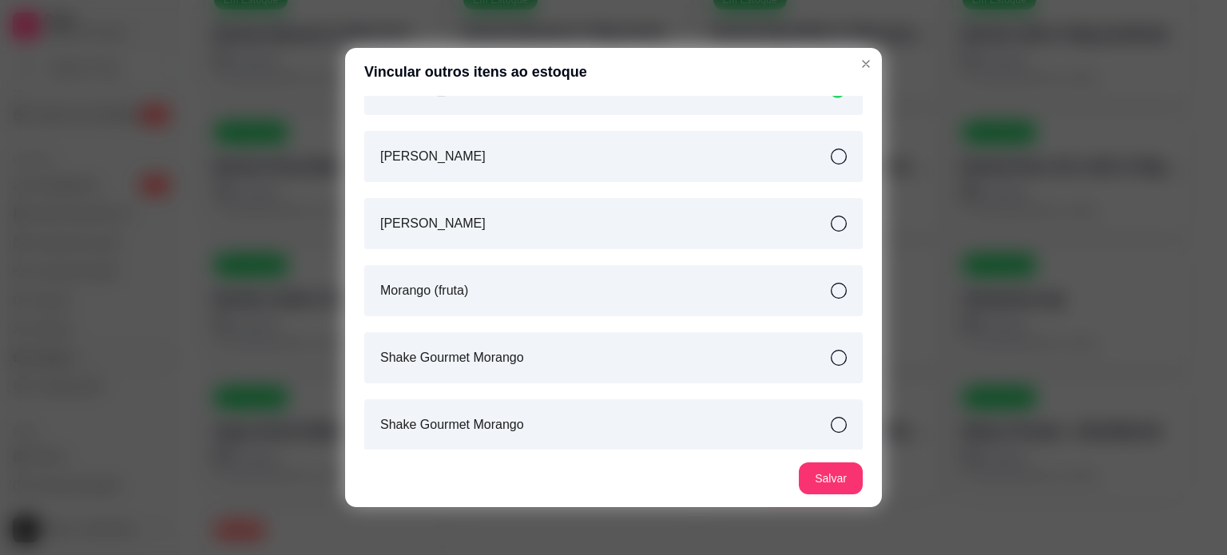
scroll to position [454, 0]
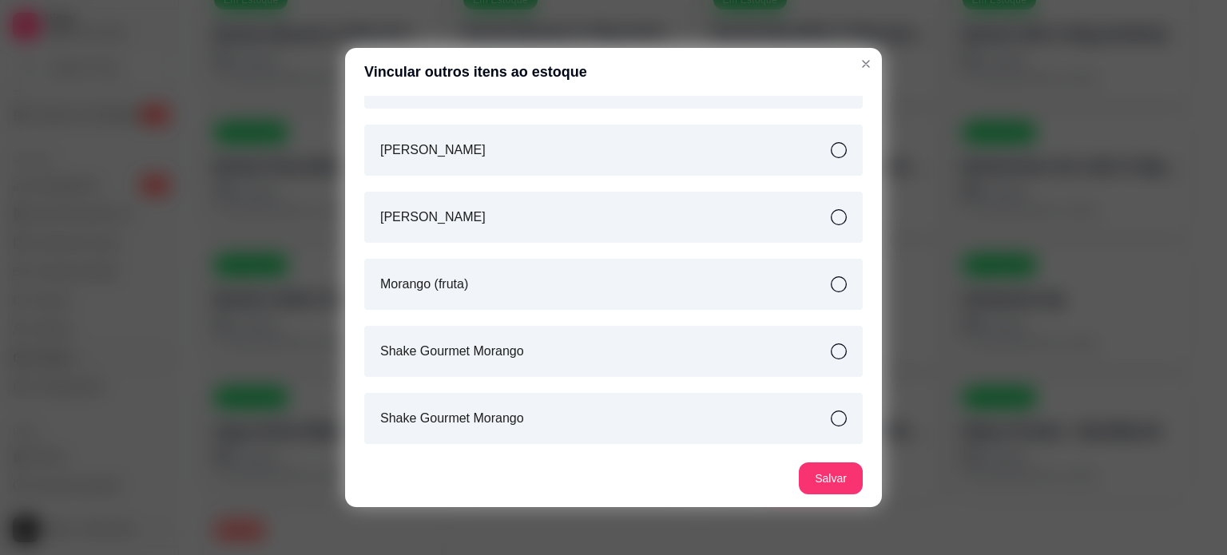
click at [633, 352] on div "Shake Gourmet Morango" at bounding box center [613, 351] width 499 height 51
click at [680, 424] on div "Shake Gourmet Morango" at bounding box center [613, 418] width 499 height 51
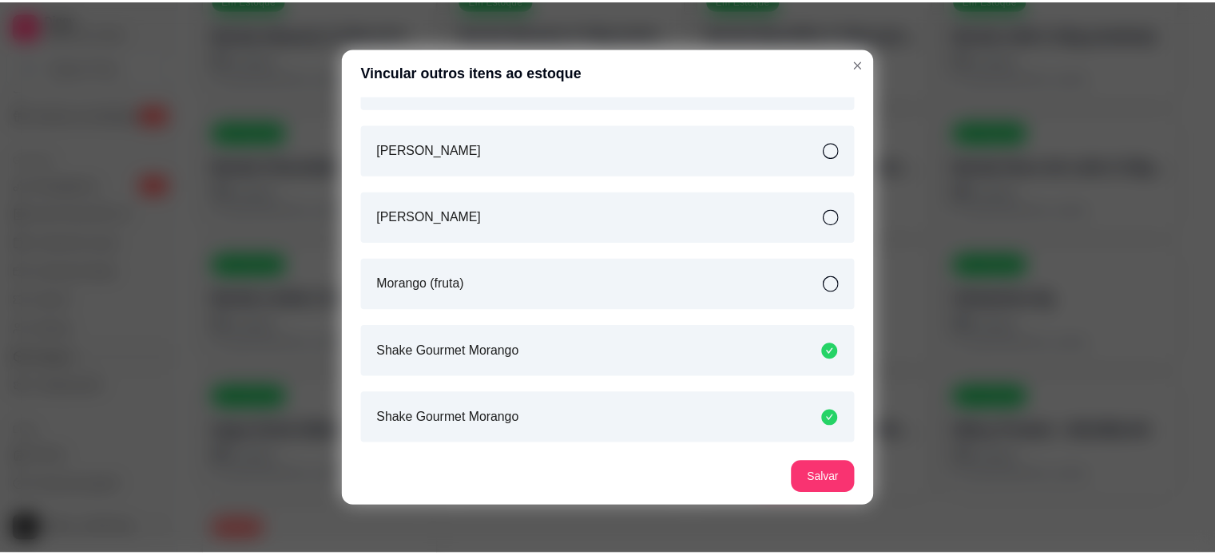
scroll to position [3, 0]
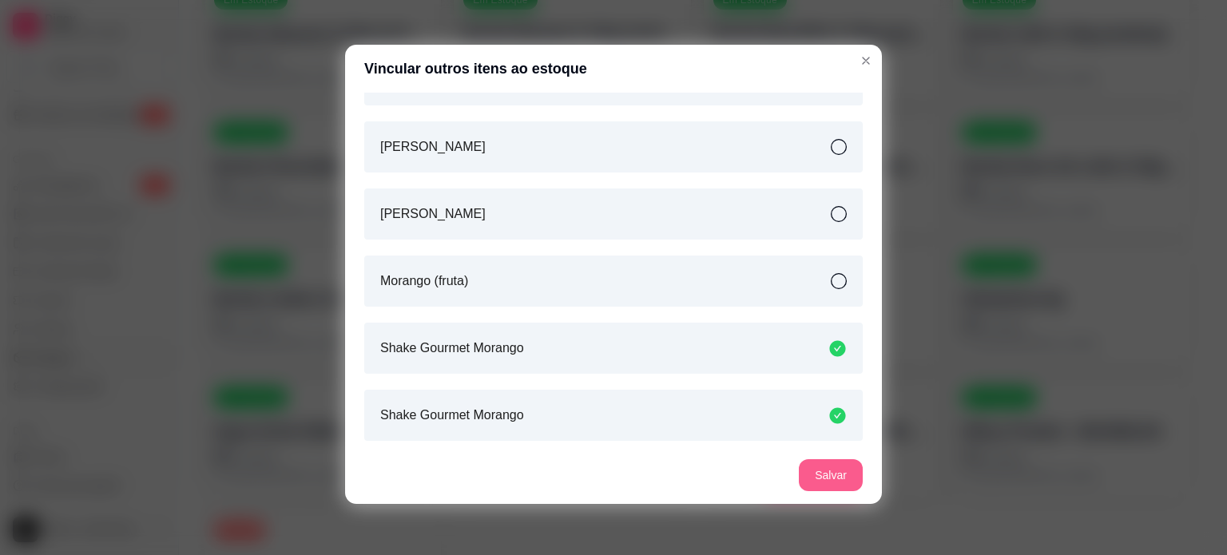
click at [842, 480] on button "Salvar" at bounding box center [831, 475] width 64 height 32
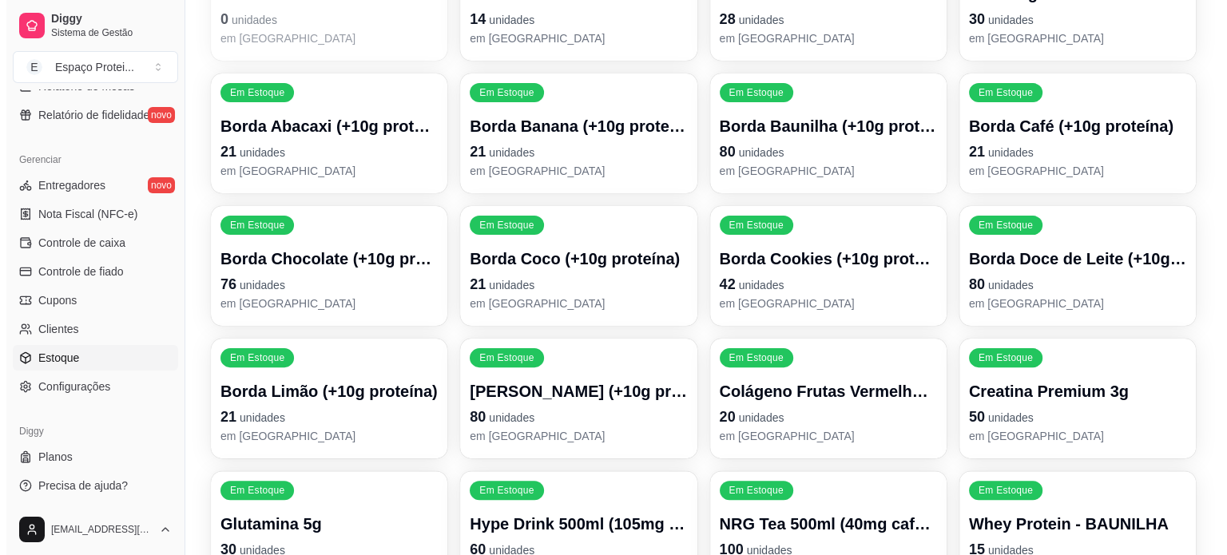
scroll to position [403, 0]
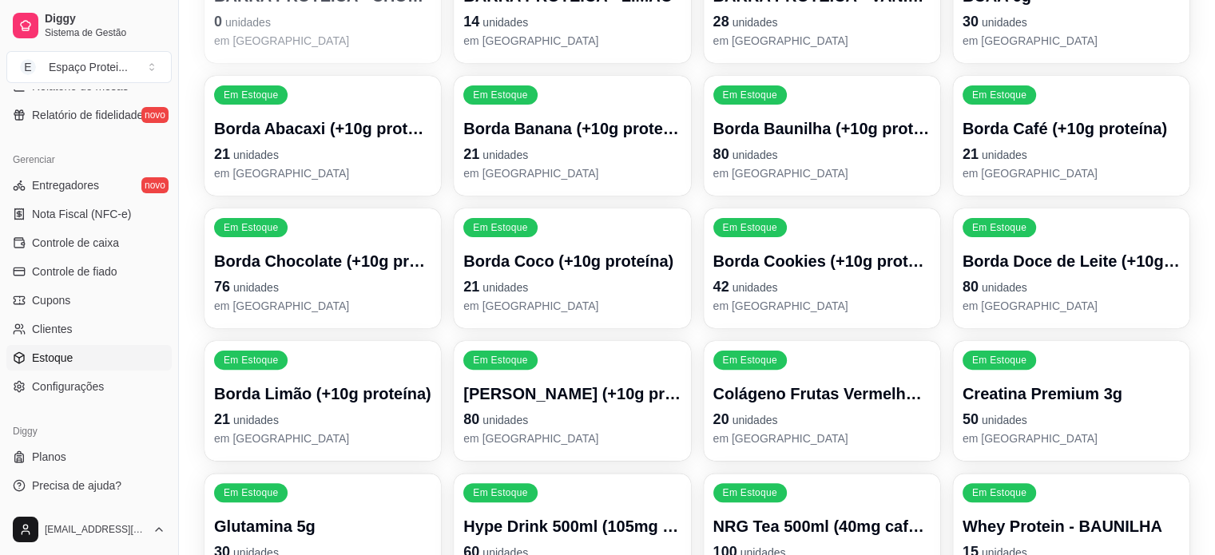
click at [585, 515] on p "Hype Drink 500ml (105mg cafeína)" at bounding box center [571, 526] width 217 height 22
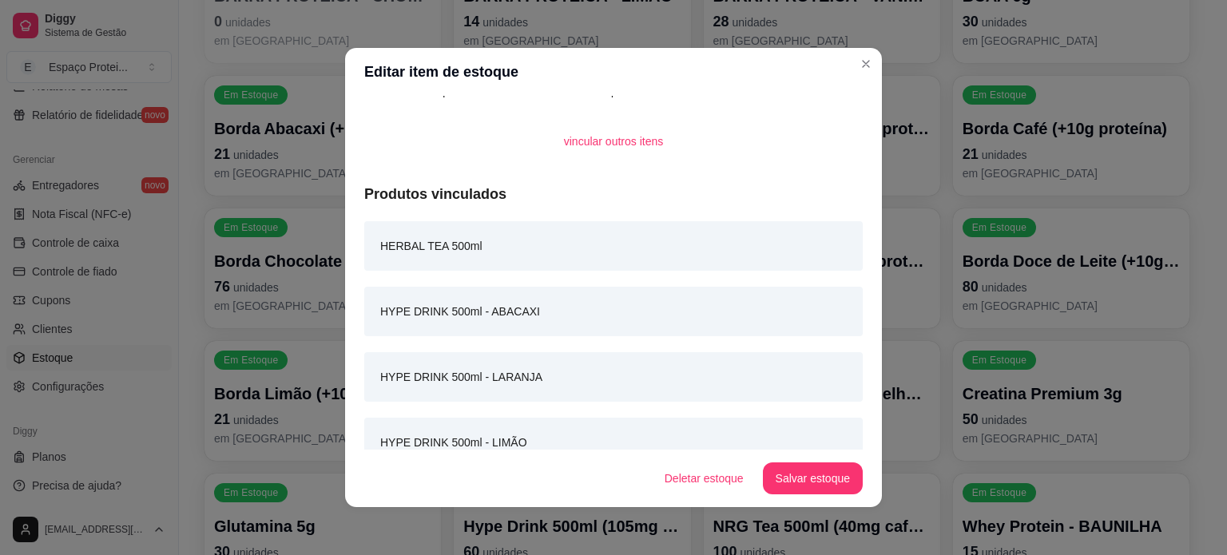
scroll to position [173, 0]
click at [580, 242] on div "HERBAL TEA 500ml" at bounding box center [613, 246] width 499 height 50
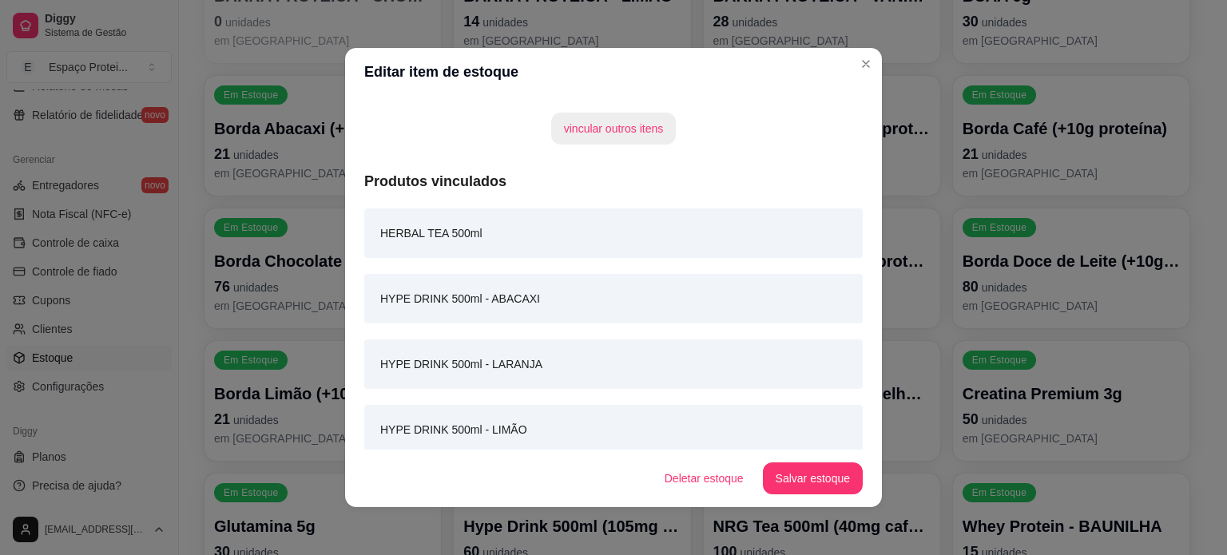
click at [589, 137] on button "vincular outros itens" at bounding box center [613, 129] width 125 height 32
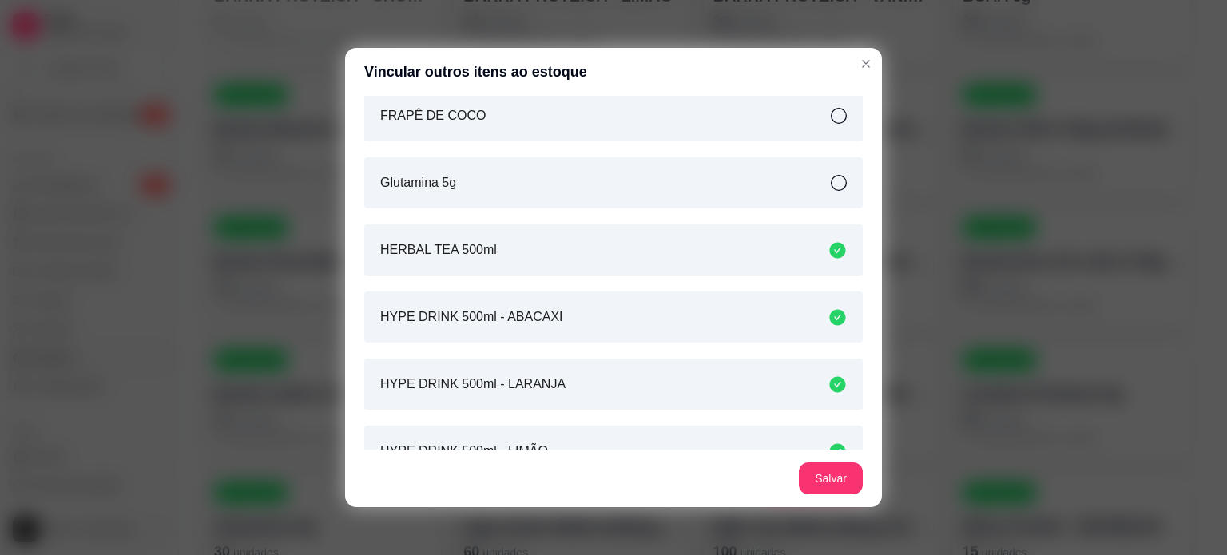
scroll to position [839, 0]
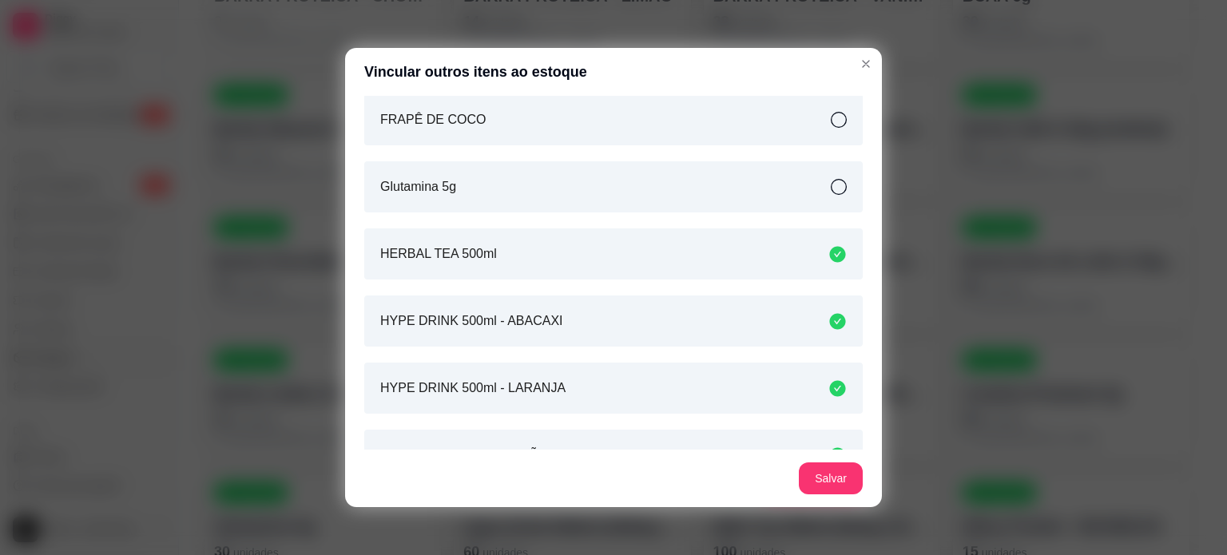
click at [647, 261] on div "HERBAL TEA 500ml" at bounding box center [613, 254] width 499 height 51
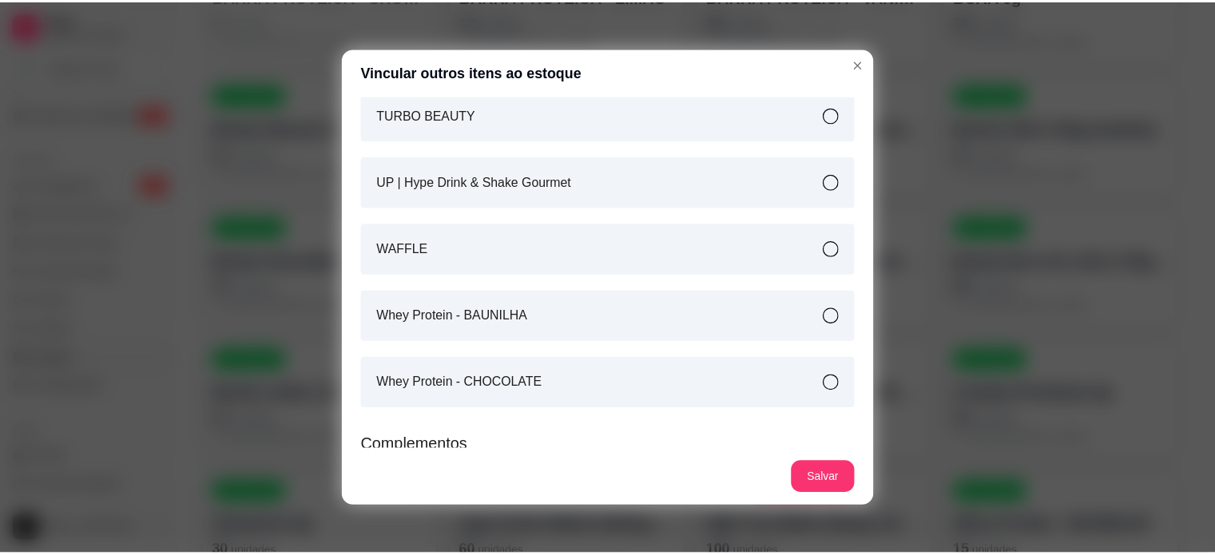
scroll to position [2859, 0]
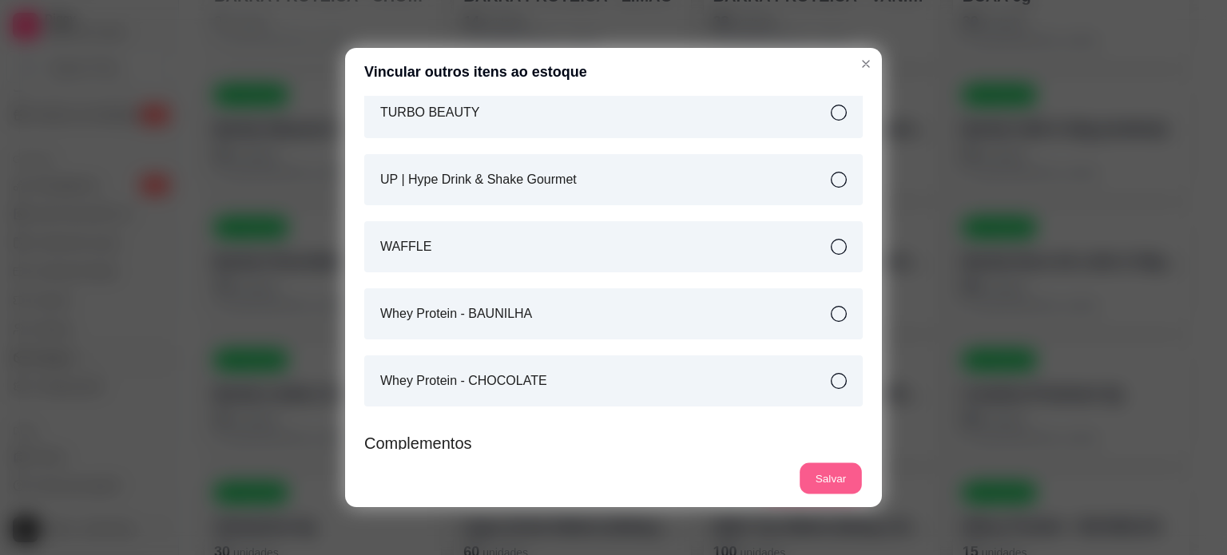
click at [821, 475] on button "Salvar" at bounding box center [831, 478] width 62 height 31
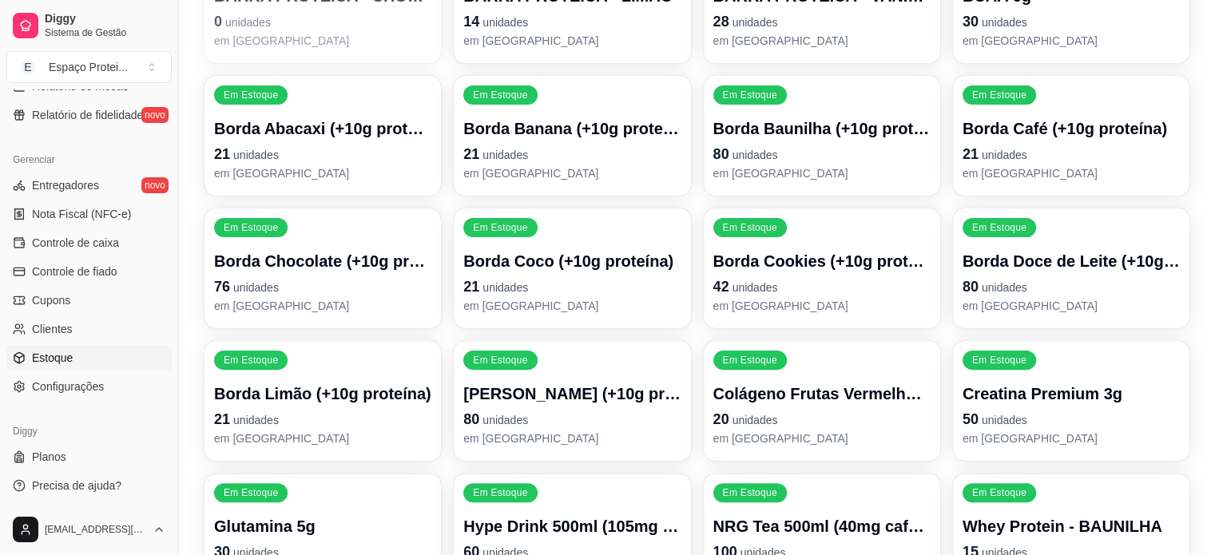
click at [574, 515] on p "Hype Drink 500ml (105mg cafeína)" at bounding box center [571, 526] width 217 height 22
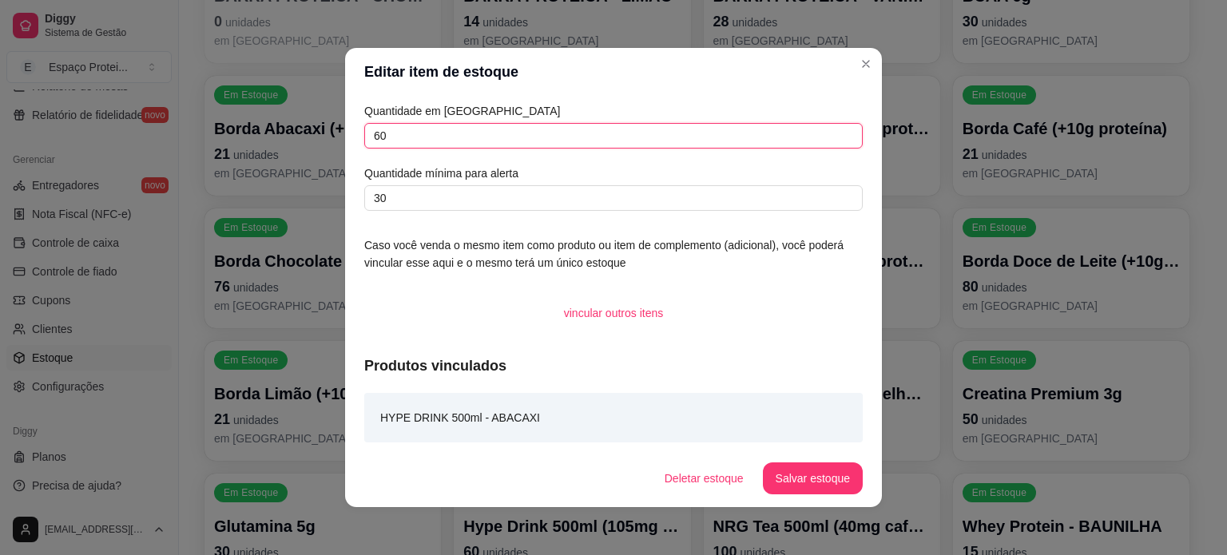
click at [447, 138] on input "60" at bounding box center [613, 136] width 499 height 26
type input "6"
type input "45"
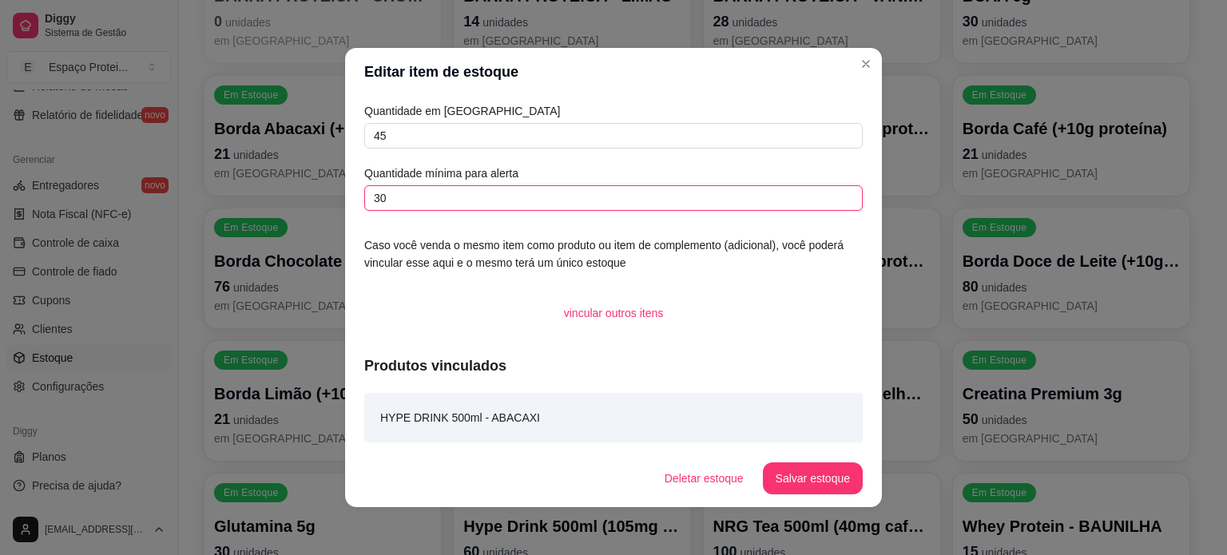
click at [472, 202] on input "30" at bounding box center [613, 198] width 499 height 26
type input "20"
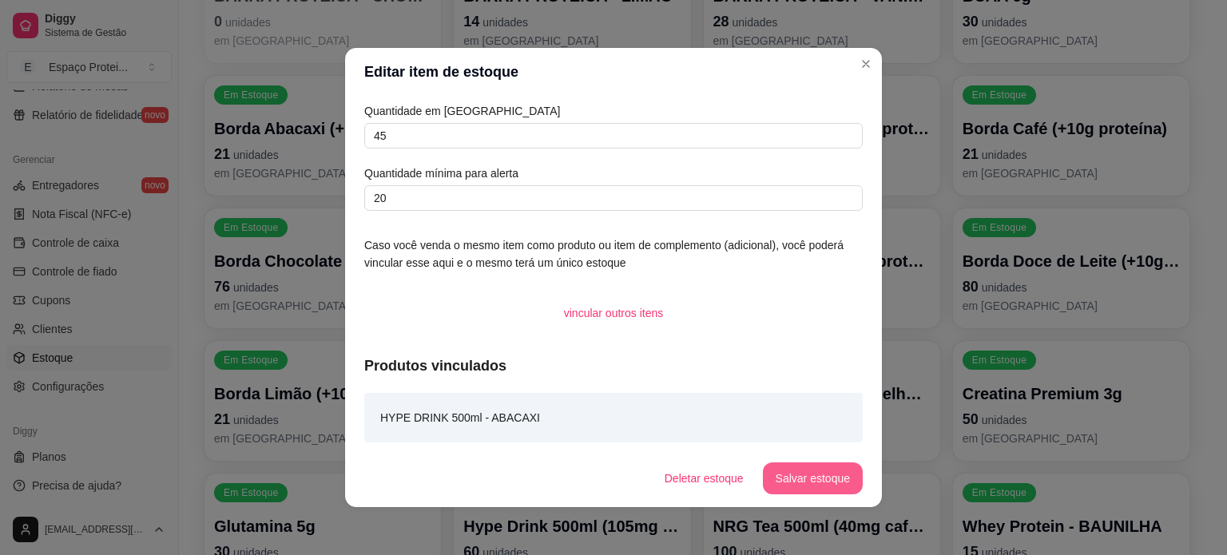
click at [818, 480] on button "Salvar estoque" at bounding box center [813, 479] width 100 height 32
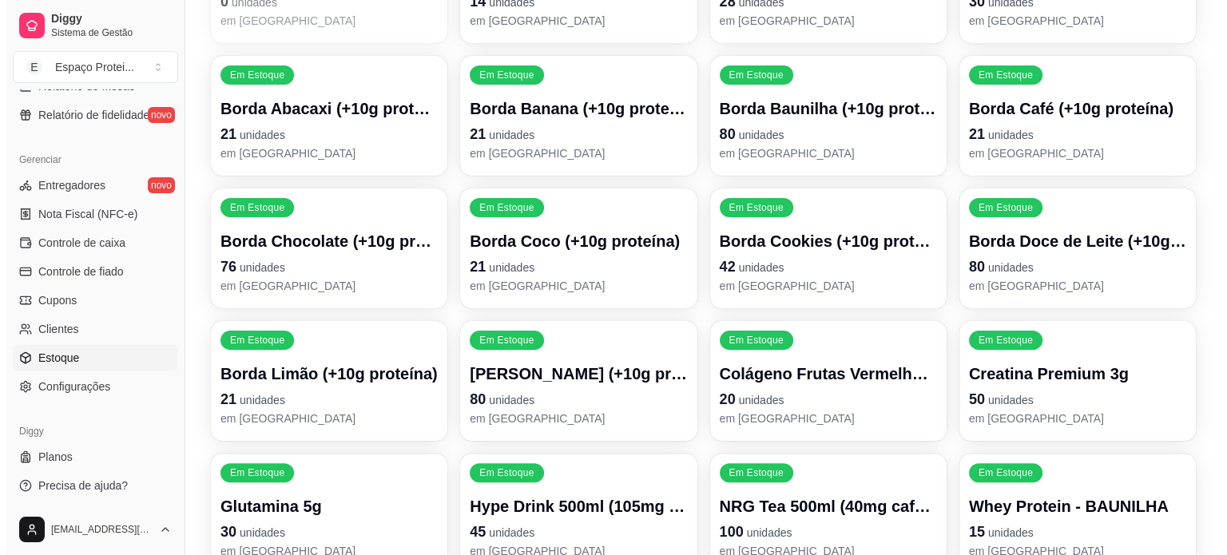
scroll to position [431, 0]
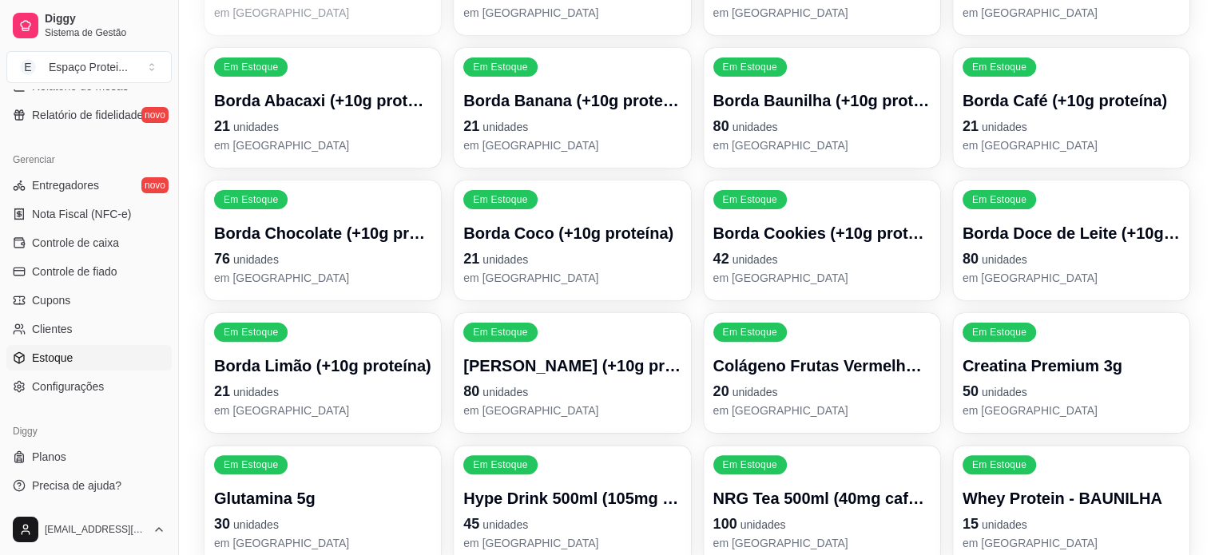
click at [678, 322] on div "Zerado BARRA PROTEÍCA - CHOCOLATE PEANUT 0 unidades em estoque Em Estoque BARRA…" at bounding box center [697, 306] width 985 height 783
click at [604, 487] on p "Hype Drink 500ml (105mg cafeína)" at bounding box center [571, 498] width 217 height 22
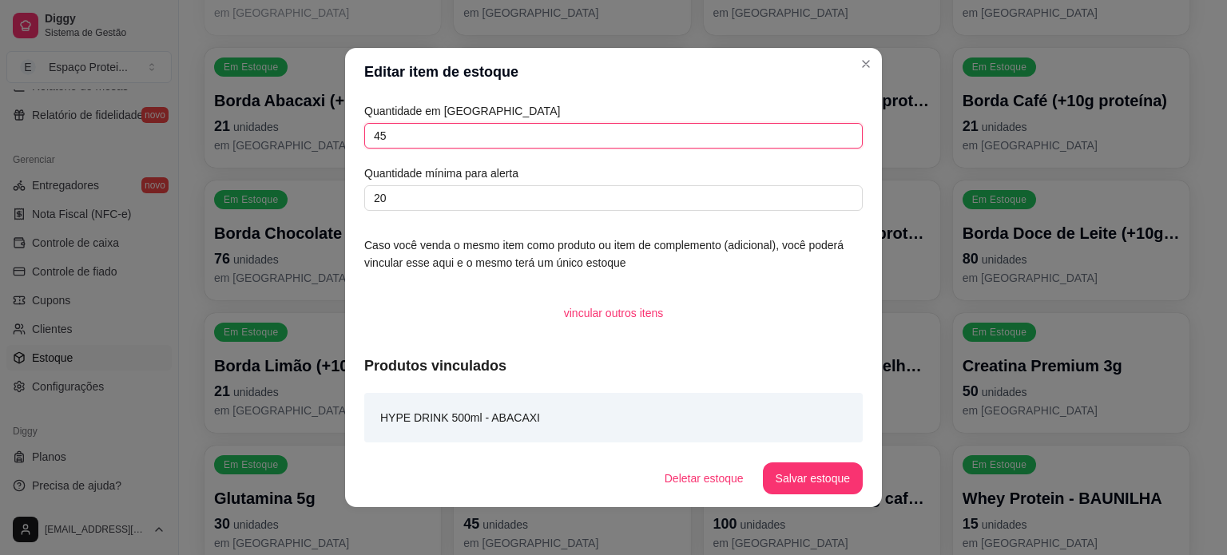
click at [524, 138] on input "45" at bounding box center [613, 136] width 499 height 26
type input "60"
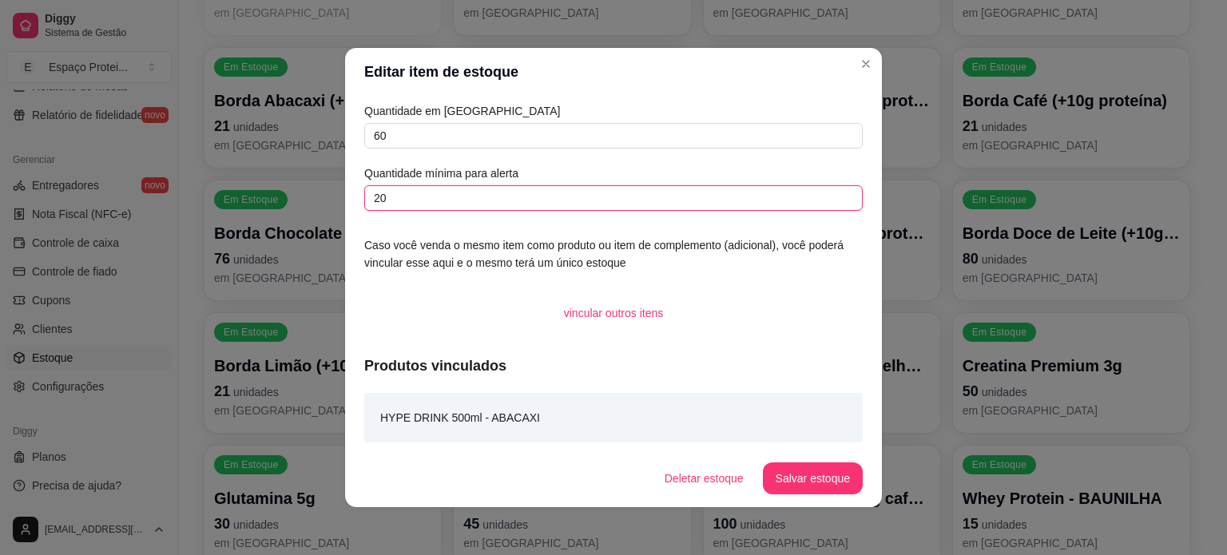
click at [578, 198] on input "20" at bounding box center [613, 198] width 499 height 26
type input "2"
type input "30"
click at [795, 486] on button "Salvar estoque" at bounding box center [813, 479] width 100 height 32
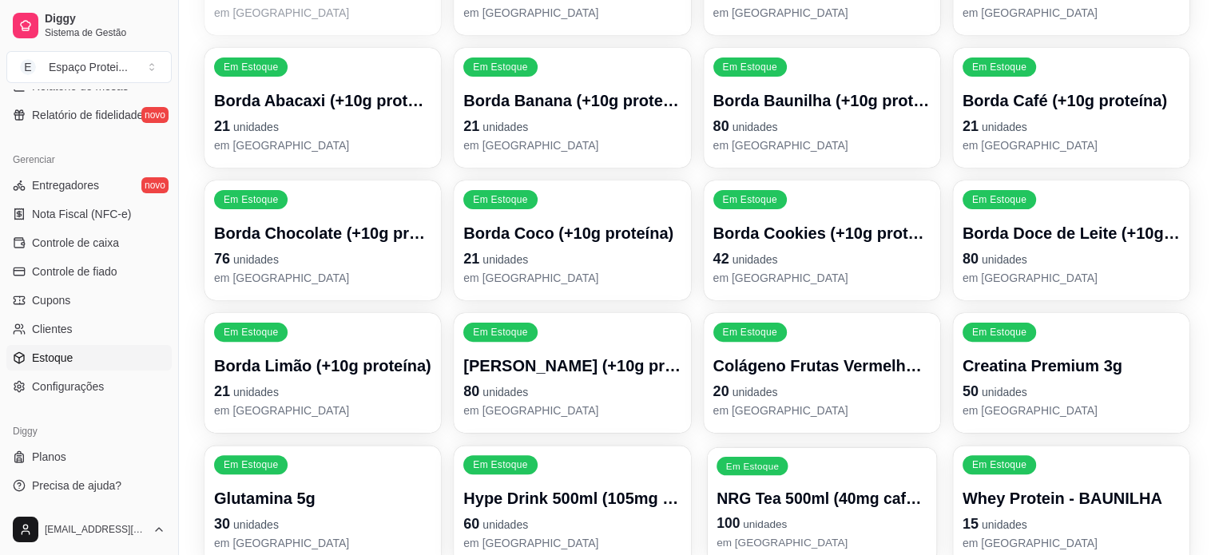
click at [846, 535] on p "em [GEOGRAPHIC_DATA]" at bounding box center [822, 542] width 211 height 15
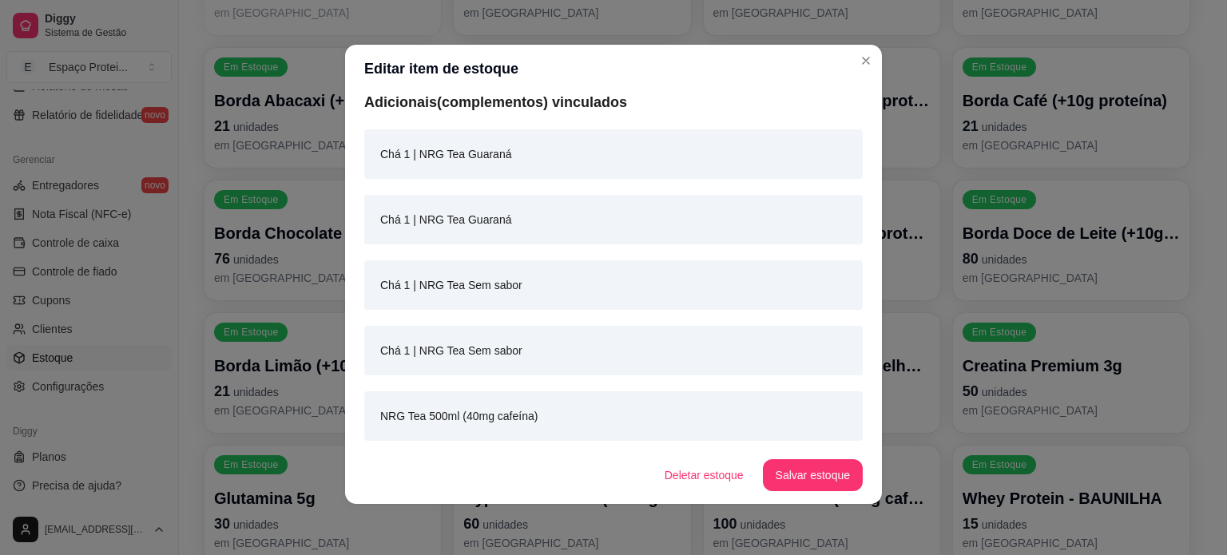
scroll to position [0, 0]
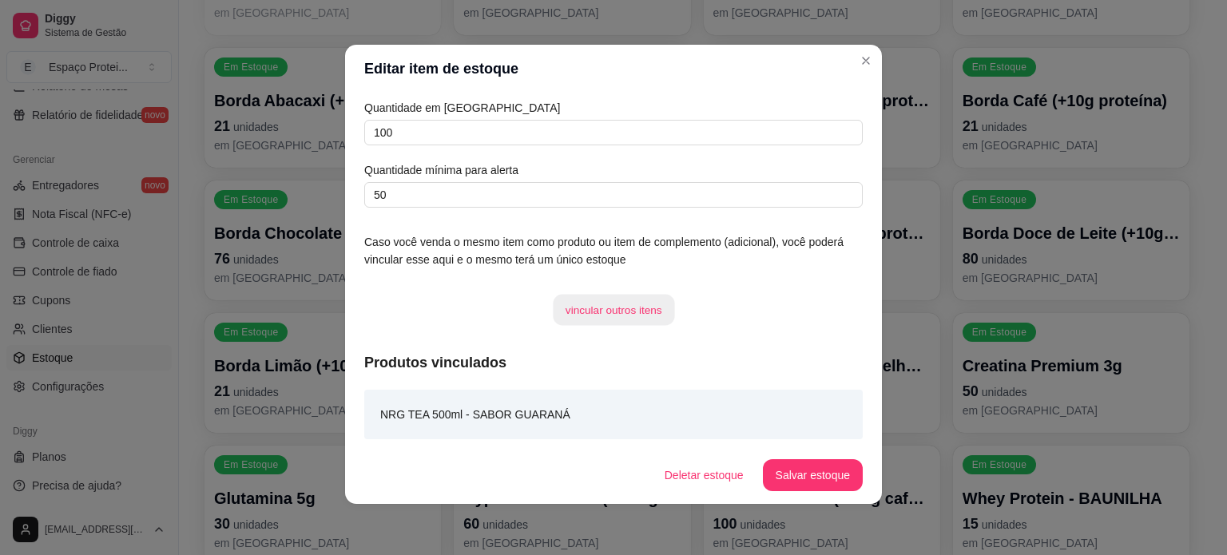
click at [614, 308] on button "vincular outros itens" at bounding box center [613, 310] width 121 height 31
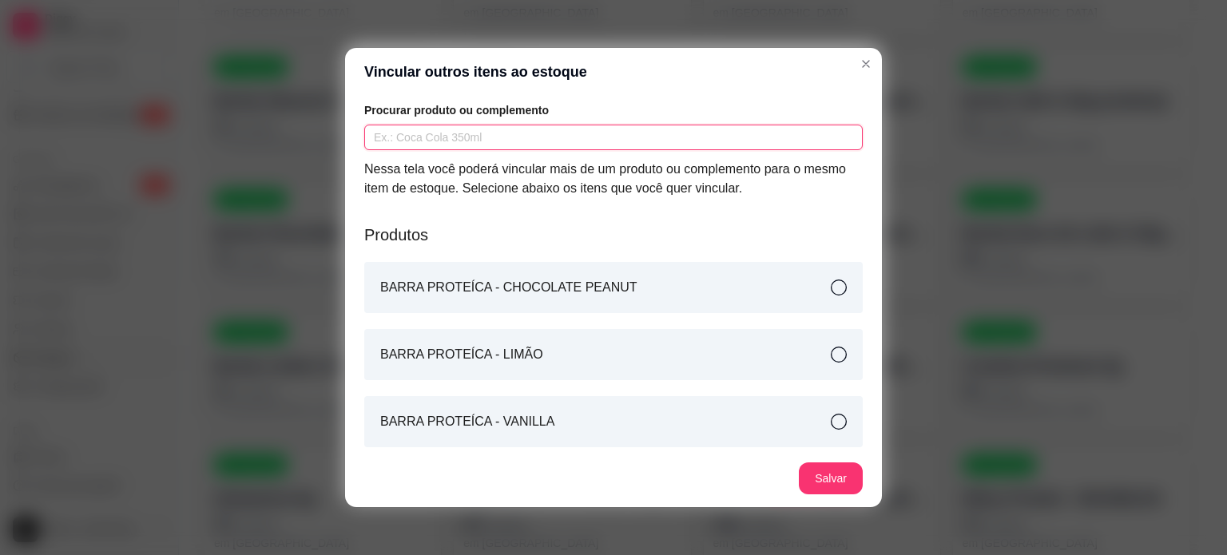
click at [503, 131] on input "text" at bounding box center [613, 138] width 499 height 26
type input "HYPE"
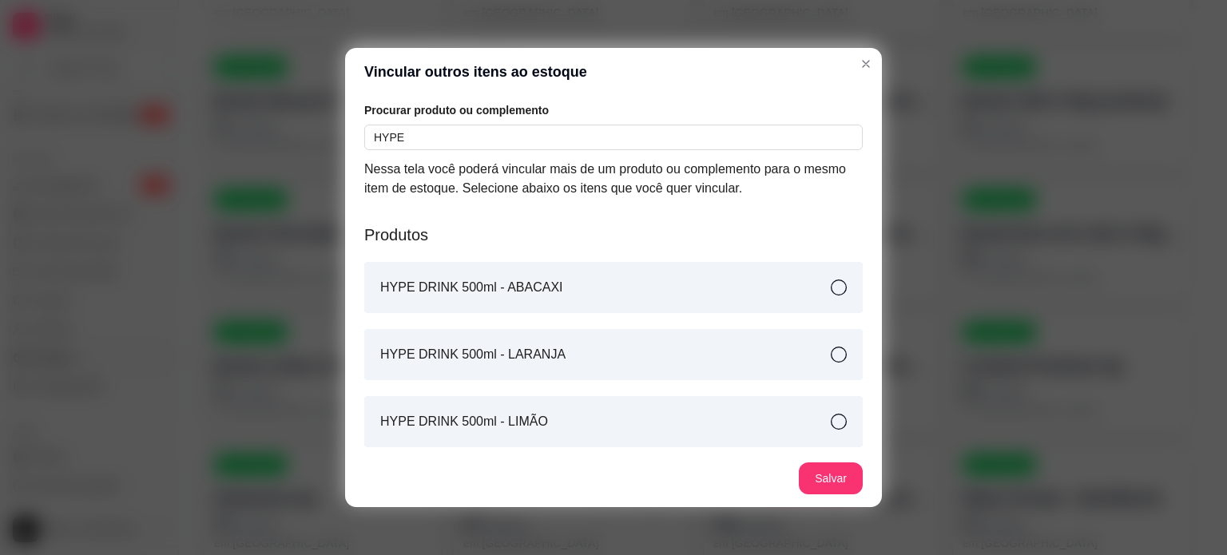
click at [529, 288] on article "HYPE DRINK 500ml - ABACAXI" at bounding box center [471, 287] width 183 height 19
click at [562, 387] on div "Produtos HYPE DRINK 500ml - ABACAXI HYPE DRINK 500ml - LARANJA HYPE DRINK 500ml…" at bounding box center [613, 495] width 499 height 575
click at [531, 345] on article "HYPE DRINK 500ml - LARANJA" at bounding box center [472, 354] width 185 height 19
click at [595, 431] on div "HYPE DRINK 500ml - LIMÃO" at bounding box center [613, 421] width 499 height 51
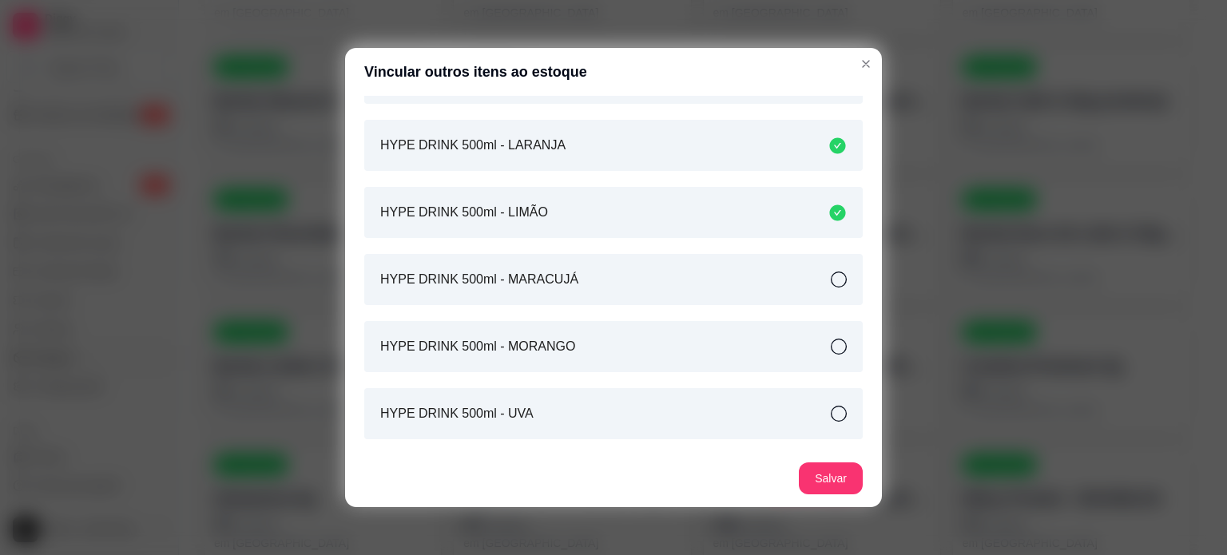
scroll to position [217, 0]
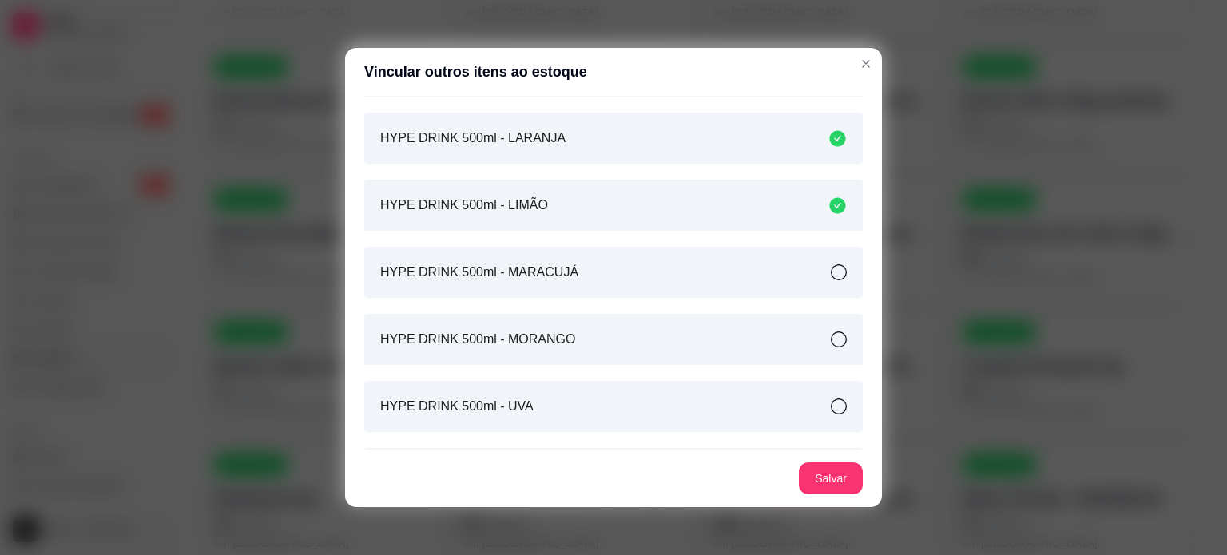
click at [567, 276] on div "HYPE DRINK 500ml - MARACUJÁ" at bounding box center [613, 272] width 499 height 51
click at [602, 336] on div "HYPE DRINK 500ml - MORANGO" at bounding box center [613, 339] width 499 height 51
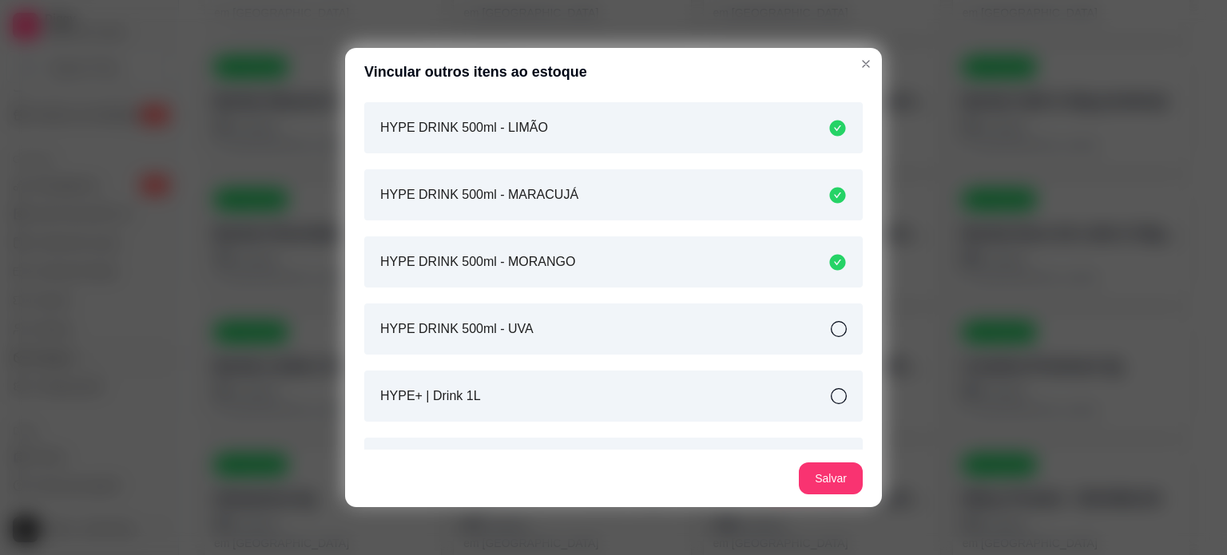
click at [601, 328] on div "HYPE DRINK 500ml - UVA" at bounding box center [613, 329] width 499 height 51
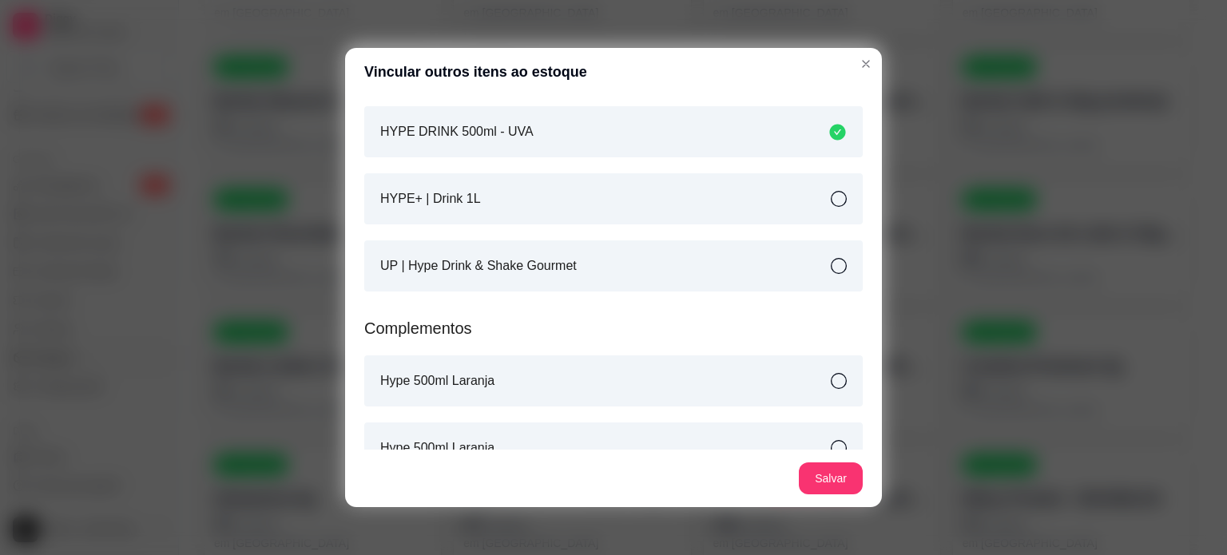
scroll to position [554, 0]
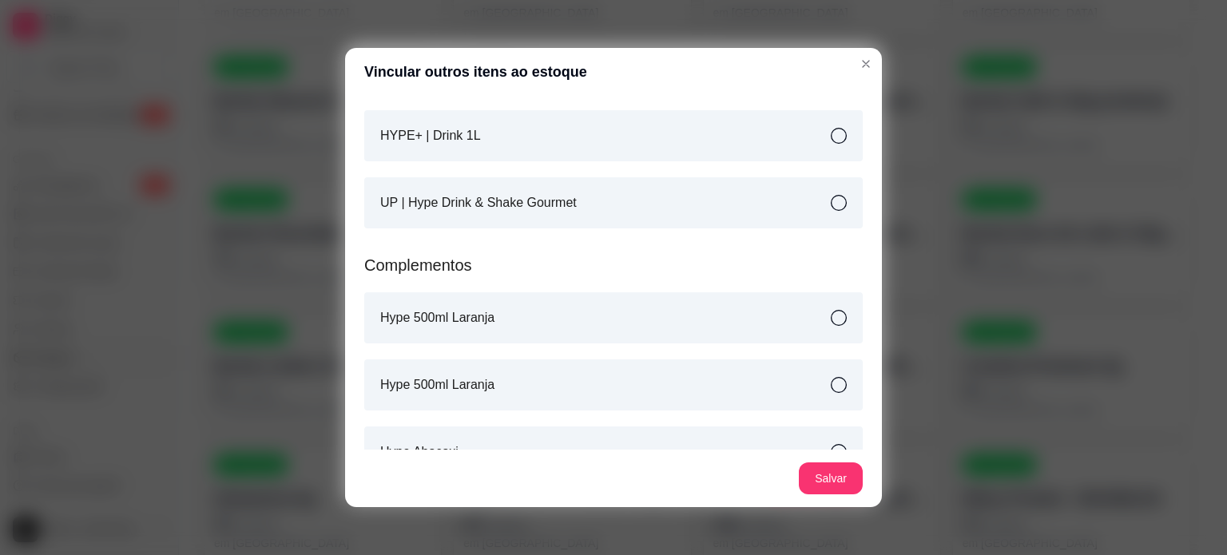
click at [598, 315] on div "Hype 500ml Laranja" at bounding box center [613, 317] width 499 height 51
click at [654, 396] on div "Hype 500ml Laranja" at bounding box center [613, 385] width 499 height 51
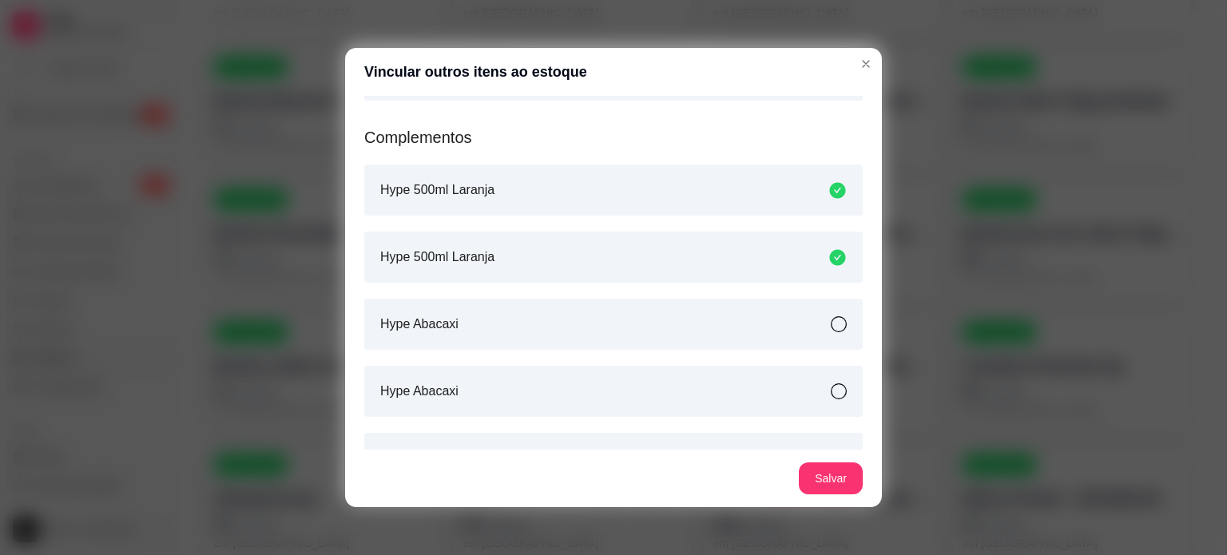
click at [621, 316] on div "Hype Abacaxi" at bounding box center [613, 324] width 499 height 51
click at [666, 407] on div "Hype Abacaxi" at bounding box center [613, 391] width 499 height 51
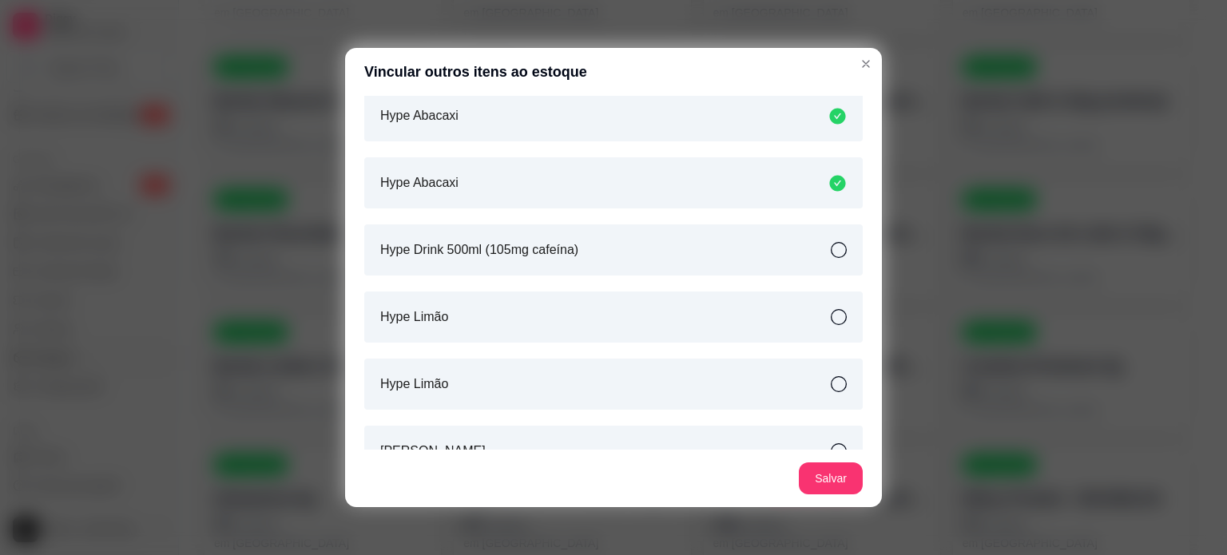
scroll to position [892, 0]
click at [663, 249] on div "Hype Drink 500ml (105mg cafeína)" at bounding box center [613, 249] width 499 height 51
click at [686, 305] on div "Hype Limão" at bounding box center [613, 316] width 499 height 51
click at [717, 363] on div "Hype Limão" at bounding box center [613, 383] width 499 height 51
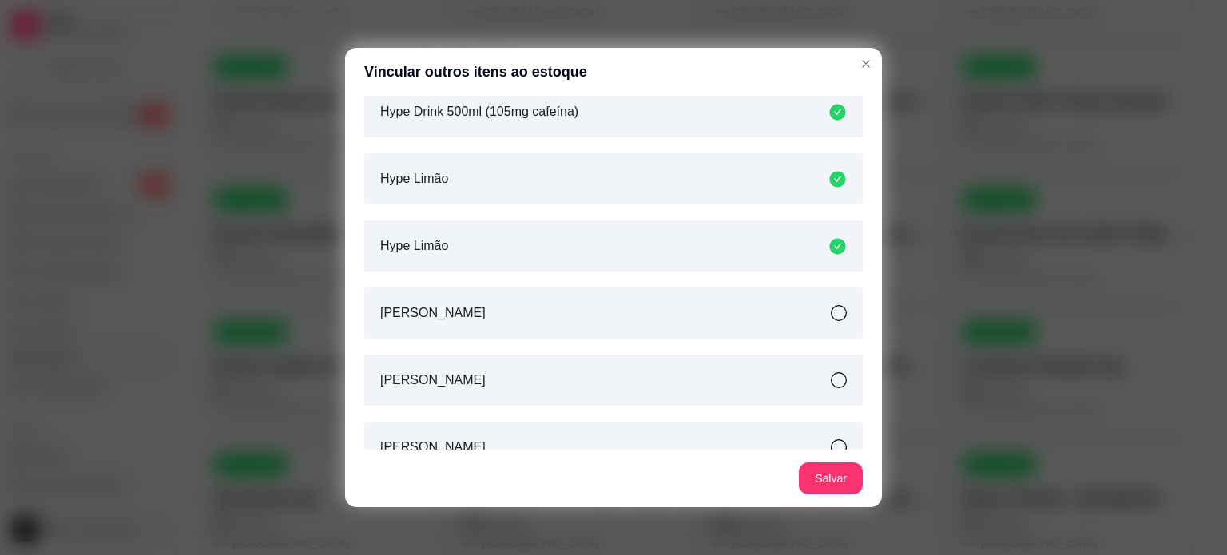
scroll to position [1054, 0]
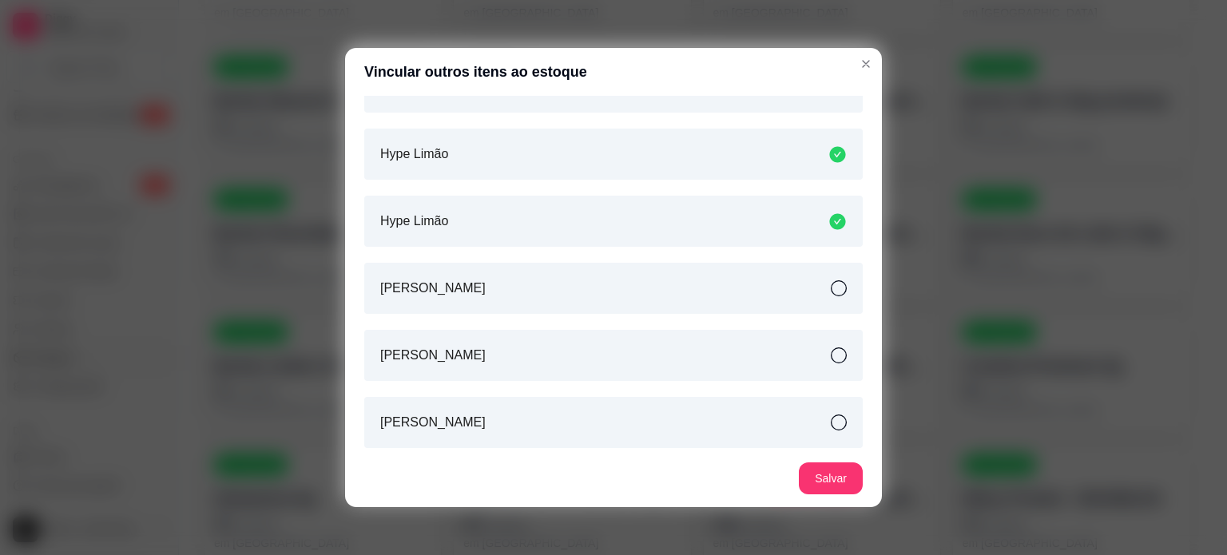
click at [690, 291] on div "[PERSON_NAME]" at bounding box center [613, 288] width 499 height 51
click at [717, 389] on div "Complementos Hype 500ml Laranja Hype 500ml Laranja Hype Abacaxi Hype Abacaxi Hy…" at bounding box center [613, 194] width 499 height 911
click at [701, 344] on div "[PERSON_NAME]" at bounding box center [613, 355] width 499 height 51
click at [748, 434] on div "[PERSON_NAME]" at bounding box center [613, 422] width 499 height 51
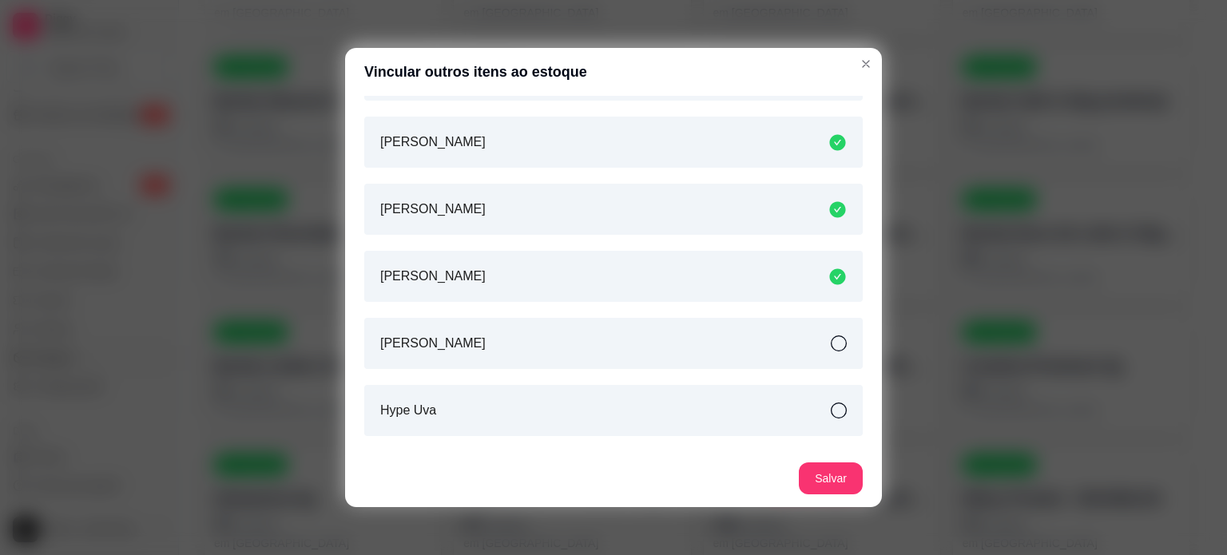
scroll to position [1211, 0]
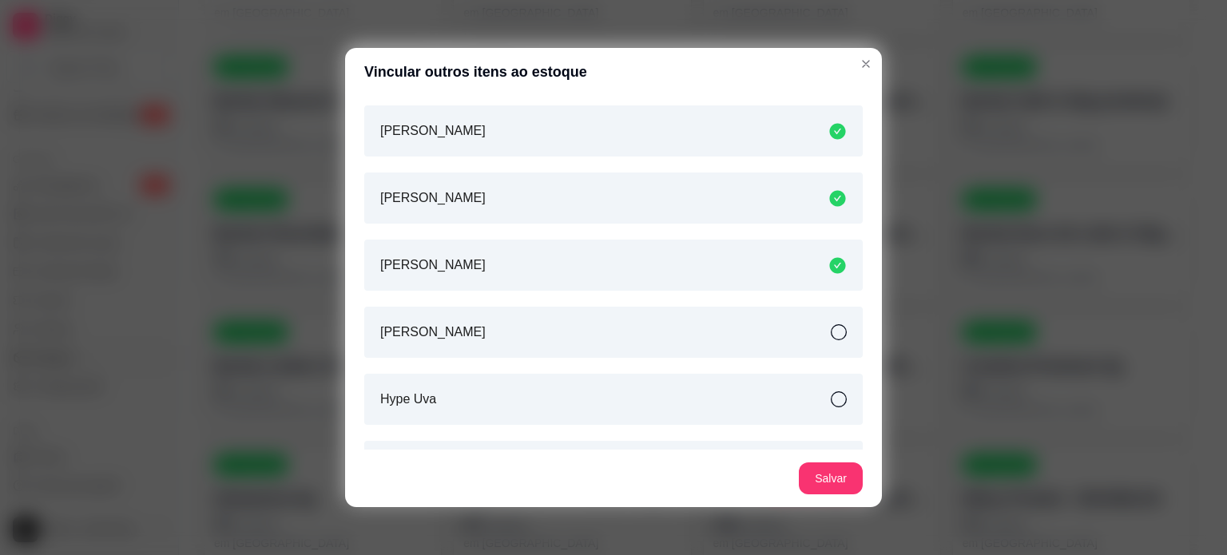
click at [716, 334] on div "[PERSON_NAME]" at bounding box center [613, 332] width 499 height 51
click at [773, 411] on div "Hype Uva" at bounding box center [613, 399] width 499 height 51
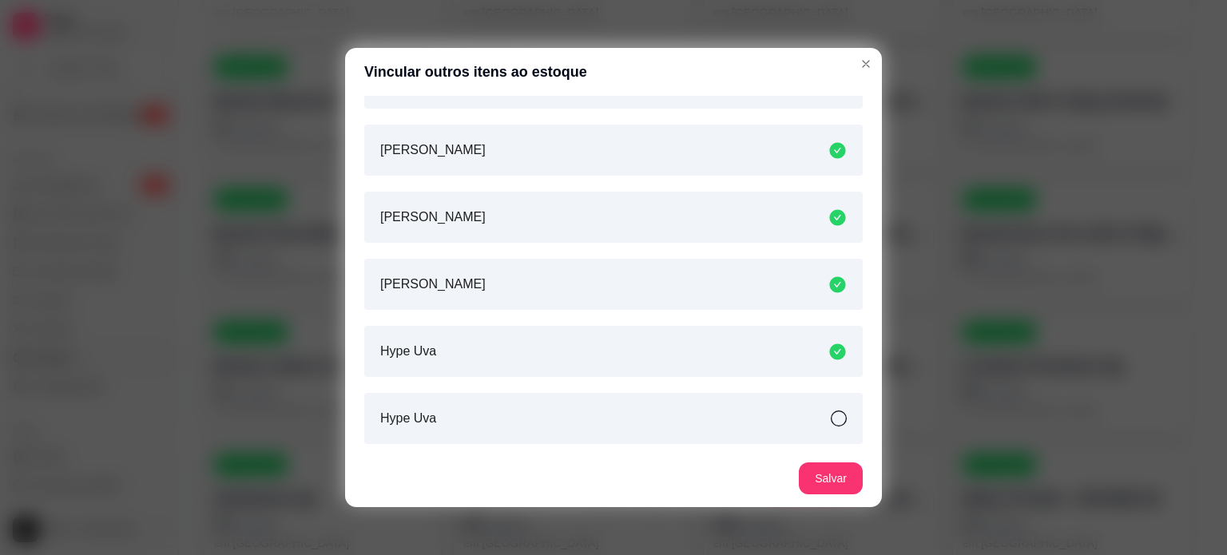
click at [799, 431] on div "Hype Uva" at bounding box center [613, 418] width 499 height 51
click at [844, 491] on button "Salvar" at bounding box center [831, 479] width 64 height 32
click at [825, 482] on button "Salvar" at bounding box center [831, 479] width 64 height 32
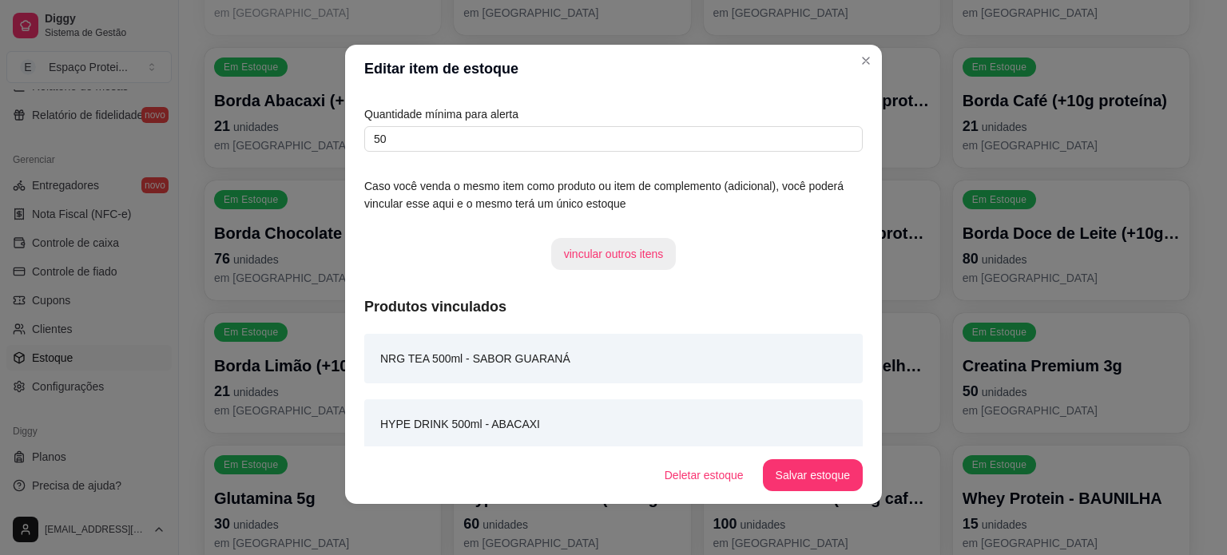
scroll to position [54, 0]
click at [610, 259] on button "vincular outros itens" at bounding box center [613, 256] width 125 height 32
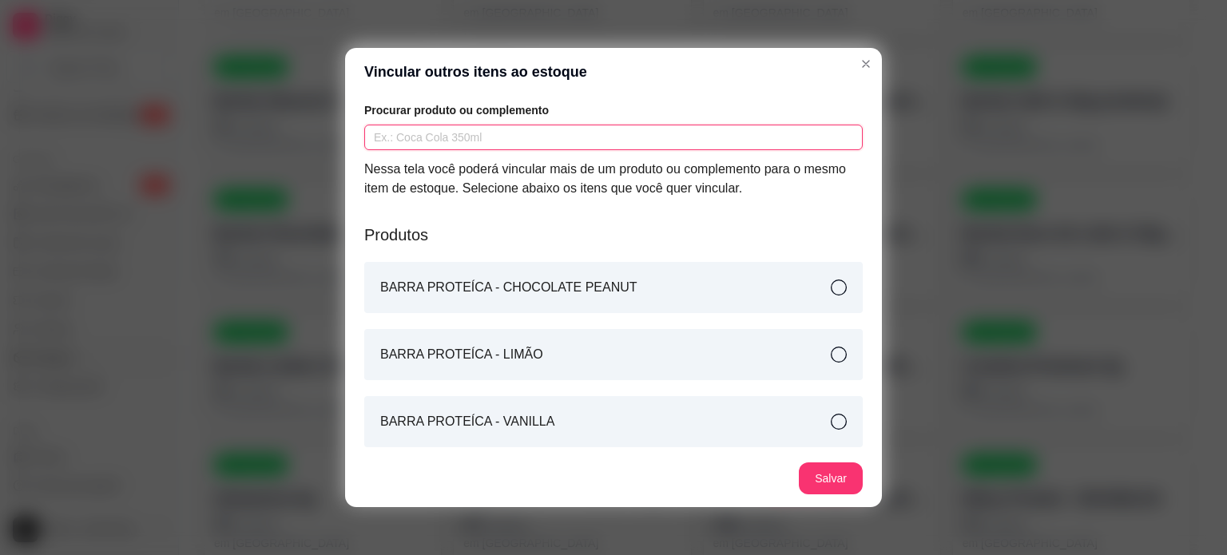
click at [503, 139] on input "text" at bounding box center [613, 138] width 499 height 26
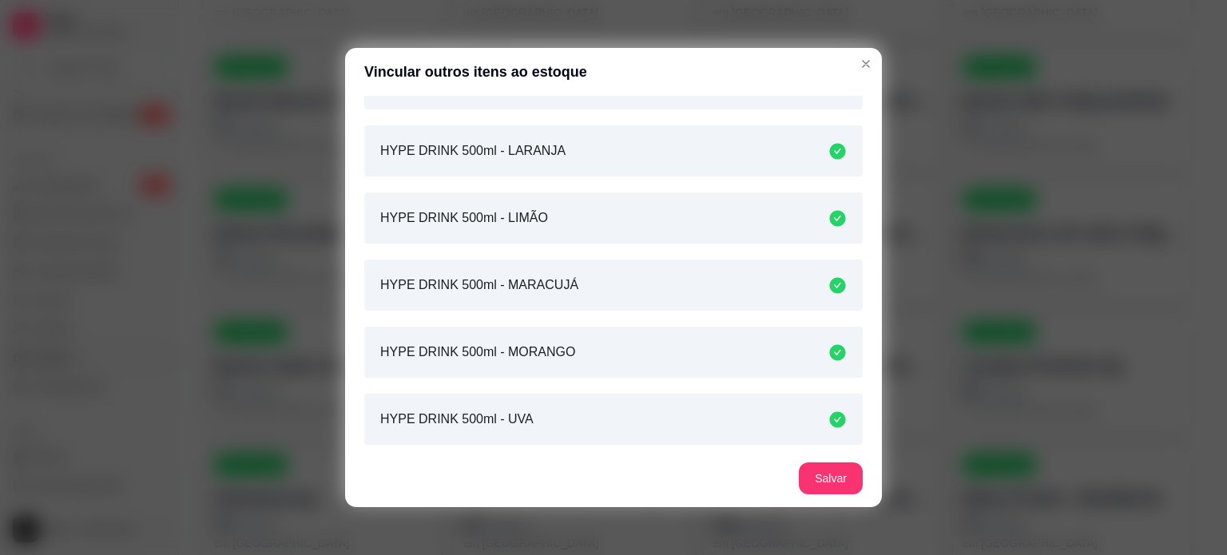
scroll to position [0, 0]
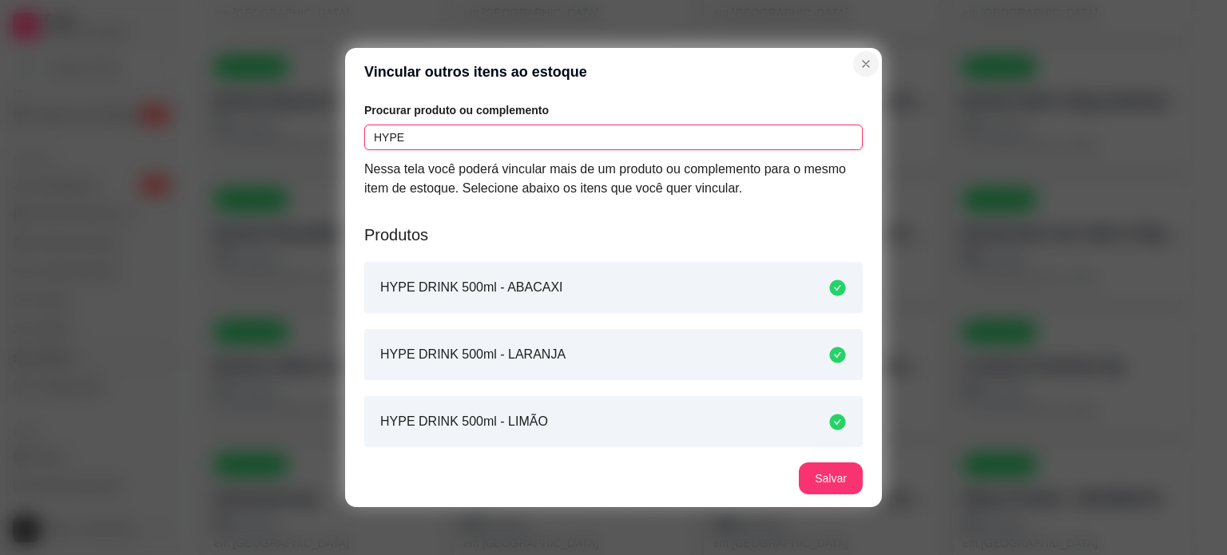
type input "HYPE"
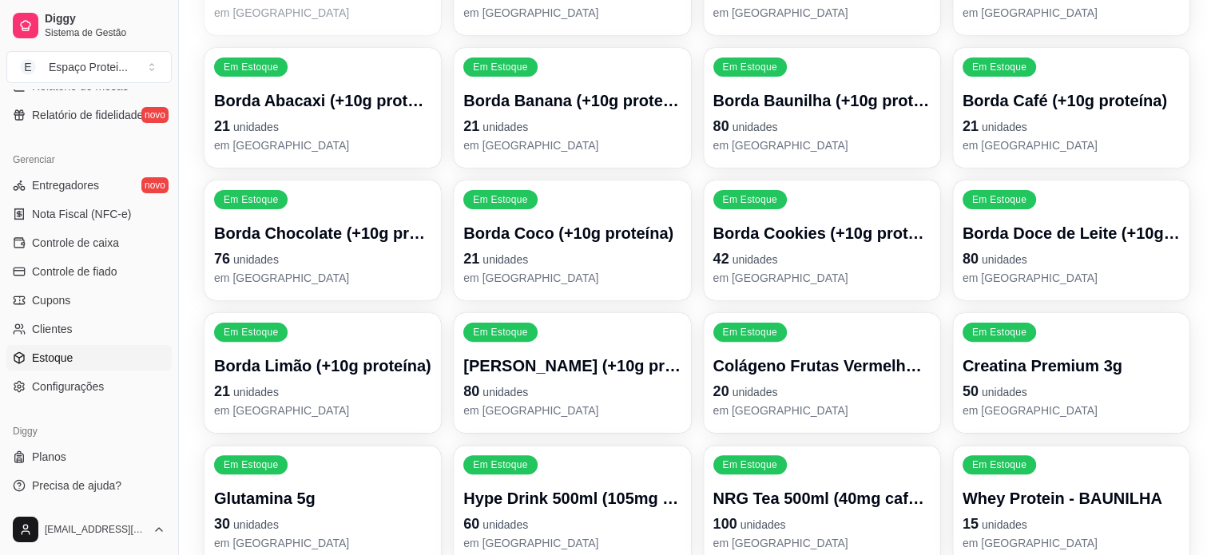
click at [828, 487] on p "NRG Tea 500ml (40mg cafeína)" at bounding box center [821, 498] width 217 height 22
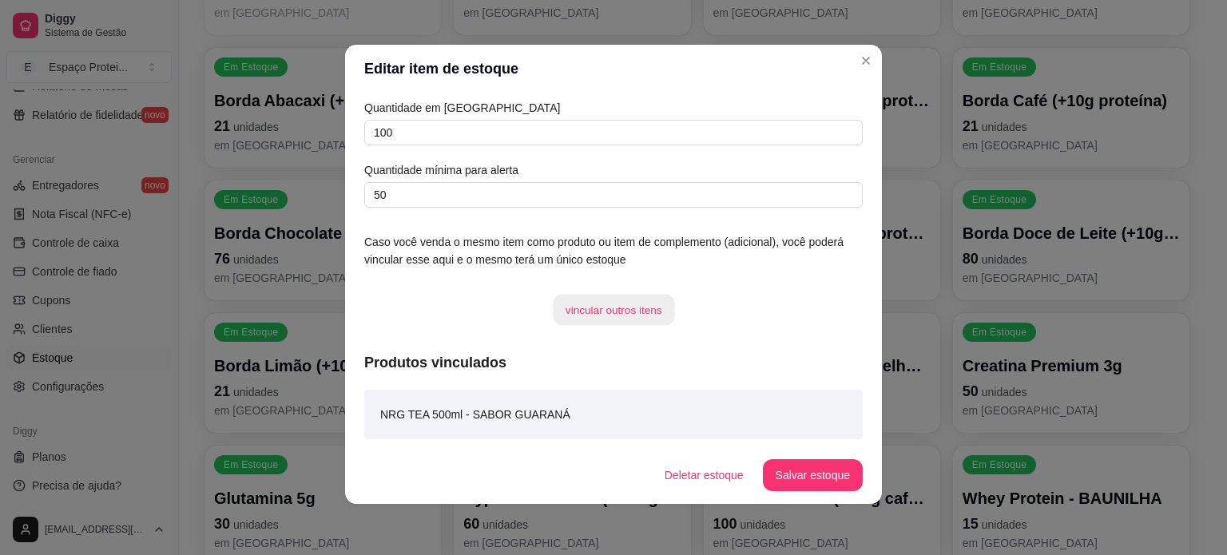
click at [615, 312] on button "vincular outros itens" at bounding box center [613, 310] width 121 height 31
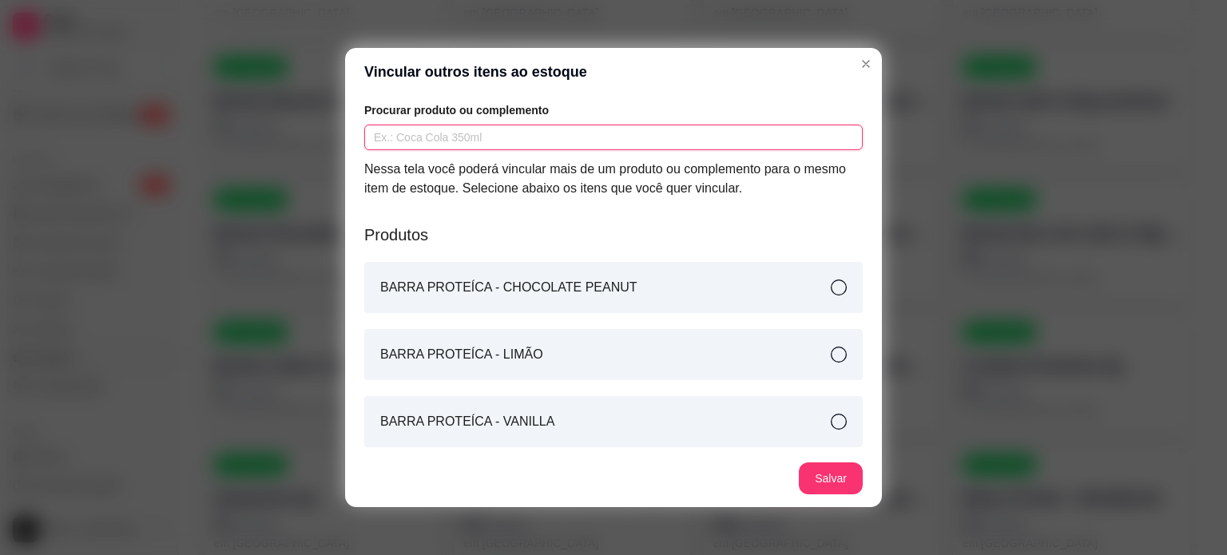
click at [502, 131] on input "text" at bounding box center [613, 138] width 499 height 26
type input "HY"
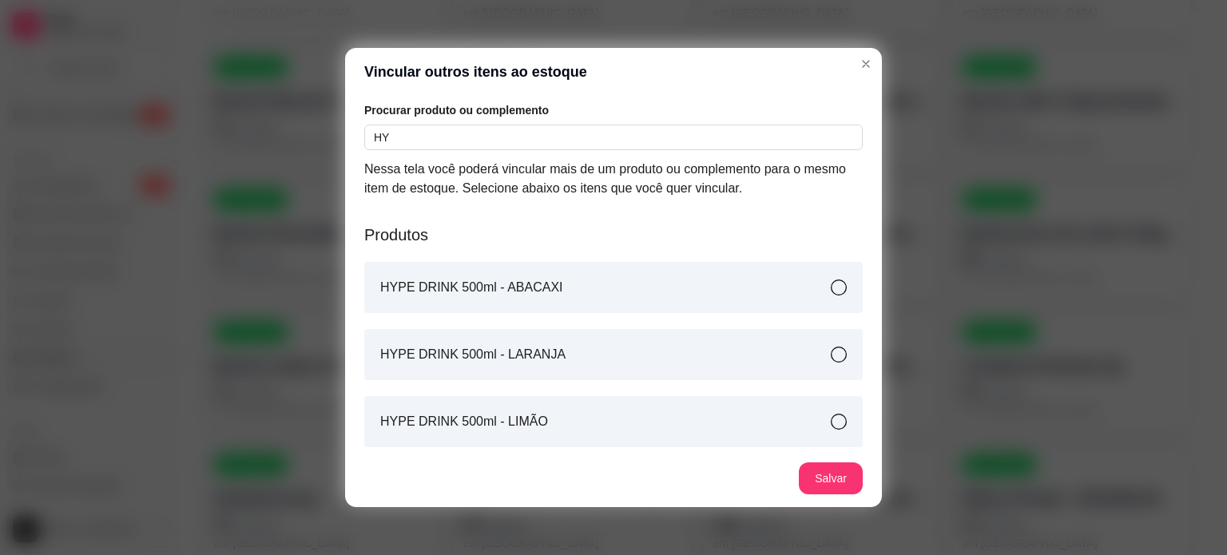
click at [651, 303] on div "HYPE DRINK 500ml - ABACAXI" at bounding box center [613, 287] width 499 height 51
click at [816, 469] on button "Salvar" at bounding box center [831, 479] width 64 height 32
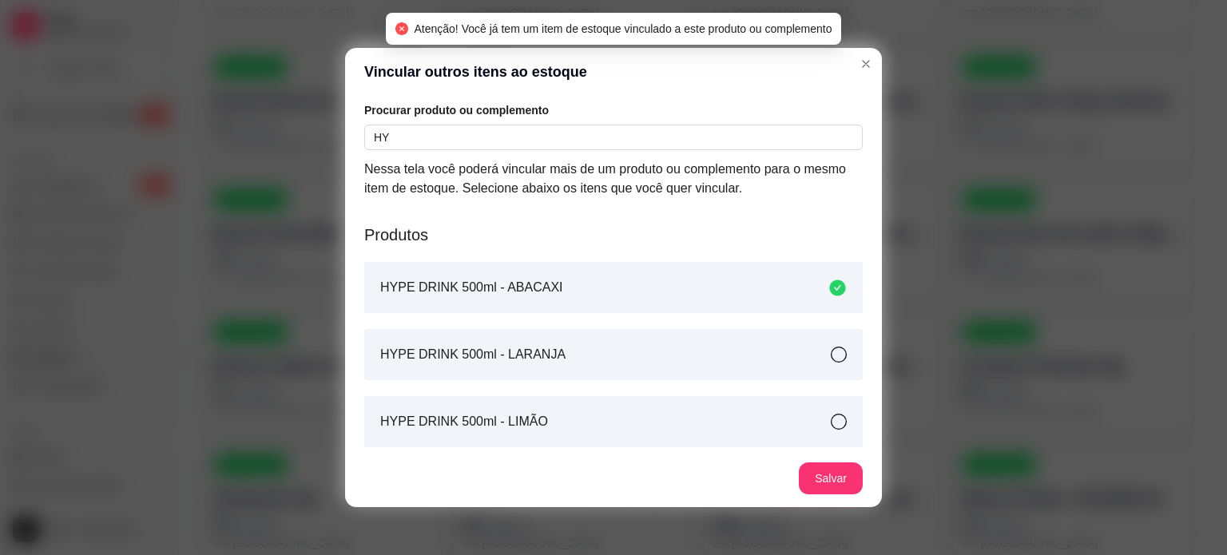
click at [829, 284] on icon at bounding box center [837, 288] width 16 height 16
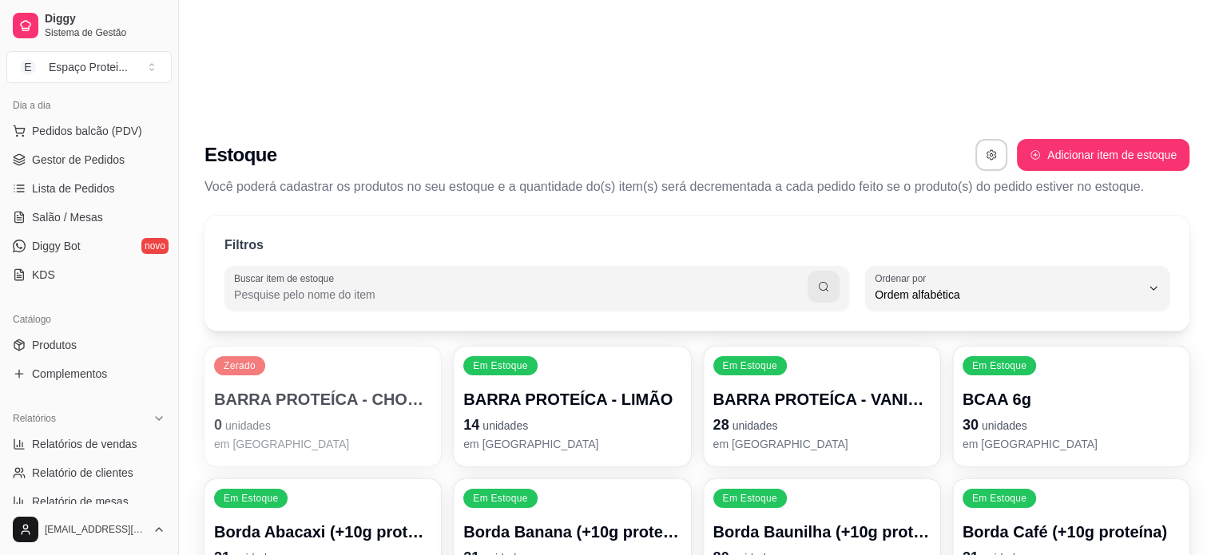
click at [1035, 139] on button "Adicionar item de estoque" at bounding box center [1103, 155] width 173 height 32
select select "UN"
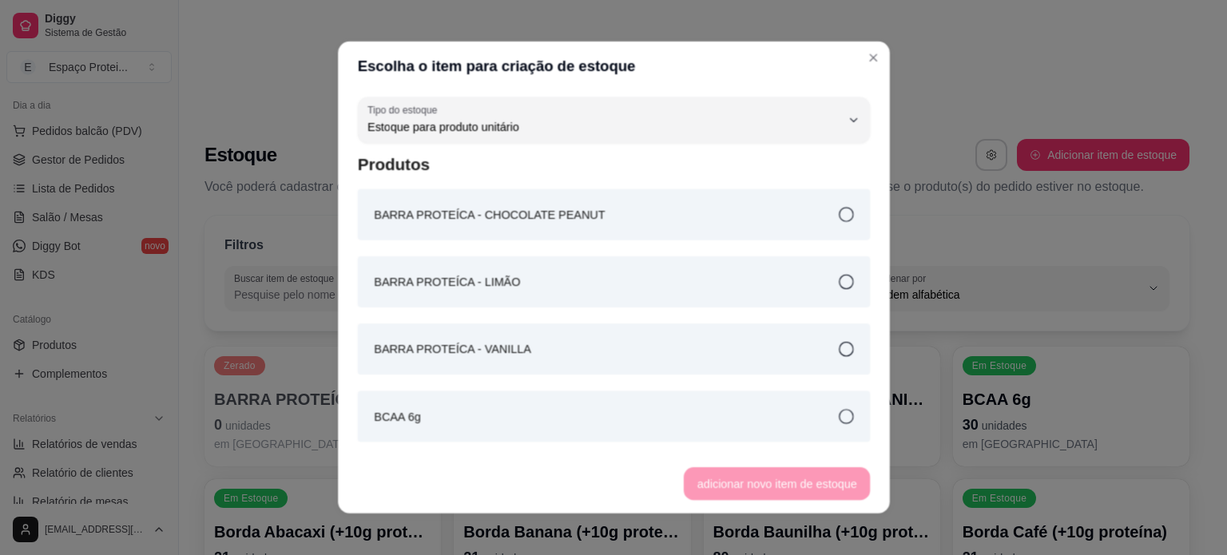
scroll to position [15, 0]
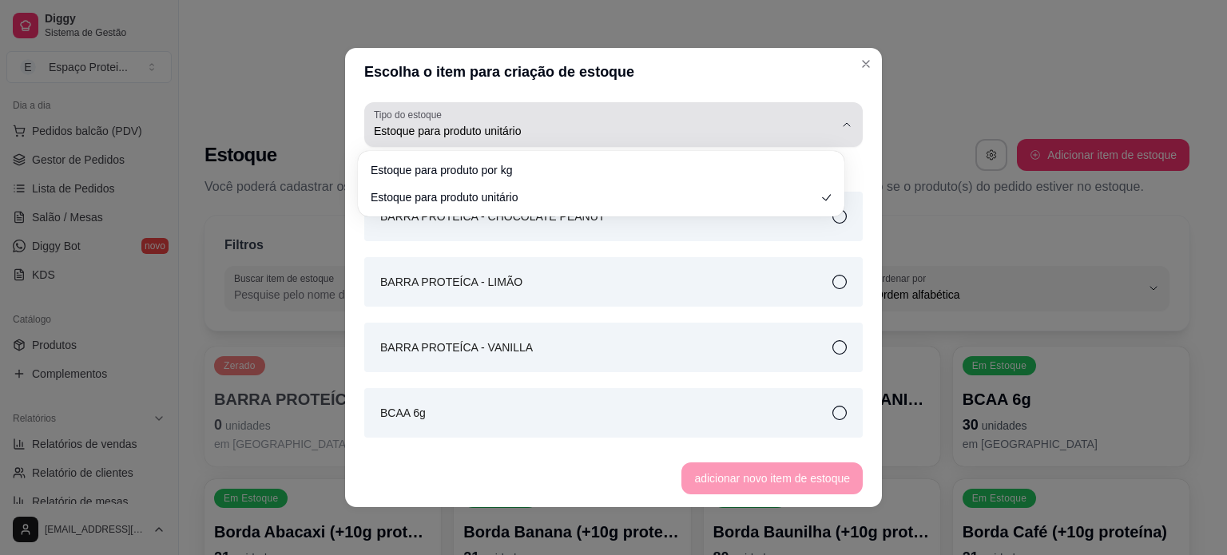
click at [670, 133] on span "Estoque para produto unitário" at bounding box center [604, 131] width 460 height 16
click at [651, 131] on span "Estoque para produto unitário" at bounding box center [604, 131] width 460 height 16
click at [620, 128] on span "Estoque para produto unitário" at bounding box center [604, 131] width 460 height 16
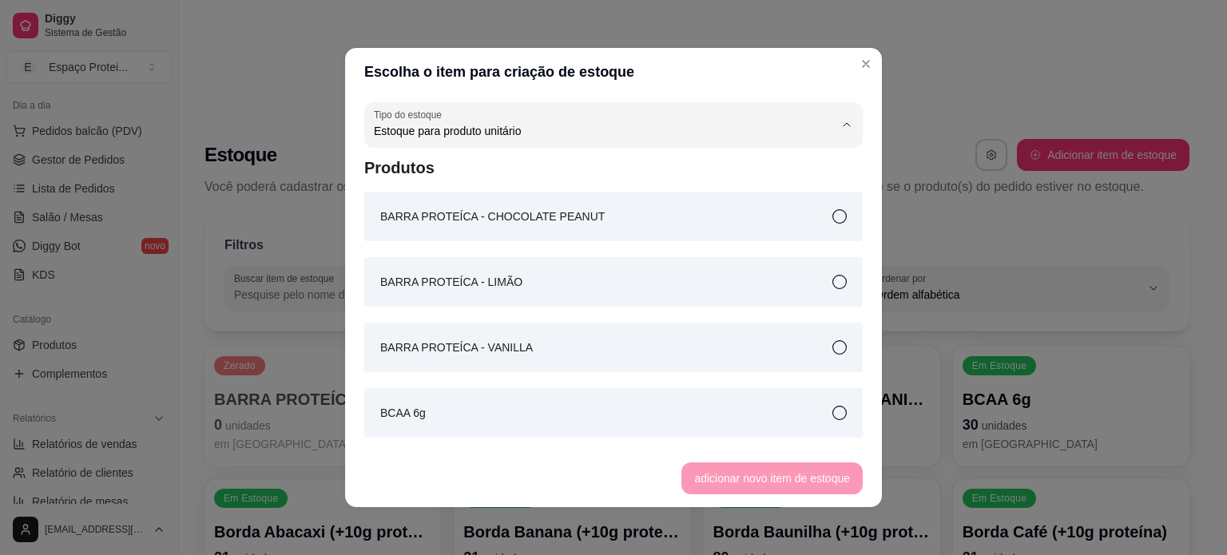
click at [791, 77] on header "Escolha o item para criação de estoque" at bounding box center [613, 72] width 537 height 48
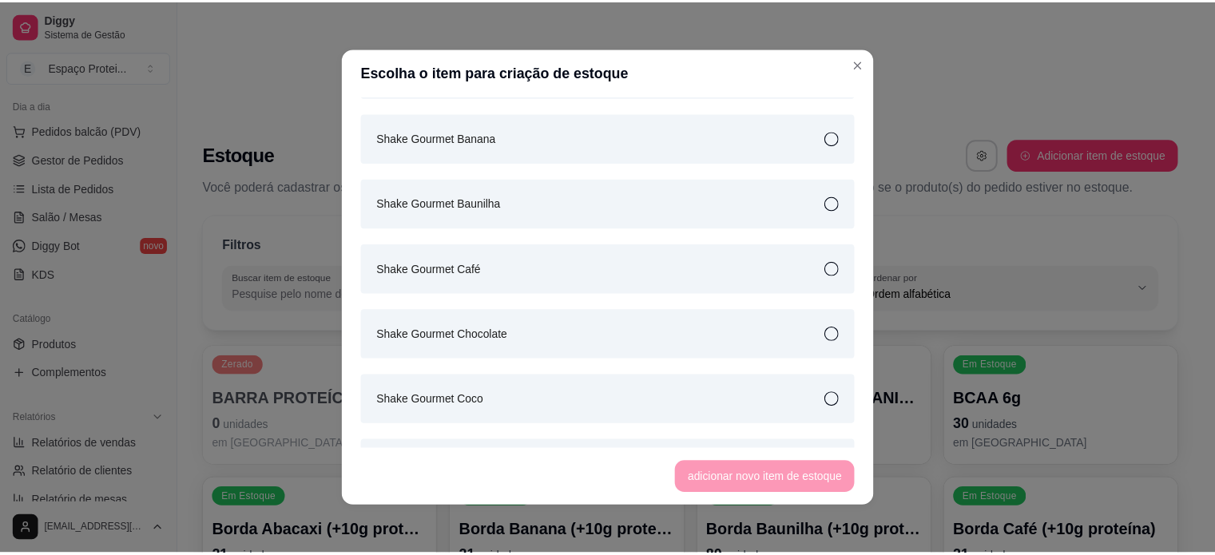
scroll to position [7854, 0]
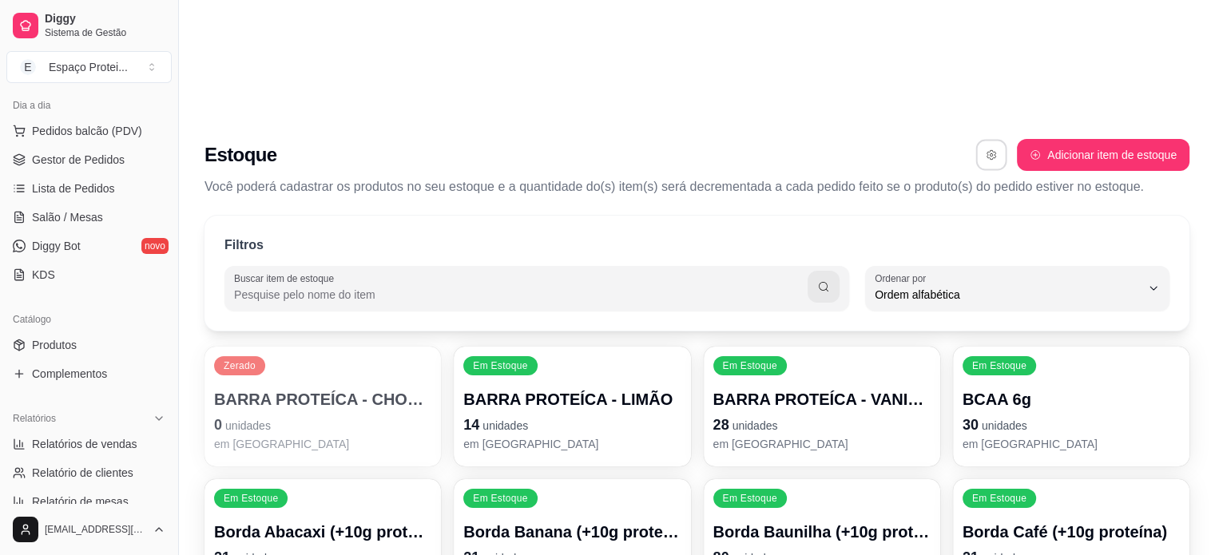
click at [976, 140] on button "button" at bounding box center [991, 155] width 31 height 31
click at [747, 216] on div "Filtros Buscar item de estoque ALPHABETICAL_ORDER Ordenar por Ordem alfabética …" at bounding box center [697, 273] width 985 height 115
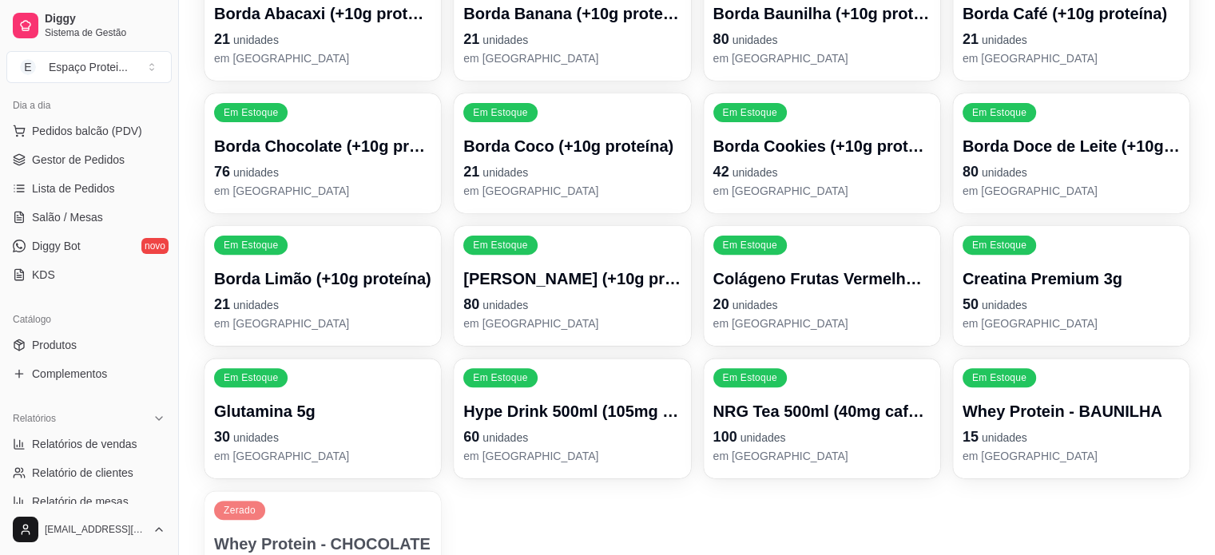
scroll to position [518, 0]
click at [57, 287] on div "Dia a dia Pedidos balcão (PDV) Gestor de Pedidos Lista de Pedidos Salão / Mesas…" at bounding box center [89, 190] width 178 height 208
click at [50, 280] on span "KDS" at bounding box center [43, 275] width 23 height 16
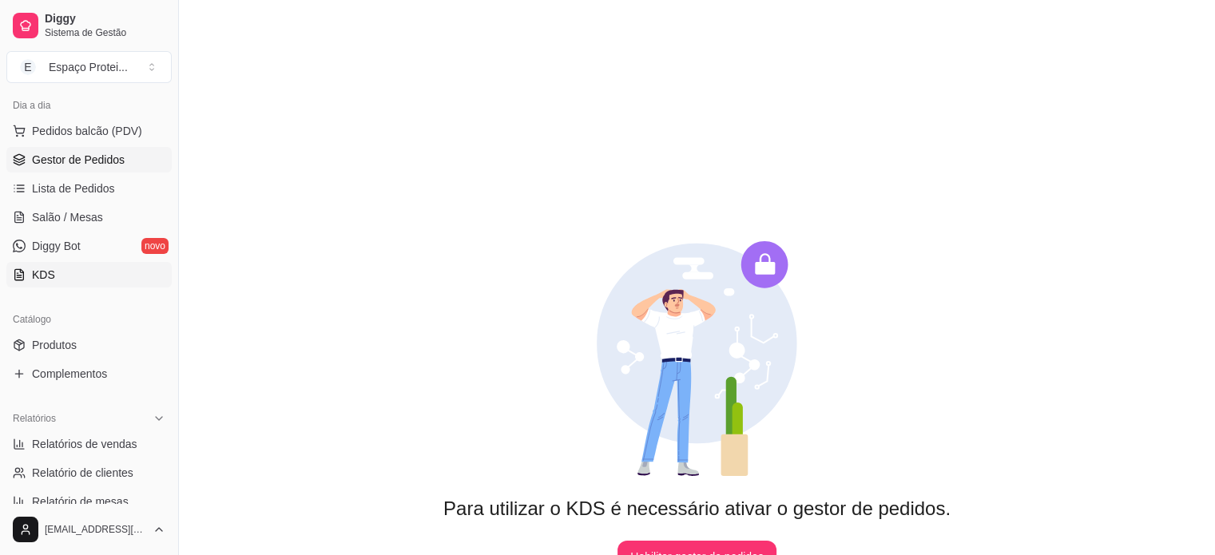
click at [54, 166] on span "Gestor de Pedidos" at bounding box center [78, 160] width 93 height 16
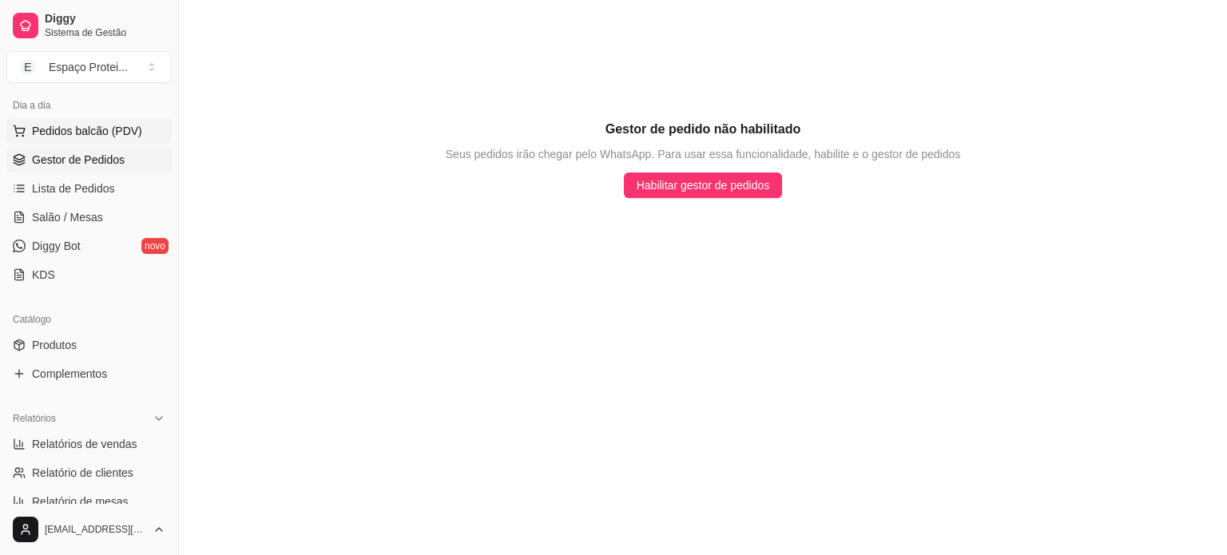
click at [82, 127] on span "Pedidos balcão (PDV)" at bounding box center [87, 131] width 110 height 16
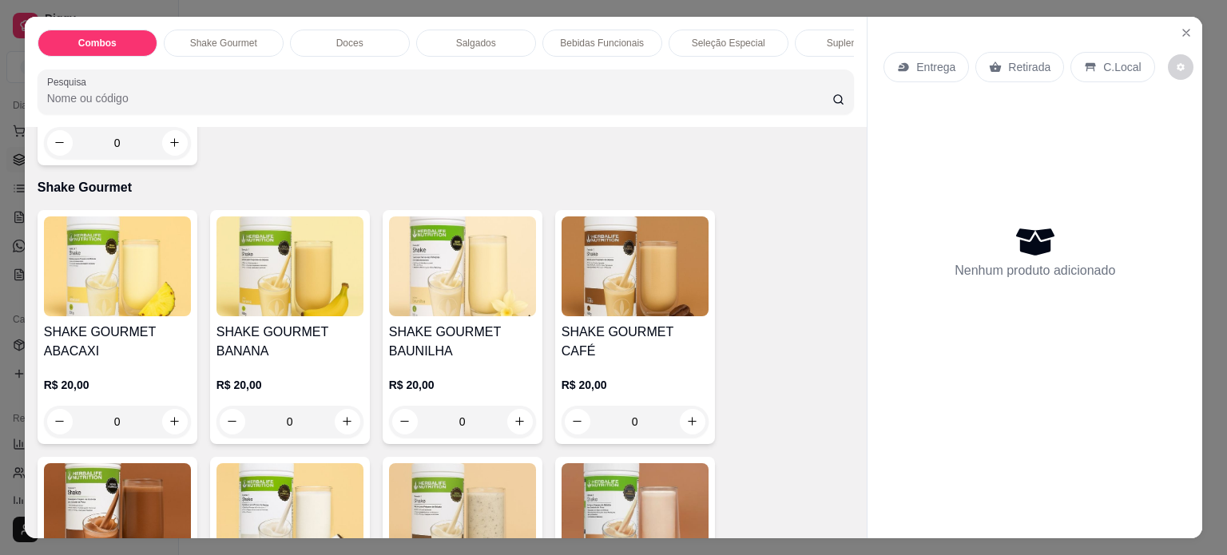
scroll to position [549, 0]
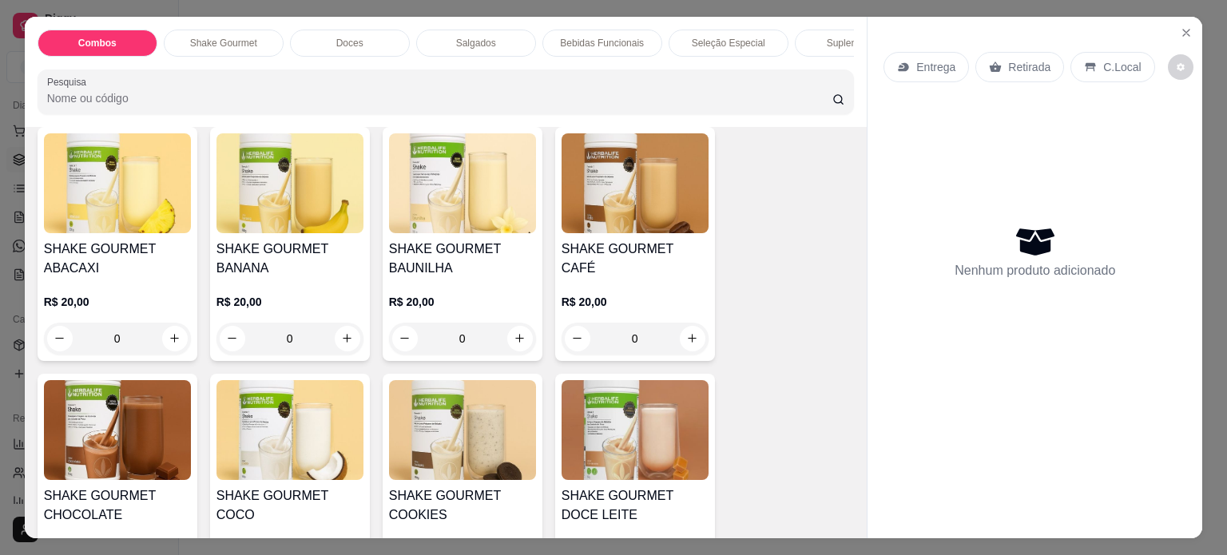
click at [224, 46] on div "Shake Gourmet" at bounding box center [224, 43] width 120 height 27
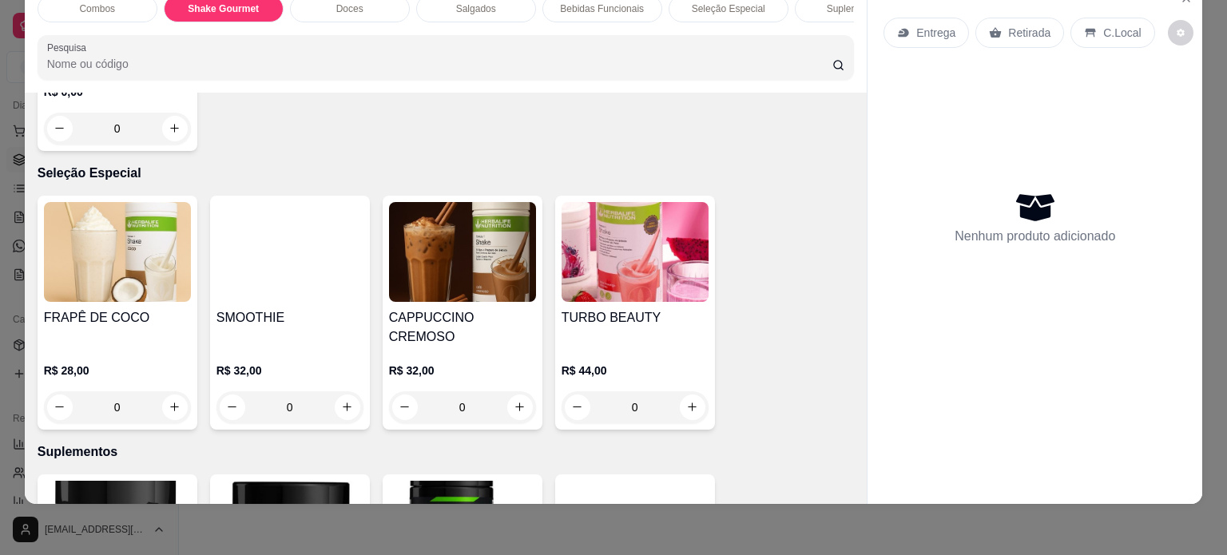
scroll to position [2307, 0]
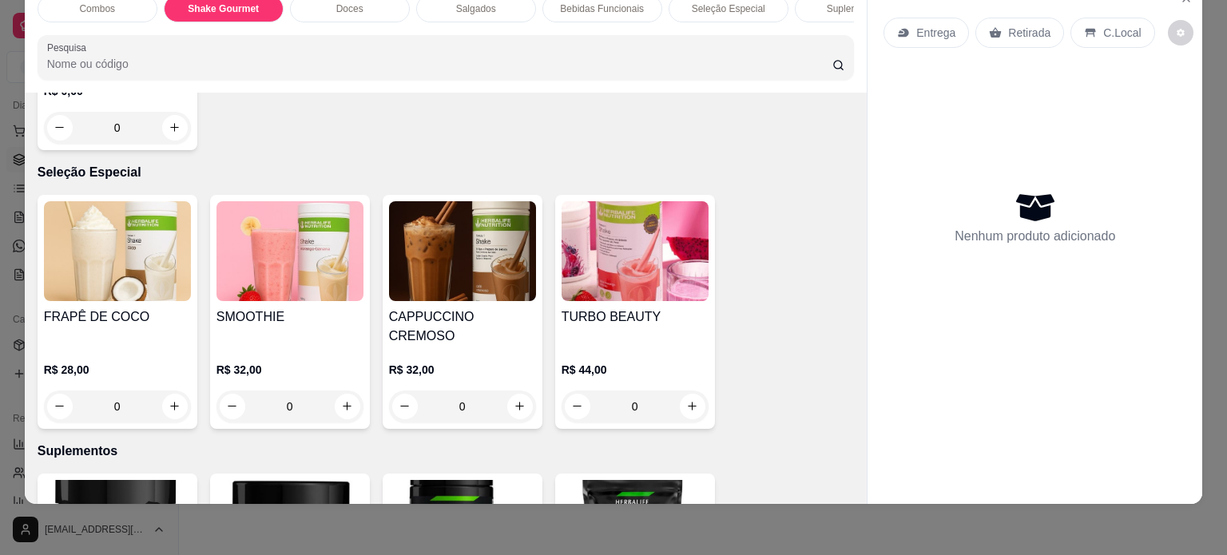
click at [617, 272] on img at bounding box center [635, 251] width 147 height 100
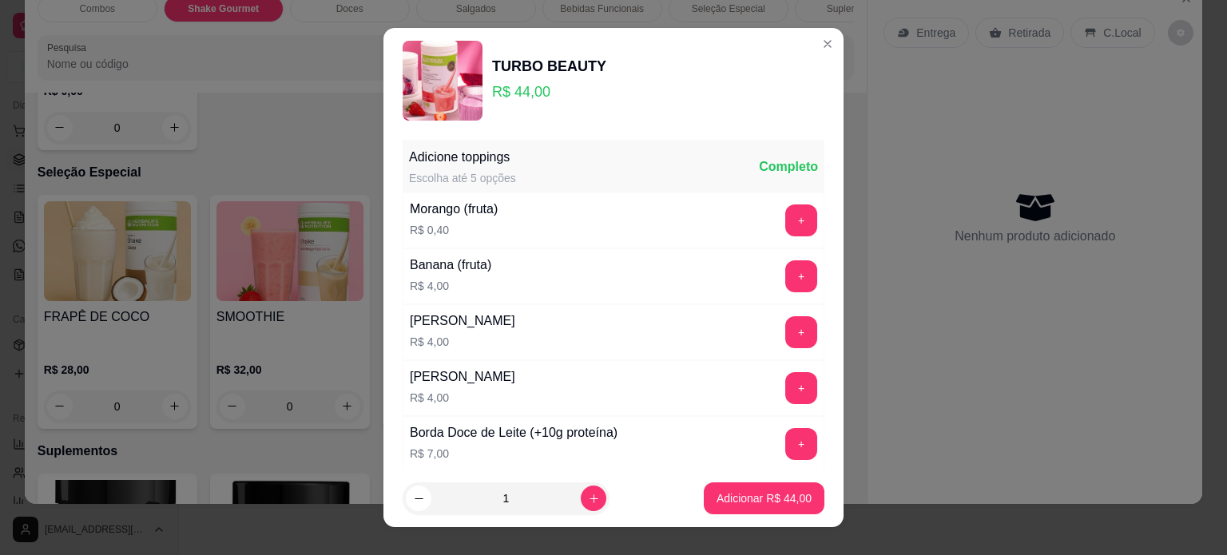
click at [441, 92] on img at bounding box center [443, 81] width 80 height 80
click at [439, 83] on img at bounding box center [443, 81] width 80 height 80
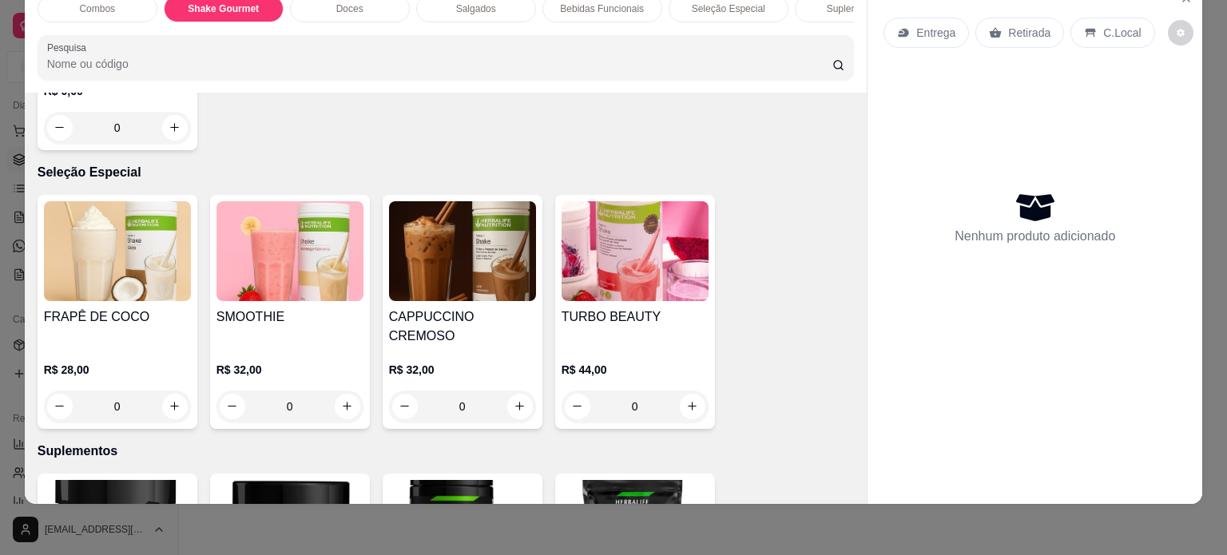
click at [1189, 93] on div "Entrega Retirada C.Local Nenhum produto adicionado" at bounding box center [1035, 230] width 335 height 496
click at [1205, 101] on div "Combos Shake Gourmet Doces Salgados Bebidas Funcionais Seleção Especial Supleme…" at bounding box center [613, 277] width 1227 height 555
click at [1176, 28] on icon "decrease-product-quantity" at bounding box center [1181, 33] width 10 height 10
click at [1170, 409] on div "Entrega Retirada C.Local Nenhum produto adicionado" at bounding box center [1035, 230] width 335 height 496
click at [1013, 519] on div "Combos Shake Gourmet Doces Salgados Bebidas Funcionais Seleção Especial Supleme…" at bounding box center [613, 277] width 1227 height 555
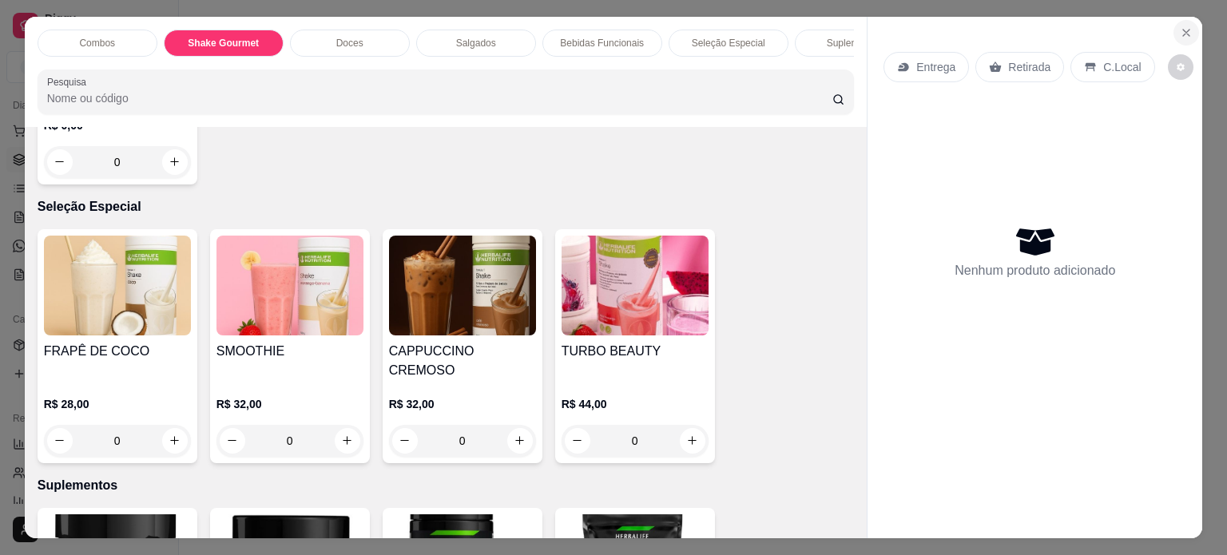
click at [1186, 28] on icon "Close" at bounding box center [1186, 32] width 13 height 13
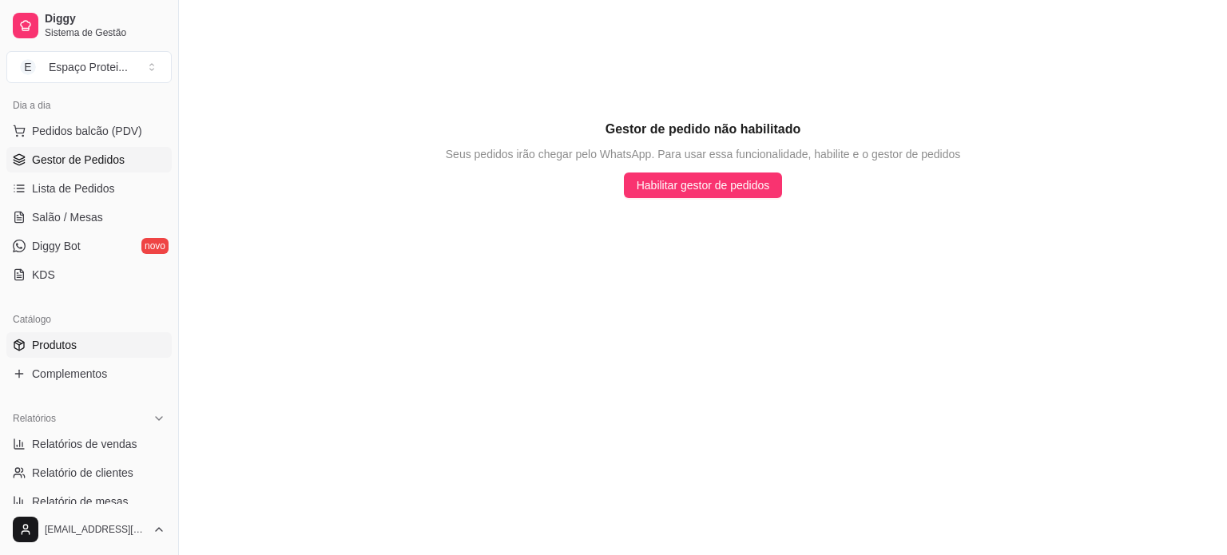
click at [68, 337] on span "Produtos" at bounding box center [54, 345] width 45 height 16
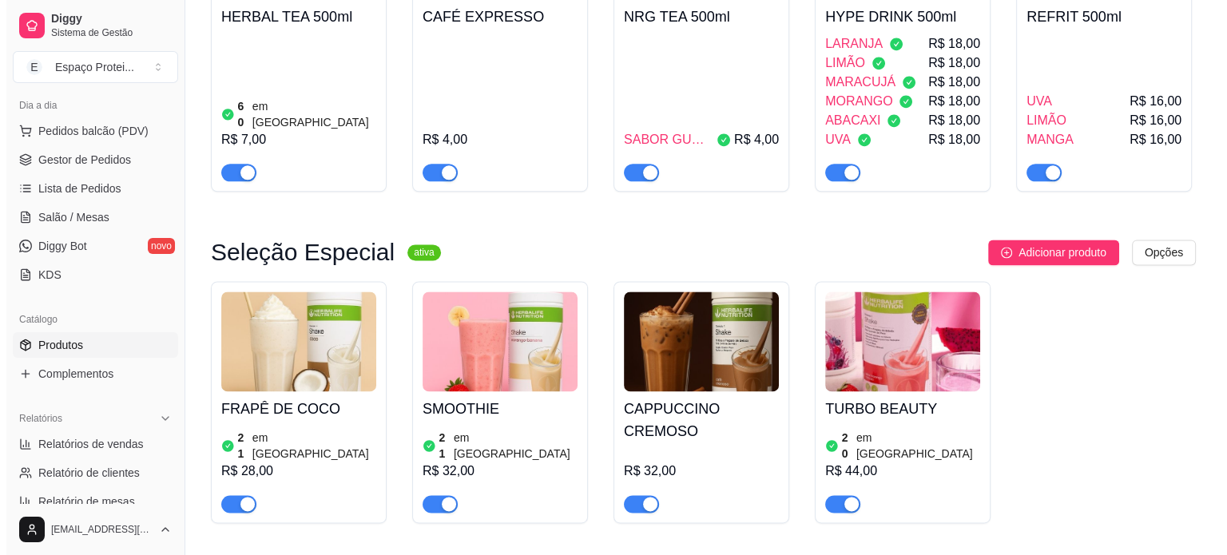
scroll to position [2068, 0]
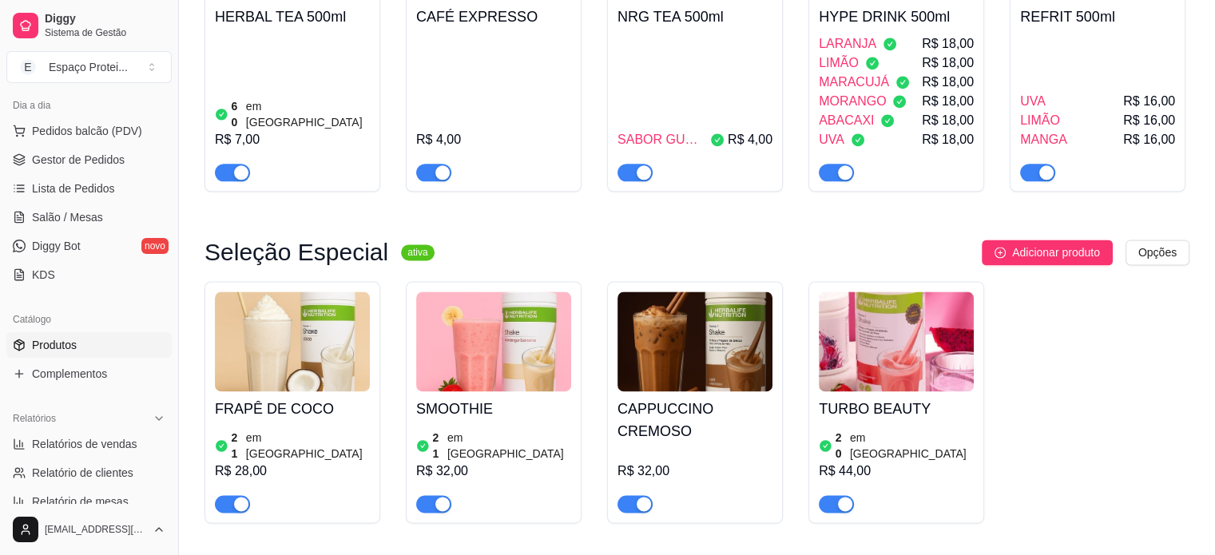
click at [884, 292] on img at bounding box center [896, 342] width 155 height 100
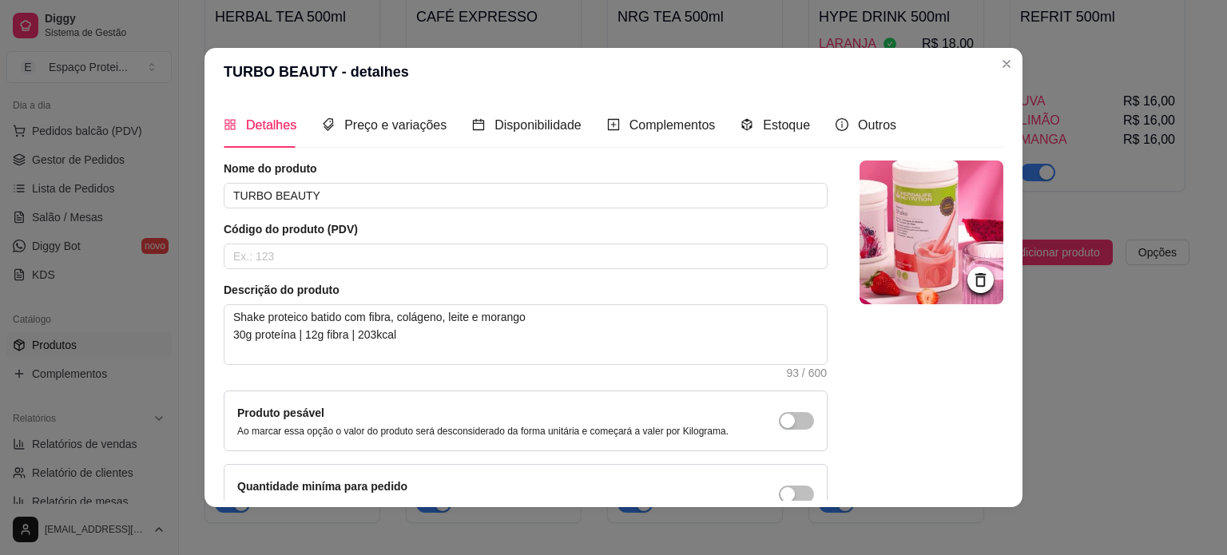
click at [893, 252] on img at bounding box center [932, 233] width 144 height 144
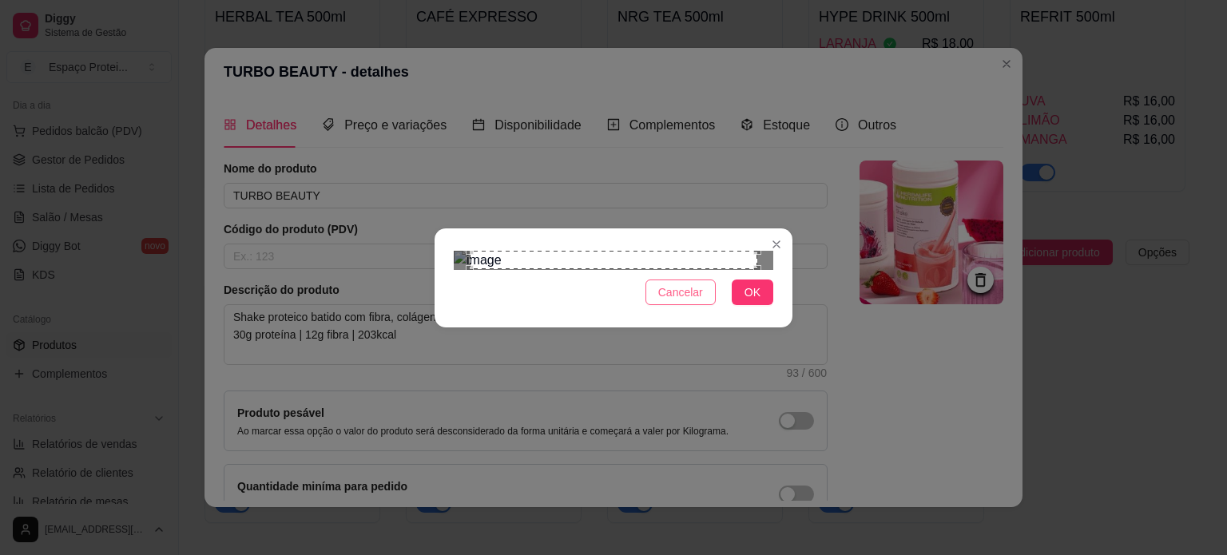
click at [675, 301] on span "Cancelar" at bounding box center [680, 293] width 45 height 18
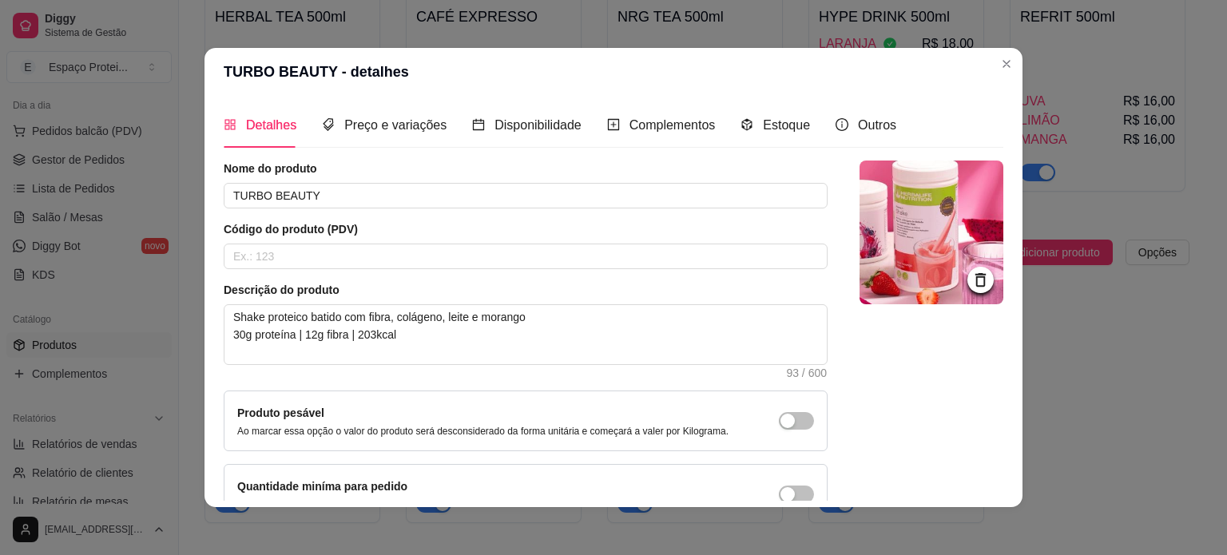
click at [912, 221] on img at bounding box center [932, 233] width 144 height 144
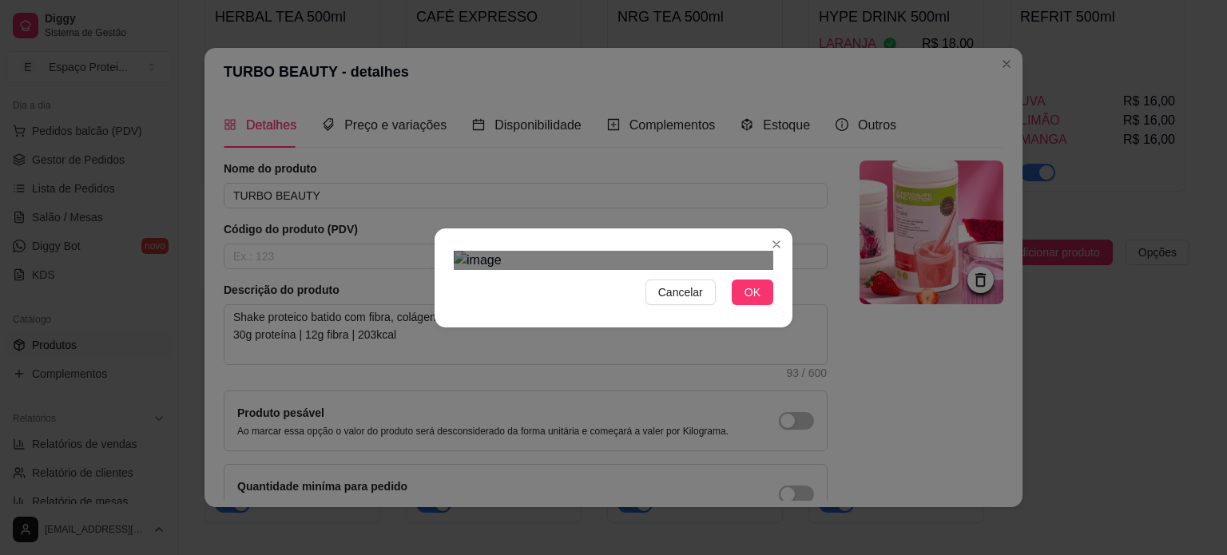
click at [543, 306] on div "Use the arrow keys to move the crop selection area" at bounding box center [612, 450] width 288 height 288
click at [547, 300] on div "Use the arrow keys to move the crop selection area" at bounding box center [609, 444] width 288 height 288
click at [551, 300] on div "Use the arrow keys to move the crop selection area" at bounding box center [613, 444] width 288 height 288
click at [747, 301] on span "OK" at bounding box center [753, 293] width 16 height 18
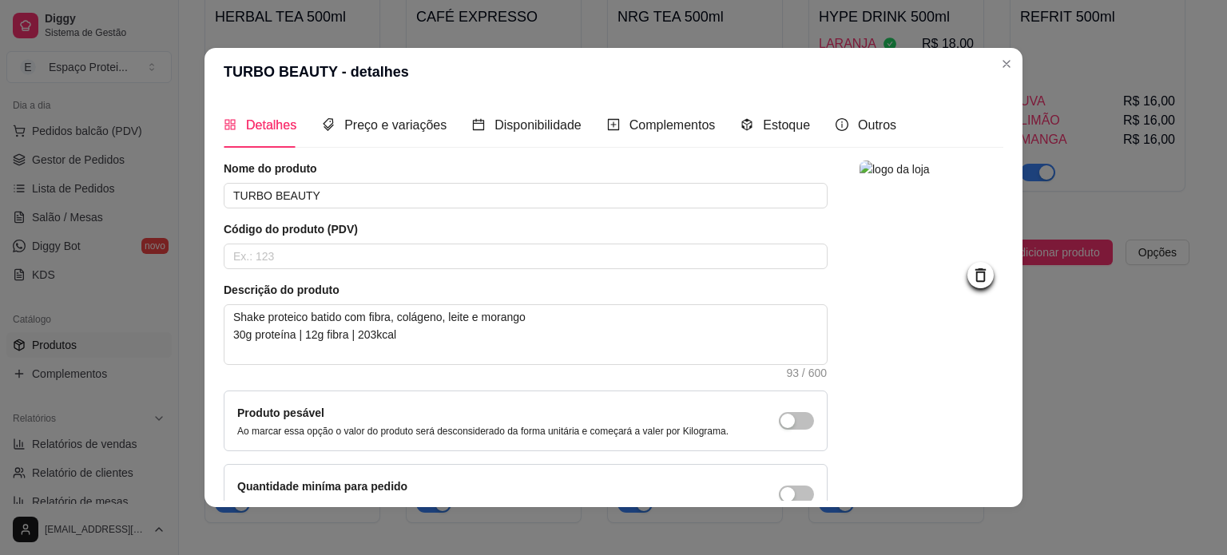
click at [908, 232] on img at bounding box center [932, 233] width 144 height 144
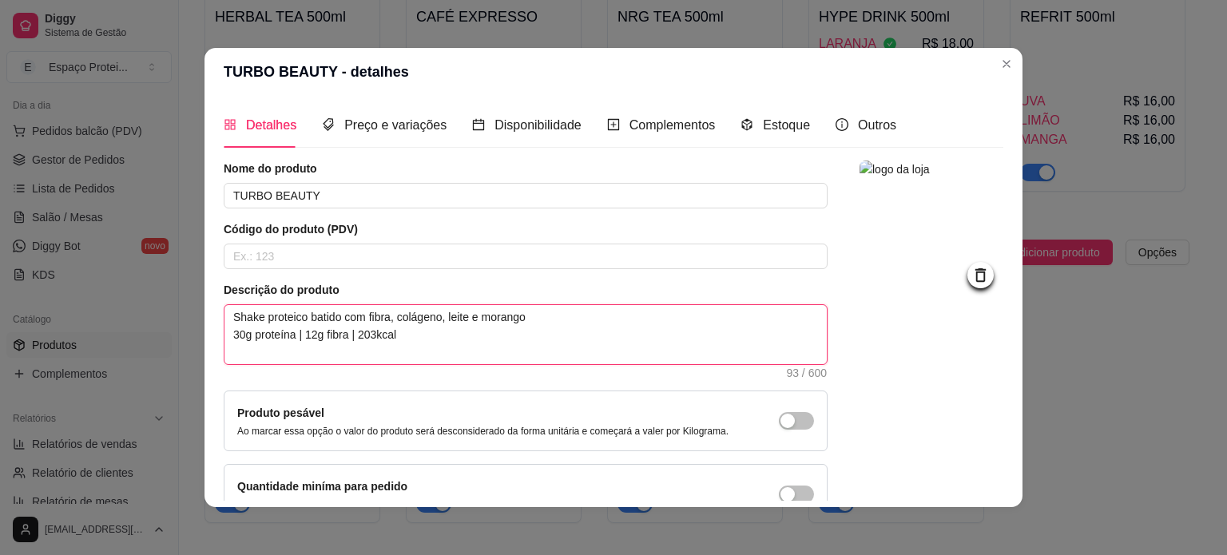
click at [384, 318] on textarea "Shake proteico batido com fibra, colágeno, leite e morango 30g proteína | 12g f…" at bounding box center [526, 334] width 602 height 59
drag, startPoint x: 388, startPoint y: 314, endPoint x: 365, endPoint y: 312, distance: 23.2
click at [365, 312] on textarea "Shake proteico batido com fibra, colágeno, leite e morango 30g proteína | 12g f…" at bounding box center [526, 334] width 602 height 59
type textarea "Shake proteico batido com f colágeno, leite e morango 30g proteína | 12g fibra …"
type textarea "Shake proteico batido com colágeno, leite e morango 30g proteína | 12g fibra | …"
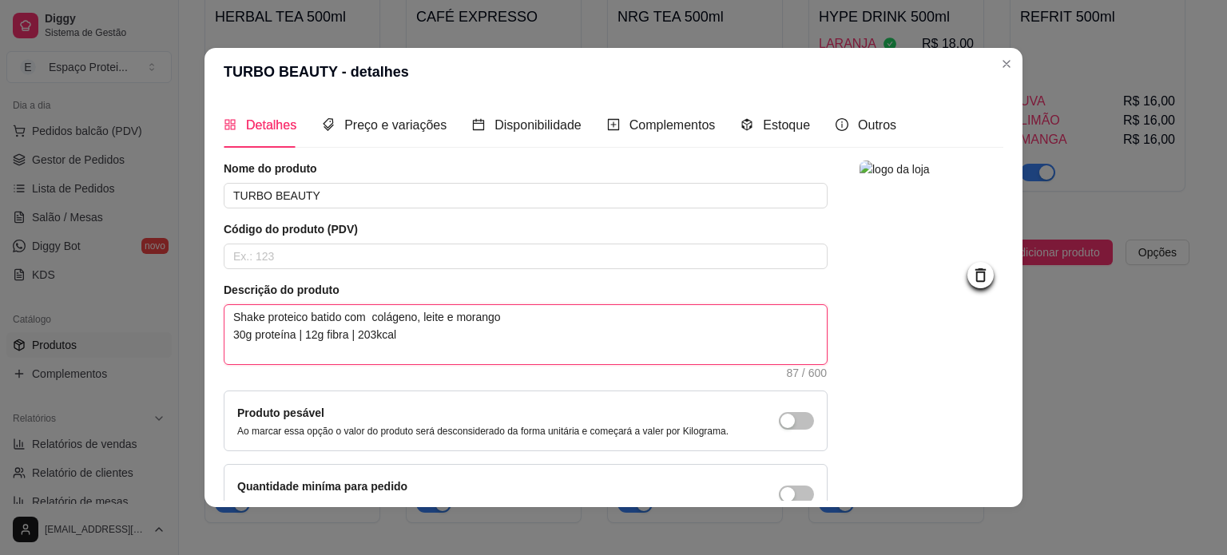
type textarea "Shake proteico batido com colágeno, leite e morango 30g proteína | 12g fibra | …"
click at [450, 319] on textarea "Shake proteico batido com colágeno, leite e morango 30g proteína | 12g fibra | …" at bounding box center [526, 334] width 602 height 59
type textarea "Shake proteico batido com colágeno, leite emorango 30g proteína | 12g fibra | 2…"
type textarea "Shake proteico batido com colágeno, leite morango 30g proteína | 12g fibra | 20…"
type textarea "Shake proteico batido com colágeno, leitemorango 30g proteína | 12g fibra | 203…"
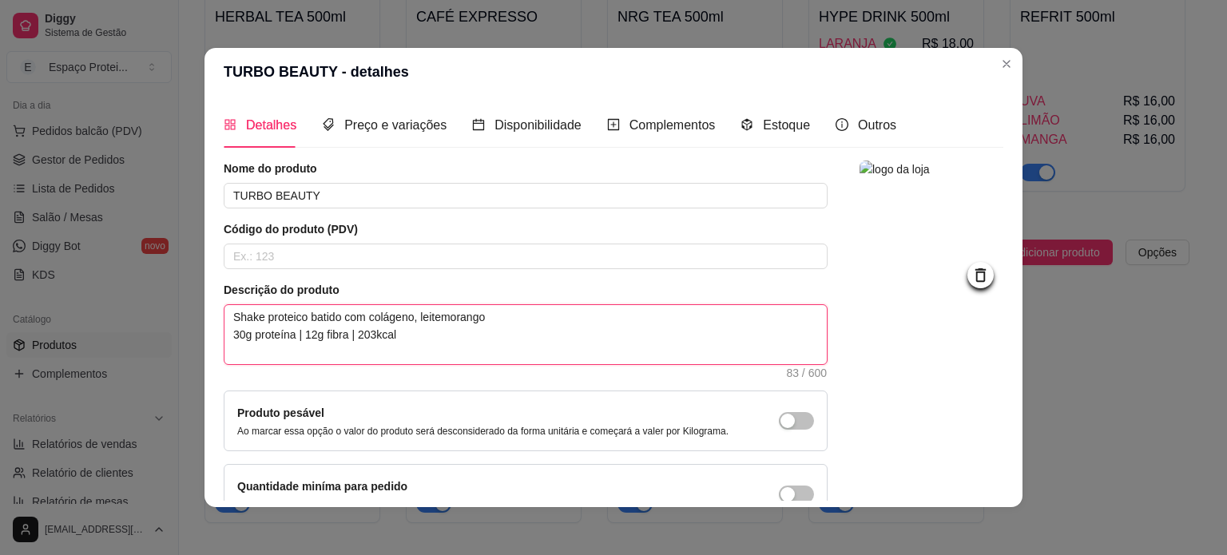
type textarea "Shake proteico batido com colágeno, leite,morango 30g proteína | 12g fibra | 20…"
type textarea "Shake proteico batido com colágeno, leite, morango 30g proteína | 12g fibra | 2…"
click at [513, 326] on textarea "Shake proteico batido com colágeno, leite, morango 30g proteína | 12g fibra | 2…" at bounding box center [526, 334] width 602 height 59
click at [502, 310] on textarea "Shake proteico batido com colágeno, leite, morango 30g proteína | 12g fibra | 2…" at bounding box center [526, 334] width 602 height 59
type textarea "Shake proteico batido com colágeno, leite, morango, 30g proteína | 12g fibra | …"
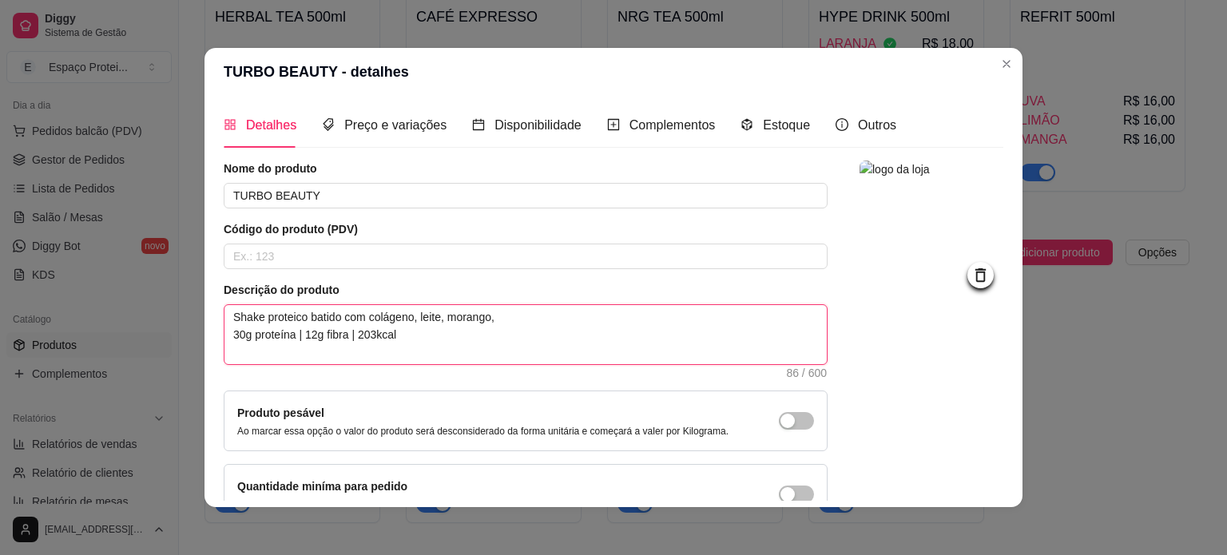
type textarea "Shake proteico batido com colágeno, leite, morango, 30g proteína | 12g fibra | …"
type textarea "Shake proteico batido com colágeno, leite, morango, F 30g proteína | 12g fibra …"
type textarea "Shake proteico batido com colágeno, leite, morango, FI 30g proteína | 12g fibra…"
type textarea "Shake proteico batido com colágeno, leite, morango, FIB 30g proteína | 12g fibr…"
type textarea "Shake proteico batido com colágeno, leite, morango, FI 30g proteína | 12g fibra…"
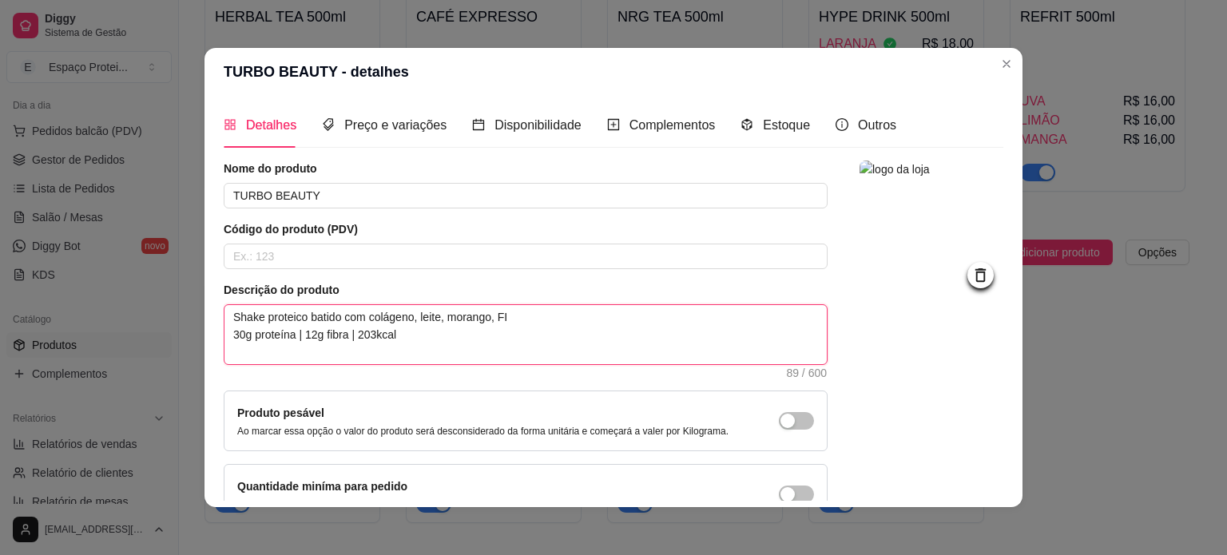
type textarea "Shake proteico batido com colágeno, leite, morango, F 30g proteína | 12g fibra …"
type textarea "Shake proteico batido com colágeno, leite, morango, 30g proteína | 12g fibra | …"
type textarea "Shake proteico batido com colágeno, leite, morango, f 30g proteína | 12g fibra …"
type textarea "Shake proteico batido com colágeno, leite, morango, fi 30g proteína | 12g fibra…"
type textarea "Shake proteico batido com colágeno, leite, morango, fib 30g proteína | 12g fibr…"
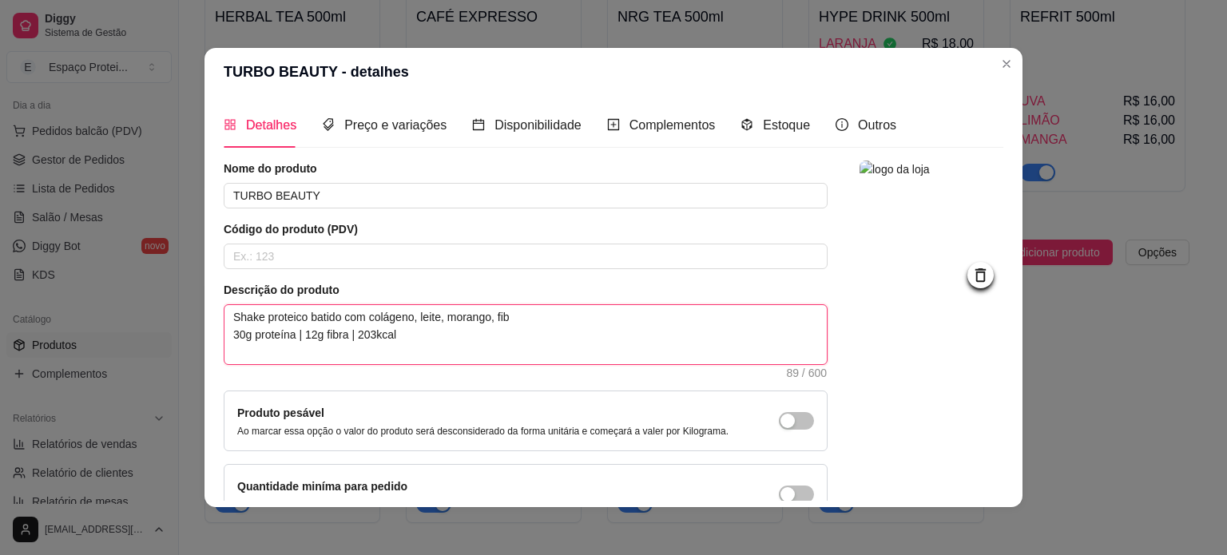
type textarea "Shake proteico batido com colágeno, leite, morango, fibr 30g proteína | 12g fib…"
type textarea "Shake proteico batido com colágeno, leite, morango, fibra 30g proteína | 12g fi…"
type textarea "Shake proteico batido com colágeno, leite, morango, fibra e 30g proteína | 12g …"
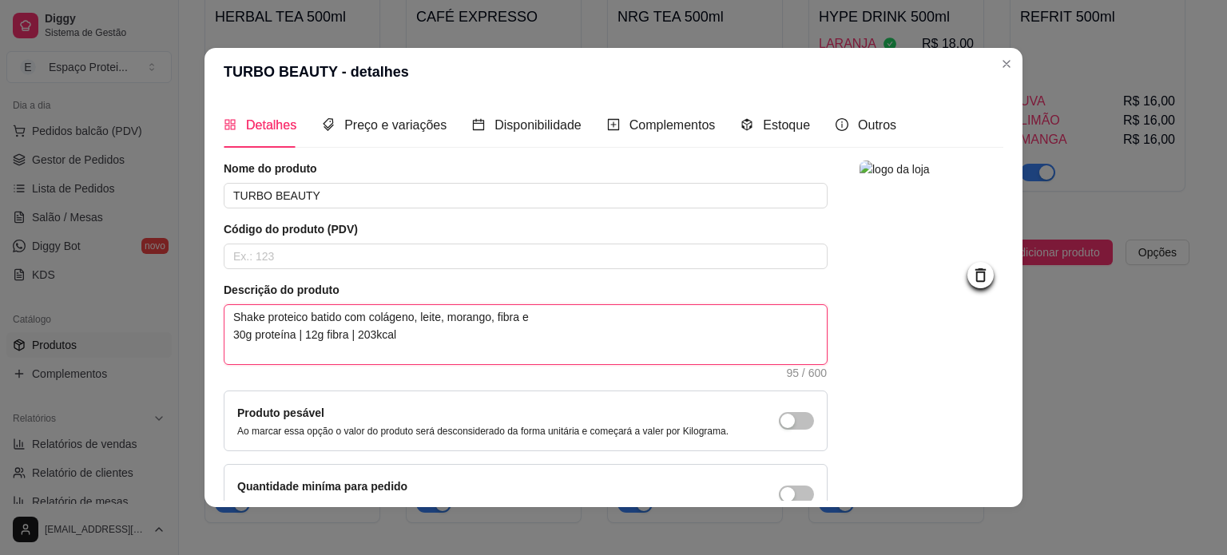
type textarea "Shake proteico batido com colágeno, leite, morango, fibra e b 30g proteína | 12…"
type textarea "Shake proteico batido com colágeno, leite, morango, fibra e bo 30g proteína | 1…"
type textarea "Shake proteico batido com colágeno, leite, morango, fibra e bor 30g proteína | …"
type textarea "Shake proteico batido com colágeno, leite, morango, fibra e bord 30g proteína |…"
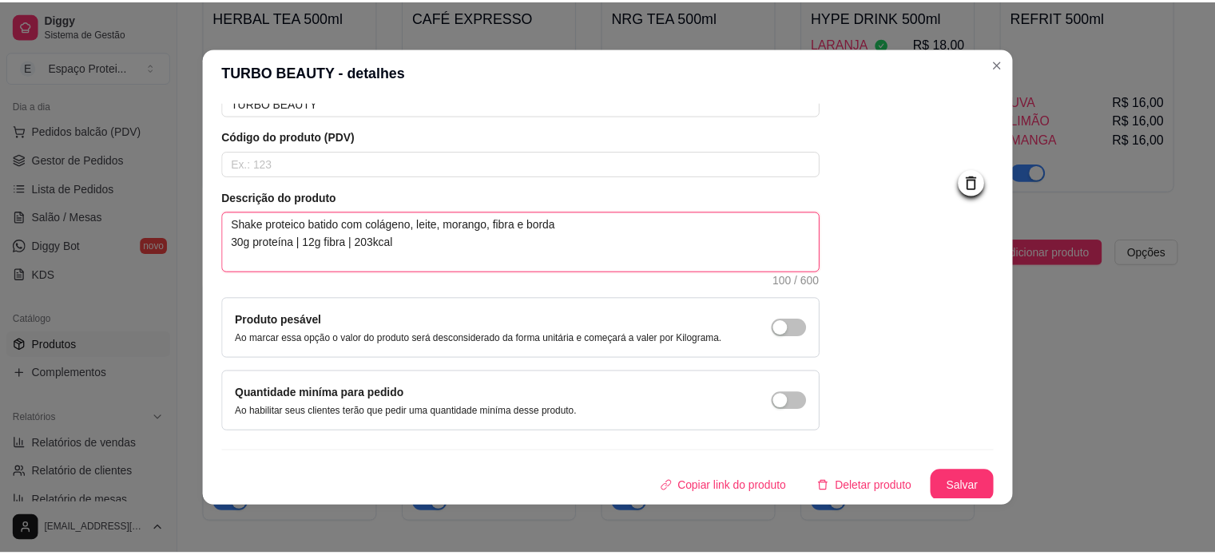
scroll to position [0, 0]
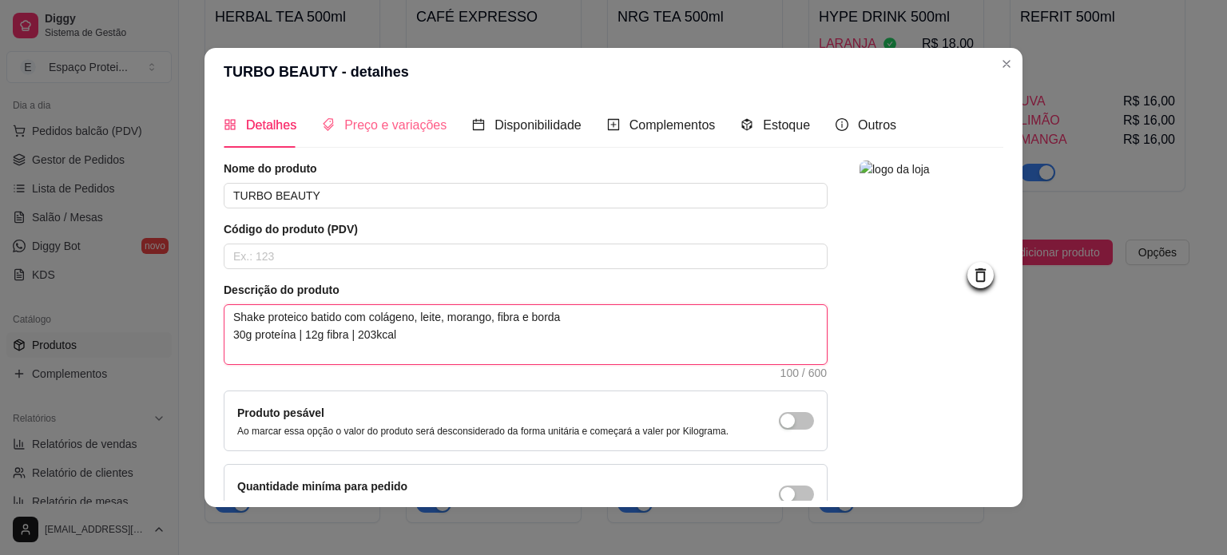
type textarea "Shake proteico batido com colágeno, leite, morango, fibra e borda 30g proteína …"
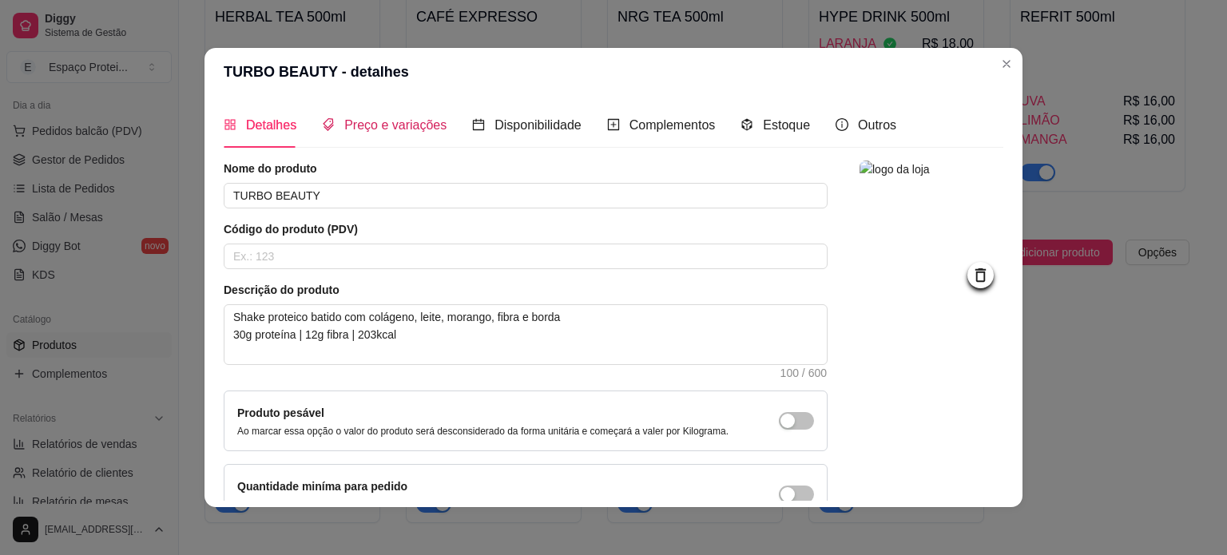
click at [365, 124] on span "Preço e variações" at bounding box center [395, 125] width 102 height 14
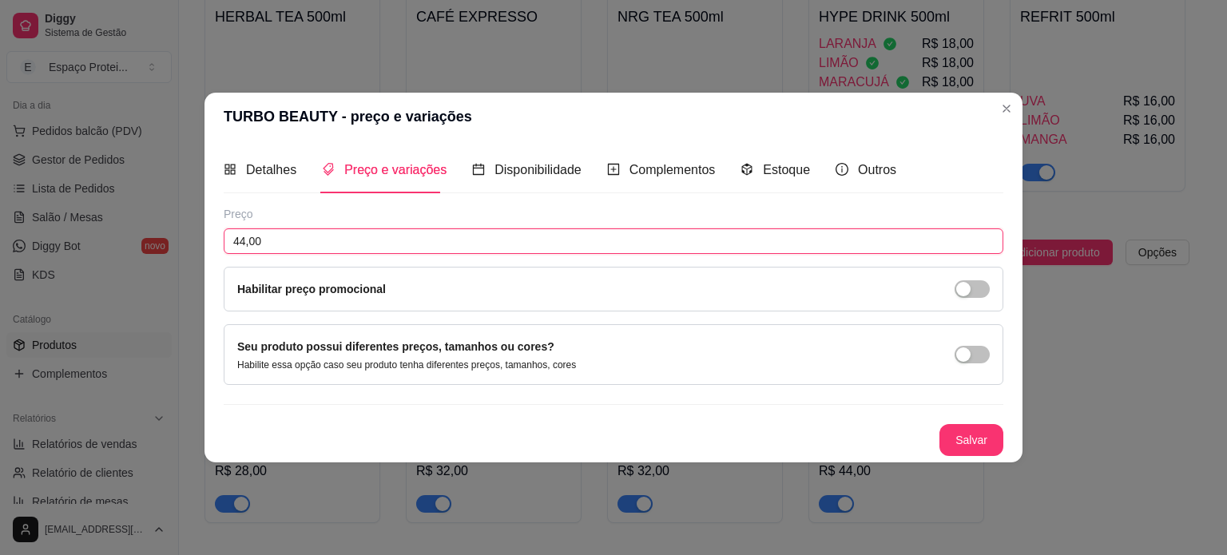
click at [286, 240] on input "44,00" at bounding box center [614, 242] width 780 height 26
type input "48,00"
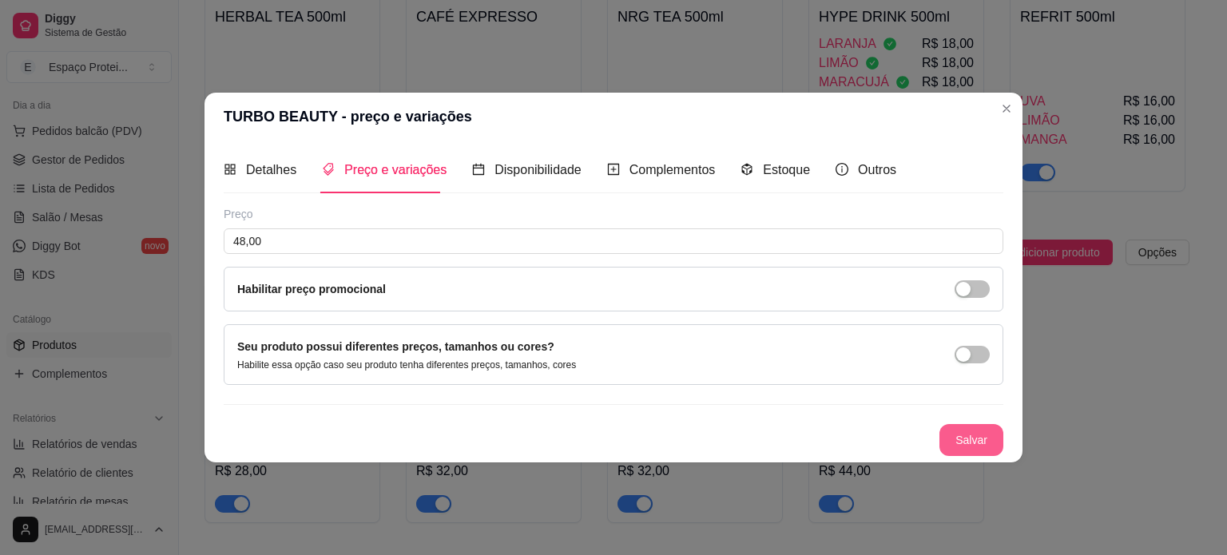
click at [962, 439] on button "Salvar" at bounding box center [972, 440] width 64 height 32
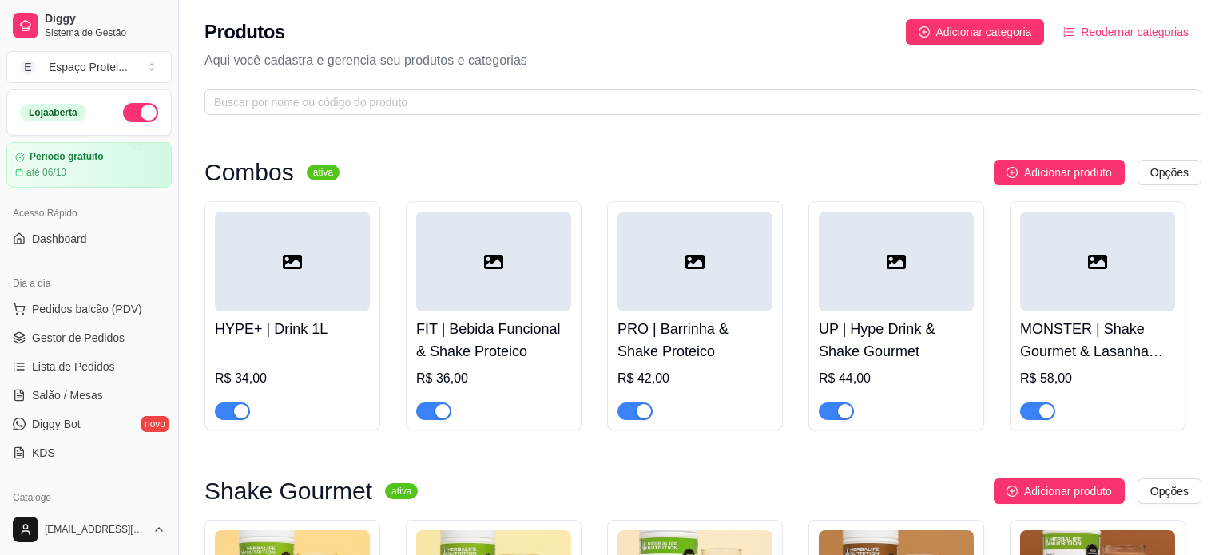
scroll to position [2068, 0]
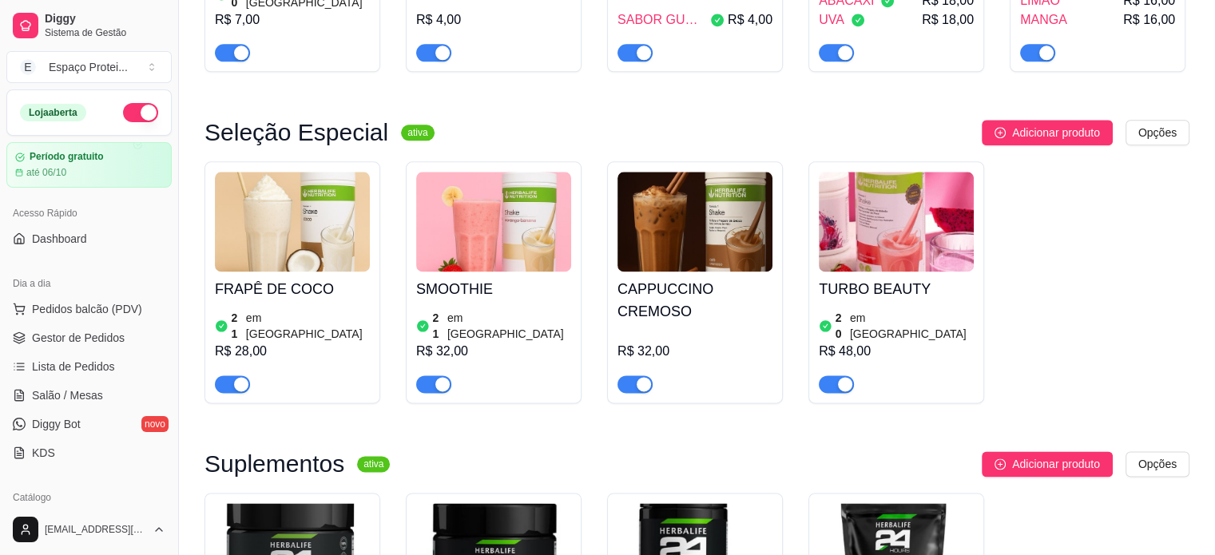
click at [888, 197] on img at bounding box center [896, 222] width 155 height 100
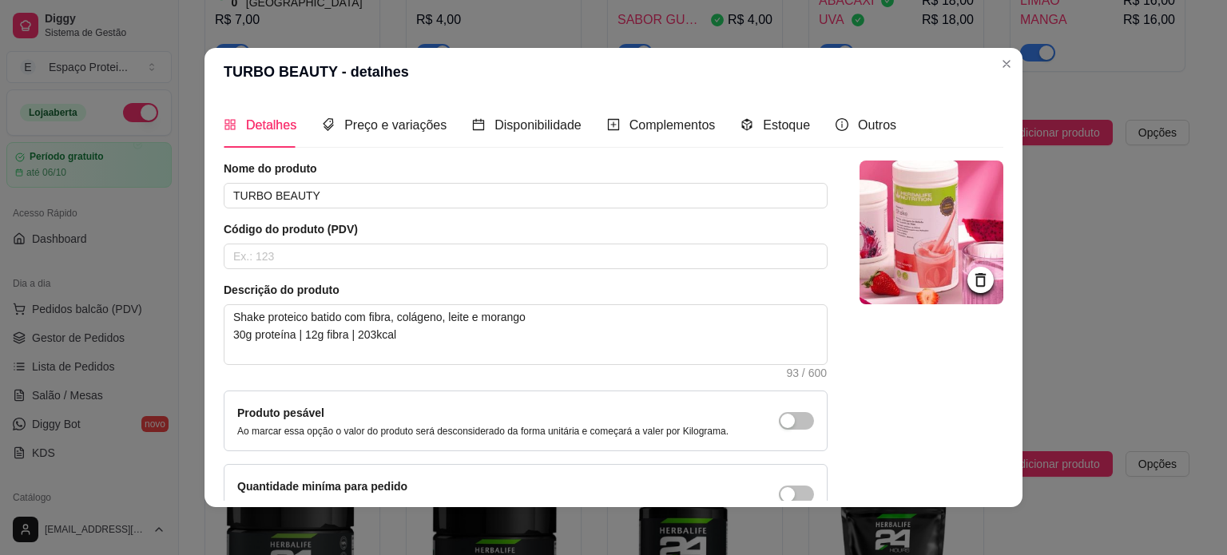
click at [937, 253] on img at bounding box center [932, 233] width 144 height 144
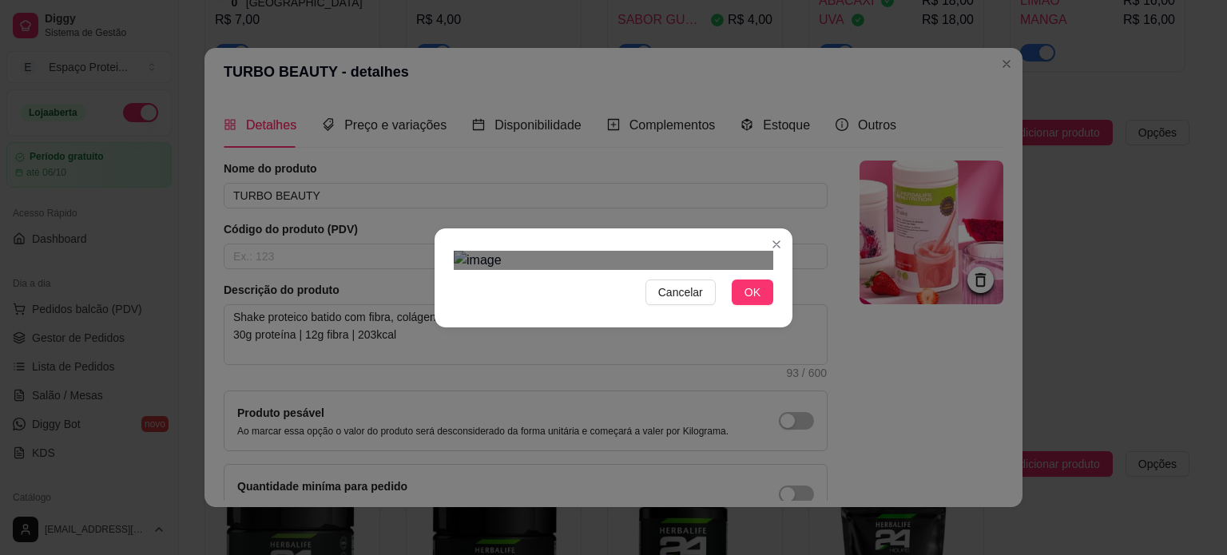
click at [626, 323] on div "Use the arrow keys to move the crop selection area" at bounding box center [614, 451] width 288 height 288
click at [745, 301] on span "OK" at bounding box center [753, 293] width 16 height 18
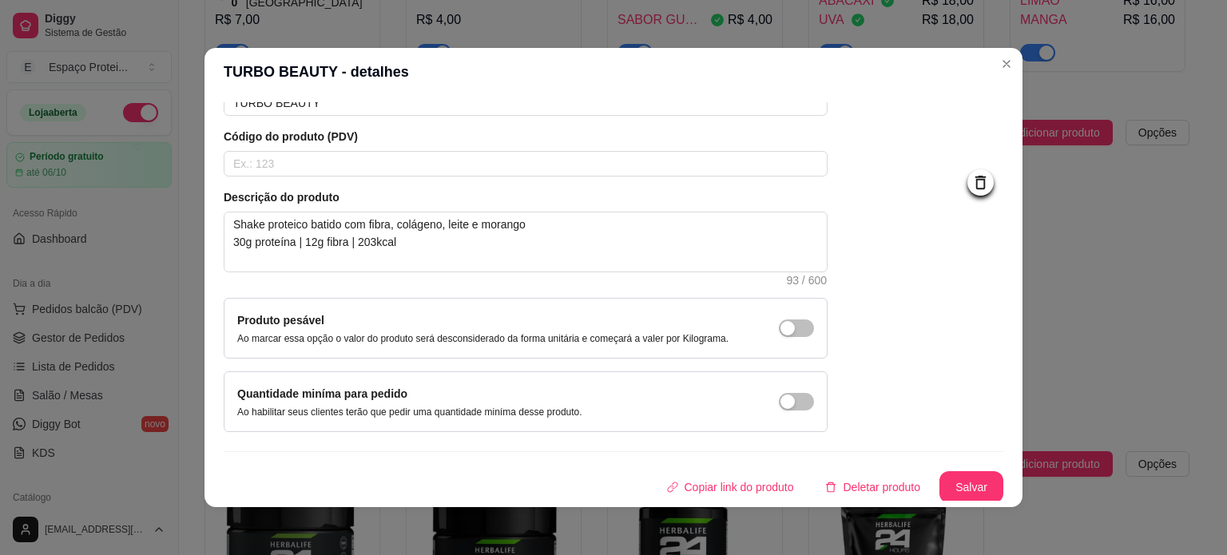
scroll to position [93, 0]
click at [958, 484] on button "Salvar" at bounding box center [971, 487] width 62 height 31
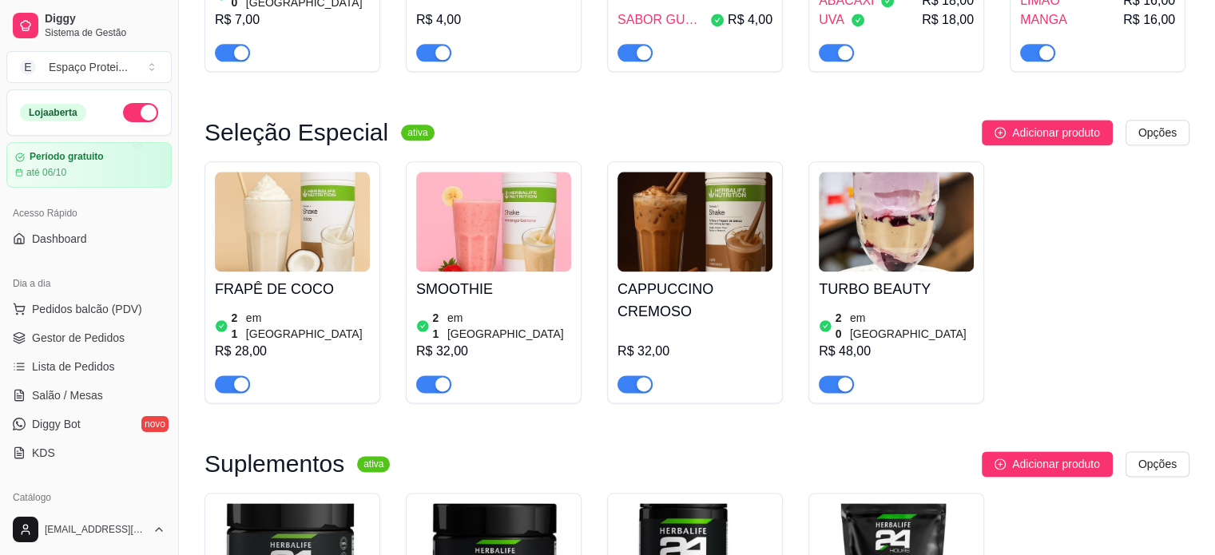
click at [899, 175] on img at bounding box center [896, 222] width 155 height 100
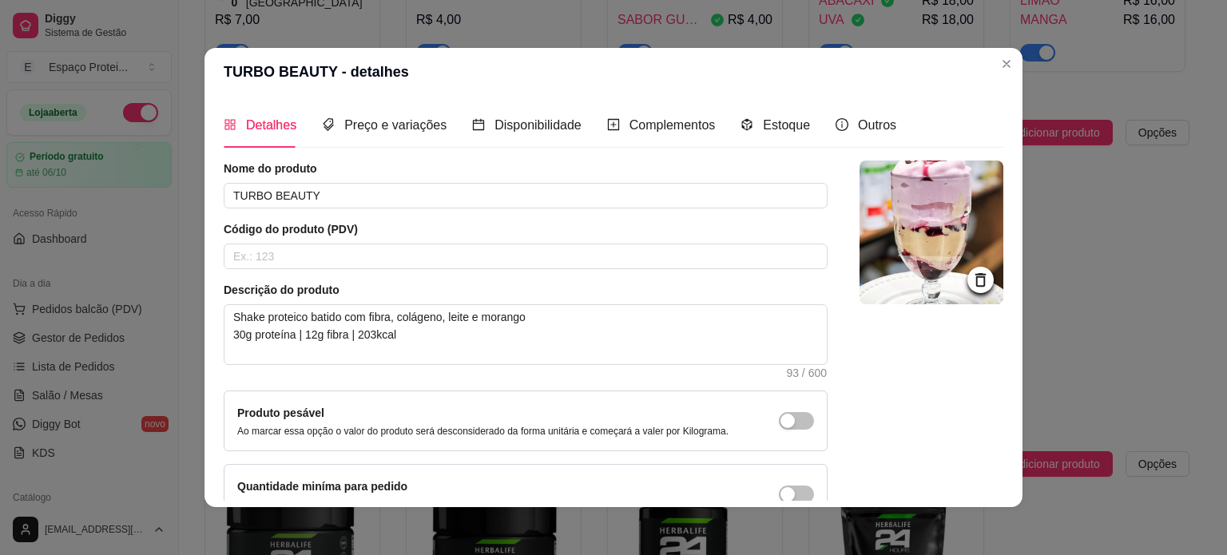
click at [918, 247] on img at bounding box center [932, 233] width 144 height 144
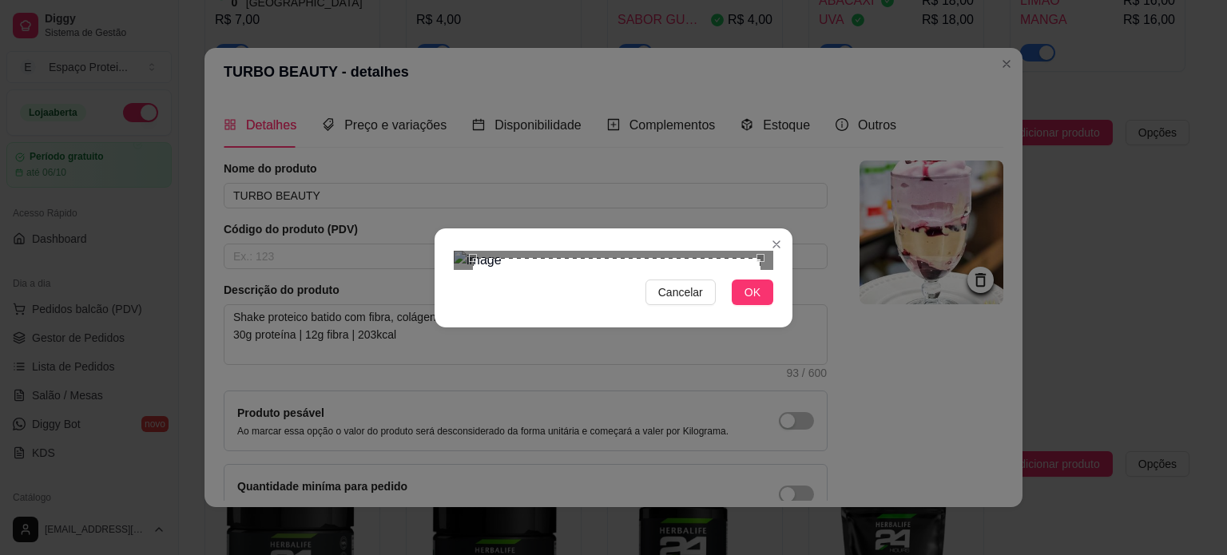
click at [634, 258] on div "Use the arrow keys to move the crop selection area" at bounding box center [617, 402] width 288 height 288
click at [435, 312] on div "Cancelar OK" at bounding box center [614, 277] width 358 height 67
click at [858, 424] on div "Cancelar OK" at bounding box center [613, 277] width 1227 height 555
click at [784, 5] on div "Cancelar OK" at bounding box center [613, 277] width 1227 height 555
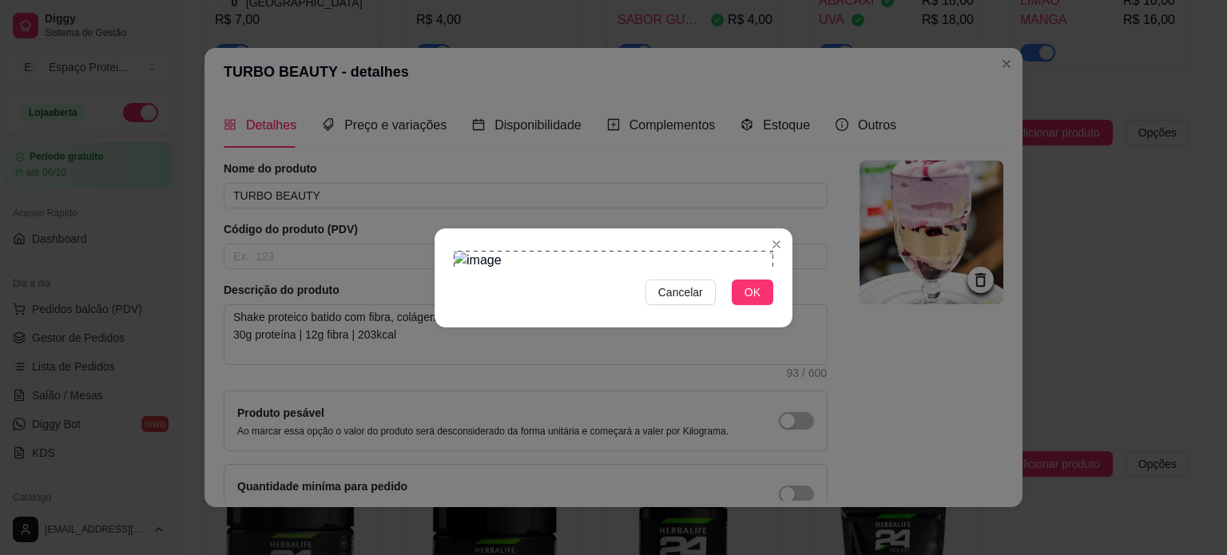
click at [674, 251] on div "Use the arrow keys to move the crop selection area" at bounding box center [614, 411] width 320 height 320
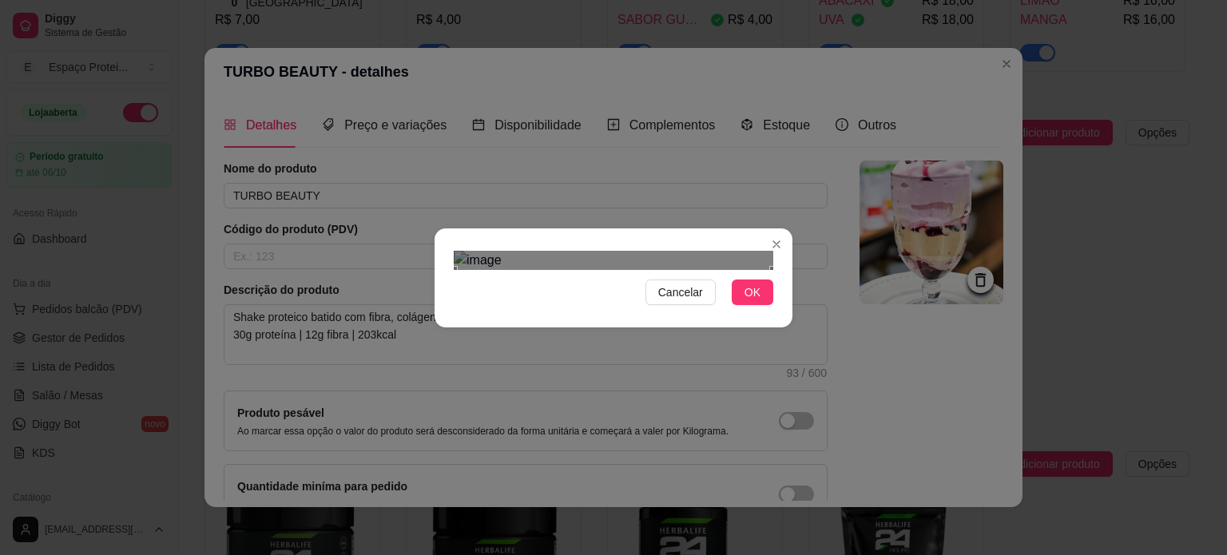
click at [638, 270] on div "Use the arrow keys to move the crop selection area" at bounding box center [614, 430] width 320 height 320
click at [748, 301] on span "OK" at bounding box center [753, 293] width 16 height 18
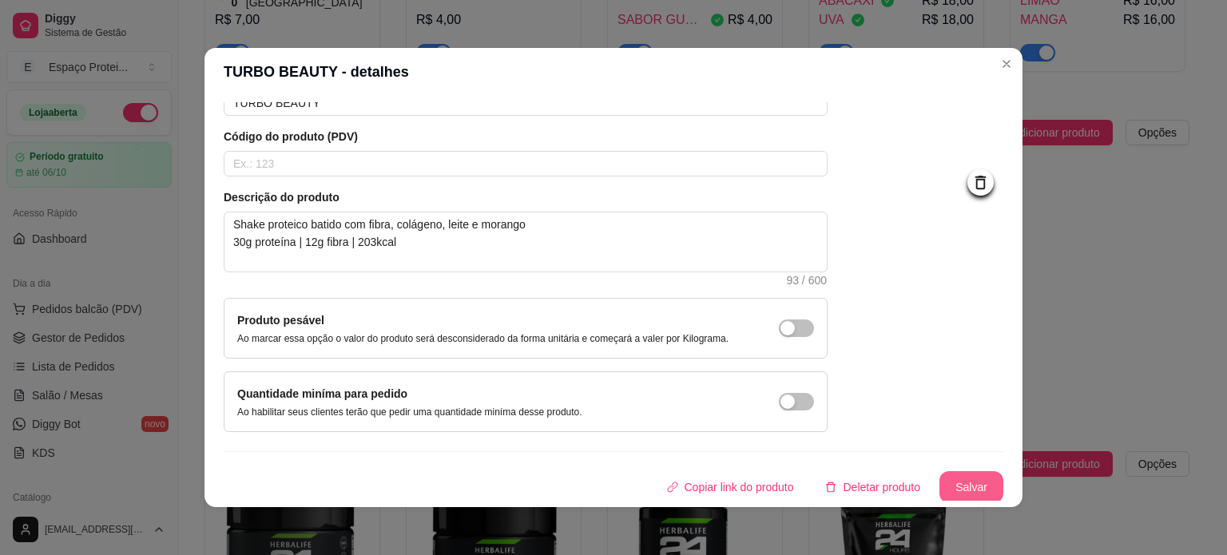
click at [952, 471] on button "Salvar" at bounding box center [972, 487] width 64 height 32
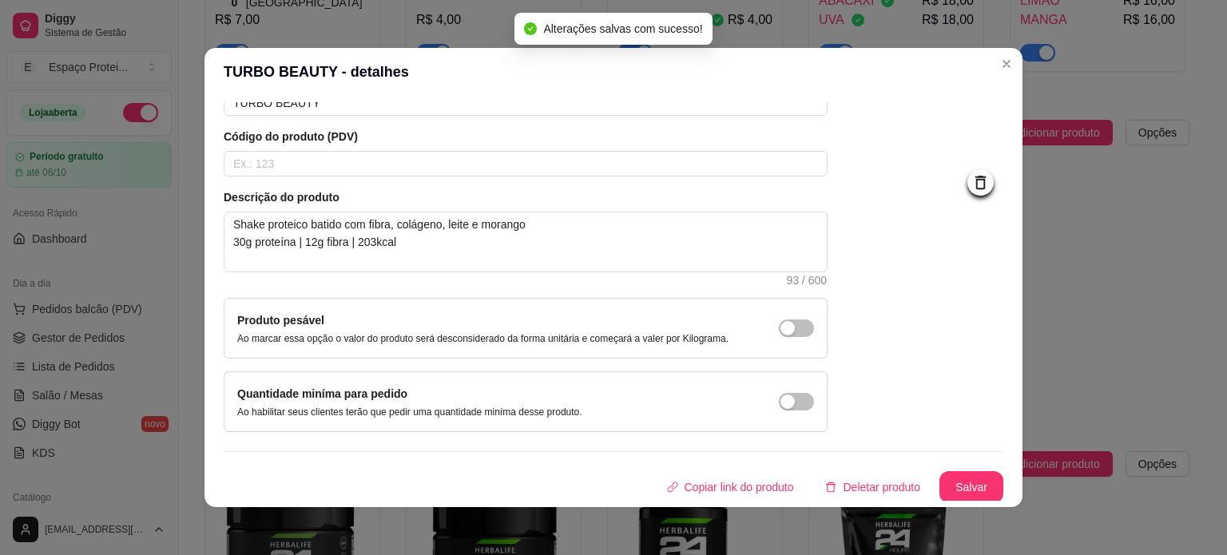
scroll to position [0, 0]
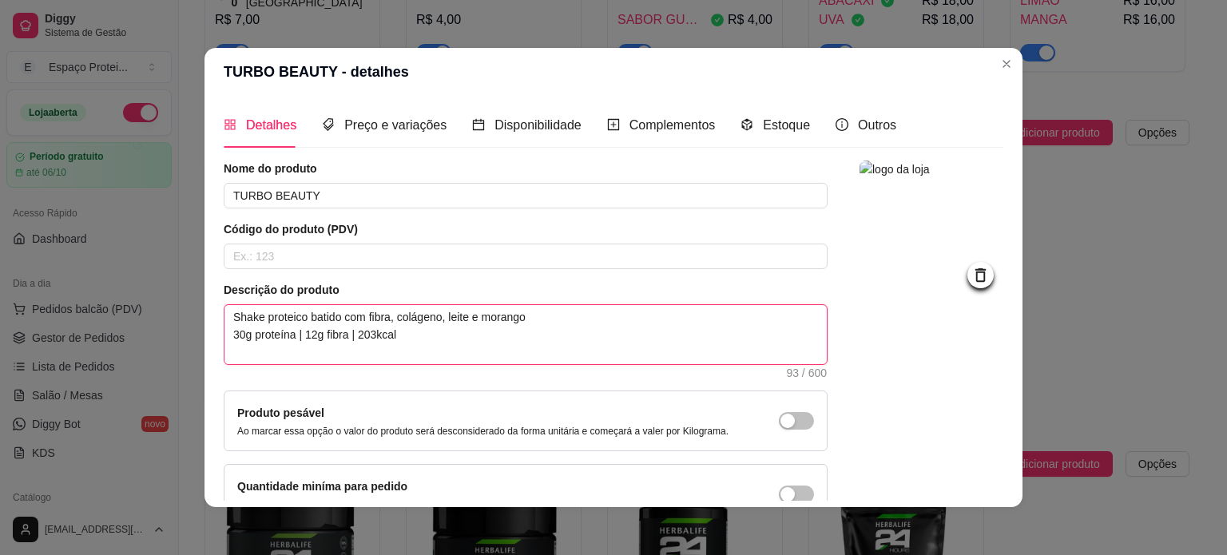
click at [563, 318] on textarea "Shake proteico batido com fibra, colágeno, leite e morango 30g proteína | 12g f…" at bounding box center [526, 334] width 602 height 59
click at [388, 316] on textarea "Shake proteico batido com fibra, colágeno, leite e morango 30g proteína | 12g f…" at bounding box center [526, 334] width 602 height 59
type textarea "Shake proteico batido com fibra colágeno, leite e morango 30g proteína | 12g fi…"
type textarea "Shake proteico batido com fibr colágeno, leite e morango 30g proteína | 12g fib…"
type textarea "Shake proteico batido com fib colágeno, leite e morango 30g proteína | 12g fibr…"
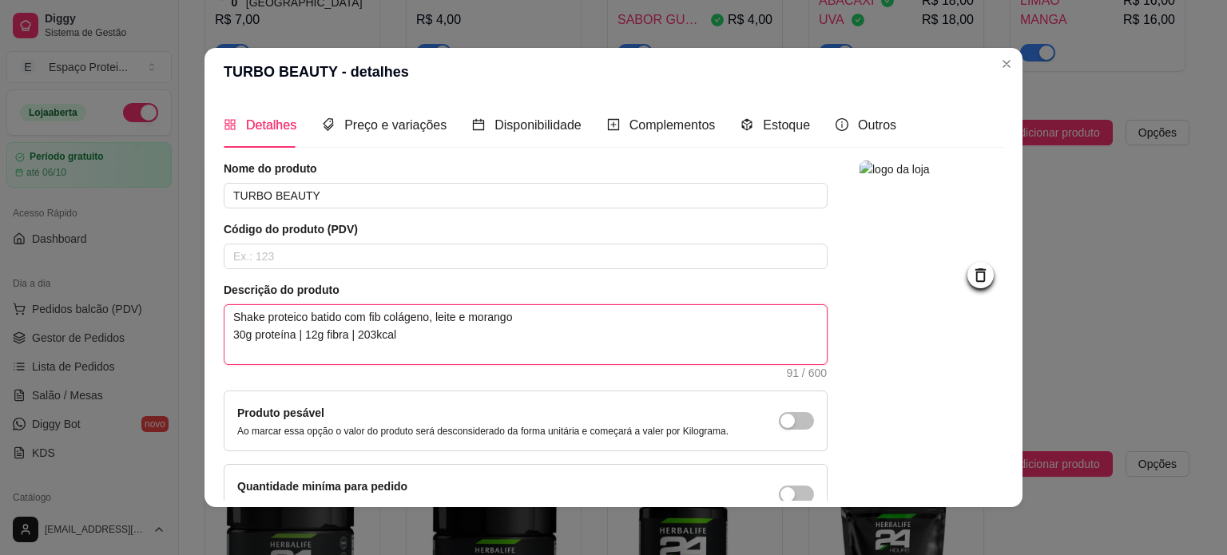
type textarea "Shake proteico batido com fi colágeno, leite e morango 30g proteína | 12g fibra…"
type textarea "Shake proteico batido com f colágeno, leite e morango 30g proteína | 12g fibra …"
type textarea "Shake proteico batido com colágeno, leite e morango 30g proteína | 12g fibra | …"
click at [521, 324] on textarea "Shake proteico batido com colágeno, leite e morango 30g proteína | 12g fibra | …" at bounding box center [526, 334] width 602 height 59
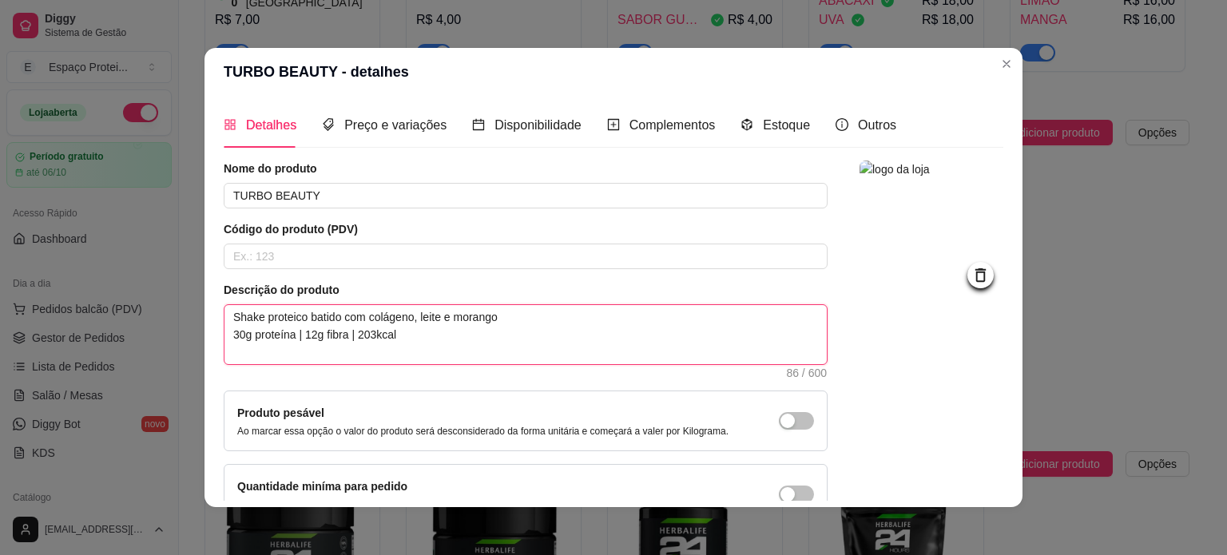
click at [449, 322] on textarea "Shake proteico batido com colágeno, leite e morango 30g proteína | 12g fibra | …" at bounding box center [526, 334] width 602 height 59
type textarea "Shake proteico batido com colágeno, leite emorango 30g proteína | 12g fibra | 2…"
type textarea "Shake proteico batido com colágeno, leite e morango 30g proteína | 12g fibra | …"
click at [531, 316] on textarea "Shake proteico batido com colágeno, leite e morango 30g proteína | 12g fibra | …" at bounding box center [526, 334] width 602 height 59
type textarea "Shake proteico batido com colágeno, leite e morango. 30g proteína | 12g fibra |…"
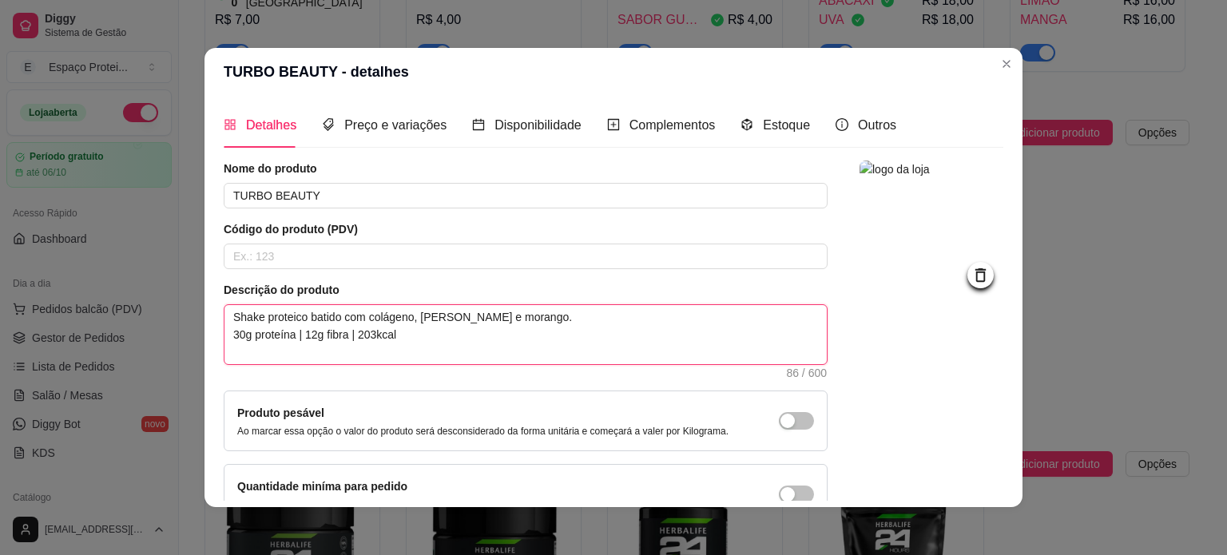
type textarea "Shake proteico batido com colágeno, leite e morango. 30g proteína | 12g fibra |…"
type textarea "Shake proteico batido com colágeno, leite e morango. A 30g proteína | 12g fibra…"
type textarea "Shake proteico batido com colágeno, leite e morango. Ac 30g proteína | 12g fibr…"
type textarea "Shake proteico batido com colágeno, leite e morango. Aco 30g proteína | 12g fib…"
type textarea "Shake proteico batido com colágeno, leite e morango. Acom 30g proteína | 12g fi…"
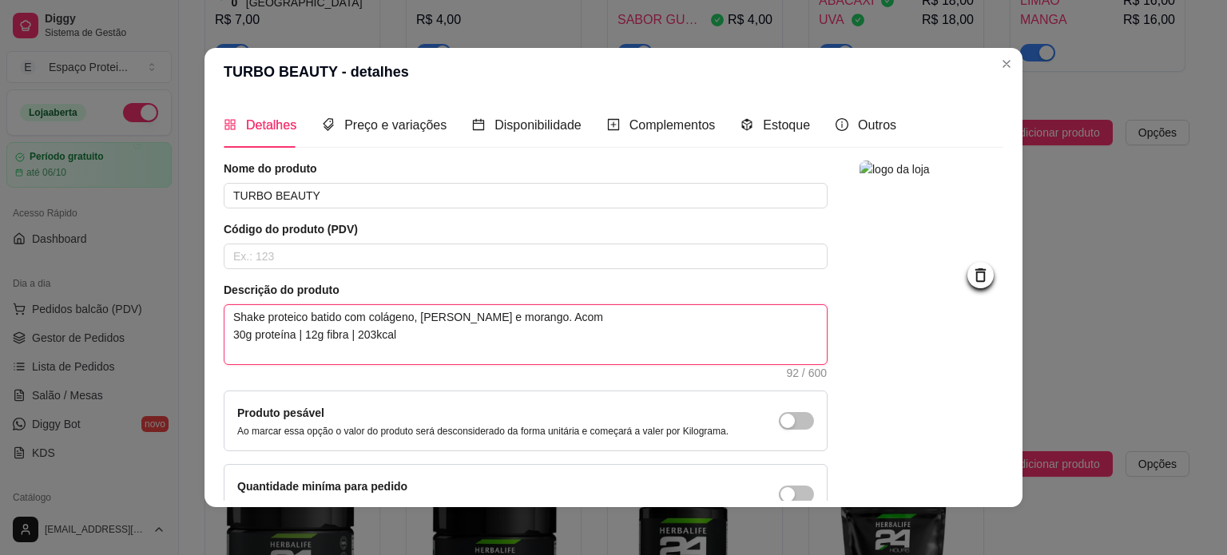
type textarea "Shake proteico batido com colágeno, leite e morango. Acomp 30g proteína | 12g f…"
type textarea "Shake proteico batido com colágeno, leite e morango. Acompa 30g proteína | 12g …"
type textarea "Shake proteico batido com colágeno, leite e morango. Acompan 30g proteína | 12g…"
type textarea "Shake proteico batido com colágeno, leite e morango. Acompanha 30g proteína | 1…"
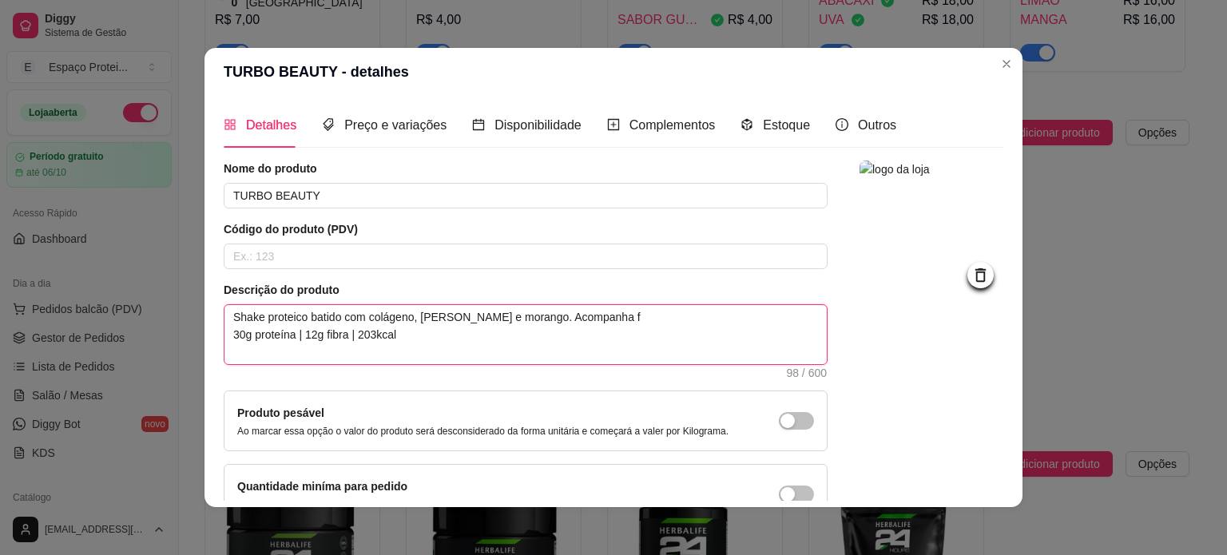
type textarea "Shake proteico batido com colágeno, leite e morango. Acompanha fi 30g proteína …"
type textarea "Shake proteico batido com colágeno, leite e morango. Acompanha fib 30g proteína…"
type textarea "Shake proteico batido com colágeno, leite e morango. Acompanha fibr 30g proteín…"
type textarea "Shake proteico batido com colágeno, leite e morango. Acompanha fibra 30g proteí…"
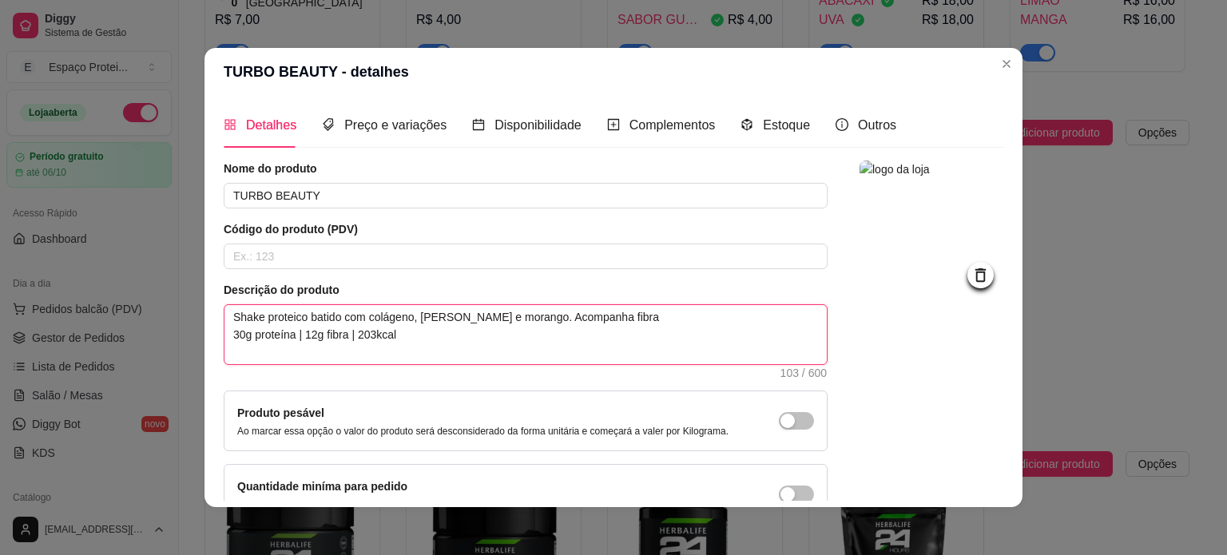
type textarea "Shake proteico batido com colágeno, leite e morango. Acompanha fibra e 30g prot…"
type textarea "Shake proteico batido com colágeno, leite e morango. Acompanha fibra e b 30g pr…"
type textarea "Shake proteico batido com colágeno, leite e morango. Acompanha fibra e bo 30g p…"
type textarea "Shake proteico batido com colágeno, leite e morango. Acompanha fibra e bor 30g …"
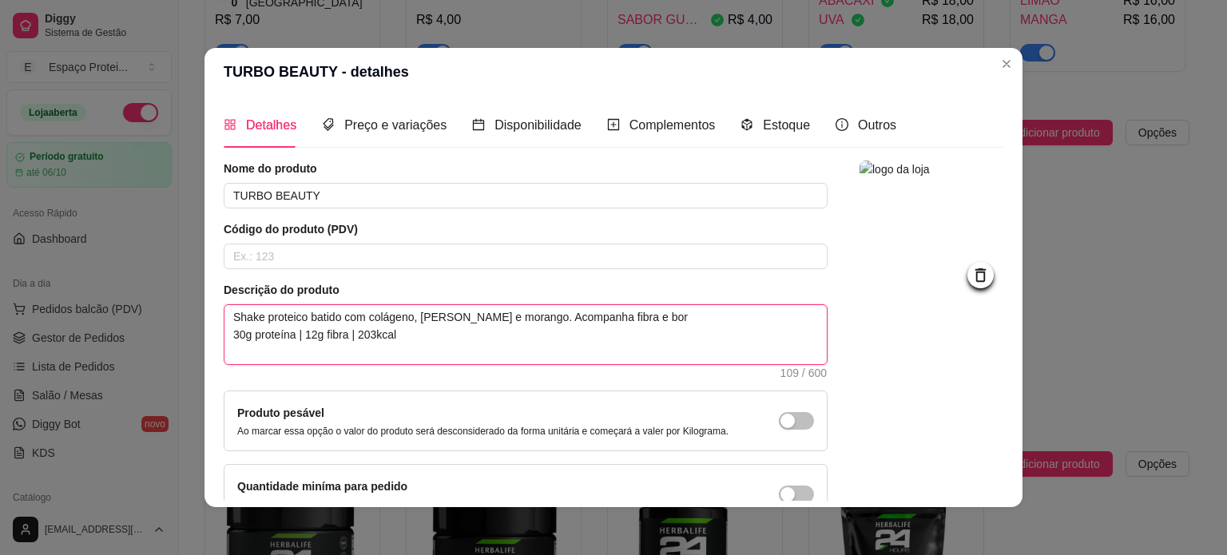
type textarea "Shake proteico batido com colágeno, leite e morango. Acompanha fibra e bord 30g…"
type textarea "Shake proteico batido com colágeno, leite e morango. Acompanha fibra e borda 30…"
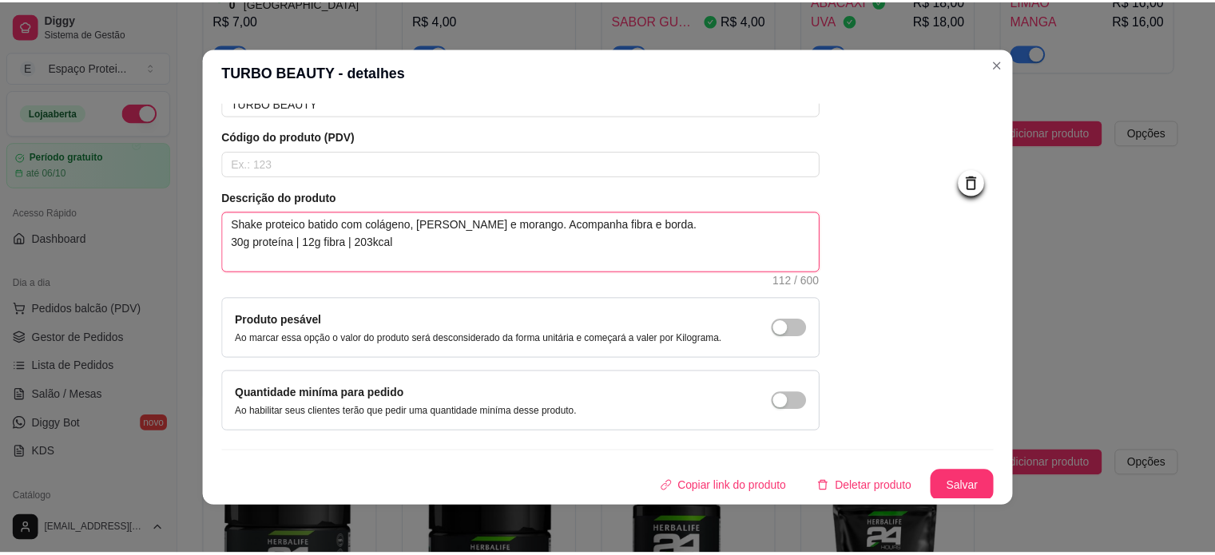
scroll to position [93, 0]
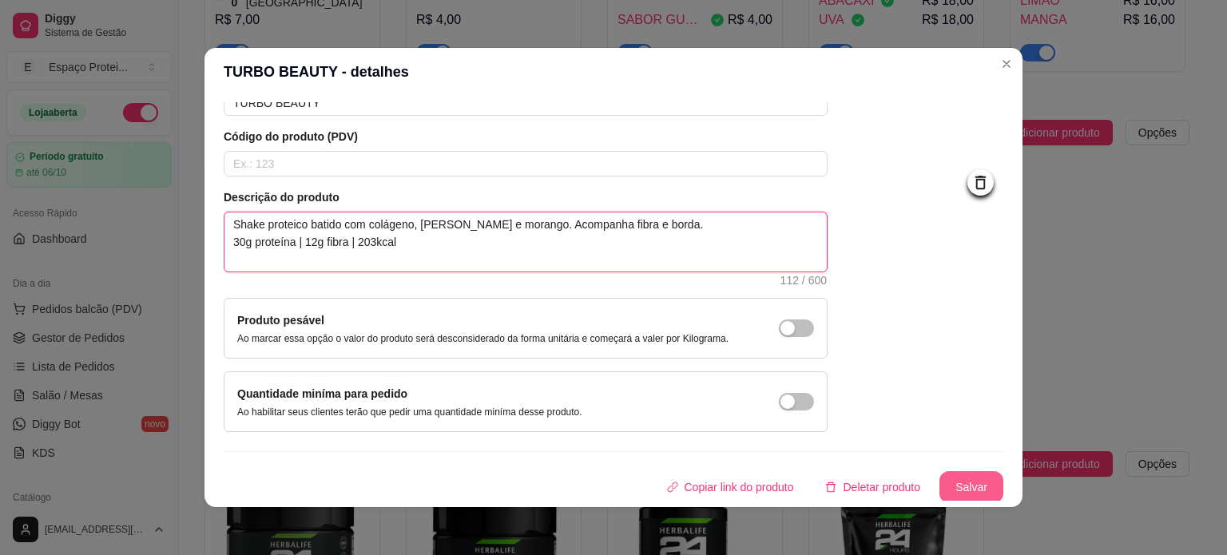
type textarea "Shake proteico batido com colágeno, leite e morango. Acompanha fibra e borda. 3…"
click at [975, 482] on button "Salvar" at bounding box center [972, 487] width 64 height 32
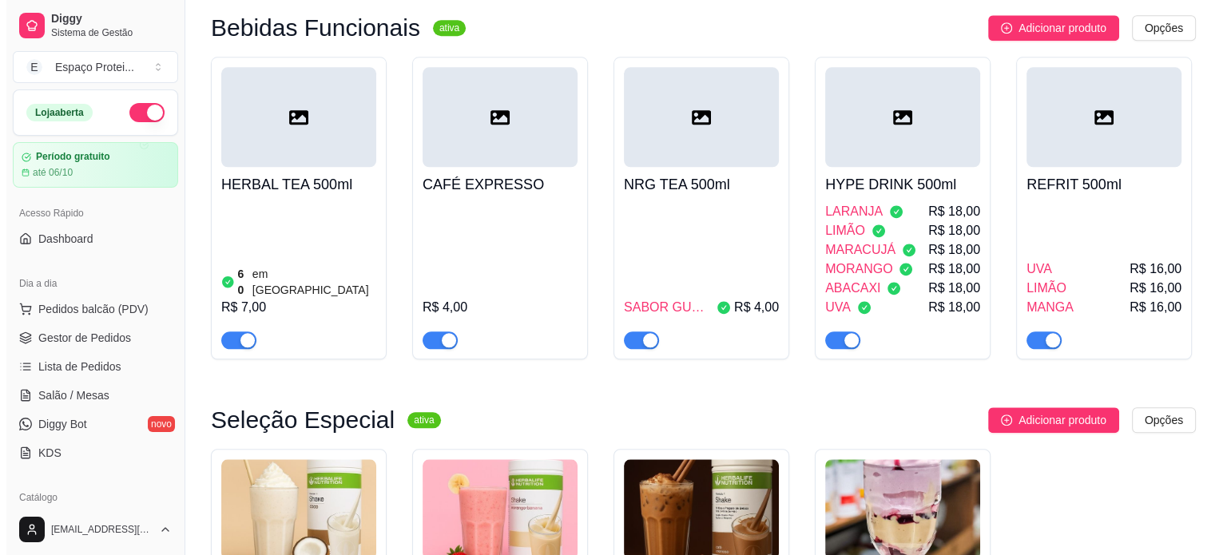
scroll to position [1780, 0]
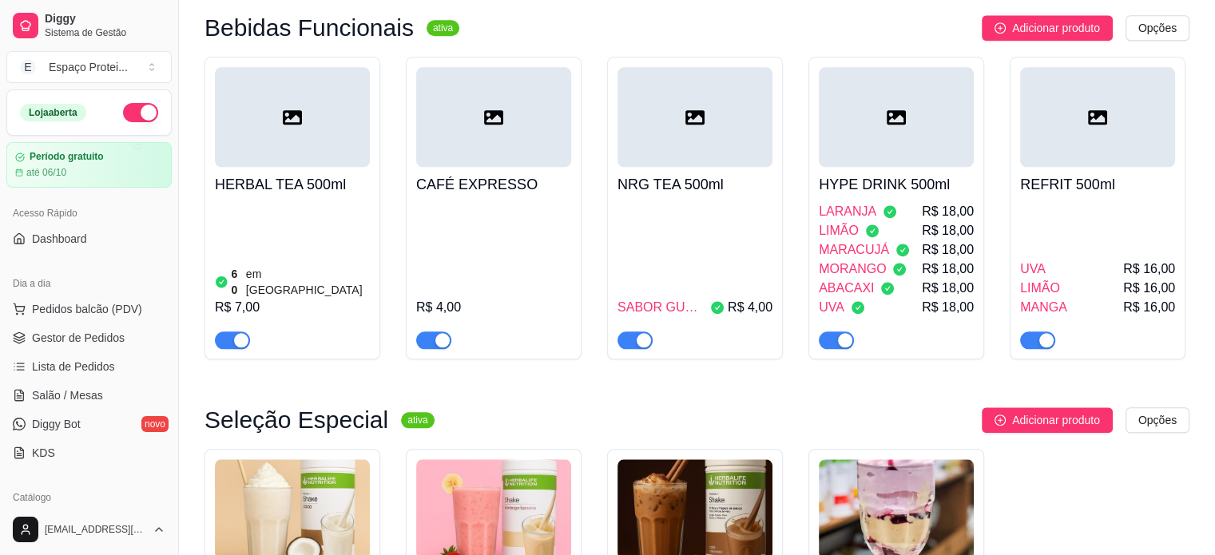
click at [661, 82] on div at bounding box center [695, 117] width 155 height 100
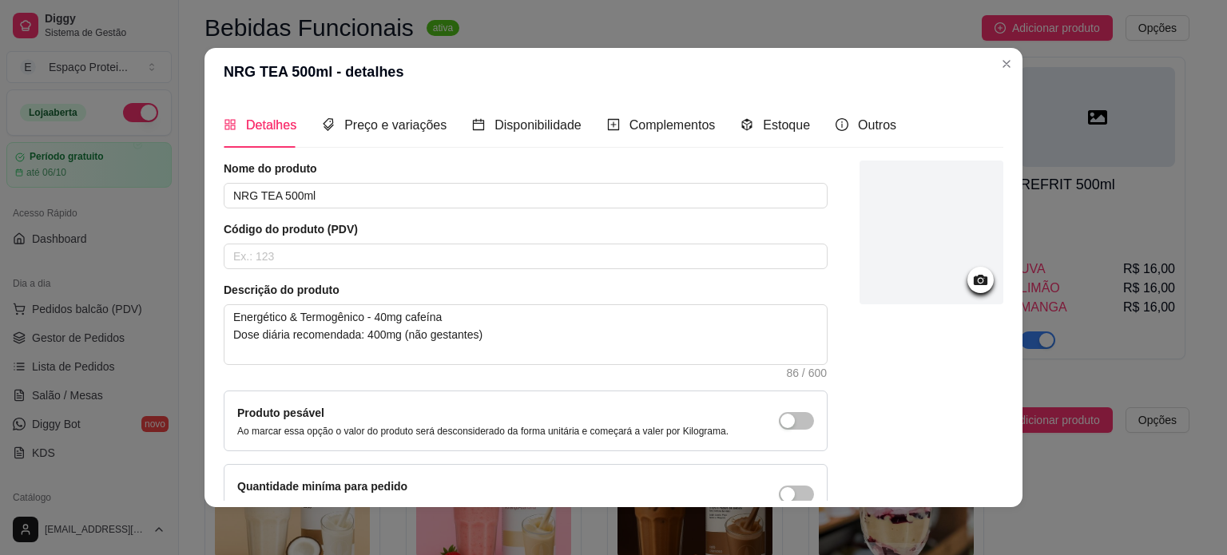
click at [908, 239] on div at bounding box center [932, 233] width 144 height 144
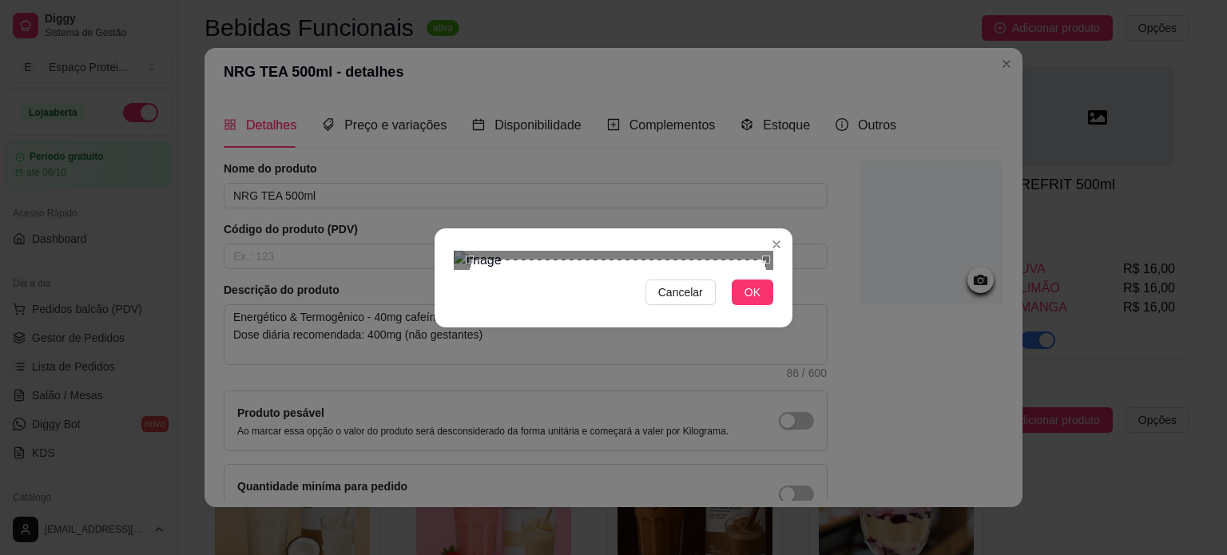
click at [806, 427] on div "Cancelar OK" at bounding box center [613, 277] width 1227 height 555
click at [417, 93] on div "Cancelar OK" at bounding box center [613, 277] width 1227 height 555
click at [761, 305] on button "OK" at bounding box center [753, 293] width 42 height 26
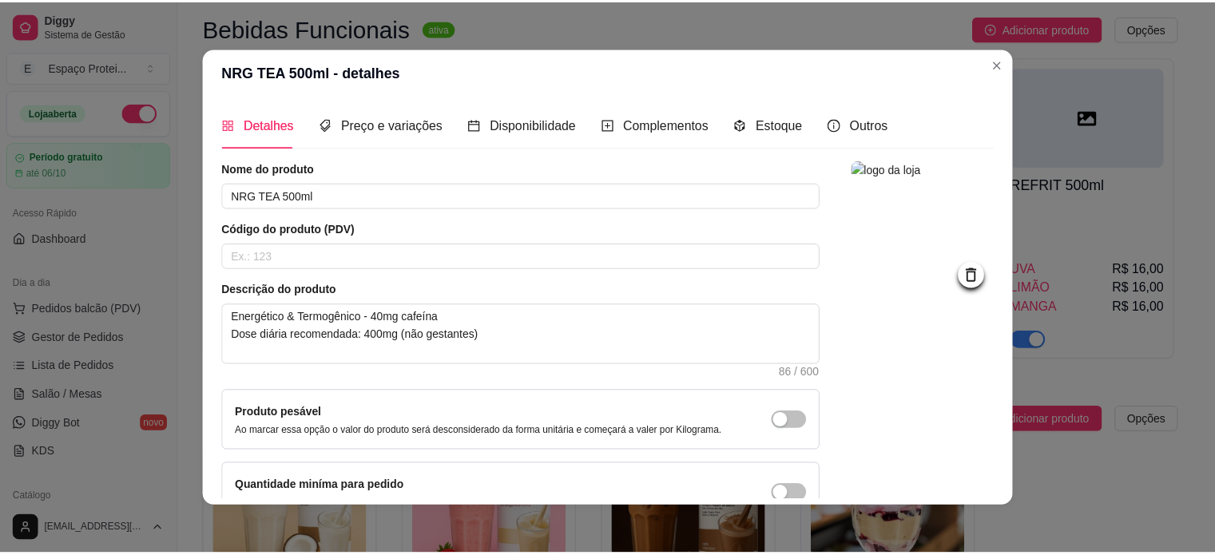
scroll to position [93, 0]
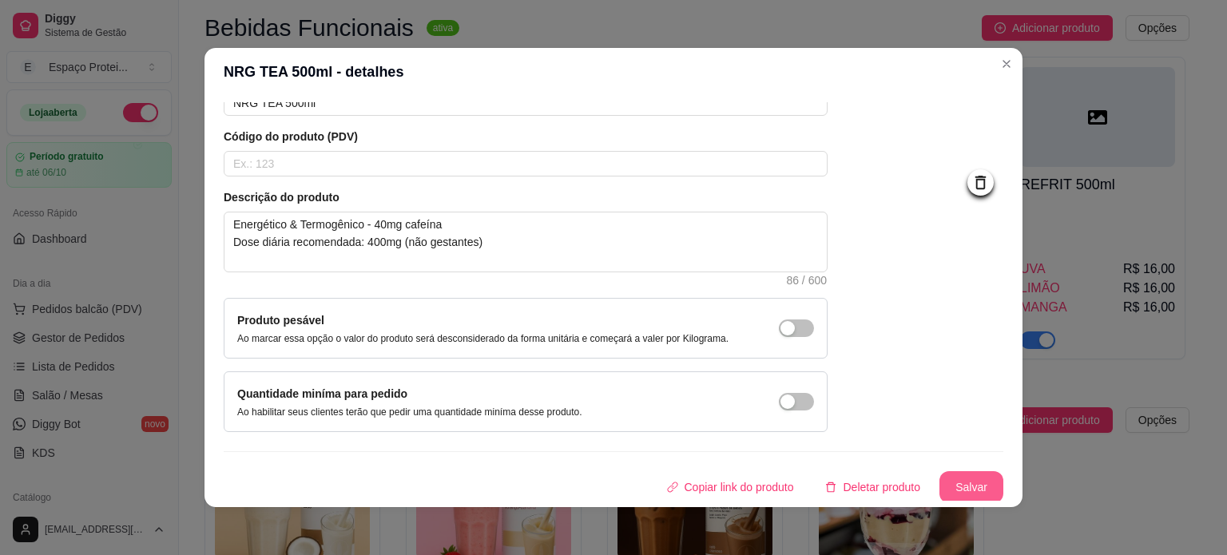
click at [952, 483] on button "Salvar" at bounding box center [972, 487] width 64 height 32
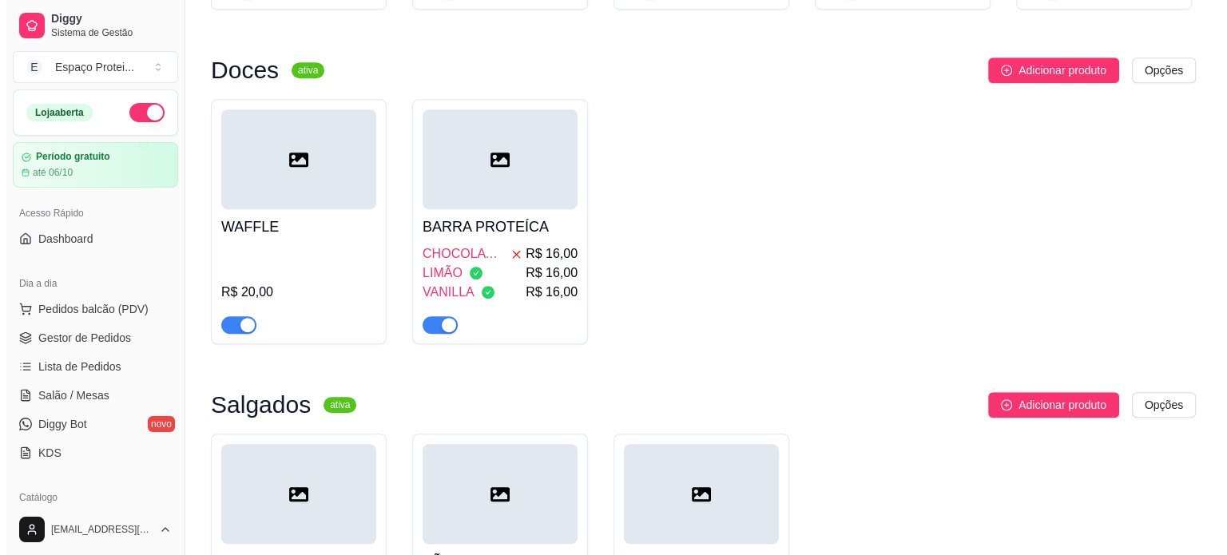
scroll to position [1055, 0]
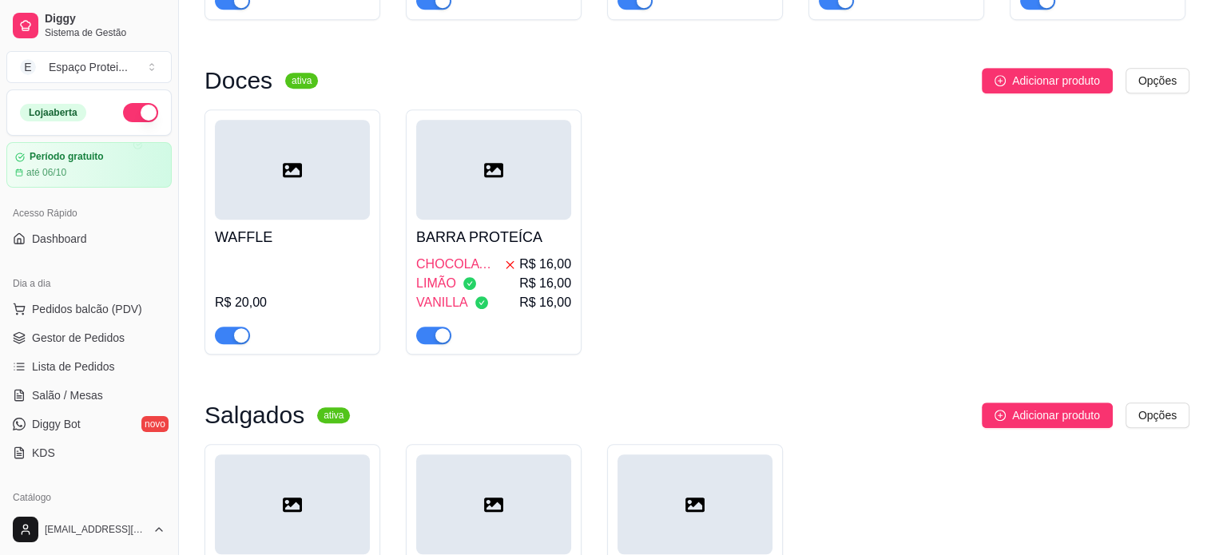
click at [324, 140] on div at bounding box center [292, 170] width 155 height 100
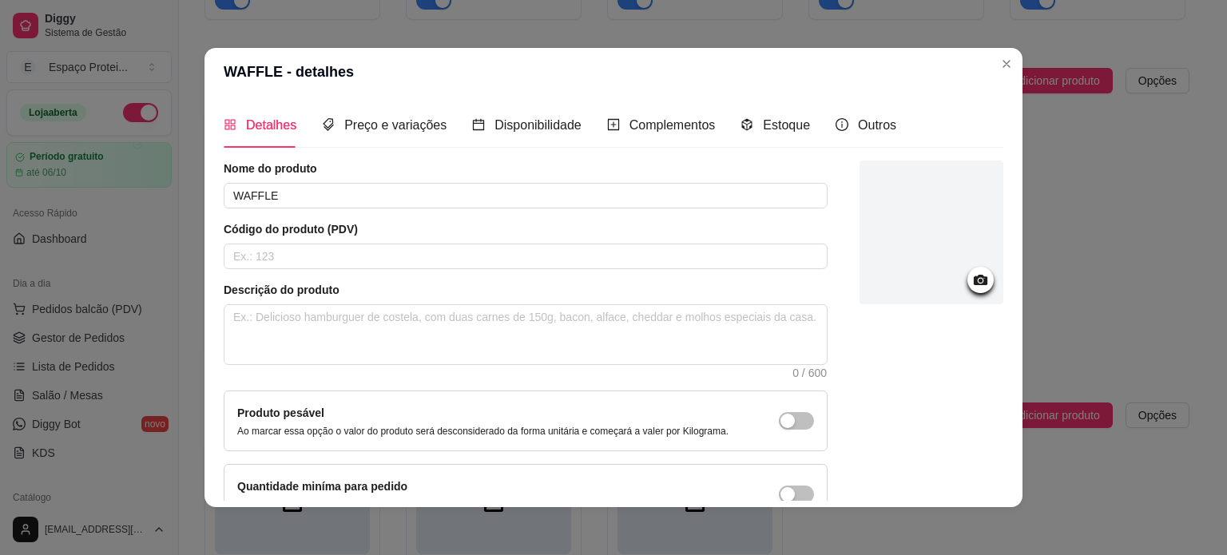
click at [901, 267] on div at bounding box center [932, 233] width 144 height 144
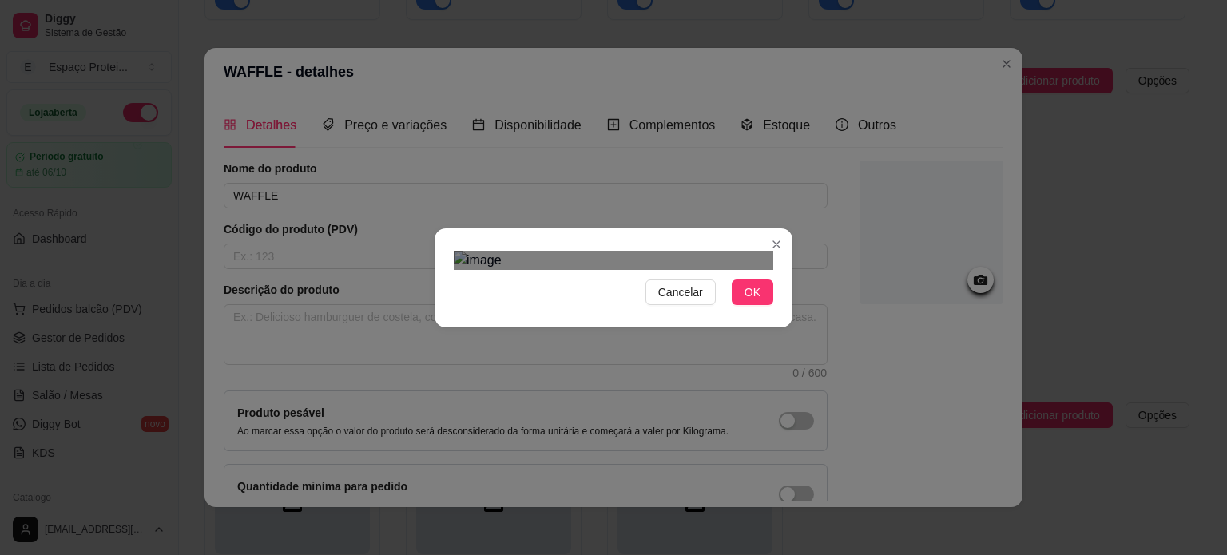
click at [803, 430] on div "Cancelar OK" at bounding box center [613, 277] width 1227 height 555
click at [399, 81] on div "Cancelar OK" at bounding box center [613, 277] width 1227 height 555
click at [598, 272] on div "Use the arrow keys to move the crop selection area" at bounding box center [614, 432] width 320 height 320
click at [751, 301] on span "OK" at bounding box center [753, 293] width 16 height 18
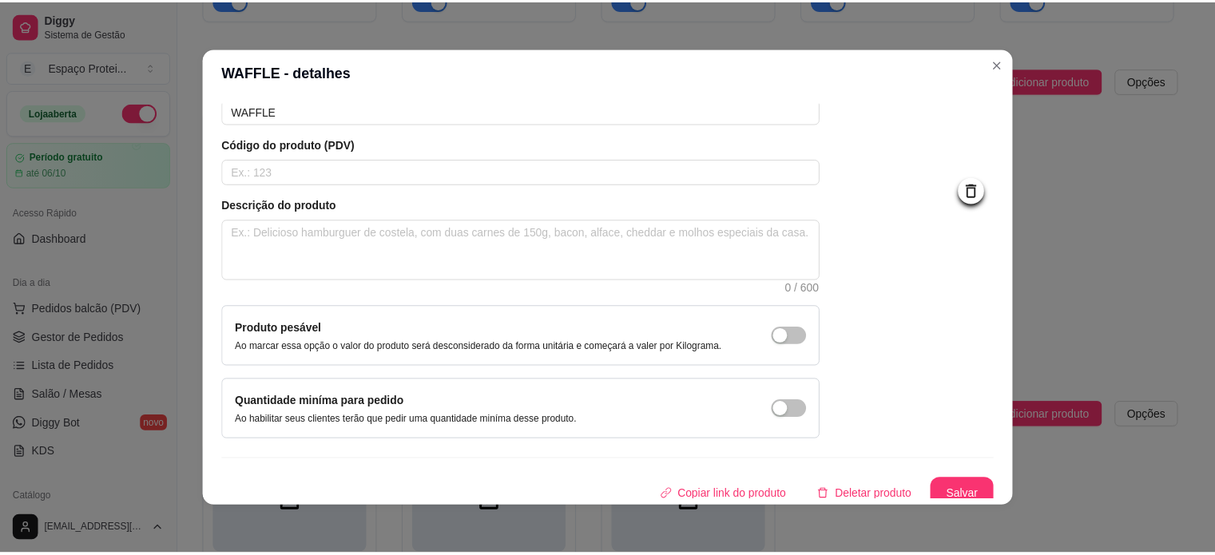
scroll to position [93, 0]
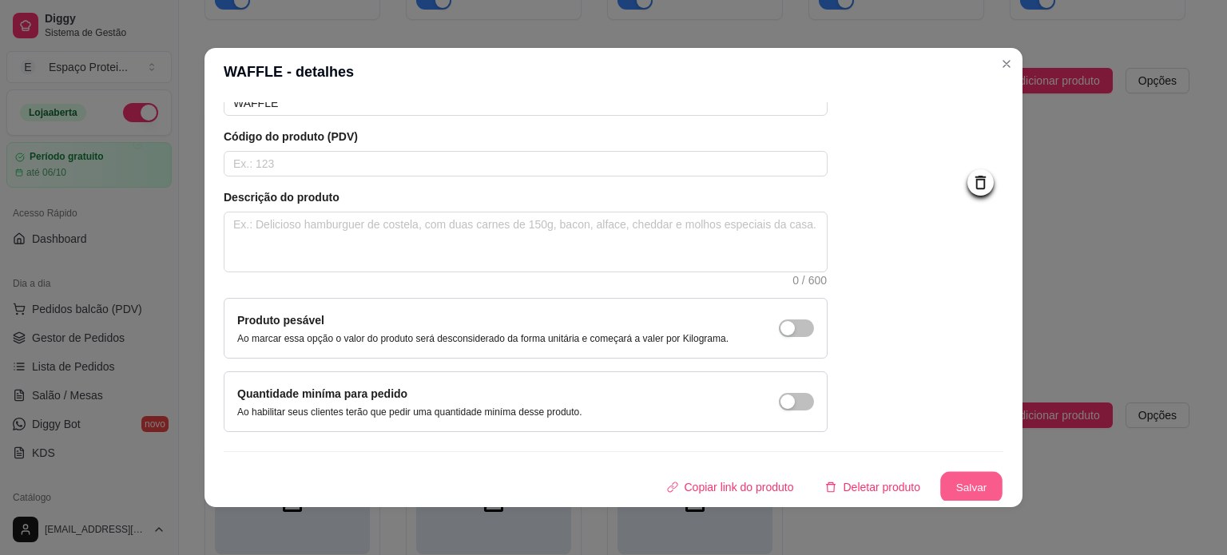
click at [945, 492] on button "Salvar" at bounding box center [971, 487] width 62 height 31
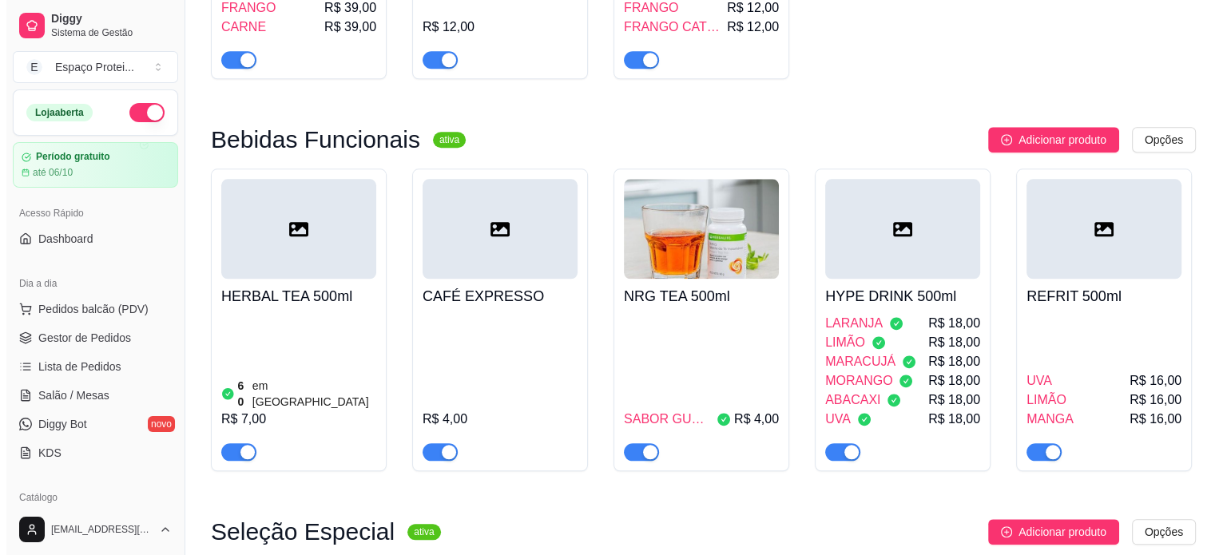
scroll to position [1943, 0]
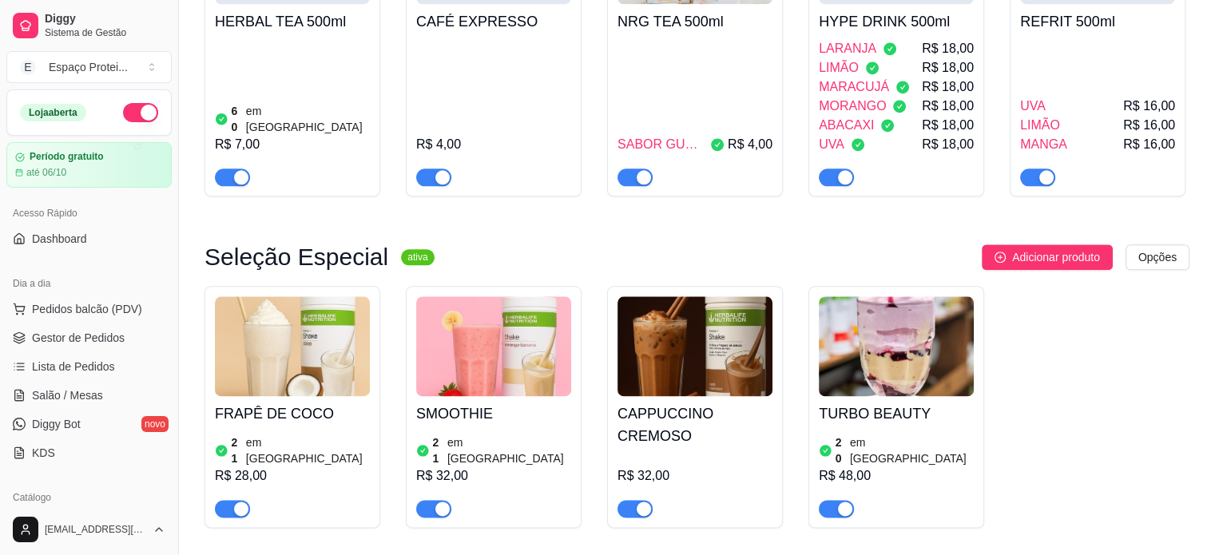
click at [508, 296] on img at bounding box center [493, 346] width 155 height 100
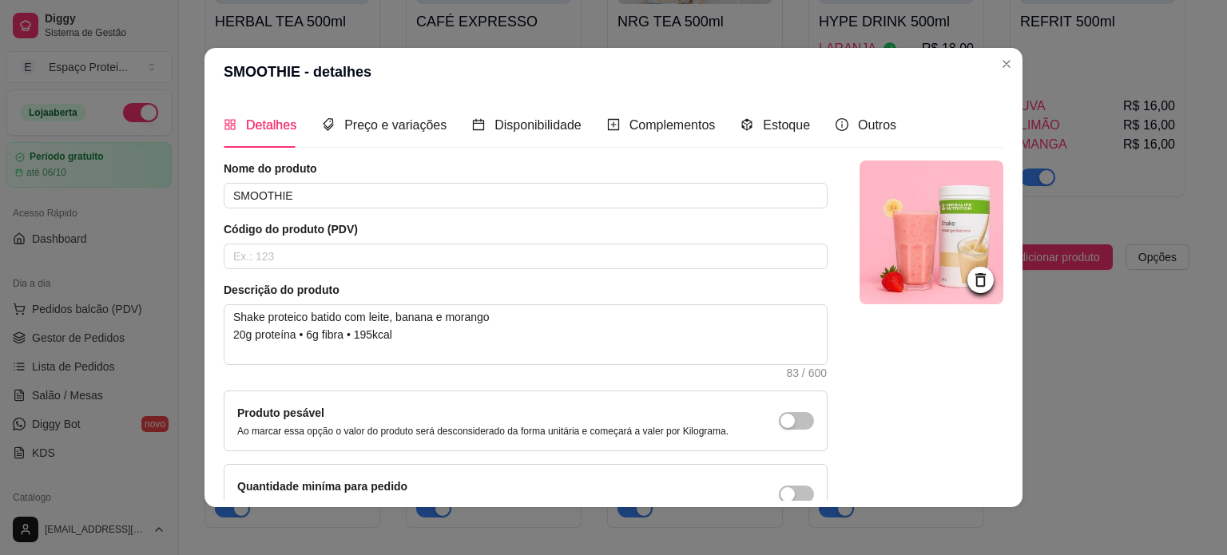
click at [908, 252] on img at bounding box center [932, 233] width 144 height 144
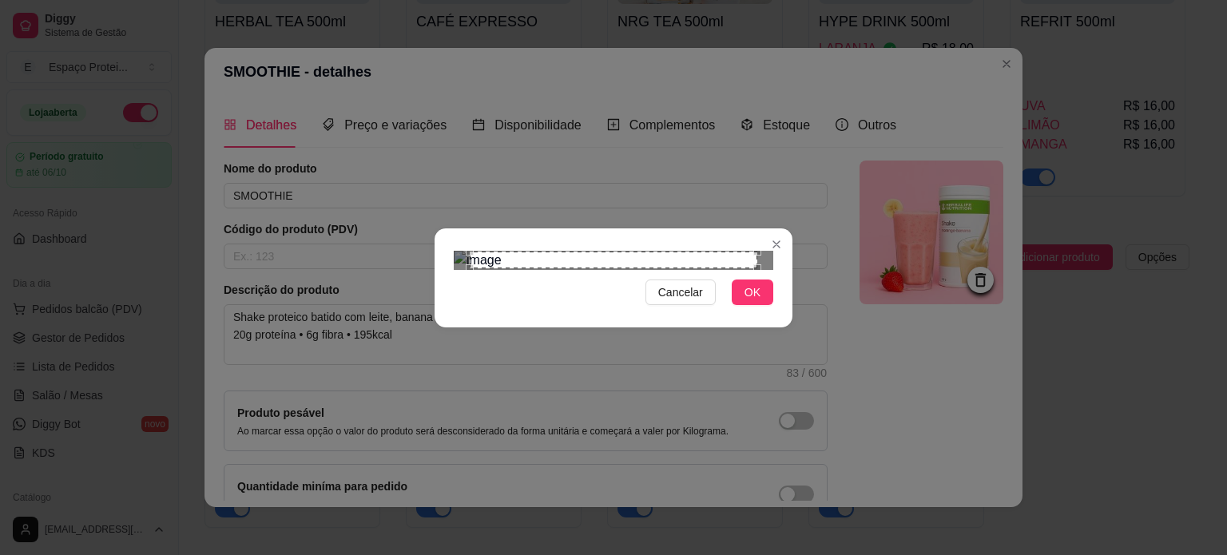
click at [848, 443] on div "Cancelar OK" at bounding box center [613, 277] width 1227 height 555
click at [400, 80] on div "Cancelar OK" at bounding box center [613, 277] width 1227 height 555
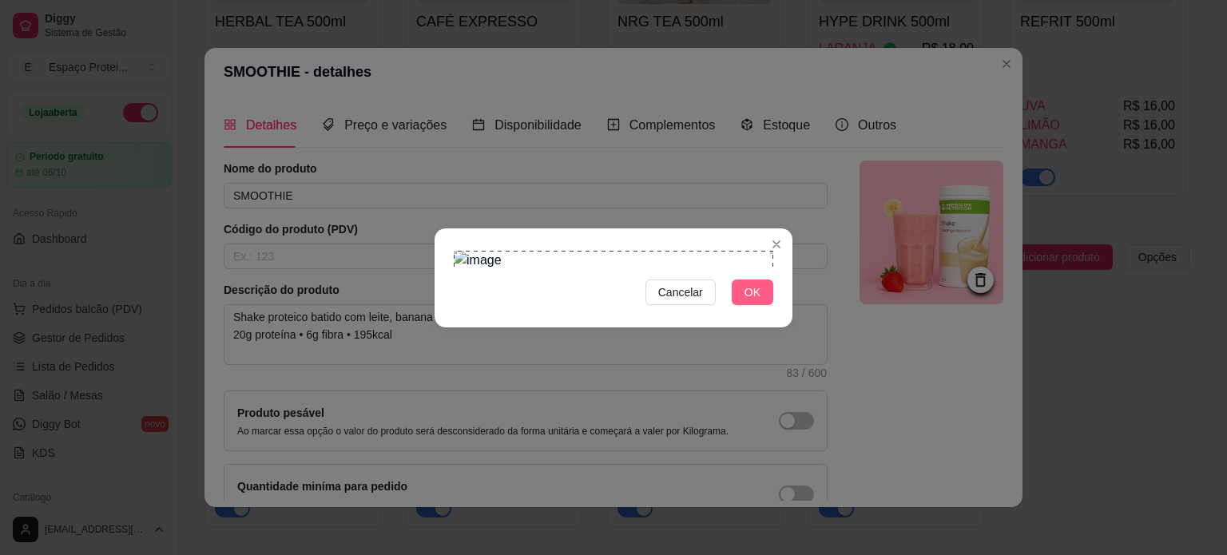
click at [748, 301] on span "OK" at bounding box center [753, 293] width 16 height 18
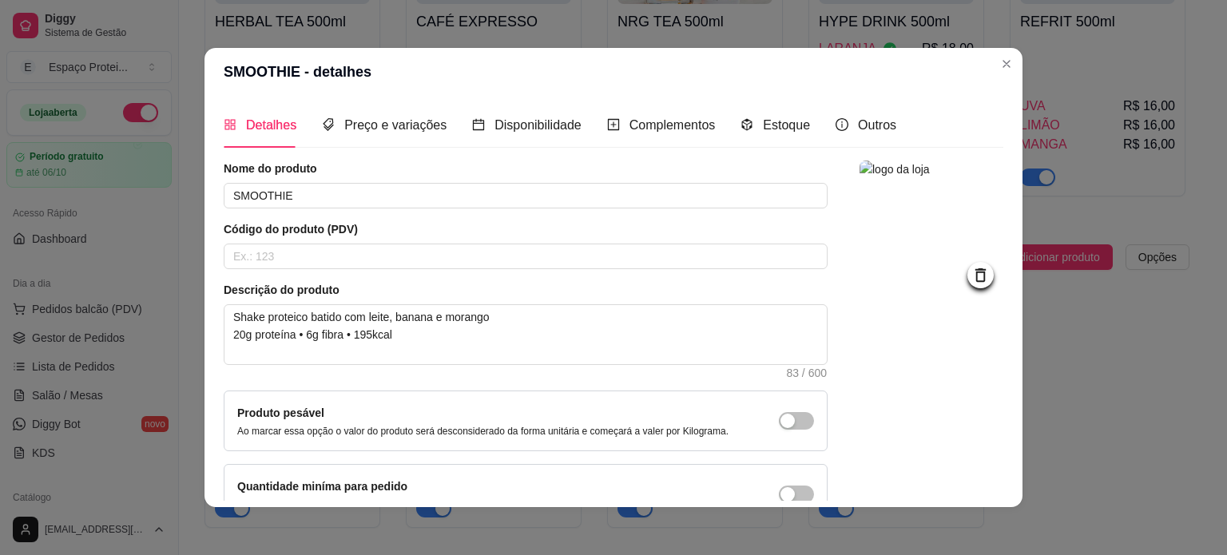
click at [911, 251] on img at bounding box center [932, 233] width 144 height 144
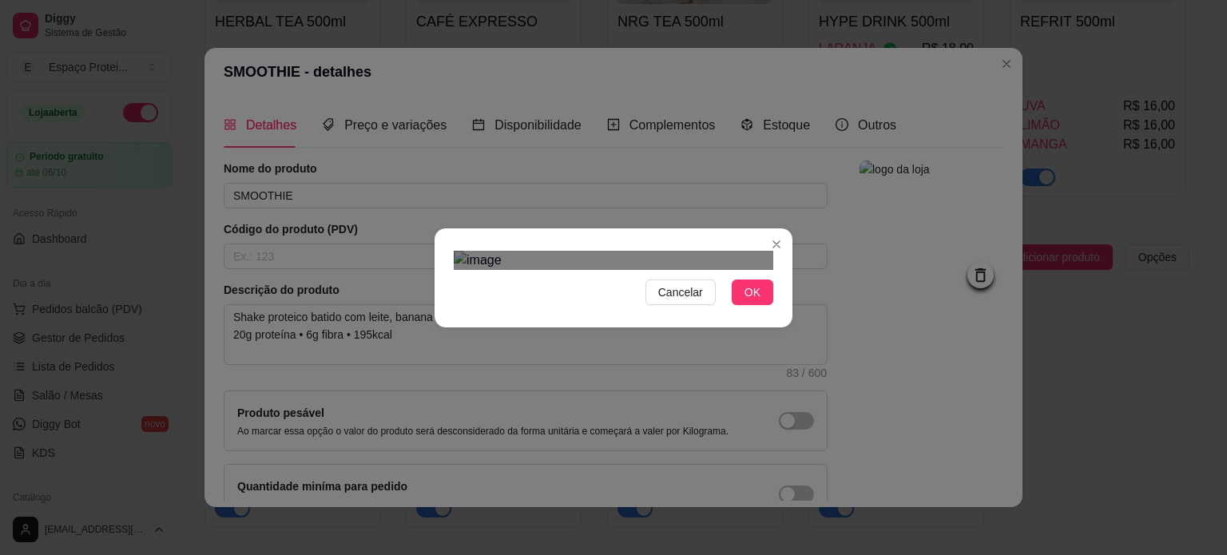
click at [412, 80] on div "Cancelar OK" at bounding box center [613, 277] width 1227 height 555
click at [810, 449] on div "Cancelar OK" at bounding box center [613, 277] width 1227 height 555
click at [749, 301] on span "OK" at bounding box center [753, 293] width 16 height 18
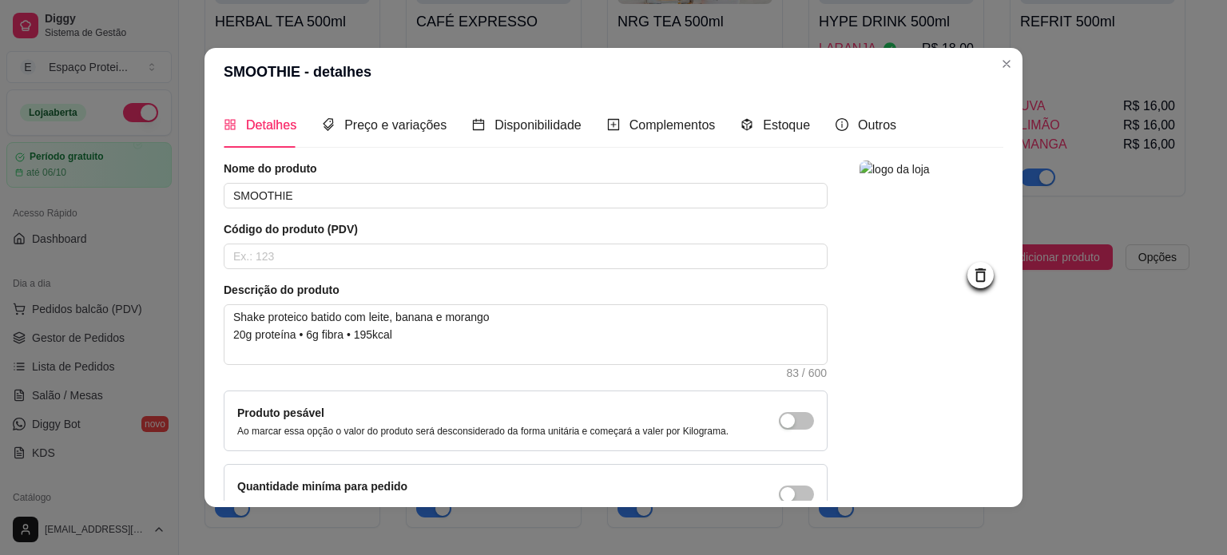
scroll to position [0, 0]
click at [892, 271] on img at bounding box center [932, 233] width 144 height 144
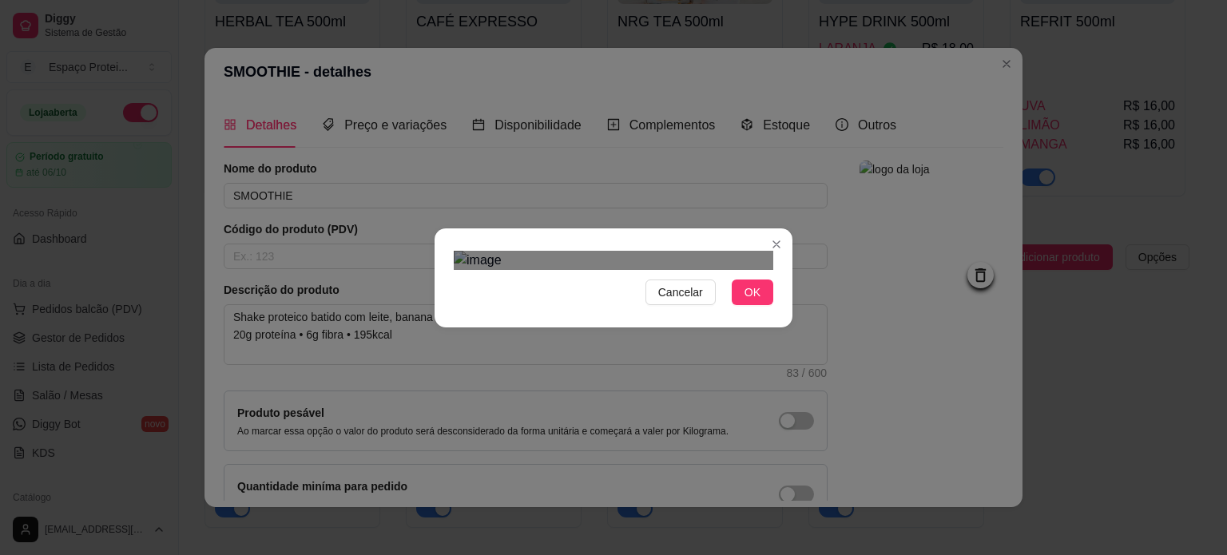
click at [802, 432] on div "Cancelar OK" at bounding box center [613, 277] width 1227 height 555
click at [411, 482] on div "Cancelar OK" at bounding box center [613, 277] width 1227 height 555
click at [658, 284] on div "Use the arrow keys to move the crop selection area" at bounding box center [614, 444] width 320 height 320
click at [755, 305] on button "OK" at bounding box center [753, 293] width 42 height 26
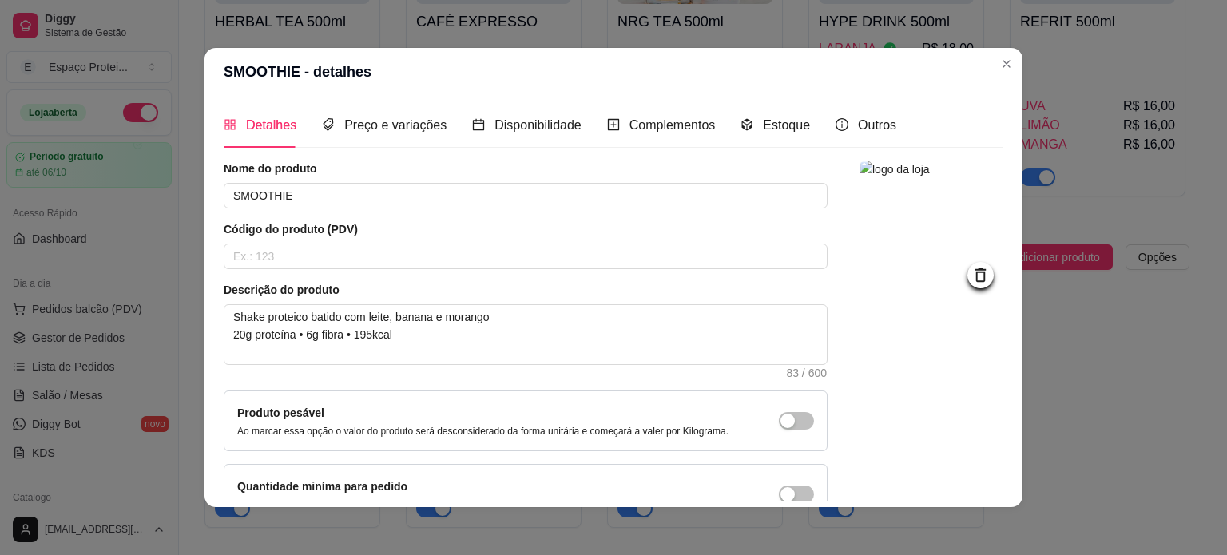
click at [920, 191] on img at bounding box center [932, 233] width 144 height 144
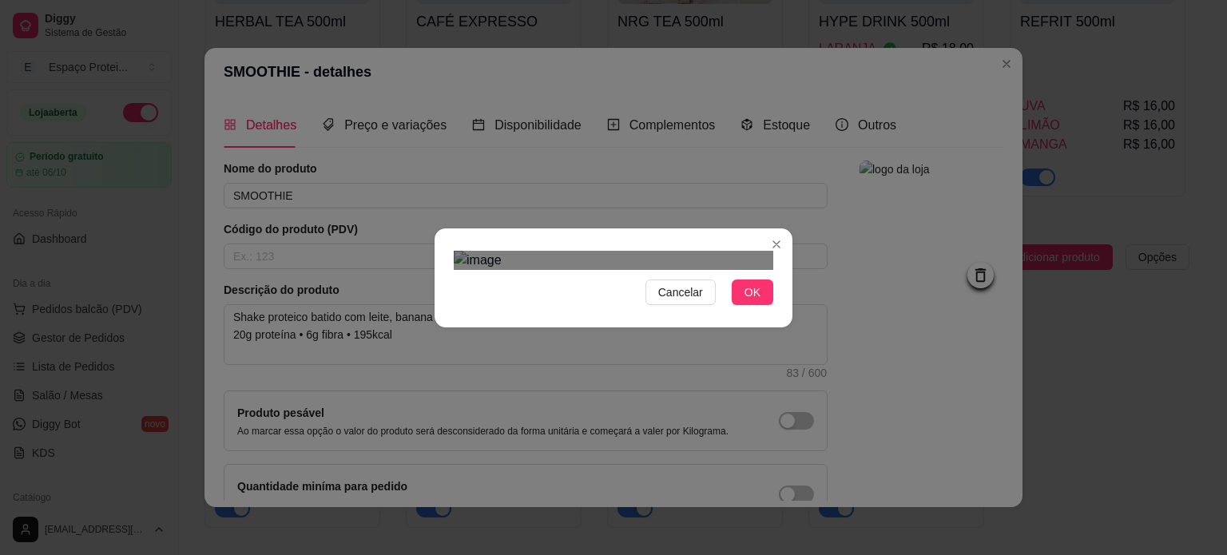
click at [588, 270] on img at bounding box center [614, 260] width 320 height 19
click at [800, 380] on div "Cancelar OK" at bounding box center [613, 277] width 1227 height 555
click at [761, 305] on button "OK" at bounding box center [753, 293] width 42 height 26
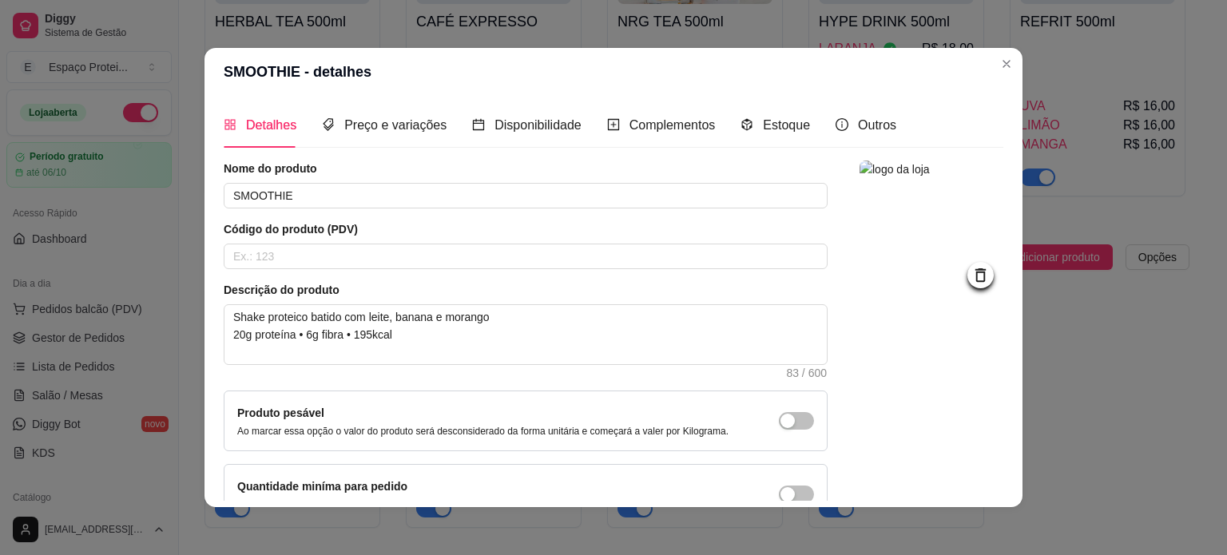
click at [920, 218] on img at bounding box center [932, 233] width 144 height 144
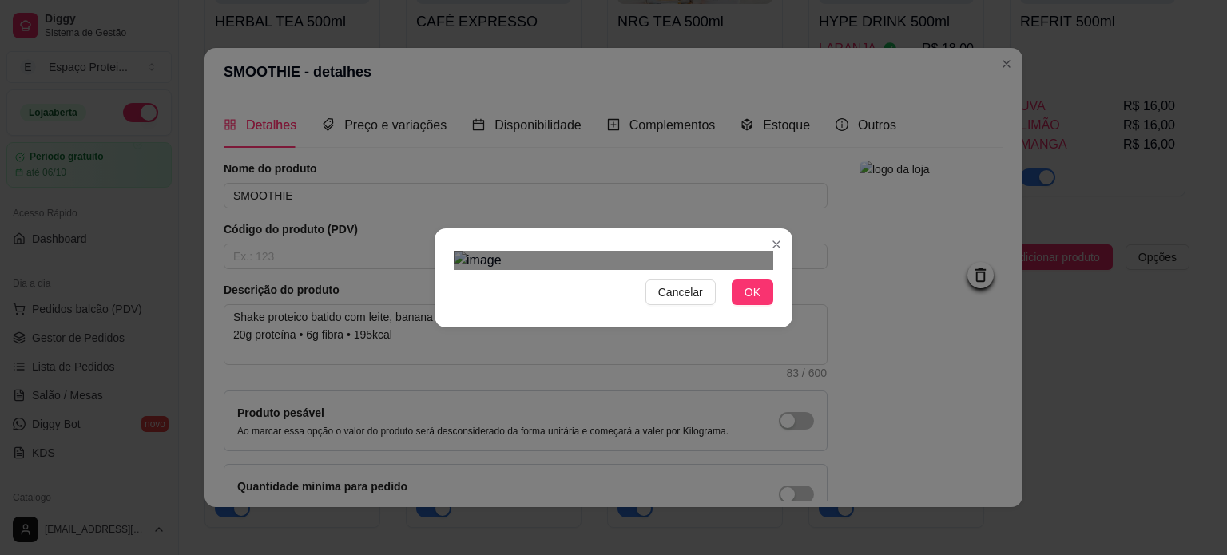
click at [566, 275] on div "Use the arrow keys to move the crop selection area" at bounding box center [598, 419] width 288 height 288
click at [876, 421] on div "Cancelar OK" at bounding box center [613, 277] width 1227 height 555
click at [717, 295] on div "Use the arrow keys to move the crop selection area" at bounding box center [614, 451] width 320 height 320
click at [764, 305] on button "OK" at bounding box center [753, 293] width 42 height 26
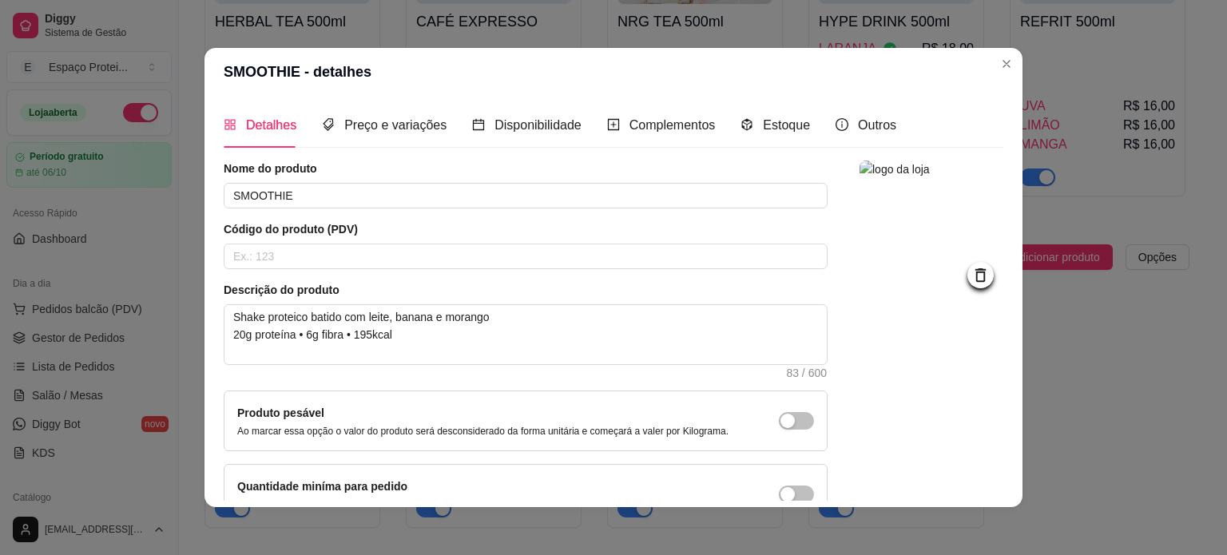
click at [893, 217] on img at bounding box center [932, 233] width 144 height 144
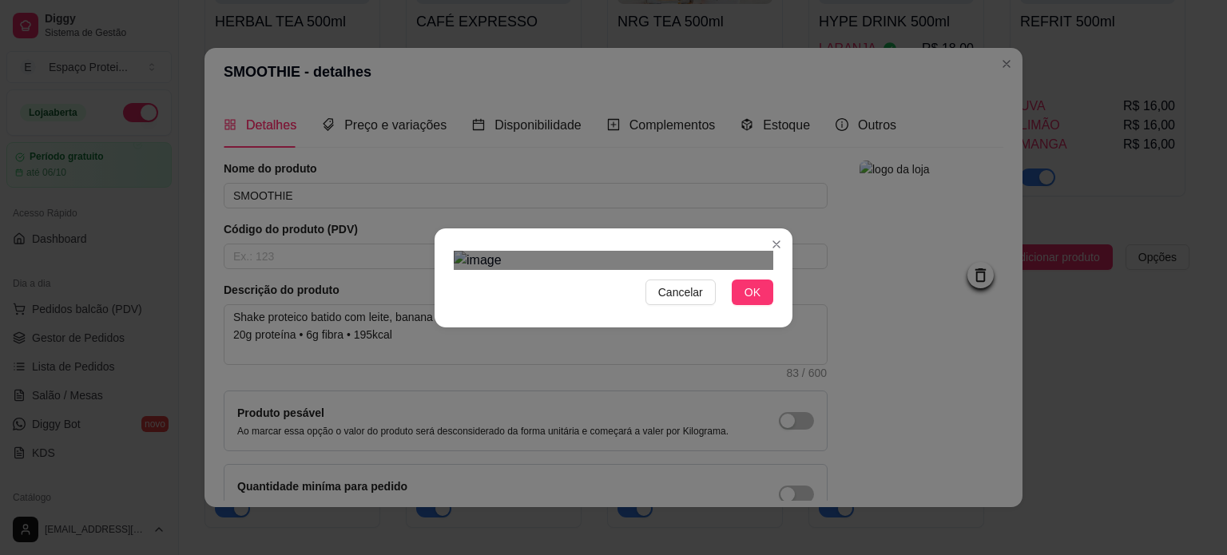
click at [574, 280] on div "Use the arrow keys to move the crop selection area" at bounding box center [598, 424] width 288 height 288
click at [831, 436] on div "Cancelar OK" at bounding box center [613, 277] width 1227 height 555
click at [708, 328] on div "Use the arrow keys to move the crop selection area" at bounding box center [614, 442] width 320 height 320
click at [754, 305] on button "OK" at bounding box center [753, 293] width 42 height 26
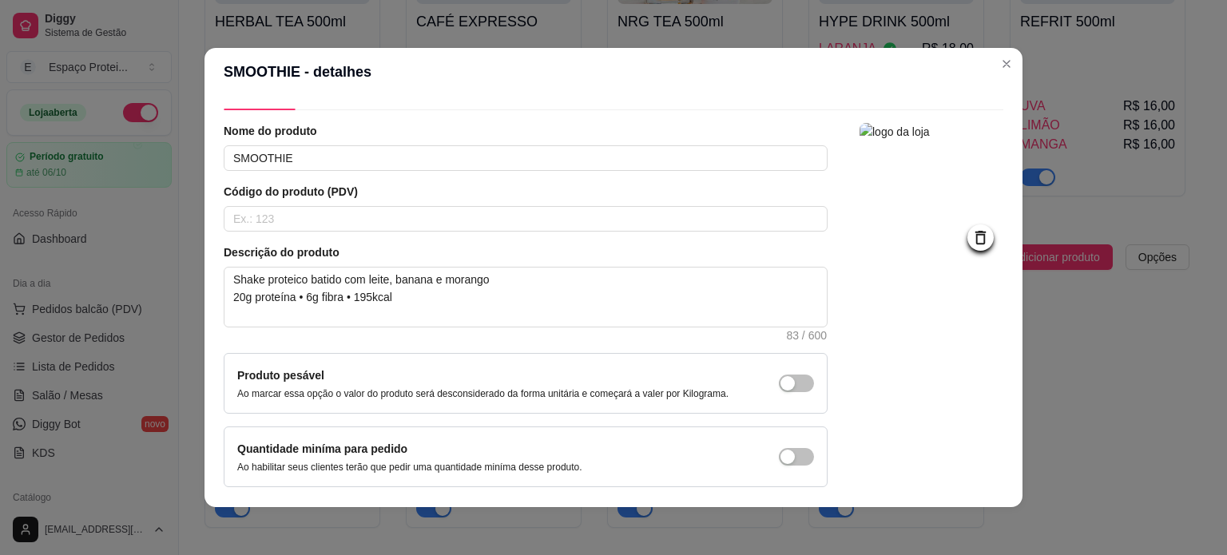
scroll to position [93, 0]
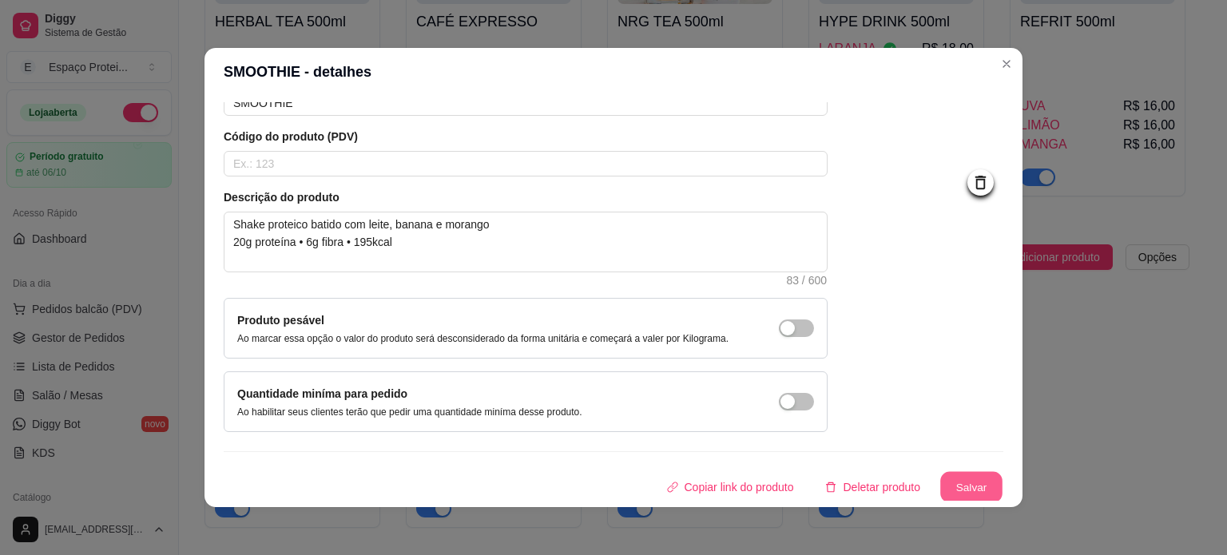
click at [944, 493] on button "Salvar" at bounding box center [971, 487] width 62 height 31
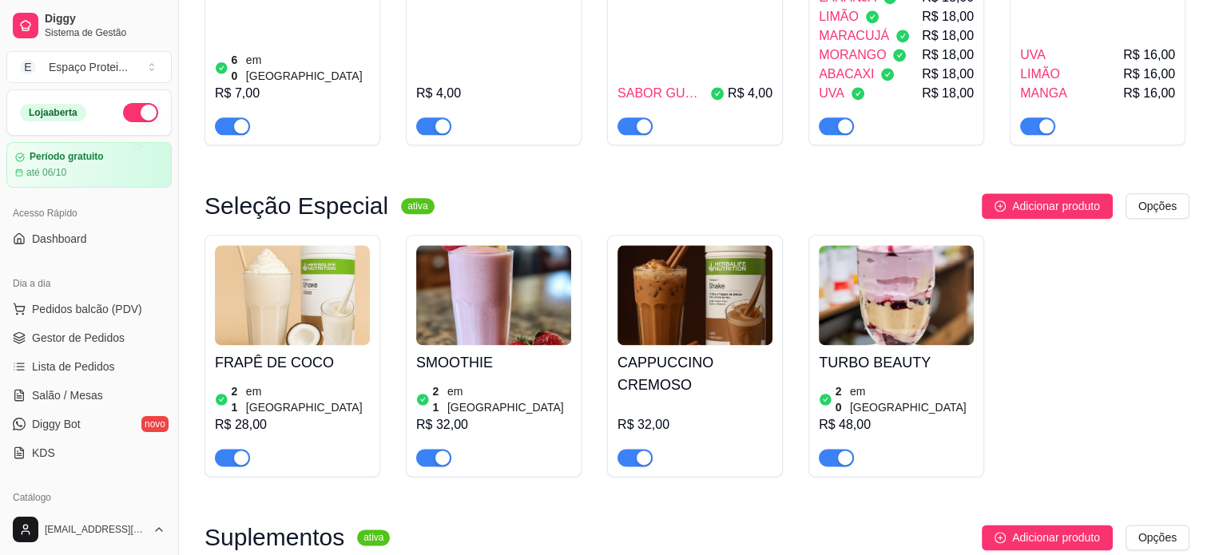
scroll to position [1997, 0]
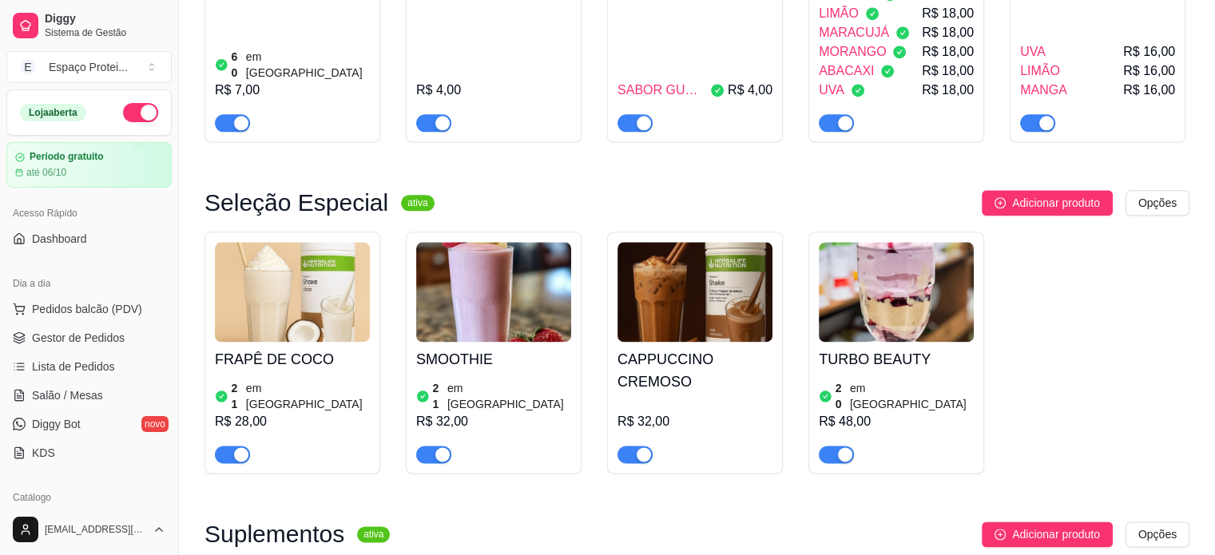
click at [489, 258] on img at bounding box center [493, 292] width 155 height 100
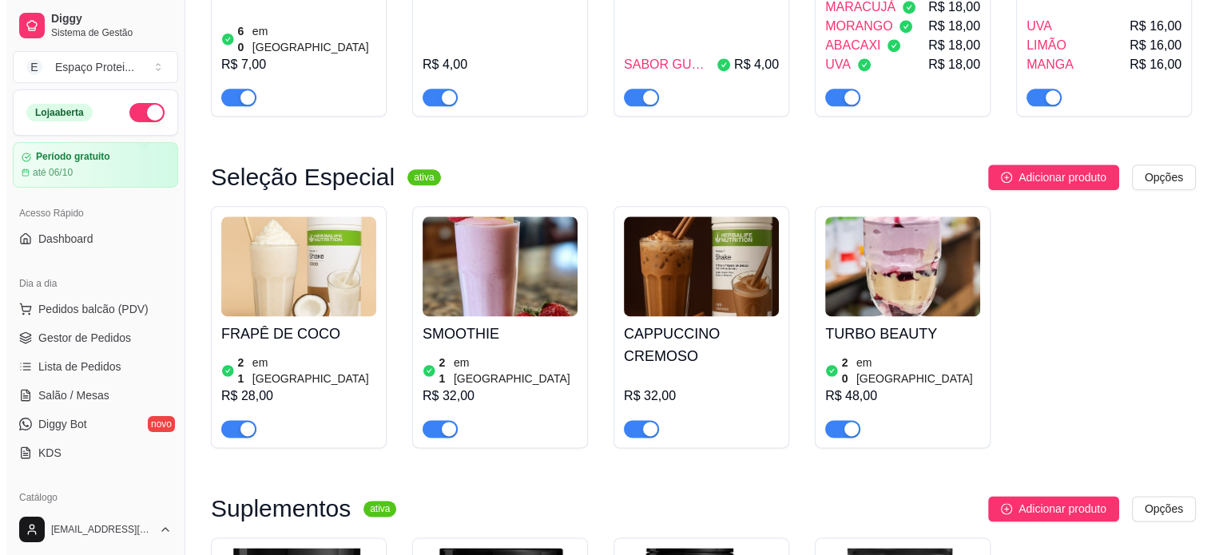
scroll to position [2019, 0]
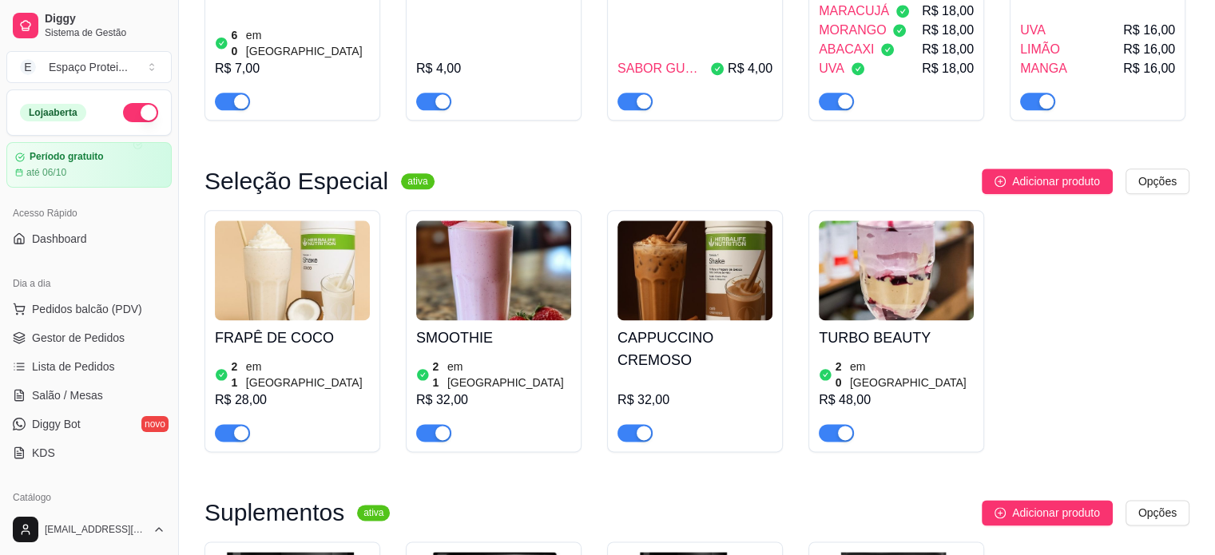
click at [465, 221] on img at bounding box center [493, 271] width 155 height 100
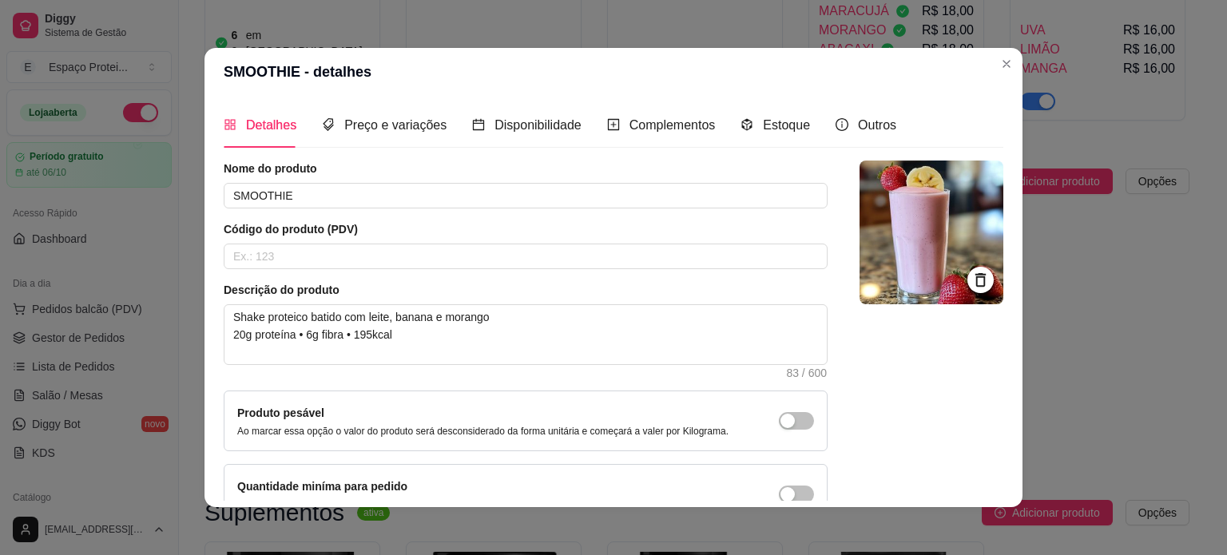
click at [897, 210] on img at bounding box center [932, 233] width 144 height 144
click at [911, 230] on img at bounding box center [932, 233] width 144 height 144
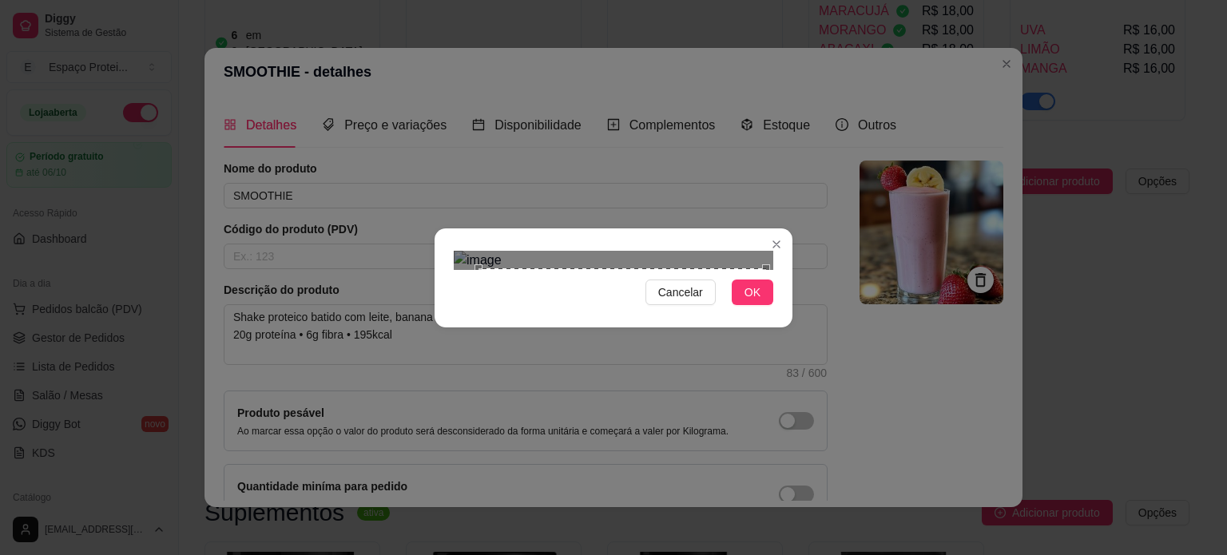
click at [629, 324] on div "Use the arrow keys to move the crop selection area" at bounding box center [623, 412] width 288 height 288
click at [746, 301] on span "OK" at bounding box center [753, 293] width 16 height 18
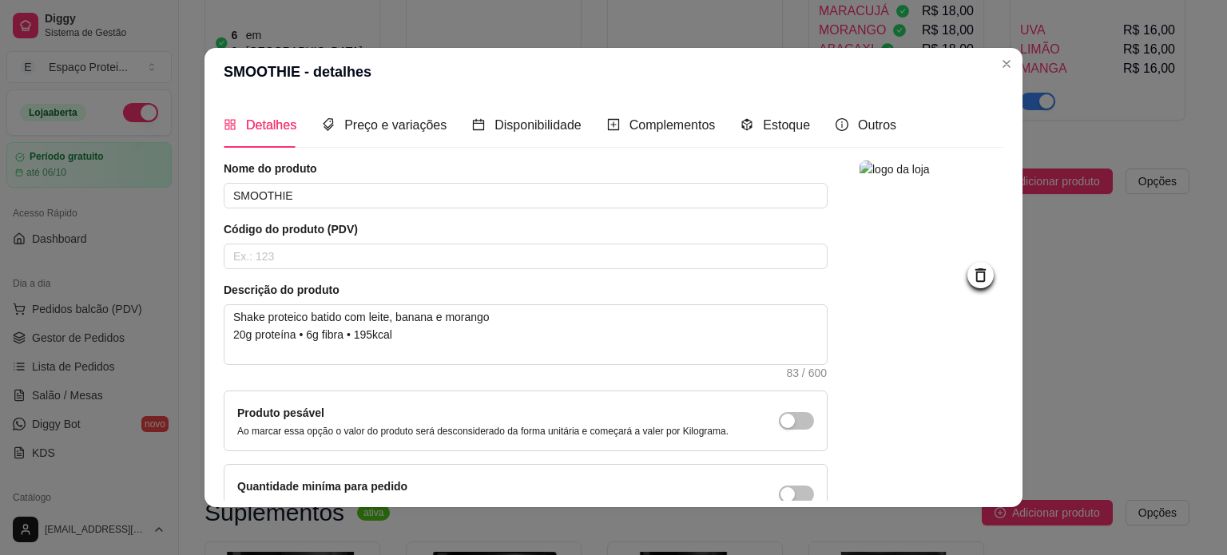
click at [968, 269] on div at bounding box center [981, 275] width 26 height 26
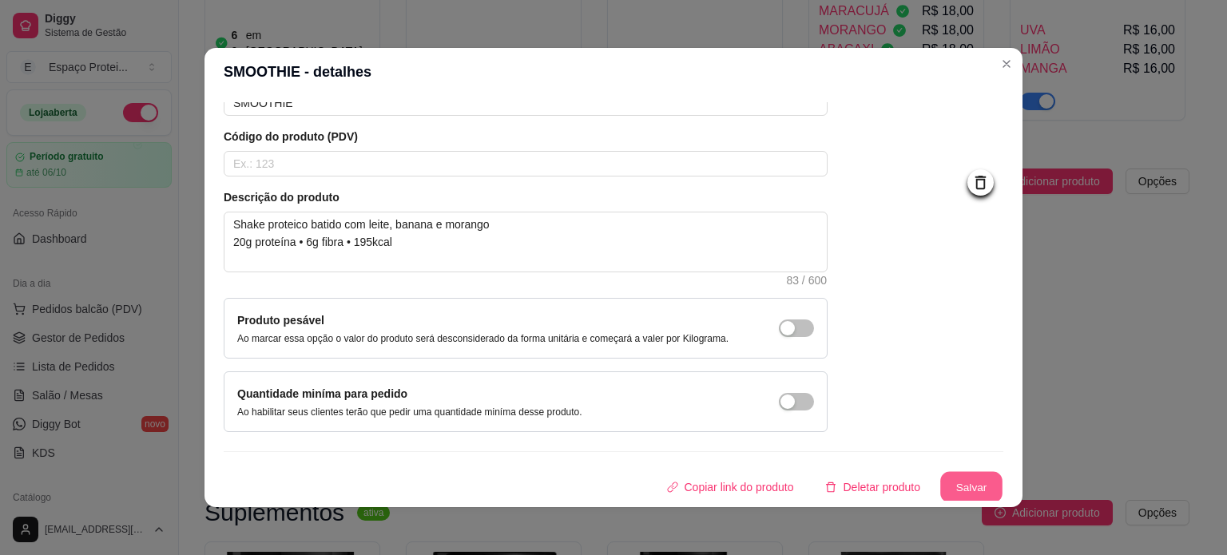
click at [943, 484] on button "Salvar" at bounding box center [971, 487] width 62 height 31
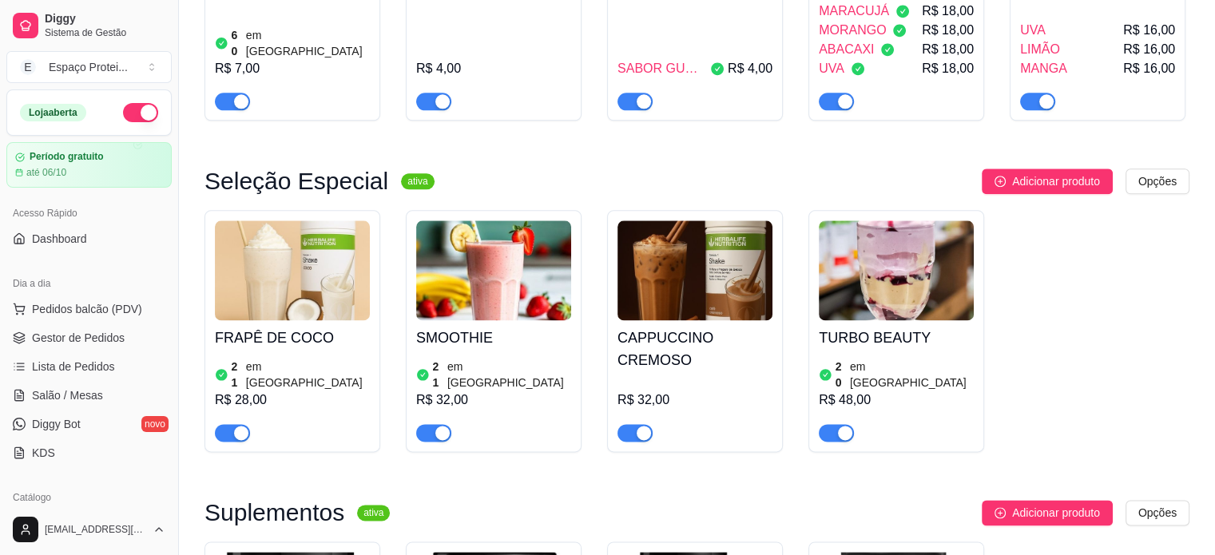
click at [288, 221] on img at bounding box center [292, 271] width 155 height 100
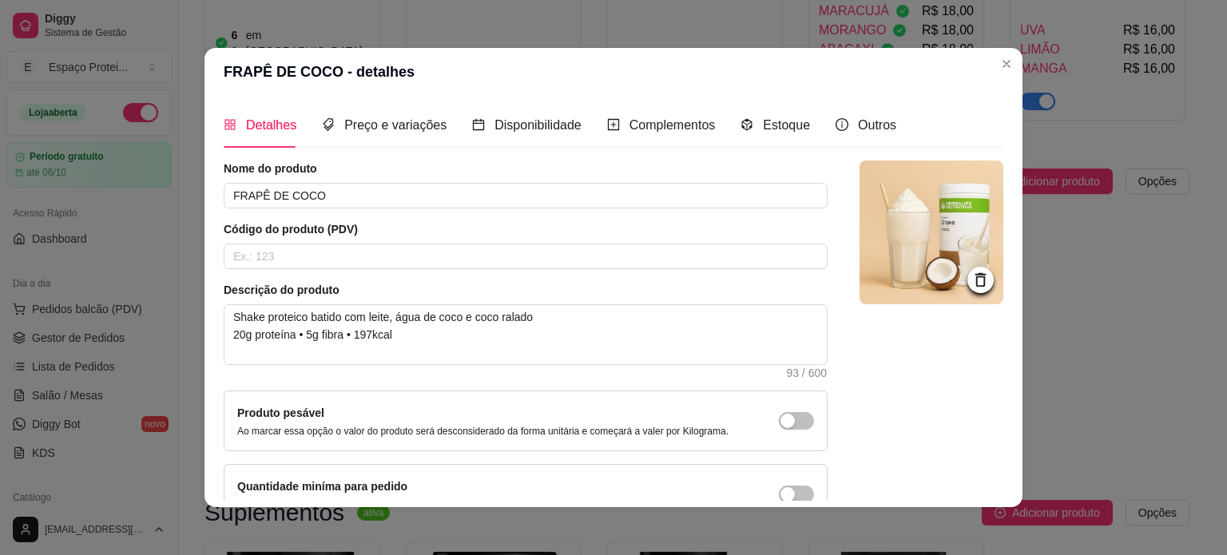
click at [940, 268] on img at bounding box center [932, 233] width 144 height 144
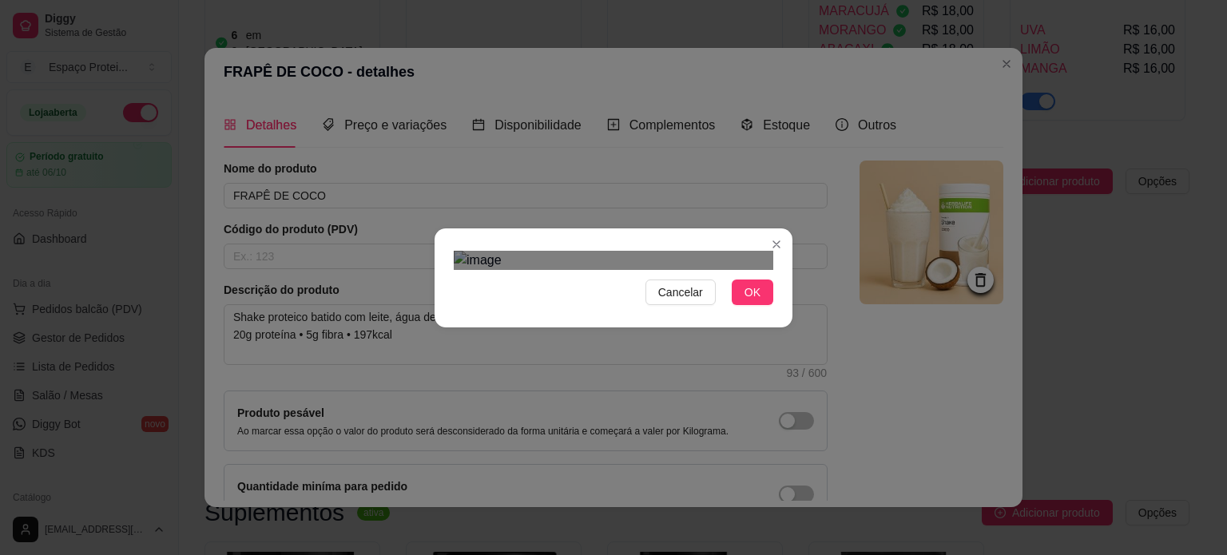
click at [888, 475] on div "Cancelar OK" at bounding box center [613, 277] width 1227 height 555
click at [390, 70] on div "Cancelar OK" at bounding box center [613, 277] width 1227 height 555
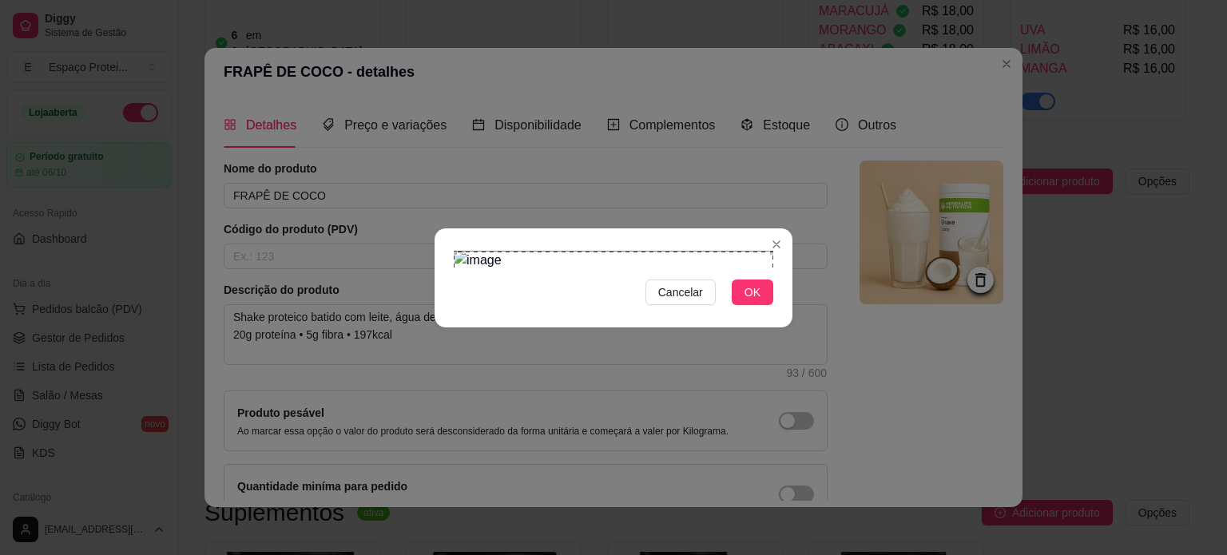
click at [642, 252] on div "Use the arrow keys to move the crop selection area" at bounding box center [614, 412] width 320 height 320
click at [745, 301] on span "OK" at bounding box center [753, 293] width 16 height 18
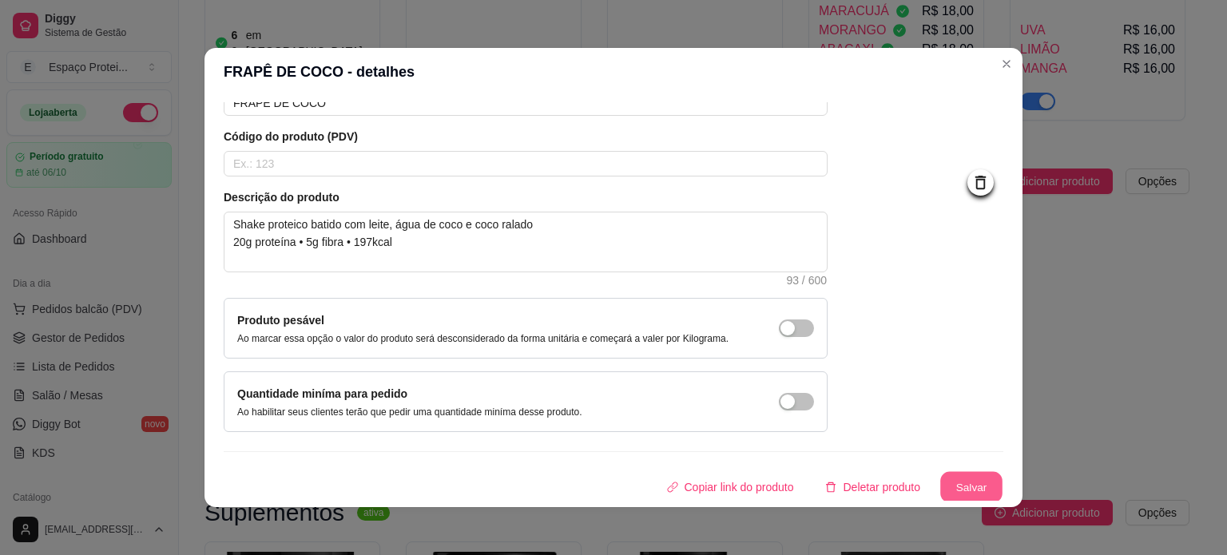
click at [962, 472] on button "Salvar" at bounding box center [971, 487] width 62 height 31
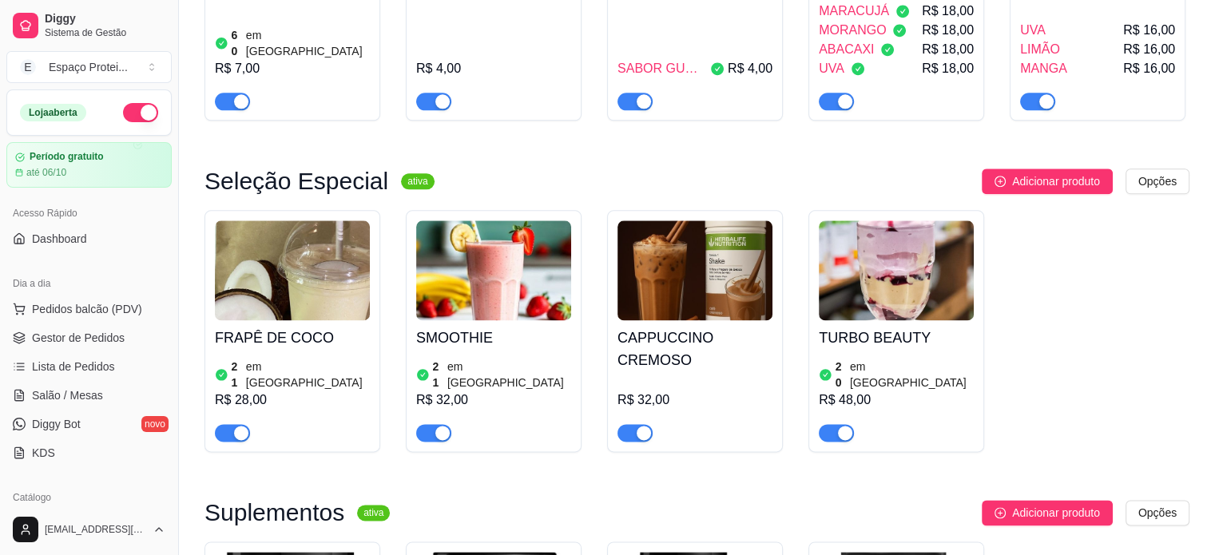
click at [499, 221] on img at bounding box center [493, 271] width 155 height 100
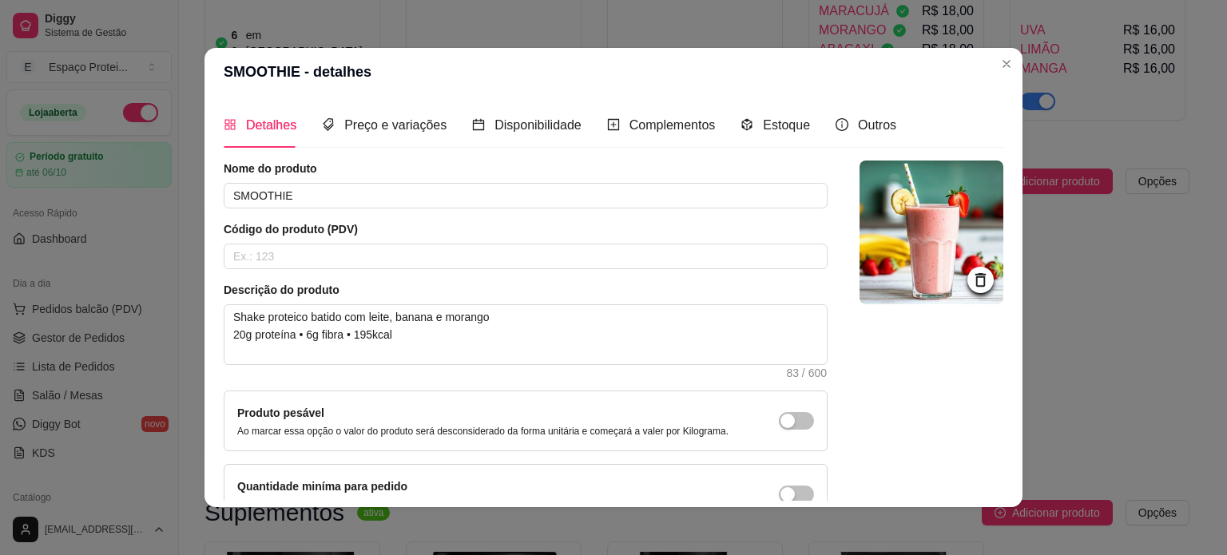
click at [930, 261] on img at bounding box center [932, 233] width 144 height 144
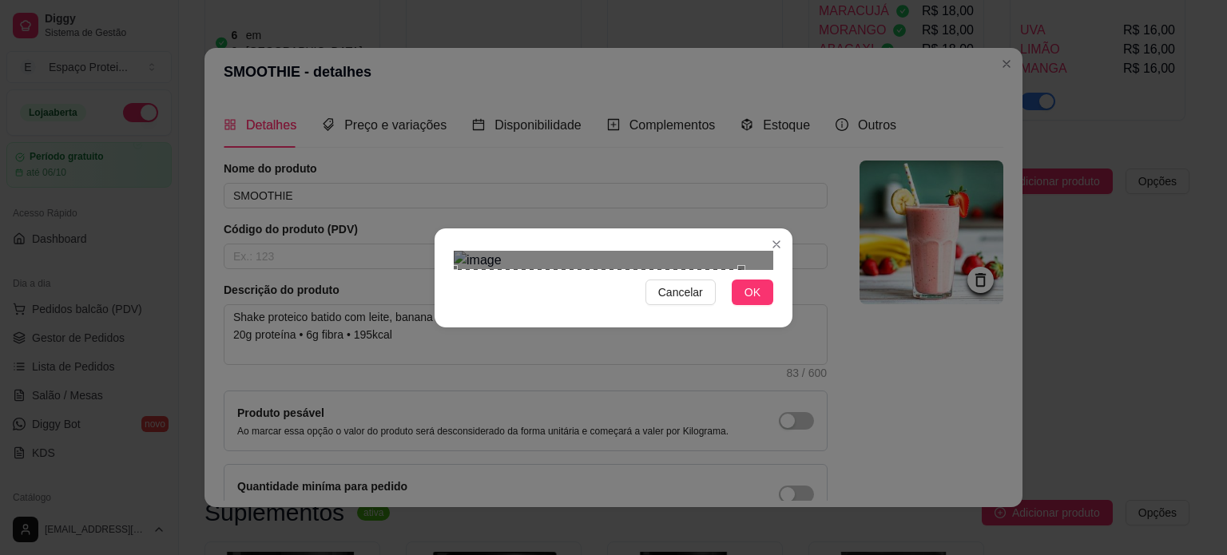
click at [487, 269] on div "Use the arrow keys to move the crop selection area" at bounding box center [598, 413] width 288 height 288
click at [876, 471] on div "Cancelar OK" at bounding box center [613, 277] width 1227 height 555
click at [665, 365] on div "Use the arrow keys to move the crop selection area" at bounding box center [614, 516] width 320 height 320
click at [752, 305] on button "OK" at bounding box center [753, 293] width 42 height 26
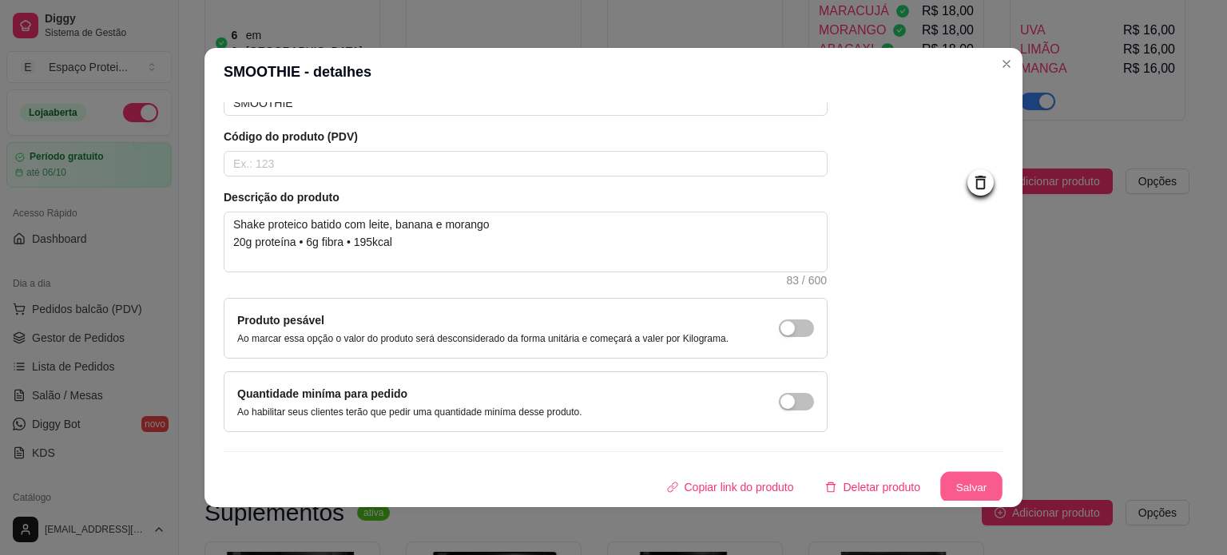
click at [956, 496] on button "Salvar" at bounding box center [971, 487] width 62 height 31
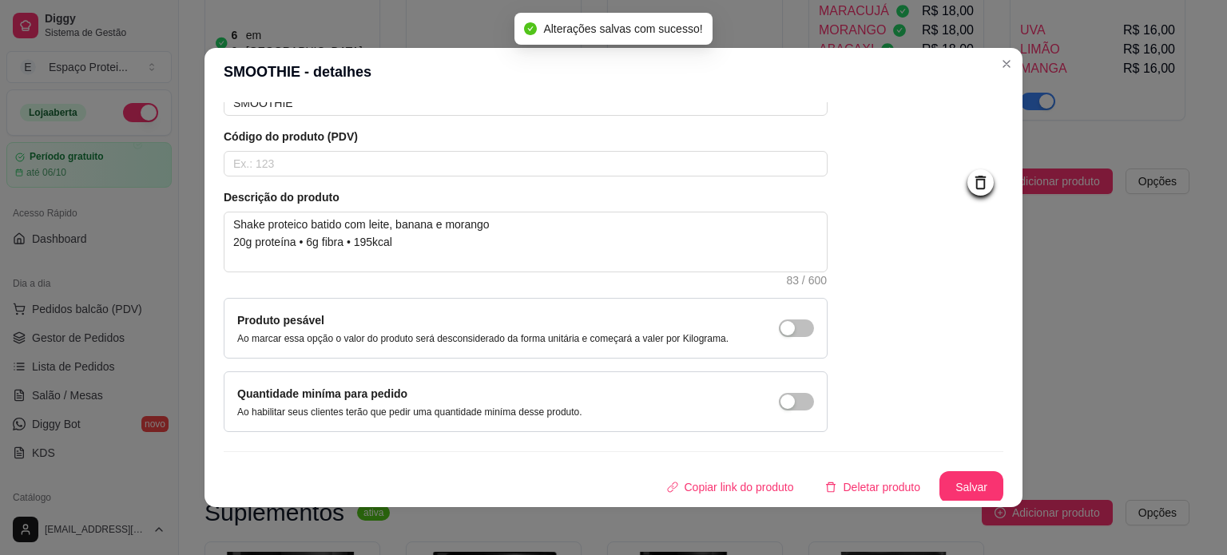
click at [899, 161] on img at bounding box center [932, 140] width 144 height 144
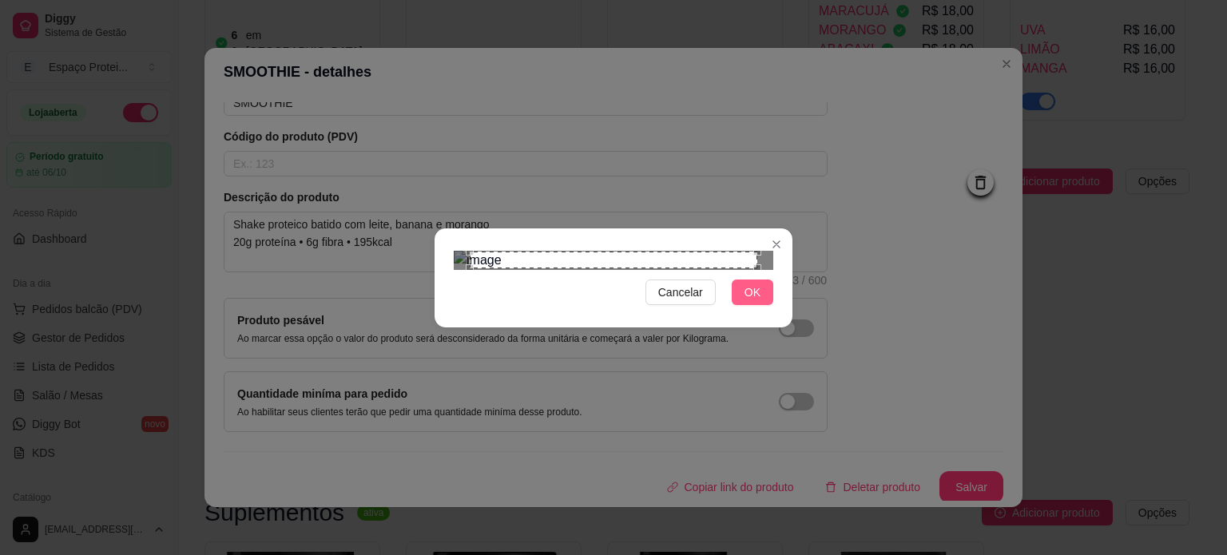
click at [752, 301] on span "OK" at bounding box center [753, 293] width 16 height 18
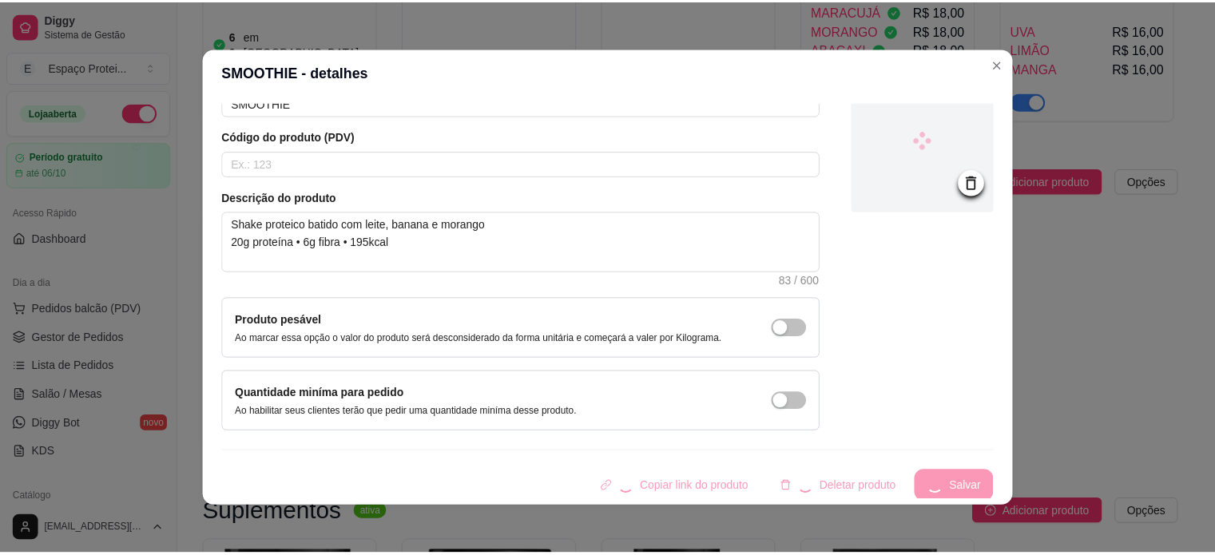
scroll to position [39, 0]
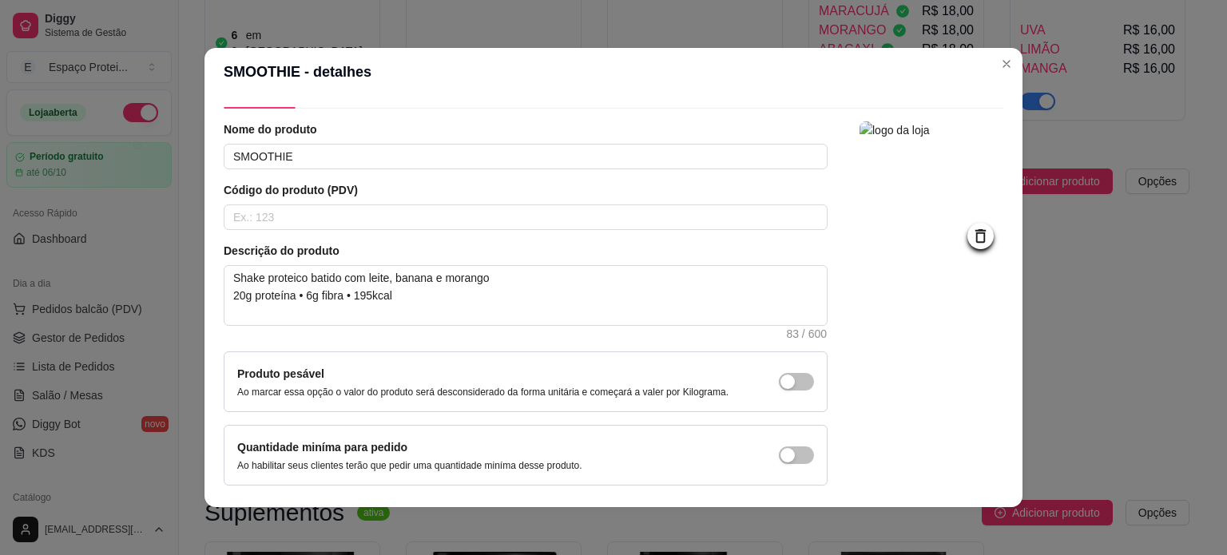
click at [871, 223] on img at bounding box center [932, 193] width 144 height 144
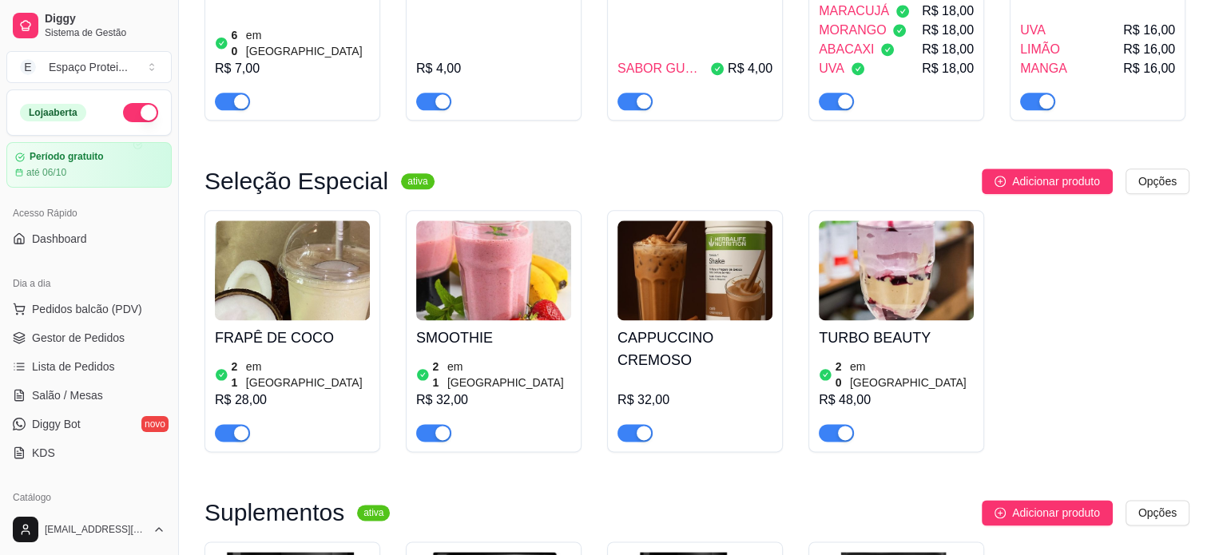
click at [519, 221] on img at bounding box center [493, 271] width 155 height 100
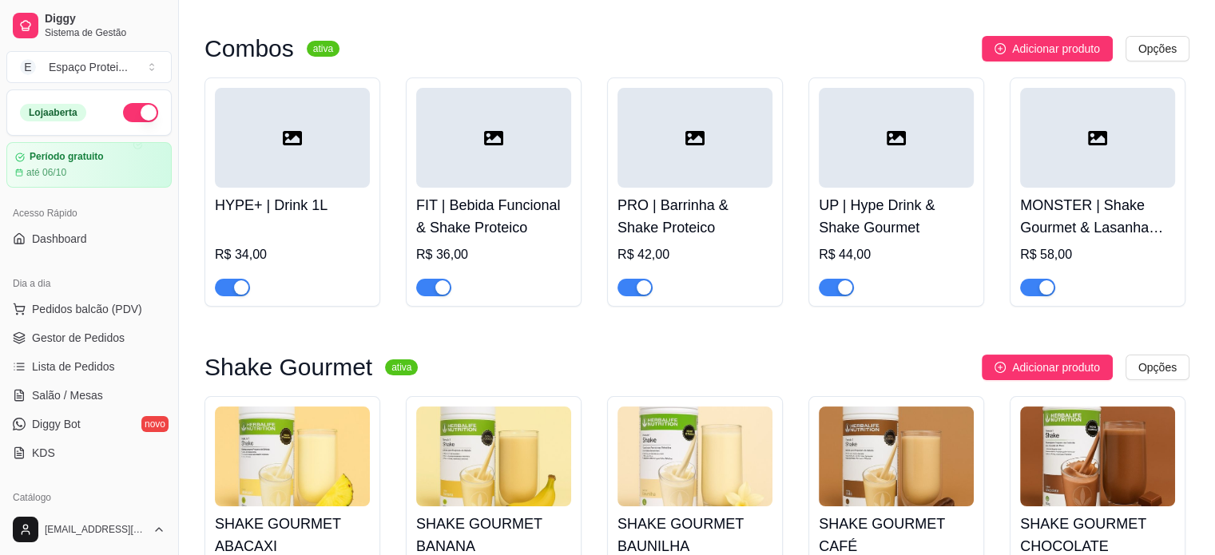
scroll to position [0, 0]
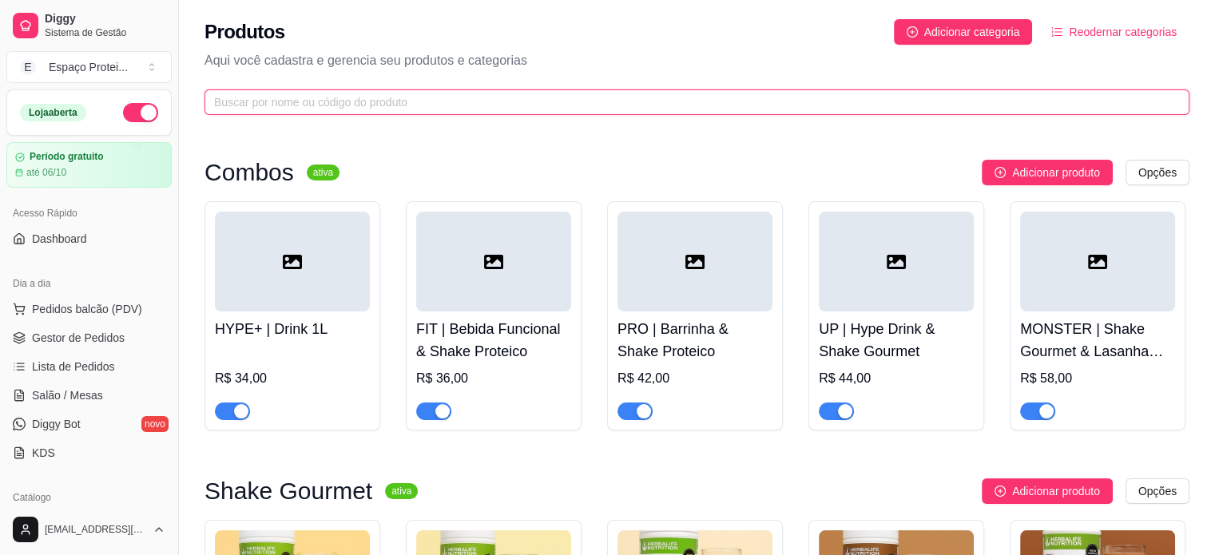
click at [390, 103] on input "text" at bounding box center [690, 102] width 953 height 18
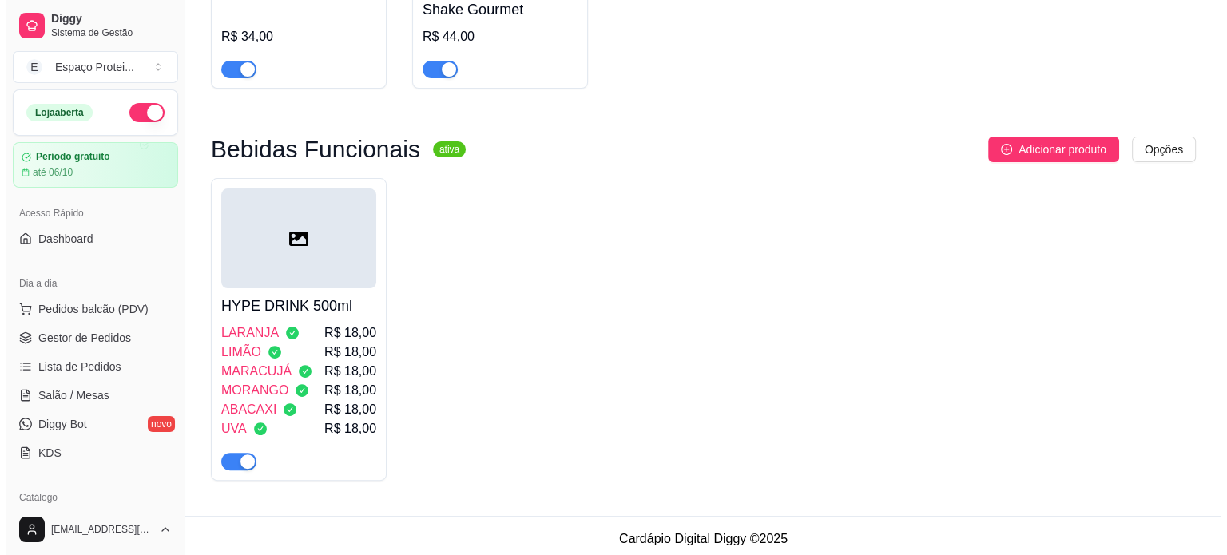
scroll to position [349, 0]
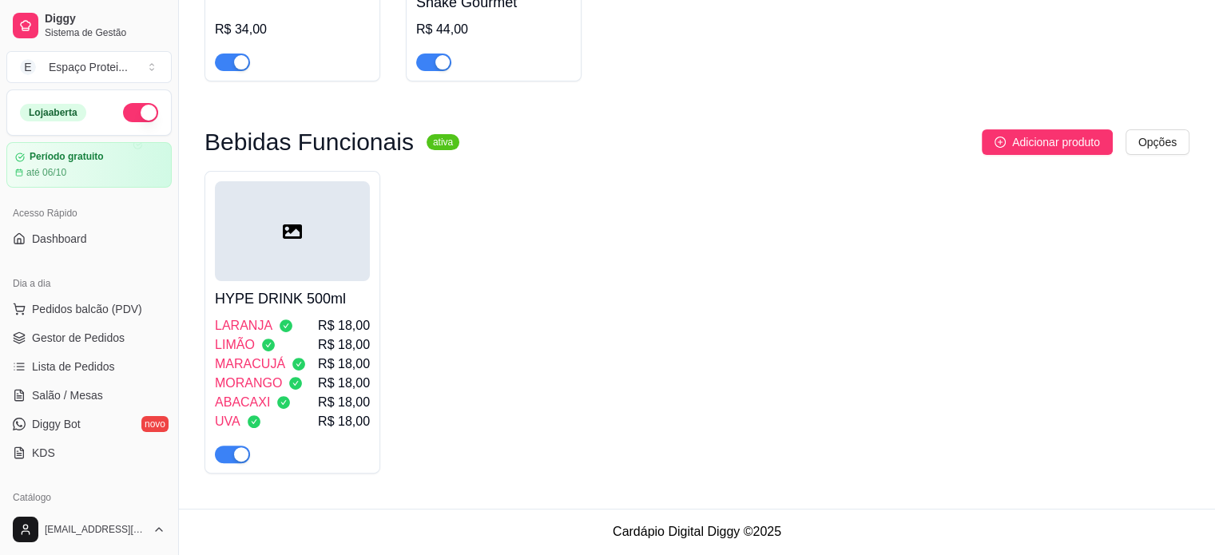
type input "hype"
click at [283, 232] on icon at bounding box center [292, 231] width 19 height 19
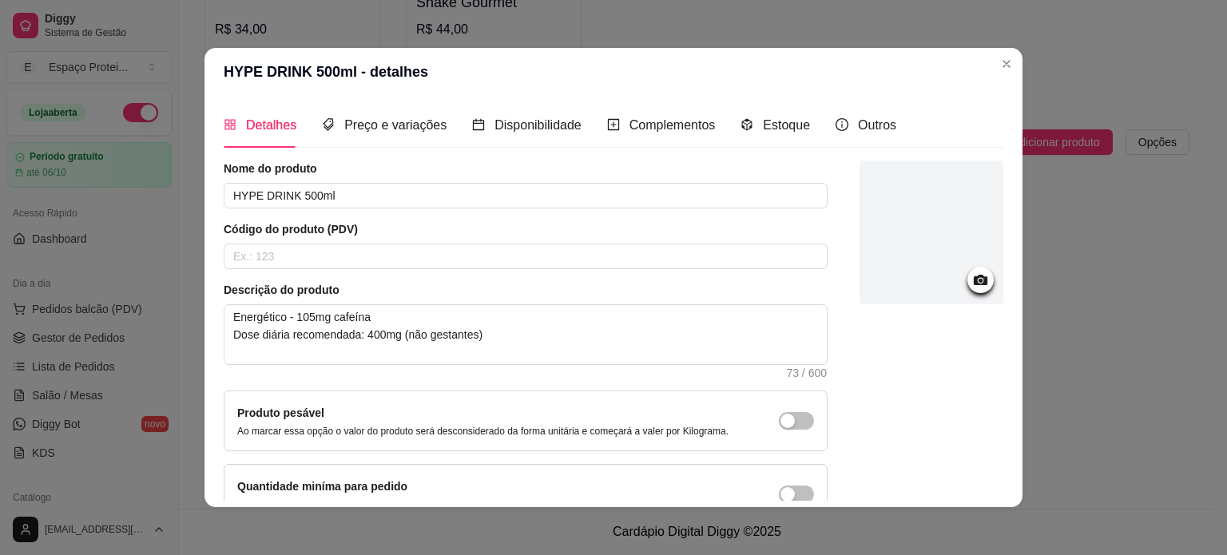
click at [974, 284] on icon at bounding box center [981, 280] width 14 height 10
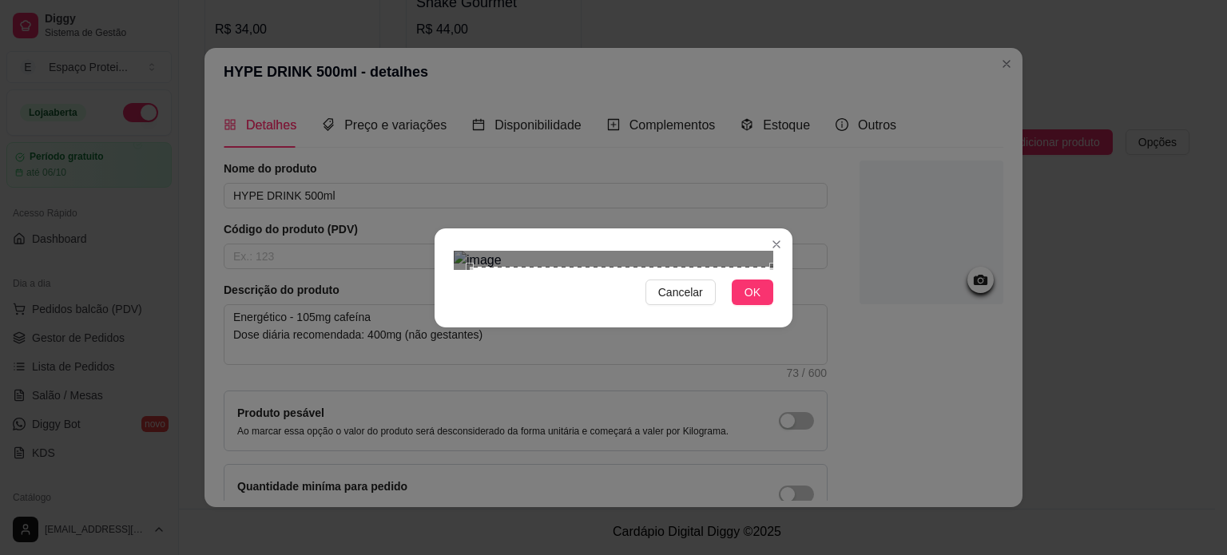
click at [816, 427] on div "Cancelar OK" at bounding box center [613, 277] width 1227 height 555
click at [389, 61] on div "Cancelar OK" at bounding box center [613, 277] width 1227 height 555
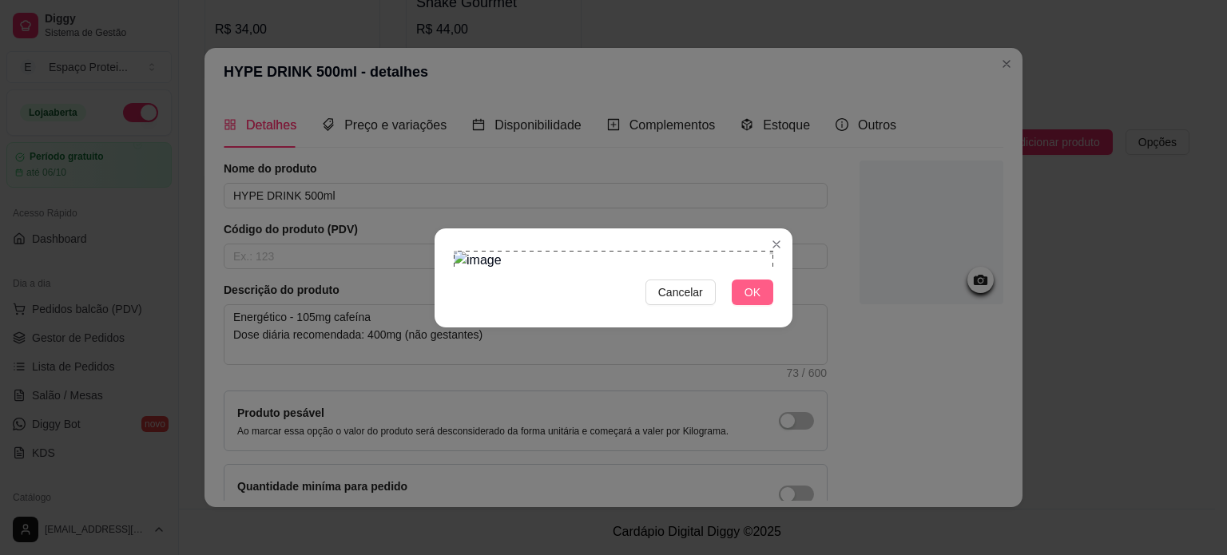
click at [765, 305] on button "OK" at bounding box center [753, 293] width 42 height 26
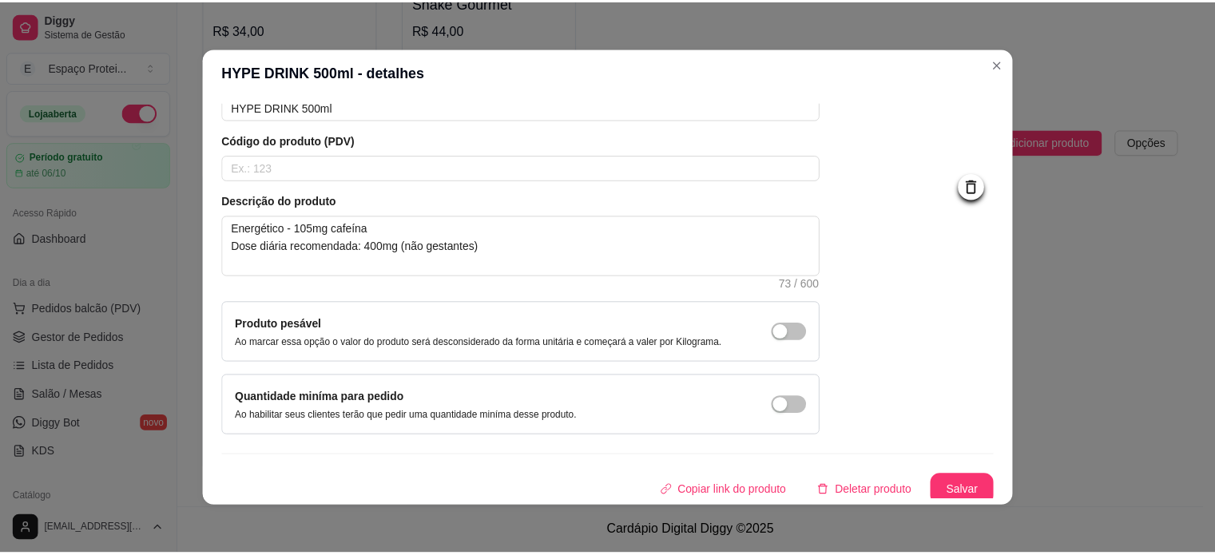
scroll to position [89, 0]
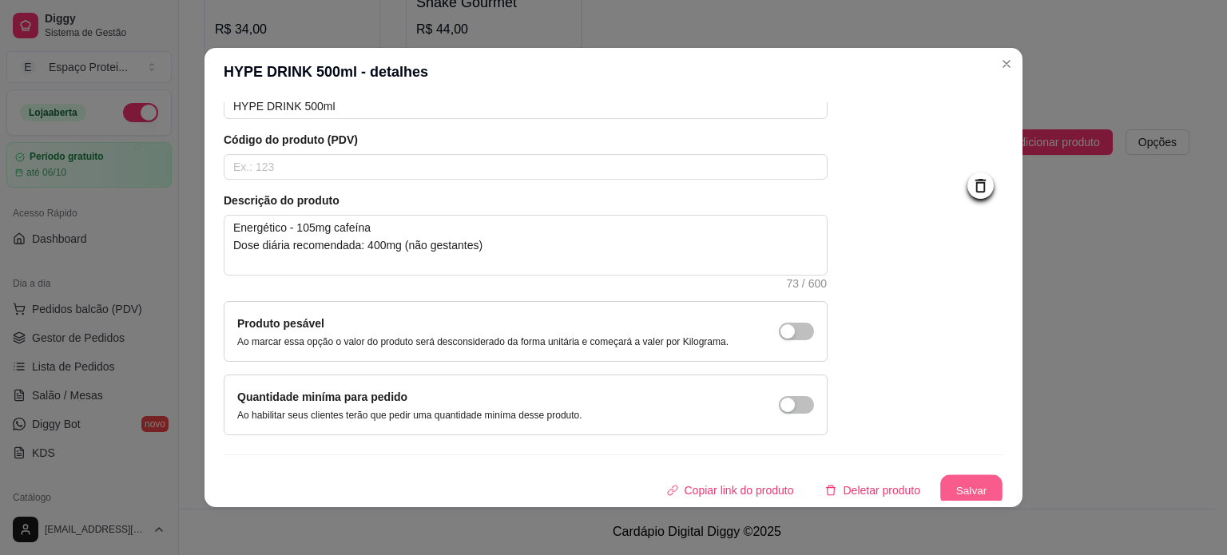
click at [963, 482] on button "Salvar" at bounding box center [971, 490] width 62 height 31
click at [954, 489] on button "Salvar" at bounding box center [972, 491] width 64 height 32
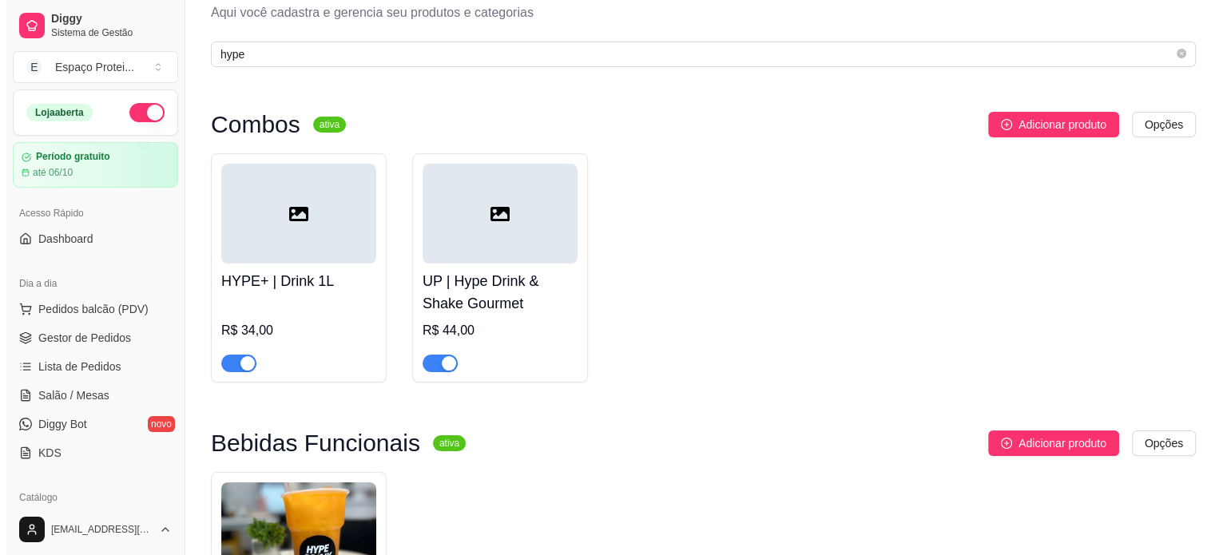
scroll to position [0, 0]
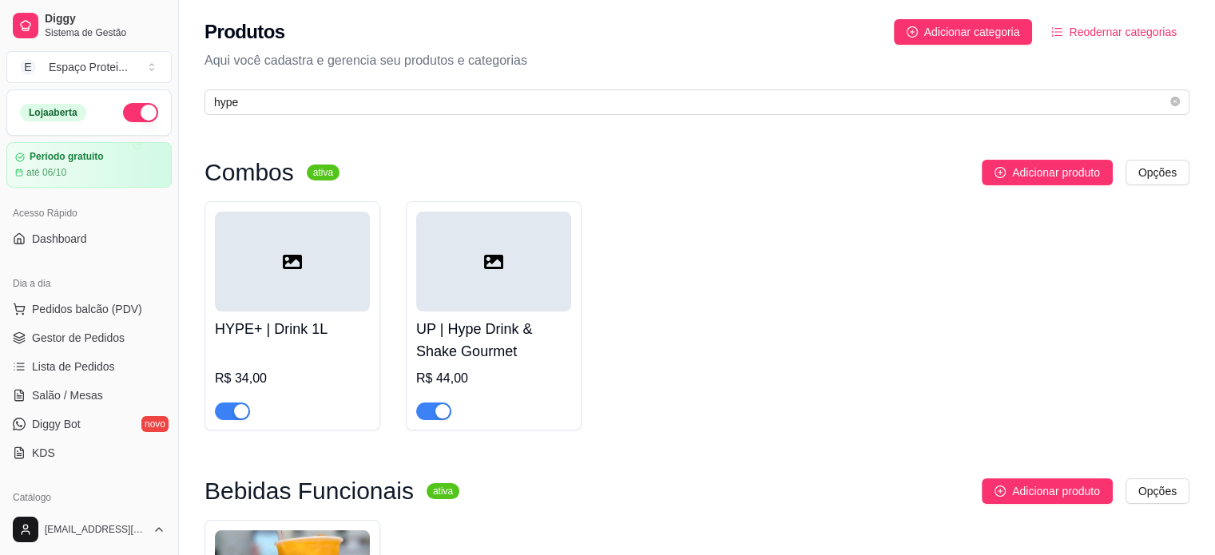
click at [268, 265] on div at bounding box center [292, 262] width 155 height 100
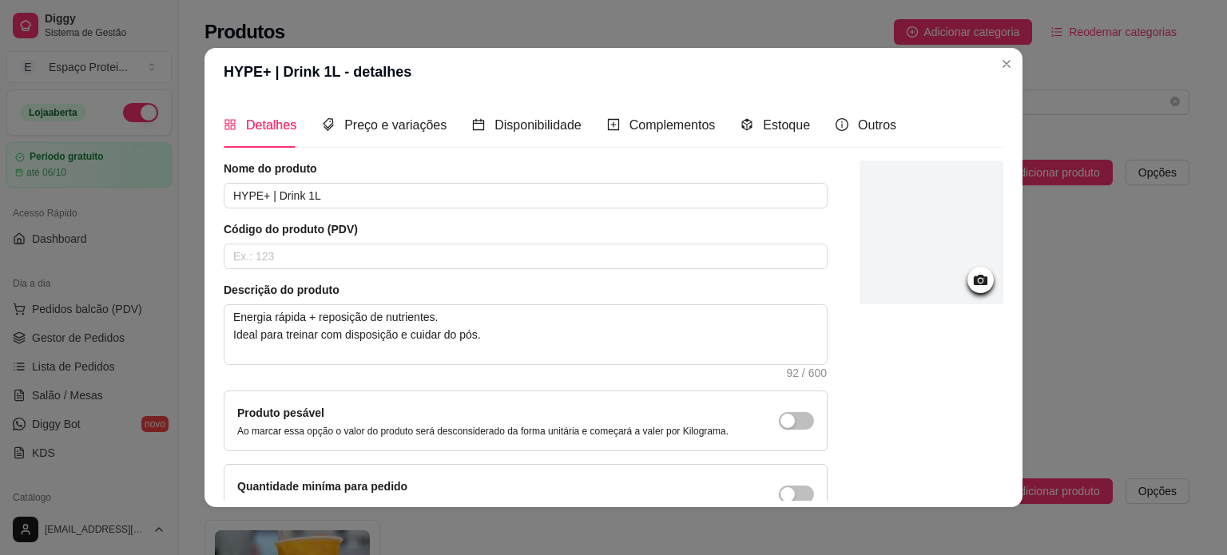
click at [968, 274] on div at bounding box center [981, 280] width 26 height 26
click at [979, 280] on circle at bounding box center [981, 281] width 4 height 4
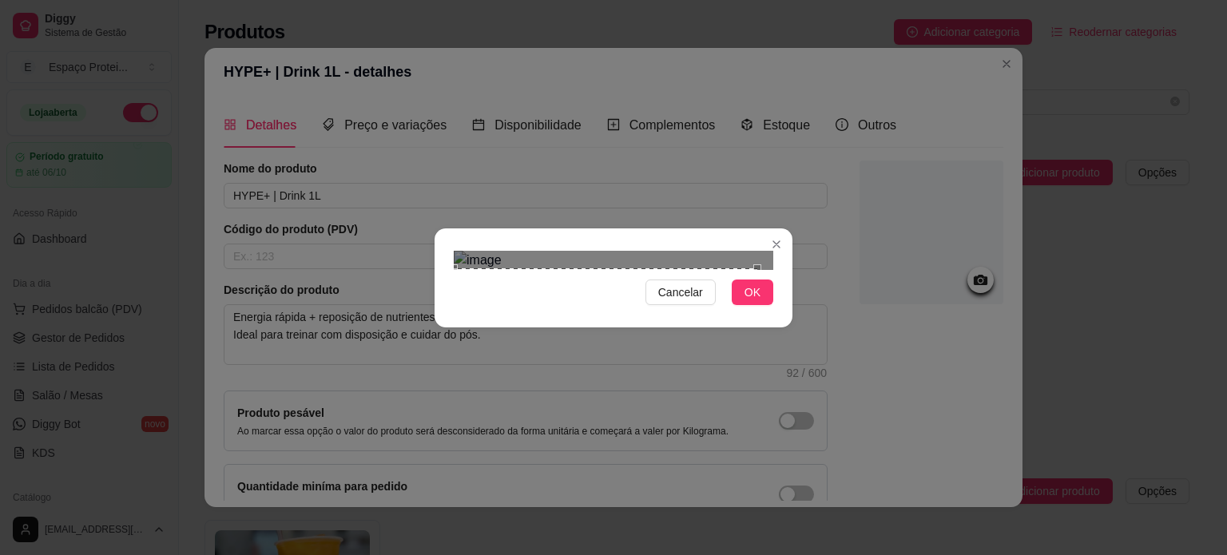
click at [403, 462] on div "Cancelar OK" at bounding box center [613, 277] width 1227 height 555
click at [768, 251] on img at bounding box center [614, 260] width 320 height 19
click at [841, 328] on div "Cancelar OK" at bounding box center [613, 277] width 1227 height 555
click at [430, 462] on div "Cancelar OK" at bounding box center [613, 277] width 1227 height 555
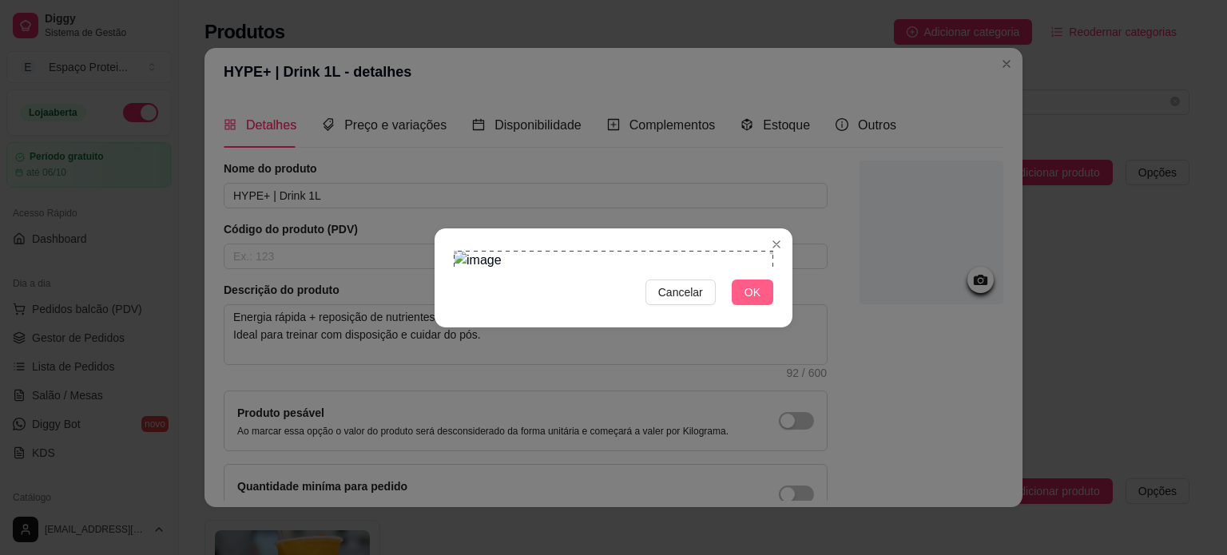
click at [757, 301] on span "OK" at bounding box center [753, 293] width 16 height 18
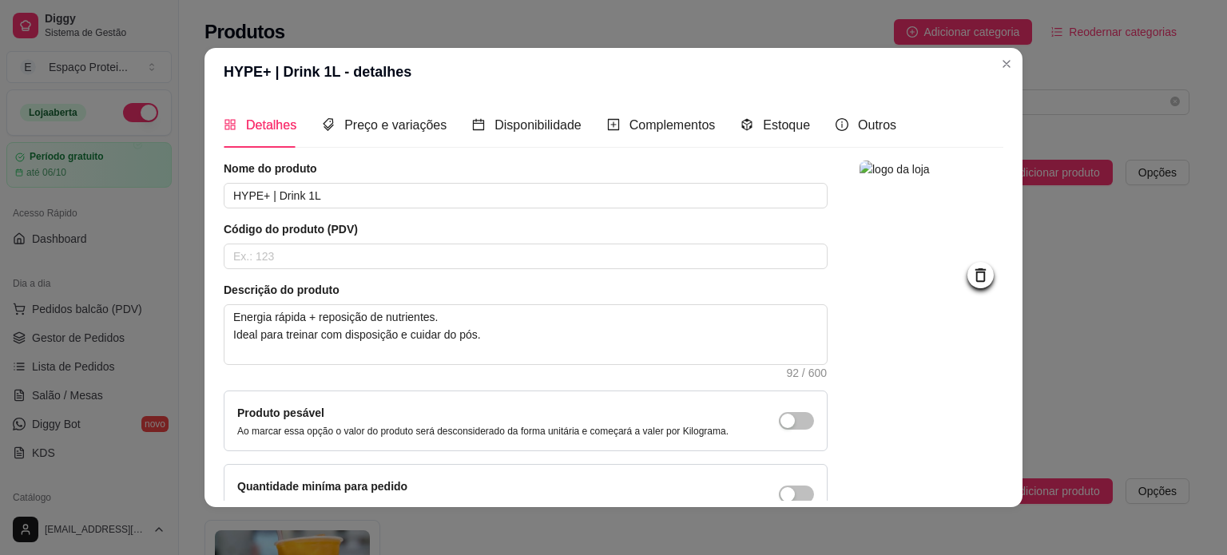
scroll to position [93, 0]
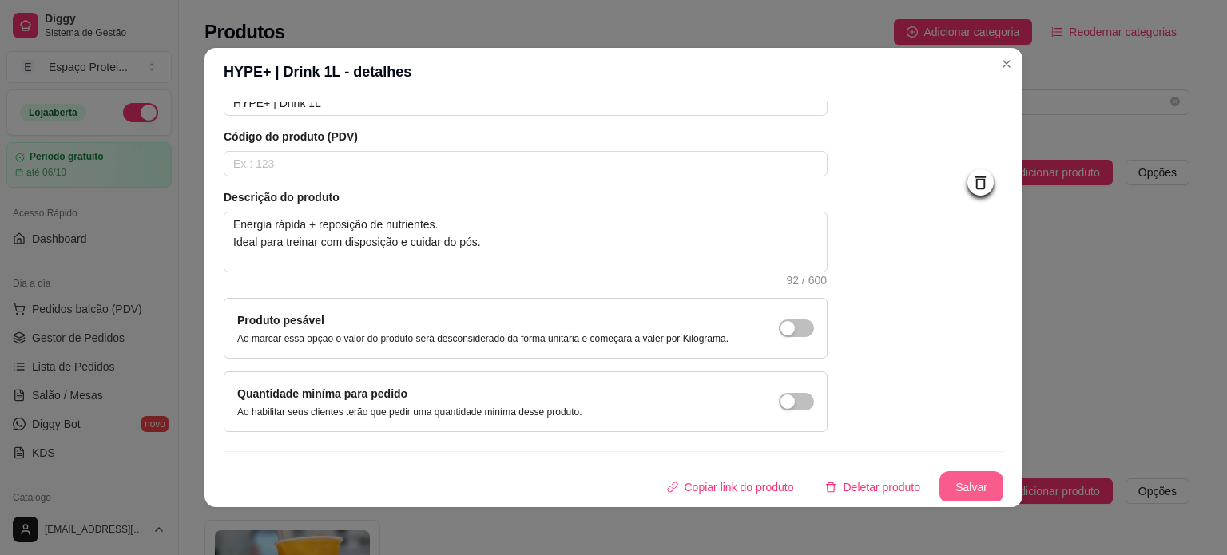
click at [956, 483] on button "Salvar" at bounding box center [972, 487] width 64 height 32
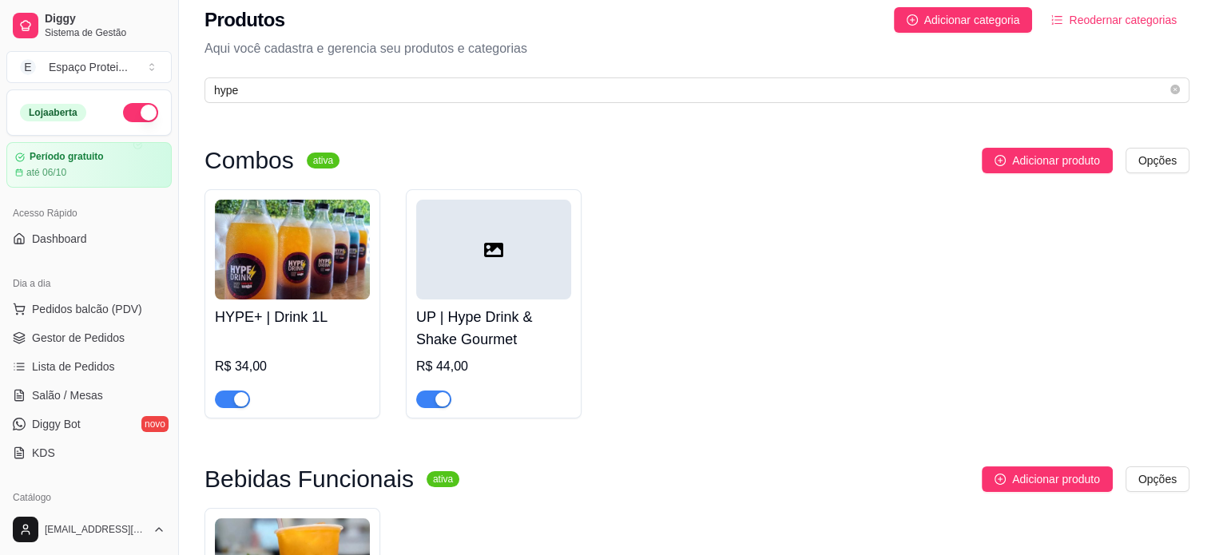
scroll to position [0, 0]
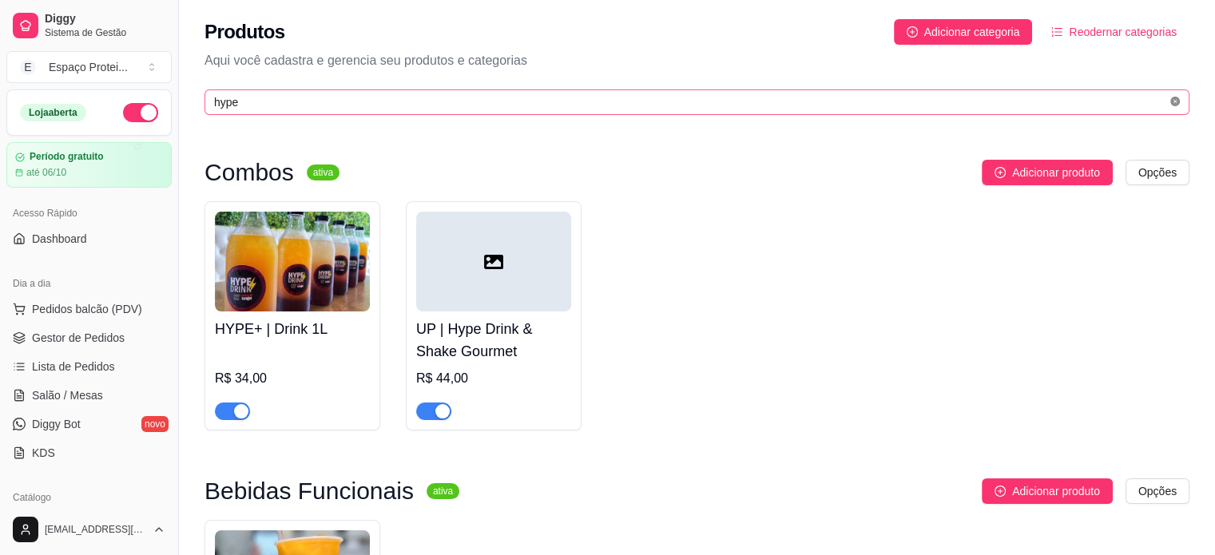
click at [1178, 101] on icon "close-circle" at bounding box center [1175, 102] width 10 height 10
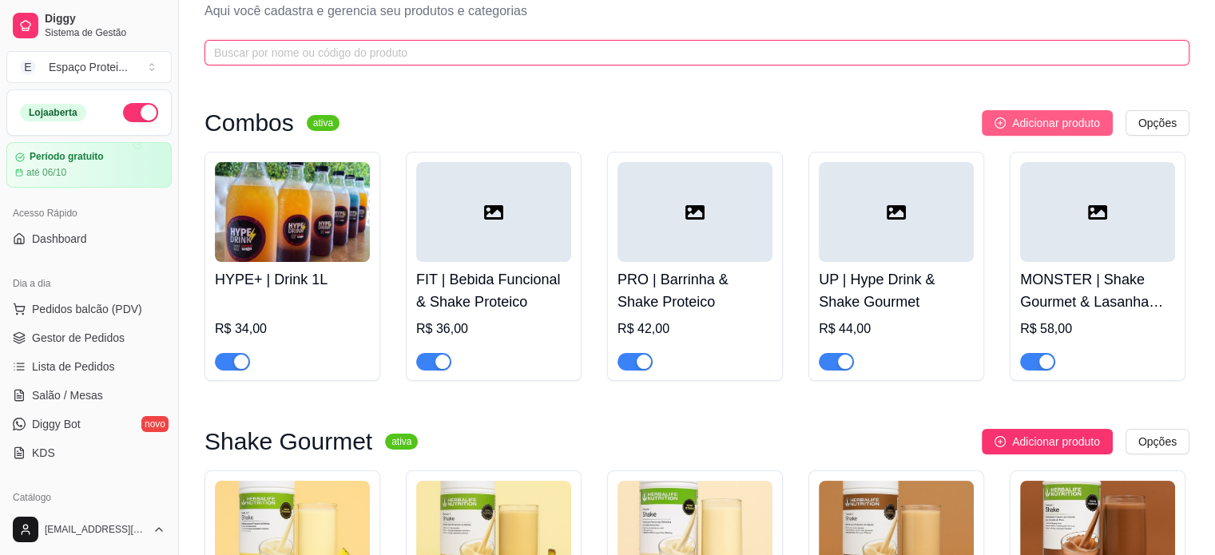
scroll to position [50, 0]
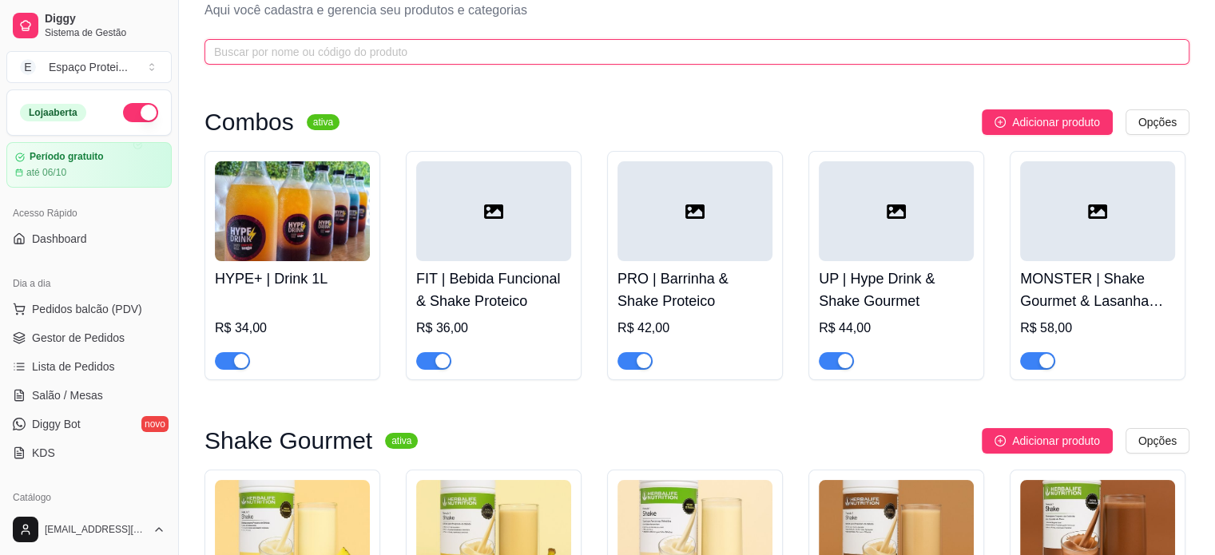
click at [398, 52] on input "text" at bounding box center [690, 52] width 953 height 18
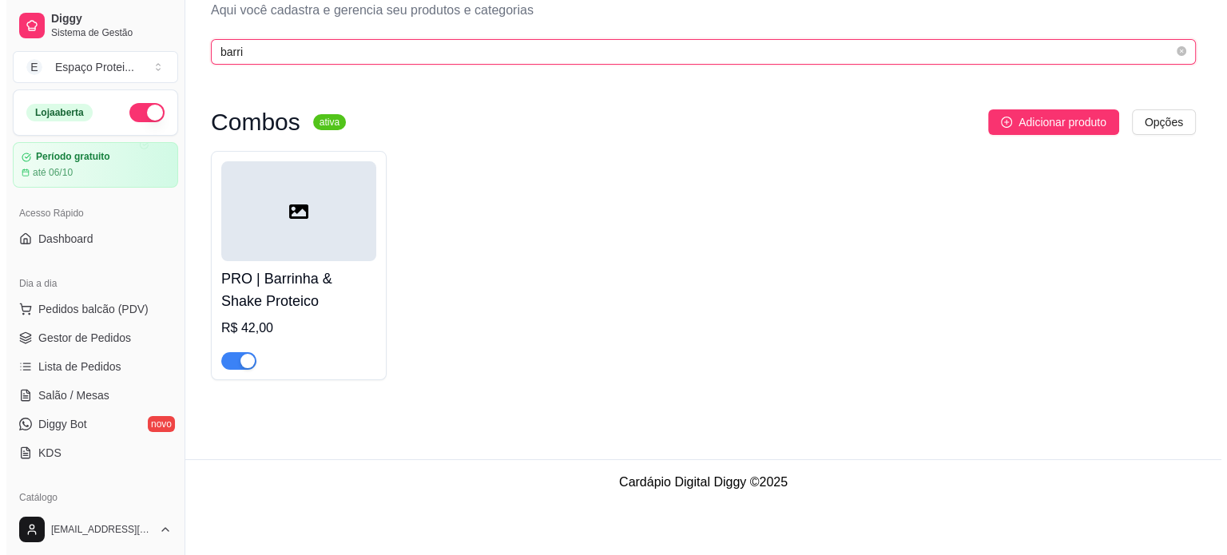
scroll to position [0, 0]
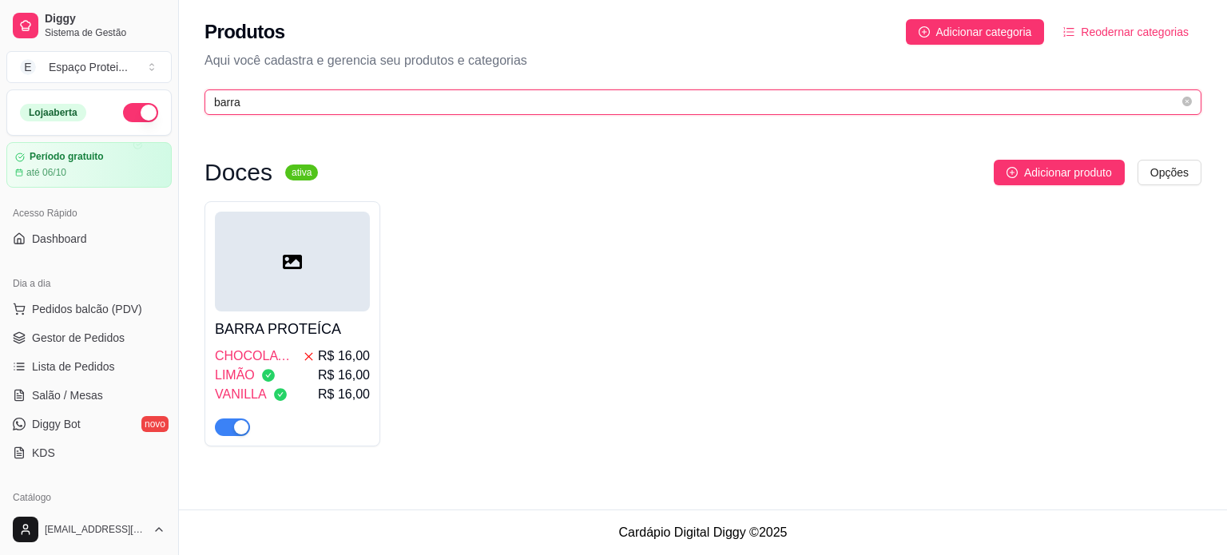
type input "barra"
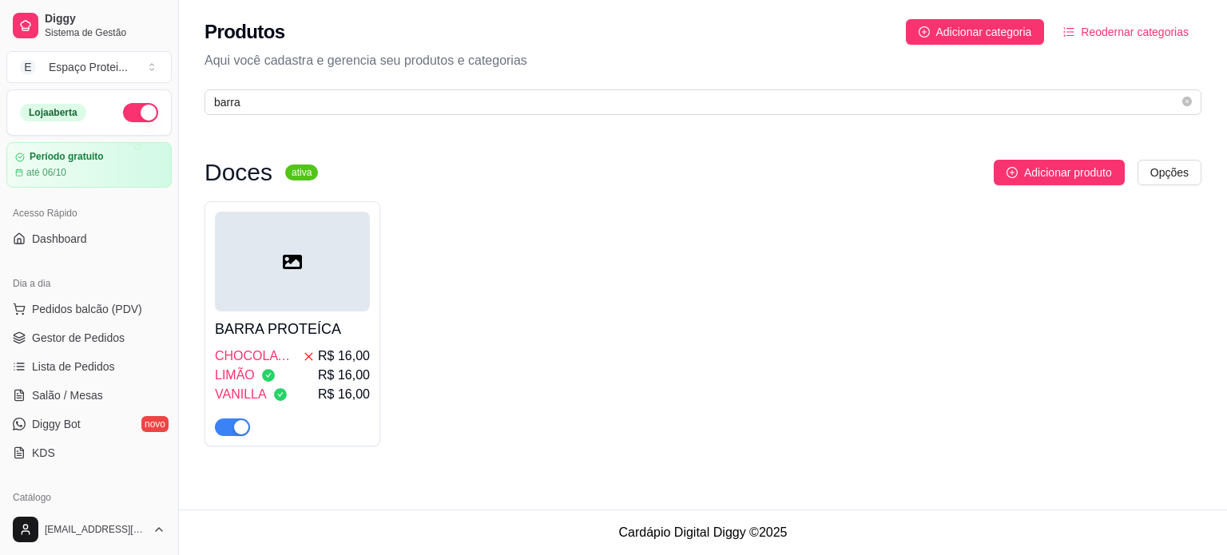
click at [324, 212] on div at bounding box center [292, 262] width 155 height 100
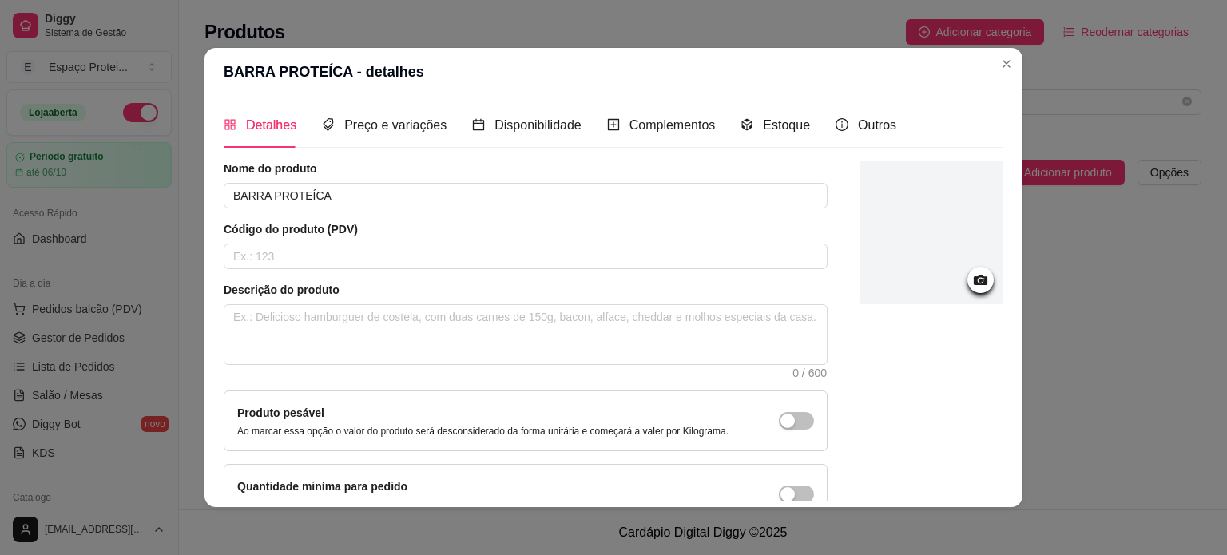
click at [972, 275] on icon at bounding box center [981, 280] width 18 height 18
click at [997, 129] on div "Detalhes Preço e variações Disponibilidade Complementos Estoque Outros Nome do …" at bounding box center [614, 301] width 780 height 399
click at [938, 245] on div at bounding box center [932, 233] width 144 height 144
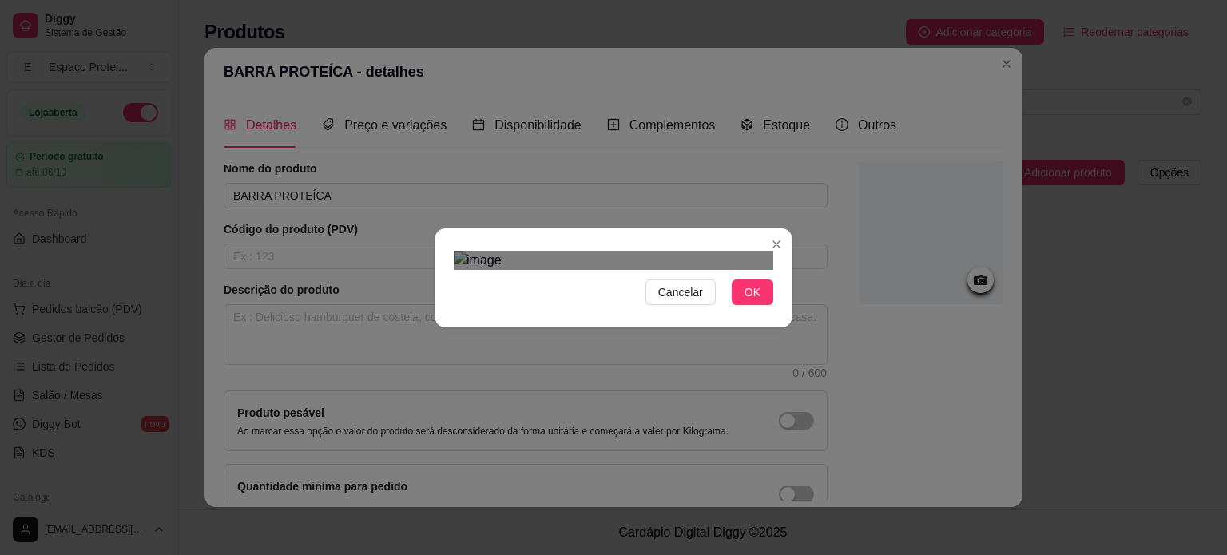
click at [397, 447] on div "Cancelar OK" at bounding box center [613, 277] width 1227 height 555
click at [802, 29] on div "Cancelar OK" at bounding box center [613, 277] width 1227 height 555
click at [697, 344] on div "Use the arrow keys to move the crop selection area" at bounding box center [614, 463] width 320 height 320
click at [755, 305] on button "OK" at bounding box center [753, 293] width 42 height 26
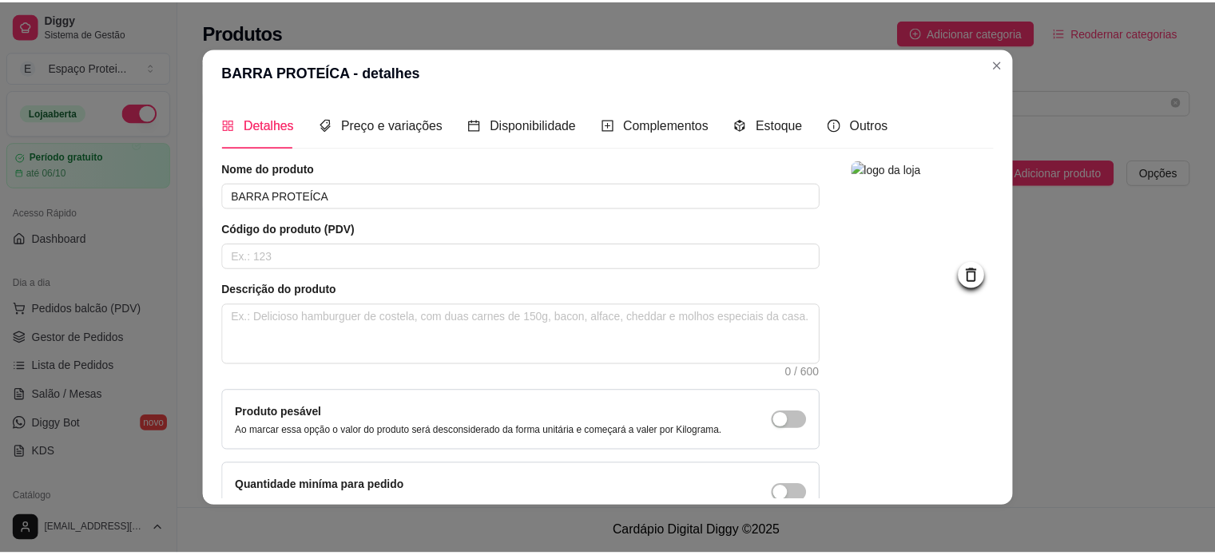
scroll to position [93, 0]
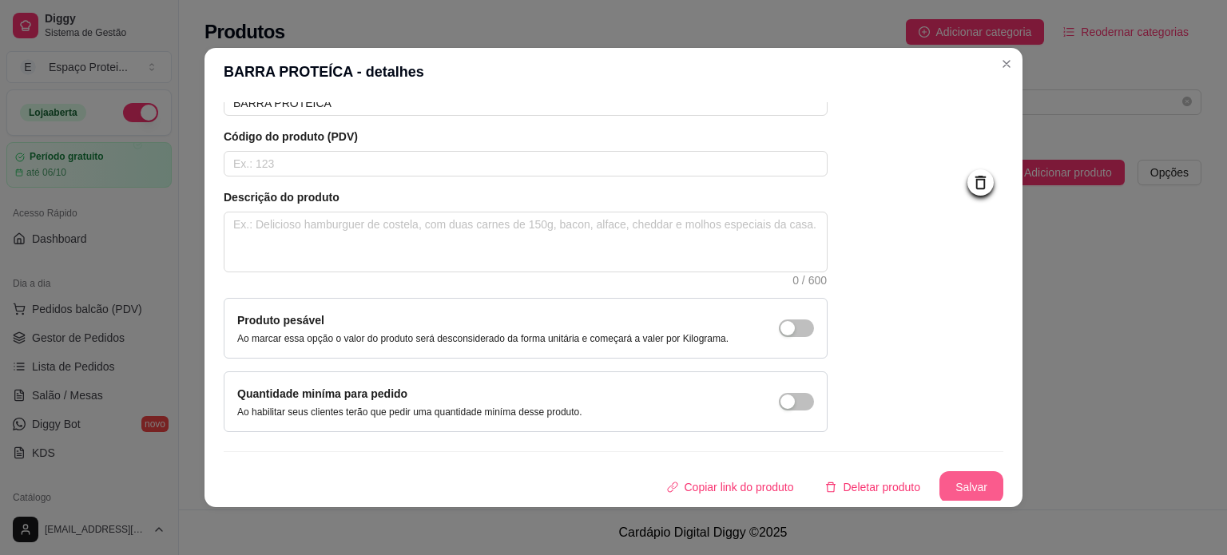
click at [956, 479] on button "Salvar" at bounding box center [972, 487] width 64 height 32
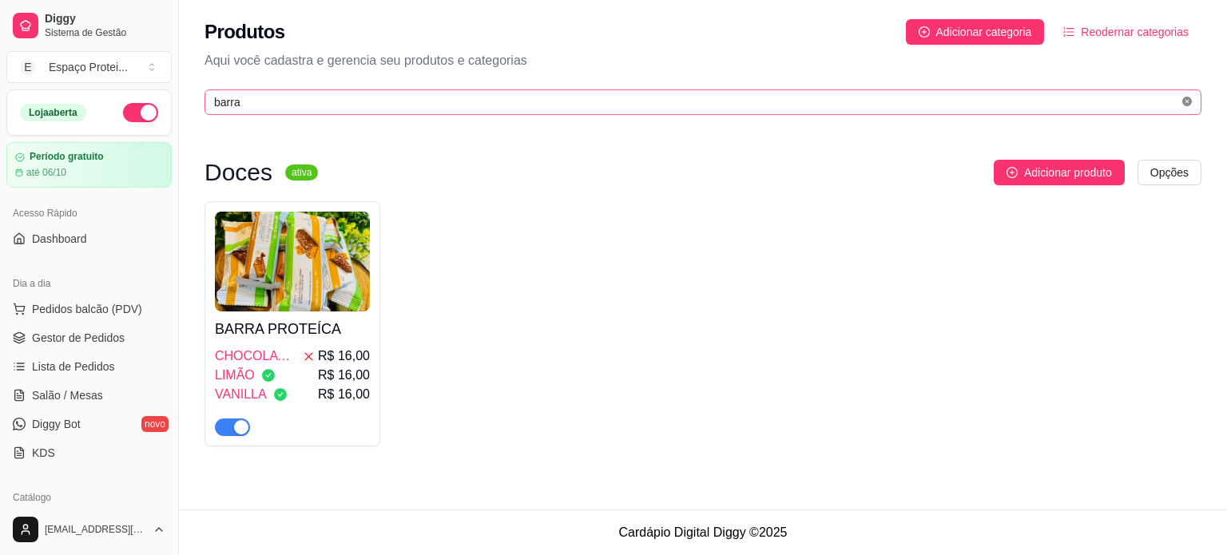
click at [1185, 102] on icon "close-circle" at bounding box center [1187, 102] width 10 height 10
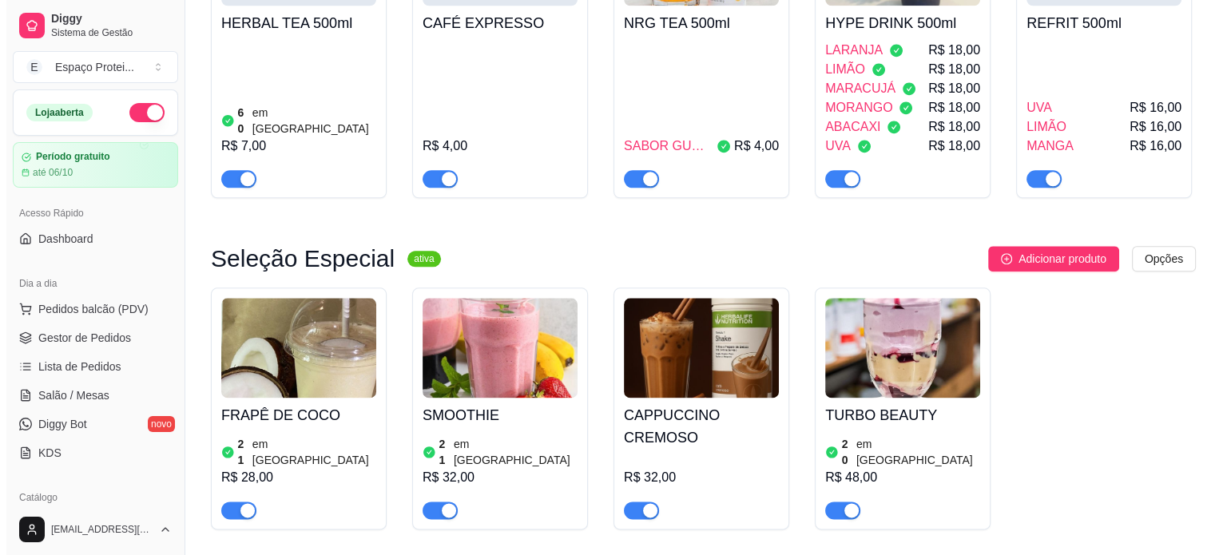
scroll to position [1943, 0]
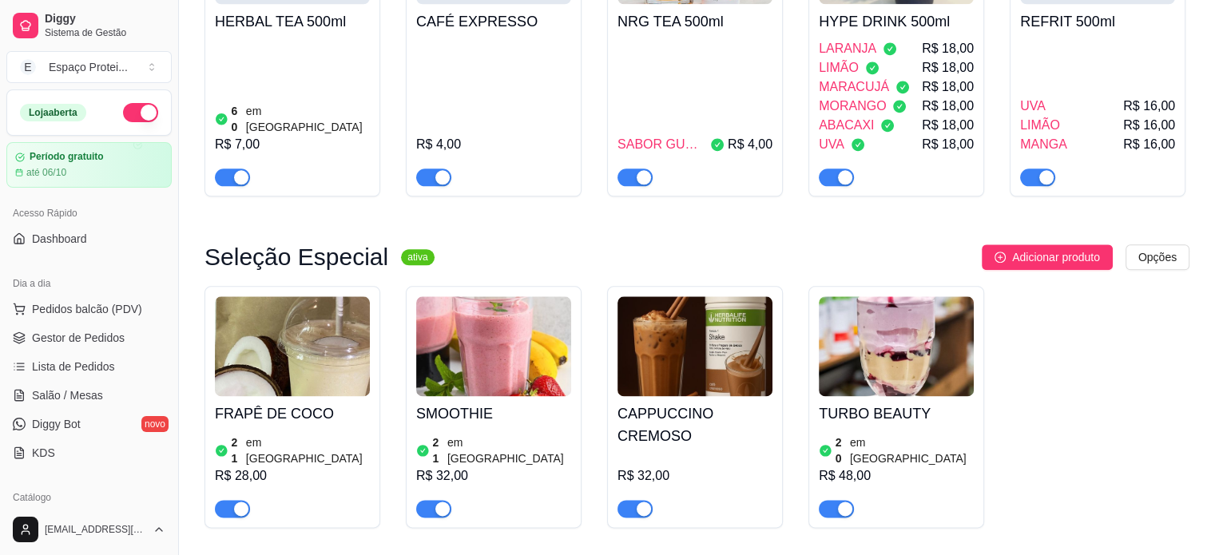
click at [731, 296] on img at bounding box center [695, 346] width 155 height 100
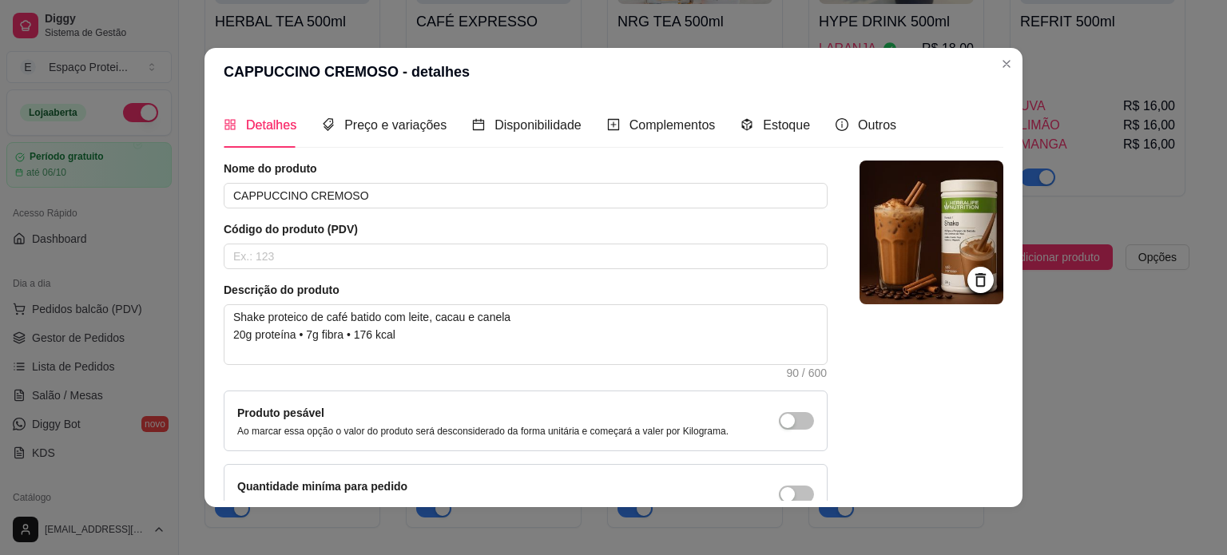
click at [897, 232] on img at bounding box center [932, 233] width 144 height 144
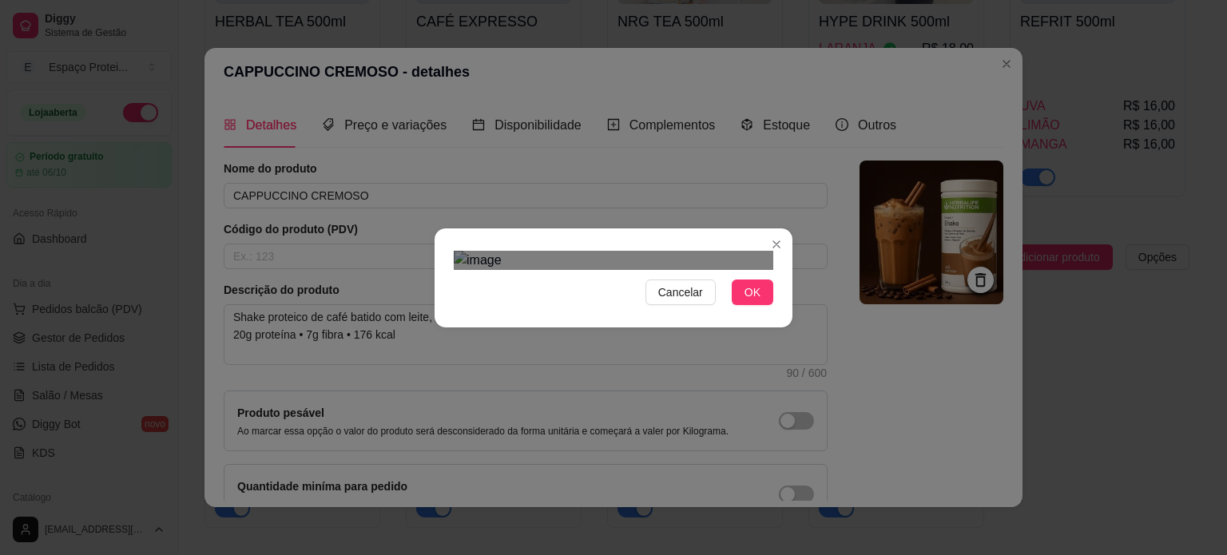
click at [588, 373] on div "Use the arrow keys to move the crop selection area" at bounding box center [598, 427] width 288 height 288
click at [630, 251] on div at bounding box center [614, 260] width 320 height 19
click at [554, 395] on div "Use the arrow keys to move the crop selection area" at bounding box center [541, 482] width 175 height 175
click at [546, 378] on div "Use the arrow keys to move the crop selection area" at bounding box center [541, 465] width 175 height 175
click at [613, 270] on div at bounding box center [614, 260] width 320 height 19
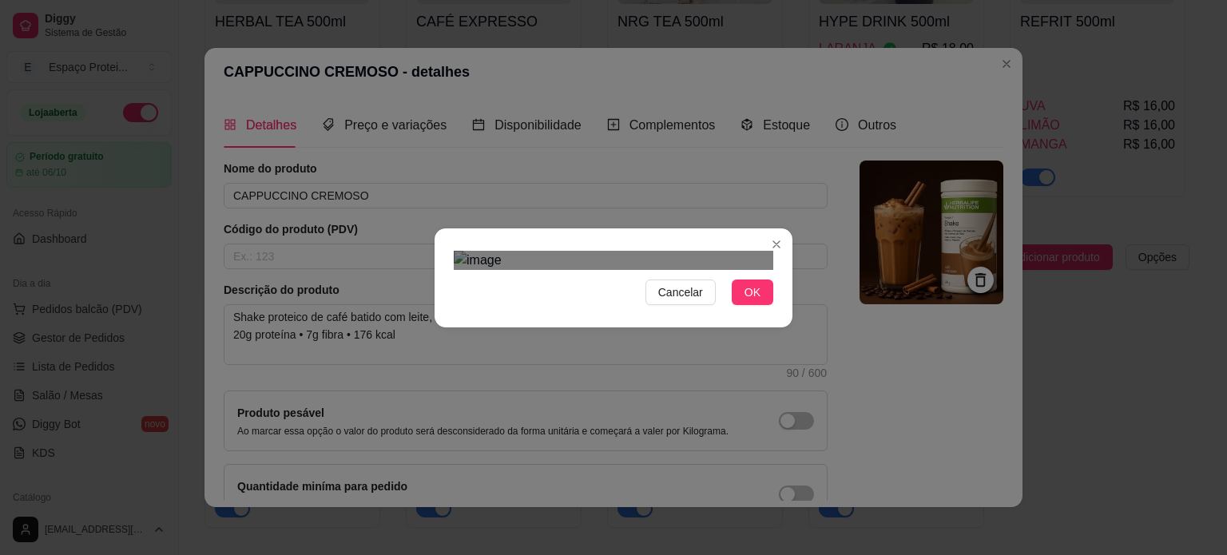
click at [613, 270] on img at bounding box center [614, 260] width 320 height 19
click at [749, 301] on span "OK" at bounding box center [753, 293] width 16 height 18
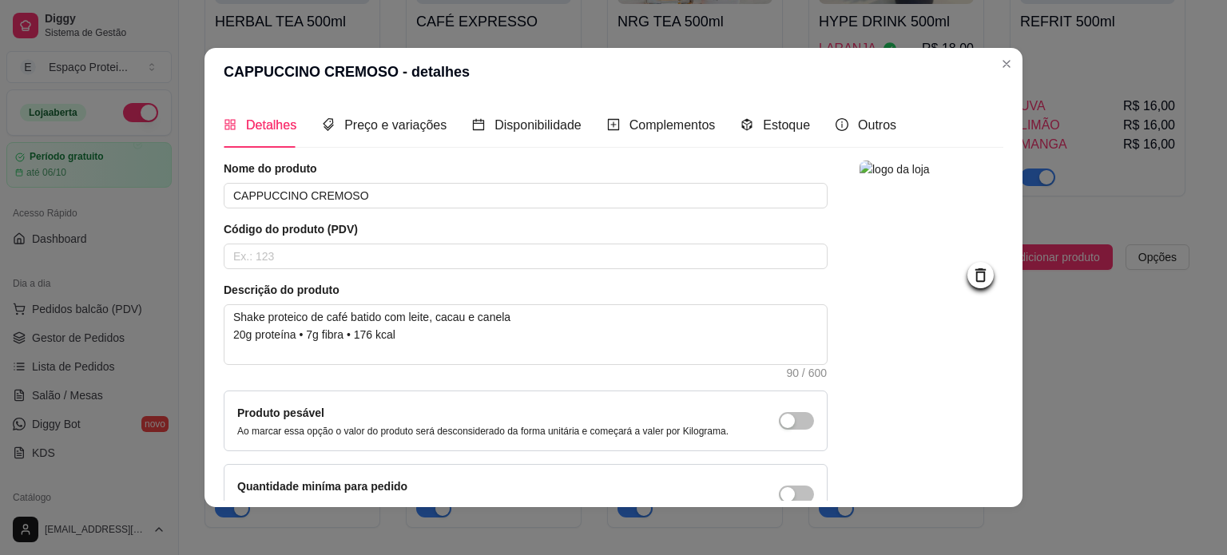
click at [920, 206] on img at bounding box center [932, 233] width 144 height 144
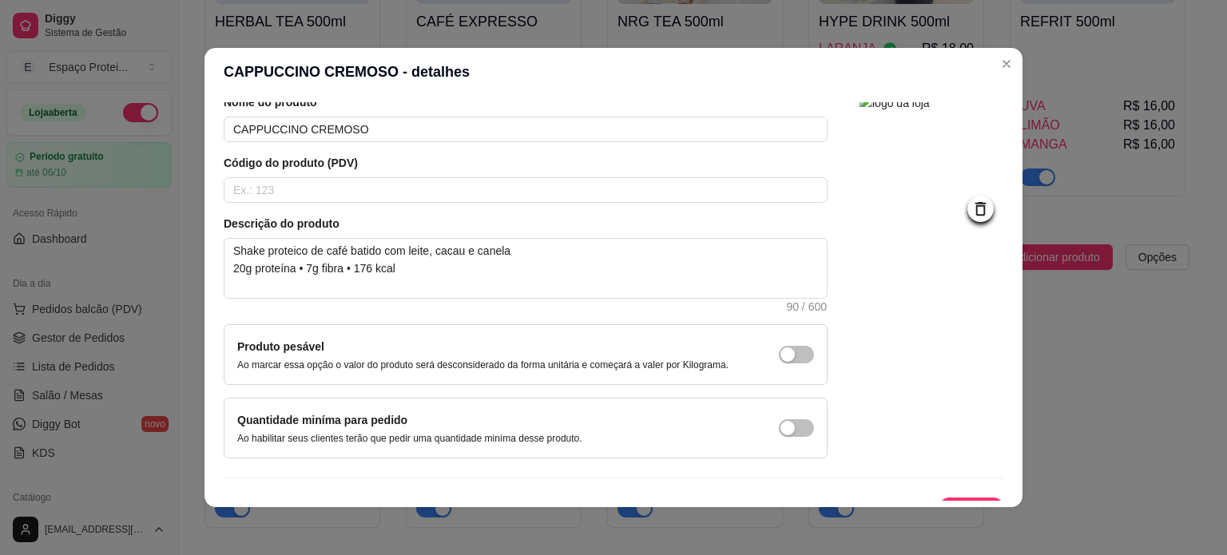
scroll to position [93, 0]
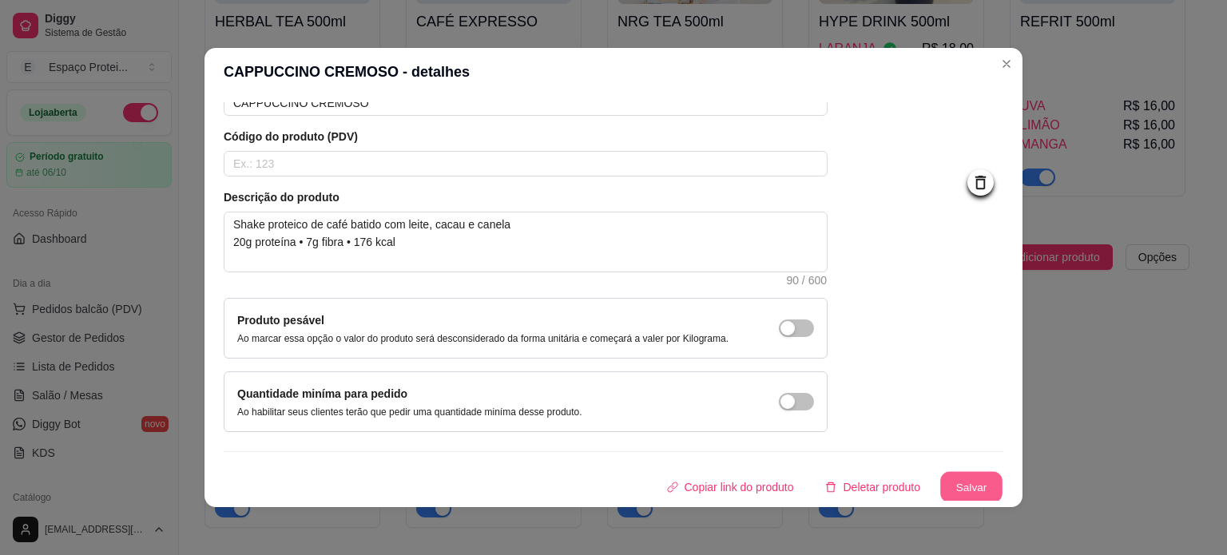
click at [961, 479] on button "Salvar" at bounding box center [971, 487] width 62 height 31
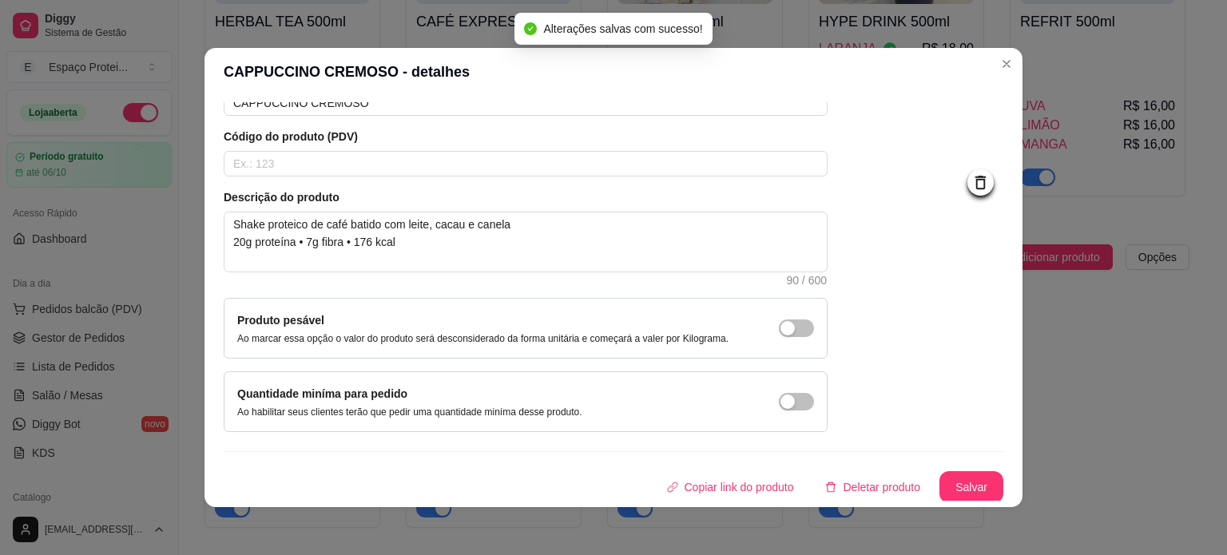
scroll to position [0, 0]
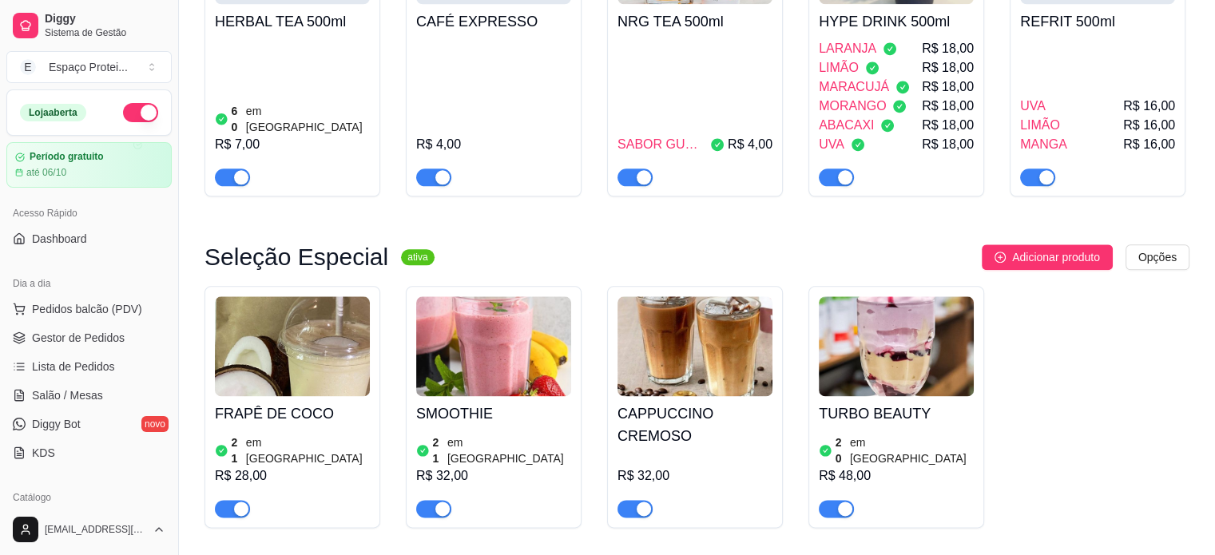
click at [256, 304] on img at bounding box center [292, 346] width 155 height 100
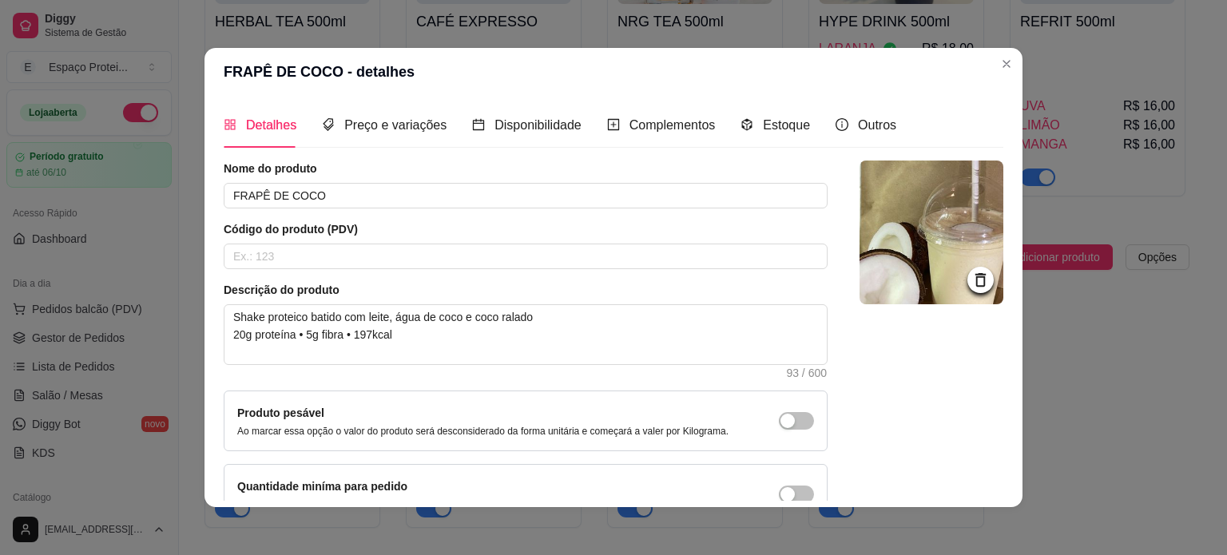
click at [976, 284] on icon at bounding box center [981, 280] width 10 height 14
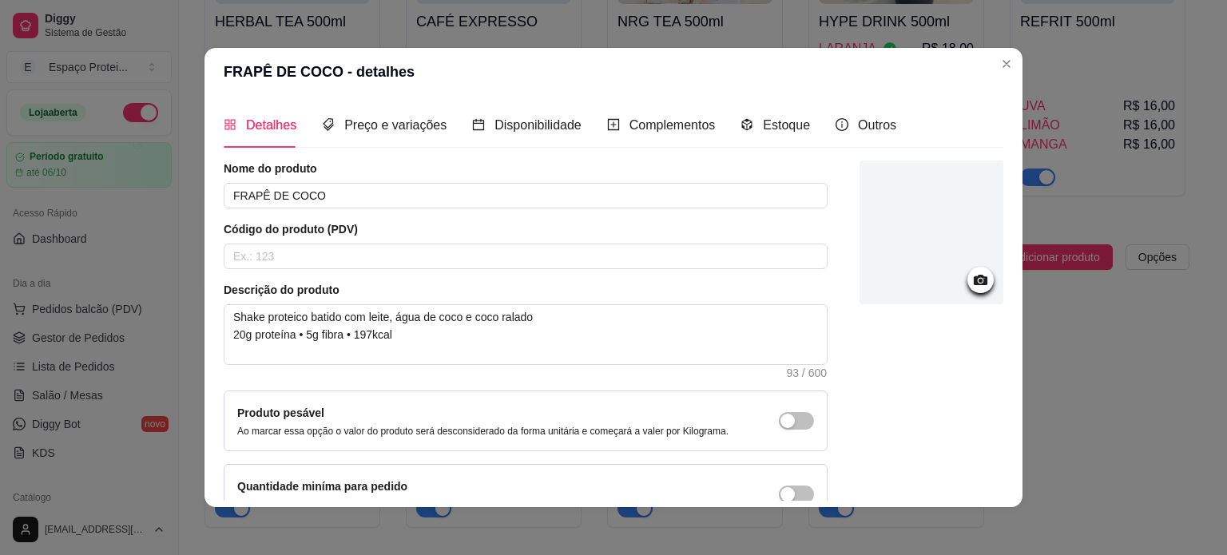
click at [925, 256] on div at bounding box center [932, 233] width 144 height 144
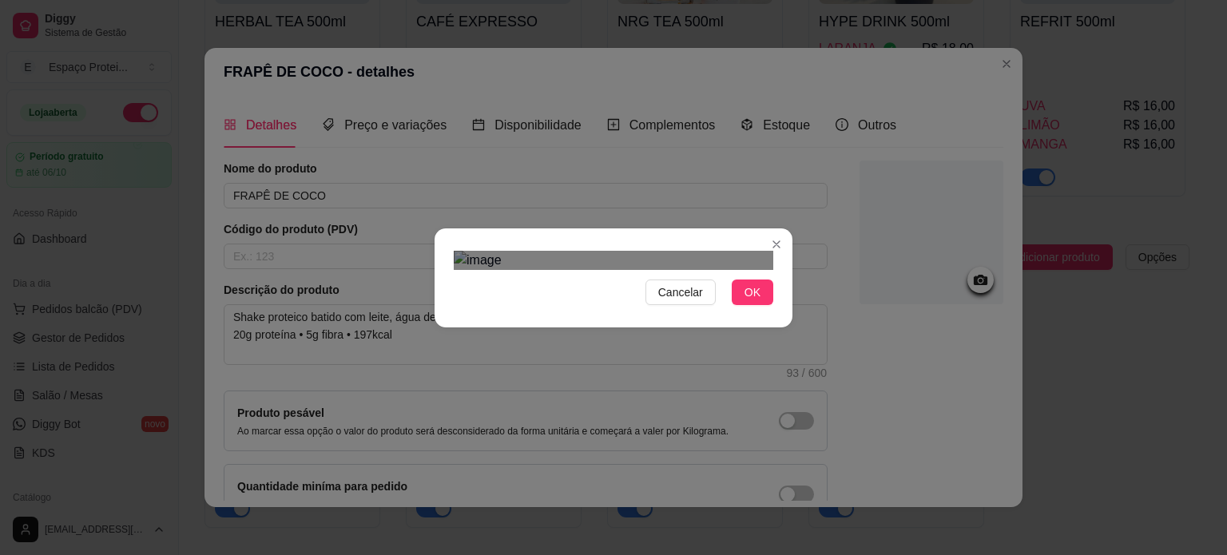
click at [551, 417] on div "Use the arrow keys to move the crop selection area" at bounding box center [612, 561] width 288 height 288
click at [358, 110] on div "Cancelar OK" at bounding box center [613, 277] width 1227 height 555
click at [829, 525] on div "Cancelar OK" at bounding box center [613, 277] width 1227 height 555
click at [802, 152] on div "Cancelar OK" at bounding box center [613, 277] width 1227 height 555
click at [753, 301] on span "OK" at bounding box center [753, 293] width 16 height 18
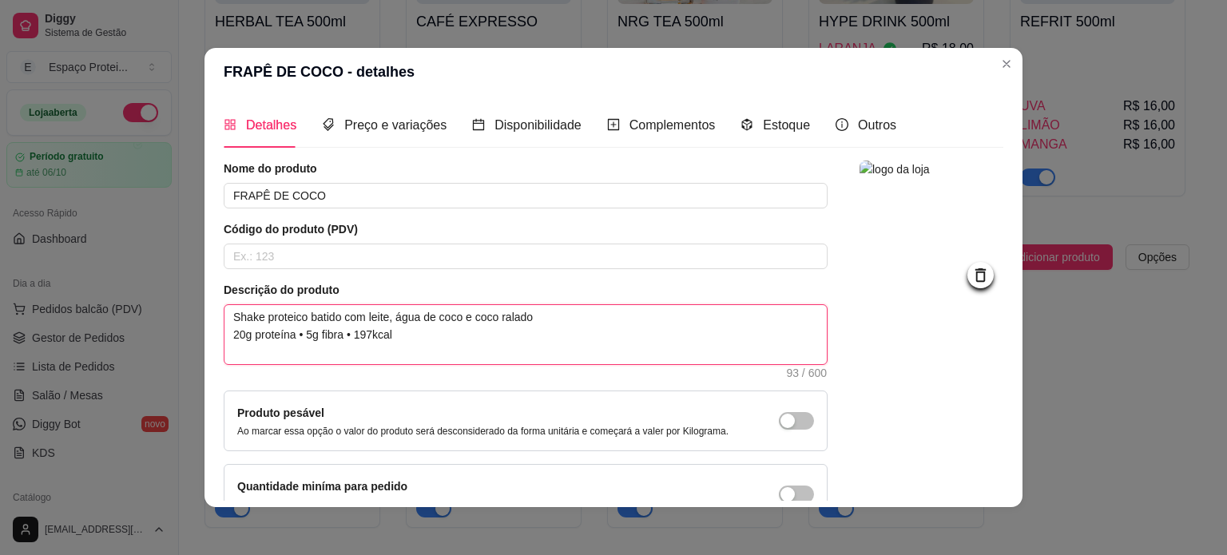
click at [546, 322] on textarea "Shake proteico batido com leite, água de coco e coco ralado 20g proteína • 5g f…" at bounding box center [526, 334] width 602 height 59
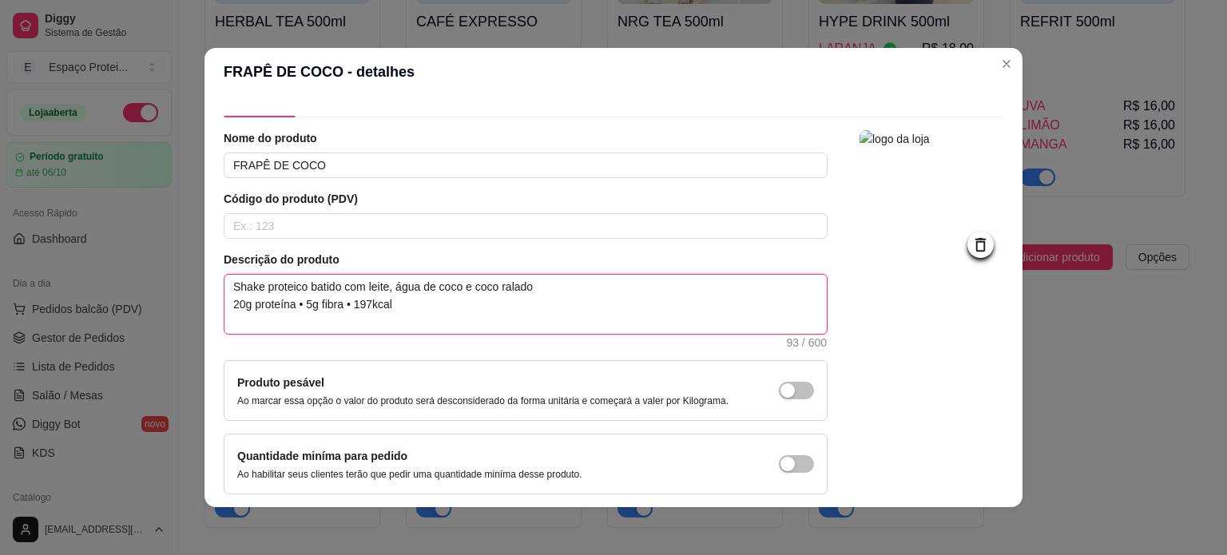
scroll to position [32, 0]
click at [924, 209] on img at bounding box center [932, 201] width 144 height 144
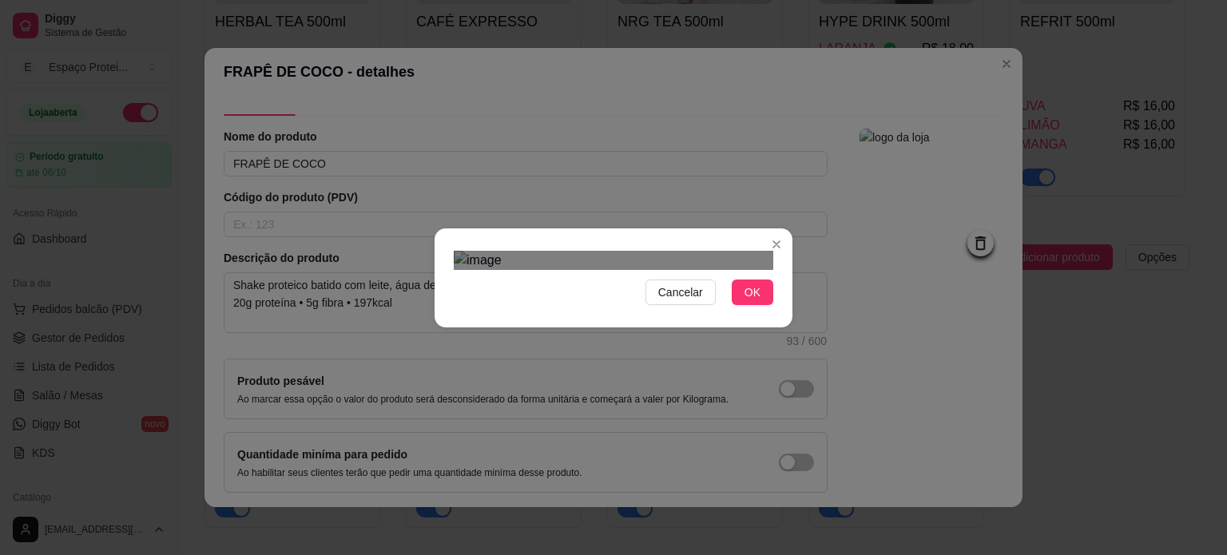
click at [602, 387] on div "Use the arrow keys to move the crop selection area" at bounding box center [611, 531] width 288 height 288
click at [748, 301] on span "OK" at bounding box center [753, 293] width 16 height 18
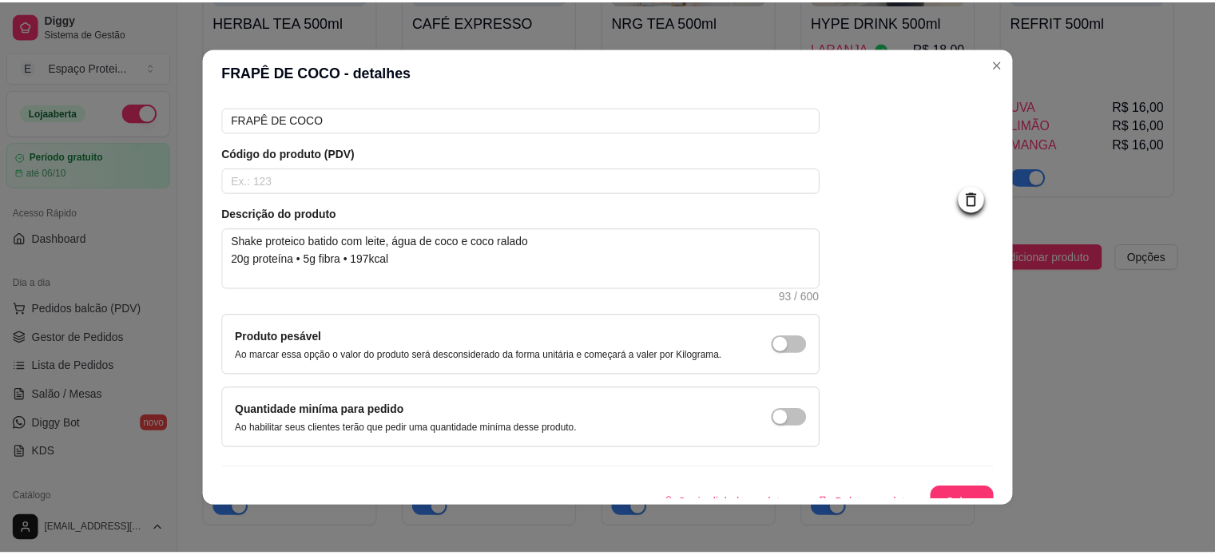
scroll to position [77, 0]
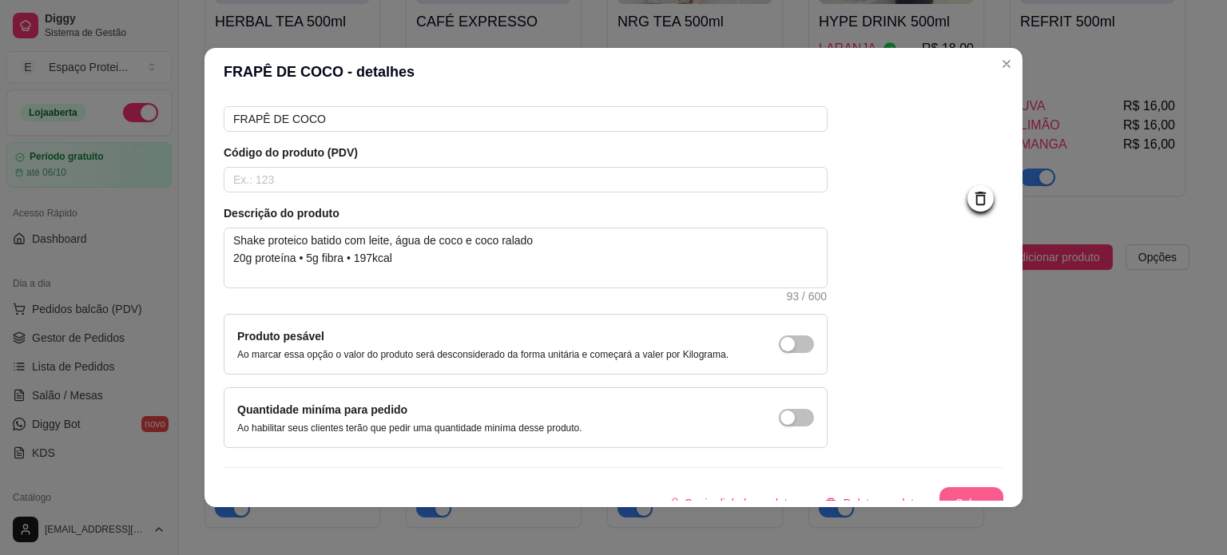
click at [962, 491] on button "Salvar" at bounding box center [972, 503] width 64 height 32
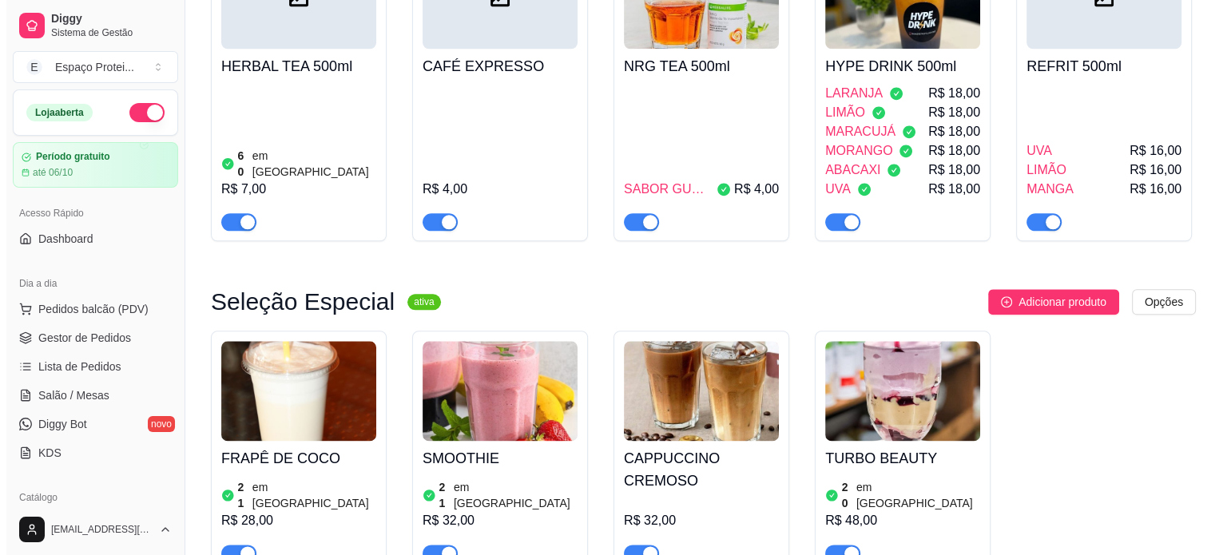
scroll to position [1898, 0]
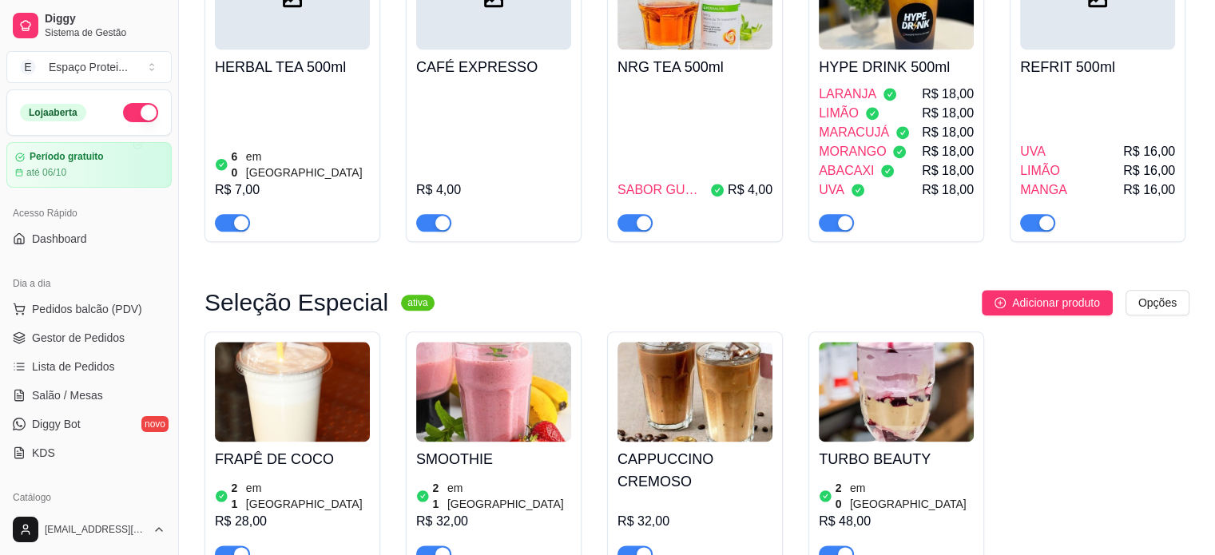
click at [677, 342] on img at bounding box center [695, 392] width 155 height 100
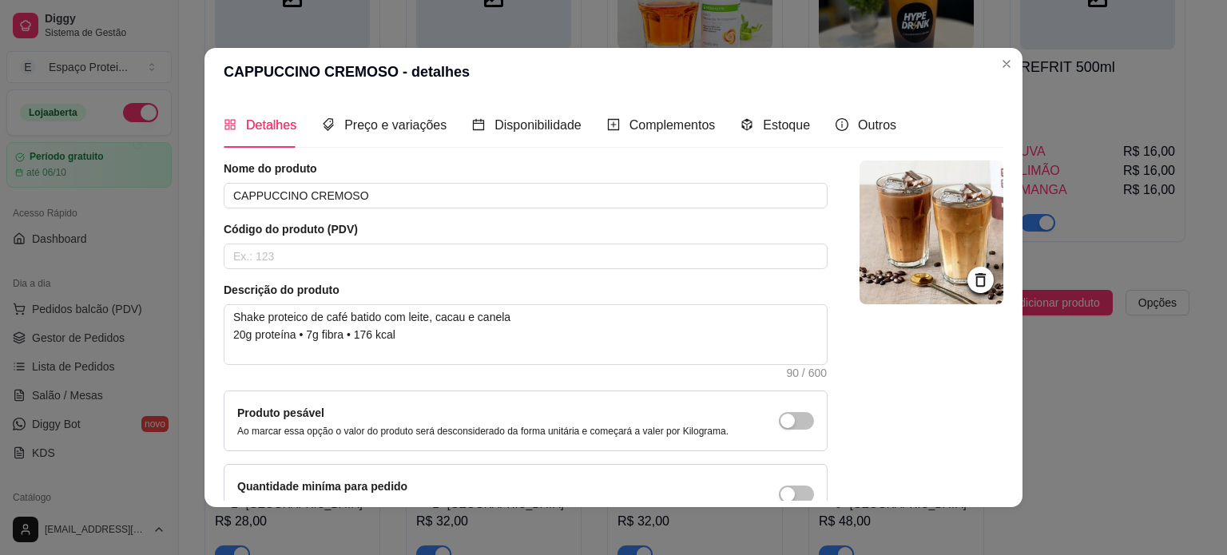
click at [928, 223] on img at bounding box center [932, 233] width 144 height 144
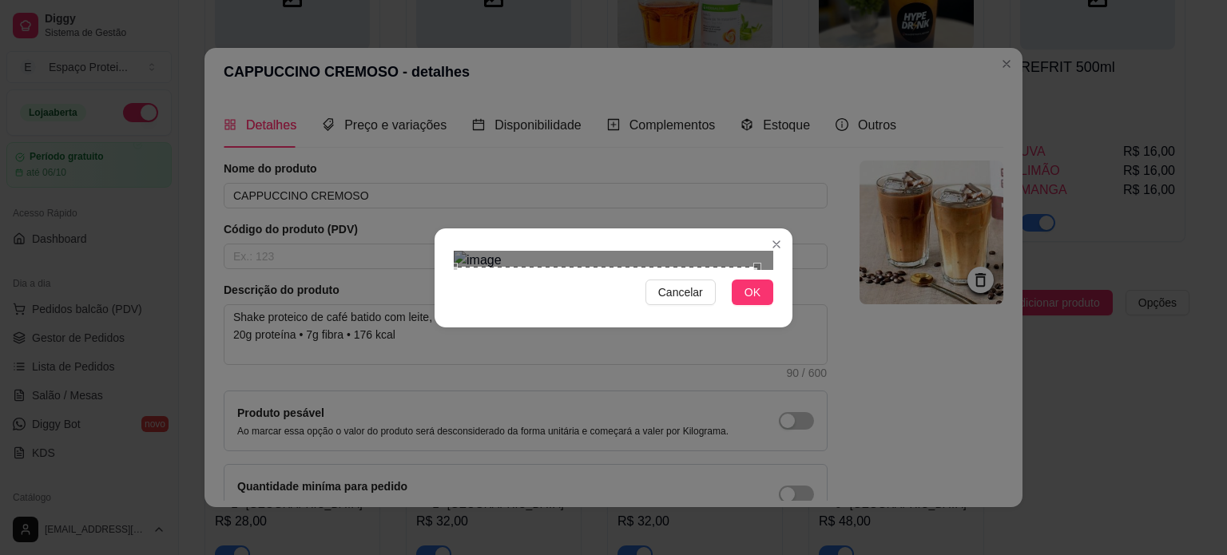
click at [399, 491] on div "Cancelar OK" at bounding box center [613, 277] width 1227 height 555
click at [796, 54] on div "Cancelar OK" at bounding box center [613, 277] width 1227 height 555
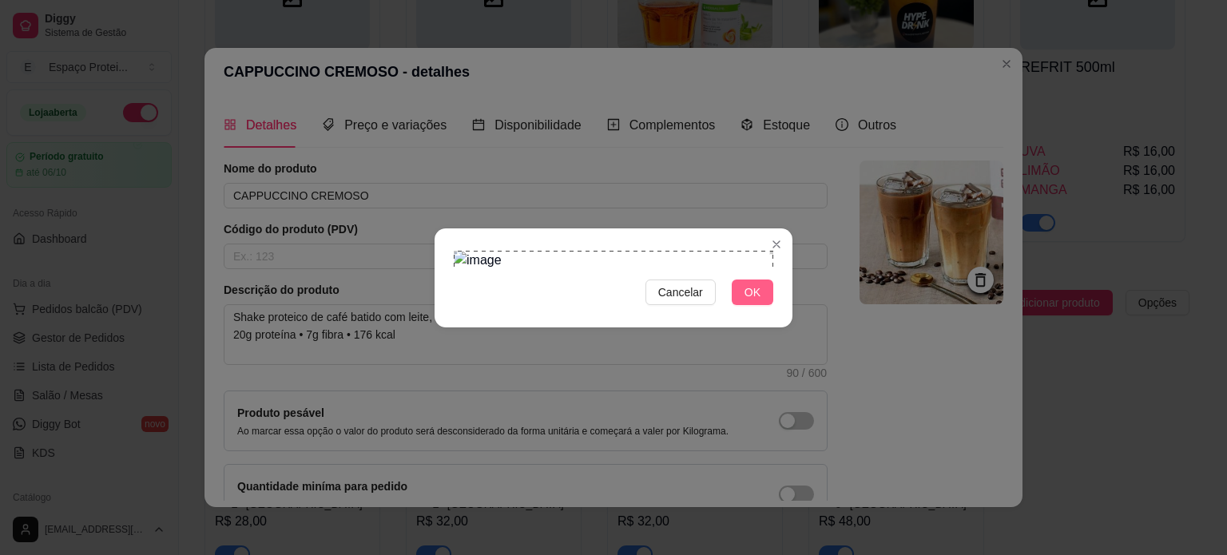
click at [757, 301] on span "OK" at bounding box center [753, 293] width 16 height 18
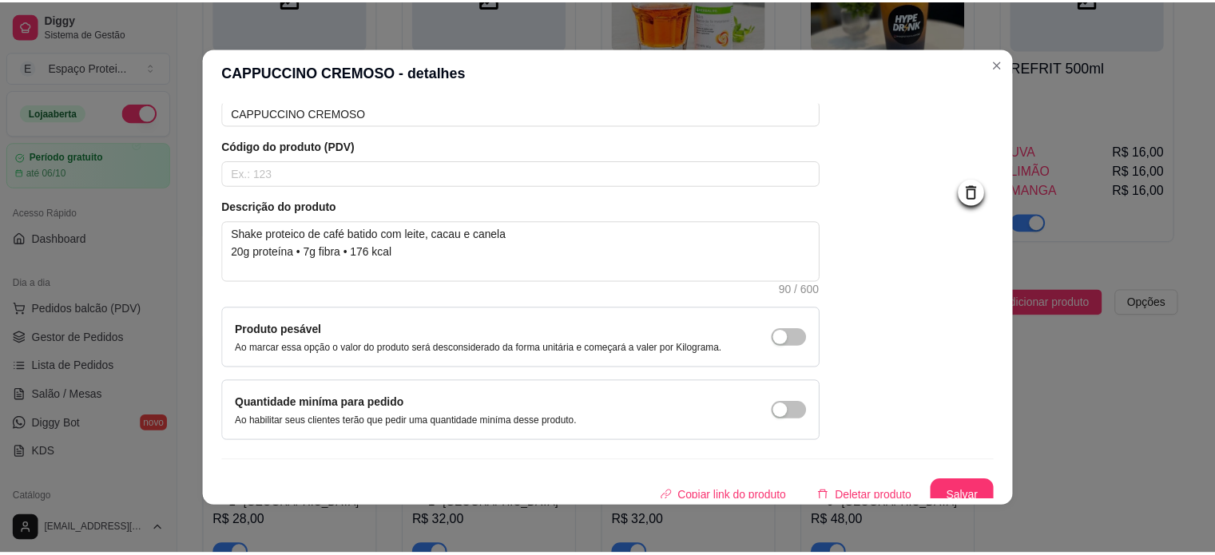
scroll to position [93, 0]
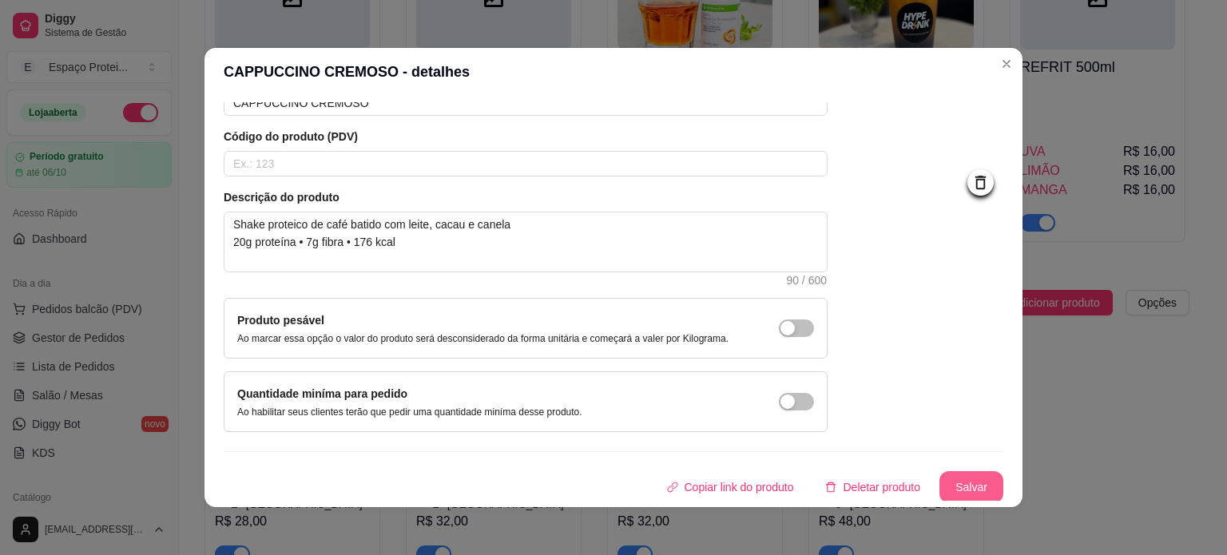
click at [956, 484] on button "Salvar" at bounding box center [972, 487] width 64 height 32
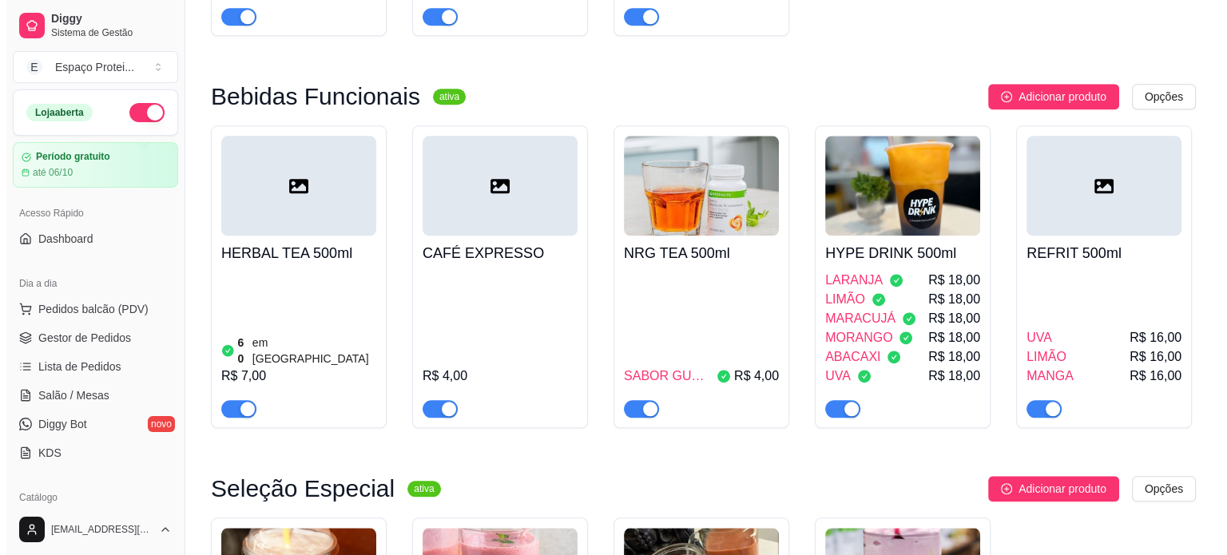
scroll to position [1697, 0]
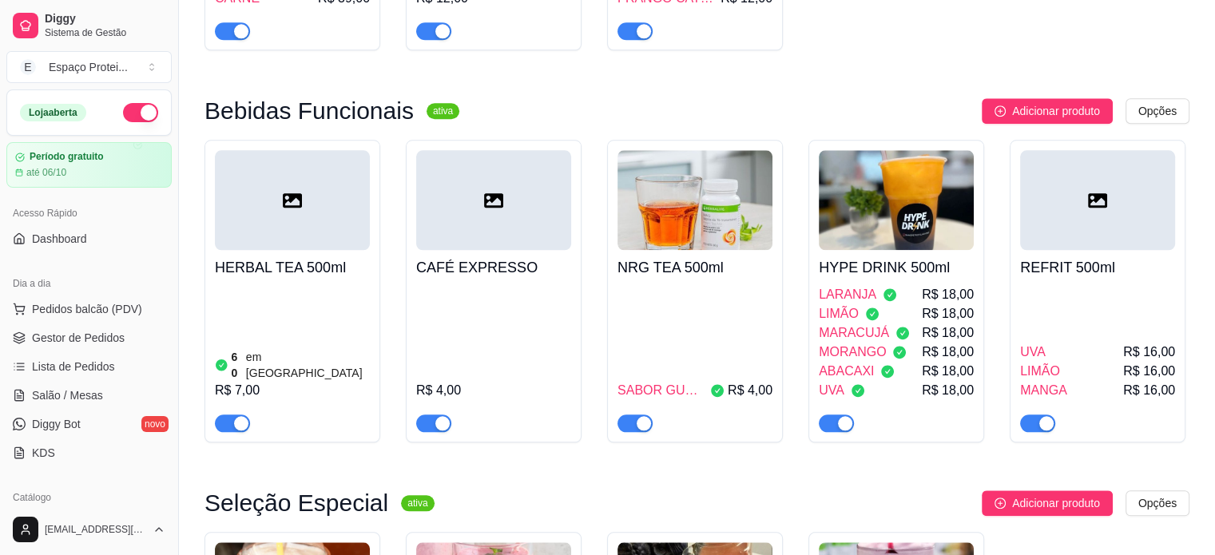
click at [272, 160] on div at bounding box center [292, 200] width 155 height 100
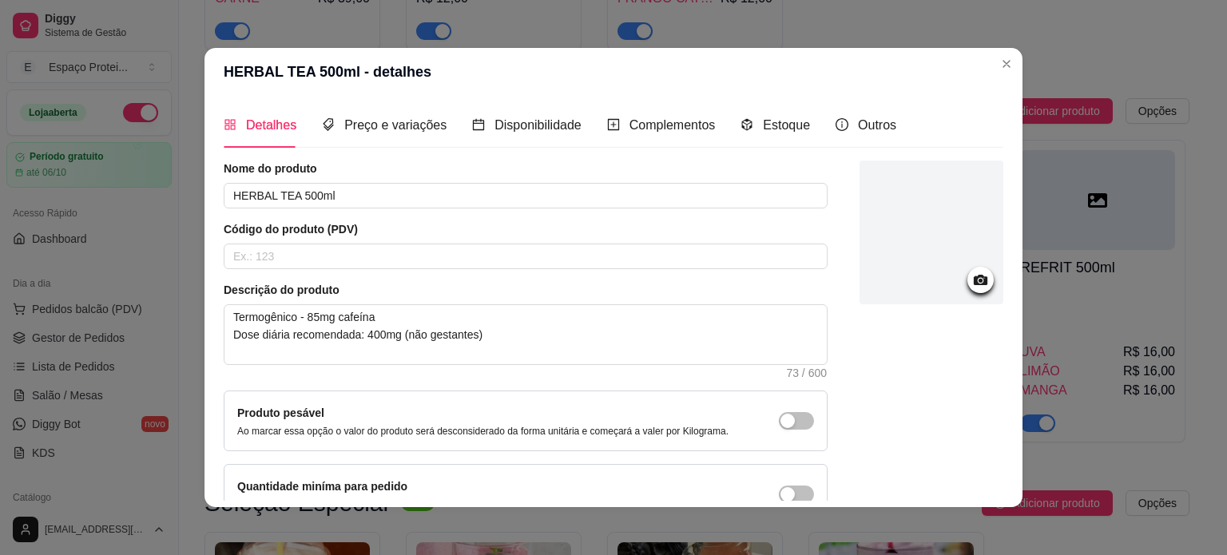
click at [935, 268] on div at bounding box center [932, 233] width 144 height 144
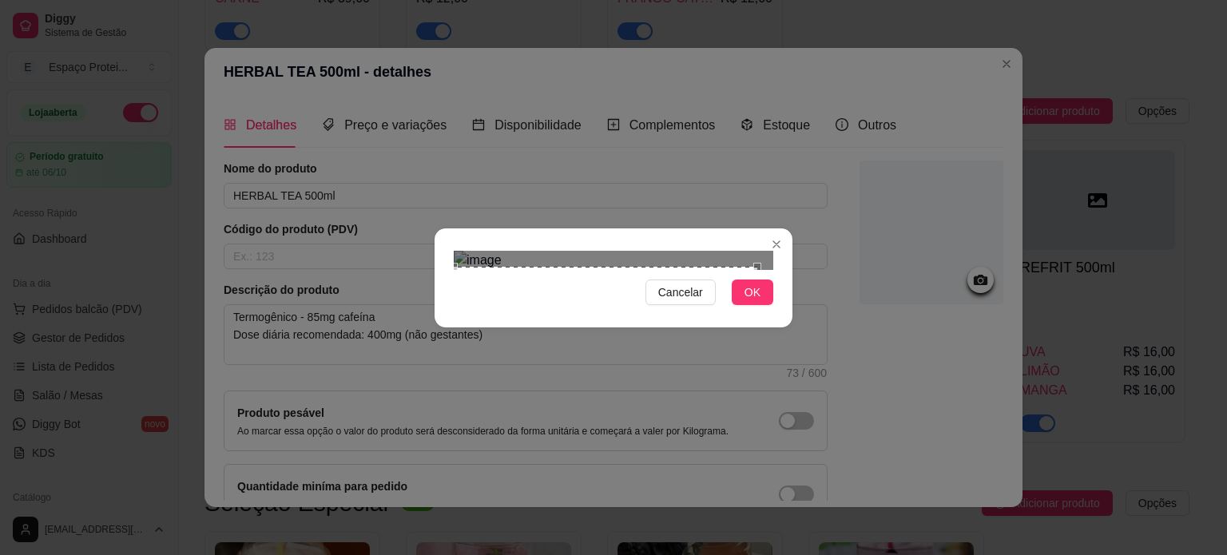
click at [425, 460] on div "Cancelar OK" at bounding box center [613, 277] width 1227 height 555
click at [815, 54] on div "Cancelar OK" at bounding box center [613, 277] width 1227 height 555
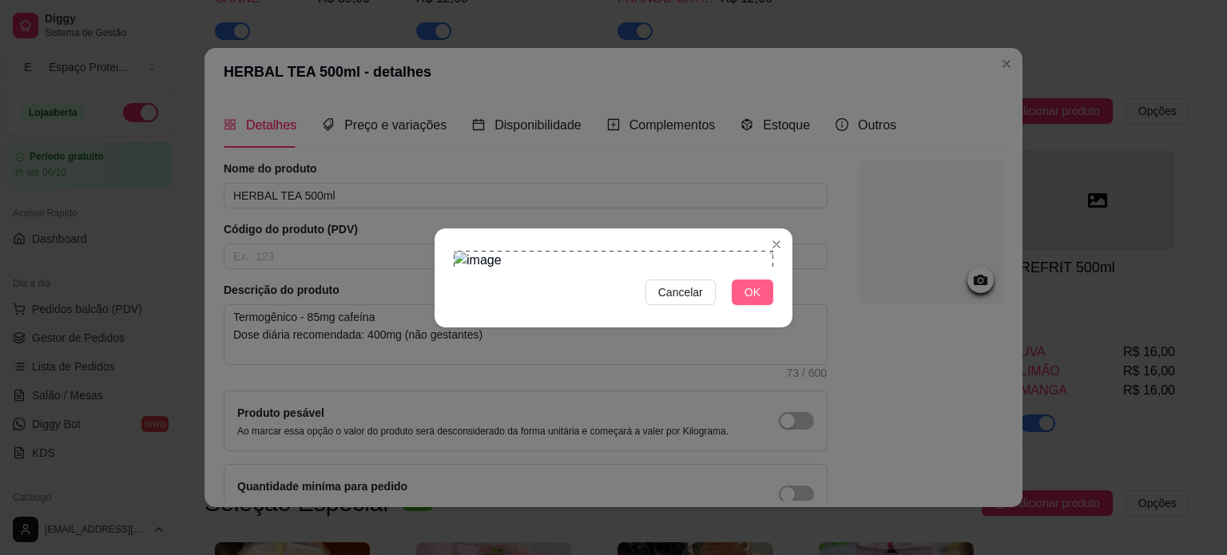
click at [757, 301] on span "OK" at bounding box center [753, 293] width 16 height 18
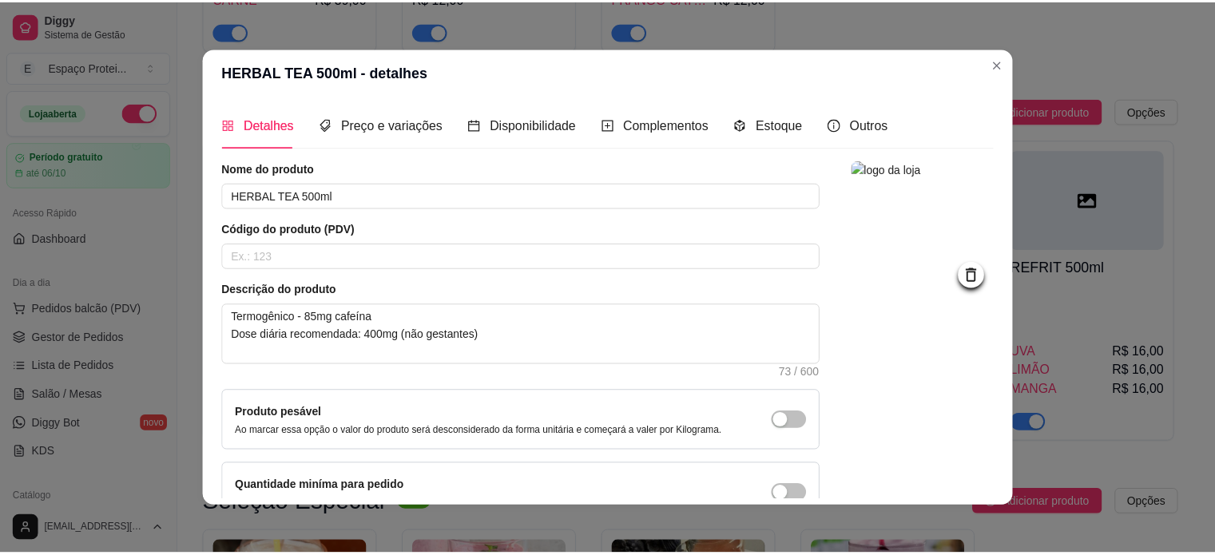
scroll to position [93, 0]
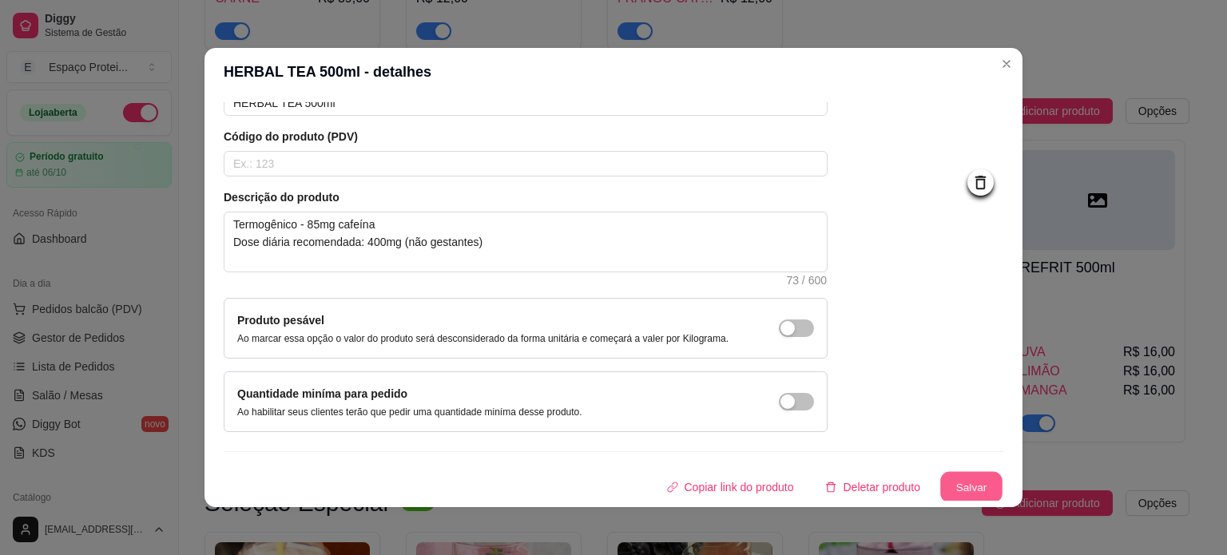
click at [946, 487] on button "Salvar" at bounding box center [971, 487] width 62 height 31
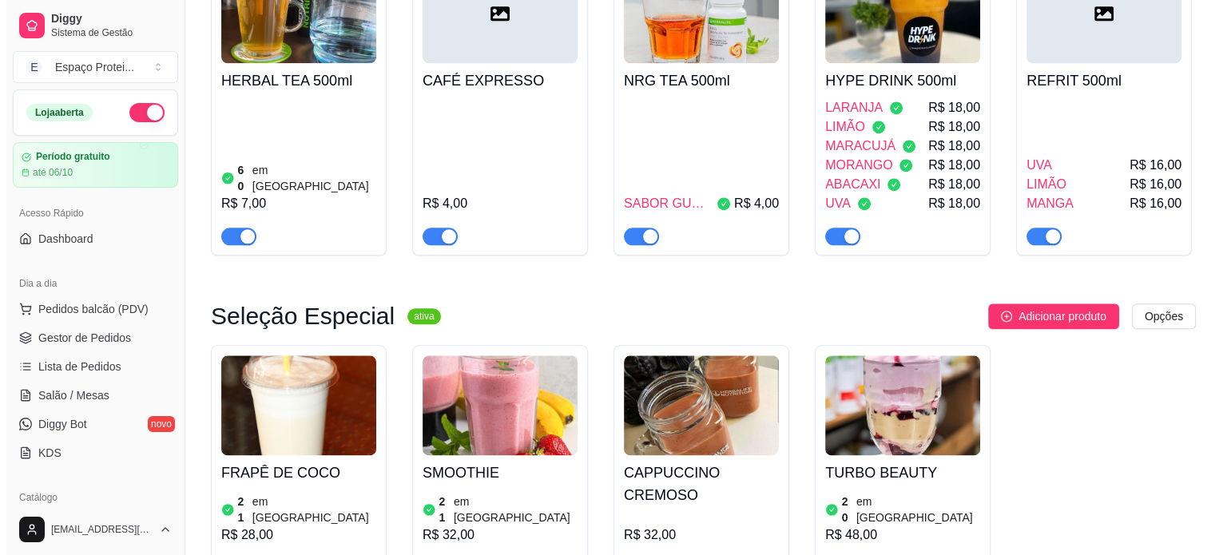
scroll to position [1894, 0]
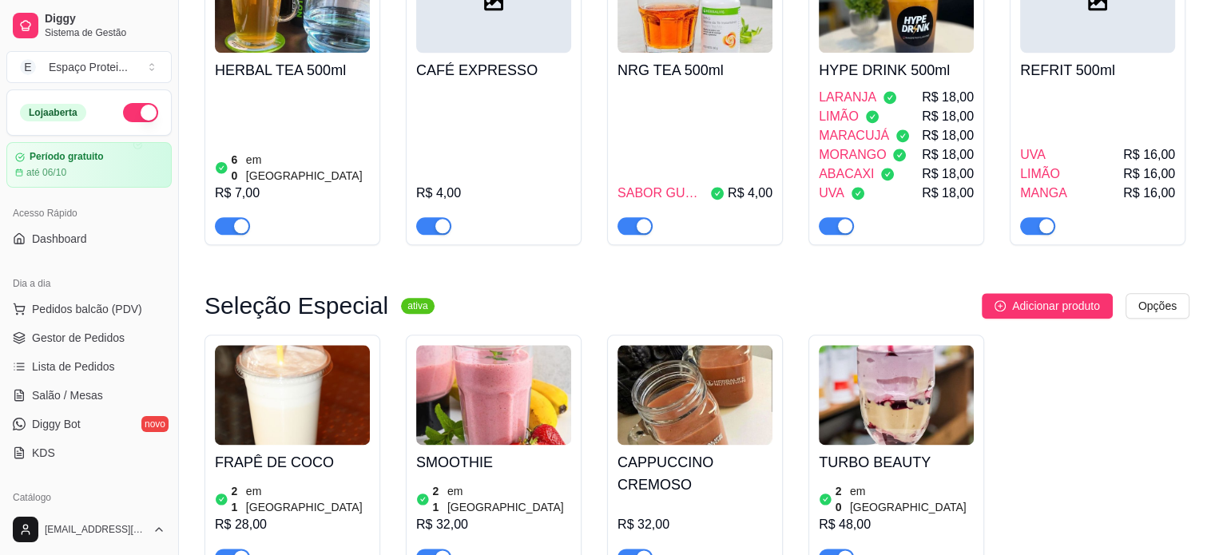
click at [684, 354] on img at bounding box center [695, 395] width 155 height 100
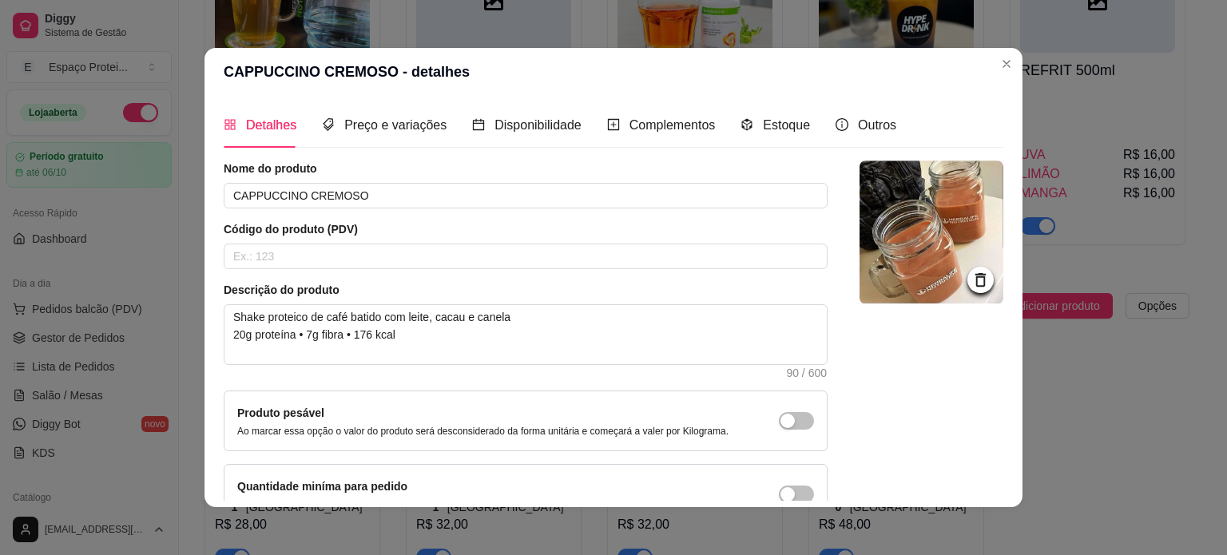
click at [972, 277] on icon at bounding box center [981, 280] width 18 height 18
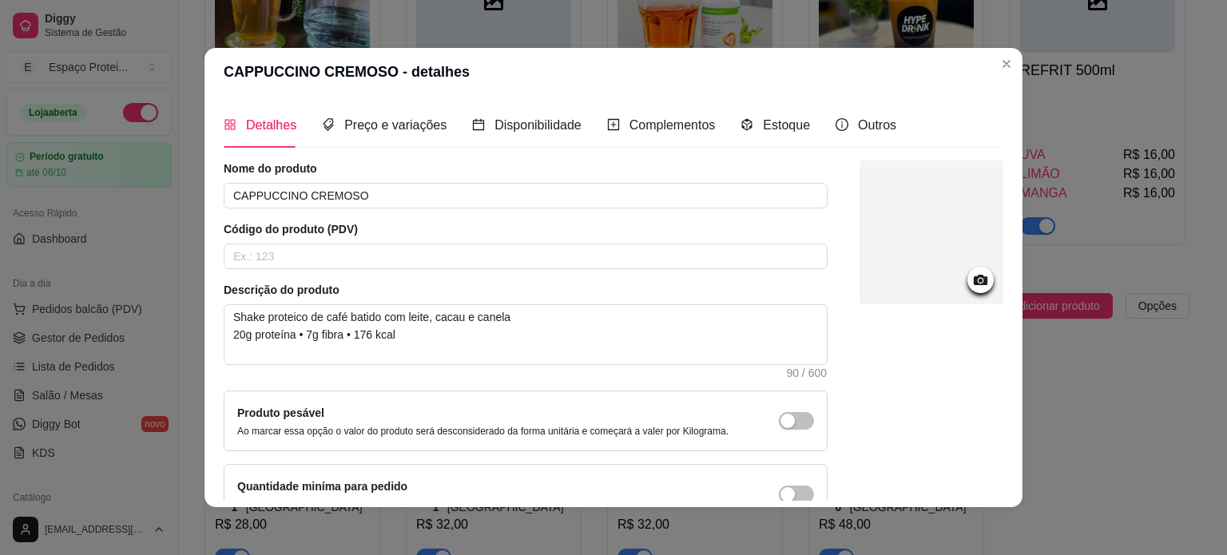
click at [914, 223] on div at bounding box center [932, 233] width 144 height 144
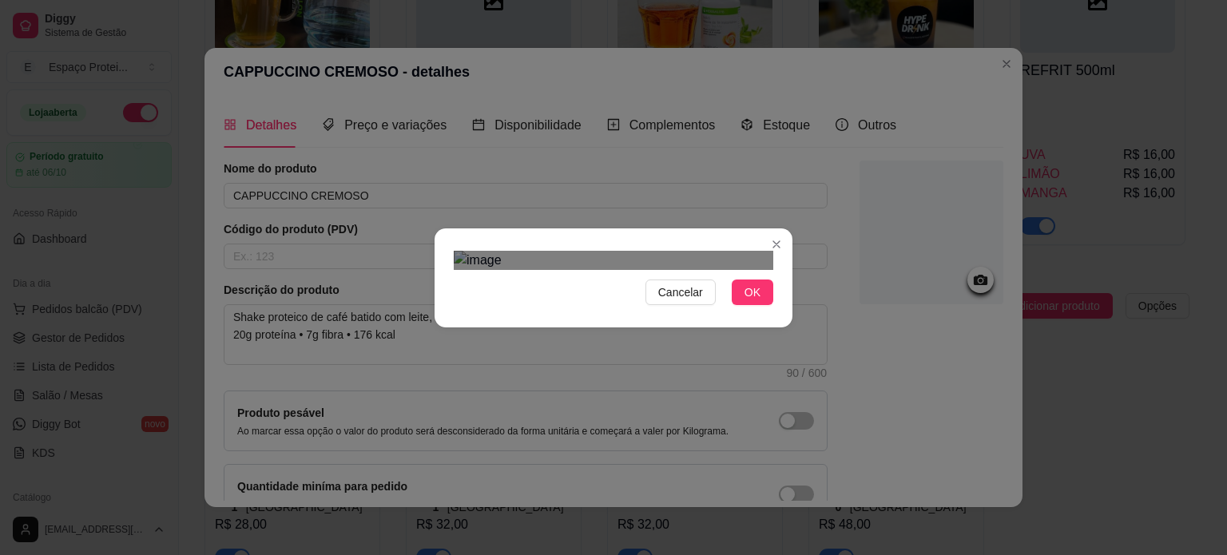
click at [421, 490] on div "Cancelar OK" at bounding box center [613, 277] width 1227 height 555
click at [900, 514] on div "Cancelar OK" at bounding box center [613, 277] width 1227 height 555
click at [724, 381] on div "Use the arrow keys to move the crop selection area" at bounding box center [614, 468] width 320 height 320
click at [747, 301] on span "OK" at bounding box center [753, 293] width 16 height 18
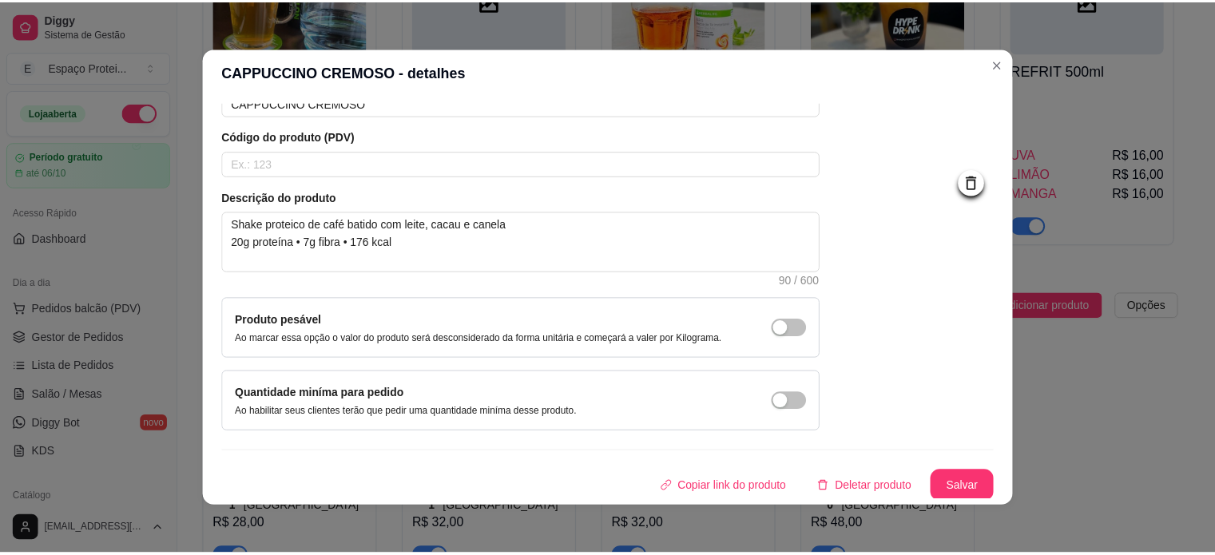
scroll to position [90, 0]
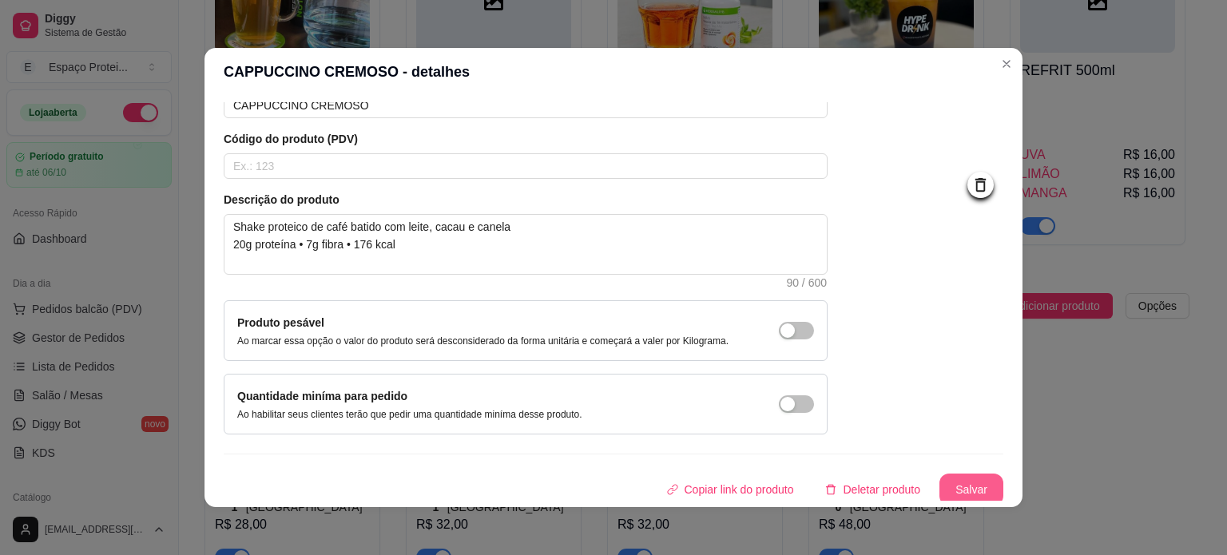
click at [952, 483] on button "Salvar" at bounding box center [972, 490] width 64 height 32
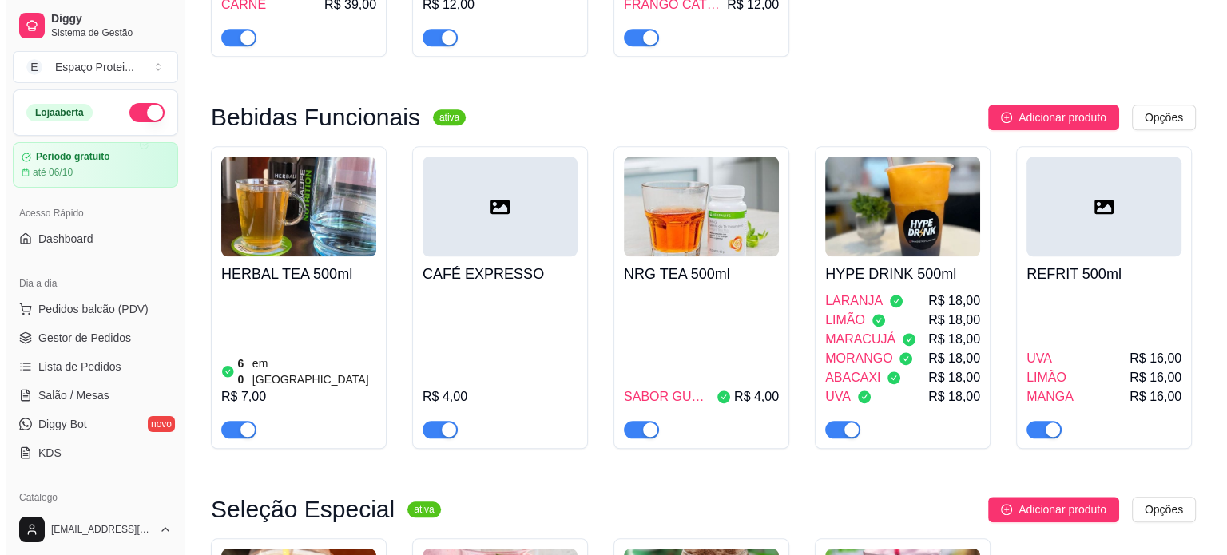
scroll to position [1691, 0]
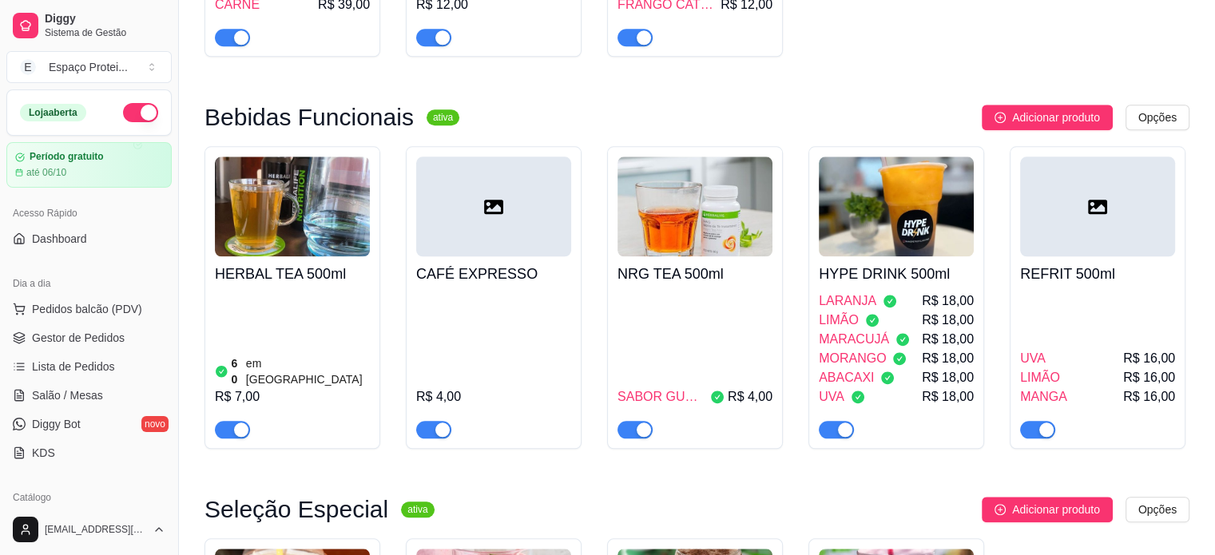
click at [476, 157] on div at bounding box center [493, 207] width 155 height 100
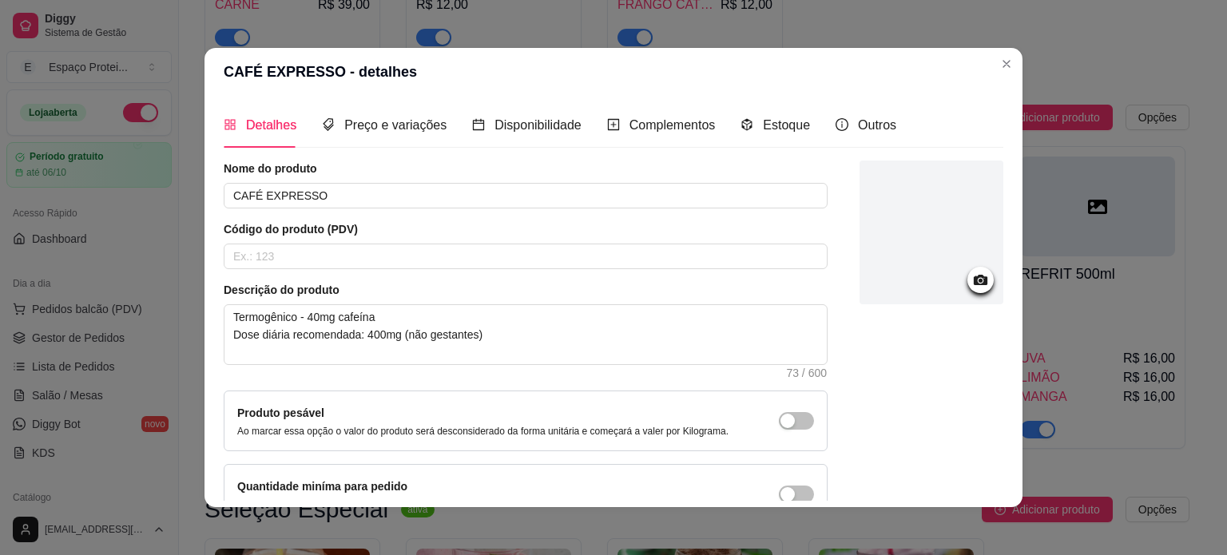
click at [907, 244] on div at bounding box center [932, 233] width 144 height 144
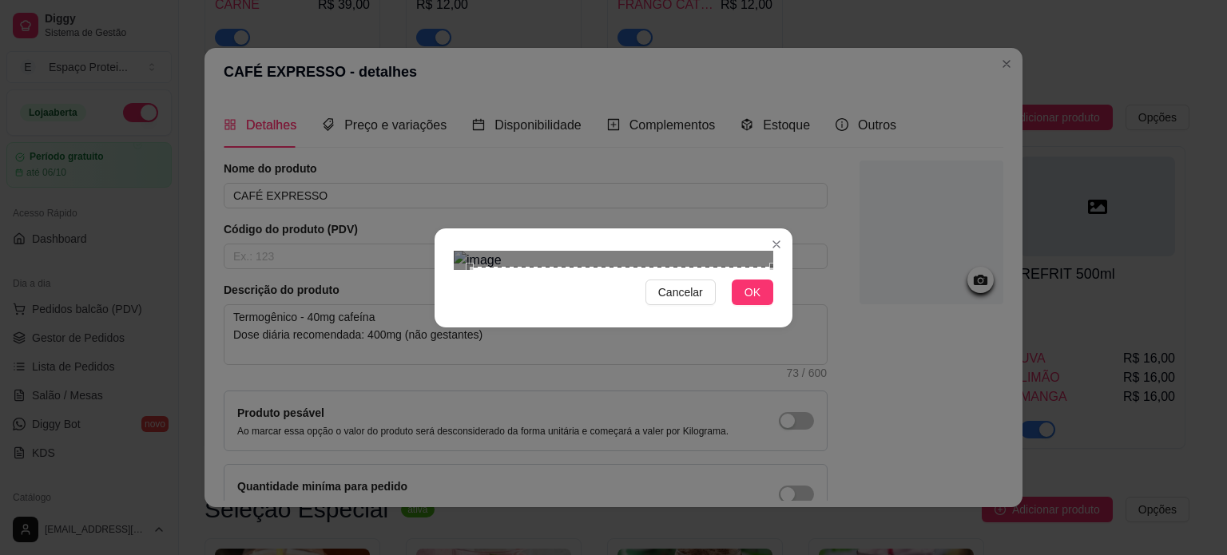
click at [898, 443] on div "Cancelar OK" at bounding box center [613, 277] width 1227 height 555
click at [419, 91] on div "Cancelar OK" at bounding box center [613, 277] width 1227 height 555
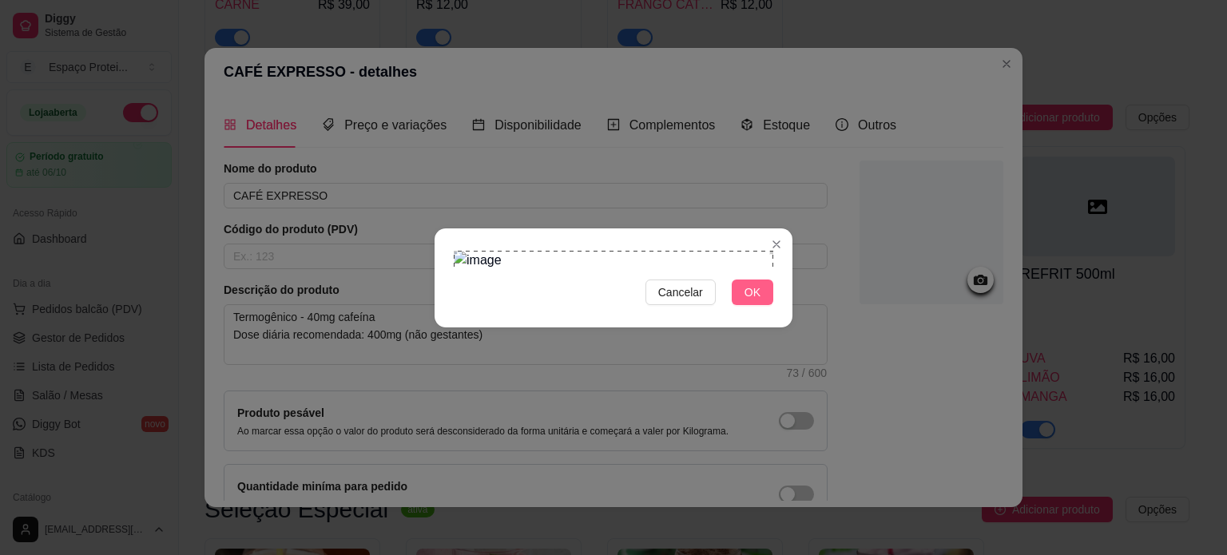
click at [762, 305] on button "OK" at bounding box center [753, 293] width 42 height 26
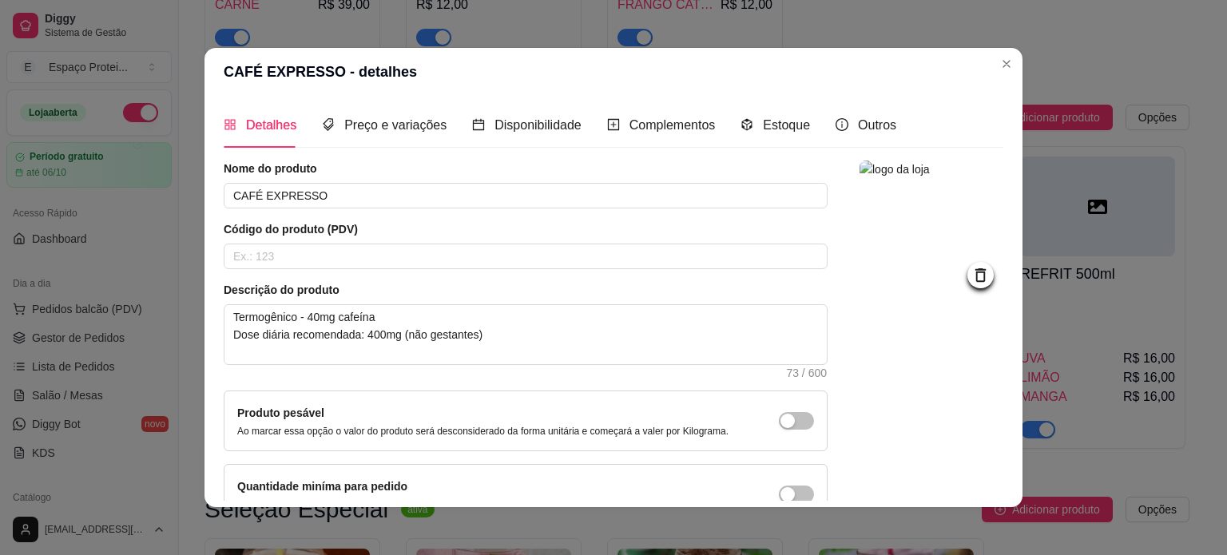
scroll to position [93, 0]
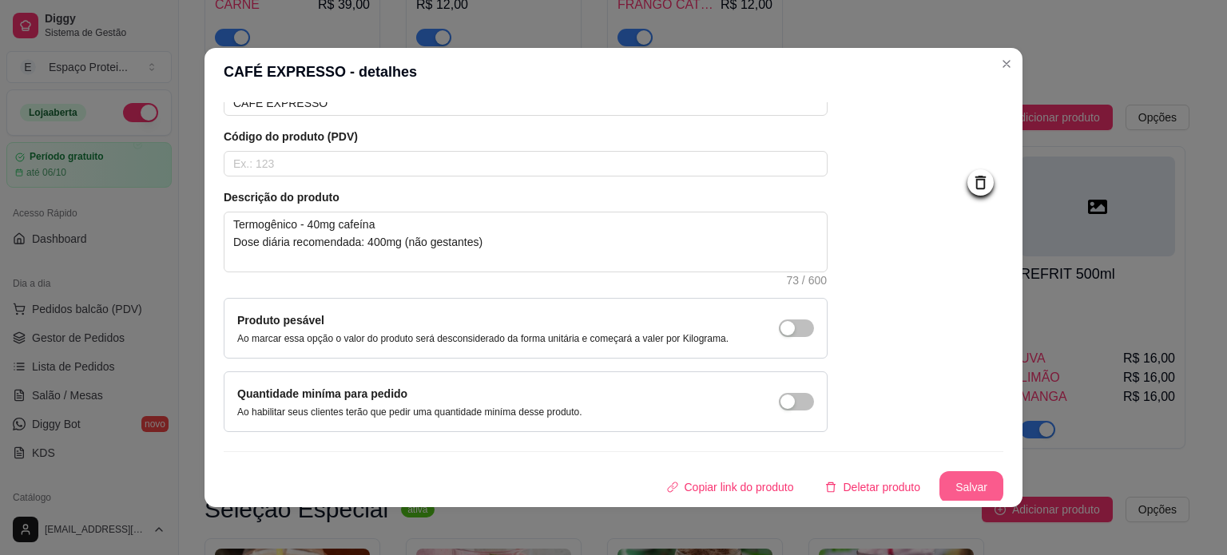
click at [952, 472] on button "Salvar" at bounding box center [972, 487] width 64 height 32
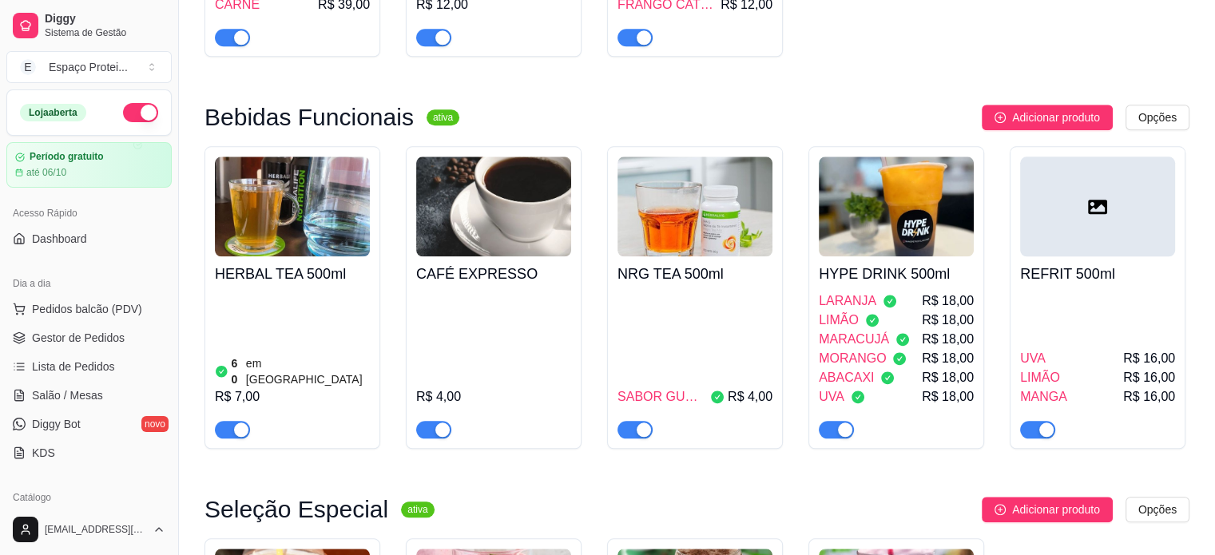
click at [1082, 163] on div at bounding box center [1097, 207] width 155 height 100
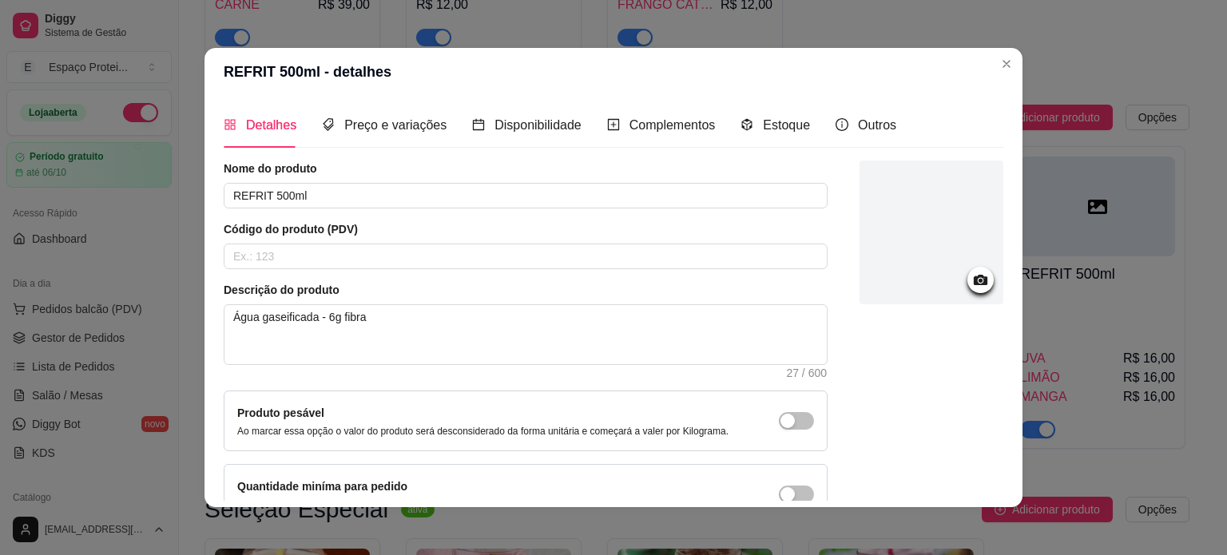
click at [942, 245] on div at bounding box center [932, 233] width 144 height 144
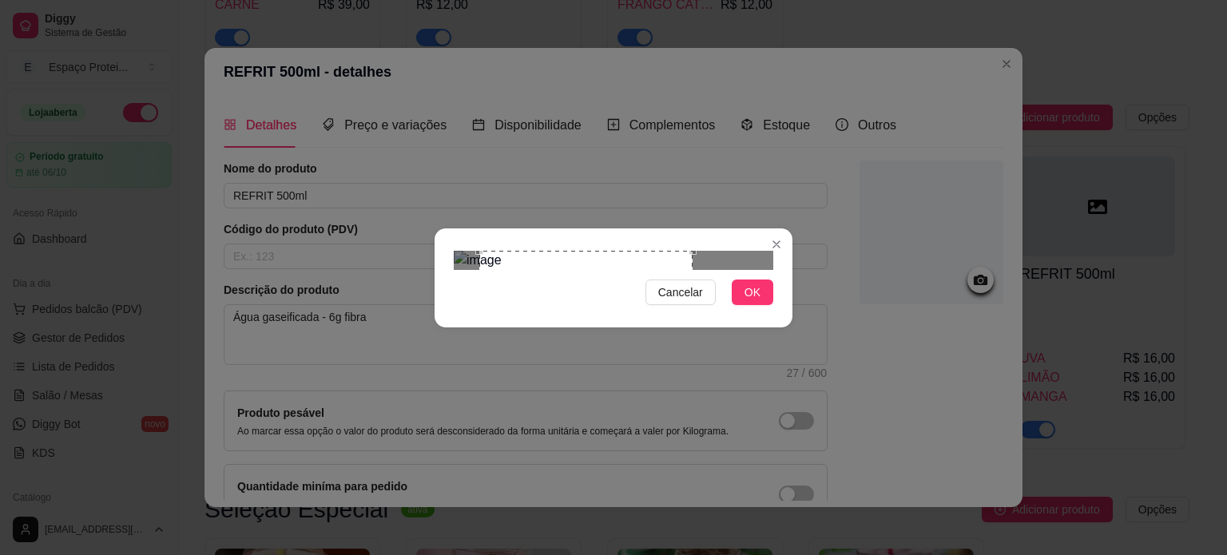
click at [598, 314] on div "Use the arrow keys to move the crop selection area" at bounding box center [585, 357] width 213 height 213
click at [745, 301] on span "OK" at bounding box center [753, 293] width 16 height 18
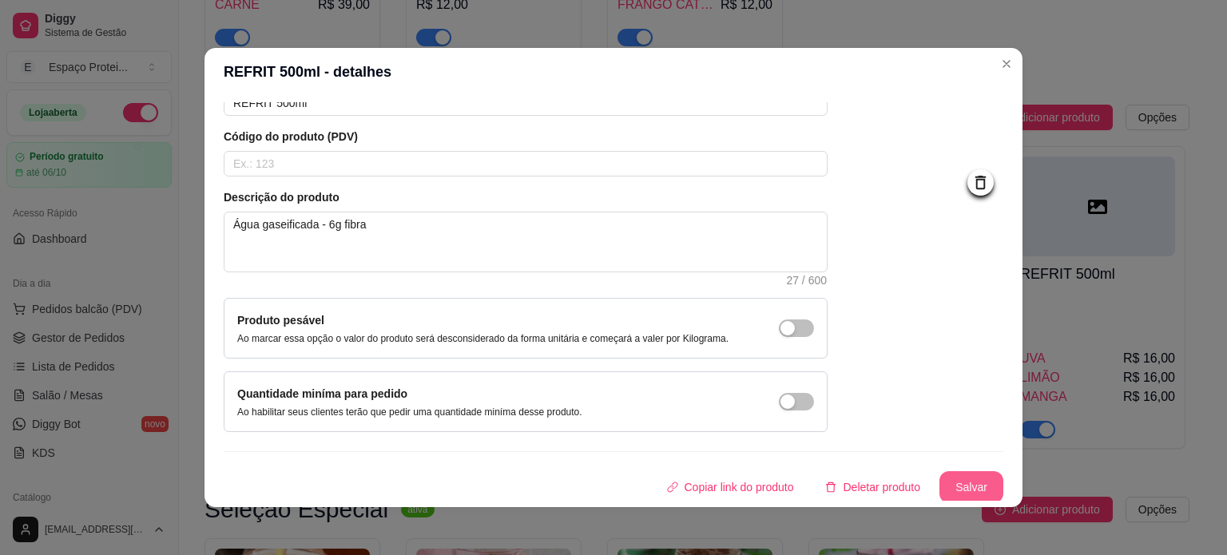
click at [964, 487] on button "Salvar" at bounding box center [972, 487] width 64 height 32
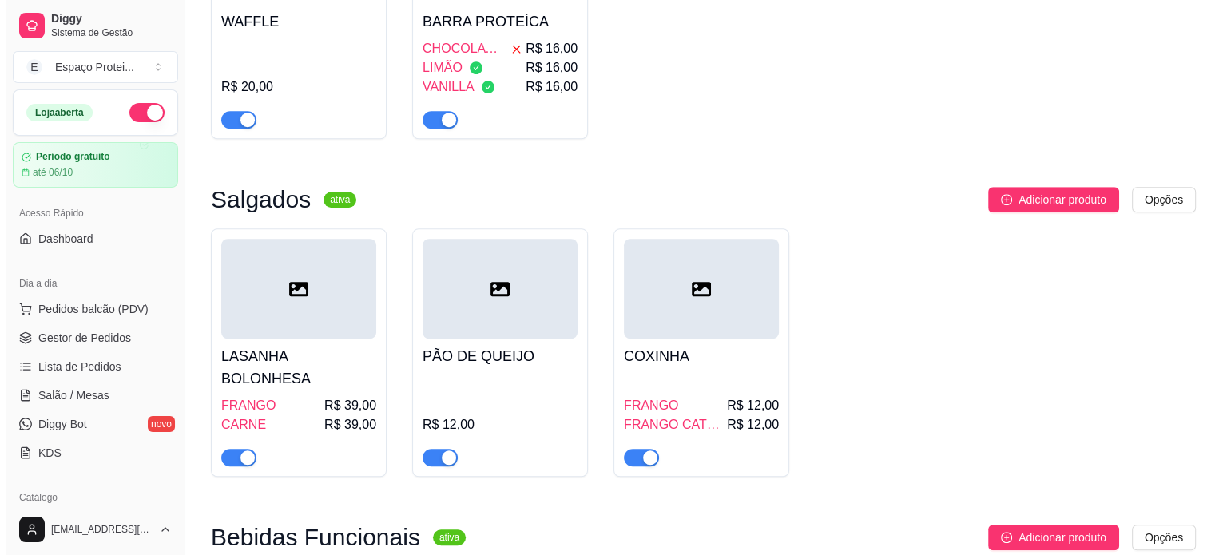
scroll to position [1357, 0]
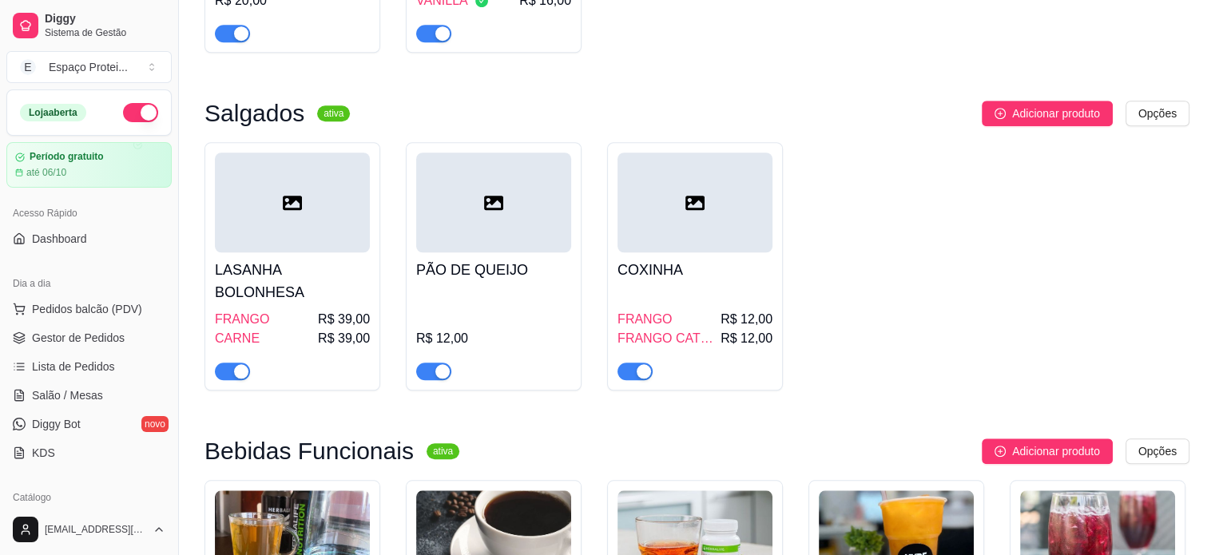
click at [316, 188] on div at bounding box center [292, 203] width 155 height 100
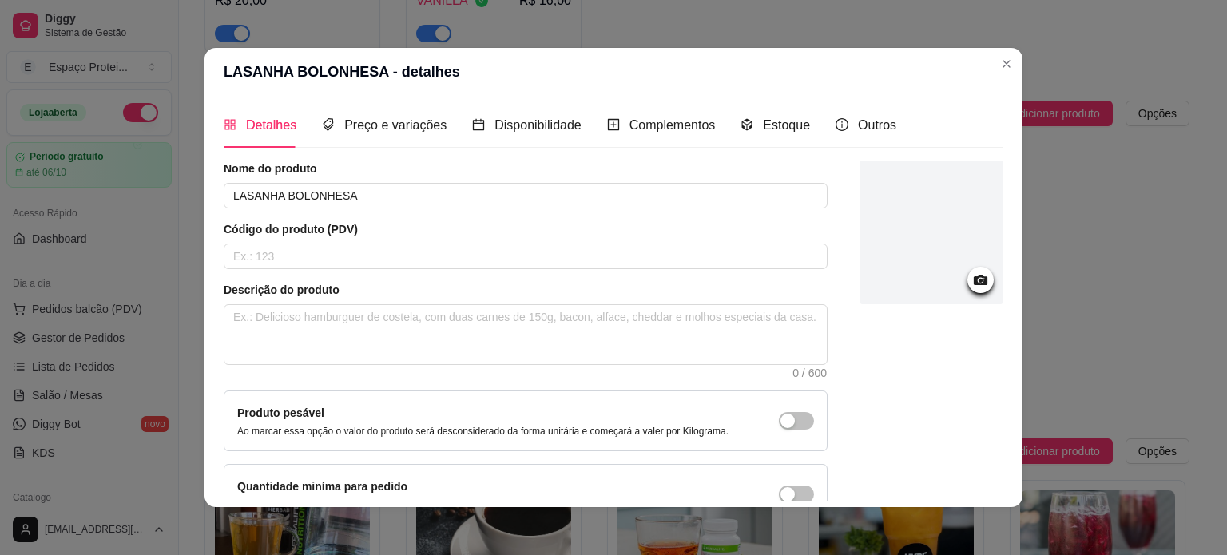
click at [924, 185] on div at bounding box center [932, 233] width 144 height 144
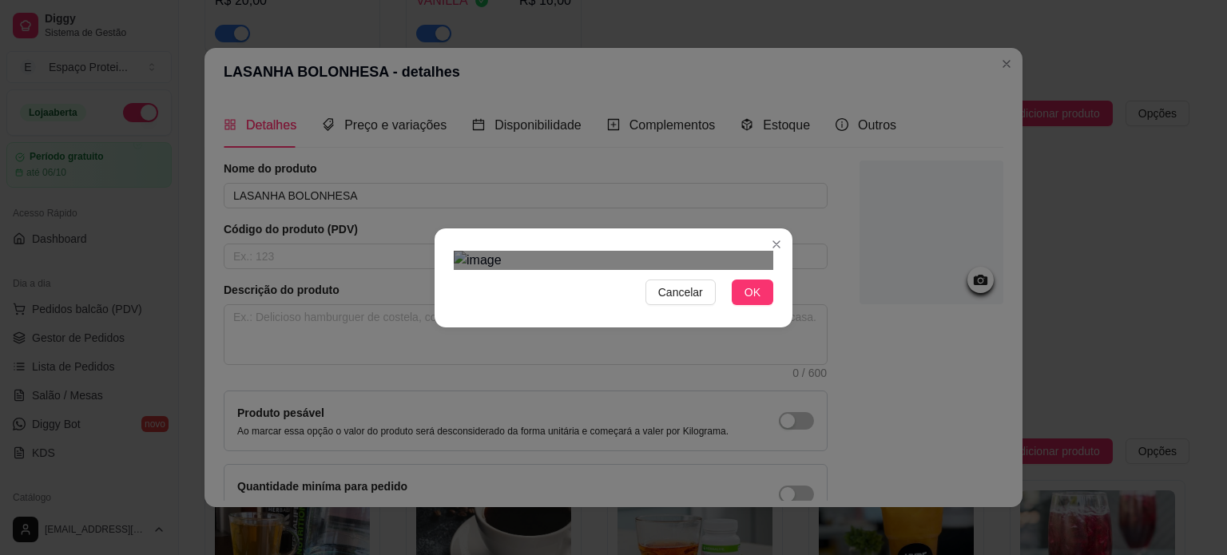
click at [383, 511] on div "Cancelar OK" at bounding box center [613, 277] width 1227 height 555
click at [841, 454] on div "Cancelar OK" at bounding box center [613, 277] width 1227 height 555
click at [751, 301] on span "OK" at bounding box center [753, 293] width 16 height 18
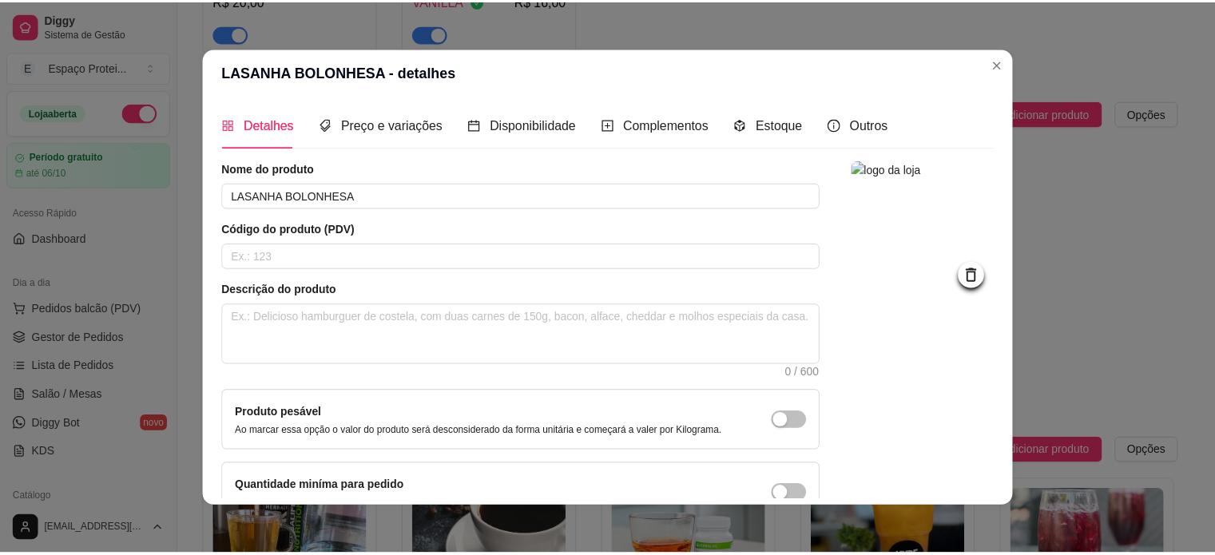
scroll to position [93, 0]
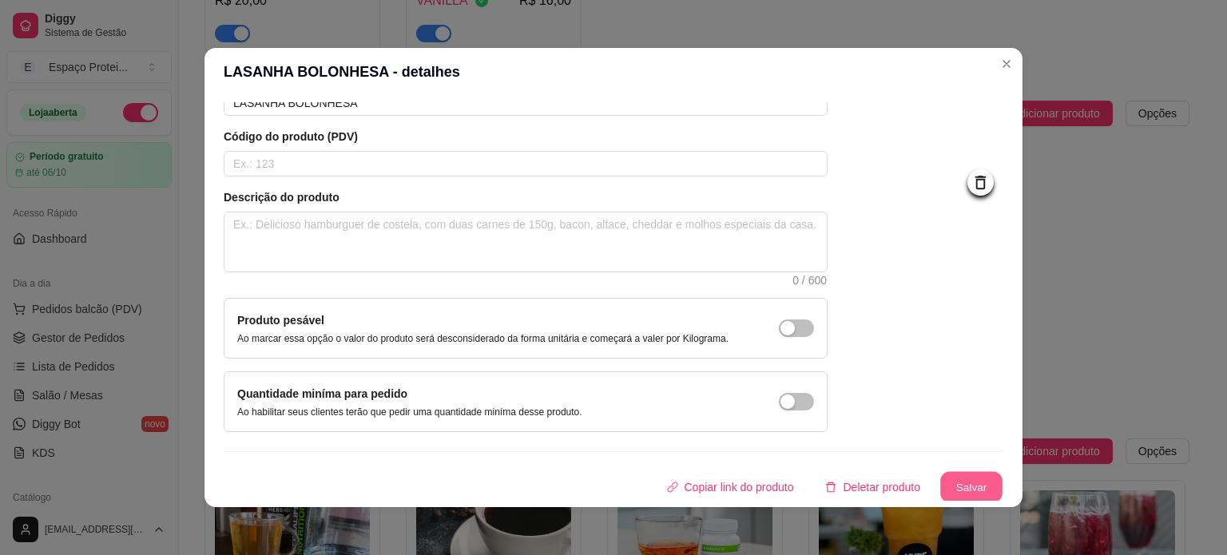
click at [956, 483] on button "Salvar" at bounding box center [971, 487] width 62 height 31
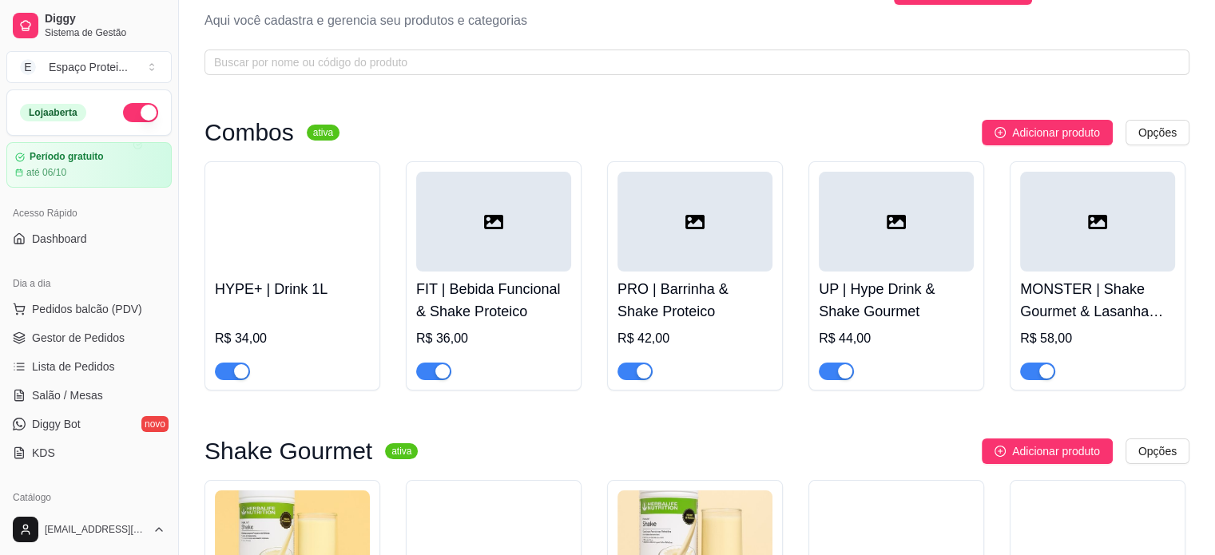
scroll to position [0, 0]
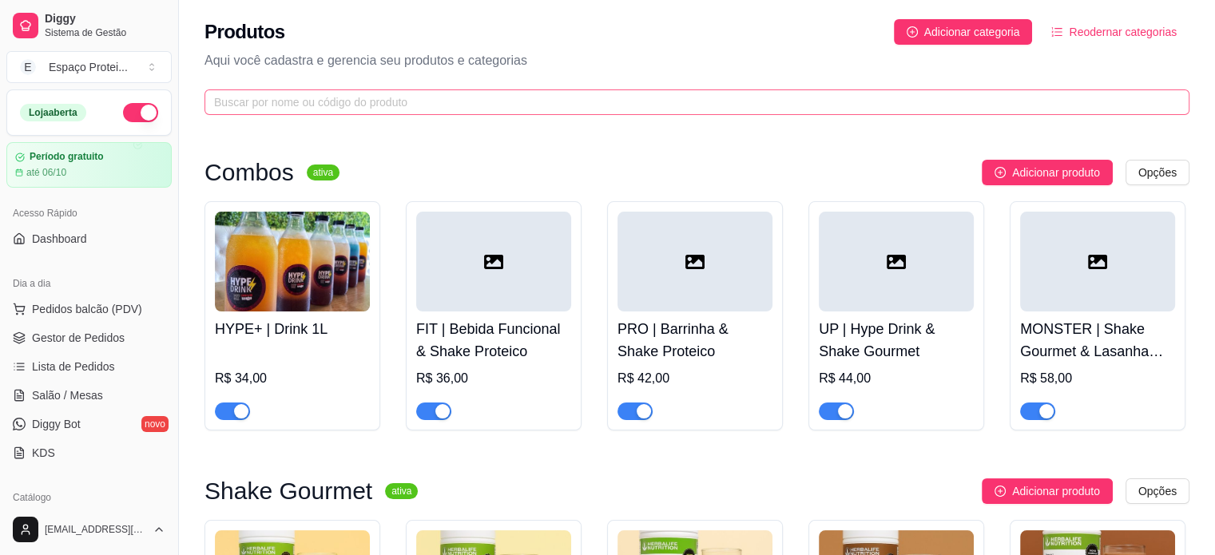
click at [535, 111] on span at bounding box center [697, 102] width 985 height 26
click at [531, 106] on input "text" at bounding box center [690, 102] width 953 height 18
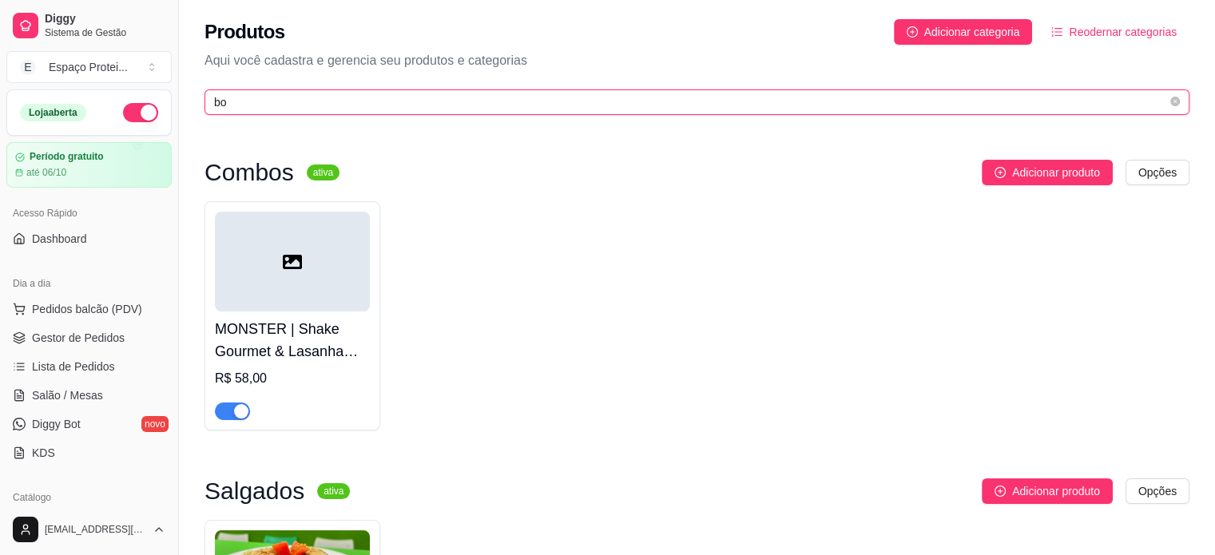
type input "b"
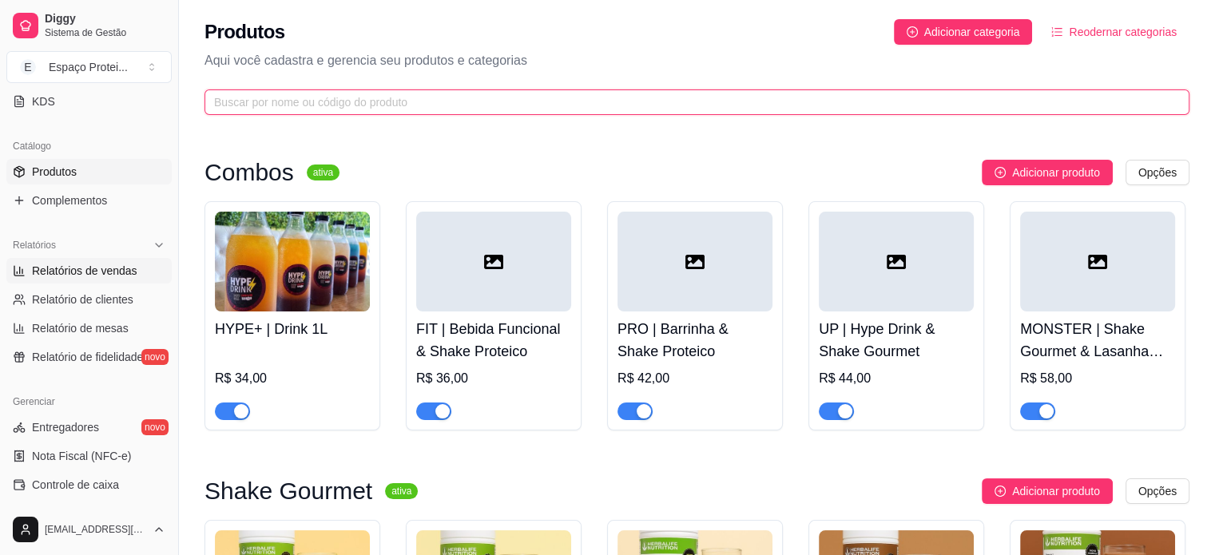
scroll to position [336, 0]
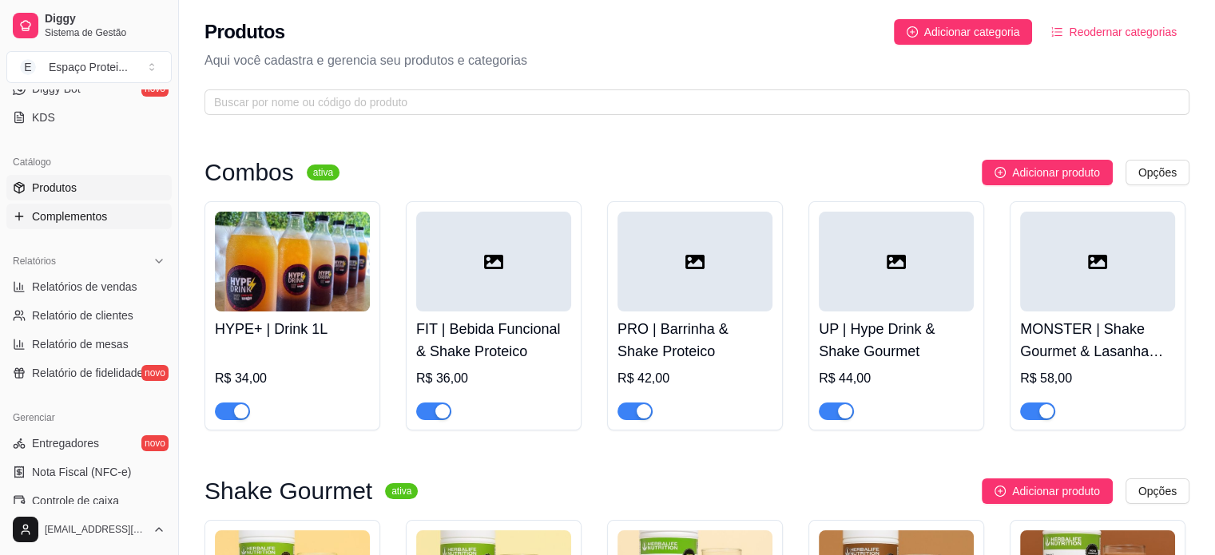
click at [90, 214] on span "Complementos" at bounding box center [69, 217] width 75 height 16
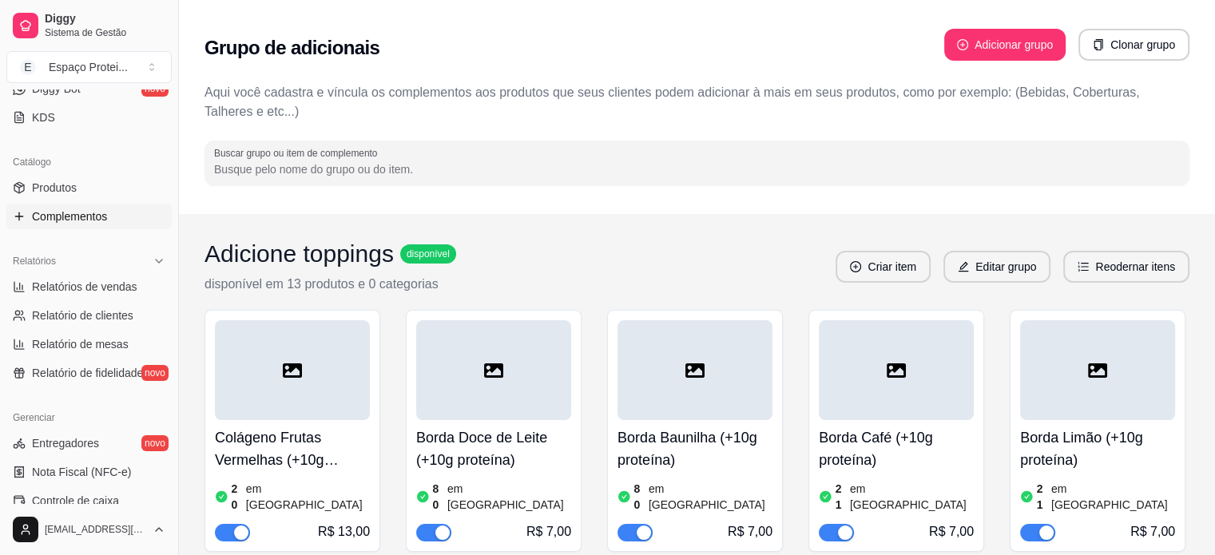
click at [409, 175] on input "Buscar grupo ou item de complemento" at bounding box center [697, 169] width 966 height 16
type input "borda lim"
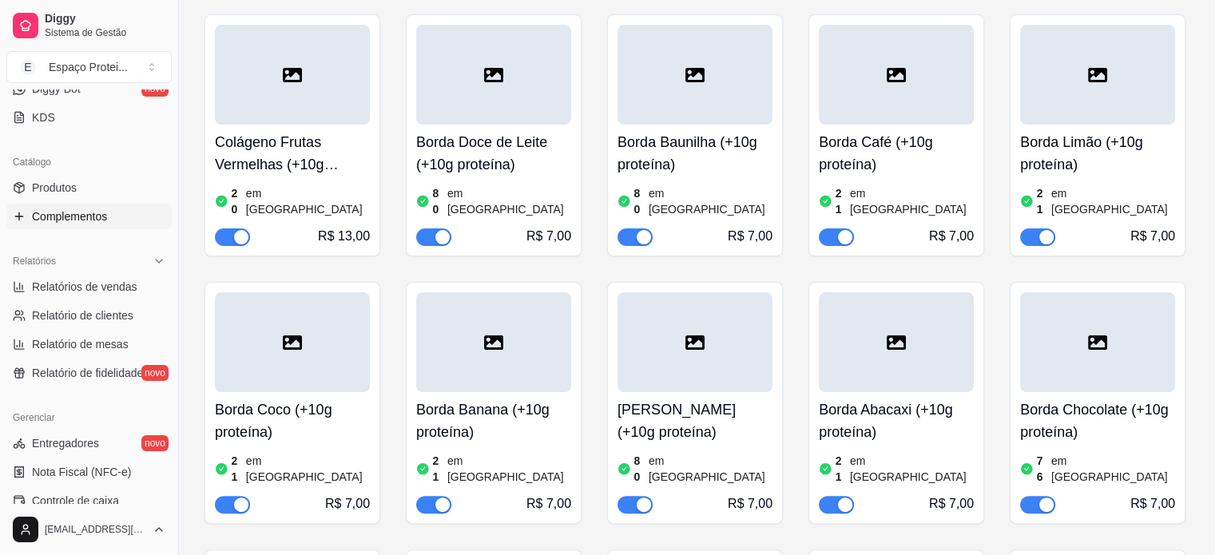
scroll to position [320, 0]
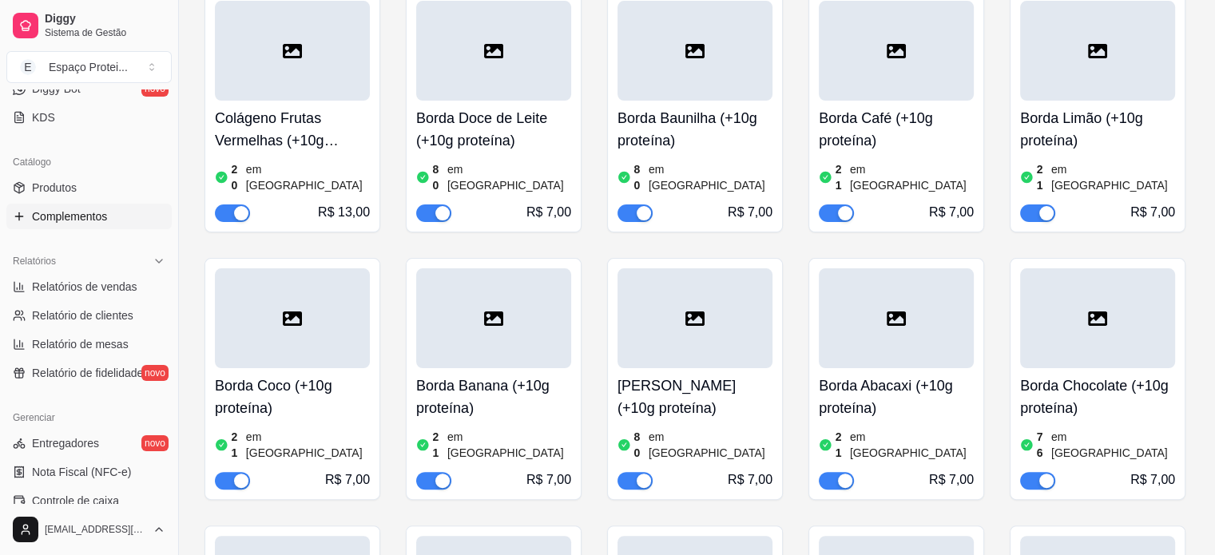
click at [1085, 50] on div at bounding box center [1097, 51] width 155 height 100
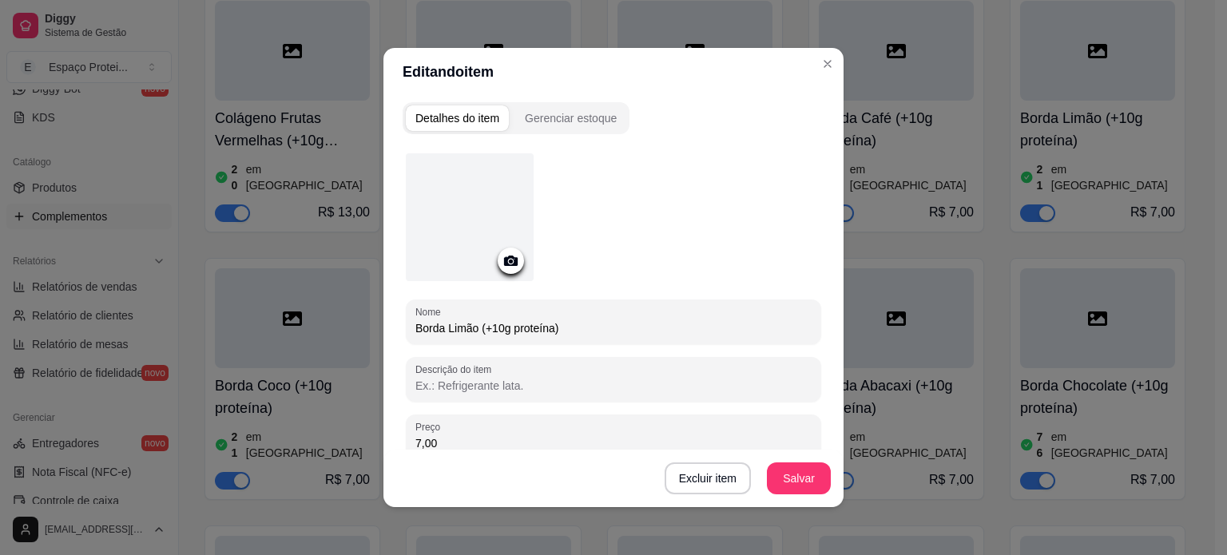
click at [503, 262] on icon at bounding box center [511, 261] width 18 height 18
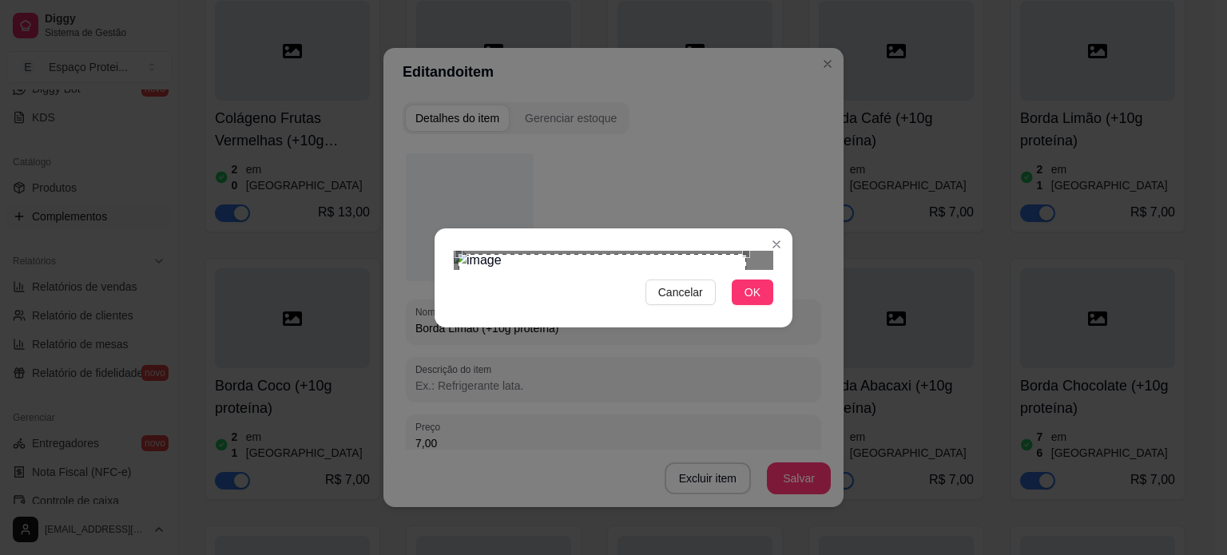
click at [630, 254] on div "Use the arrow keys to move the crop selection area" at bounding box center [603, 398] width 288 height 288
click at [905, 431] on div "Cancelar OK" at bounding box center [613, 277] width 1227 height 555
click at [733, 333] on div "Use the arrow keys to move the crop selection area" at bounding box center [616, 422] width 315 height 315
click at [753, 301] on span "OK" at bounding box center [753, 293] width 16 height 18
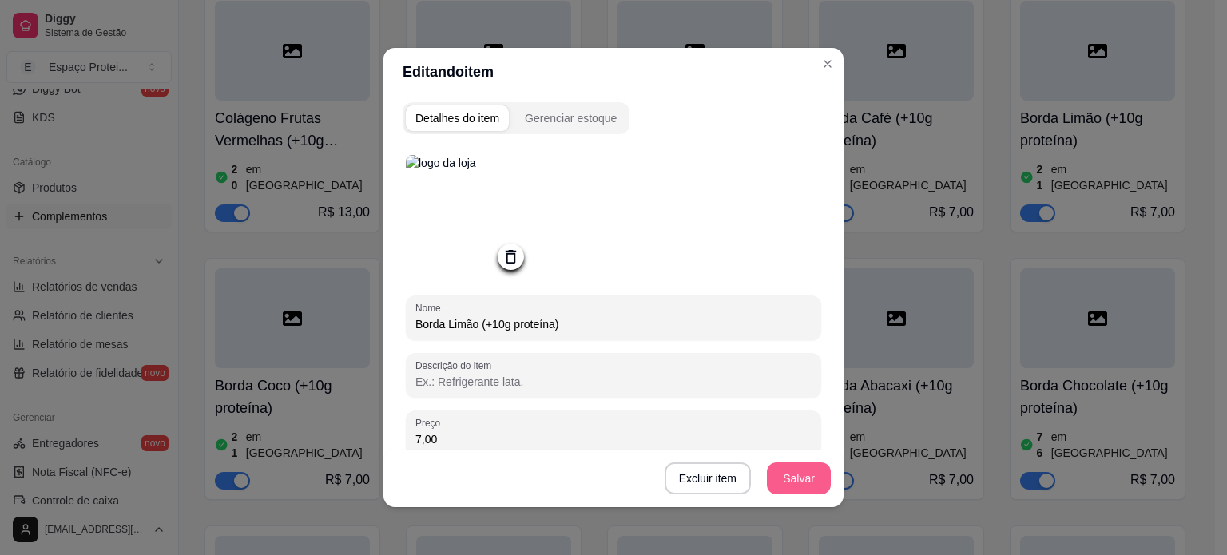
click at [797, 479] on button "Salvar" at bounding box center [799, 479] width 64 height 32
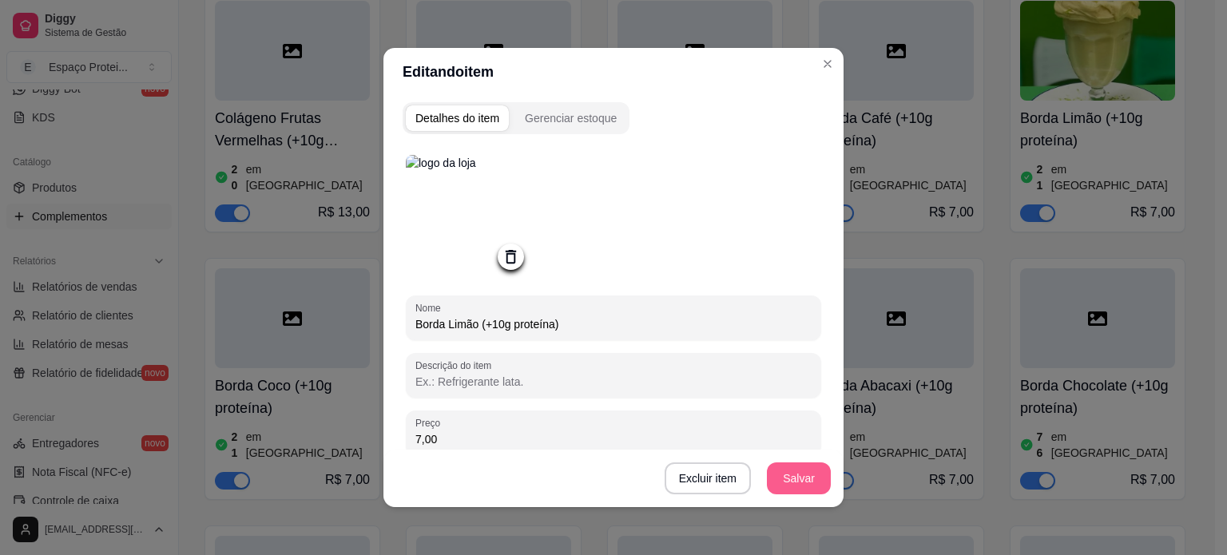
click at [799, 479] on button "Salvar" at bounding box center [799, 479] width 64 height 32
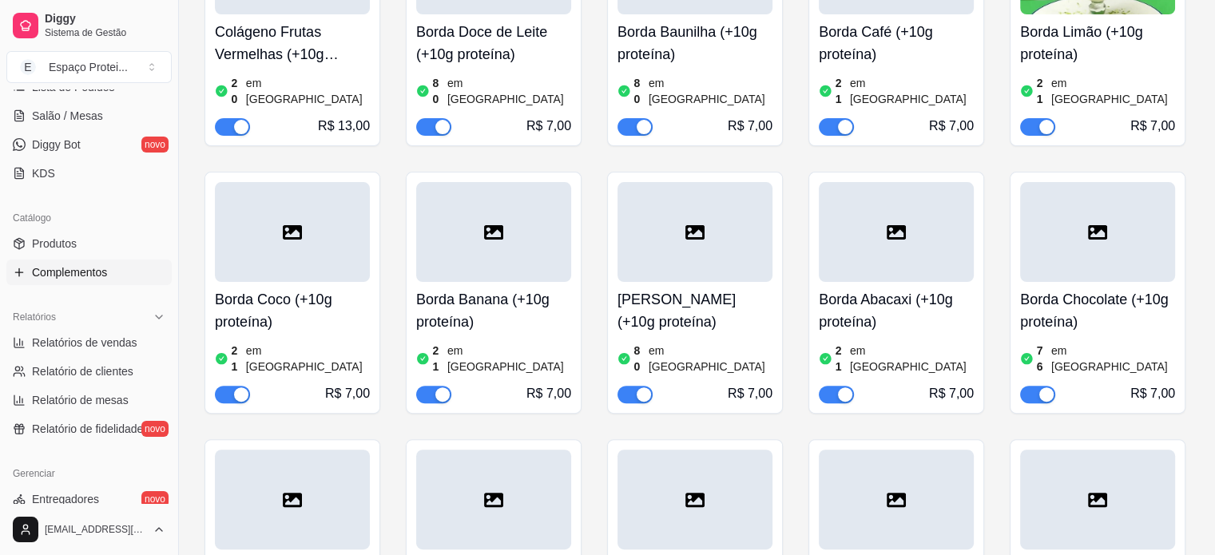
scroll to position [279, 0]
click at [74, 233] on link "Produtos" at bounding box center [88, 245] width 165 height 26
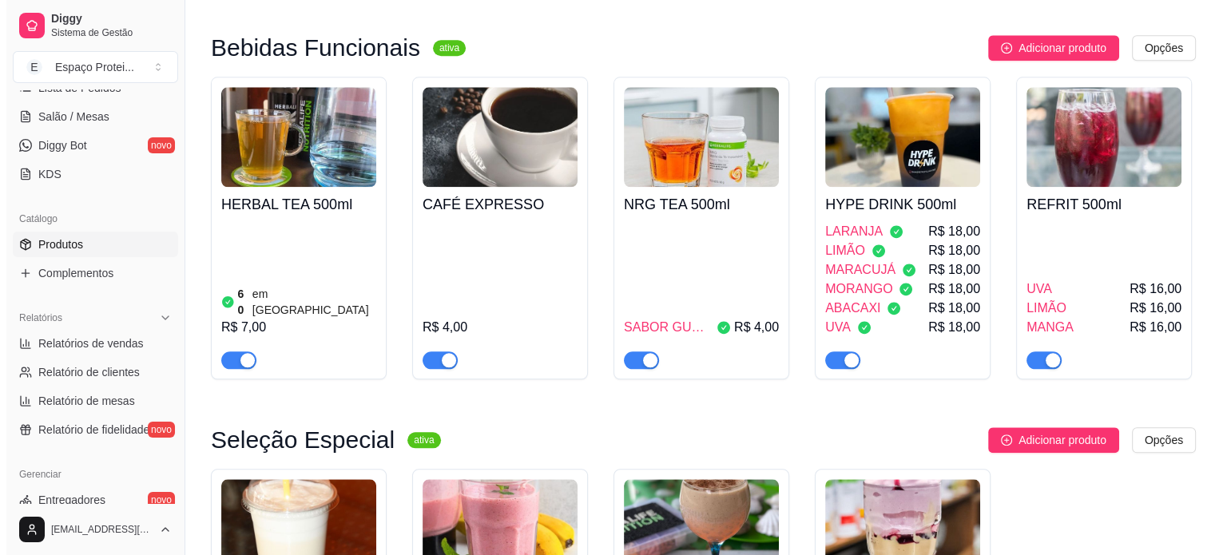
scroll to position [1775, 0]
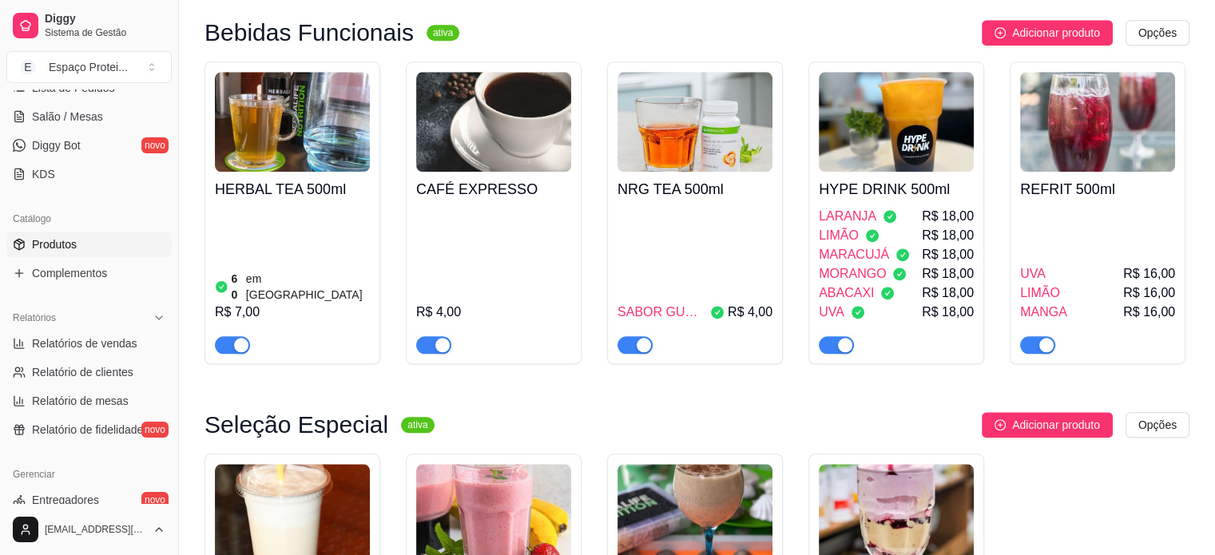
click at [902, 74] on img at bounding box center [896, 122] width 155 height 100
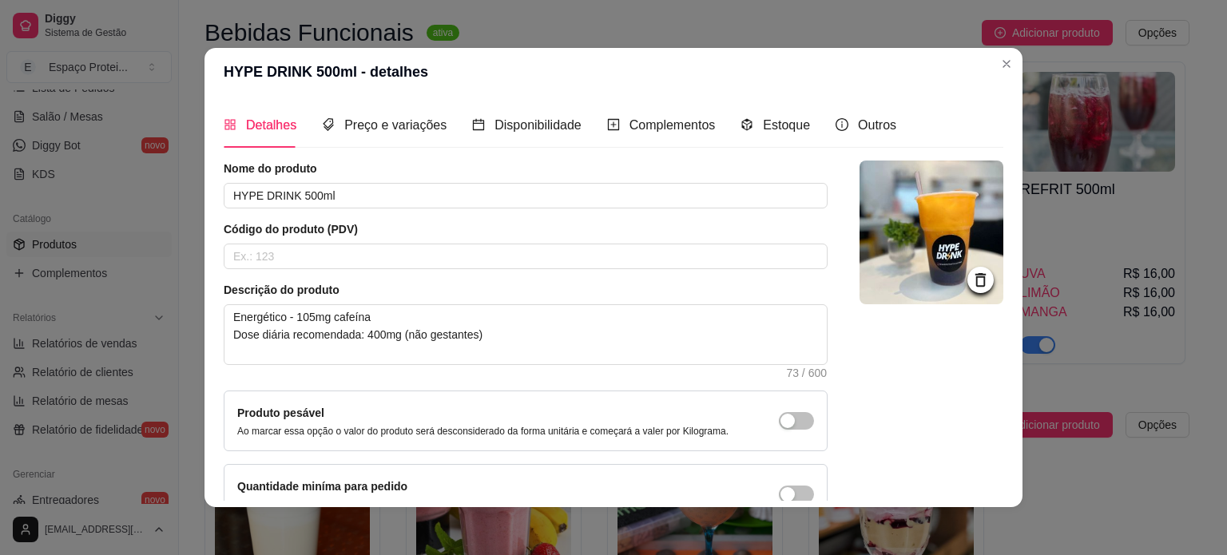
click at [972, 281] on icon at bounding box center [981, 280] width 18 height 18
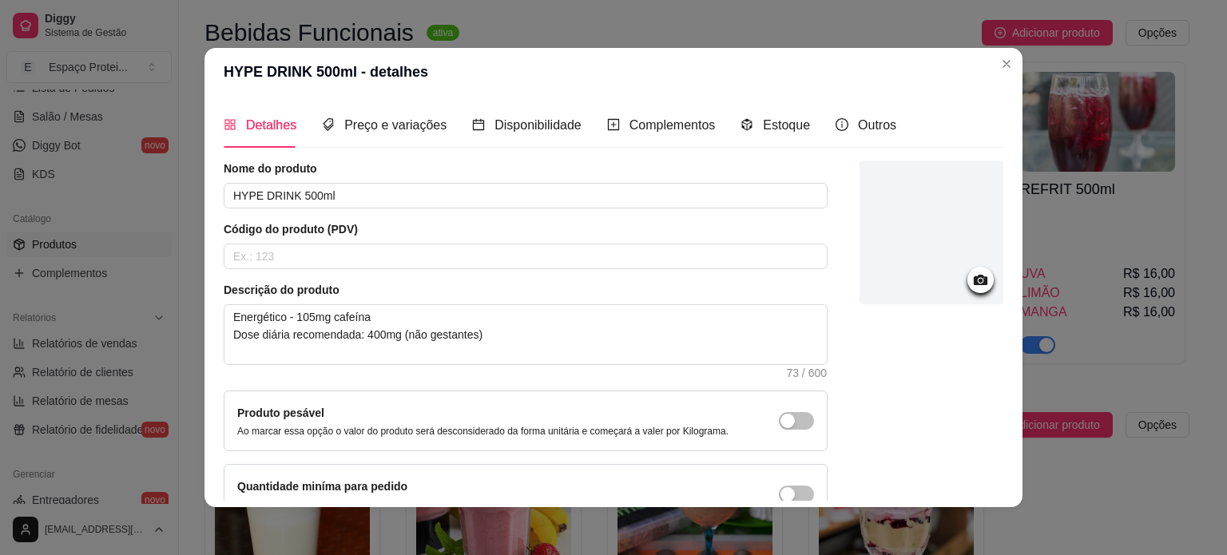
click at [930, 227] on div at bounding box center [932, 233] width 144 height 144
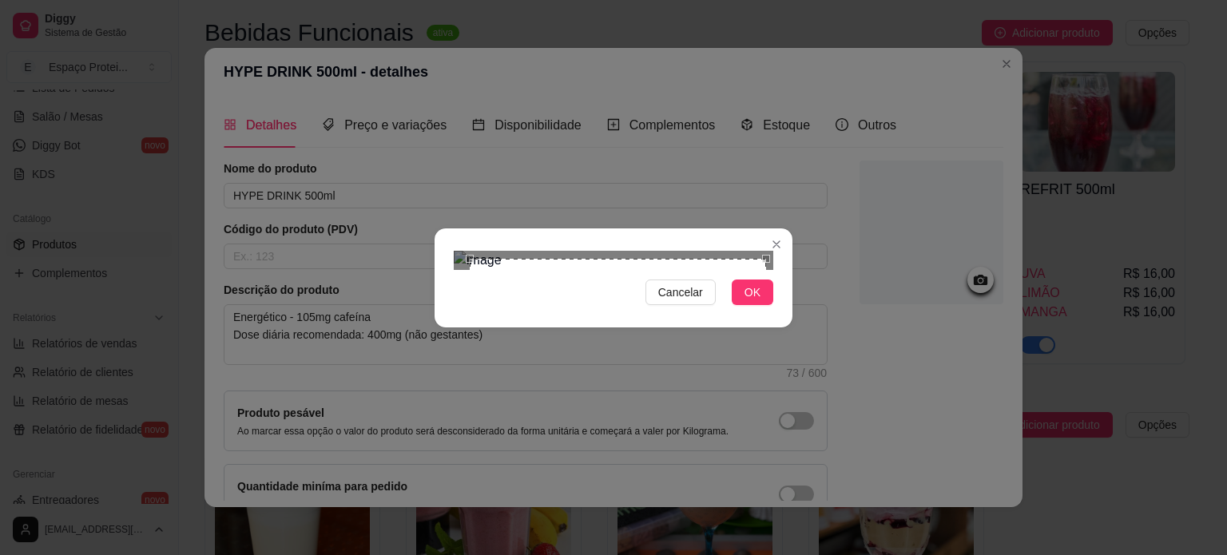
click at [807, 429] on div "Cancelar OK" at bounding box center [613, 277] width 1227 height 555
click at [426, 94] on div "Cancelar OK" at bounding box center [613, 277] width 1227 height 555
click at [754, 328] on section "Cancelar OK" at bounding box center [614, 278] width 358 height 99
click at [754, 301] on span "OK" at bounding box center [753, 293] width 16 height 18
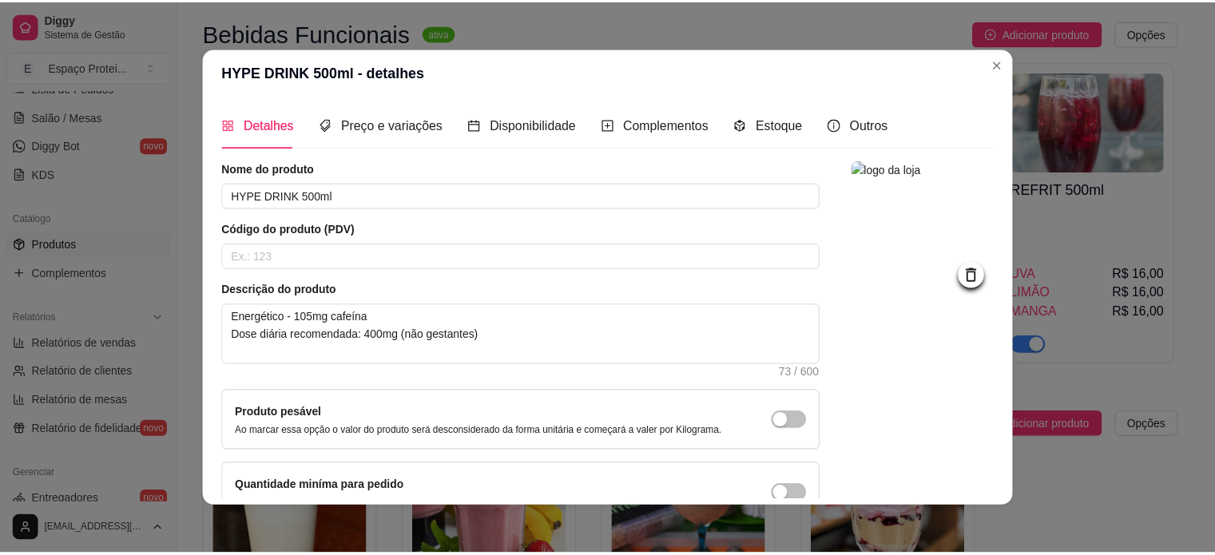
scroll to position [93, 0]
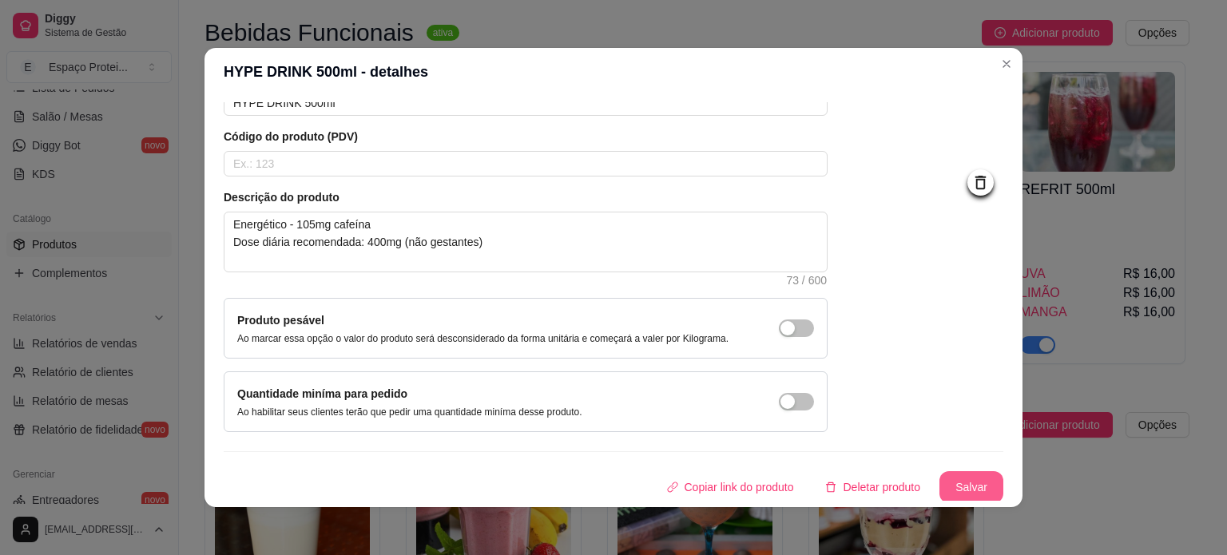
click at [956, 479] on button "Salvar" at bounding box center [972, 487] width 64 height 32
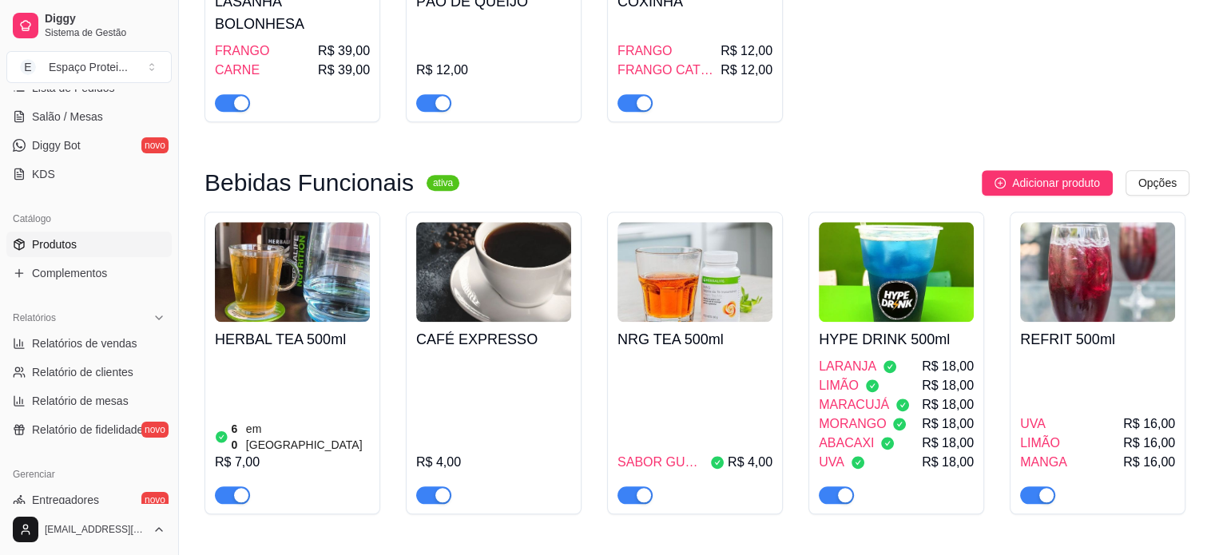
scroll to position [1575, 0]
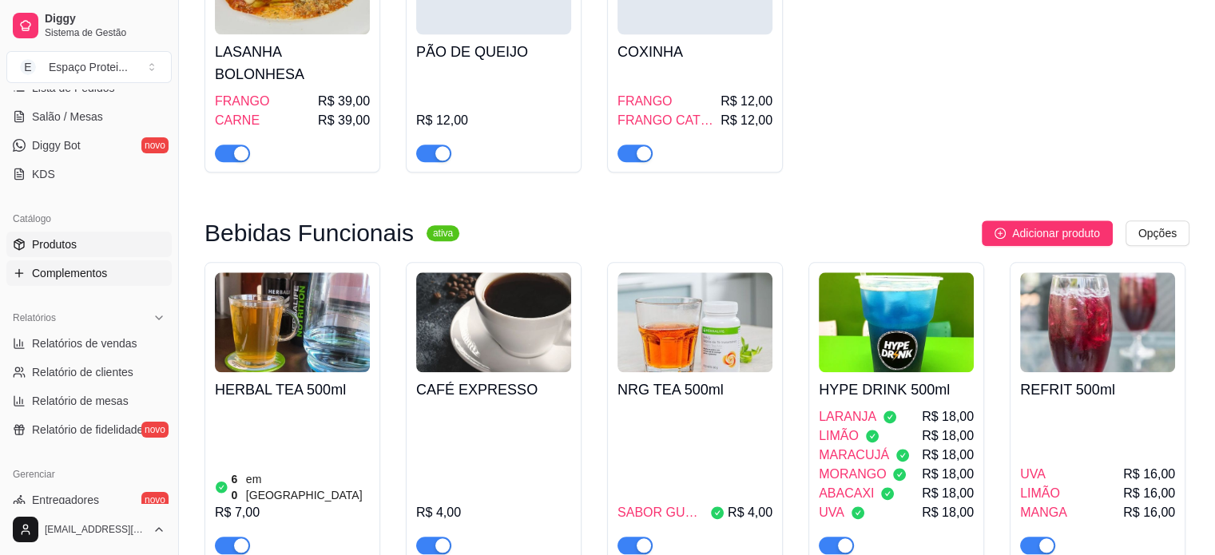
click at [80, 274] on span "Complementos" at bounding box center [69, 273] width 75 height 16
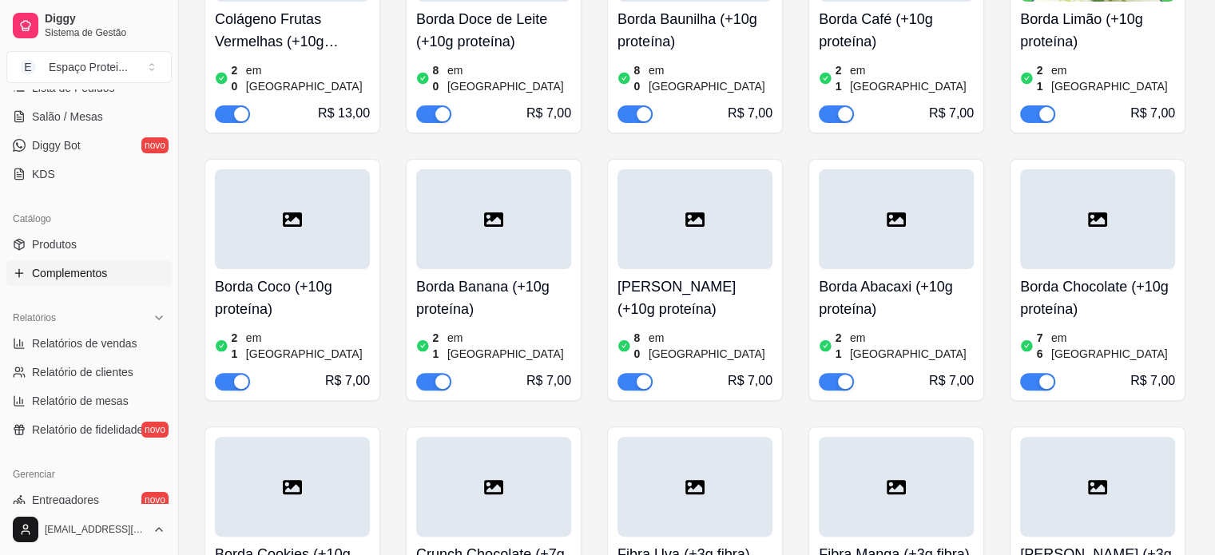
scroll to position [411, 0]
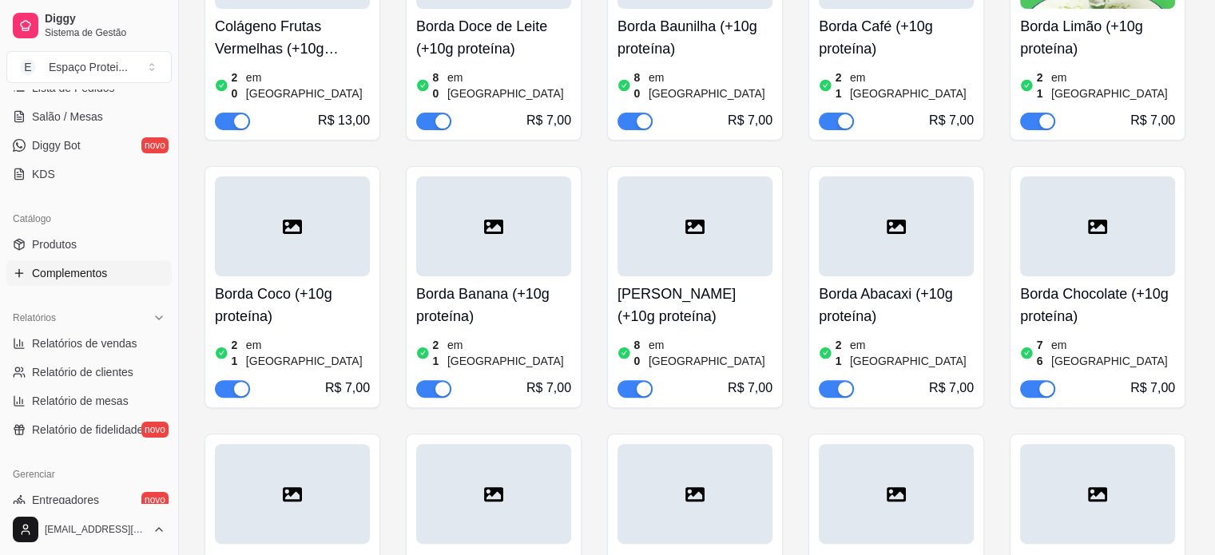
click at [702, 220] on icon at bounding box center [695, 227] width 19 height 14
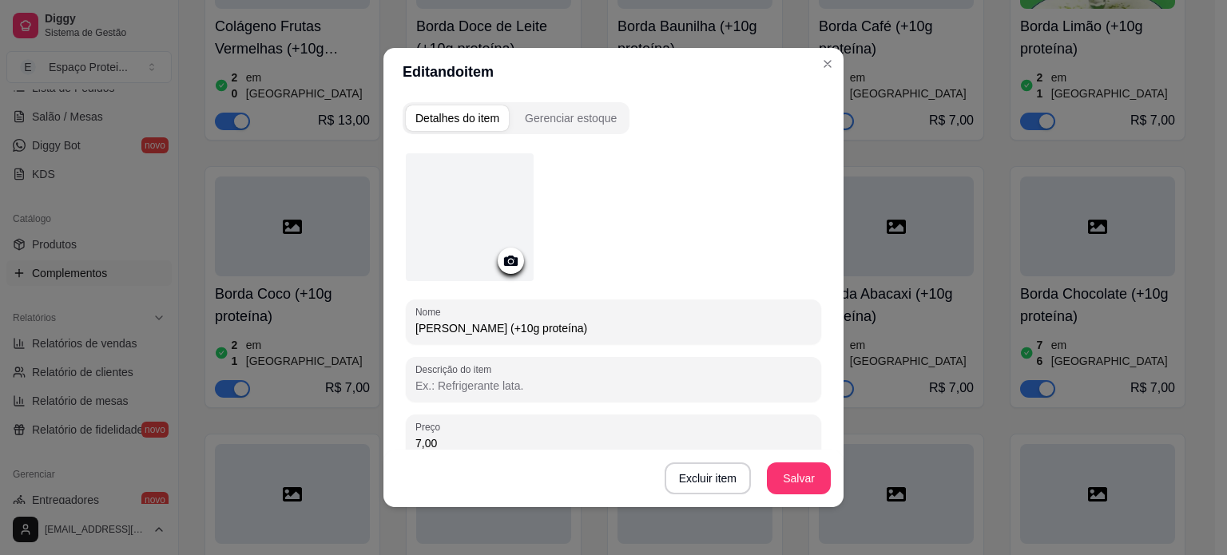
click at [502, 267] on icon at bounding box center [511, 261] width 18 height 18
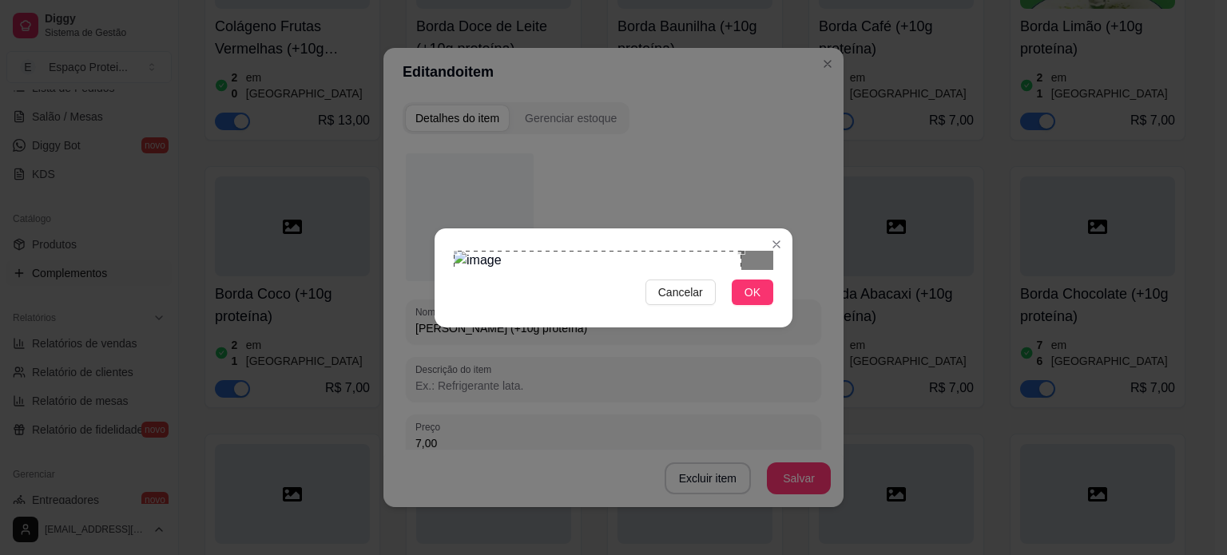
click at [582, 257] on div "Use the arrow keys to move the crop selection area" at bounding box center [598, 395] width 288 height 288
click at [880, 453] on div "Cancelar OK" at bounding box center [613, 277] width 1227 height 555
click at [686, 334] on div "Use the arrow keys to move the crop selection area" at bounding box center [614, 411] width 320 height 320
click at [763, 305] on button "OK" at bounding box center [753, 293] width 42 height 26
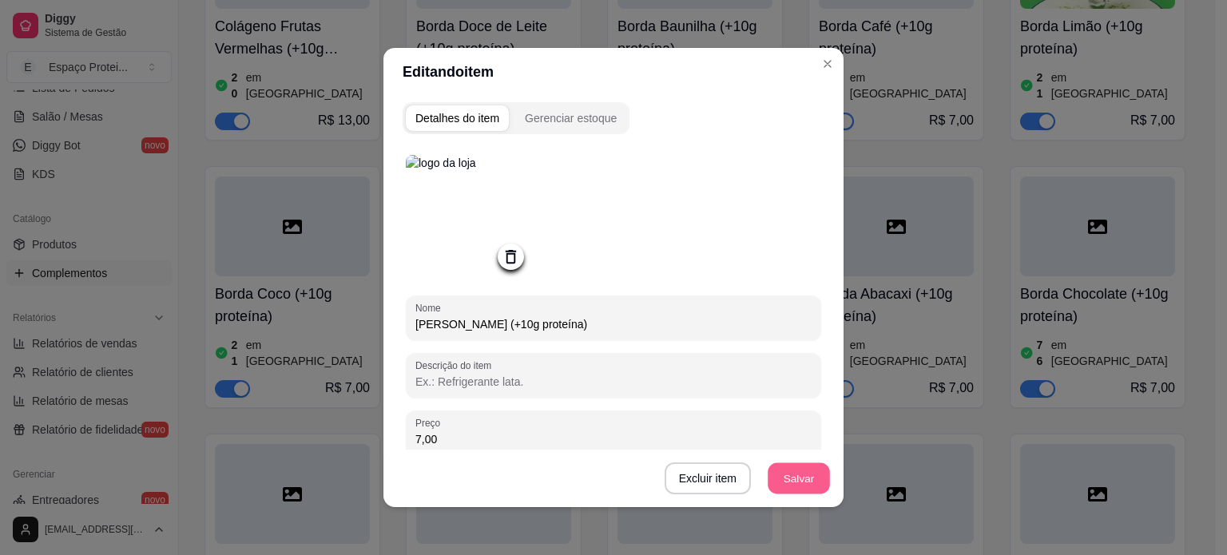
click at [803, 475] on button "Salvar" at bounding box center [799, 478] width 62 height 31
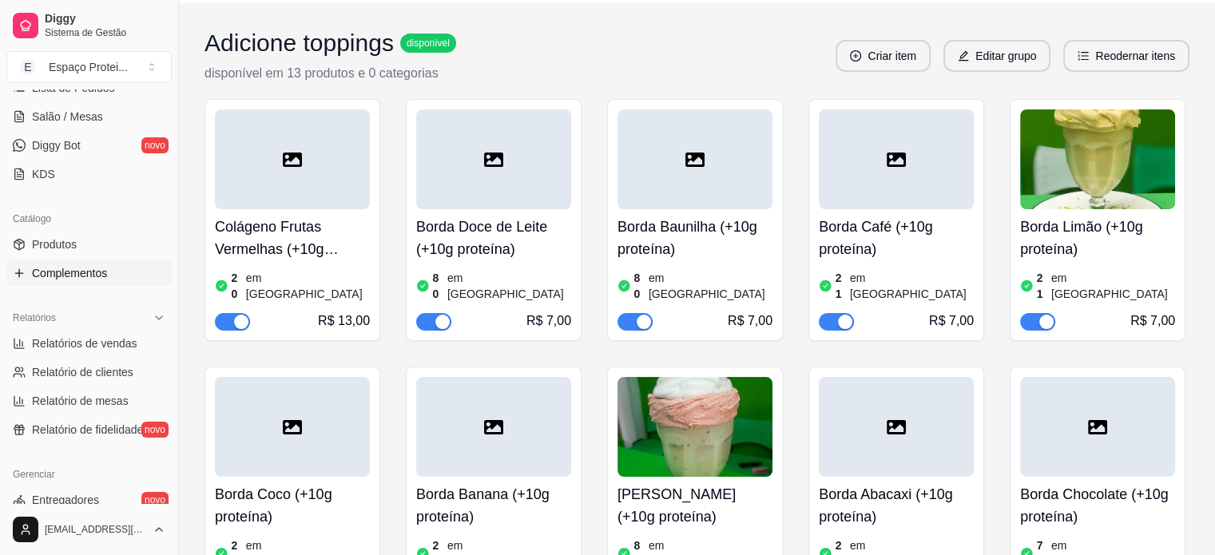
scroll to position [211, 0]
